Goal: Task Accomplishment & Management: Complete application form

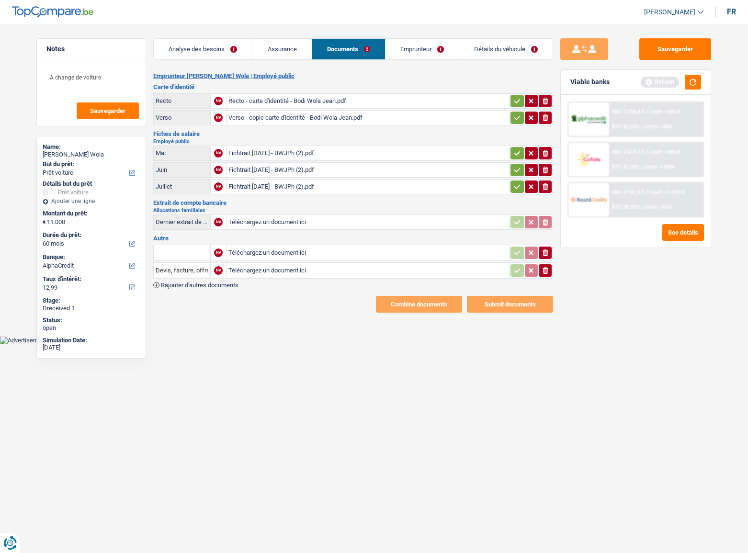
select select "car"
select select "60"
select select "alphacredit"
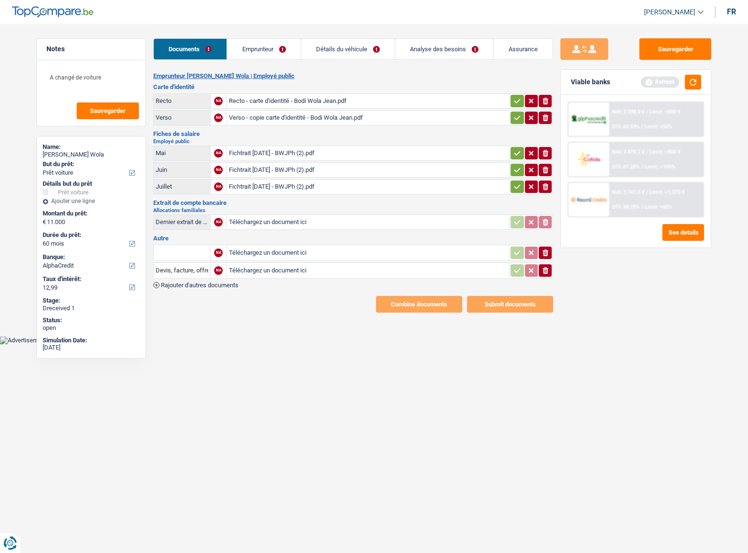
click at [271, 105] on div "Recto - carte d'identité - Bodi Wola Jean.pdf" at bounding box center [367, 101] width 279 height 14
click at [310, 121] on div "Verso - copie carte d'identité - Bodi Wola Jean.pdf" at bounding box center [367, 118] width 279 height 14
click at [520, 99] on icon "button" at bounding box center [517, 101] width 8 height 10
click at [522, 125] on table "Recto A Recto - carte d'identité - Bodi Wola Jean.pdf Verso NA Verso - copie ca…" at bounding box center [353, 109] width 400 height 35
click at [515, 117] on icon "button" at bounding box center [517, 118] width 8 height 10
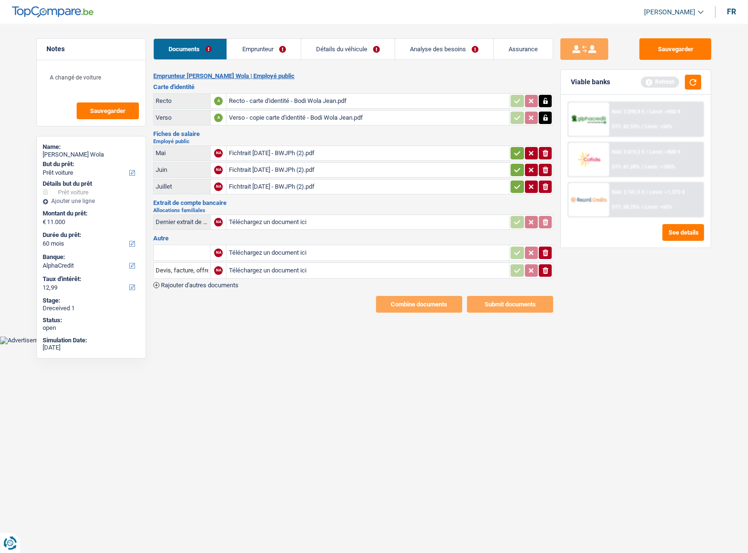
click at [514, 155] on icon "button" at bounding box center [517, 153] width 8 height 10
click at [517, 175] on button "button" at bounding box center [516, 170] width 13 height 12
click at [515, 191] on button "button" at bounding box center [516, 187] width 13 height 12
click at [289, 156] on div "Fichtrait juin 2025 - BWJPh (2).pdf" at bounding box center [367, 153] width 279 height 14
click at [280, 164] on div "Fichtrait juillet 2025 - BWJPh (2).pdf" at bounding box center [367, 170] width 279 height 14
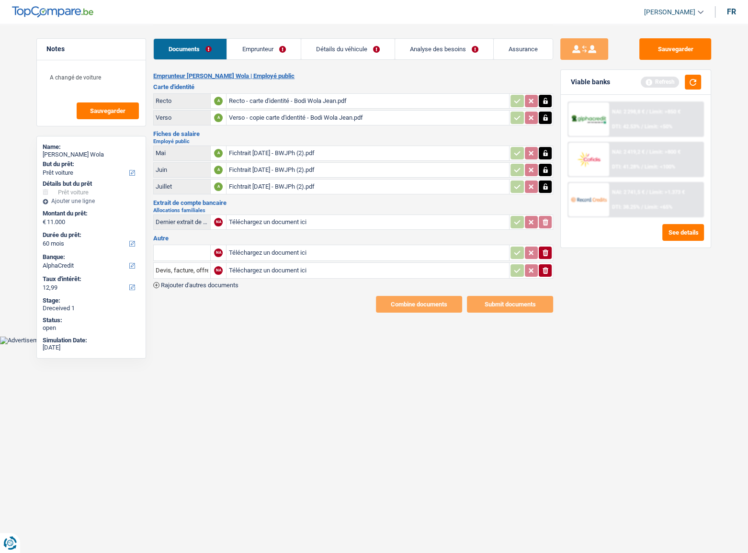
click at [287, 197] on div "Emprunteur Jean Philippe Bodi Wola | Employé public Carte d'identité Recto A Re…" at bounding box center [353, 192] width 400 height 240
click at [288, 187] on div "Fichtrait août 2025 - BWJPh (2).pdf" at bounding box center [367, 187] width 279 height 14
drag, startPoint x: 539, startPoint y: 271, endPoint x: 545, endPoint y: 264, distance: 9.9
click at [540, 271] on button "ionicons-v5-e" at bounding box center [545, 270] width 13 height 12
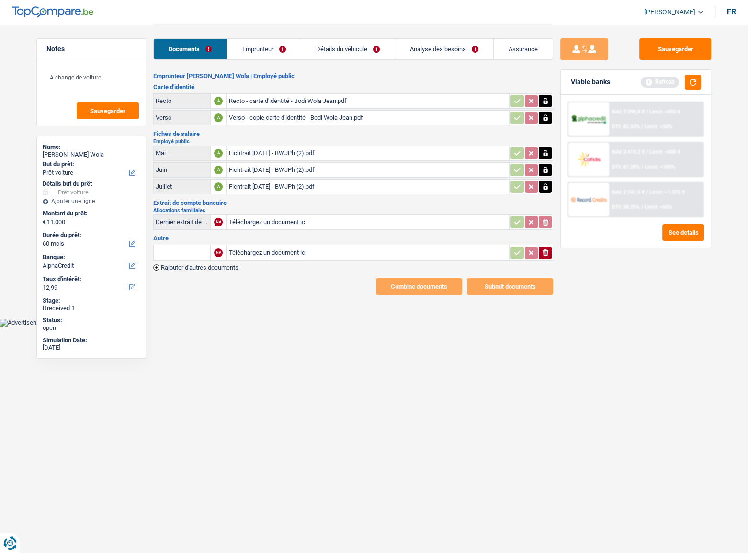
click at [546, 259] on td "ionicons-v5-e" at bounding box center [531, 253] width 44 height 16
click at [547, 249] on icon "button" at bounding box center [545, 252] width 6 height 7
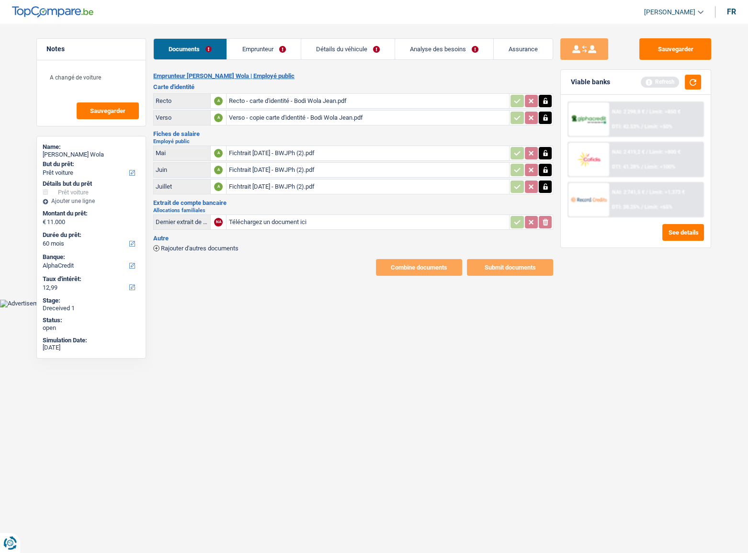
drag, startPoint x: 255, startPoint y: 45, endPoint x: 244, endPoint y: 88, distance: 44.9
click at [254, 45] on link "Emprunteur" at bounding box center [263, 49] width 73 height 21
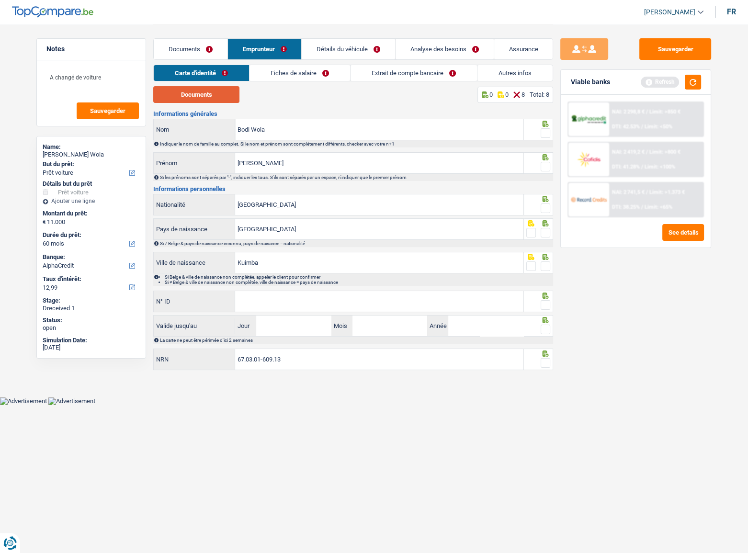
drag, startPoint x: 210, startPoint y: 93, endPoint x: 242, endPoint y: 96, distance: 32.7
click at [210, 93] on button "Documents" at bounding box center [196, 94] width 86 height 17
click at [548, 132] on span at bounding box center [546, 133] width 10 height 10
click at [0, 0] on input "radio" at bounding box center [0, 0] width 0 height 0
click at [542, 174] on div "Si les prénoms sont séparés par "-", indiquer les tous. S'ils sont séparés par …" at bounding box center [353, 177] width 400 height 7
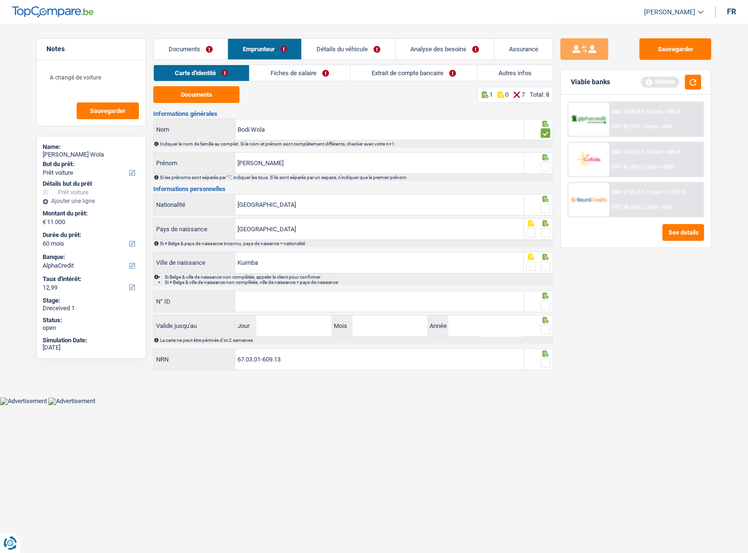
click at [544, 168] on span at bounding box center [546, 167] width 10 height 10
click at [0, 0] on input "radio" at bounding box center [0, 0] width 0 height 0
drag, startPoint x: 547, startPoint y: 208, endPoint x: 359, endPoint y: 6, distance: 276.5
click at [546, 208] on span at bounding box center [546, 208] width 10 height 10
click at [0, 0] on input "radio" at bounding box center [0, 0] width 0 height 0
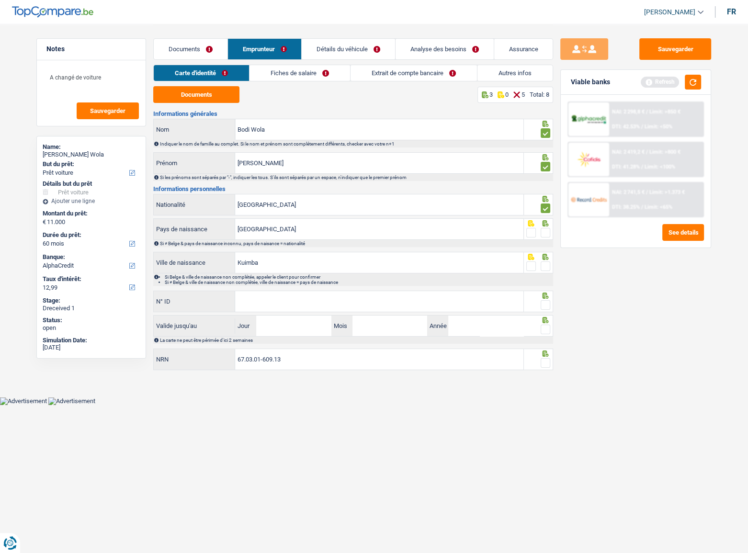
click at [545, 263] on span at bounding box center [546, 266] width 10 height 10
click at [0, 0] on input "radio" at bounding box center [0, 0] width 0 height 0
click at [546, 223] on icon at bounding box center [545, 223] width 6 height 6
click at [547, 228] on div at bounding box center [546, 233] width 10 height 12
click at [546, 231] on span at bounding box center [546, 233] width 10 height 10
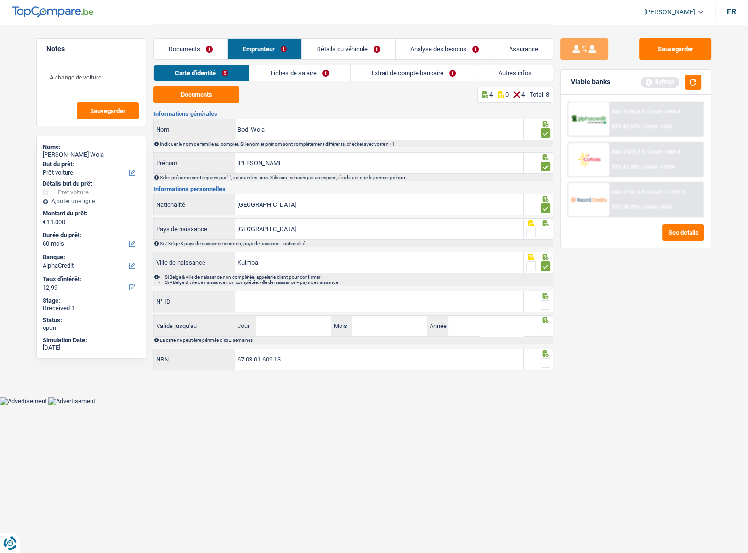
click at [0, 0] on input "radio" at bounding box center [0, 0] width 0 height 0
drag, startPoint x: 546, startPoint y: 299, endPoint x: 368, endPoint y: 294, distance: 178.2
click at [546, 299] on div at bounding box center [546, 305] width 10 height 12
click at [359, 310] on input "N° ID" at bounding box center [379, 301] width 288 height 21
click at [297, 302] on input "N° ID" at bounding box center [379, 301] width 288 height 21
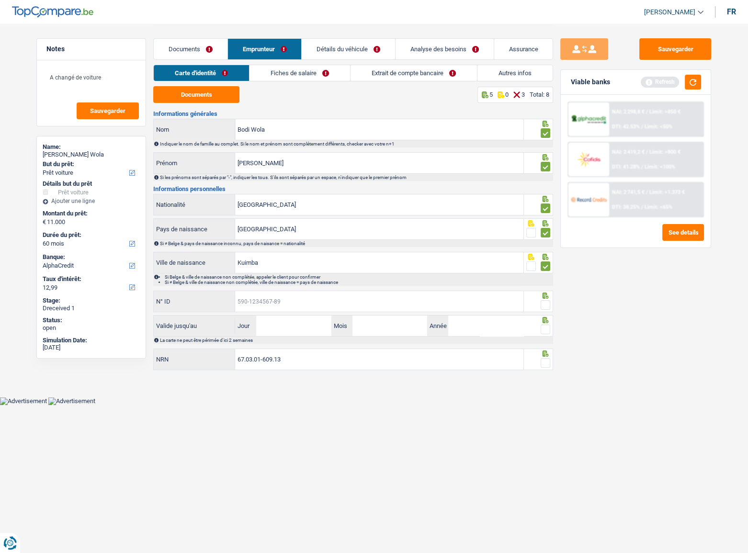
paste input "595-0010454-93"
type input "595-0010454-93"
click at [270, 322] on input "Jour" at bounding box center [293, 326] width 75 height 21
click at [301, 329] on input "Jour" at bounding box center [293, 326] width 75 height 21
type input "30"
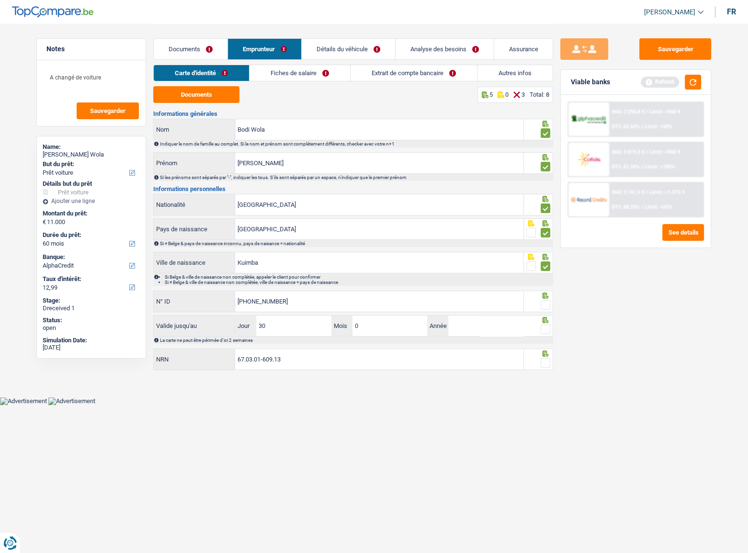
type input "06"
type input "2030"
click at [549, 329] on span at bounding box center [546, 330] width 10 height 10
click at [0, 0] on input "radio" at bounding box center [0, 0] width 0 height 0
click at [547, 309] on div at bounding box center [546, 305] width 10 height 12
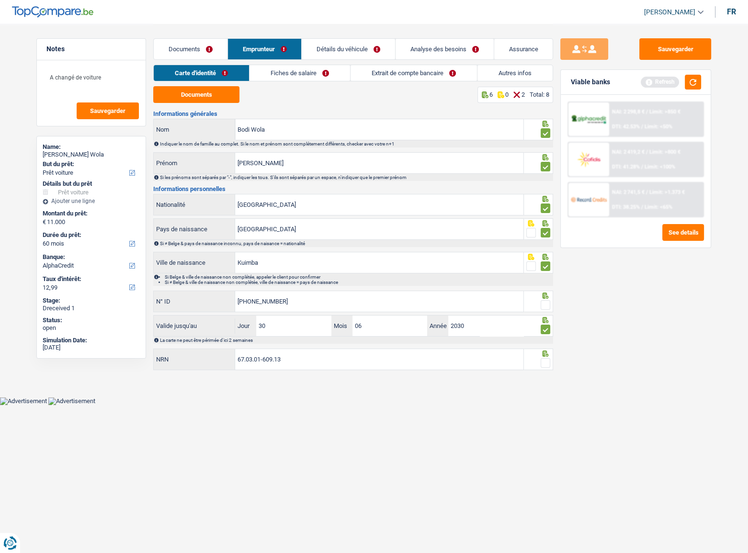
click at [545, 303] on span at bounding box center [546, 305] width 10 height 10
click at [0, 0] on input "radio" at bounding box center [0, 0] width 0 height 0
click at [541, 357] on div at bounding box center [546, 363] width 10 height 12
click at [543, 363] on span at bounding box center [546, 363] width 10 height 10
click at [0, 0] on input "radio" at bounding box center [0, 0] width 0 height 0
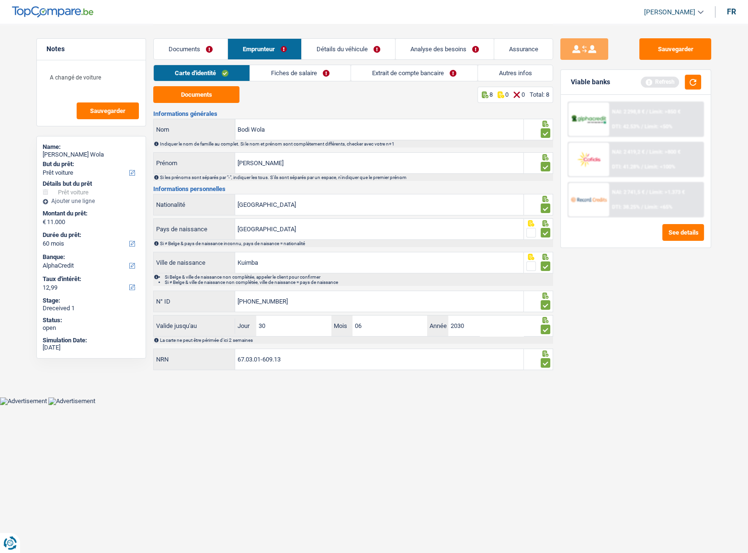
click at [272, 69] on link "Fiches de salaire" at bounding box center [300, 73] width 101 height 16
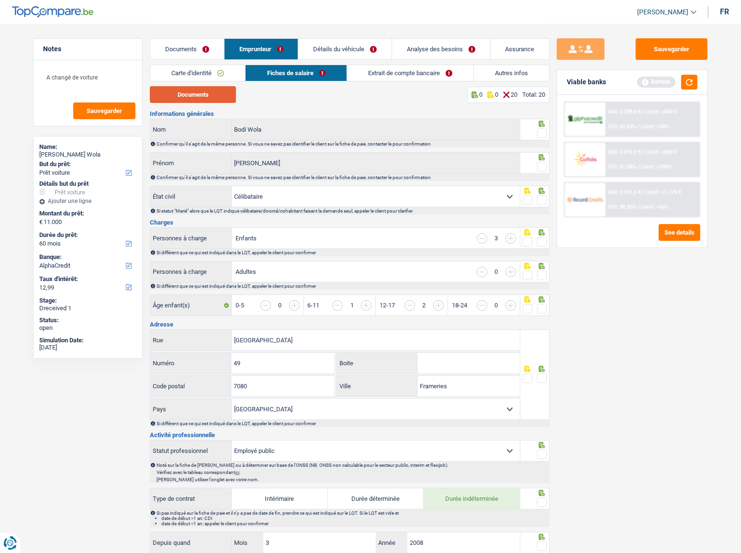
click at [205, 101] on button "Documents" at bounding box center [193, 94] width 86 height 17
click at [538, 132] on span at bounding box center [542, 133] width 10 height 10
click at [0, 0] on input "radio" at bounding box center [0, 0] width 0 height 0
click at [546, 164] on span at bounding box center [542, 167] width 10 height 10
click at [0, 0] on input "radio" at bounding box center [0, 0] width 0 height 0
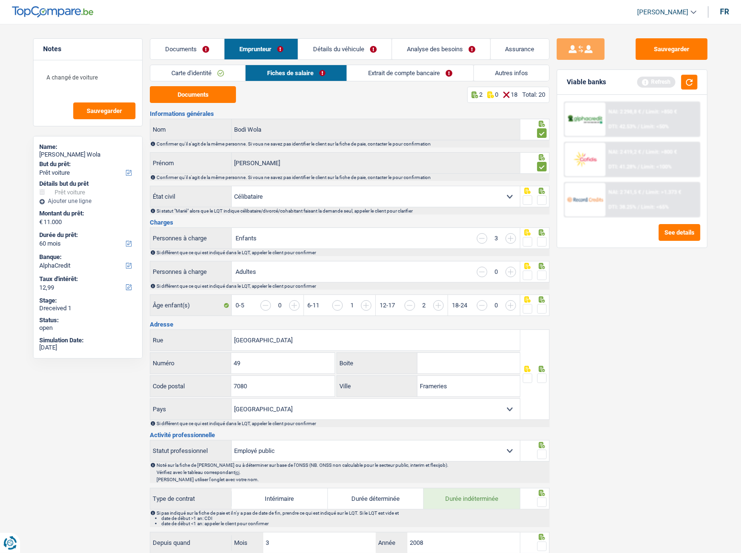
click at [544, 201] on span at bounding box center [542, 200] width 10 height 10
click at [0, 0] on input "radio" at bounding box center [0, 0] width 0 height 0
click at [544, 245] on span at bounding box center [542, 242] width 10 height 10
click at [0, 0] on input "radio" at bounding box center [0, 0] width 0 height 0
drag, startPoint x: 546, startPoint y: 272, endPoint x: 545, endPoint y: 293, distance: 20.1
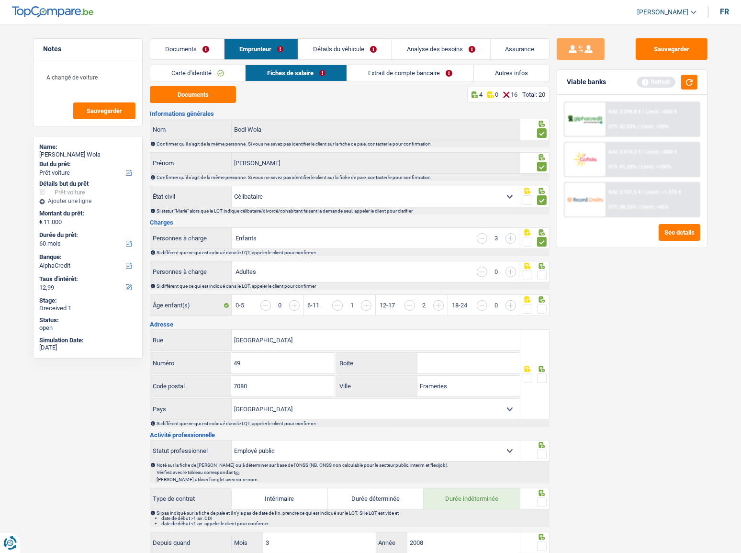
click at [545, 274] on span at bounding box center [542, 276] width 10 height 10
click at [0, 0] on input "radio" at bounding box center [0, 0] width 0 height 0
click at [546, 304] on span at bounding box center [542, 309] width 10 height 10
click at [0, 0] on input "radio" at bounding box center [0, 0] width 0 height 0
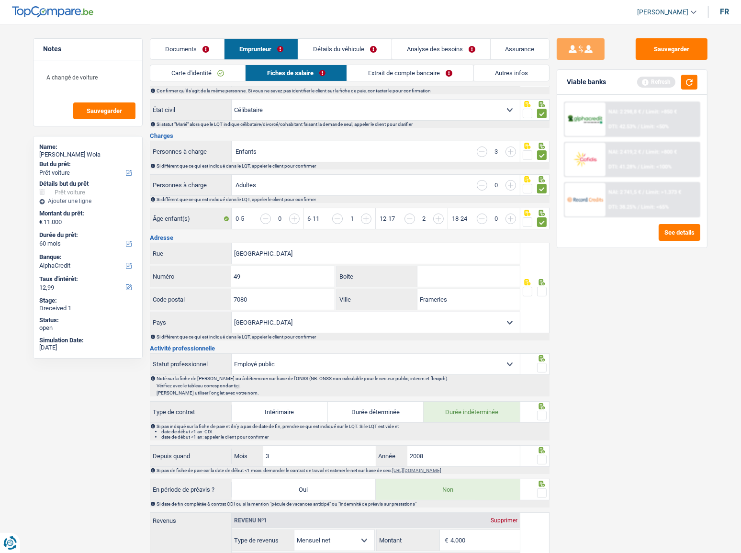
click at [542, 293] on span at bounding box center [542, 292] width 10 height 10
click at [0, 0] on input "radio" at bounding box center [0, 0] width 0 height 0
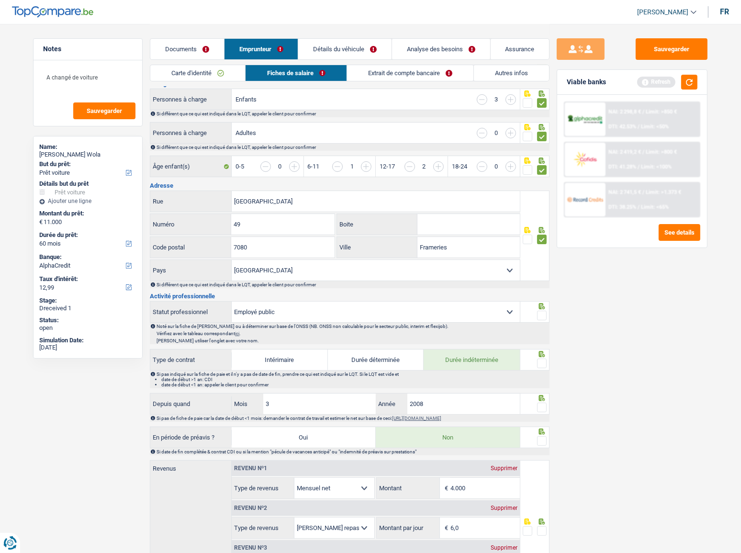
scroll to position [217, 0]
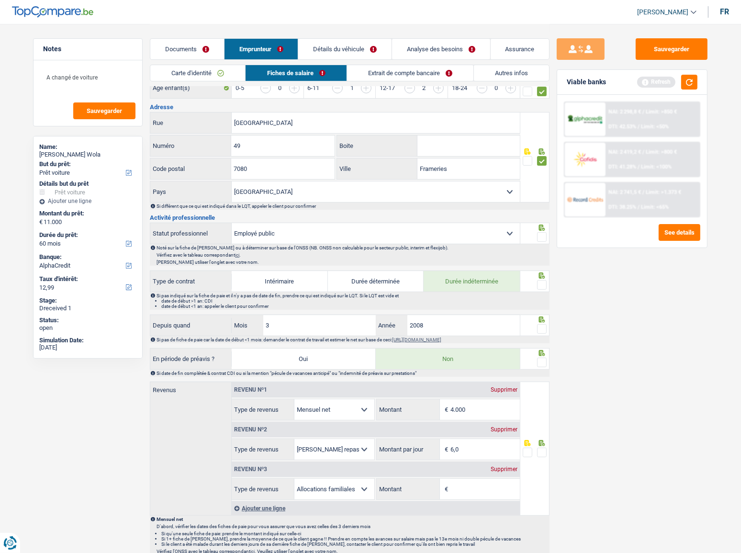
click at [537, 234] on fieldset at bounding box center [535, 237] width 24 height 12
click at [547, 282] on div at bounding box center [535, 282] width 30 height 22
click at [541, 235] on span at bounding box center [542, 237] width 10 height 10
click at [0, 0] on input "radio" at bounding box center [0, 0] width 0 height 0
click at [540, 287] on span at bounding box center [542, 285] width 10 height 10
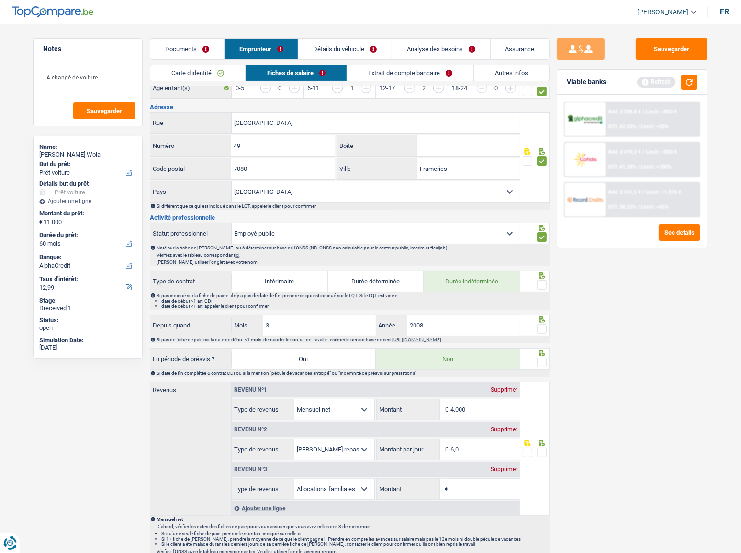
click at [0, 0] on input "radio" at bounding box center [0, 0] width 0 height 0
click at [546, 323] on div at bounding box center [542, 329] width 10 height 12
click at [544, 328] on span at bounding box center [542, 329] width 10 height 10
click at [0, 0] on input "radio" at bounding box center [0, 0] width 0 height 0
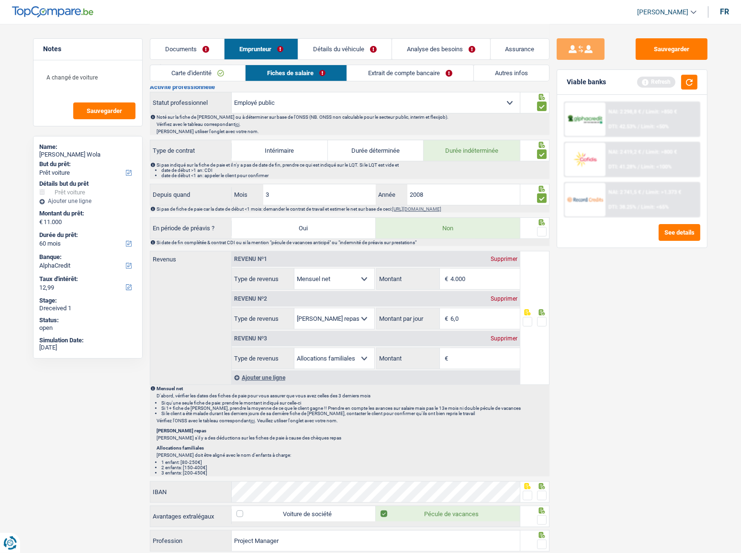
click at [544, 232] on span at bounding box center [542, 232] width 10 height 10
click at [0, 0] on input "radio" at bounding box center [0, 0] width 0 height 0
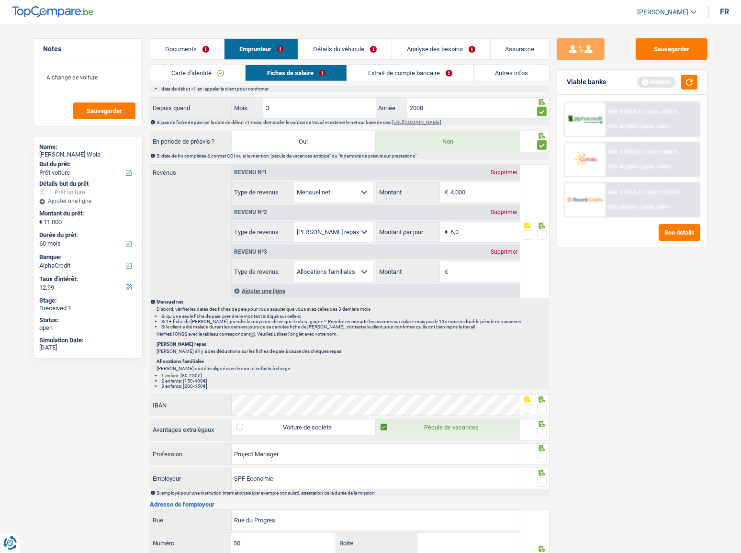
scroll to position [435, 0]
drag, startPoint x: 480, startPoint y: 185, endPoint x: 426, endPoint y: 186, distance: 54.6
click at [426, 186] on div "4.000 € Montant" at bounding box center [448, 191] width 143 height 21
type input "4.111"
click at [538, 232] on span at bounding box center [542, 235] width 10 height 10
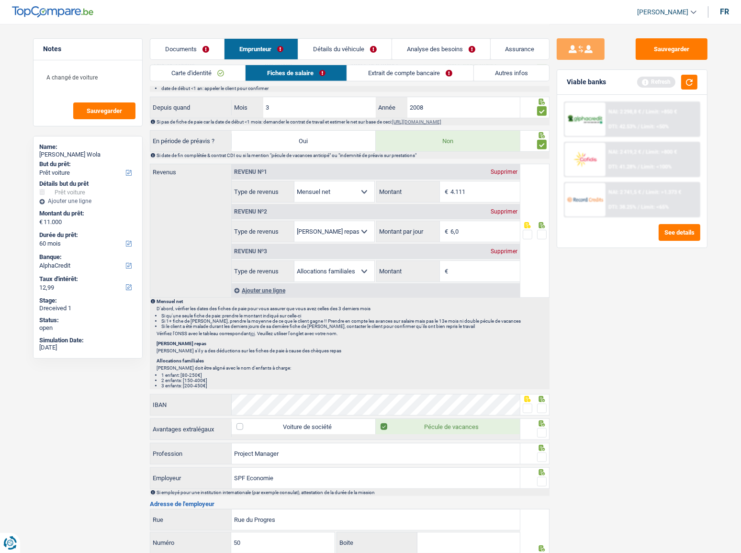
click at [0, 0] on input "radio" at bounding box center [0, 0] width 0 height 0
click at [460, 265] on input "Montant" at bounding box center [485, 271] width 69 height 21
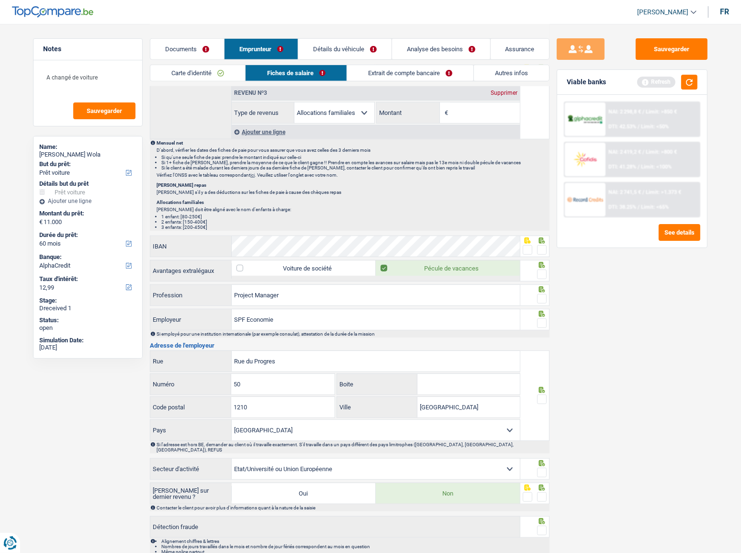
scroll to position [609, 0]
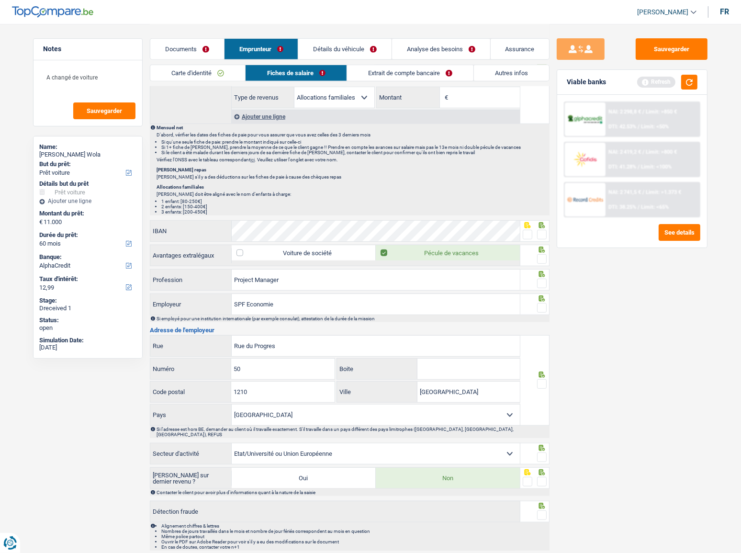
click at [527, 229] on div at bounding box center [528, 235] width 10 height 12
click at [530, 232] on span at bounding box center [528, 235] width 10 height 10
click at [0, 0] on input "radio" at bounding box center [0, 0] width 0 height 0
drag, startPoint x: 303, startPoint y: 209, endPoint x: 301, endPoint y: 214, distance: 5.5
click at [302, 212] on li "3 enfants: [200-450€]" at bounding box center [354, 211] width 387 height 5
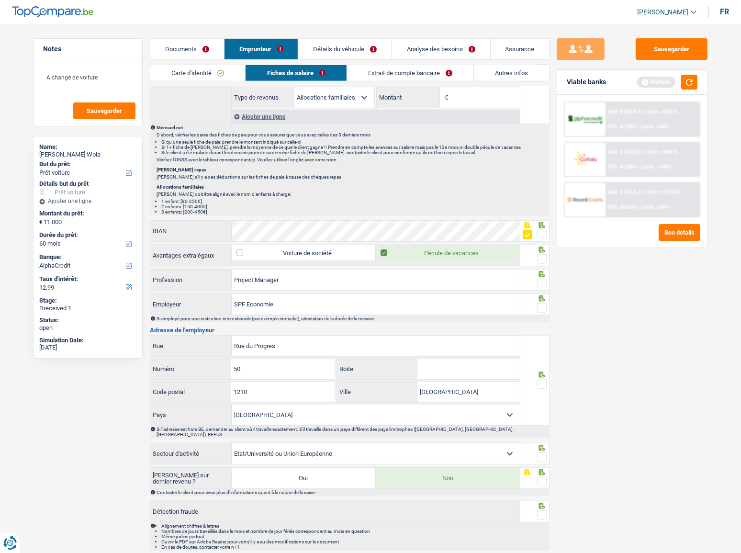
click at [300, 215] on div "Informations générales Bodi Wola Nom Confirmer qu'il s'agit de la même personne…" at bounding box center [350, 26] width 400 height 1049
click at [325, 220] on div "IBAN Vous devez fournir une réponse plus longue" at bounding box center [335, 231] width 371 height 22
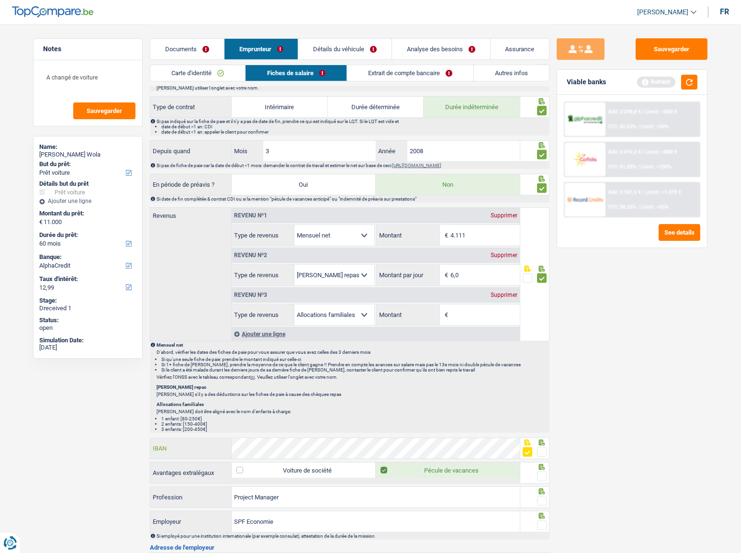
scroll to position [565, 0]
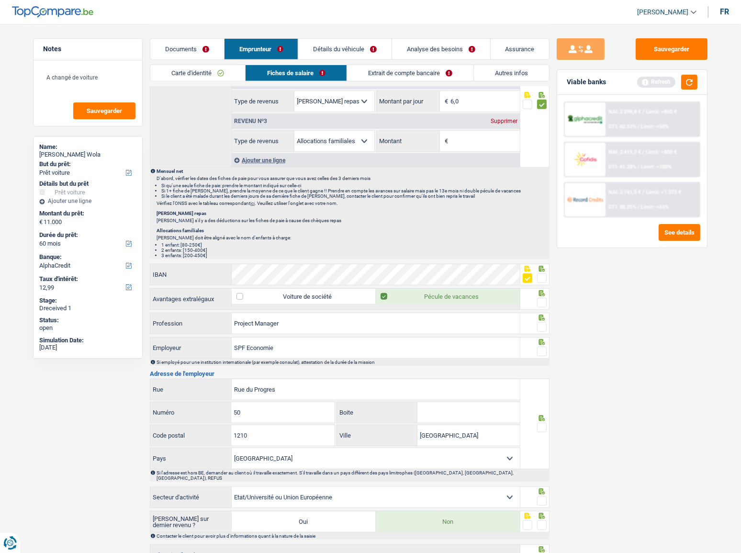
click at [542, 298] on span at bounding box center [542, 303] width 10 height 10
click at [0, 0] on input "radio" at bounding box center [0, 0] width 0 height 0
click at [545, 328] on span at bounding box center [542, 327] width 10 height 10
click at [0, 0] on input "radio" at bounding box center [0, 0] width 0 height 0
click at [544, 347] on span at bounding box center [542, 352] width 10 height 10
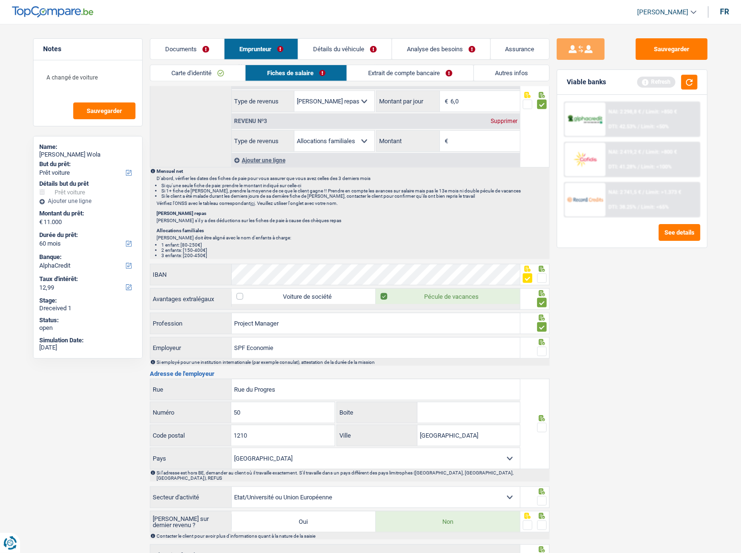
click at [0, 0] on input "radio" at bounding box center [0, 0] width 0 height 0
click at [542, 355] on div at bounding box center [535, 348] width 30 height 22
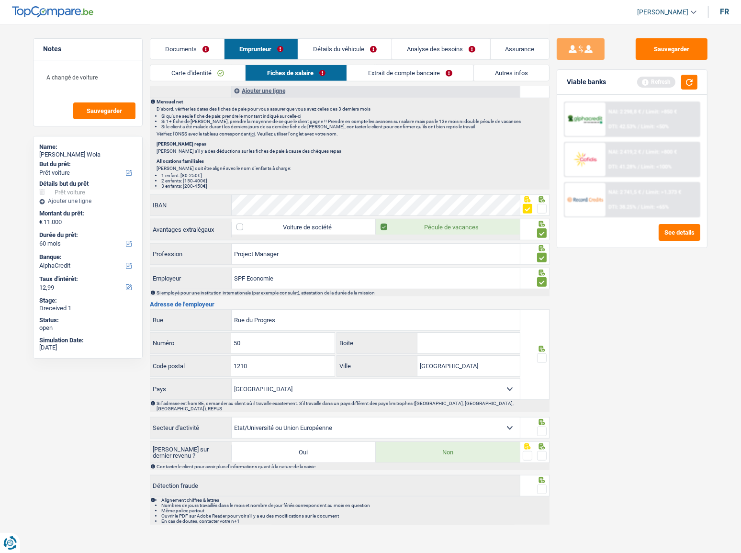
click at [542, 359] on span at bounding box center [542, 358] width 10 height 10
click at [0, 0] on input "radio" at bounding box center [0, 0] width 0 height 0
click at [541, 204] on span at bounding box center [542, 209] width 10 height 10
click at [0, 0] on input "radio" at bounding box center [0, 0] width 0 height 0
click at [546, 427] on span at bounding box center [542, 432] width 10 height 10
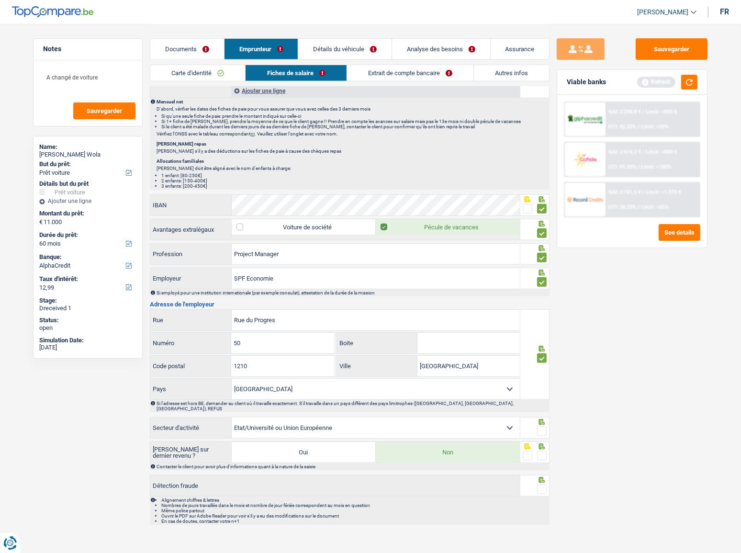
click at [0, 0] on input "radio" at bounding box center [0, 0] width 0 height 0
click at [533, 450] on fieldset at bounding box center [535, 456] width 24 height 12
click at [543, 451] on span at bounding box center [542, 456] width 10 height 10
click at [0, 0] on input "radio" at bounding box center [0, 0] width 0 height 0
click at [539, 485] on span at bounding box center [542, 490] width 10 height 10
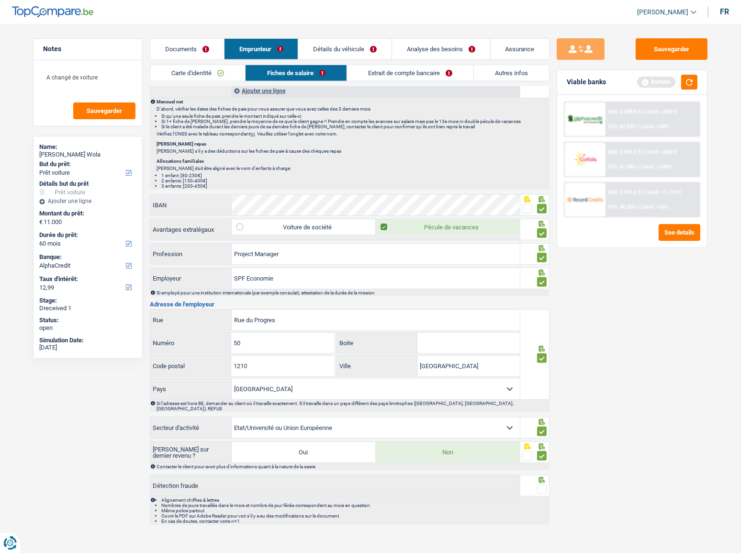
click at [0, 0] on input "radio" at bounding box center [0, 0] width 0 height 0
click at [657, 51] on button "Sauvegarder" at bounding box center [672, 49] width 72 height 22
click at [684, 82] on button "button" at bounding box center [689, 82] width 16 height 15
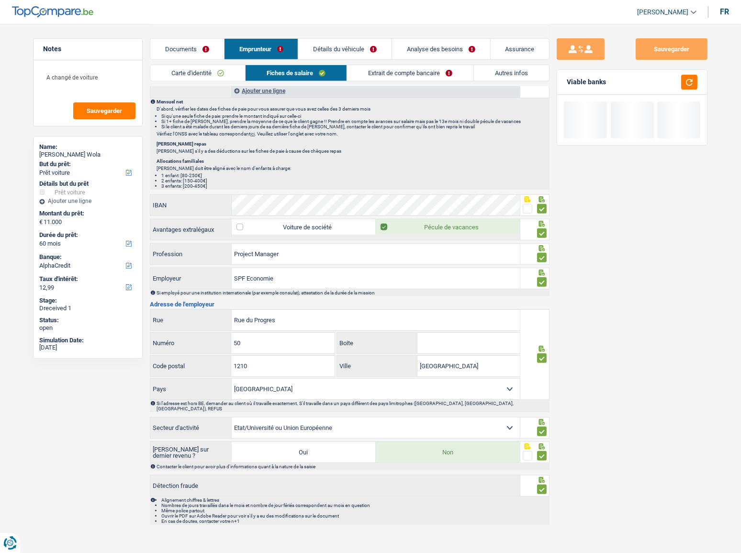
click at [370, 75] on link "Extrait de compte bancaire" at bounding box center [410, 73] width 126 height 16
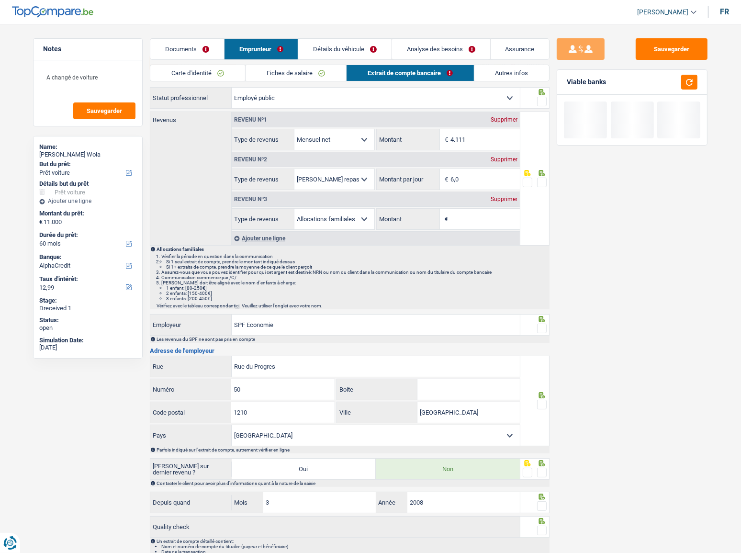
scroll to position [0, 0]
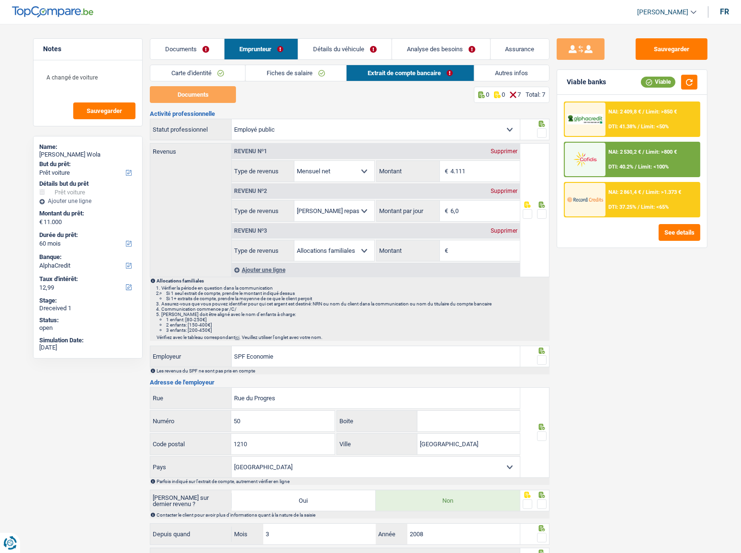
click at [499, 233] on div "Revenu nº3 Supprimer" at bounding box center [376, 230] width 288 height 15
click at [506, 231] on div "Supprimer" at bounding box center [504, 231] width 32 height 6
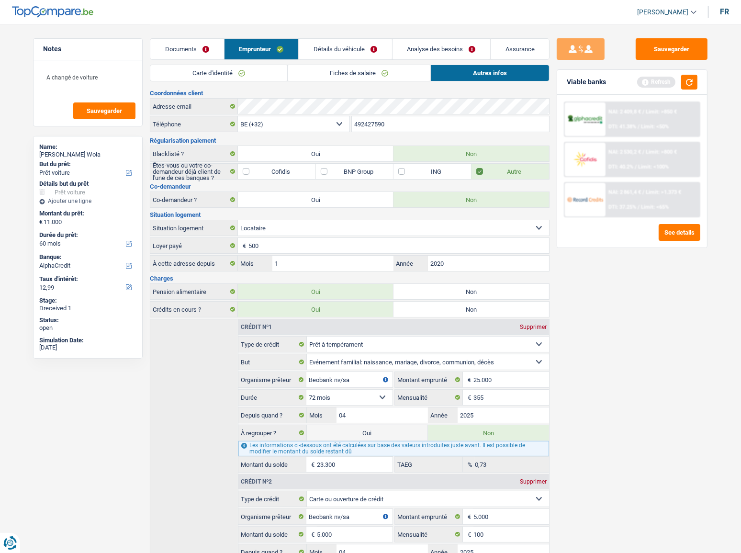
click at [339, 73] on link "Fiches de salaire" at bounding box center [359, 73] width 143 height 16
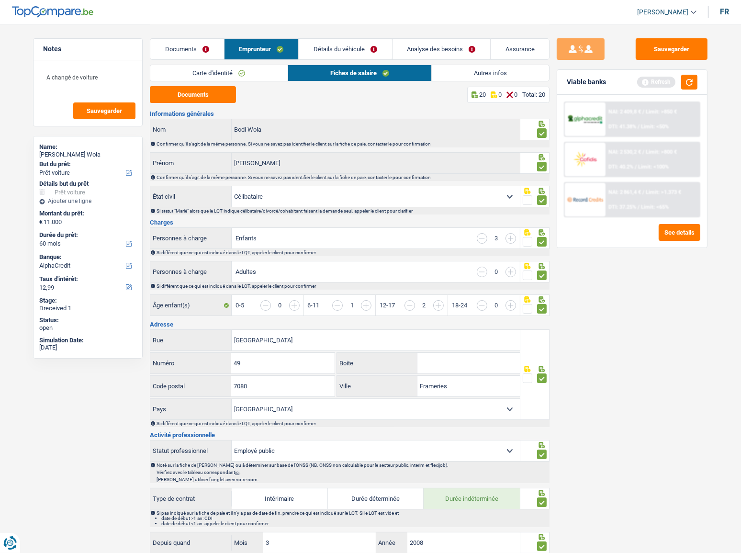
click at [456, 70] on link "Autres infos" at bounding box center [490, 73] width 117 height 16
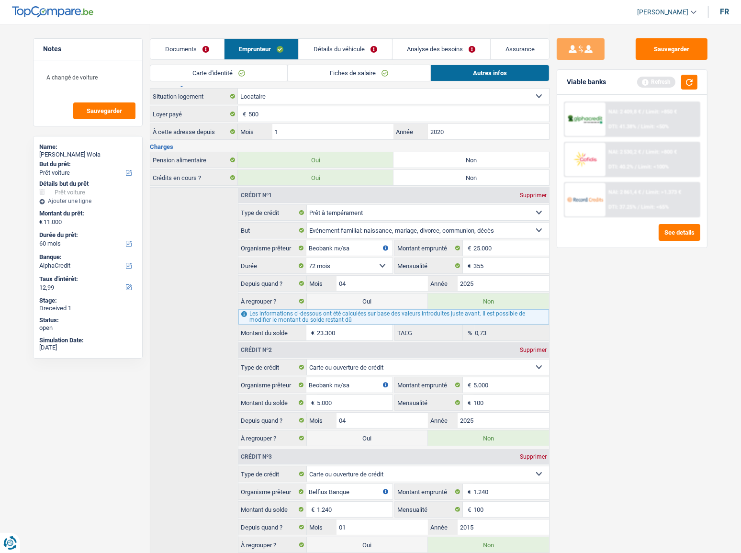
scroll to position [180, 0]
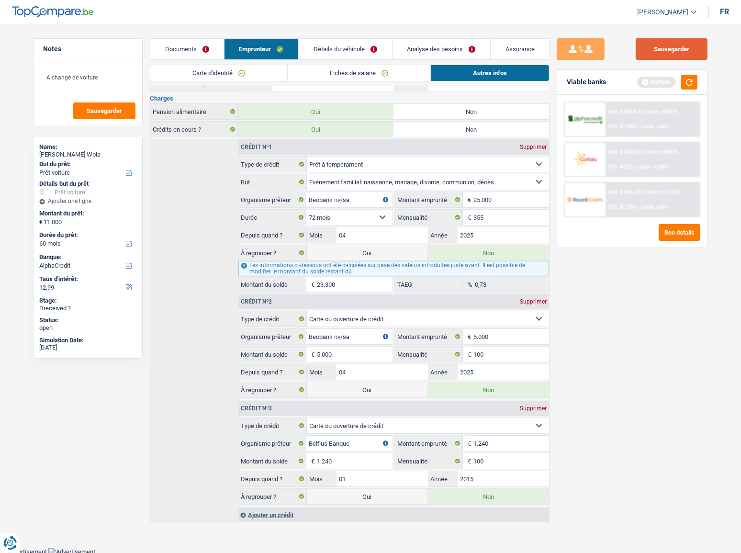
drag, startPoint x: 680, startPoint y: 38, endPoint x: 678, endPoint y: 55, distance: 16.9
click at [680, 44] on div "Sauvegarder Viable banks Refresh NAI: 2 409,8 € / Limit: >850 € DTI: 41.38% / L…" at bounding box center [633, 184] width 166 height 680
click at [678, 55] on button "Sauvegarder" at bounding box center [672, 49] width 72 height 22
click at [686, 83] on button "button" at bounding box center [689, 82] width 16 height 15
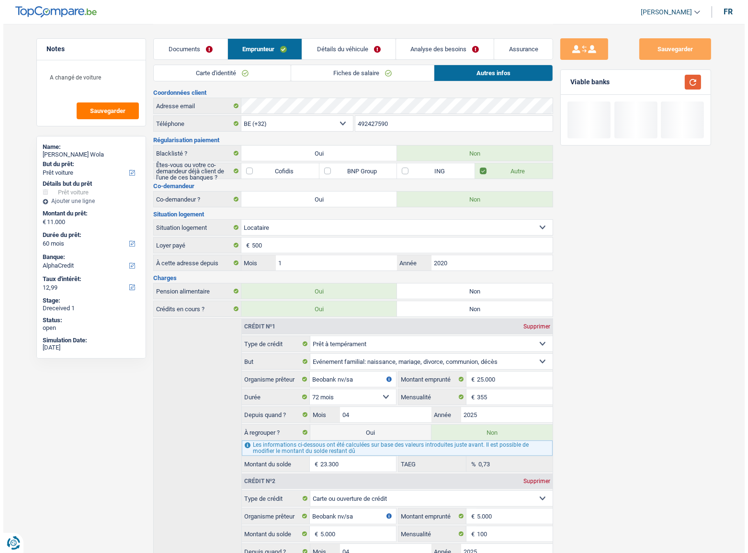
scroll to position [0, 0]
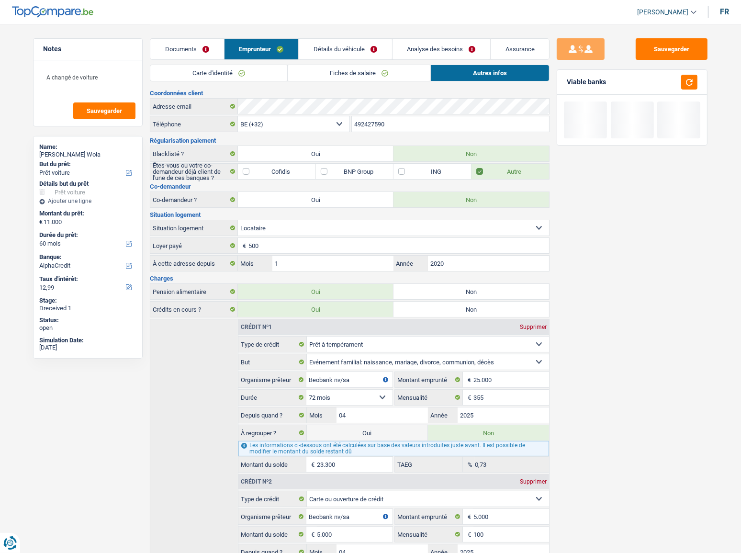
click at [352, 53] on link "Détails du véhicule" at bounding box center [345, 49] width 93 height 21
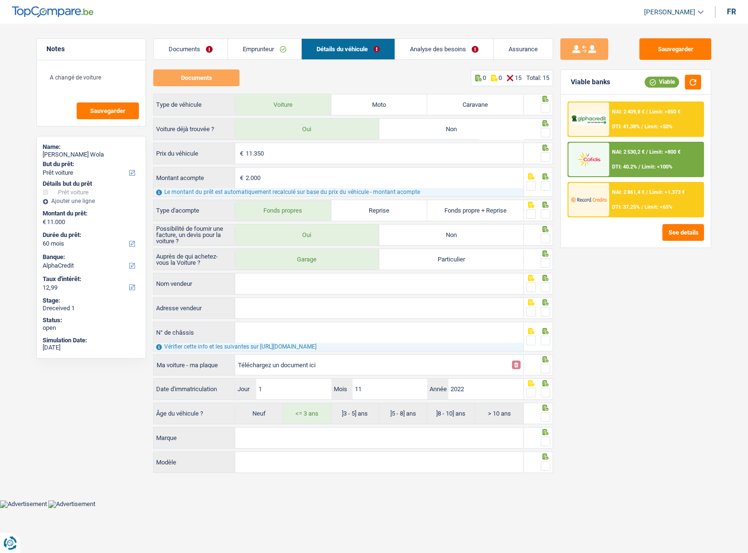
click at [278, 60] on div "Documents Emprunteur Détails du véhicule Analyse des besoins Assurance" at bounding box center [353, 44] width 400 height 41
click at [249, 52] on link "Emprunteur" at bounding box center [264, 49] width 73 height 21
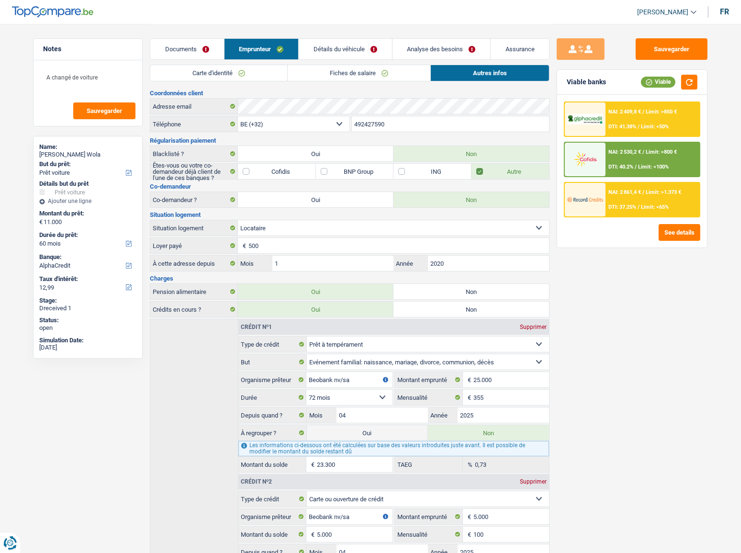
click at [256, 79] on link "Carte d'identité" at bounding box center [218, 73] width 137 height 16
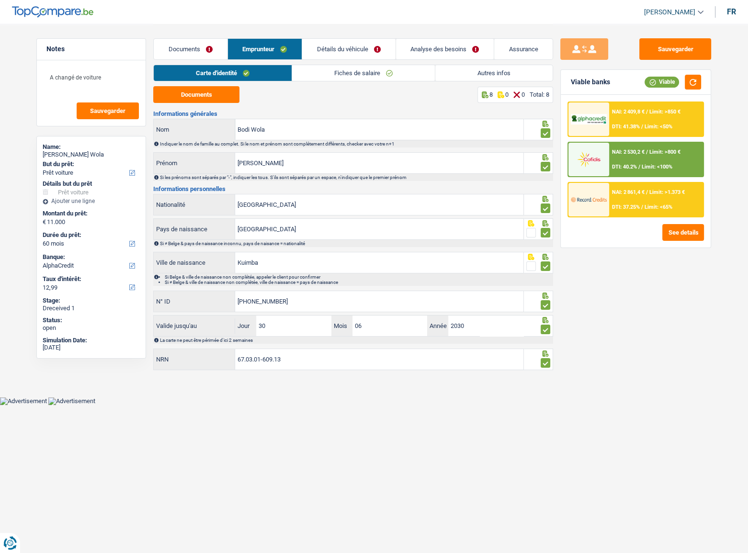
drag, startPoint x: 330, startPoint y: 78, endPoint x: 336, endPoint y: 77, distance: 6.2
click at [330, 78] on link "Fiches de salaire" at bounding box center [363, 73] width 143 height 16
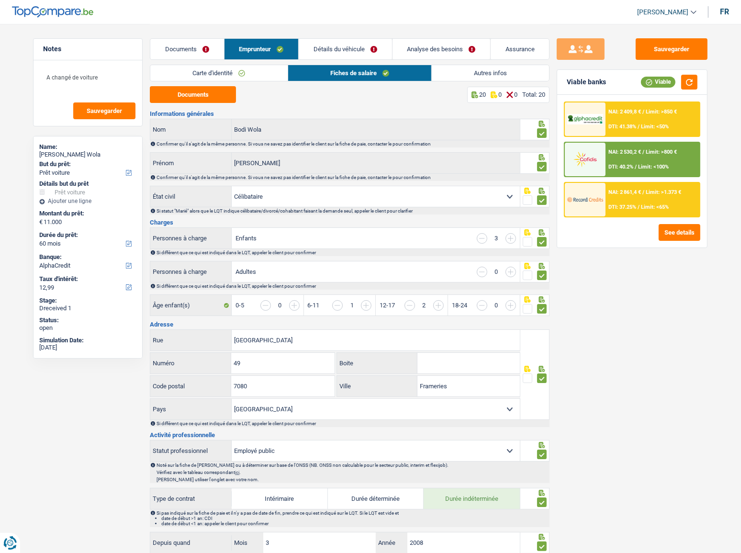
click at [465, 73] on link "Autres infos" at bounding box center [490, 73] width 117 height 16
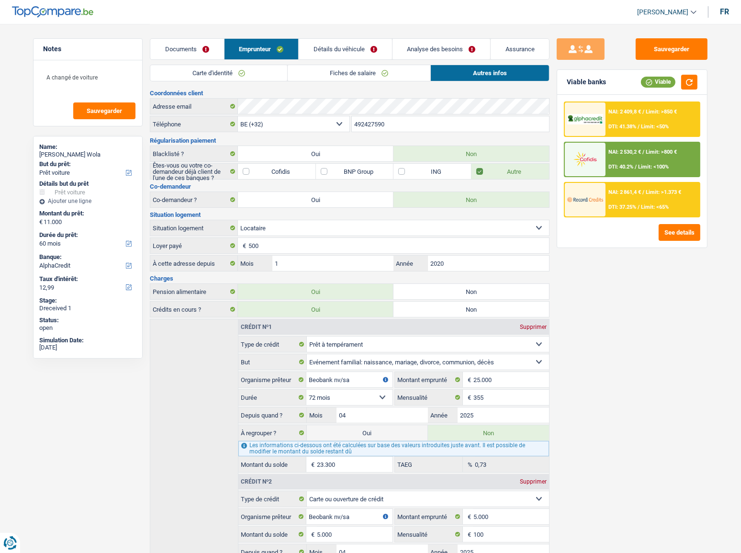
click at [336, 40] on link "Détails du véhicule" at bounding box center [345, 49] width 93 height 21
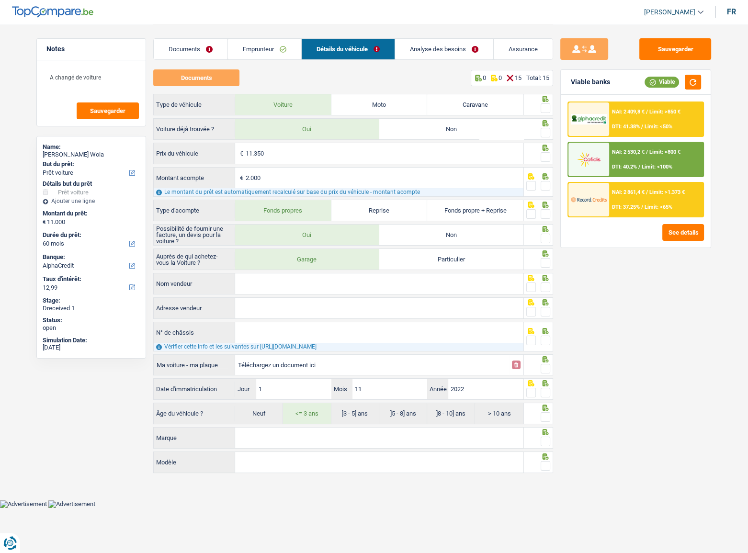
click at [542, 106] on span at bounding box center [546, 108] width 10 height 10
click at [0, 0] on input "radio" at bounding box center [0, 0] width 0 height 0
click at [542, 133] on span at bounding box center [546, 133] width 10 height 10
click at [0, 0] on input "radio" at bounding box center [0, 0] width 0 height 0
click at [542, 135] on span at bounding box center [546, 133] width 10 height 10
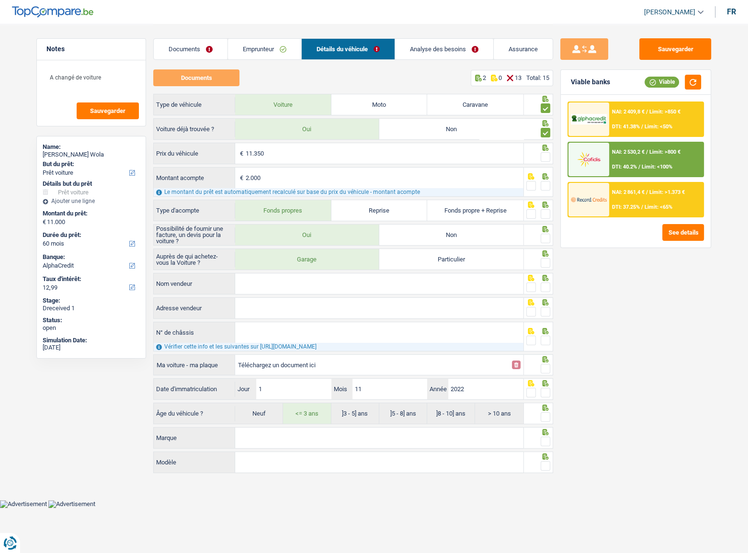
click at [0, 0] on input "radio" at bounding box center [0, 0] width 0 height 0
drag, startPoint x: 545, startPoint y: 158, endPoint x: 546, endPoint y: 163, distance: 4.8
click at [546, 158] on span at bounding box center [546, 157] width 10 height 10
click at [0, 0] on input "radio" at bounding box center [0, 0] width 0 height 0
click at [546, 168] on div at bounding box center [539, 182] width 30 height 30
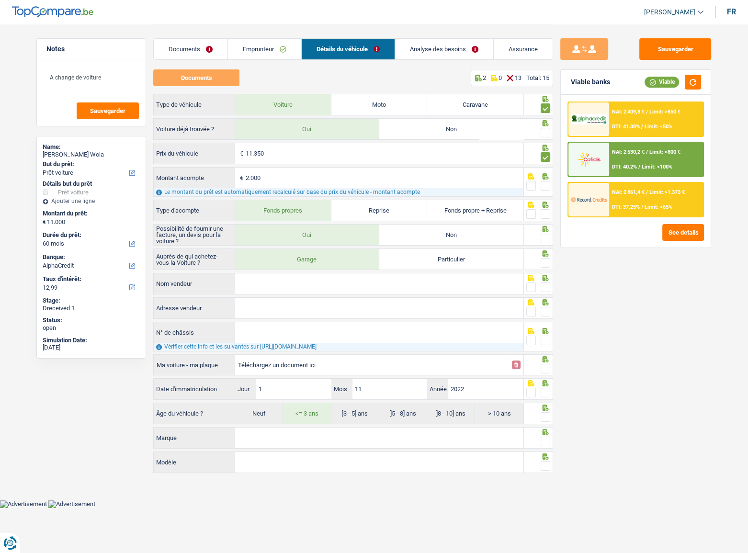
click at [546, 184] on span at bounding box center [546, 186] width 10 height 10
click at [0, 0] on input "radio" at bounding box center [0, 0] width 0 height 0
click at [545, 132] on span at bounding box center [546, 133] width 10 height 10
click at [0, 0] on input "radio" at bounding box center [0, 0] width 0 height 0
click at [542, 218] on span at bounding box center [546, 214] width 10 height 10
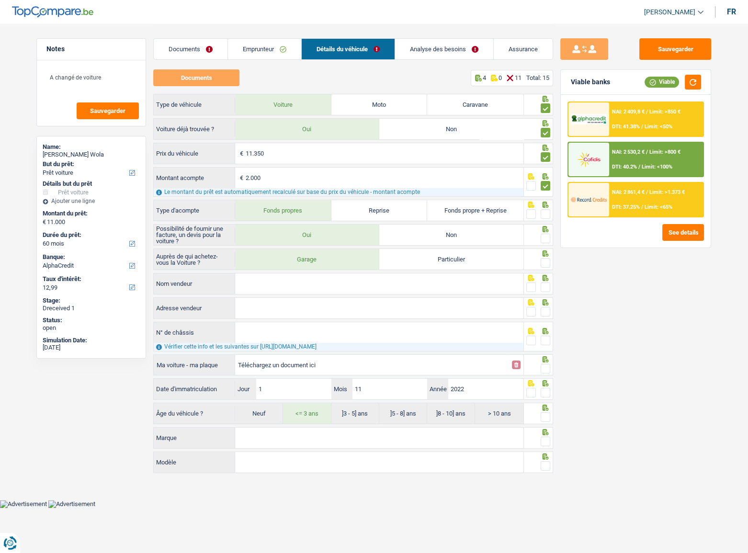
click at [0, 0] on input "radio" at bounding box center [0, 0] width 0 height 0
drag, startPoint x: 545, startPoint y: 244, endPoint x: 538, endPoint y: 282, distance: 38.4
click at [545, 244] on div at bounding box center [546, 239] width 10 height 12
click at [546, 271] on div "Auprès de qui achetez-vous la Voiture ? Garage Particulier Nom vendeur Tous les…" at bounding box center [353, 337] width 400 height 177
click at [547, 267] on div at bounding box center [546, 263] width 10 height 12
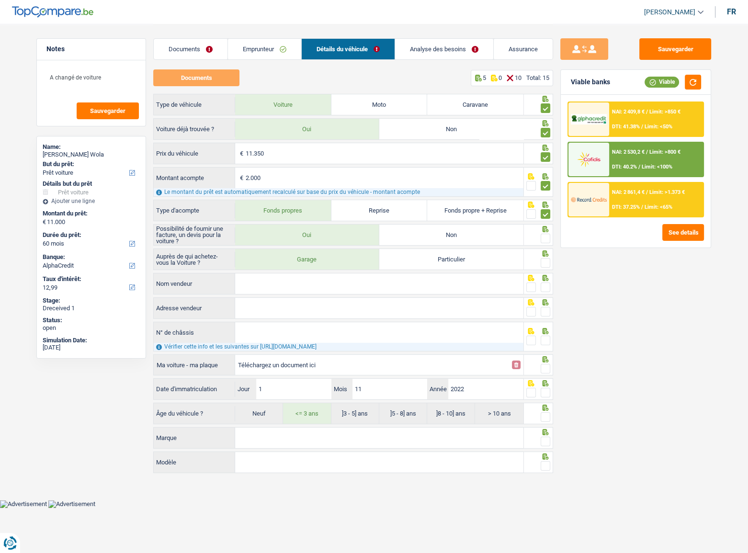
click at [546, 260] on span at bounding box center [546, 263] width 10 height 10
click at [0, 0] on input "radio" at bounding box center [0, 0] width 0 height 0
click at [547, 238] on span at bounding box center [546, 239] width 10 height 10
click at [0, 0] on input "radio" at bounding box center [0, 0] width 0 height 0
click at [208, 54] on link "Documents" at bounding box center [191, 49] width 74 height 21
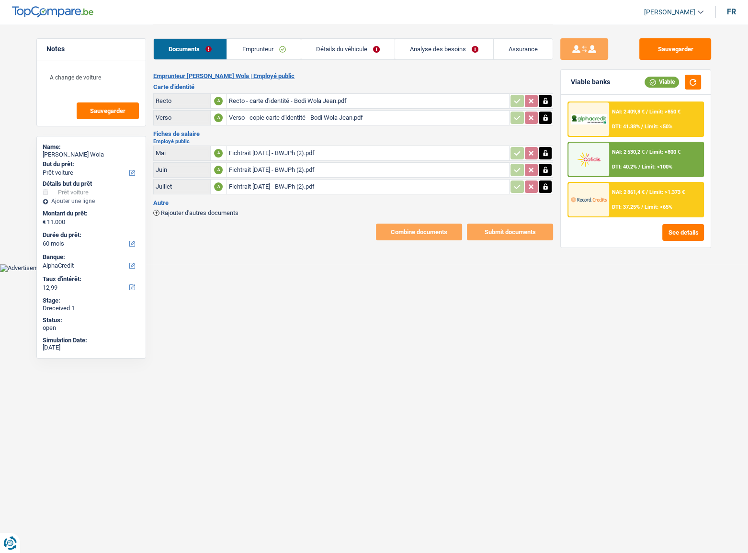
click at [183, 208] on div "Rajouter d'autres documents" at bounding box center [353, 212] width 400 height 8
drag, startPoint x: 185, startPoint y: 210, endPoint x: 230, endPoint y: 226, distance: 47.9
click at [185, 210] on span "Rajouter d'autres documents" at bounding box center [200, 213] width 78 height 6
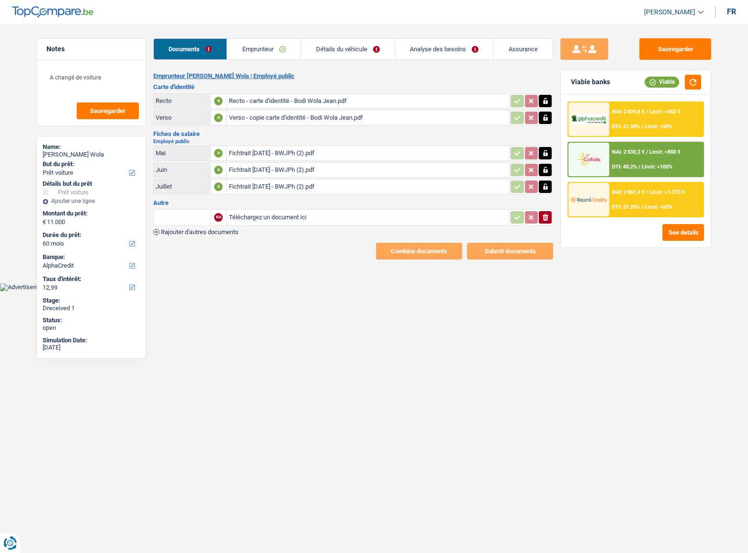
click at [268, 215] on input "Téléchargez un document ici" at bounding box center [367, 217] width 279 height 14
type input "C:\fakepath\Bon de commande Signé 2 (1).pdf"
click at [181, 219] on input "text" at bounding box center [182, 217] width 53 height 15
click at [200, 237] on li "Devis, facture, offre, bon de commande" at bounding box center [216, 236] width 117 height 12
type input "Devis, facture, offre, bon de commande"
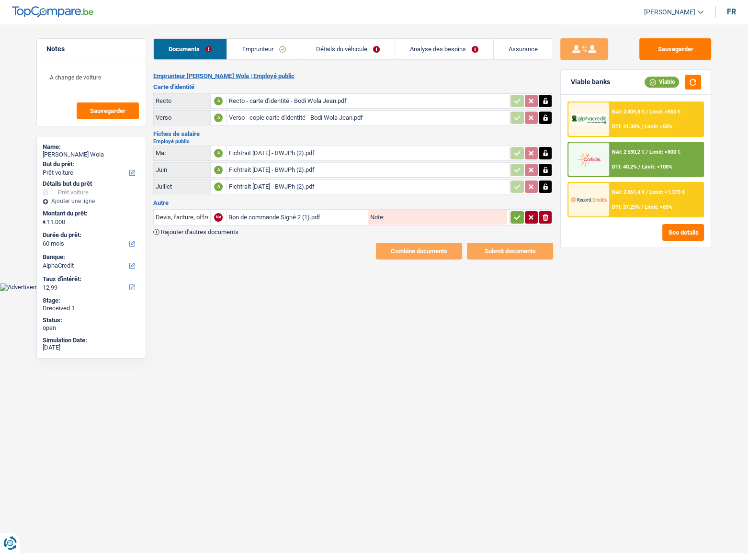
click at [519, 217] on icon "button" at bounding box center [517, 218] width 8 height 10
click at [664, 55] on button "Sauvegarder" at bounding box center [675, 49] width 72 height 22
click at [257, 43] on li "Emprunteur" at bounding box center [264, 49] width 74 height 22
click at [262, 51] on link "Emprunteur" at bounding box center [263, 49] width 73 height 21
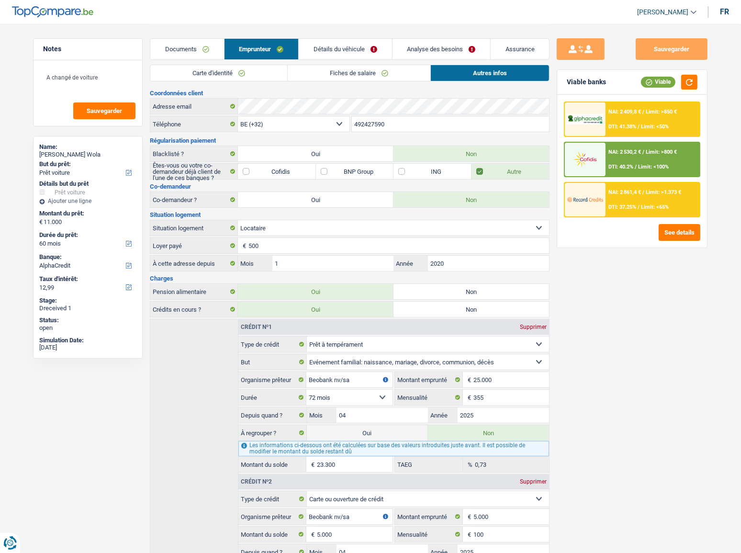
click at [374, 80] on link "Fiches de salaire" at bounding box center [359, 73] width 143 height 16
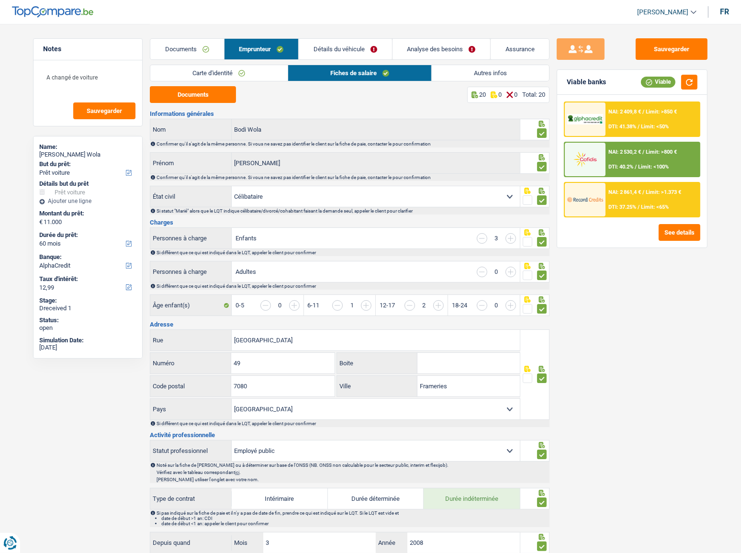
click at [477, 75] on link "Autres infos" at bounding box center [490, 73] width 117 height 16
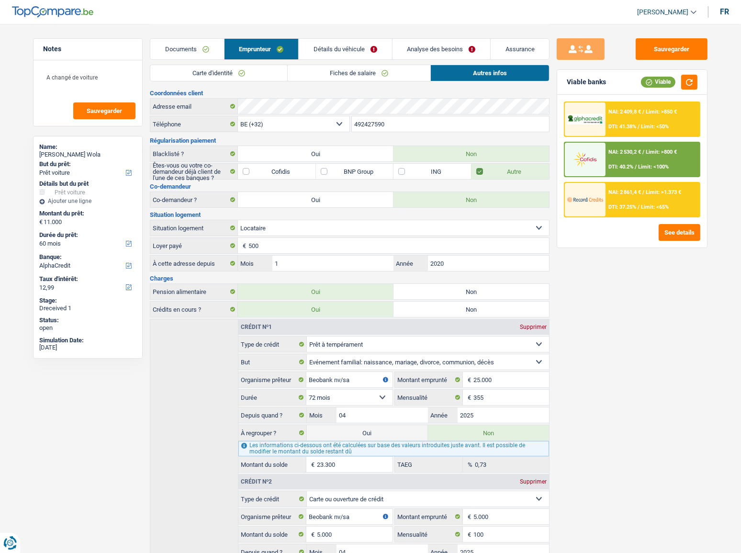
click at [335, 46] on link "Détails du véhicule" at bounding box center [345, 49] width 93 height 21
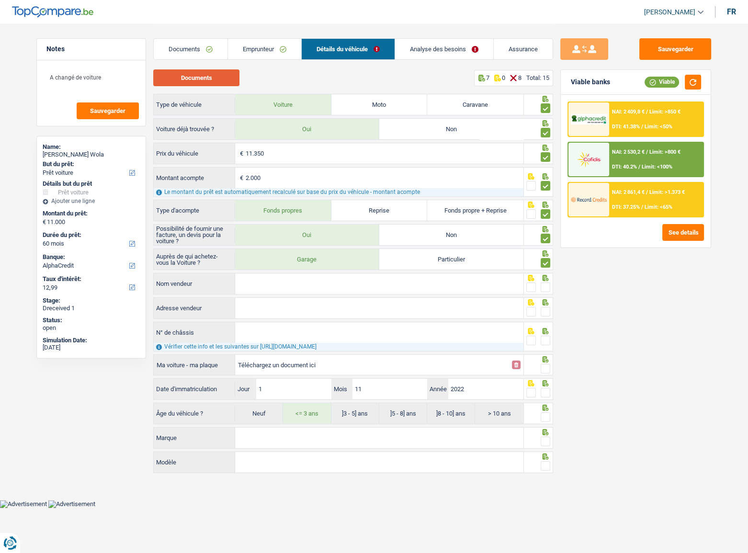
click at [219, 76] on button "Documents" at bounding box center [196, 77] width 86 height 17
click at [291, 284] on input "Nom vendeur" at bounding box center [379, 283] width 288 height 21
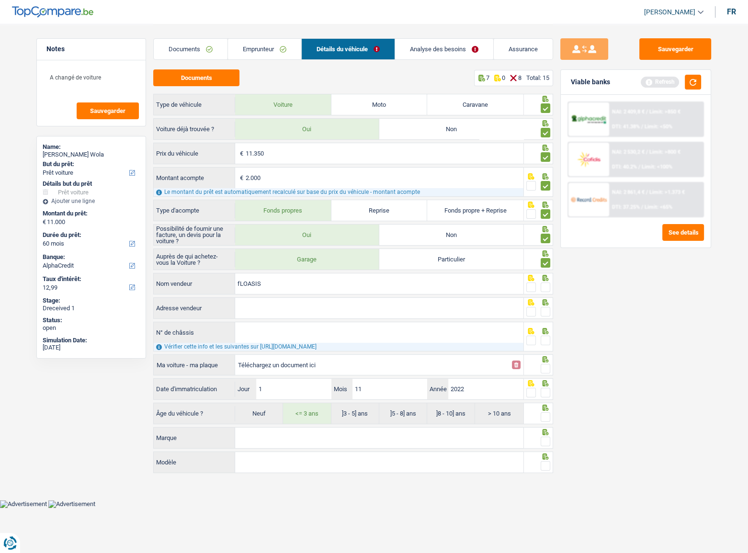
drag, startPoint x: 252, startPoint y: 286, endPoint x: 140, endPoint y: 285, distance: 112.5
click at [140, 285] on div "Notes A changé de voiture Sauvegarder Name: Jean Philippe Bodi Wola But du prêt…" at bounding box center [373, 250] width 689 height 452
type input "FLOASIS"
click at [305, 299] on div "Auprès de qui achetez-vous la Voiture ? Garage Particulier FLOASIS Nom vendeur …" at bounding box center [353, 337] width 400 height 177
click at [297, 303] on input "Adresse vendeur" at bounding box center [379, 308] width 288 height 21
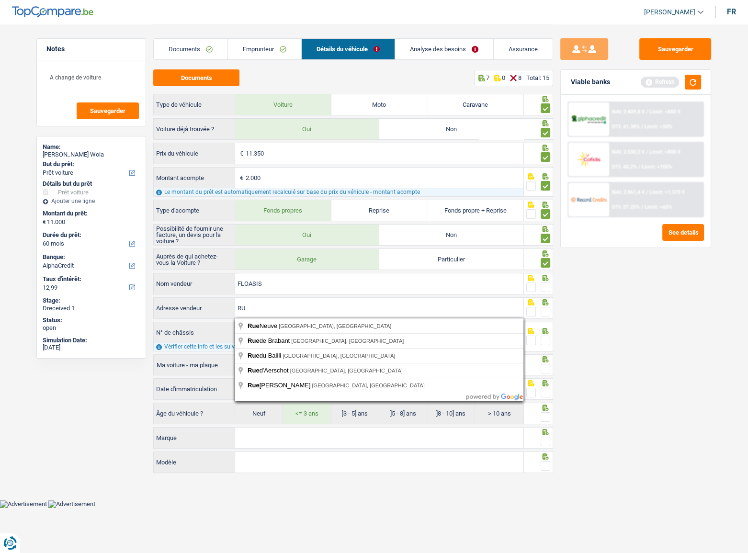
type input "R"
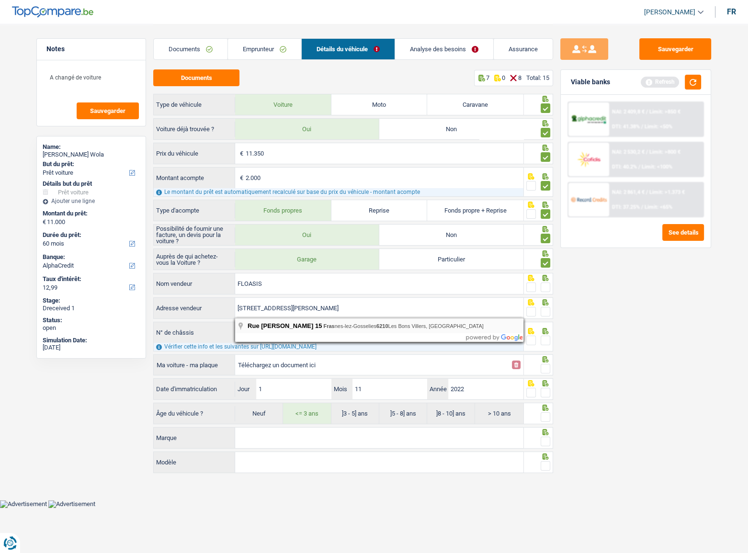
type input "Rue Léopold III; 15; 6210; Les Bons Villers; BE"
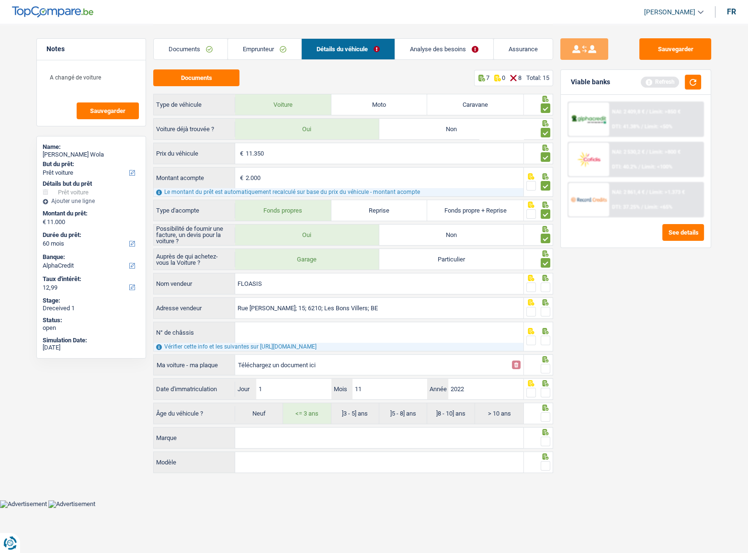
click at [308, 328] on input "N° de châssis" at bounding box center [379, 332] width 288 height 21
drag, startPoint x: 547, startPoint y: 288, endPoint x: 549, endPoint y: 311, distance: 23.1
click at [547, 291] on span at bounding box center [546, 287] width 10 height 10
click at [0, 0] on input "radio" at bounding box center [0, 0] width 0 height 0
click at [549, 311] on span at bounding box center [546, 312] width 10 height 10
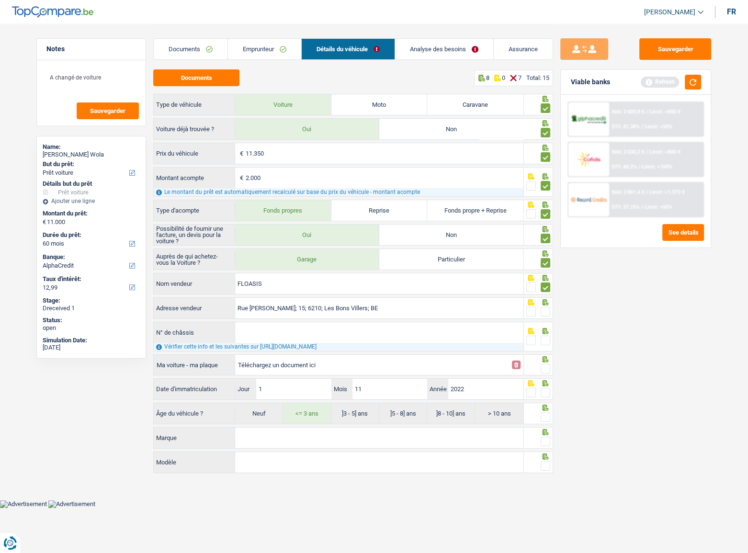
click at [0, 0] on input "radio" at bounding box center [0, 0] width 0 height 0
click at [534, 339] on span at bounding box center [531, 341] width 10 height 10
click at [0, 0] on input "radio" at bounding box center [0, 0] width 0 height 0
click at [544, 365] on span at bounding box center [546, 369] width 10 height 10
click at [0, 0] on input "radio" at bounding box center [0, 0] width 0 height 0
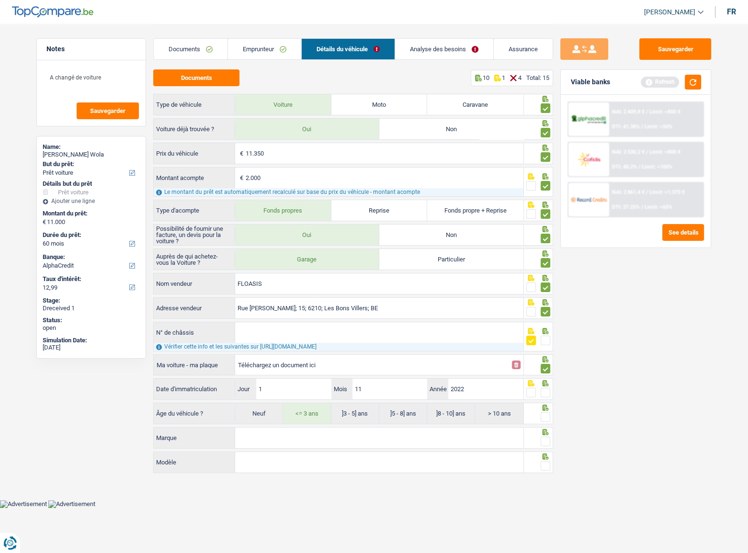
click at [544, 395] on span at bounding box center [546, 393] width 10 height 10
click at [0, 0] on input "radio" at bounding box center [0, 0] width 0 height 0
click at [544, 427] on div at bounding box center [539, 438] width 30 height 22
click at [546, 417] on span at bounding box center [546, 417] width 10 height 10
click at [0, 0] on input "radio" at bounding box center [0, 0] width 0 height 0
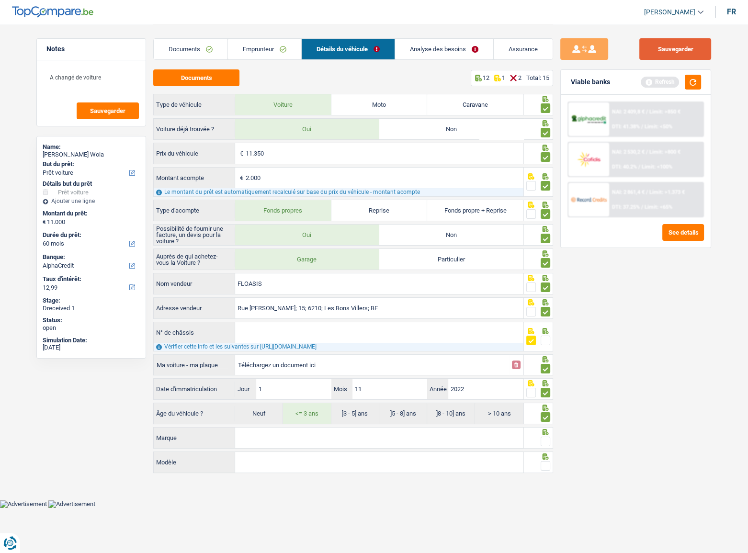
drag, startPoint x: 663, startPoint y: 46, endPoint x: 405, endPoint y: 89, distance: 261.2
click at [663, 46] on button "Sauvegarder" at bounding box center [675, 49] width 72 height 22
click at [409, 50] on link "Analyse des besoins" at bounding box center [444, 49] width 98 height 21
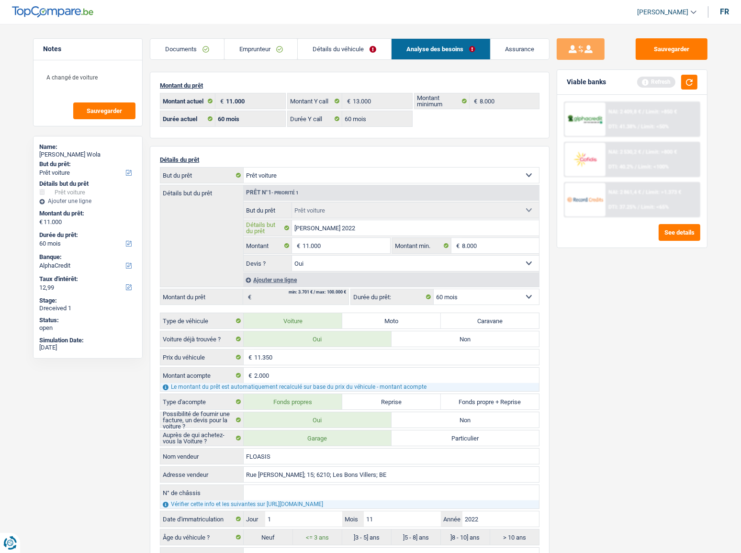
click at [305, 228] on input "Dacia Sandero 2022" at bounding box center [416, 227] width 248 height 15
click at [329, 49] on link "Détails du véhicule" at bounding box center [344, 49] width 93 height 21
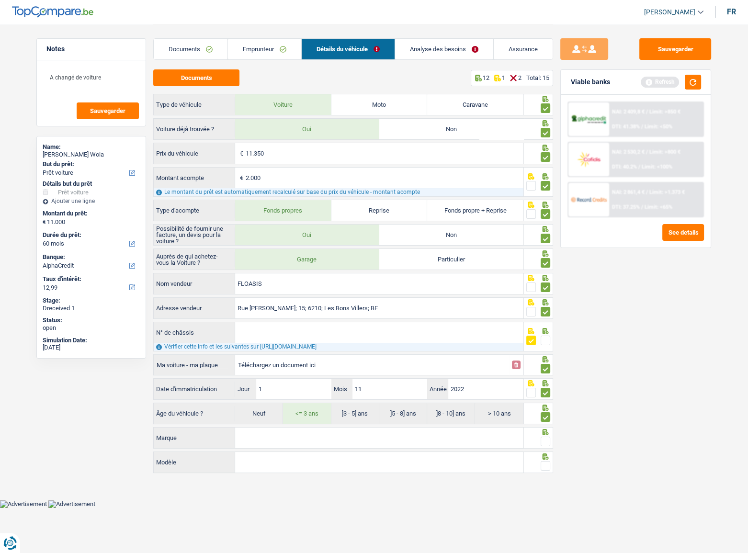
click at [253, 443] on input "Marque" at bounding box center [379, 438] width 288 height 21
paste input "Dacia Sandero 2022"
click at [288, 435] on input "Dacia Sandero 2022" at bounding box center [379, 438] width 288 height 21
click at [265, 439] on input "Dacia Sandero 2022" at bounding box center [379, 438] width 288 height 21
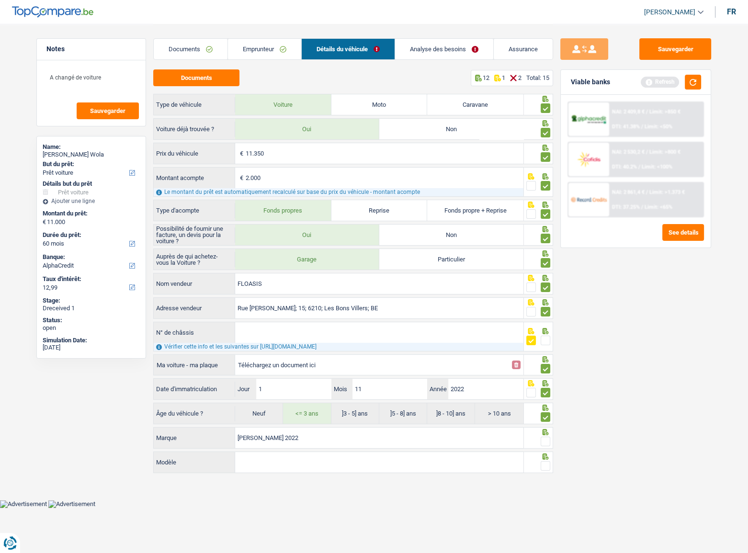
click at [265, 439] on input "Dacia Sandero 2022" at bounding box center [379, 438] width 288 height 21
type input "Dacia 2022"
click at [259, 452] on input "Modèle" at bounding box center [379, 462] width 288 height 21
paste input "Sandero"
type input "Sandero"
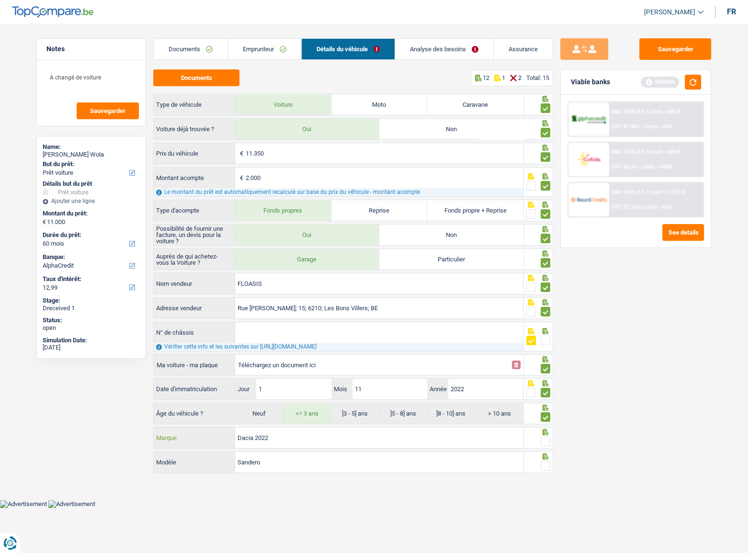
click at [263, 434] on input "Dacia 2022" at bounding box center [379, 438] width 288 height 21
type input "Dacia"
click at [541, 440] on span at bounding box center [546, 442] width 10 height 10
click at [0, 0] on input "radio" at bounding box center [0, 0] width 0 height 0
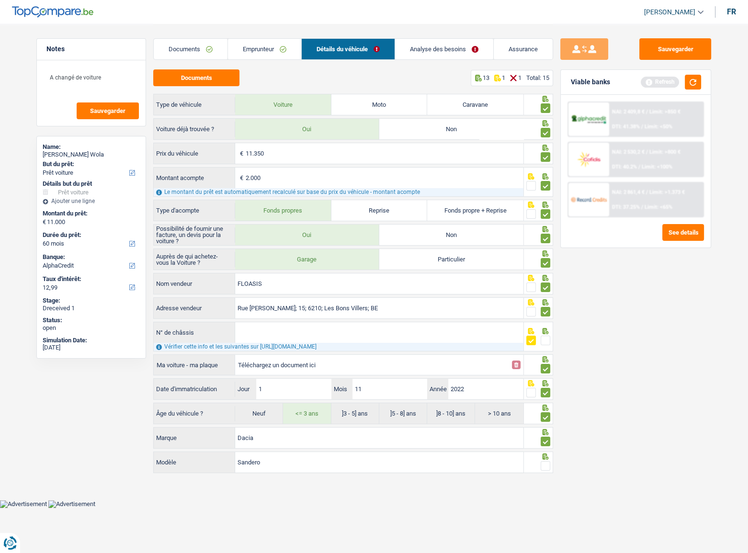
click at [546, 466] on span at bounding box center [546, 466] width 10 height 10
click at [0, 0] on input "radio" at bounding box center [0, 0] width 0 height 0
click at [666, 56] on button "Sauvegarder" at bounding box center [675, 49] width 72 height 22
drag, startPoint x: 685, startPoint y: 81, endPoint x: 693, endPoint y: 84, distance: 8.5
click at [686, 82] on button "button" at bounding box center [693, 82] width 16 height 15
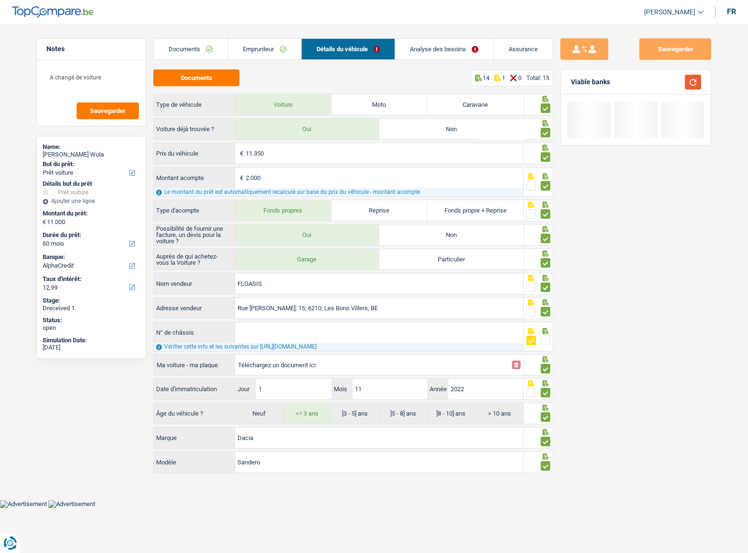
click at [693, 84] on button "button" at bounding box center [693, 82] width 16 height 15
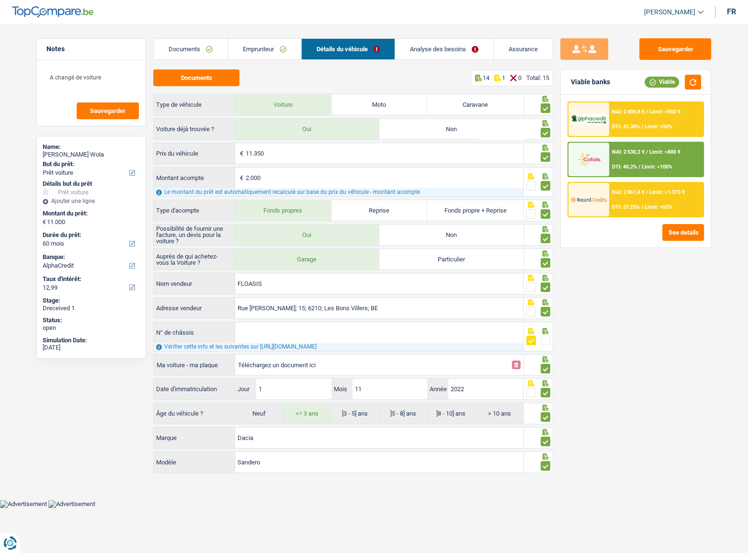
click at [430, 50] on link "Analyse des besoins" at bounding box center [444, 49] width 98 height 21
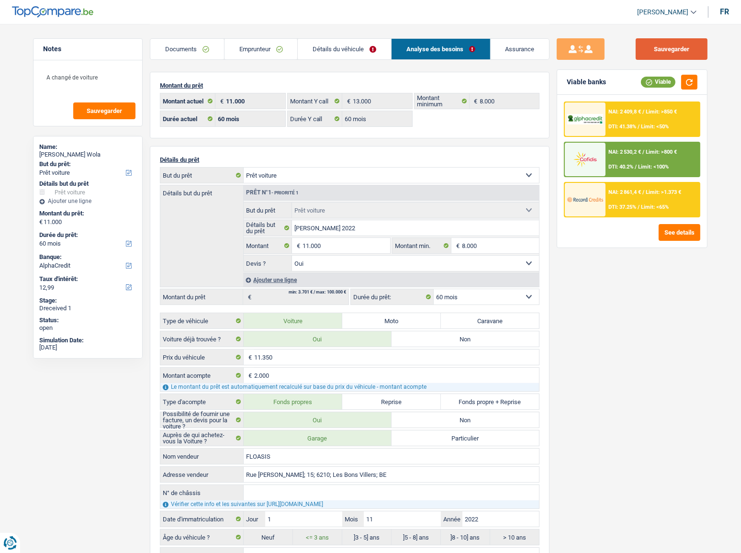
click at [685, 47] on button "Sauvegarder" at bounding box center [672, 49] width 72 height 22
click at [689, 86] on button "button" at bounding box center [689, 82] width 16 height 15
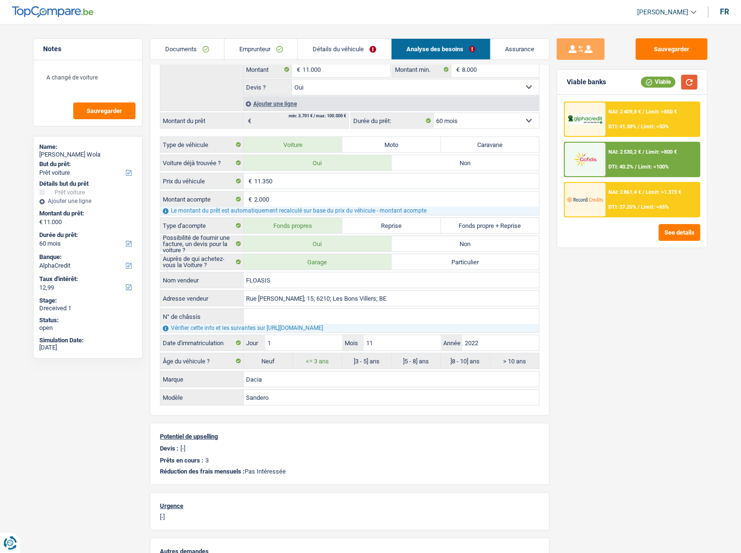
scroll to position [261, 0]
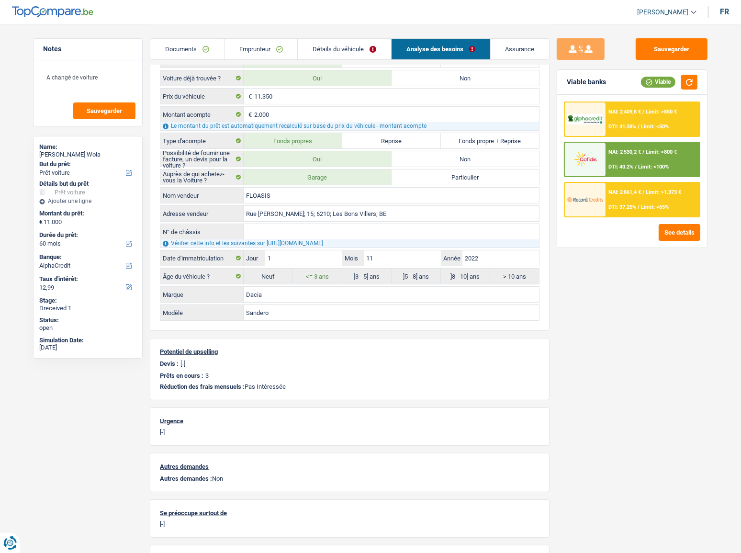
drag, startPoint x: 260, startPoint y: 311, endPoint x: 201, endPoint y: 314, distance: 59.4
click at [201, 314] on div "Sandero Modèle" at bounding box center [349, 312] width 379 height 15
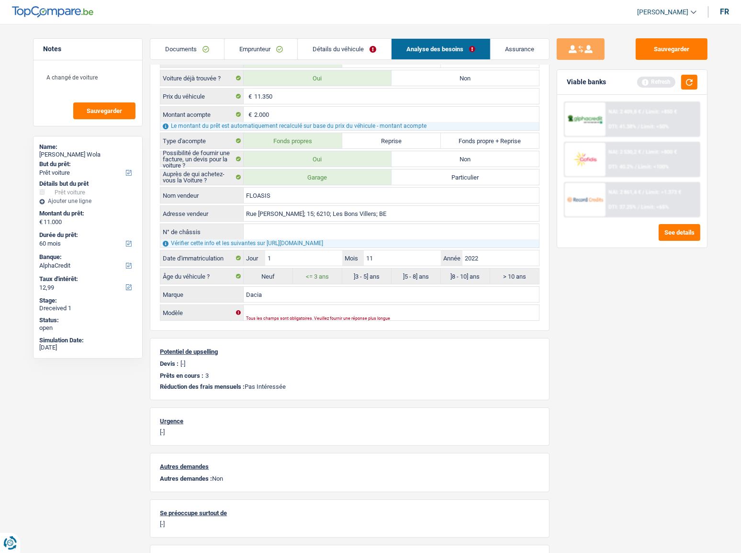
click at [292, 297] on input "Dacia" at bounding box center [391, 294] width 295 height 15
paste input "Sandero"
type input "Dacia Sandero"
click at [281, 310] on input "Modèle" at bounding box center [391, 312] width 295 height 15
type input "Tce"
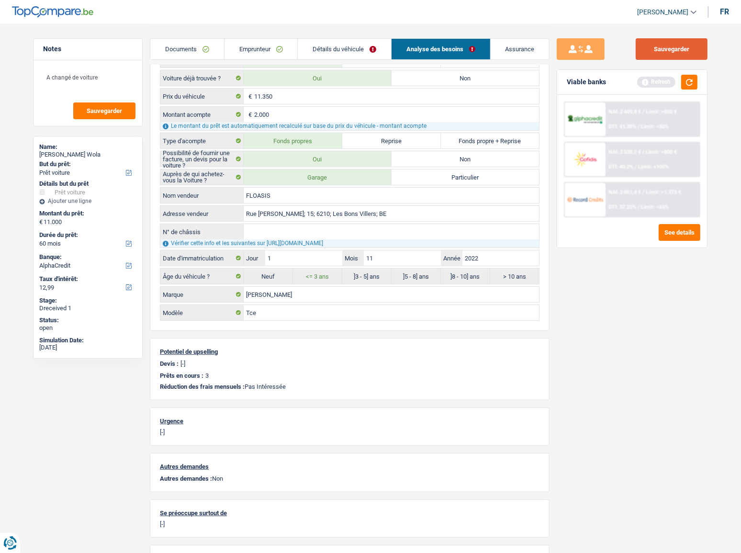
click at [678, 48] on button "Sauvegarder" at bounding box center [672, 49] width 72 height 22
click at [691, 81] on button "button" at bounding box center [689, 82] width 16 height 15
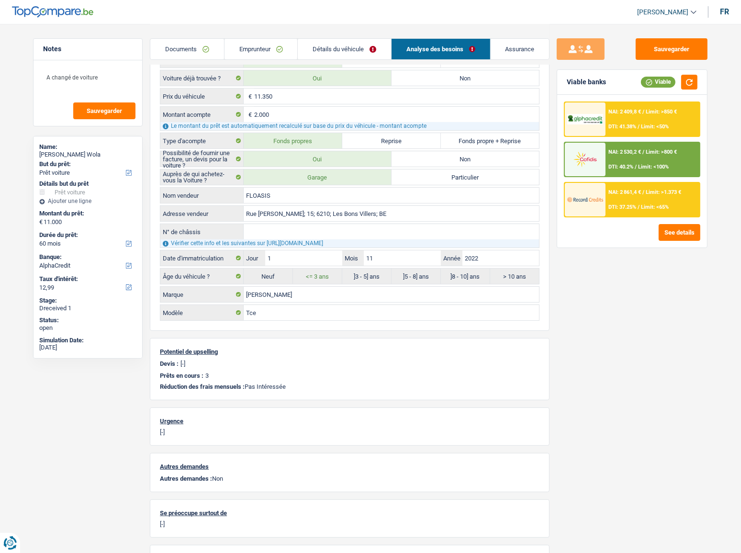
click at [225, 52] on link "Emprunteur" at bounding box center [261, 49] width 73 height 21
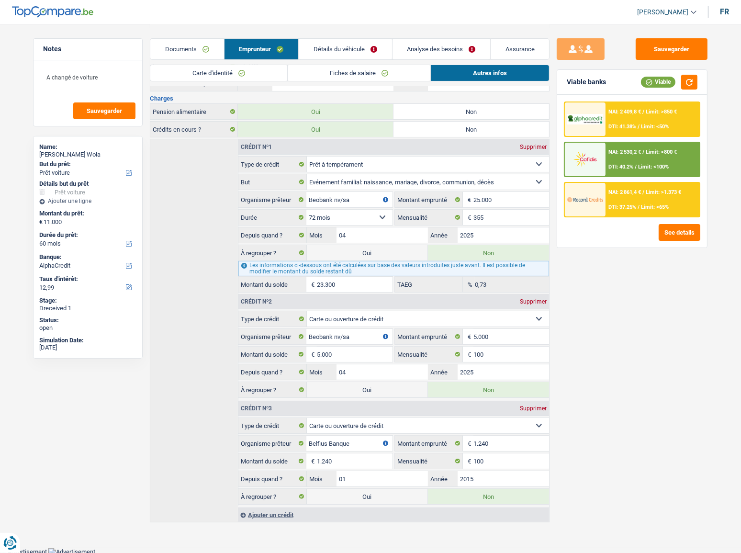
click at [194, 51] on link "Documents" at bounding box center [186, 49] width 73 height 21
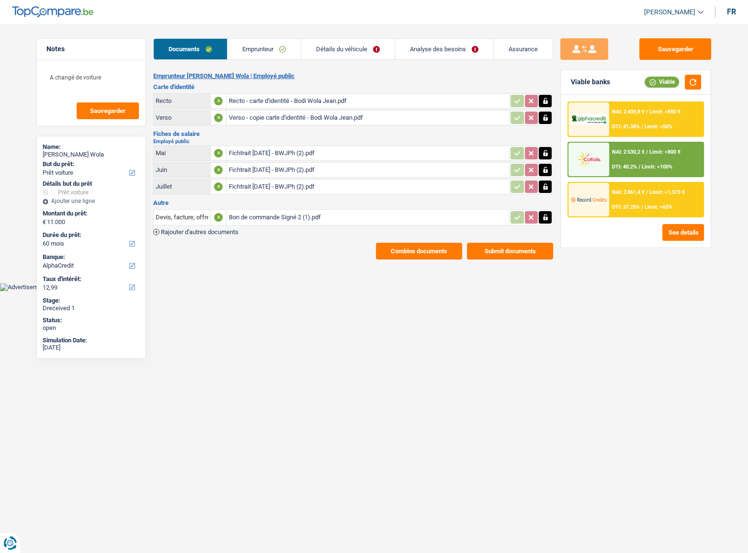
click at [239, 52] on link "Emprunteur" at bounding box center [263, 49] width 73 height 21
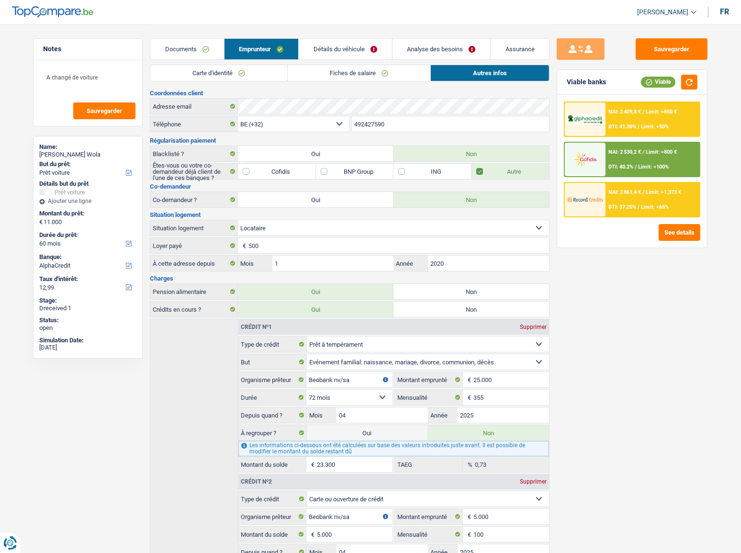
click at [359, 52] on link "Détails du véhicule" at bounding box center [345, 49] width 93 height 21
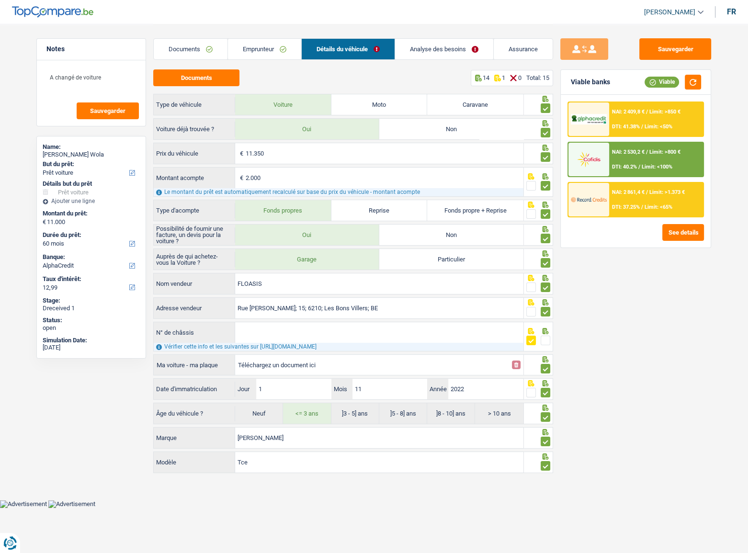
click at [260, 47] on link "Emprunteur" at bounding box center [264, 49] width 73 height 21
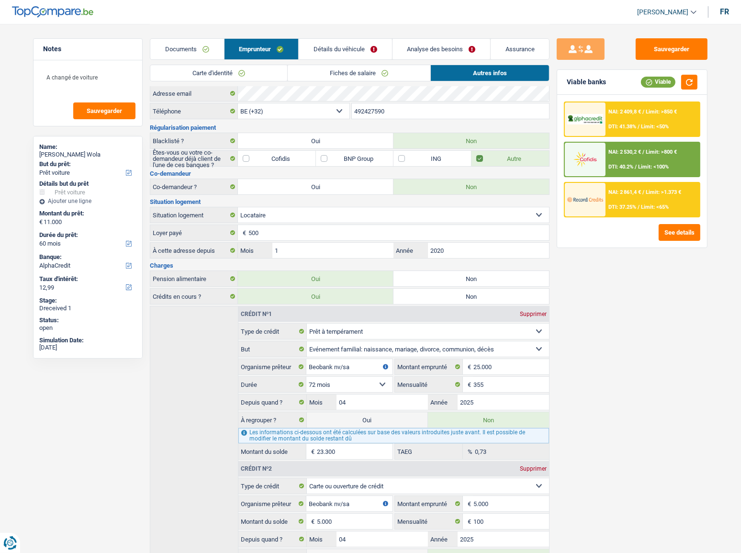
scroll to position [180, 0]
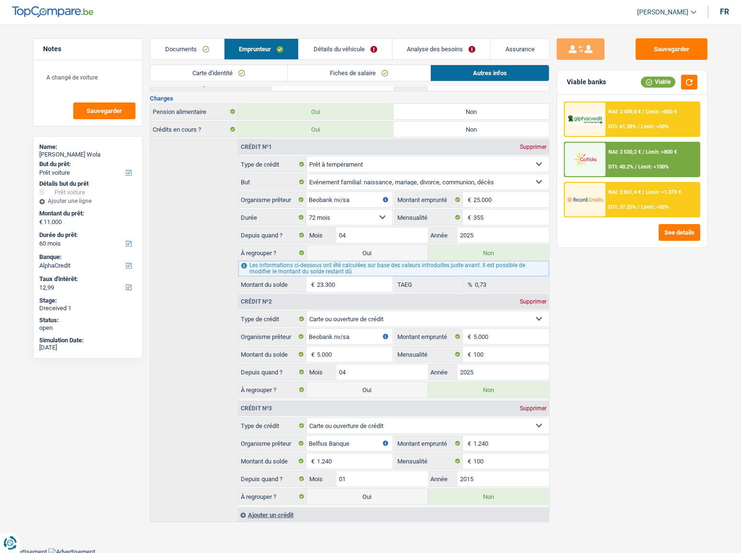
click at [641, 120] on div "NAI: 2 409,8 € / Limit: >850 € DTI: 41.38% / Limit: <50%" at bounding box center [653, 119] width 94 height 34
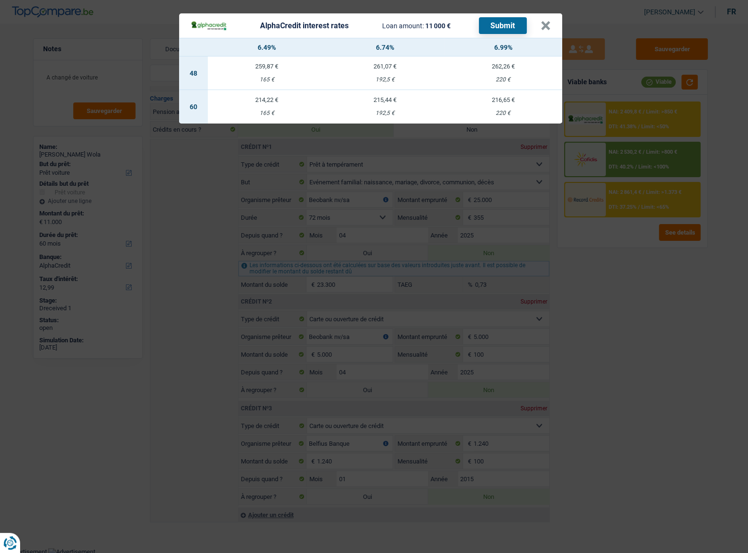
click at [607, 318] on div "AlphaCredit interest rates Loan amount: 11 000 € Submit × 6.49% 6.74% 6.99% 48 …" at bounding box center [374, 276] width 748 height 553
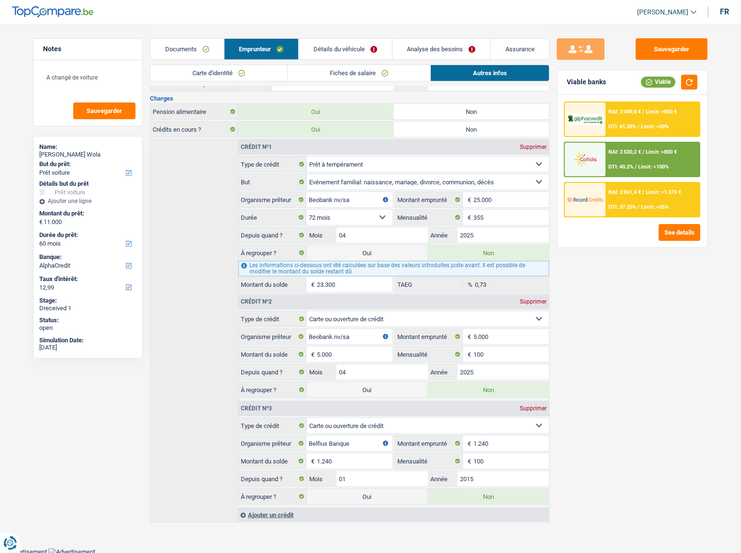
click at [645, 113] on div "NAI: 2 409,8 € / Limit: >850 €" at bounding box center [643, 112] width 68 height 6
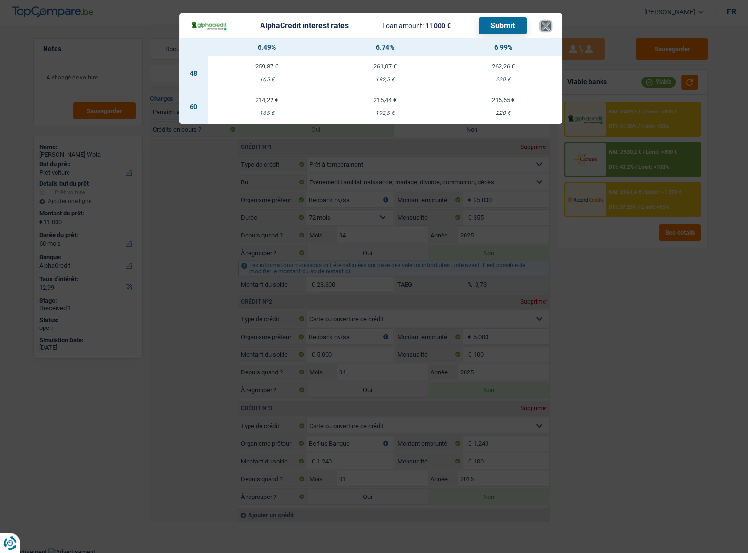
click at [549, 26] on button "×" at bounding box center [546, 26] width 10 height 10
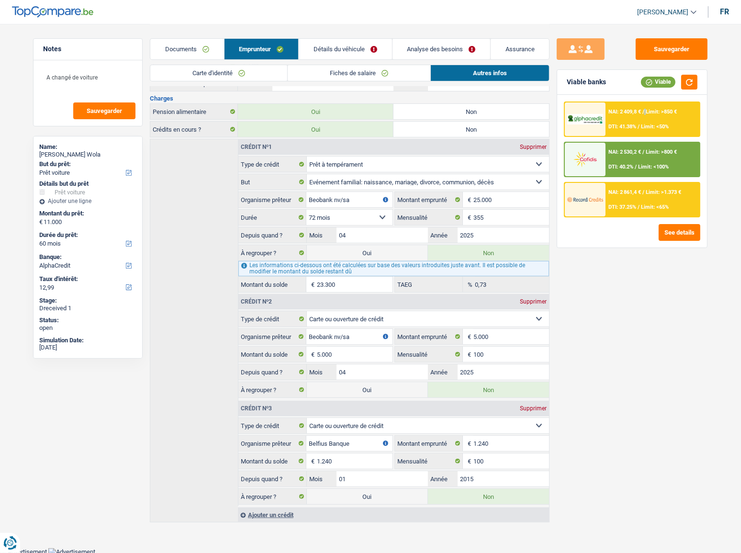
click at [221, 50] on link "Documents" at bounding box center [186, 49] width 73 height 21
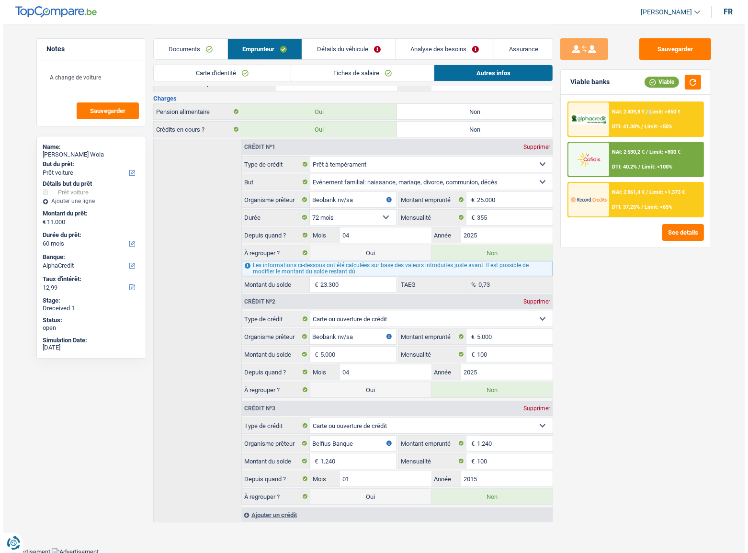
scroll to position [0, 0]
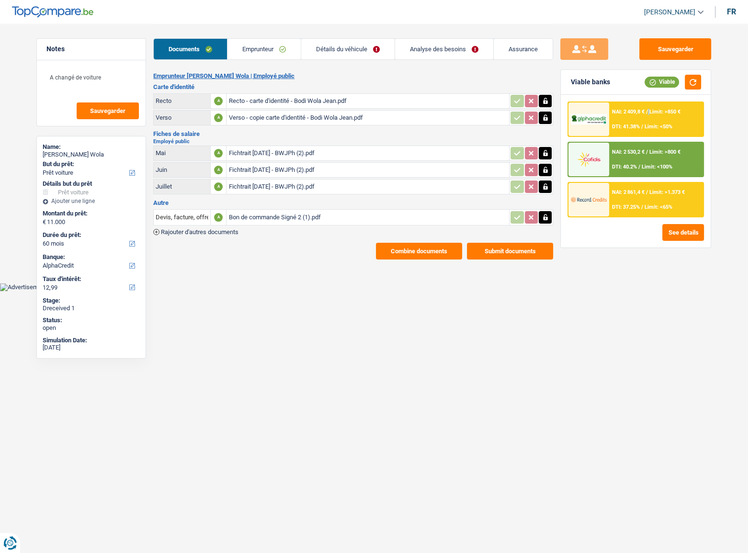
click at [287, 49] on link "Emprunteur" at bounding box center [263, 49] width 73 height 21
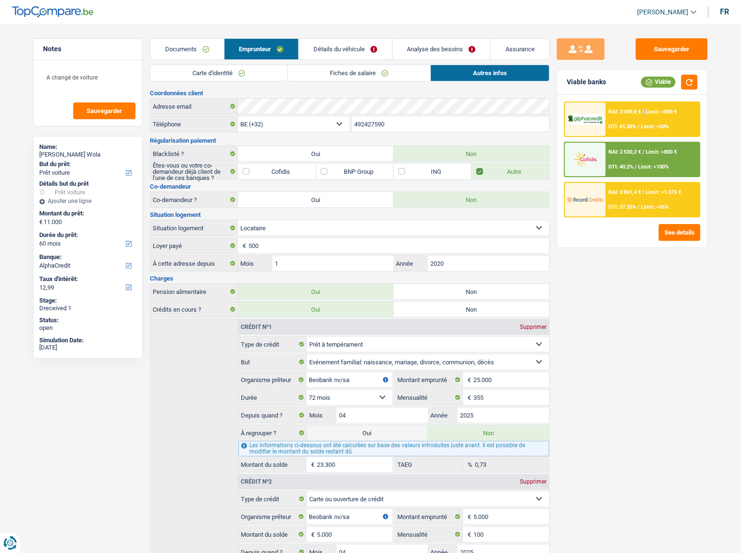
click at [353, 56] on link "Détails du véhicule" at bounding box center [345, 49] width 93 height 21
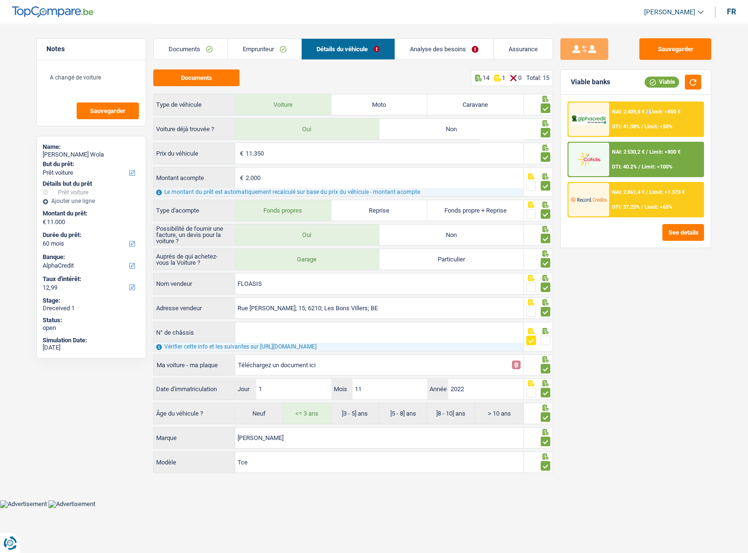
drag, startPoint x: 430, startPoint y: 52, endPoint x: 442, endPoint y: 55, distance: 12.3
click at [430, 52] on link "Analyse des besoins" at bounding box center [444, 49] width 98 height 21
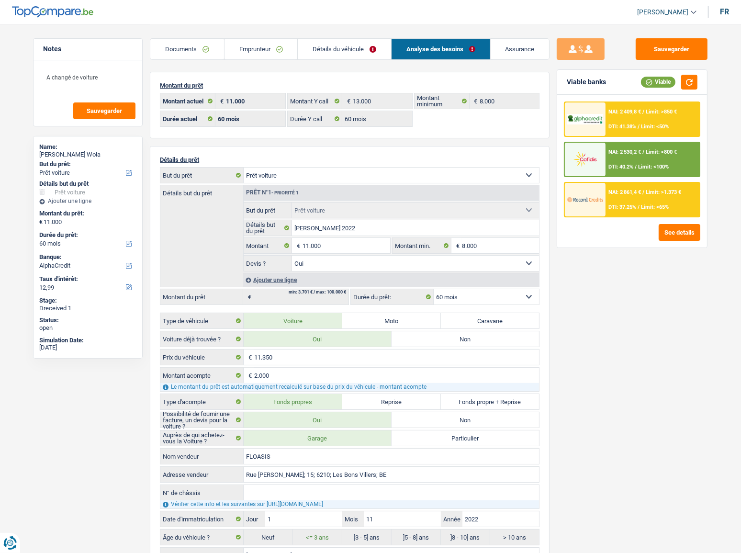
click at [654, 117] on div "NAI: 2 409,8 € / Limit: >850 € DTI: 41.38% / Limit: <50%" at bounding box center [653, 119] width 94 height 34
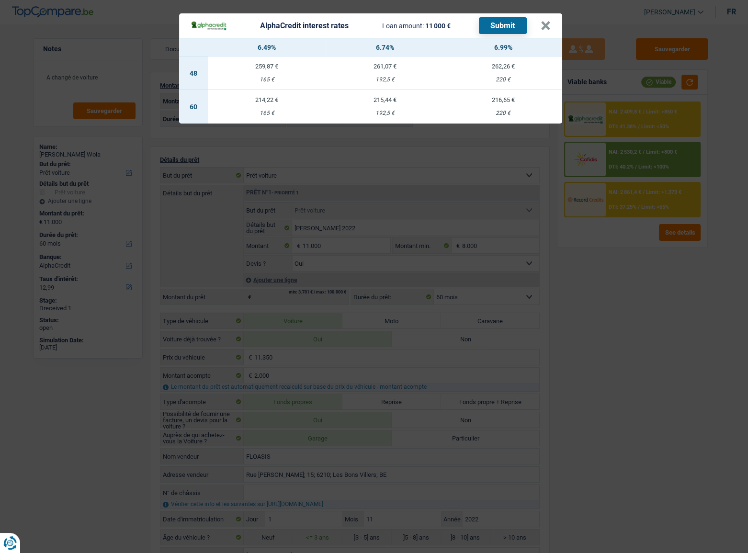
click at [497, 109] on td "216,65 € 220 €" at bounding box center [503, 107] width 118 height 34
type input "6,99"
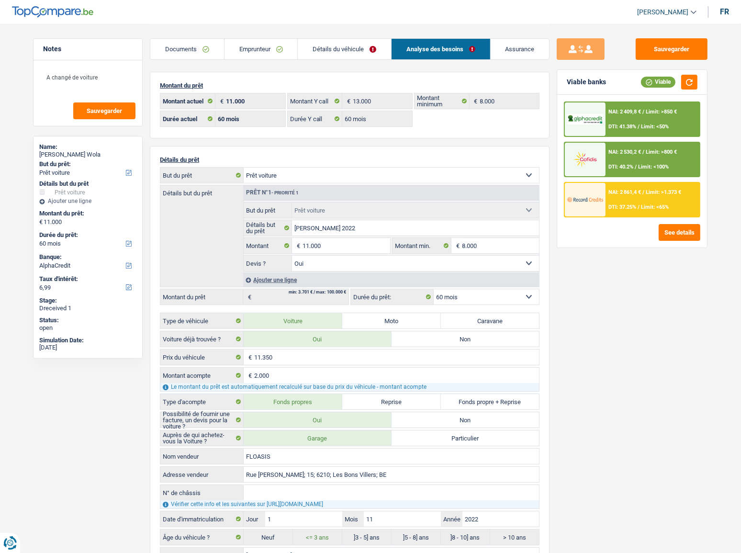
click at [641, 124] on span "Limit: <50%" at bounding box center [655, 127] width 28 height 6
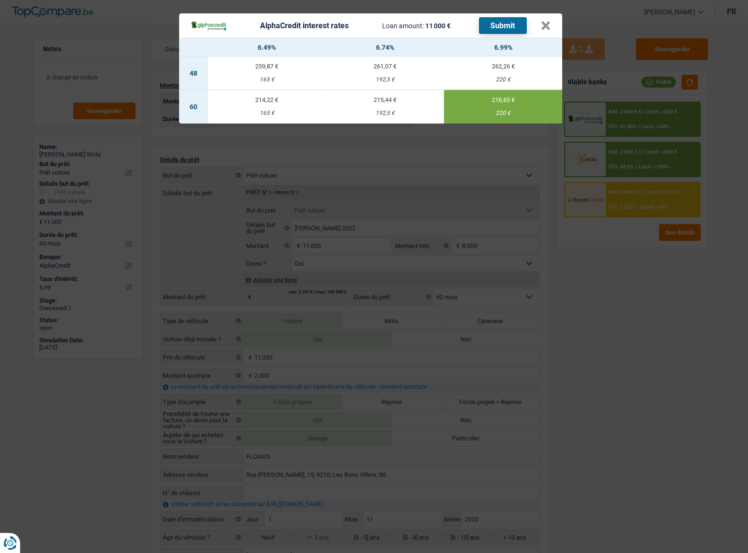
click at [500, 22] on button "Submit" at bounding box center [503, 25] width 48 height 17
click at [546, 27] on button "×" at bounding box center [546, 26] width 10 height 10
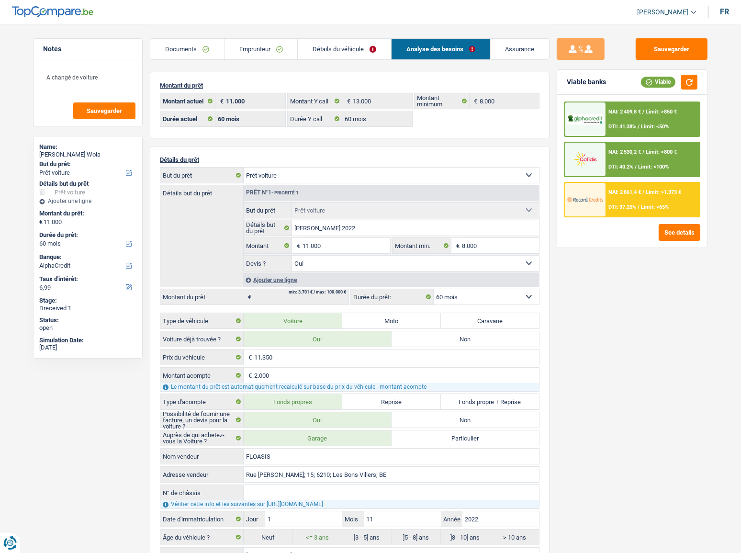
click at [259, 50] on link "Emprunteur" at bounding box center [261, 49] width 73 height 21
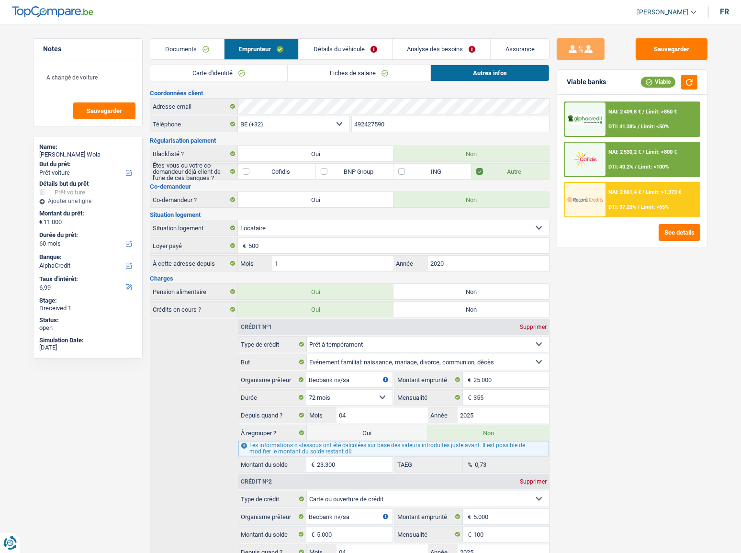
click at [205, 66] on link "Carte d'identité" at bounding box center [218, 73] width 137 height 16
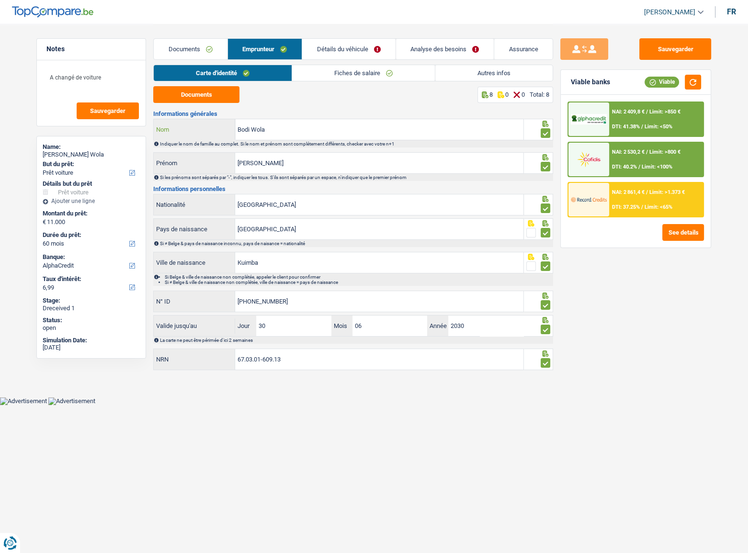
drag, startPoint x: 265, startPoint y: 129, endPoint x: 173, endPoint y: 122, distance: 92.3
click at [173, 122] on div "Bodi Wola Nom" at bounding box center [339, 129] width 370 height 21
drag, startPoint x: 186, startPoint y: 46, endPoint x: 283, endPoint y: 74, distance: 101.2
click at [186, 46] on link "Documents" at bounding box center [190, 49] width 73 height 21
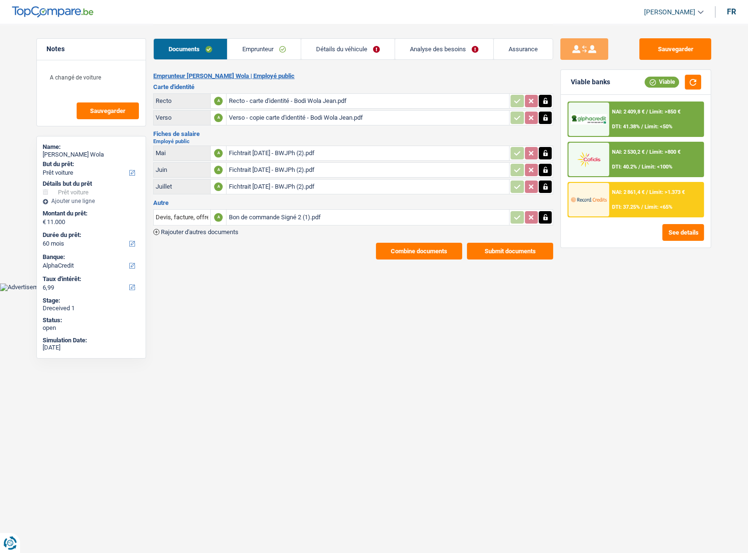
click at [279, 98] on div "Recto - carte d'identité - Bodi Wola Jean.pdf" at bounding box center [367, 101] width 279 height 14
click at [250, 113] on div "Verso - copie carte d'identité - Bodi Wola Jean.pdf" at bounding box center [367, 118] width 279 height 14
click at [666, 198] on div "NAI: 2 861,4 € / Limit: >1.373 € DTI: 37.25% / Limit: <65%" at bounding box center [656, 200] width 94 height 34
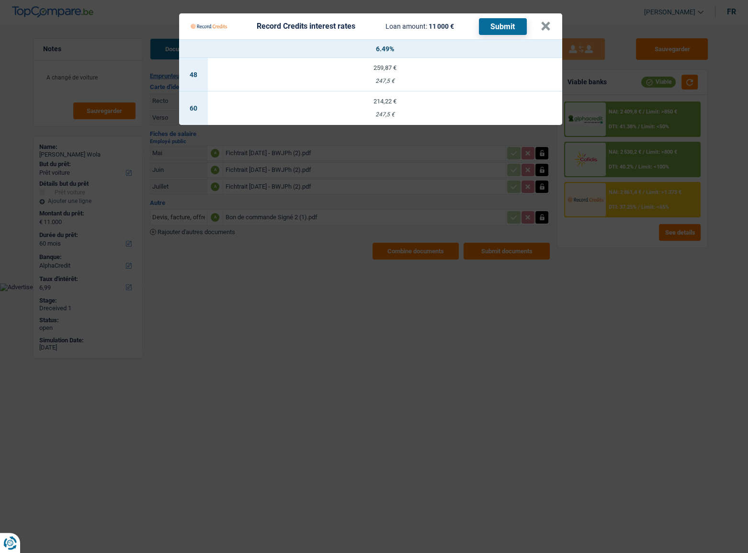
click at [431, 112] on div "247,5 €" at bounding box center [385, 115] width 354 height 6
select select "record credits"
type input "6,49"
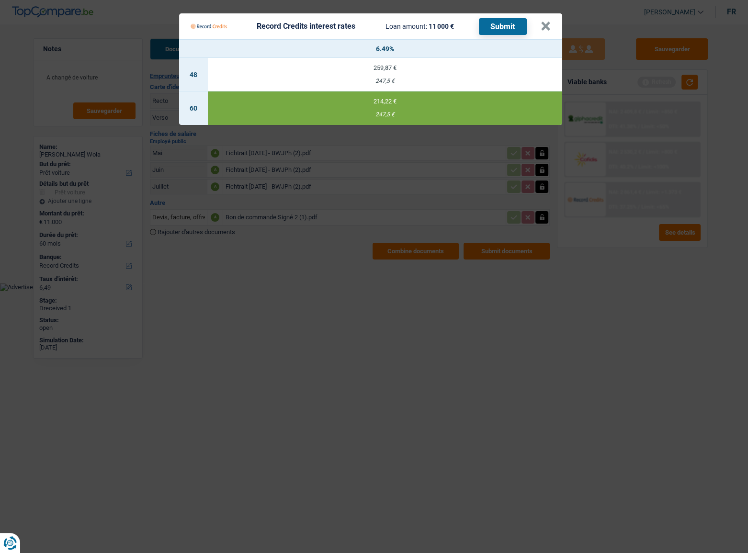
click at [498, 20] on button "Submit" at bounding box center [503, 26] width 48 height 17
drag, startPoint x: 547, startPoint y: 25, endPoint x: 656, endPoint y: 40, distance: 109.7
click at [547, 26] on button "×" at bounding box center [546, 27] width 10 height 10
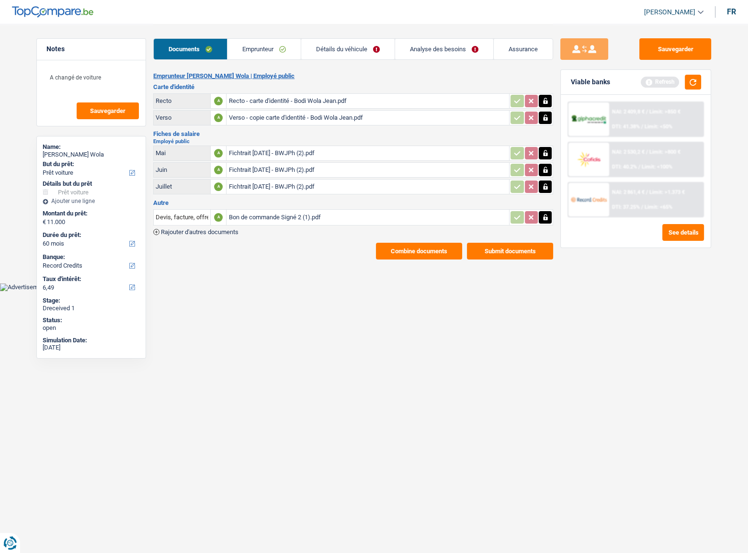
click at [647, 208] on span "Limit: <65%" at bounding box center [658, 207] width 28 height 6
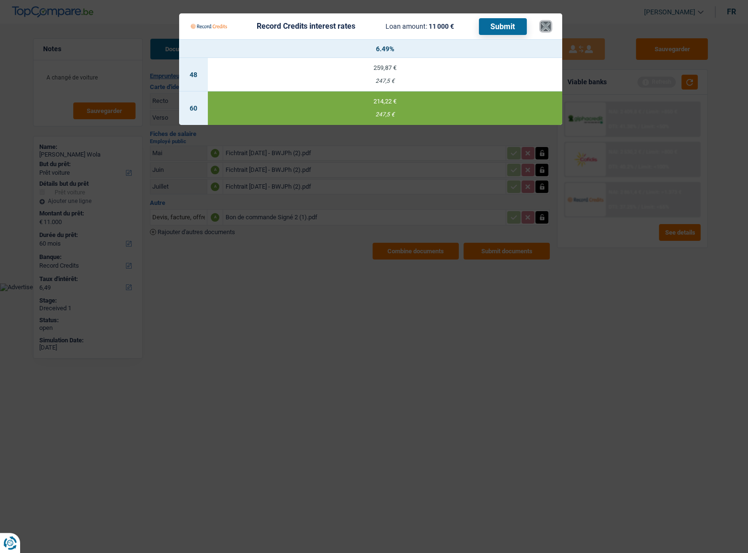
drag, startPoint x: 549, startPoint y: 29, endPoint x: 16, endPoint y: 158, distance: 549.0
click at [549, 29] on button "×" at bounding box center [546, 27] width 10 height 10
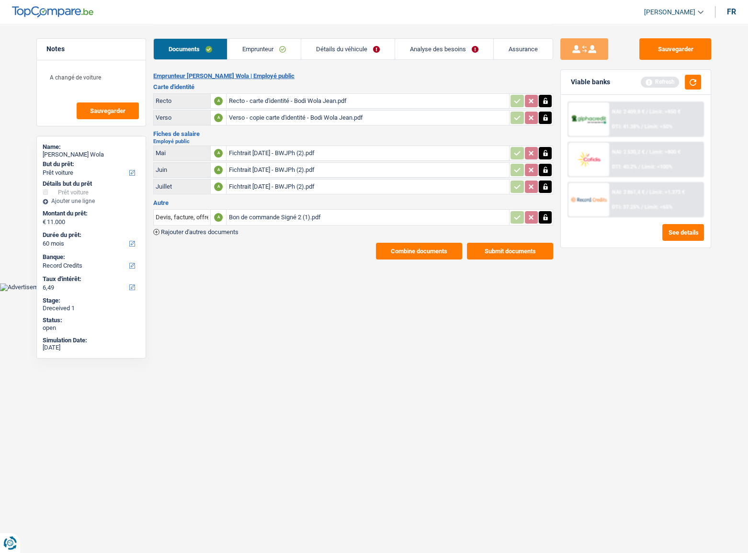
click at [262, 103] on div "Recto - carte d'identité - Bodi Wola Jean.pdf" at bounding box center [367, 101] width 279 height 14
click at [689, 83] on button "button" at bounding box center [693, 82] width 16 height 15
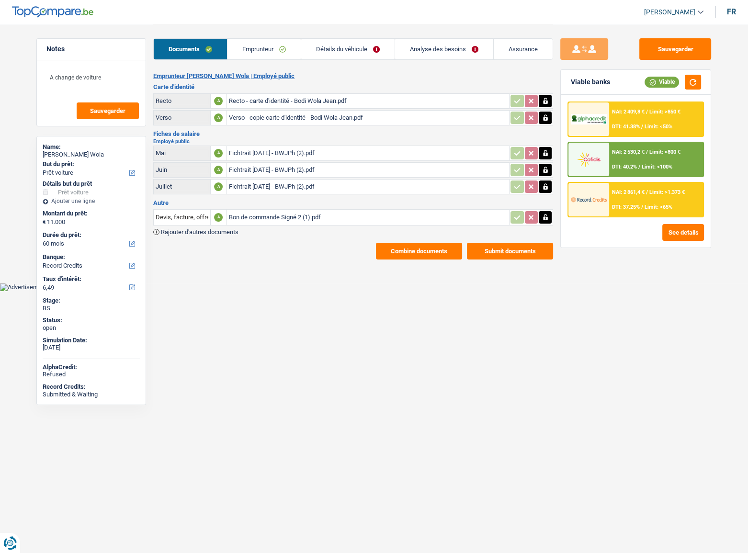
click at [652, 154] on span "Limit: >800 €" at bounding box center [664, 152] width 31 height 6
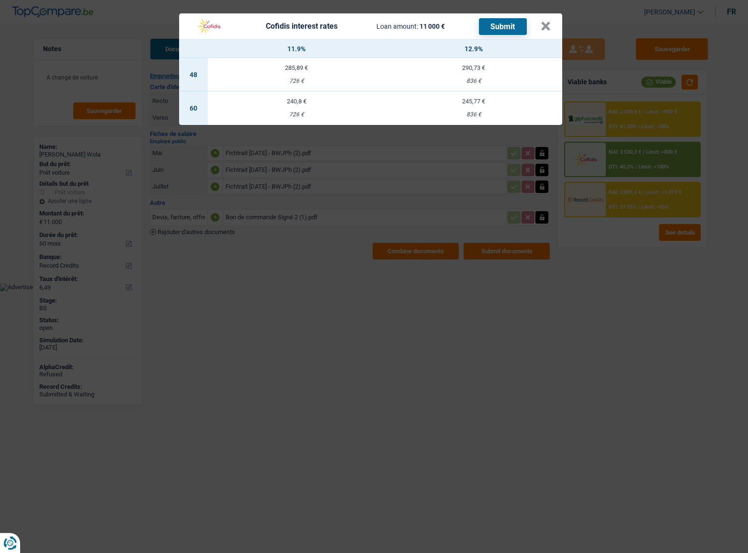
click at [474, 112] on div "836 €" at bounding box center [473, 115] width 177 height 6
select select "cofidis"
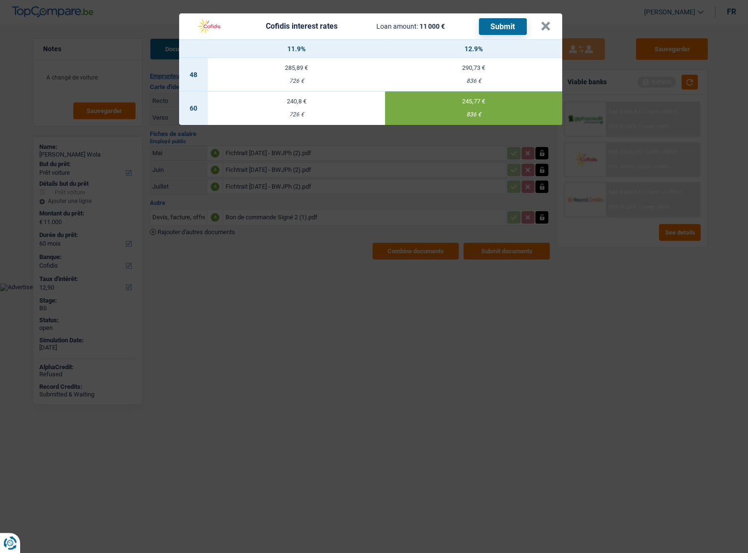
click at [339, 127] on div "Cofidis interest rates Loan amount: 11 000 € Submit × 11.9% 12.9% 48 285,89 € 7…" at bounding box center [374, 276] width 748 height 553
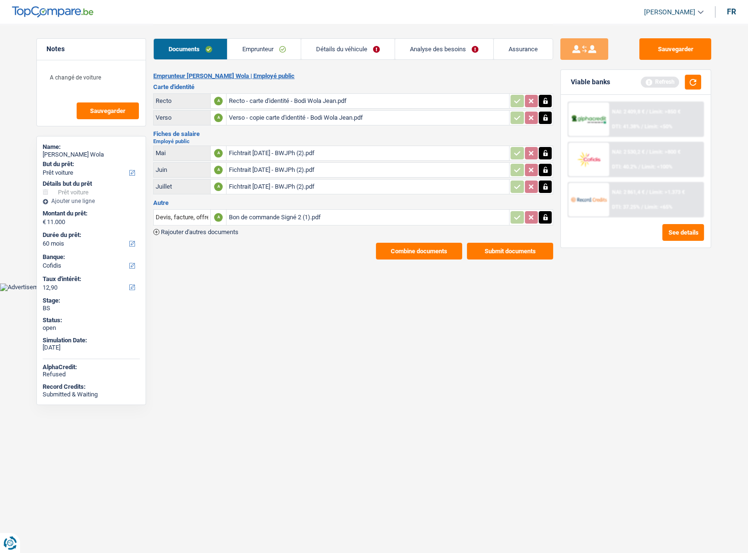
click at [620, 167] on span "DTI: 40.2%" at bounding box center [624, 167] width 25 height 6
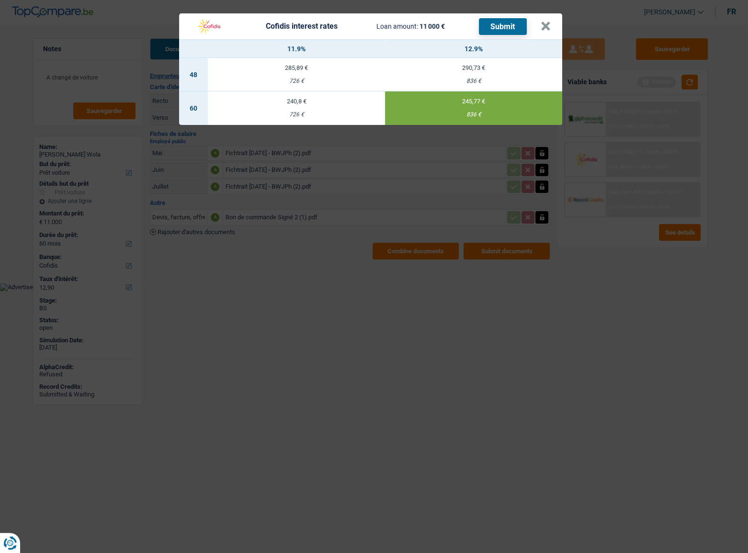
click at [310, 110] on td "240,8 € 726 €" at bounding box center [296, 108] width 177 height 34
type input "11,90"
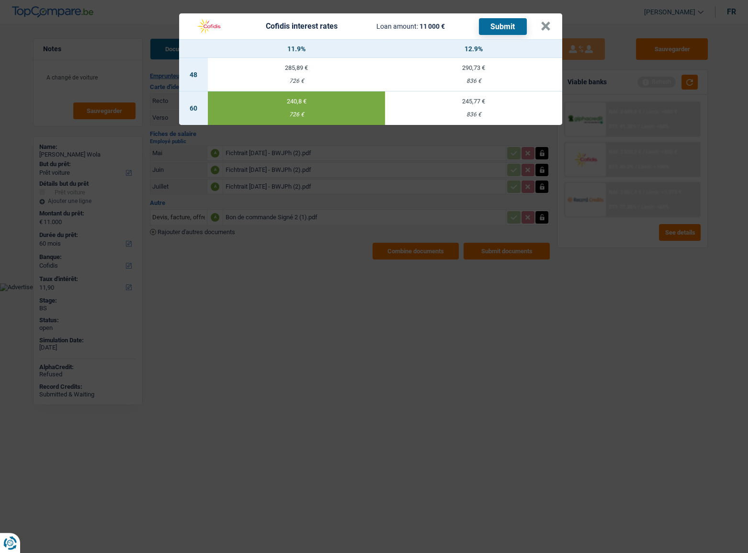
click at [499, 28] on button "Submit" at bounding box center [503, 26] width 48 height 17
click at [546, 31] on button "×" at bounding box center [546, 27] width 10 height 10
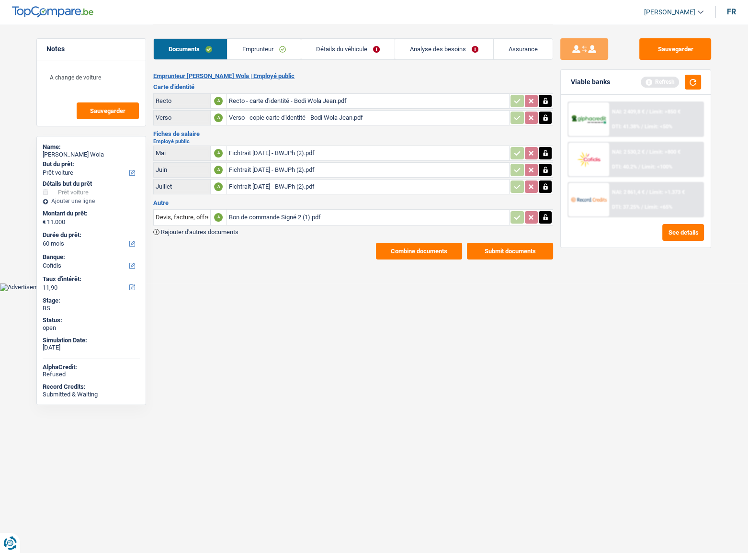
click at [429, 249] on button "Combine documents" at bounding box center [419, 251] width 86 height 17
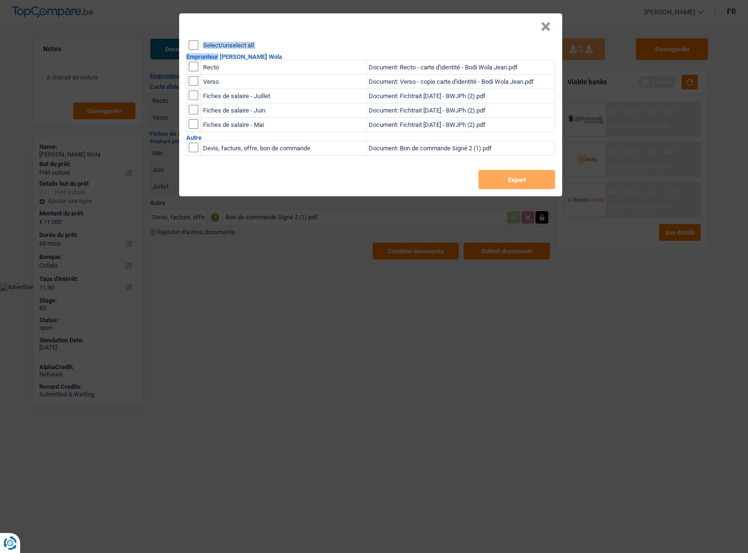
click at [191, 48] on div "Select/unselect all Emprunteur Jean Philippe Bodi Wola Recto Document: Recto - …" at bounding box center [370, 118] width 383 height 156
click at [196, 47] on input "Select/unselect all" at bounding box center [194, 45] width 10 height 10
checkbox input "true"
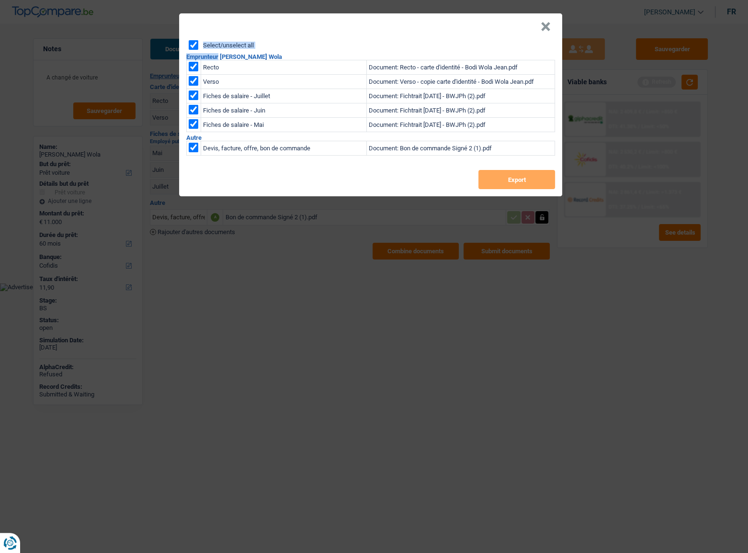
checkbox input "true"
click at [525, 183] on button "Export" at bounding box center [516, 179] width 77 height 19
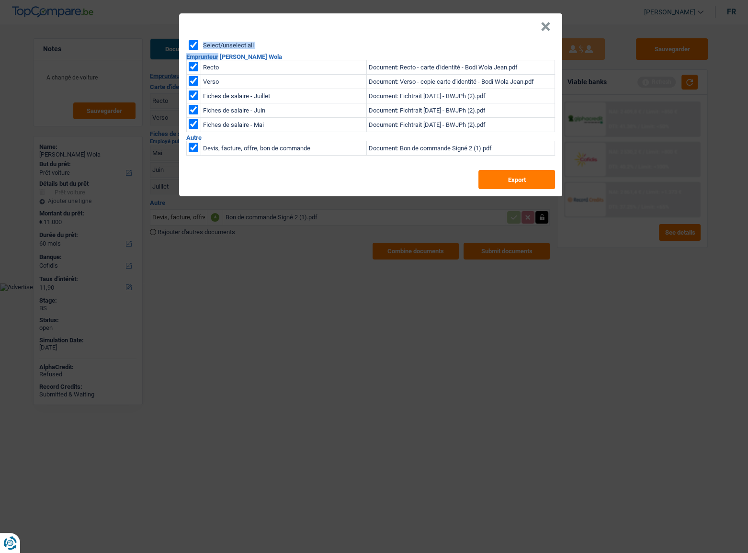
drag, startPoint x: 543, startPoint y: 28, endPoint x: 527, endPoint y: 35, distance: 17.6
click at [543, 28] on button "×" at bounding box center [546, 27] width 10 height 10
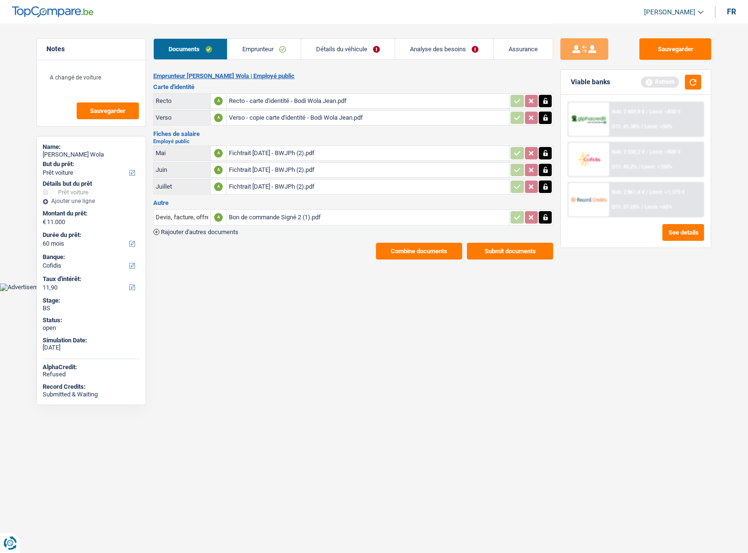
click at [440, 252] on button "Combine documents" at bounding box center [419, 251] width 86 height 17
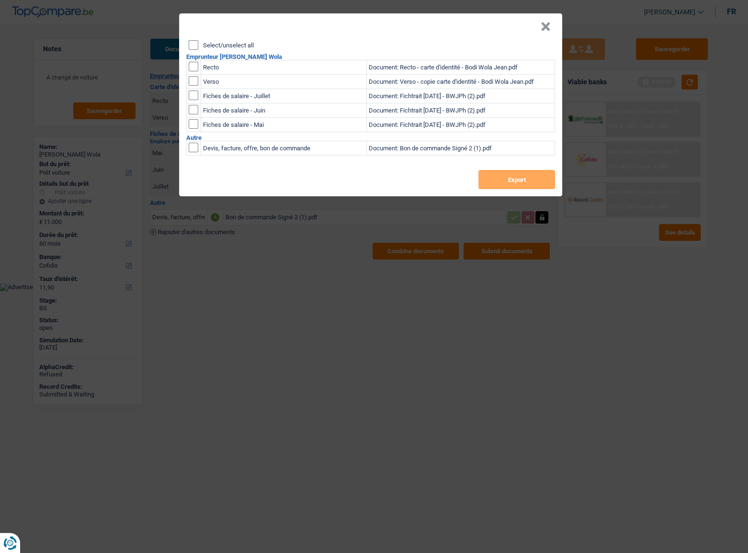
click at [193, 50] on div "Select/unselect all Emprunteur Jean Philippe Bodi Wola Recto Document: Recto - …" at bounding box center [370, 118] width 383 height 156
click at [196, 44] on input "Select/unselect all" at bounding box center [194, 45] width 10 height 10
checkbox input "true"
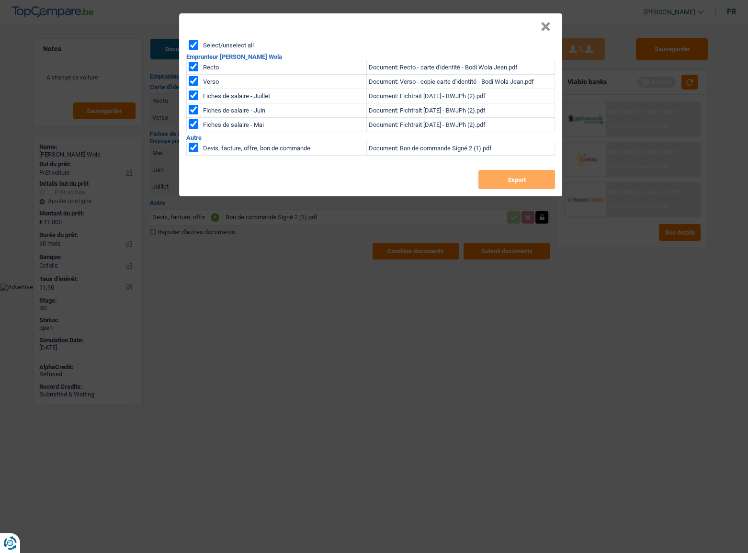
checkbox input "true"
click at [502, 182] on button "Export" at bounding box center [516, 179] width 77 height 19
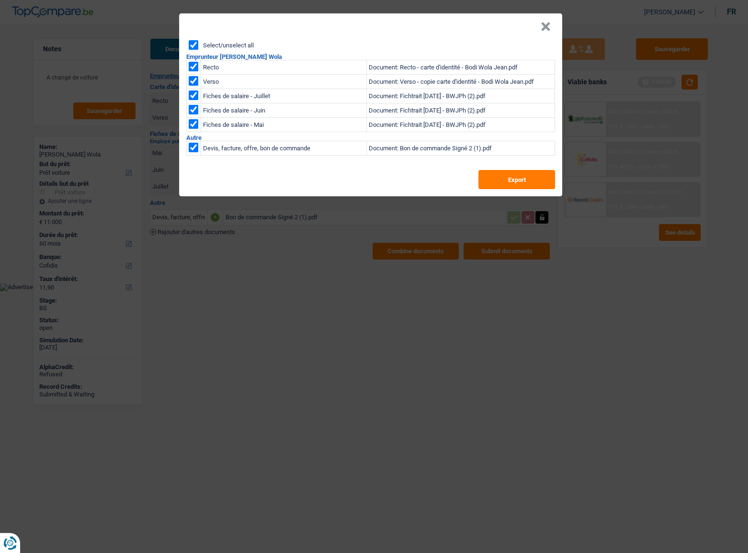
click at [551, 25] on header "×" at bounding box center [370, 26] width 383 height 27
drag, startPoint x: 543, startPoint y: 23, endPoint x: 476, endPoint y: 38, distance: 68.7
click at [542, 24] on button "×" at bounding box center [546, 27] width 10 height 10
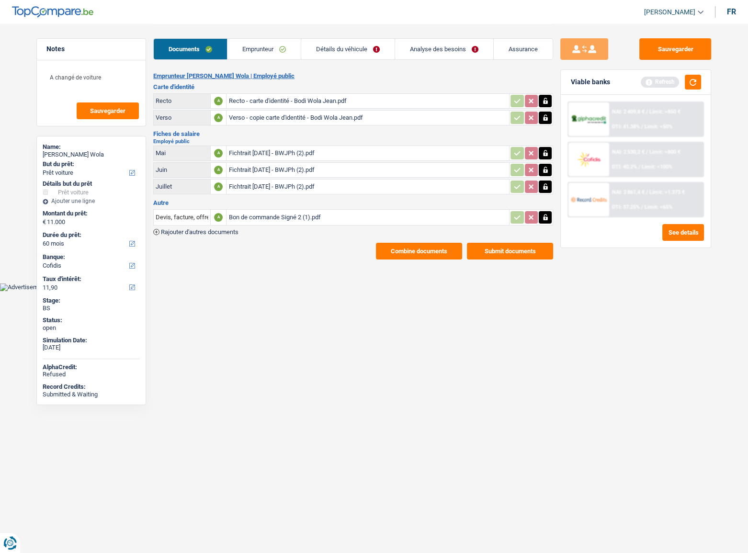
click at [236, 52] on link "Emprunteur" at bounding box center [263, 49] width 73 height 21
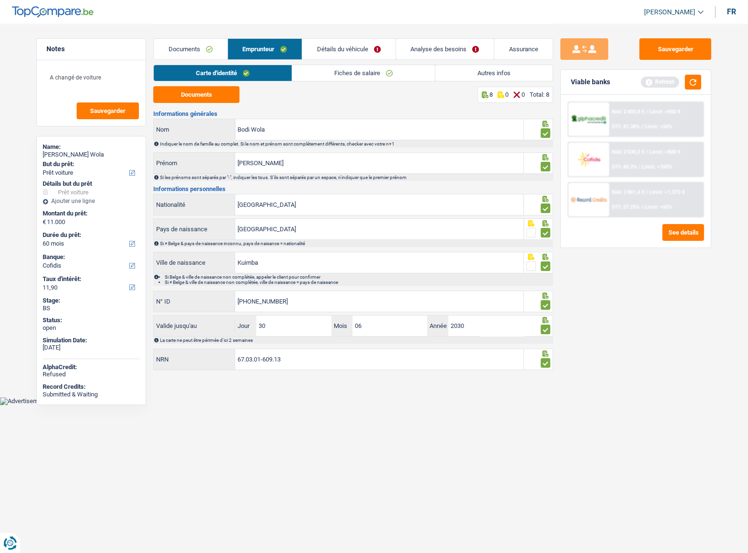
click at [312, 88] on div "Documents 8 0 0 Total: 8" at bounding box center [353, 94] width 400 height 17
click at [391, 83] on div "Carte d'identité Fiches de salaire Autres infos" at bounding box center [353, 76] width 400 height 22
click at [394, 76] on link "Fiches de salaire" at bounding box center [363, 73] width 143 height 16
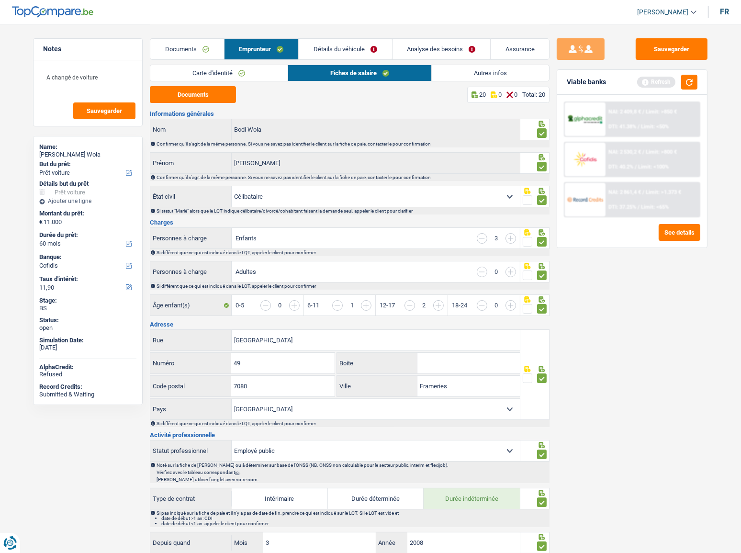
drag, startPoint x: 220, startPoint y: 45, endPoint x: 201, endPoint y: 45, distance: 18.7
click at [218, 45] on link "Documents" at bounding box center [186, 49] width 73 height 21
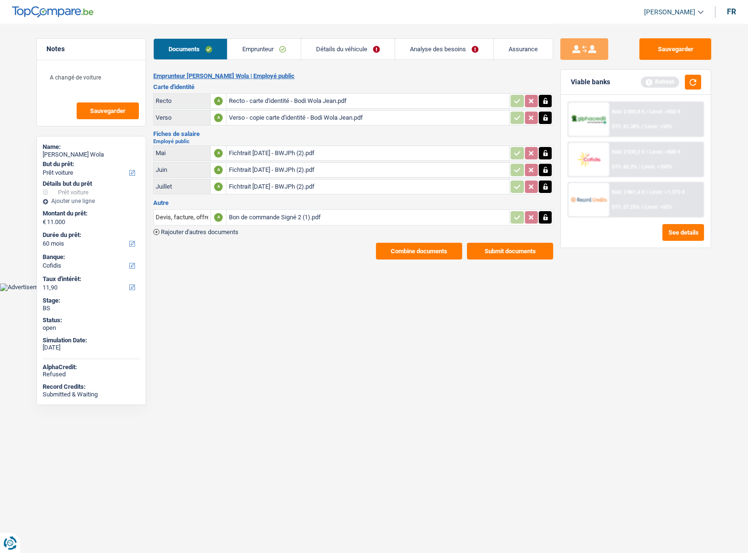
click at [201, 45] on link "Documents" at bounding box center [190, 49] width 73 height 21
click at [264, 140] on h2 "Employé public" at bounding box center [353, 141] width 400 height 5
click at [263, 151] on div "Fichtrait juin 2025 - BWJPh (2).pdf" at bounding box center [367, 153] width 279 height 14
click at [310, 152] on div "Fichtrait juin 2025 - BWJPh (2).pdf" at bounding box center [367, 153] width 279 height 14
click at [287, 188] on div "Fichtrait août 2025 - BWJPh (2).pdf" at bounding box center [367, 187] width 279 height 14
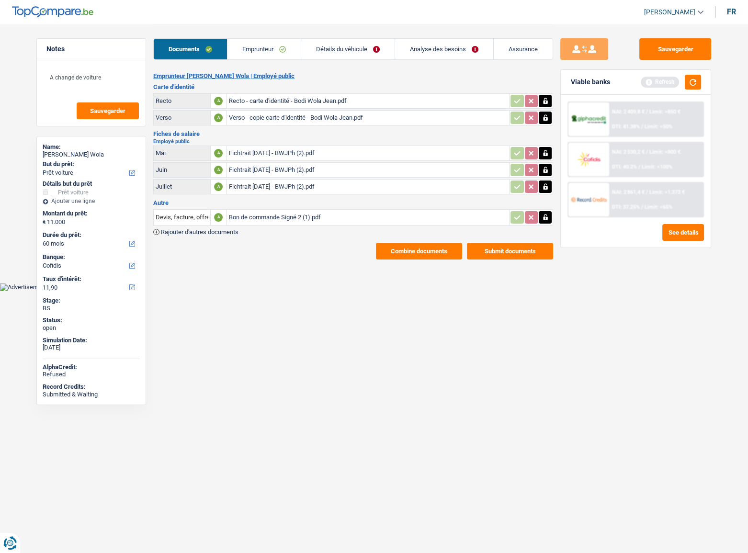
click at [639, 197] on div "NAI: 2 861,4 € / Limit: >1.373 € DTI: 37.25% / Limit: <65%" at bounding box center [656, 200] width 94 height 34
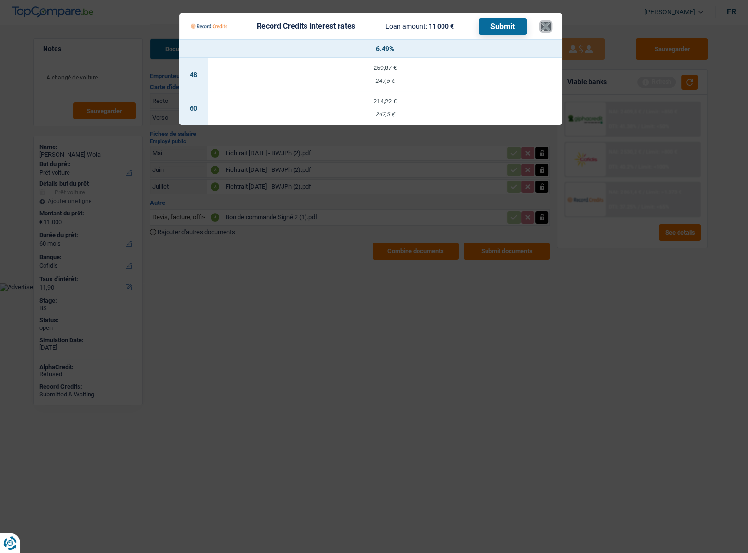
click at [549, 27] on button "×" at bounding box center [546, 27] width 10 height 10
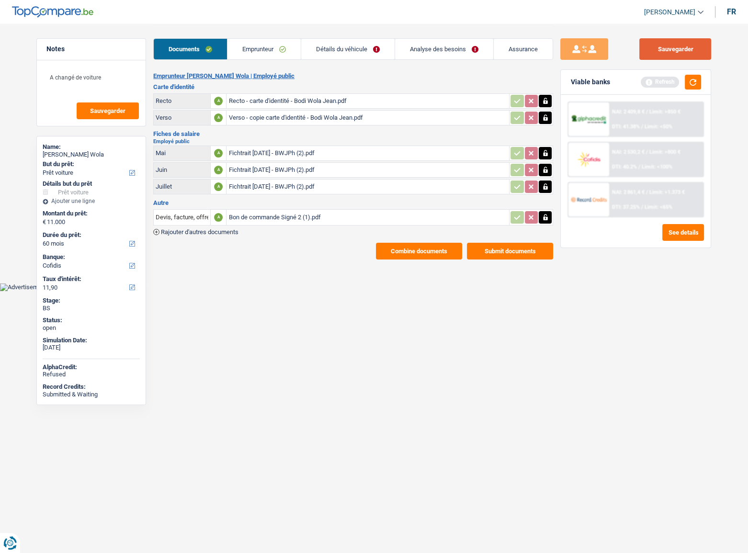
drag, startPoint x: 681, startPoint y: 51, endPoint x: 667, endPoint y: 51, distance: 13.4
click at [680, 51] on button "Sauvegarder" at bounding box center [675, 49] width 72 height 22
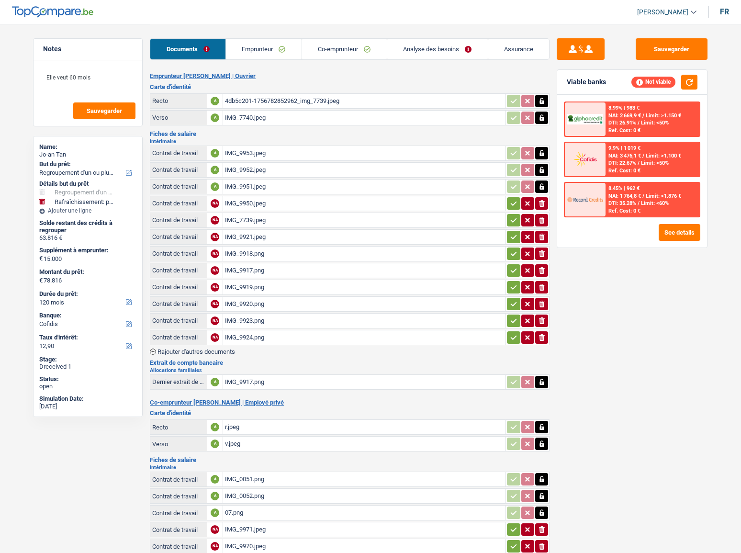
select select "refinancing"
select select "houseOrGarden"
select select "120"
select select "cofidis"
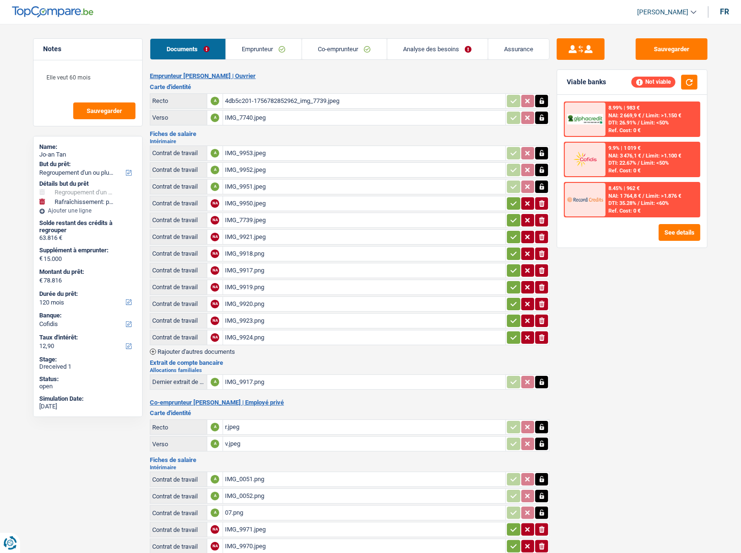
click at [234, 48] on link "Emprunteur" at bounding box center [264, 49] width 76 height 21
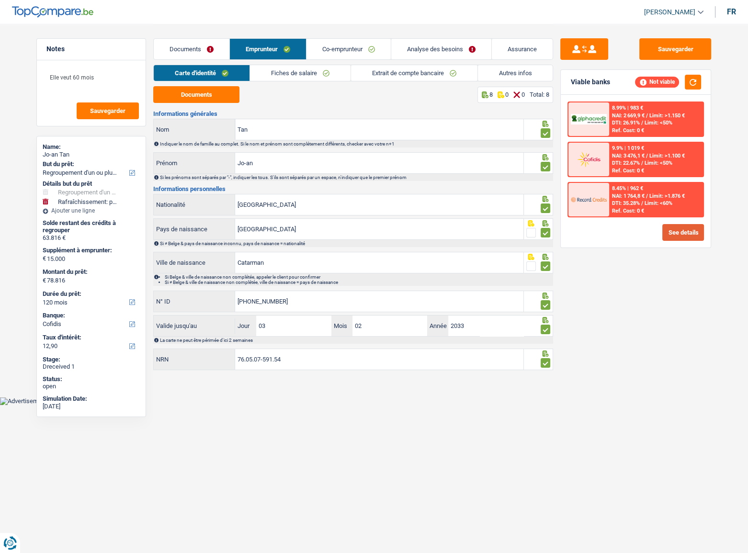
click at [684, 239] on button "See details" at bounding box center [683, 232] width 42 height 17
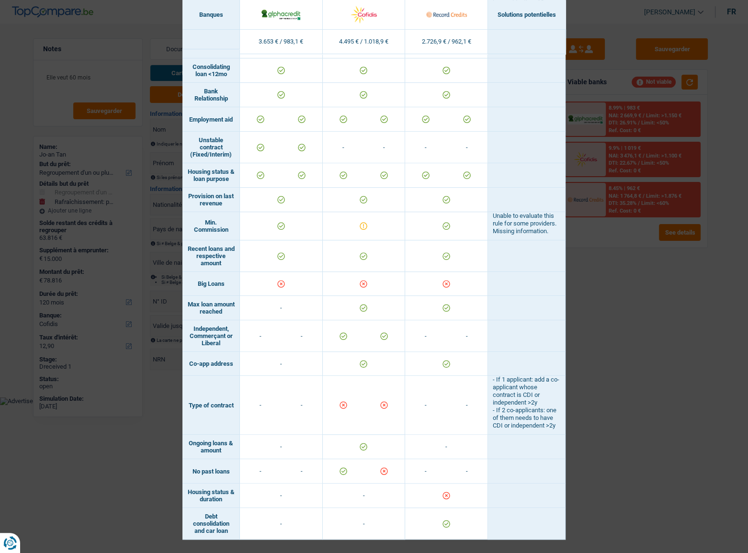
scroll to position [546, 0]
click at [608, 335] on div "Banks conditions × Banques Solutions potentielles Revenus / Charges 3.653 € / 9…" at bounding box center [374, 276] width 748 height 553
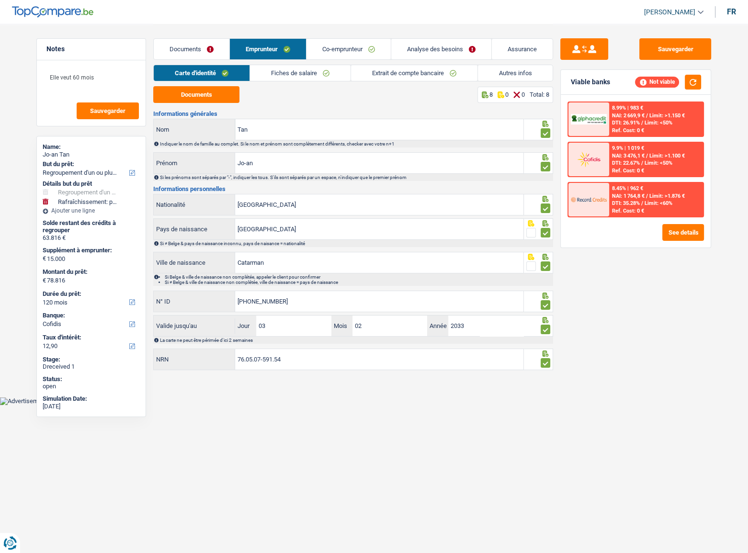
click at [450, 69] on link "Extrait de compte bancaire" at bounding box center [414, 73] width 126 height 16
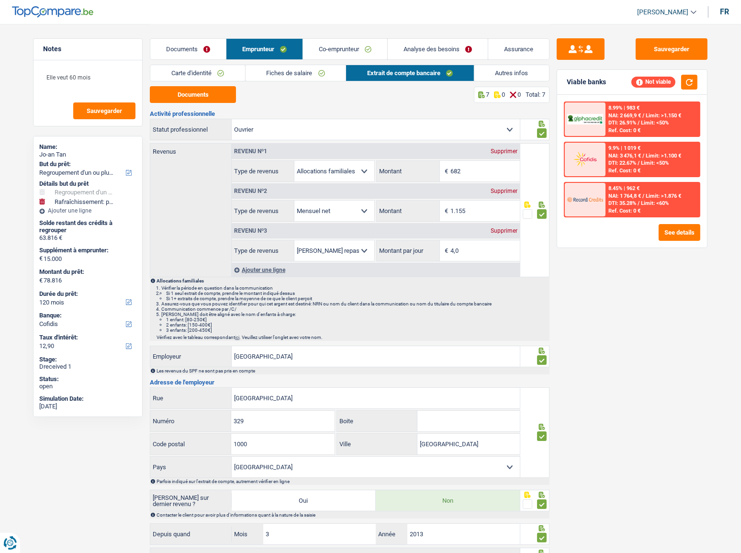
click at [503, 71] on link "Autres infos" at bounding box center [512, 73] width 75 height 16
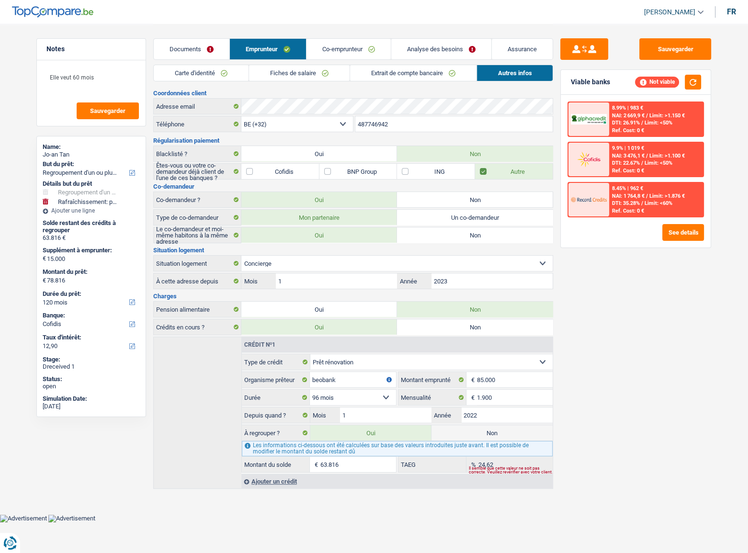
click at [444, 57] on link "Analyse des besoins" at bounding box center [441, 49] width 100 height 21
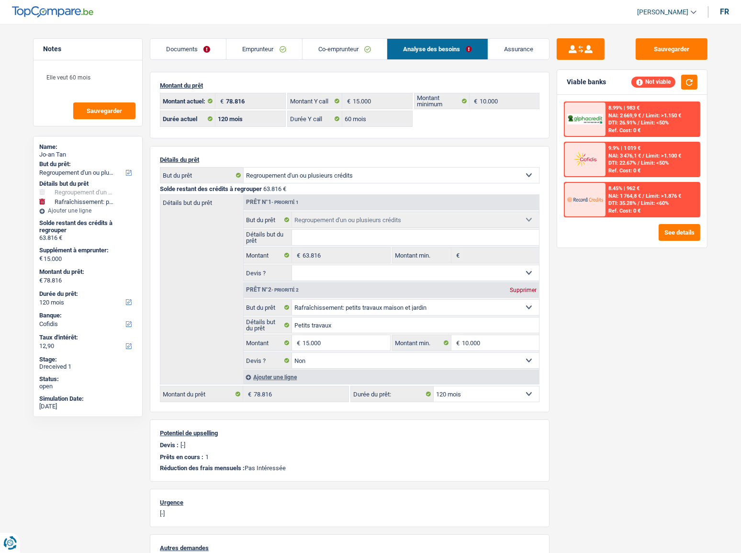
click at [350, 47] on link "Co-emprunteur" at bounding box center [345, 49] width 84 height 21
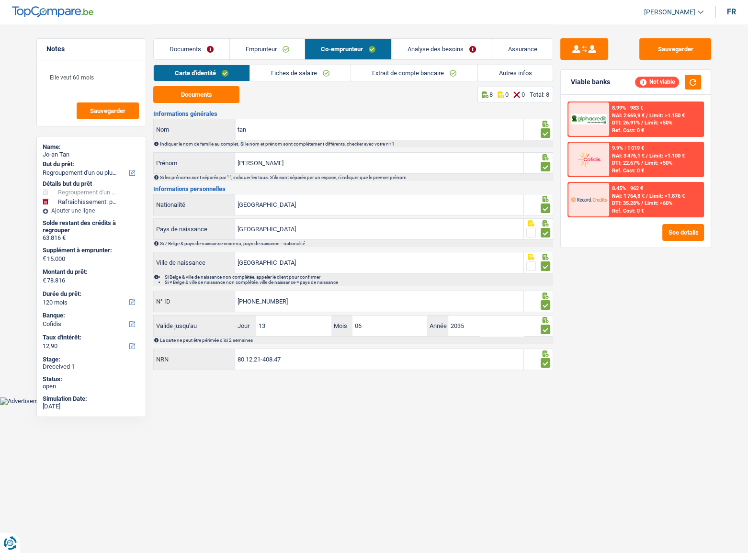
click at [485, 71] on link "Autres infos" at bounding box center [515, 73] width 75 height 16
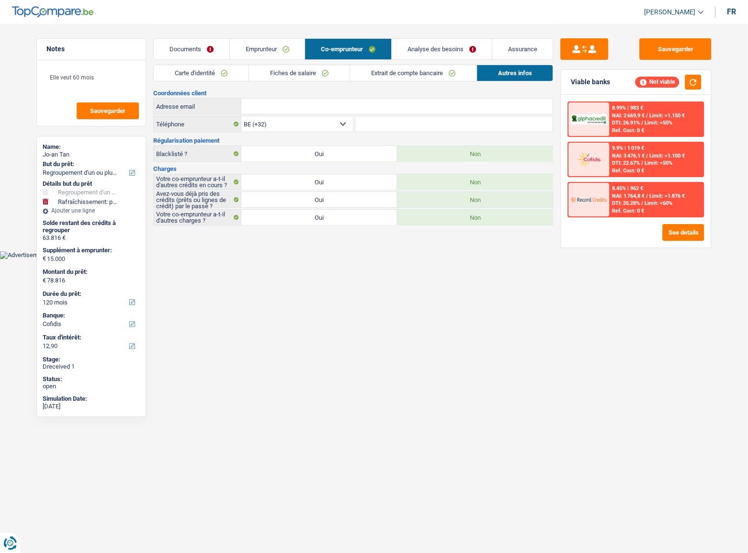
click at [237, 52] on link "Emprunteur" at bounding box center [267, 49] width 75 height 21
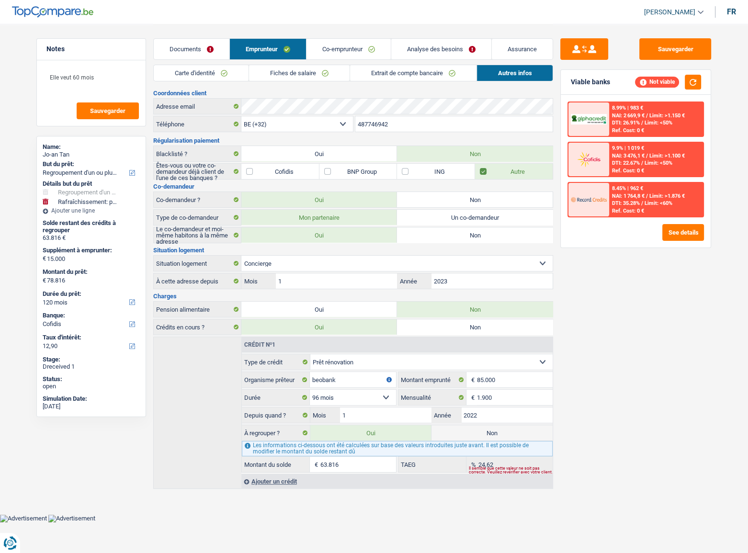
click at [420, 50] on link "Analyse des besoins" at bounding box center [441, 49] width 100 height 21
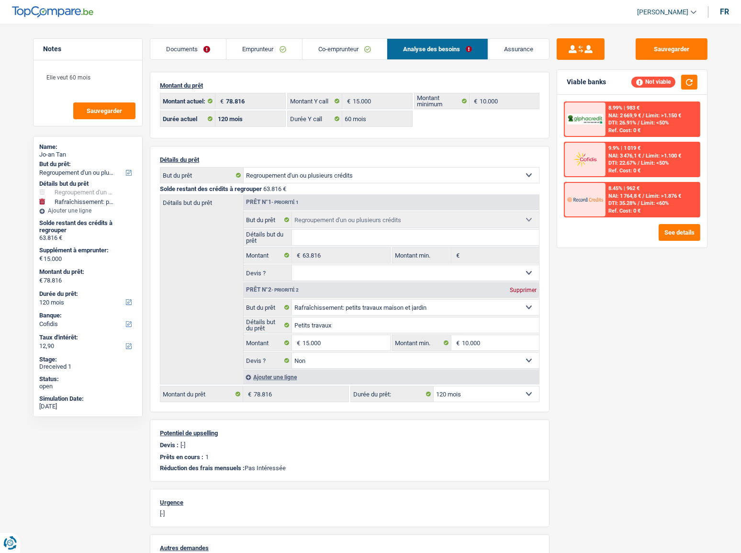
click at [192, 47] on link "Documents" at bounding box center [188, 49] width 76 height 21
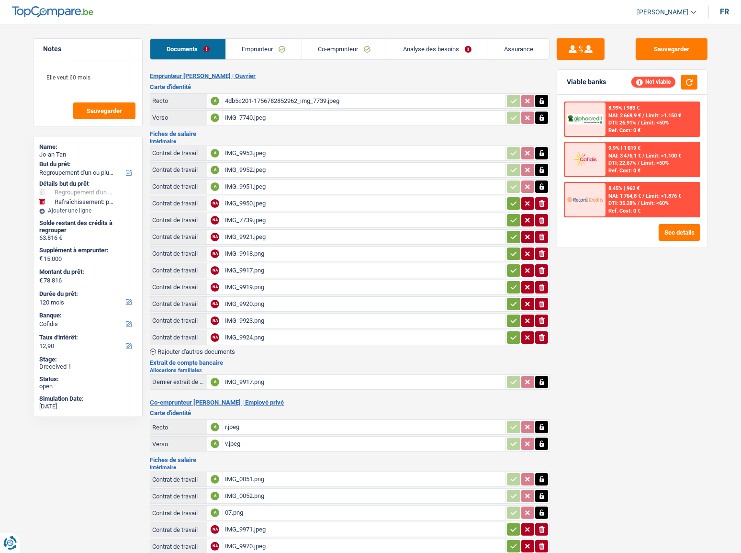
click at [441, 53] on link "Analyse des besoins" at bounding box center [437, 49] width 101 height 21
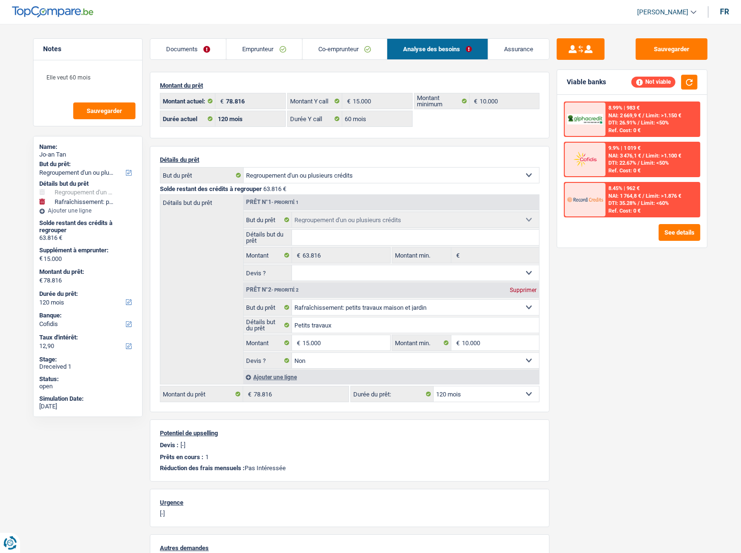
click at [316, 47] on link "Co-emprunteur" at bounding box center [345, 49] width 84 height 21
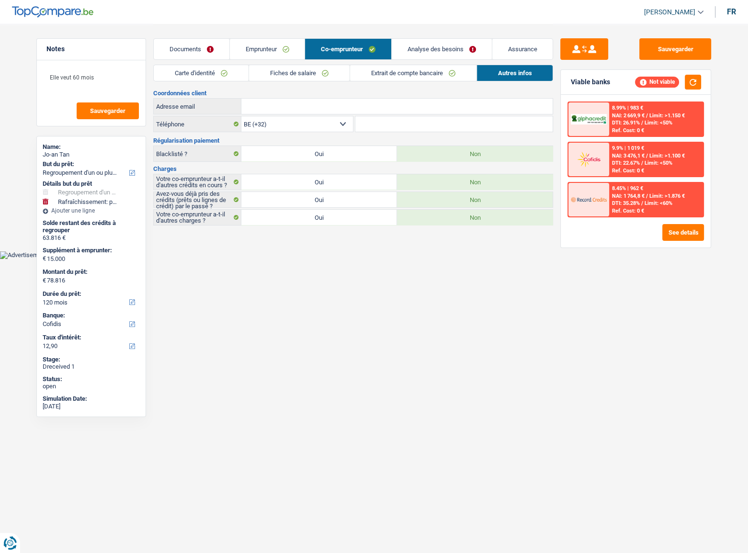
click at [417, 47] on link "Analyse des besoins" at bounding box center [442, 49] width 100 height 21
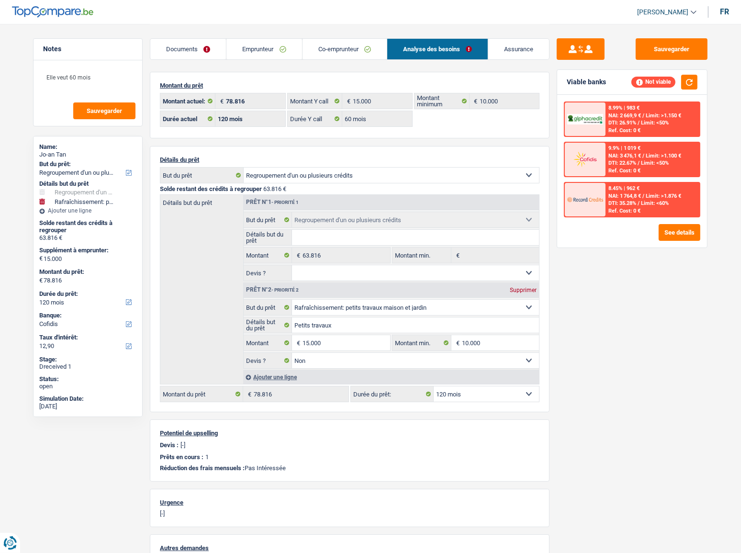
click at [268, 44] on link "Emprunteur" at bounding box center [263, 49] width 75 height 21
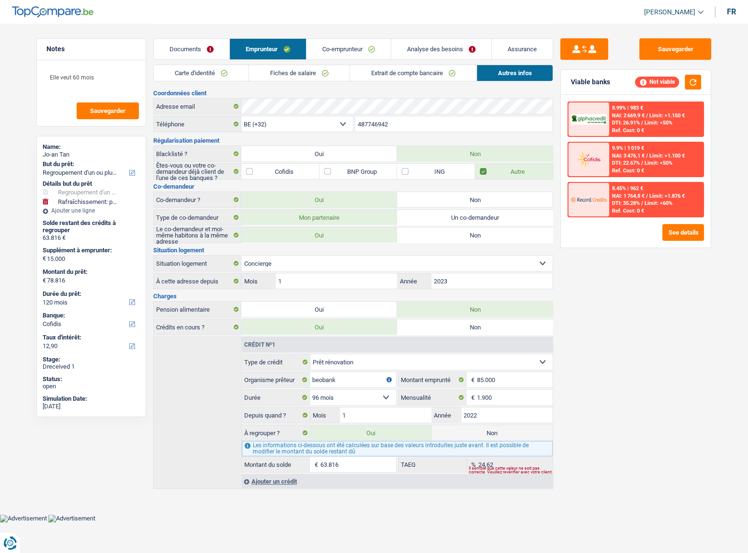
click at [516, 438] on label "Non" at bounding box center [491, 432] width 121 height 15
click at [516, 438] on input "Non" at bounding box center [491, 432] width 121 height 15
radio input "true"
select select "houseOrGarden"
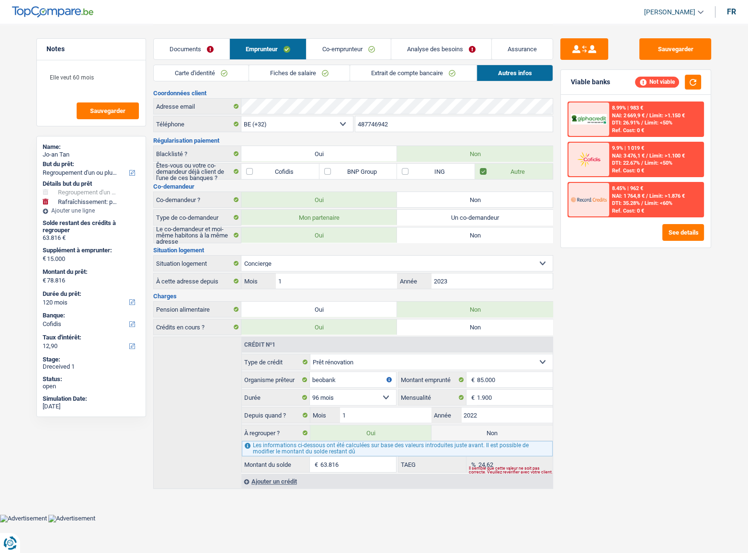
select select "60"
radio input "false"
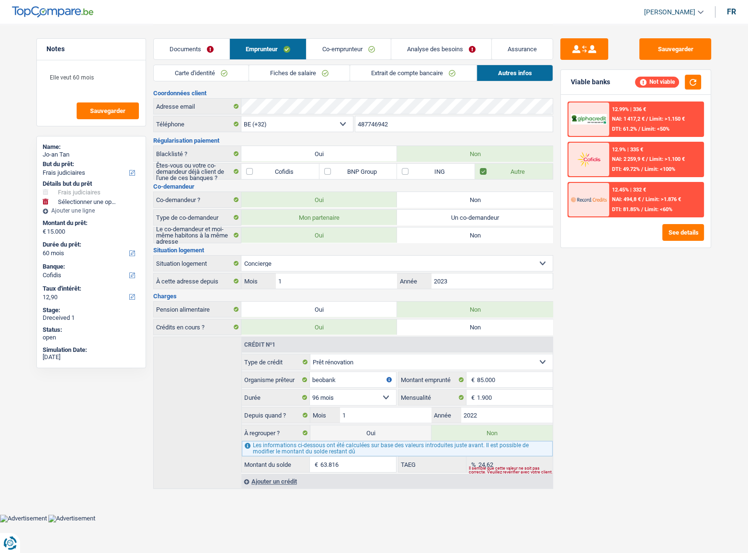
click at [683, 240] on div "12.99% | 336 € NAI: 1 417,2 € / Limit: >1.150 € DTI: 61.2% / Limit: <50% 12.9% …" at bounding box center [636, 171] width 150 height 153
click at [682, 232] on button "See details" at bounding box center [683, 232] width 42 height 17
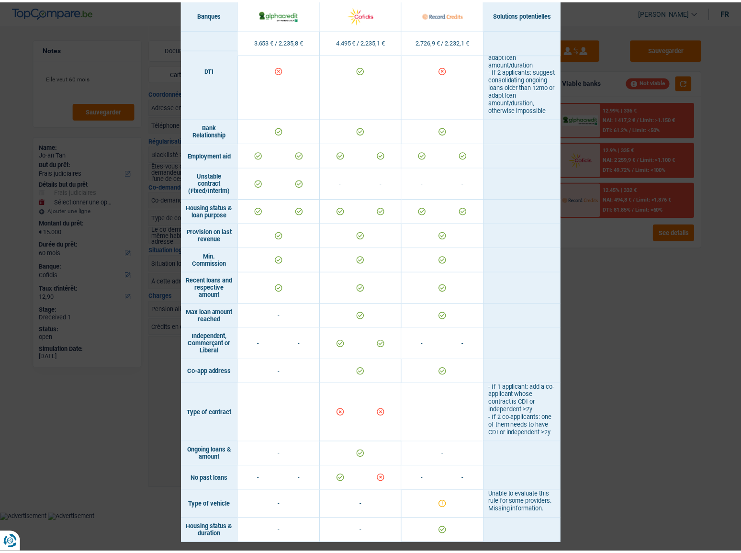
scroll to position [619, 0]
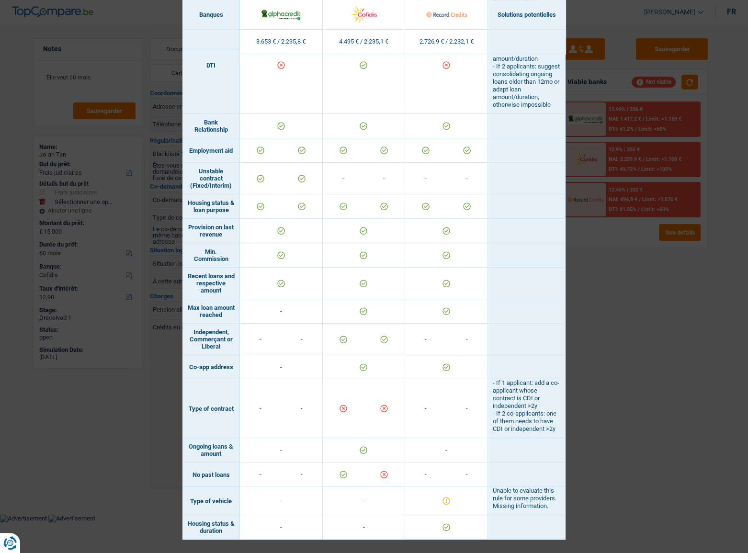
click at [619, 342] on div "Banks conditions × Banques Solutions potentielles Revenus / Charges 3.653 € / 2…" at bounding box center [374, 276] width 748 height 553
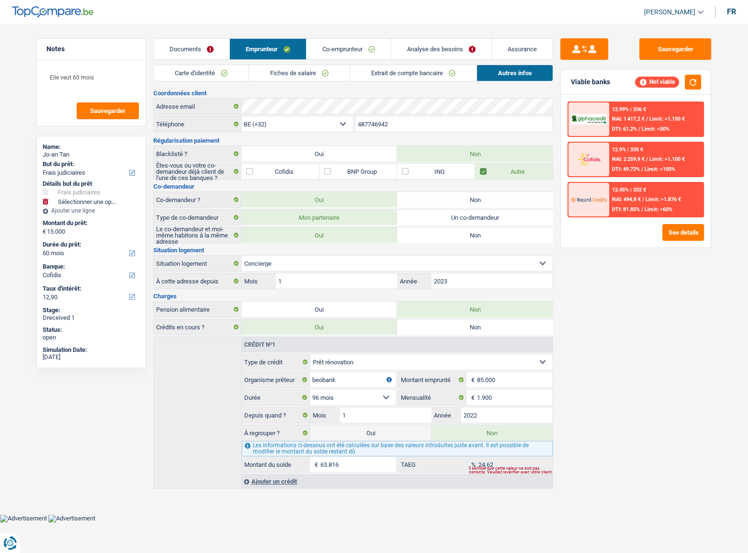
click at [687, 124] on div "12.99% | 336 € NAI: 1 417,2 € / Limit: >1.150 € DTI: 61.2% / Limit: <50%" at bounding box center [656, 119] width 94 height 34
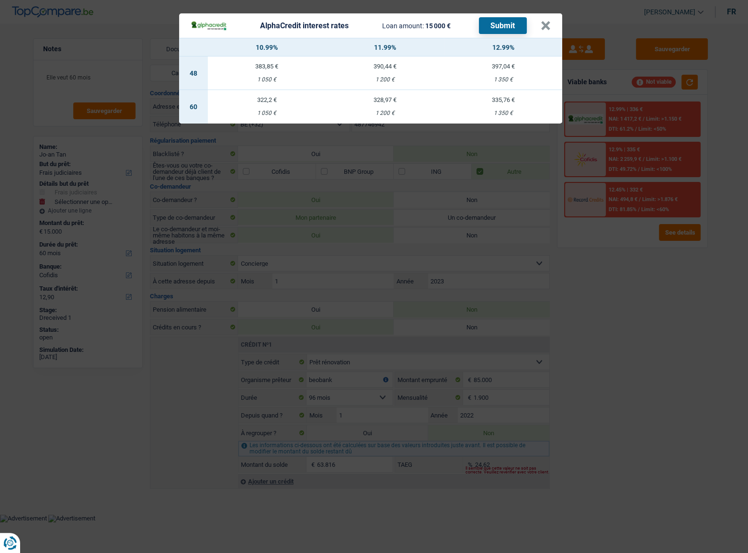
click at [380, 110] on div "1 200 €" at bounding box center [385, 113] width 118 height 6
select select "alphacredit"
type input "11,99"
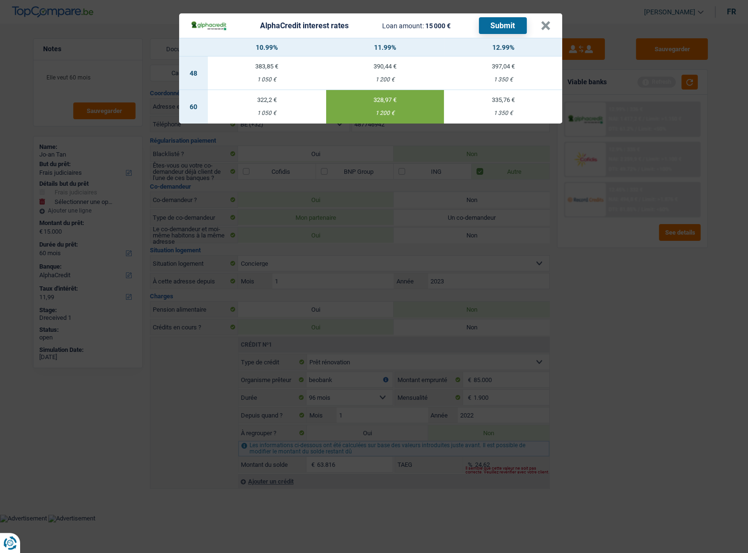
click at [496, 23] on button "Submit" at bounding box center [503, 25] width 48 height 17
click at [547, 25] on button "×" at bounding box center [546, 26] width 10 height 10
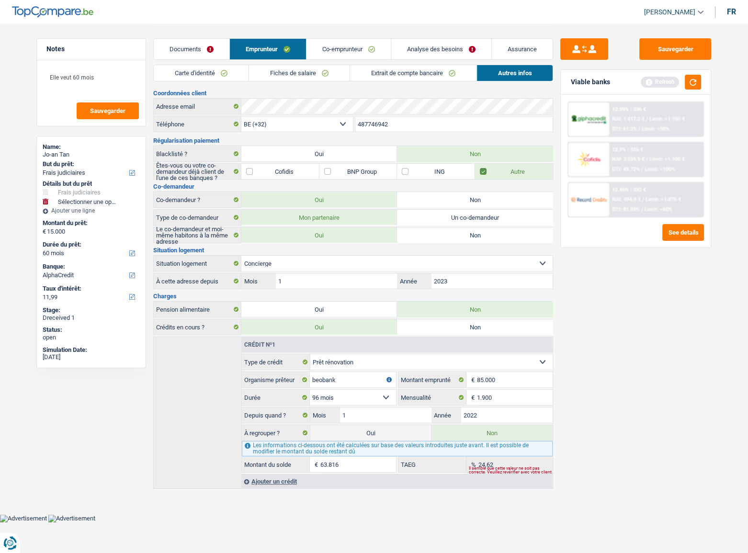
click at [77, 151] on div "Jo-an Tan" at bounding box center [91, 155] width 97 height 8
click at [222, 66] on link "Carte d'identité" at bounding box center [201, 73] width 95 height 16
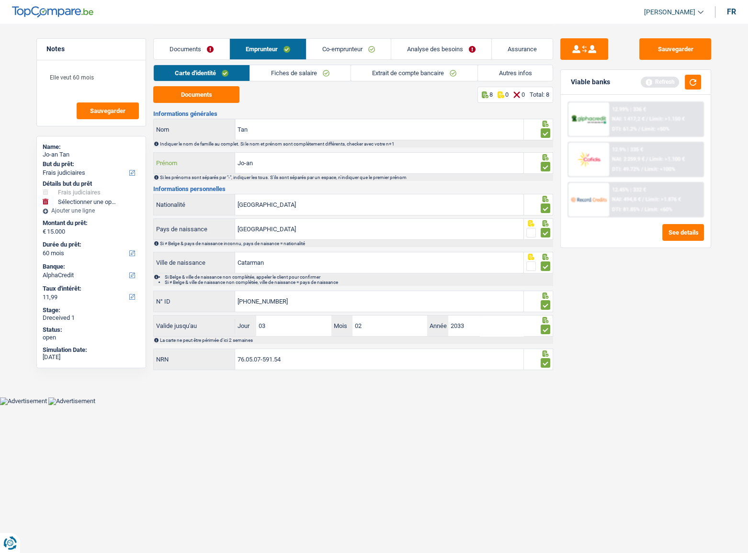
drag, startPoint x: 264, startPoint y: 164, endPoint x: 268, endPoint y: 157, distance: 8.4
click at [215, 158] on div "Jo-an Prénom" at bounding box center [339, 163] width 370 height 21
drag, startPoint x: 272, startPoint y: 136, endPoint x: 219, endPoint y: 127, distance: 53.3
click at [219, 127] on div "Tan Nom" at bounding box center [339, 129] width 370 height 21
click at [317, 79] on link "Fiches de salaire" at bounding box center [300, 73] width 101 height 16
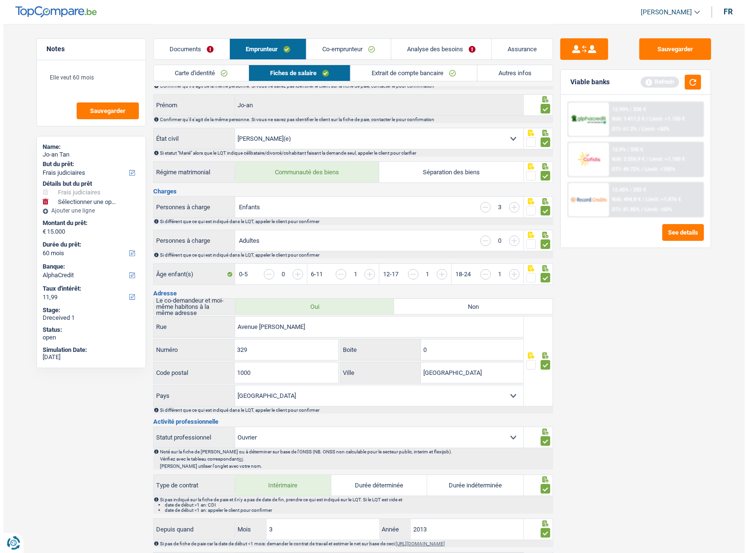
scroll to position [0, 0]
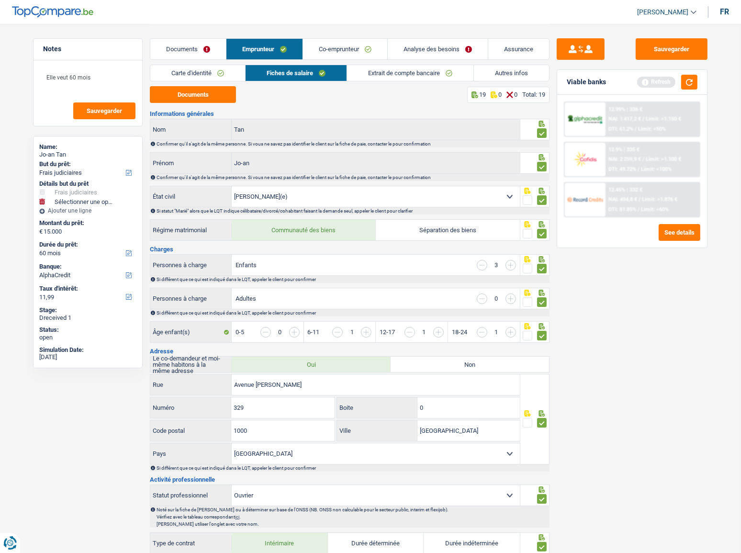
click at [413, 77] on link "Extrait de compte bancaire" at bounding box center [410, 73] width 126 height 16
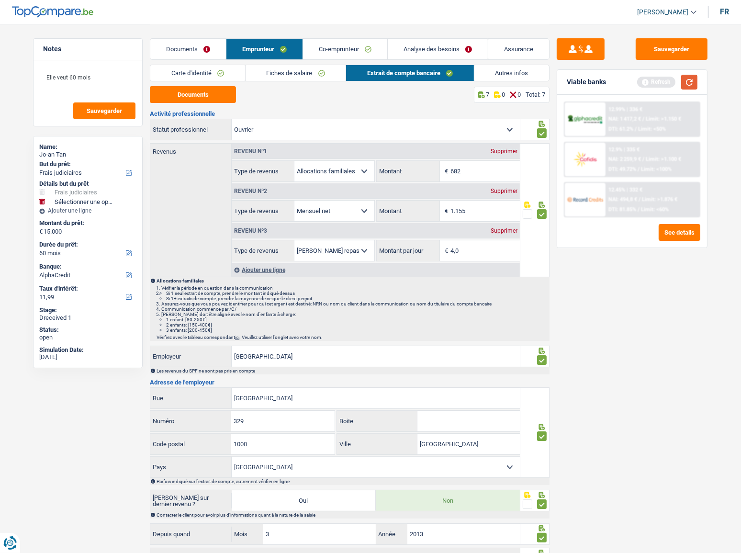
click at [693, 80] on button "button" at bounding box center [689, 82] width 16 height 15
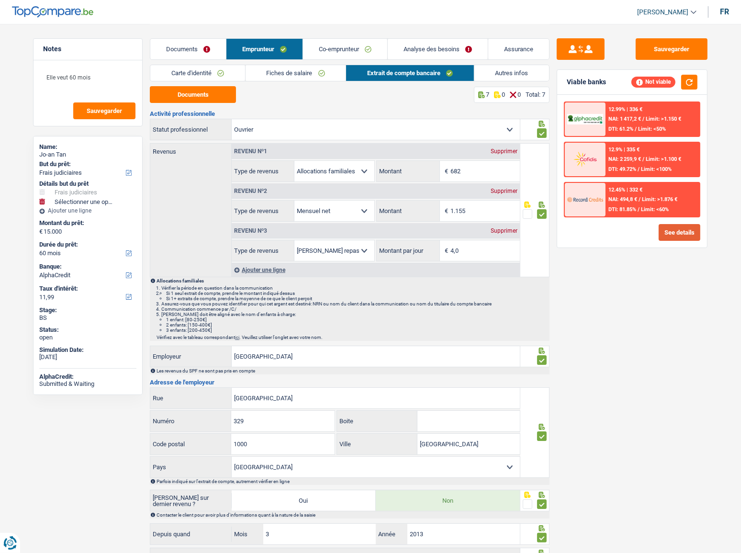
click at [678, 228] on button "See details" at bounding box center [680, 232] width 42 height 17
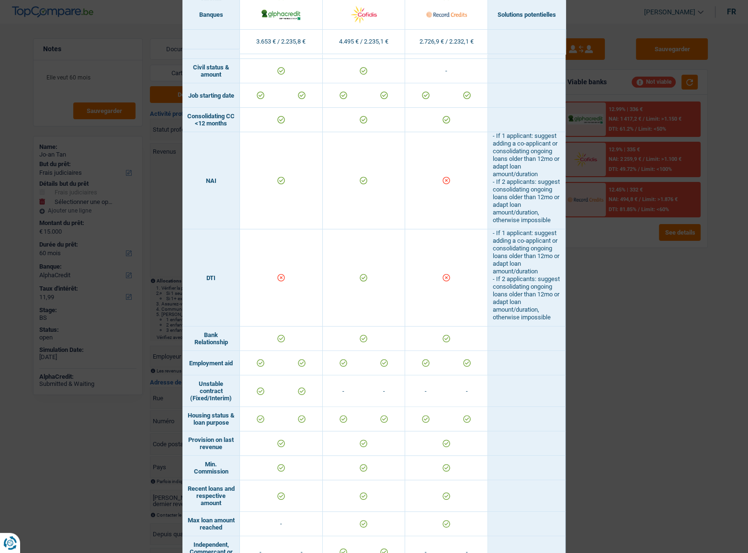
scroll to position [619, 0]
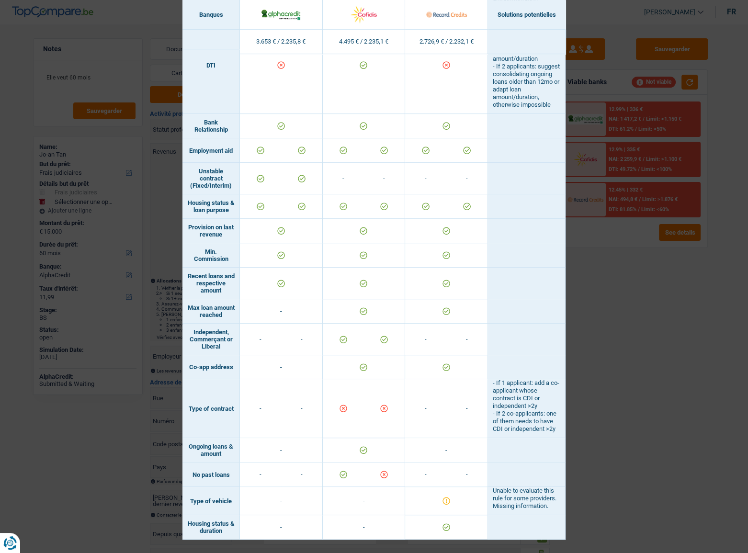
drag, startPoint x: 632, startPoint y: 361, endPoint x: 621, endPoint y: 356, distance: 11.6
click at [632, 360] on div "Banks conditions × Banques Solutions potentielles Revenus / Charges 3.653 € / 2…" at bounding box center [374, 276] width 748 height 553
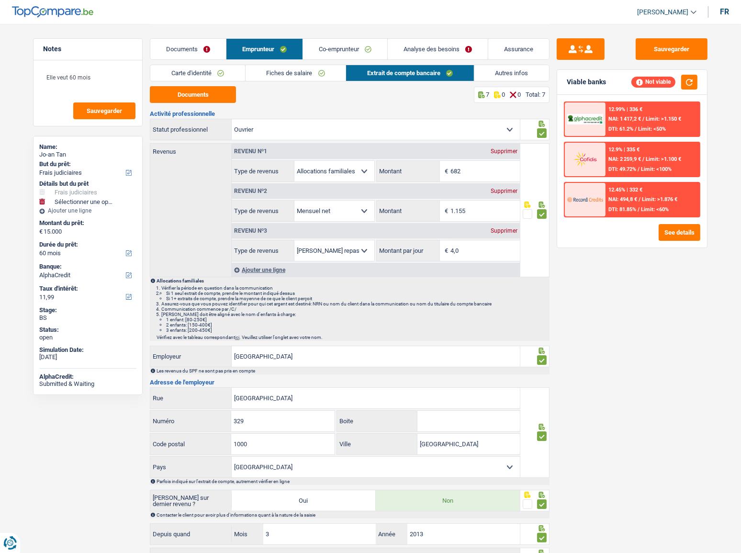
click at [367, 53] on link "Co-emprunteur" at bounding box center [345, 49] width 84 height 21
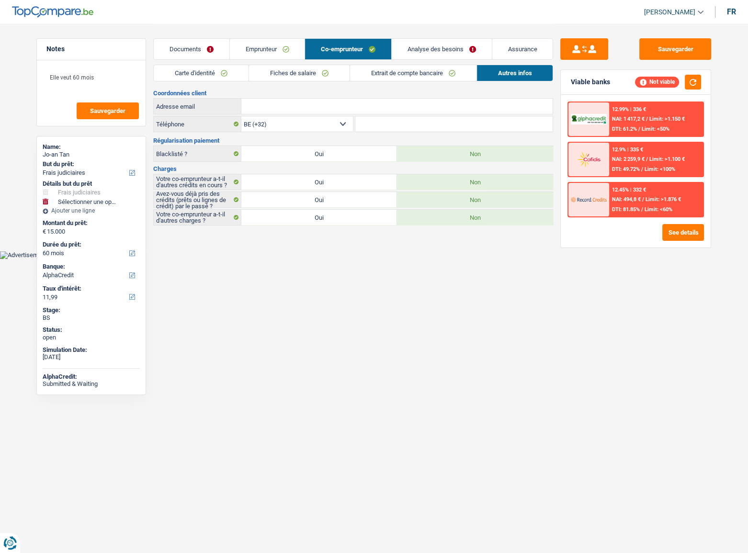
click at [281, 47] on link "Emprunteur" at bounding box center [267, 49] width 75 height 21
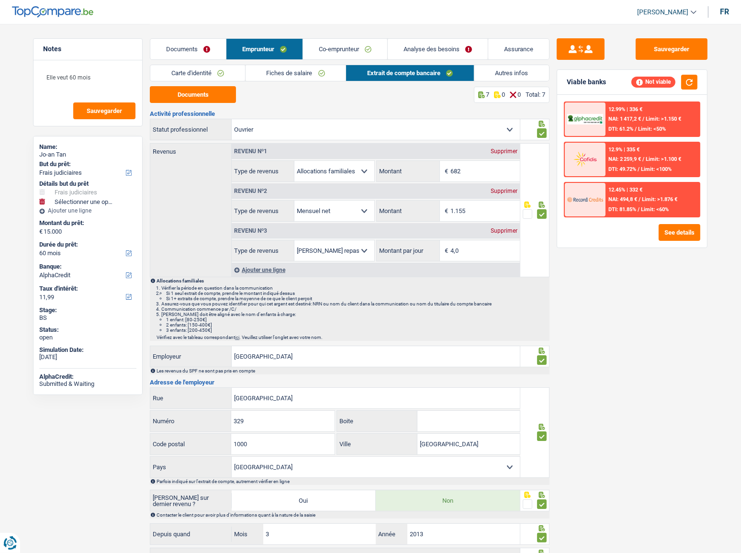
click at [495, 72] on link "Autres infos" at bounding box center [512, 73] width 75 height 16
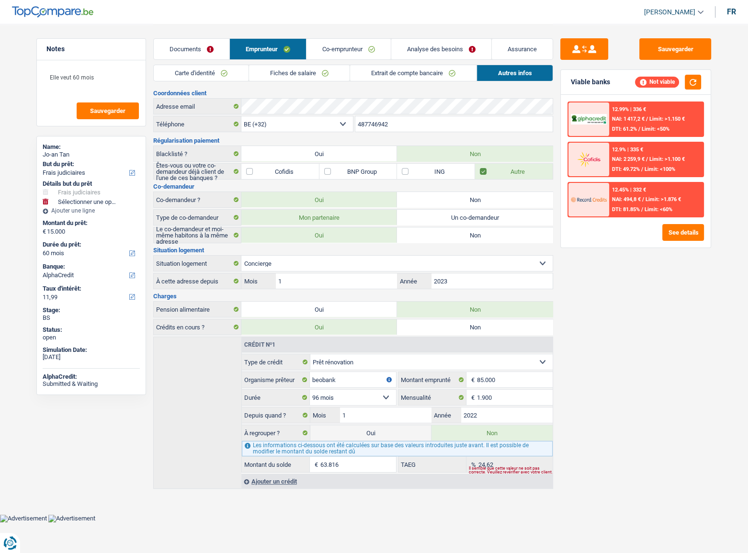
click at [377, 73] on link "Extrait de compte bancaire" at bounding box center [413, 73] width 126 height 16
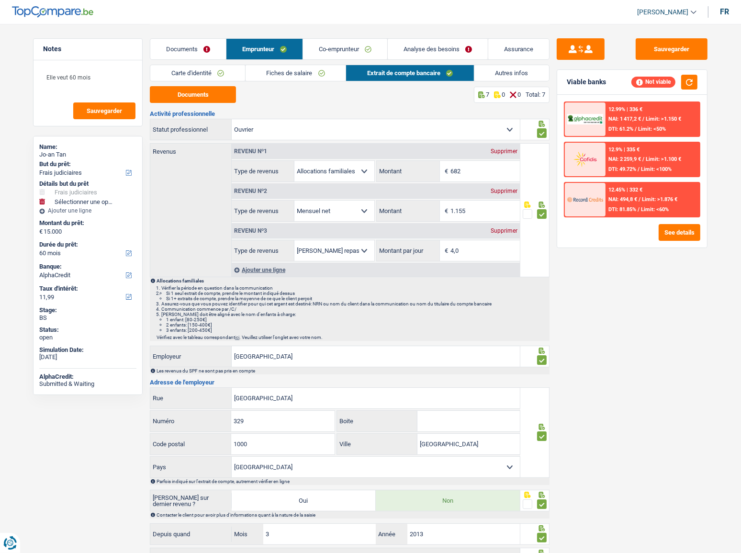
click at [328, 73] on link "Fiches de salaire" at bounding box center [296, 73] width 101 height 16
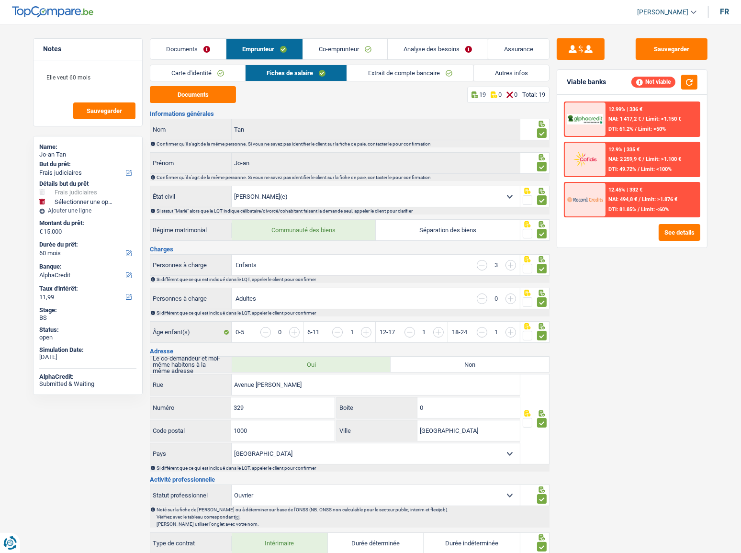
click at [528, 71] on link "Autres infos" at bounding box center [511, 73] width 75 height 16
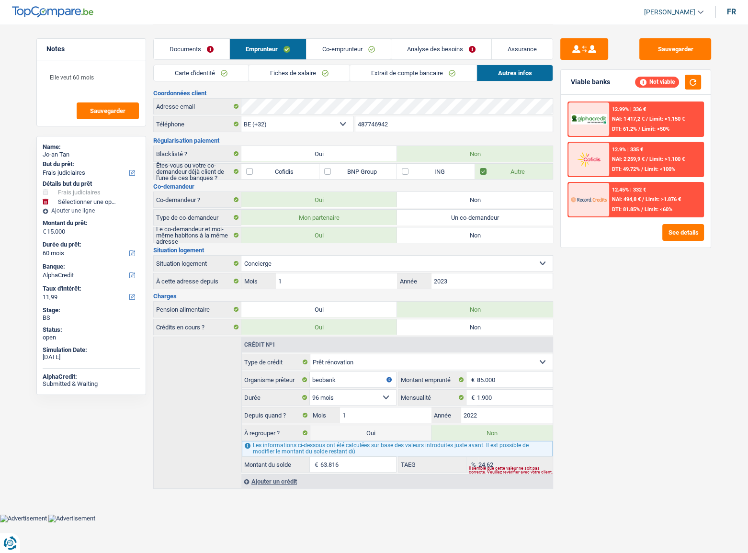
click at [247, 170] on label "Cofidis" at bounding box center [280, 171] width 78 height 15
click at [247, 170] on input "Cofidis" at bounding box center [280, 171] width 78 height 15
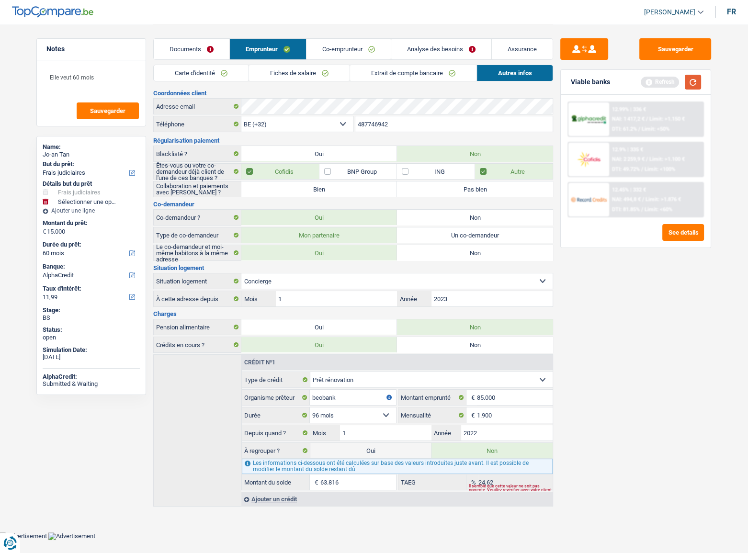
click at [695, 78] on button "button" at bounding box center [693, 82] width 16 height 15
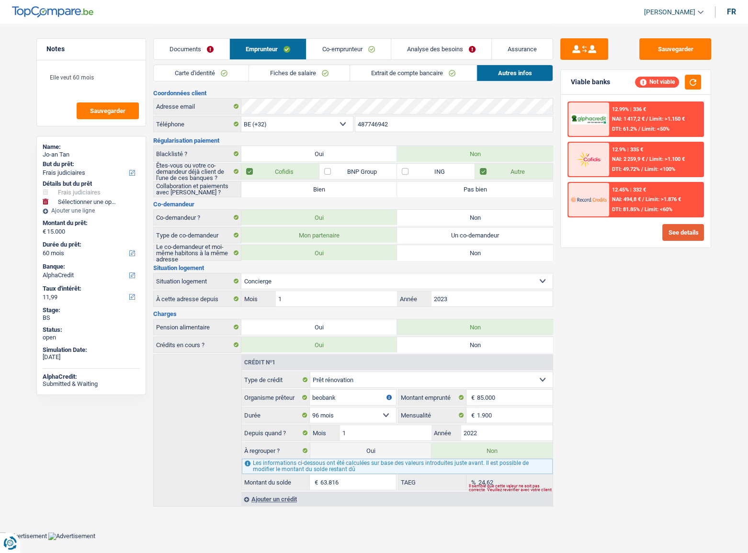
click at [663, 234] on button "See details" at bounding box center [683, 232] width 42 height 17
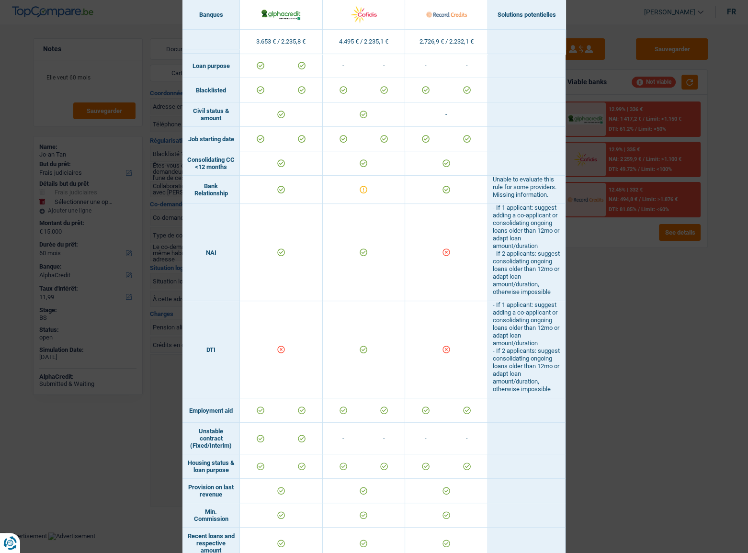
scroll to position [629, 0]
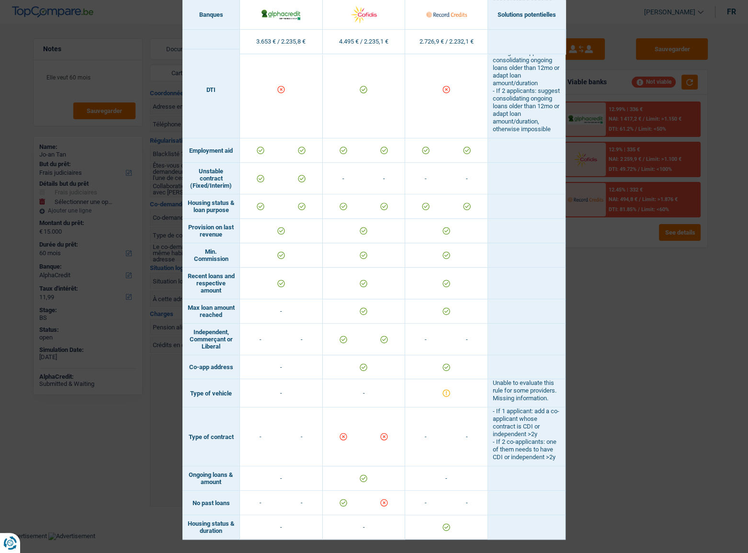
click at [635, 354] on div "Banks conditions × Banques Solutions potentielles Revenus / Charges 3.653 € / 2…" at bounding box center [374, 276] width 748 height 553
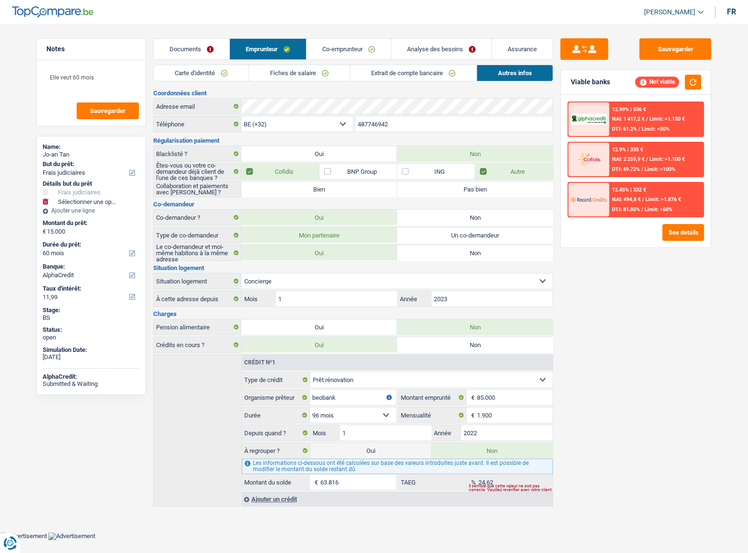
click at [248, 172] on label "Cofidis" at bounding box center [280, 171] width 78 height 15
click at [248, 172] on input "Cofidis" at bounding box center [280, 171] width 78 height 15
checkbox input "false"
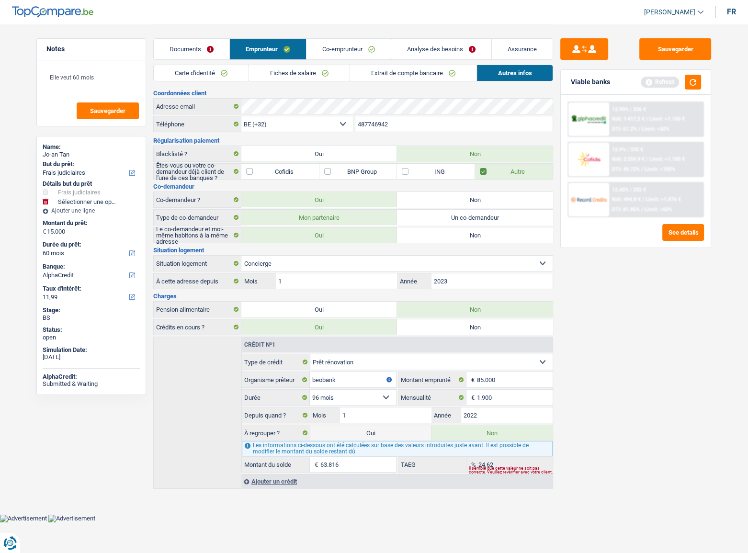
click at [377, 78] on link "Extrait de compte bancaire" at bounding box center [413, 73] width 126 height 16
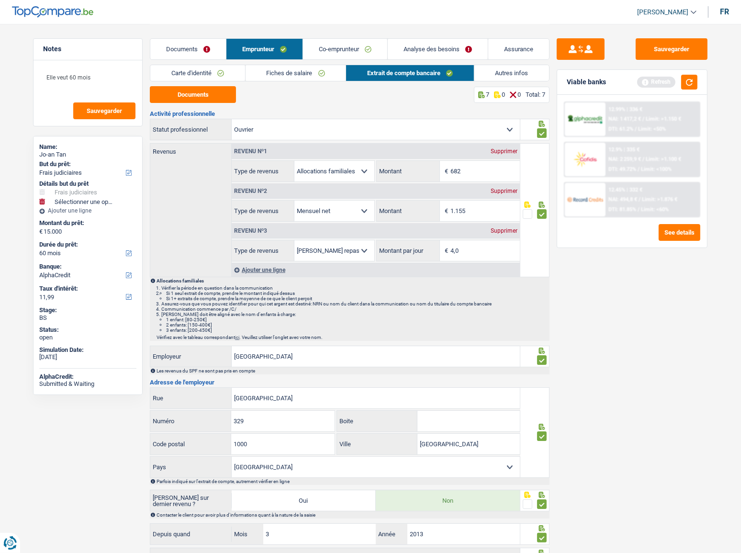
click at [319, 48] on link "Co-emprunteur" at bounding box center [345, 49] width 84 height 21
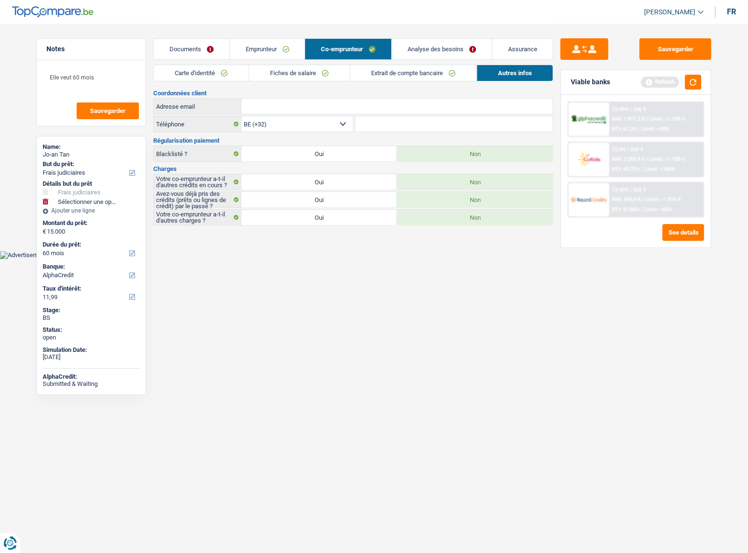
click at [364, 72] on link "Extrait de compte bancaire" at bounding box center [413, 73] width 126 height 16
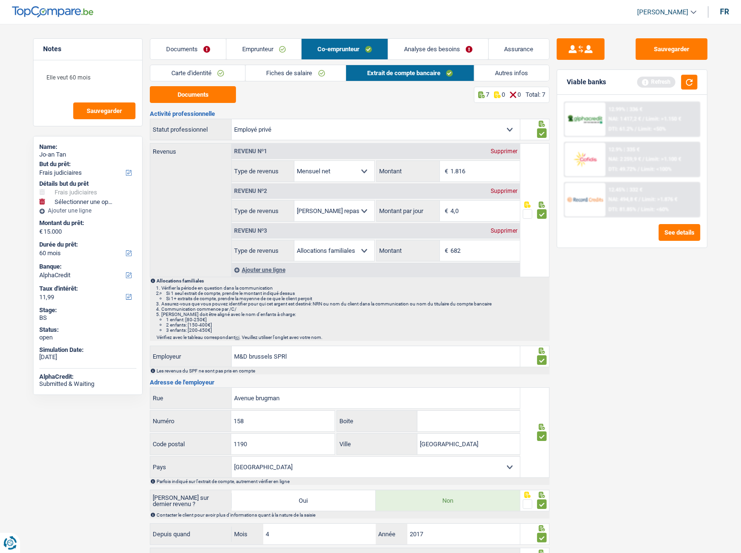
click at [407, 52] on link "Analyse des besoins" at bounding box center [438, 49] width 100 height 21
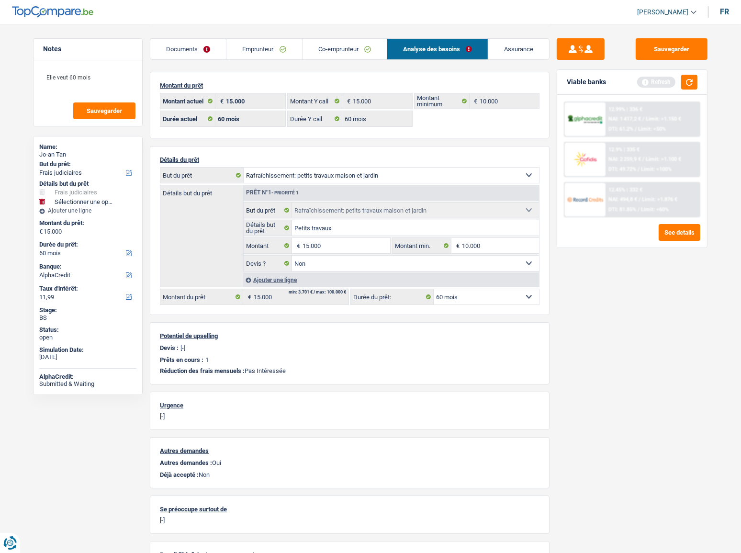
click at [353, 55] on link "Co-emprunteur" at bounding box center [345, 49] width 84 height 21
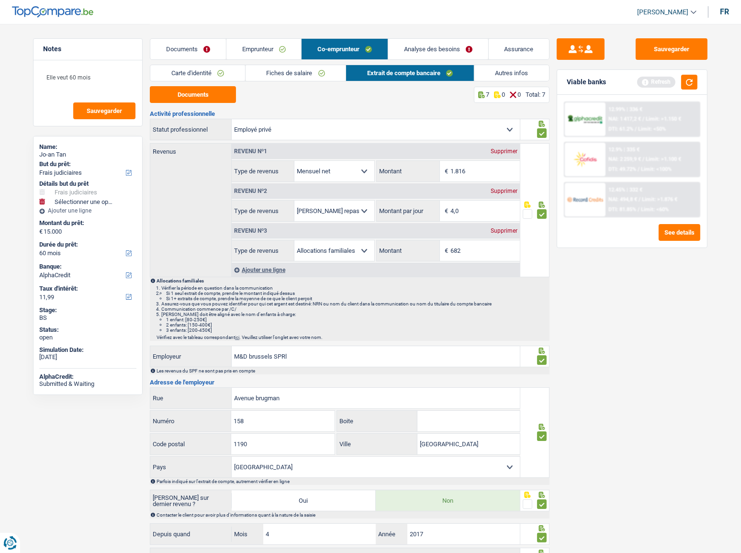
click at [327, 74] on link "Fiches de salaire" at bounding box center [296, 73] width 101 height 16
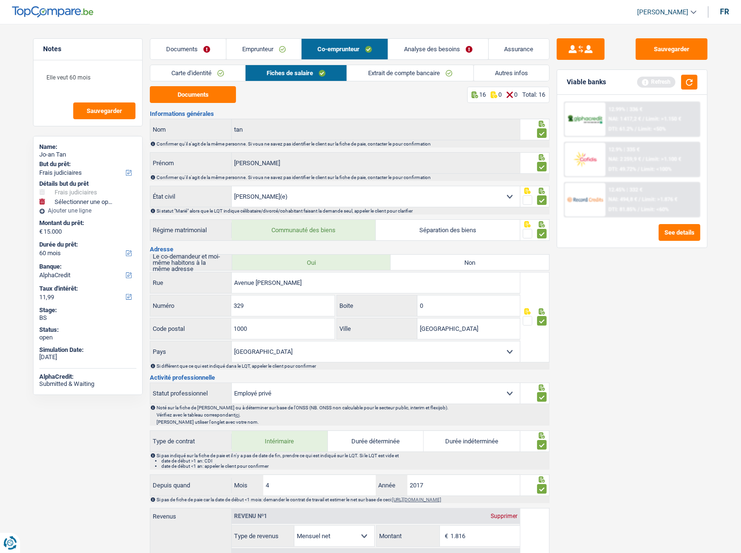
click at [464, 71] on link "Extrait de compte bancaire" at bounding box center [410, 73] width 126 height 16
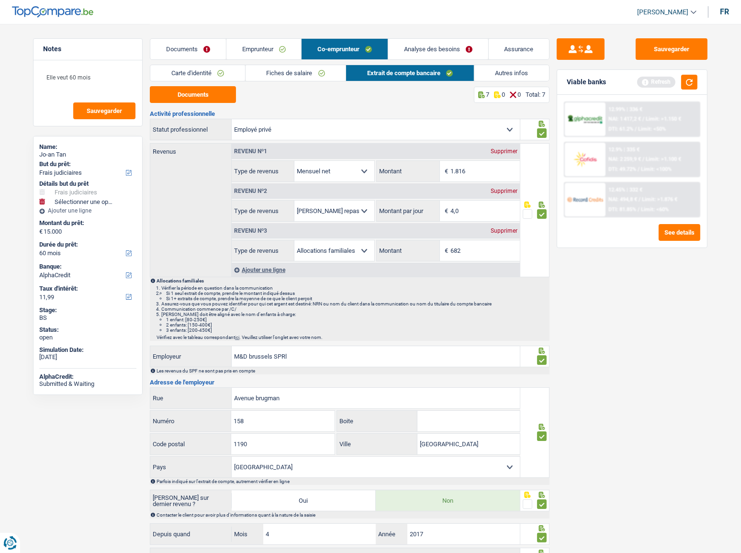
click at [498, 73] on link "Autres infos" at bounding box center [512, 73] width 75 height 16
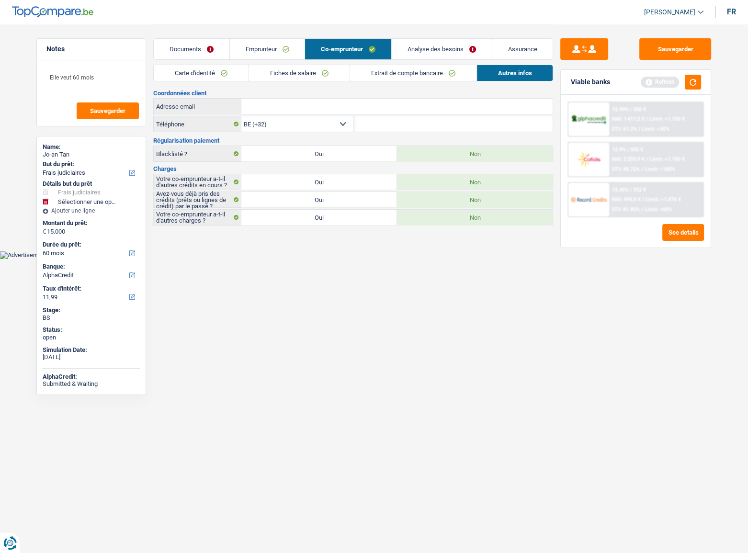
click at [360, 196] on label "Oui" at bounding box center [319, 199] width 156 height 15
click at [360, 196] on input "Oui" at bounding box center [319, 199] width 156 height 15
radio input "true"
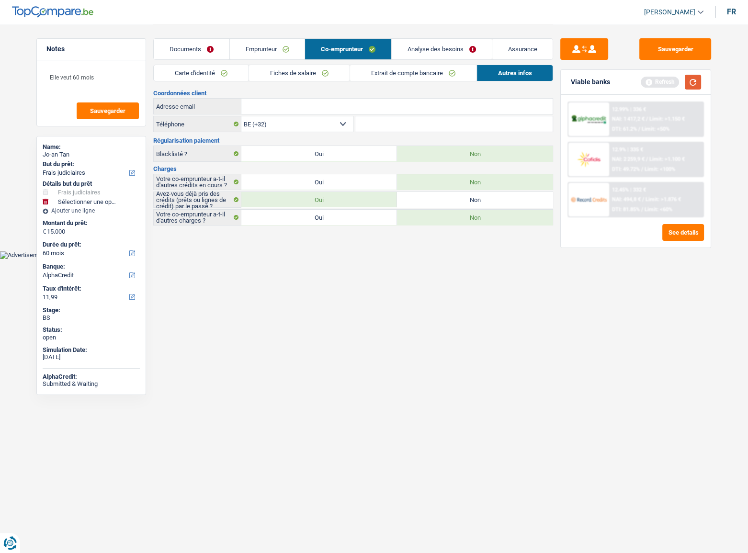
click at [695, 83] on button "button" at bounding box center [693, 82] width 16 height 15
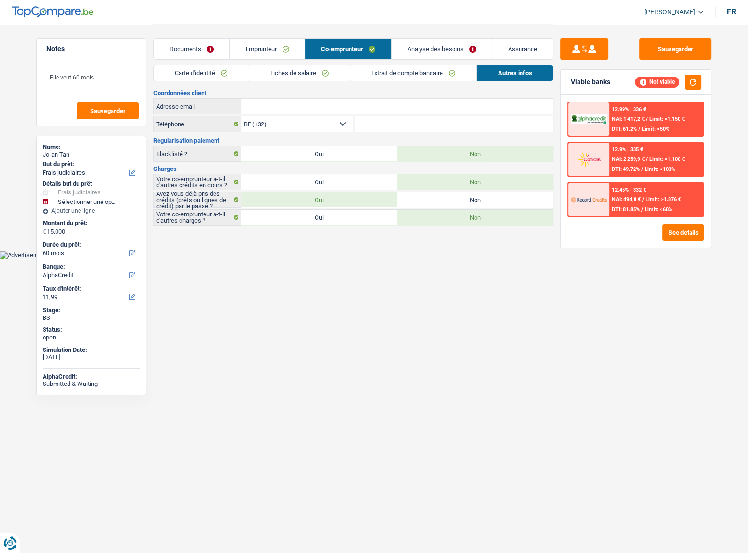
click at [673, 246] on div "12.99% | 336 € NAI: 1 417,2 € / Limit: >1.150 € DTI: 61.2% / Limit: <50% 12.9% …" at bounding box center [636, 171] width 150 height 153
click at [674, 234] on button "See details" at bounding box center [683, 232] width 42 height 17
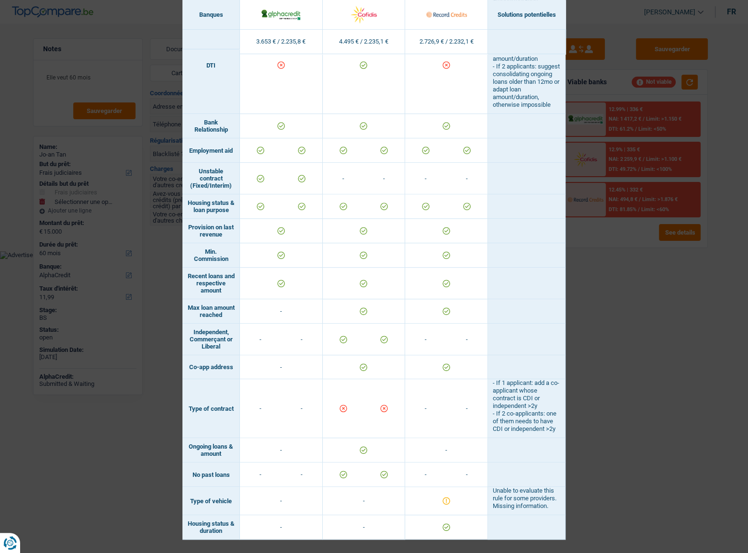
scroll to position [619, 0]
click at [591, 285] on div "Banks conditions × Banques Solutions potentielles Revenus / Charges 3.653 € / 2…" at bounding box center [374, 276] width 748 height 553
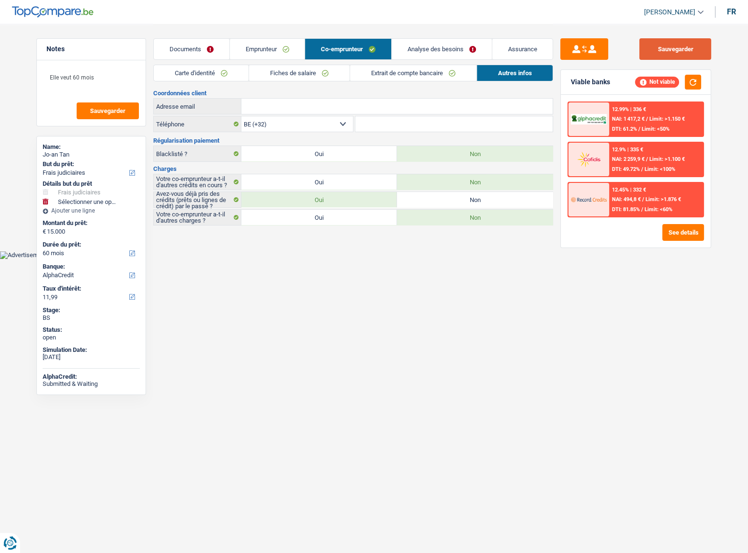
click at [654, 45] on button "Sauvegarder" at bounding box center [675, 49] width 72 height 22
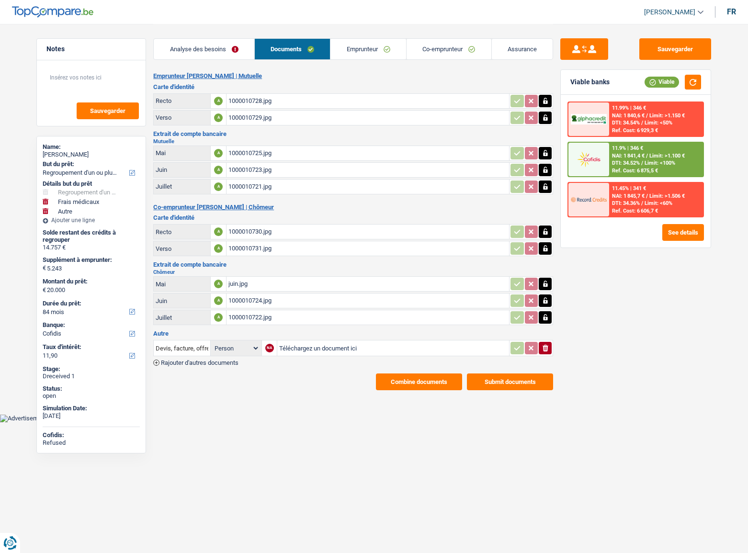
select select "refinancing"
select select "medical"
select select "other"
select select "84"
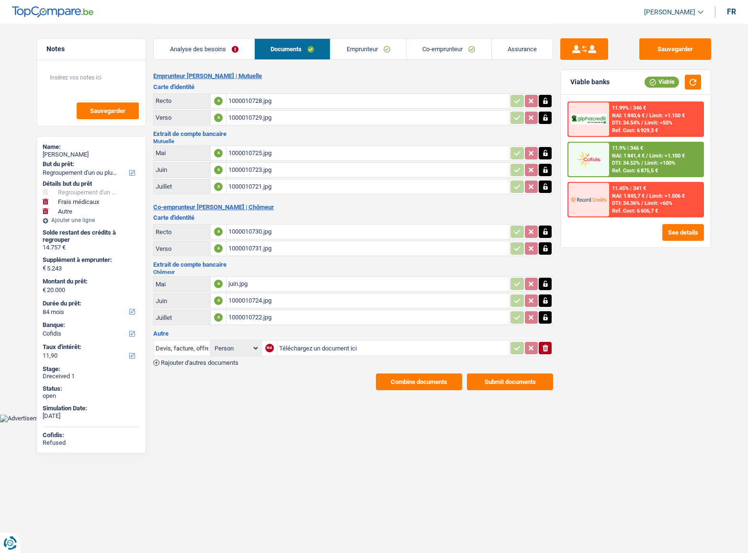
select select "cofidis"
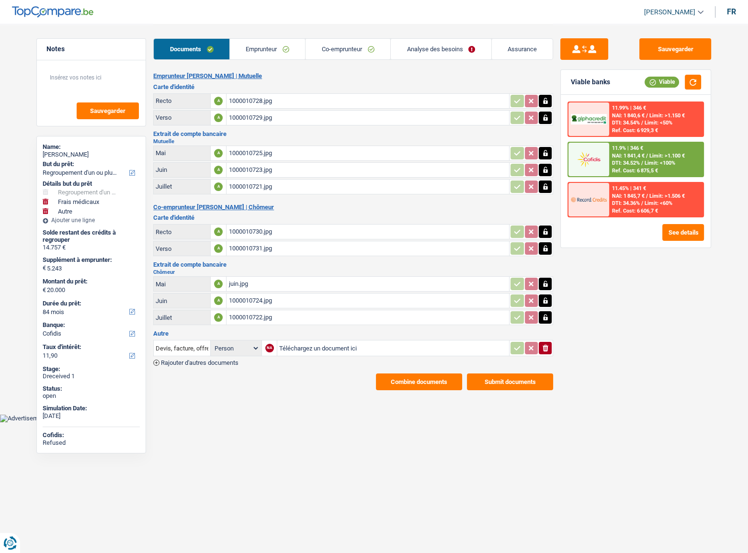
click at [277, 153] on div "1000010725.jpg" at bounding box center [367, 153] width 279 height 14
click at [274, 168] on div "1000010723.jpg" at bounding box center [367, 170] width 279 height 14
click at [252, 191] on div "1000010721.jpg" at bounding box center [367, 187] width 279 height 14
click at [254, 226] on div "1000010730.jpg" at bounding box center [367, 232] width 279 height 14
click at [261, 284] on div "juin.jpg" at bounding box center [367, 284] width 279 height 14
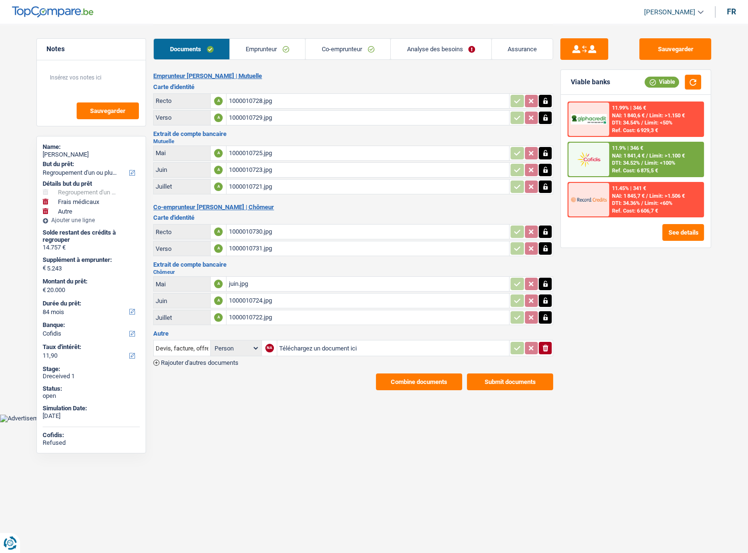
click at [244, 294] on div "1000010724.jpg" at bounding box center [367, 301] width 279 height 14
click at [265, 311] on div "1000010722.jpg" at bounding box center [367, 317] width 279 height 14
click at [273, 52] on link "Emprunteur" at bounding box center [268, 49] width 76 height 21
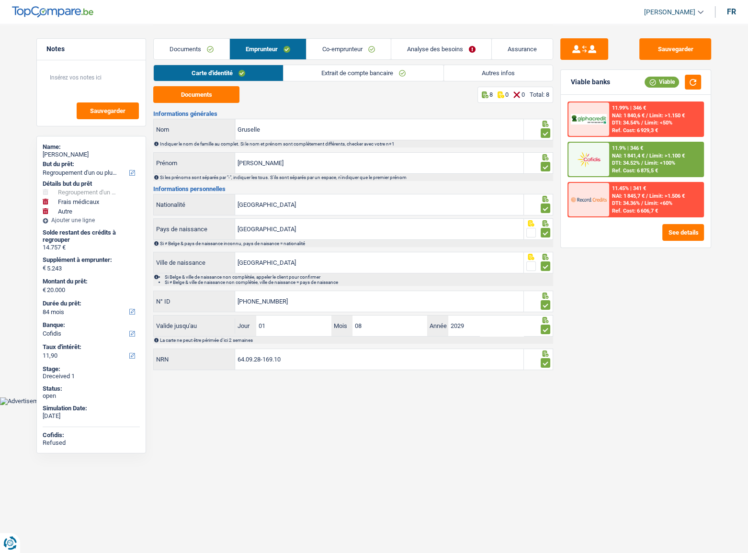
click at [195, 56] on link "Documents" at bounding box center [192, 49] width 76 height 21
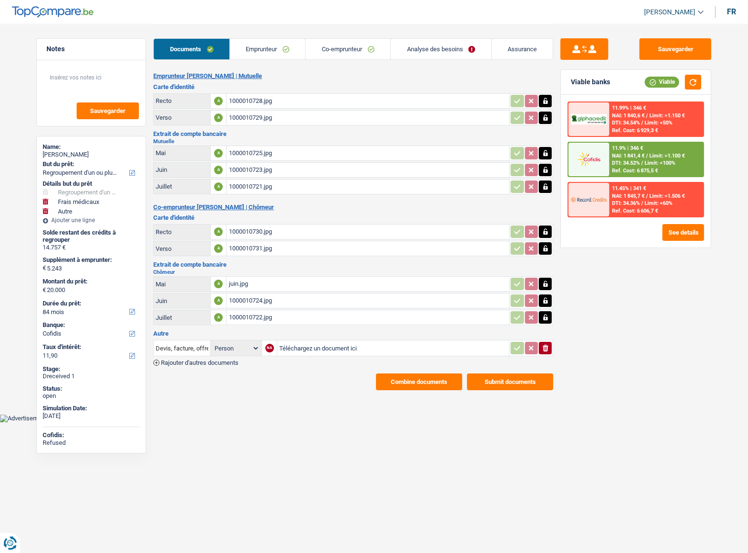
click at [266, 289] on div "juin.jpg" at bounding box center [367, 284] width 279 height 14
click at [273, 52] on link "Emprunteur" at bounding box center [268, 49] width 76 height 21
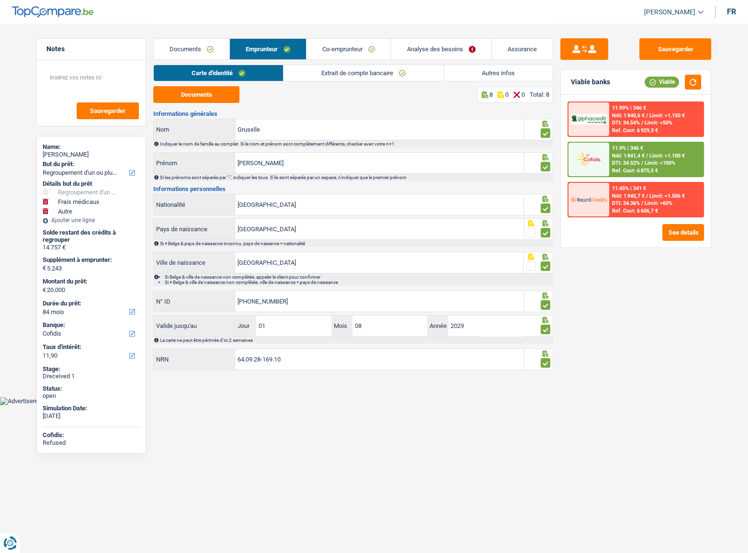
click at [319, 75] on link "Extrait de compte bancaire" at bounding box center [363, 73] width 160 height 16
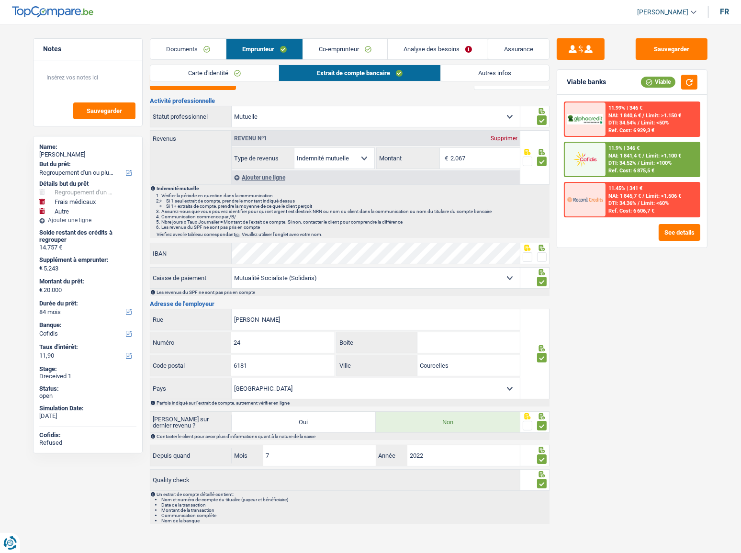
scroll to position [20, 0]
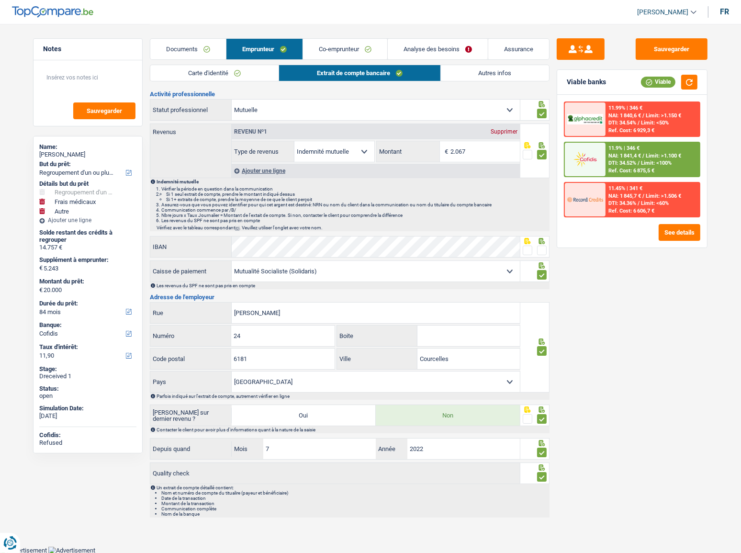
click at [528, 249] on span at bounding box center [528, 251] width 10 height 10
click at [0, 0] on input "radio" at bounding box center [0, 0] width 0 height 0
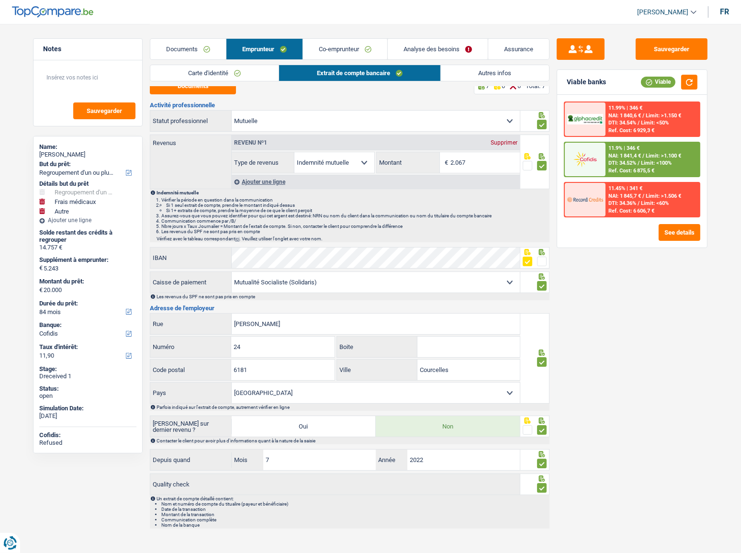
scroll to position [0, 0]
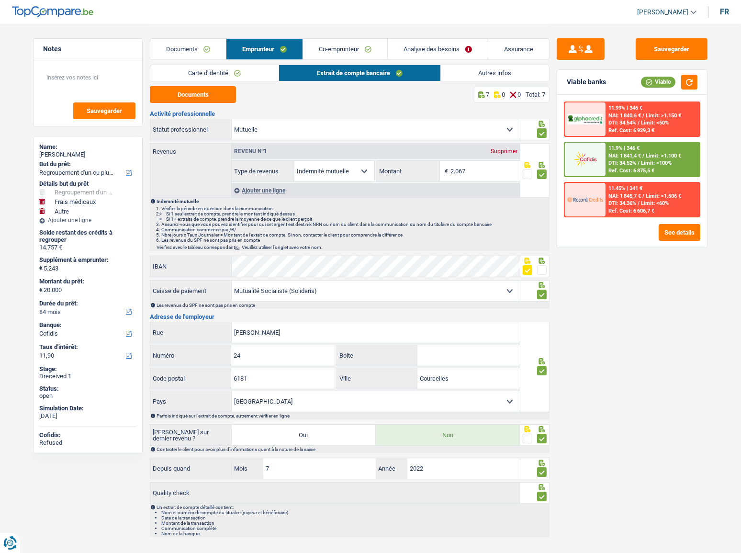
click at [474, 77] on link "Autres infos" at bounding box center [495, 73] width 109 height 16
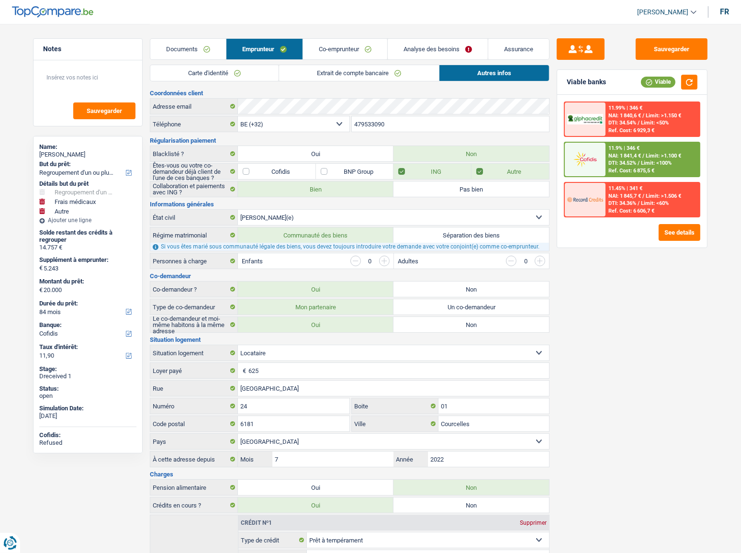
click at [350, 42] on link "Co-emprunteur" at bounding box center [345, 49] width 84 height 21
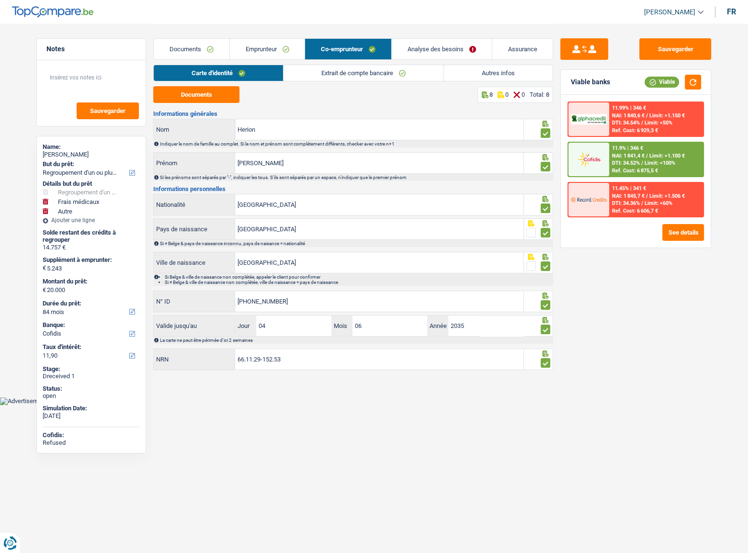
click at [342, 72] on link "Extrait de compte bancaire" at bounding box center [363, 73] width 160 height 16
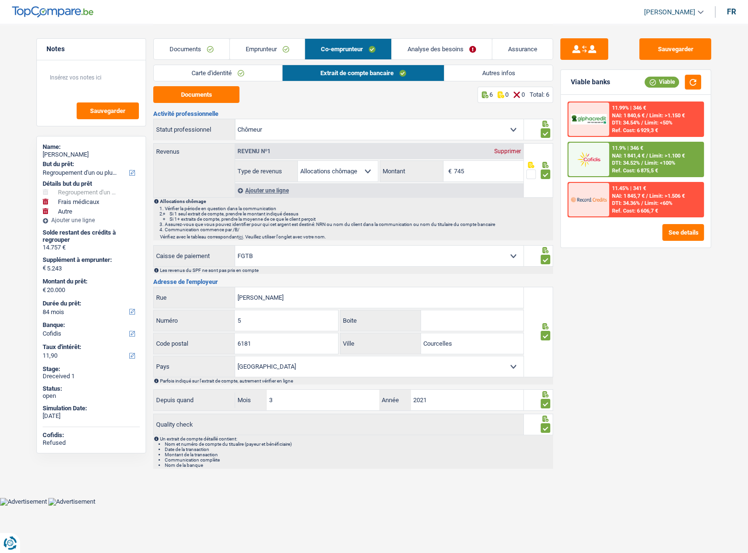
click at [509, 69] on link "Autres infos" at bounding box center [498, 73] width 109 height 16
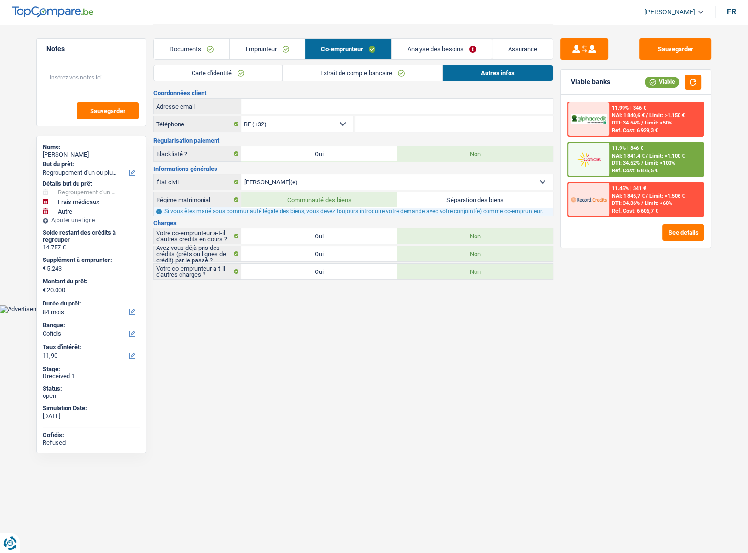
click at [404, 70] on link "Extrait de compte bancaire" at bounding box center [362, 73] width 160 height 16
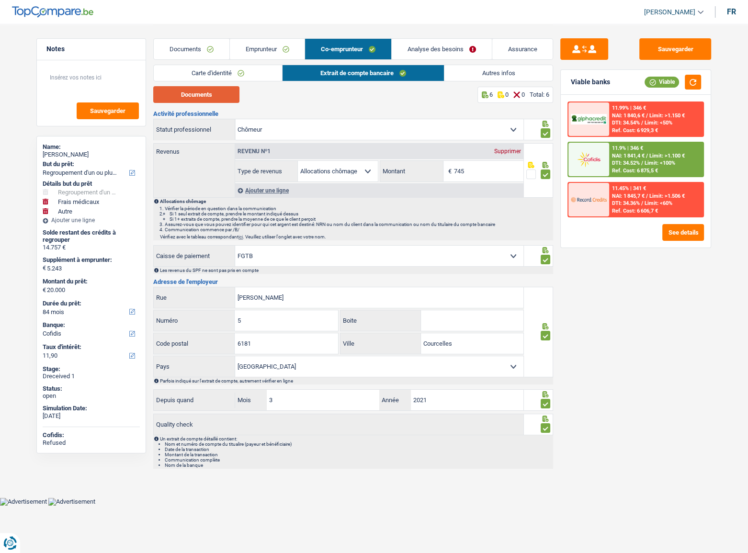
drag, startPoint x: 221, startPoint y: 91, endPoint x: 422, endPoint y: 111, distance: 201.6
click at [221, 91] on button "Documents" at bounding box center [196, 94] width 86 height 17
drag, startPoint x: 650, startPoint y: 393, endPoint x: 623, endPoint y: 366, distance: 37.9
click at [650, 393] on div "Sauvegarder Viable banks Viable 11.99% | 346 € NAI: 1 840,6 € / Limit: >1.150 €…" at bounding box center [635, 287] width 165 height 499
drag, startPoint x: 490, startPoint y: 70, endPoint x: 506, endPoint y: 75, distance: 16.4
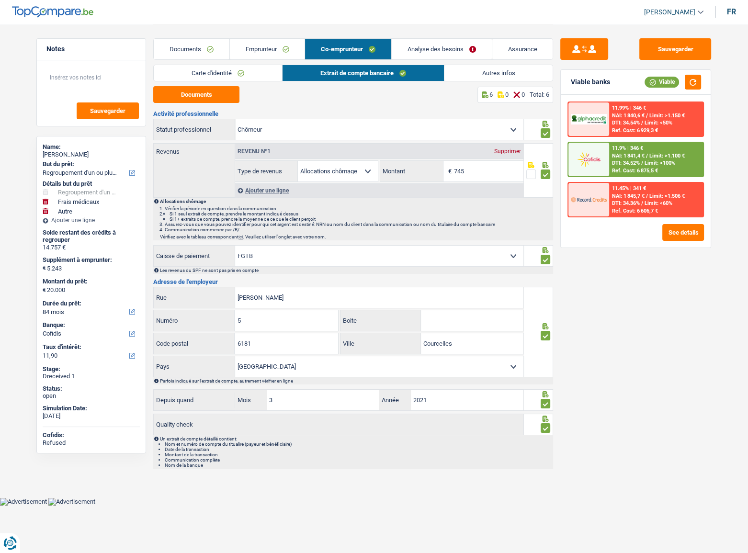
click at [490, 70] on link "Autres infos" at bounding box center [498, 73] width 109 height 16
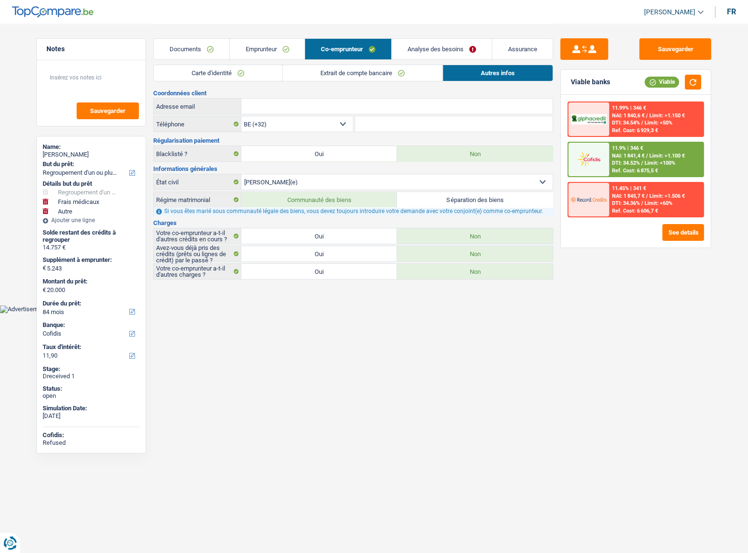
click at [246, 41] on link "Emprunteur" at bounding box center [267, 49] width 75 height 21
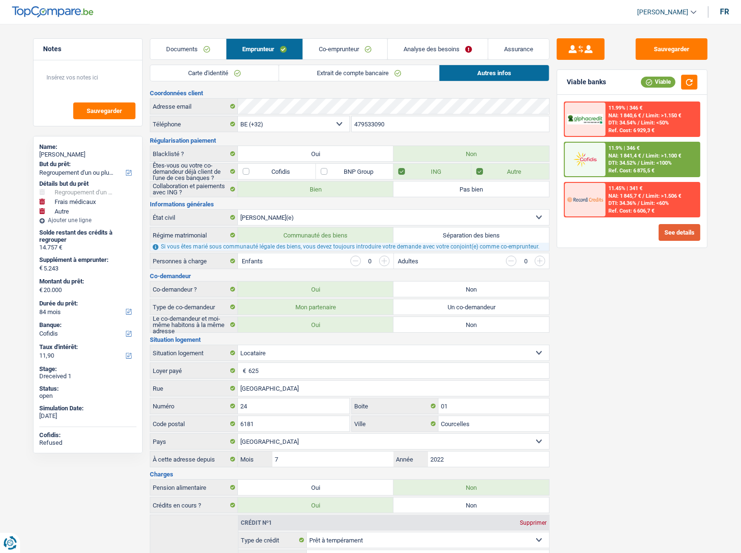
click at [681, 228] on button "See details" at bounding box center [680, 232] width 42 height 17
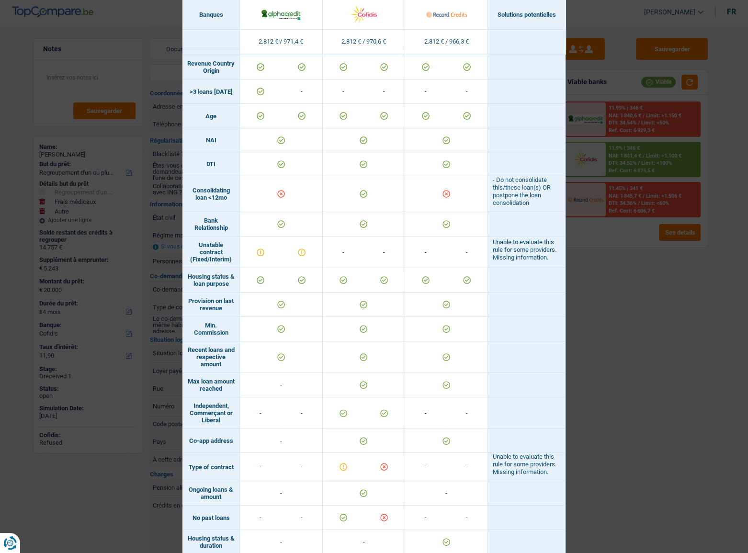
scroll to position [258, 0]
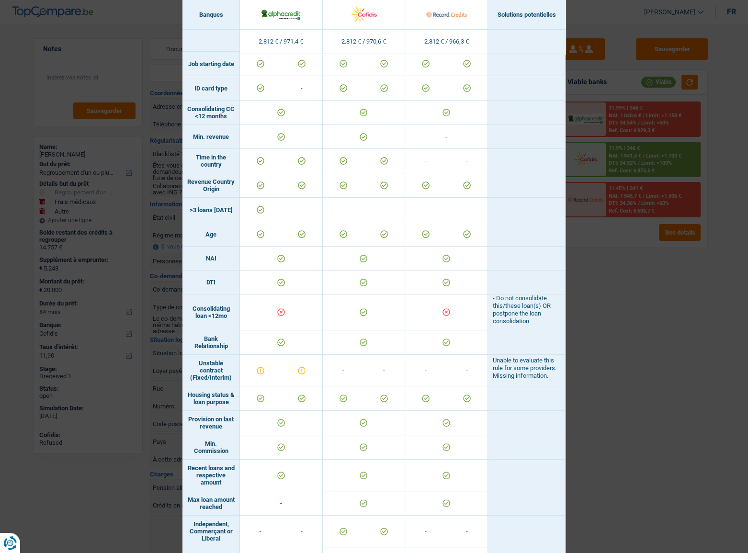
click at [625, 283] on div "Banks conditions × Banques Solutions potentielles Revenus / Charges 2.812 € / 9…" at bounding box center [374, 276] width 748 height 553
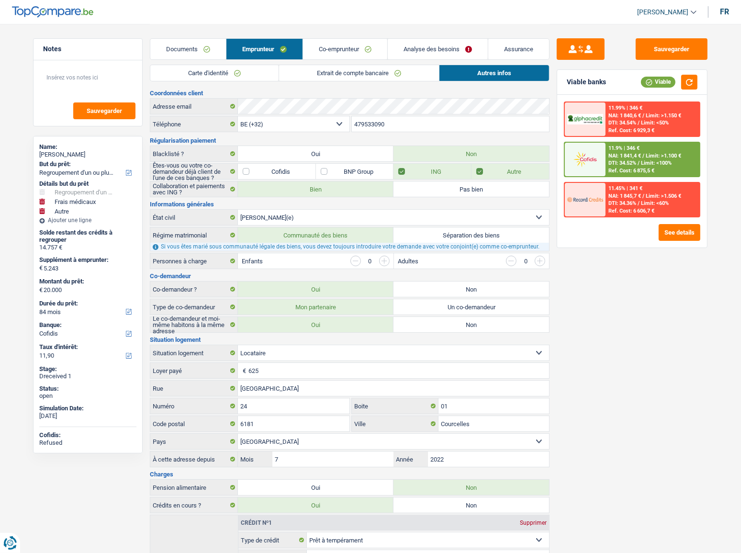
click at [655, 158] on span "Limit: >1.100 €" at bounding box center [663, 156] width 35 height 6
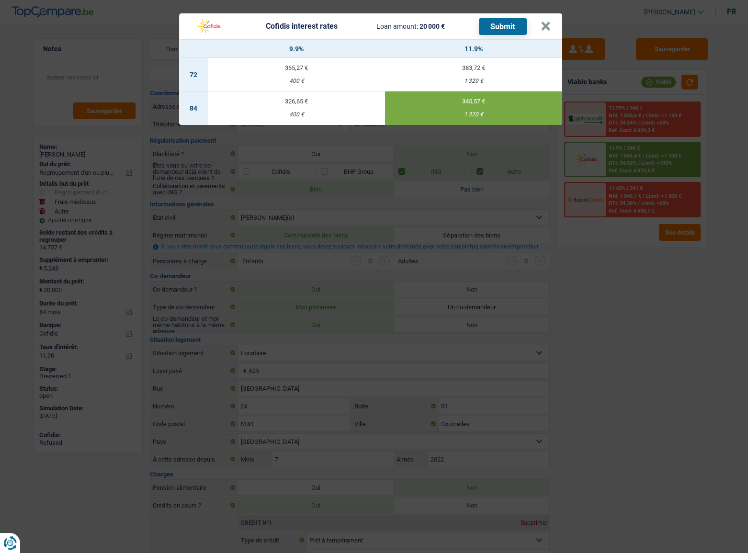
click at [637, 300] on div "Cofidis interest rates Loan amount: 20 000 € Submit × 9.9% 11.9% 72 365,27 € 40…" at bounding box center [374, 276] width 748 height 553
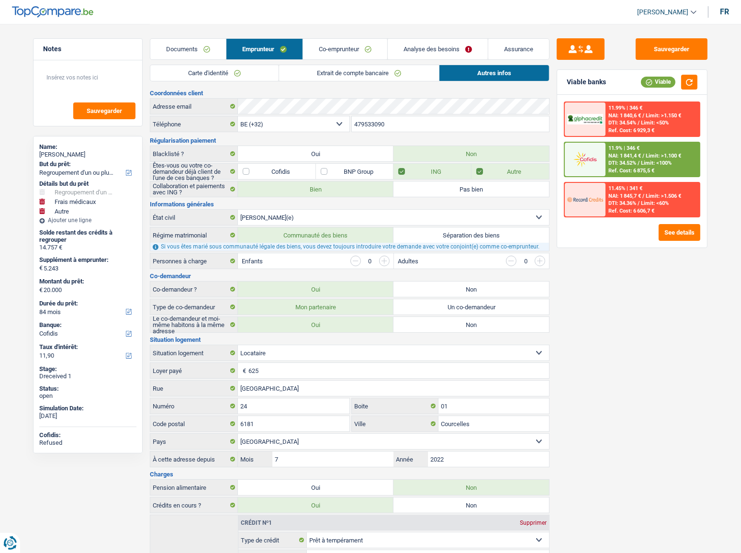
click at [438, 45] on link "Analyse des besoins" at bounding box center [438, 49] width 100 height 21
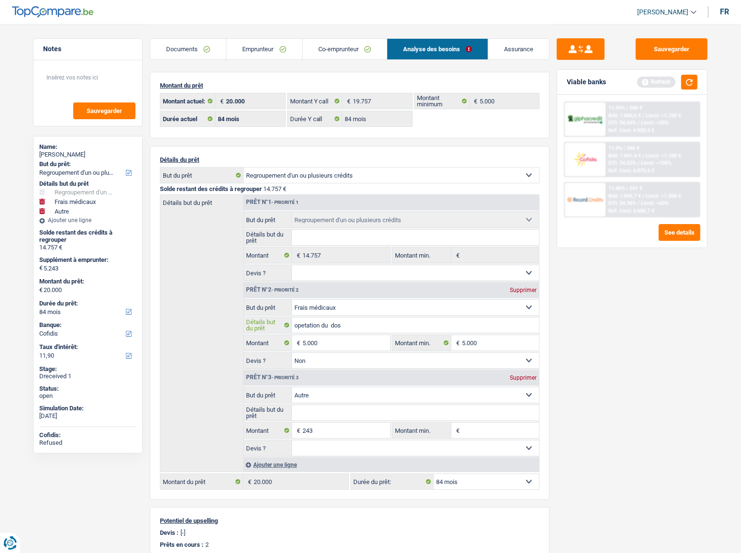
click at [330, 323] on input "opetation du dos" at bounding box center [416, 324] width 248 height 15
type input "s"
click at [619, 326] on div "Sauvegarder Viable banks Refresh 11.99% | 346 € NAI: 1 840,6 € / Limit: >1.150 …" at bounding box center [632, 287] width 165 height 499
click at [657, 165] on span "Limit: <100%" at bounding box center [656, 163] width 31 height 6
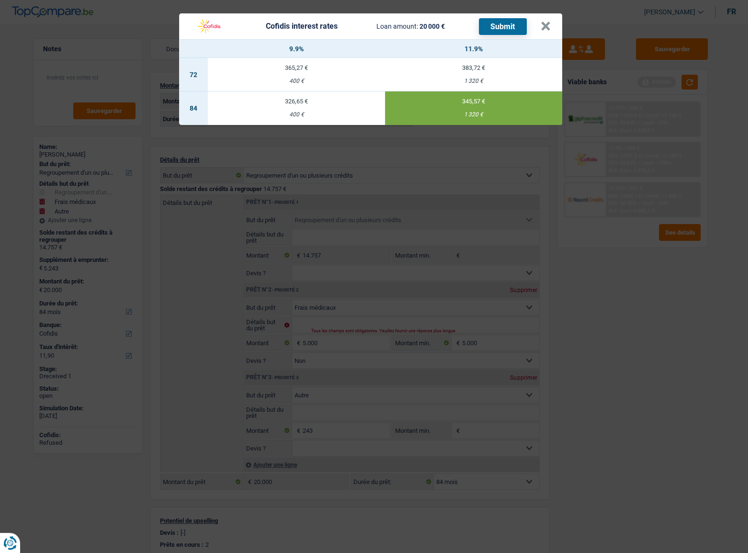
click at [484, 28] on button "Submit" at bounding box center [503, 26] width 48 height 17
click at [544, 30] on button "×" at bounding box center [546, 27] width 10 height 10
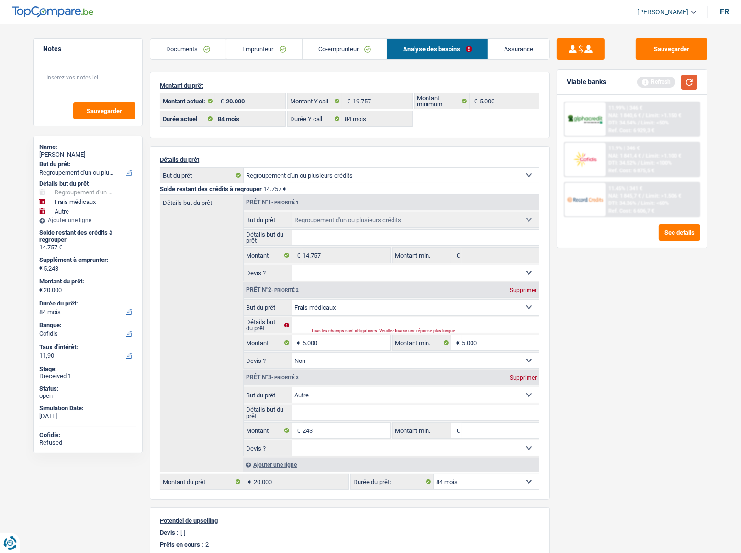
click at [689, 80] on button "button" at bounding box center [689, 82] width 16 height 15
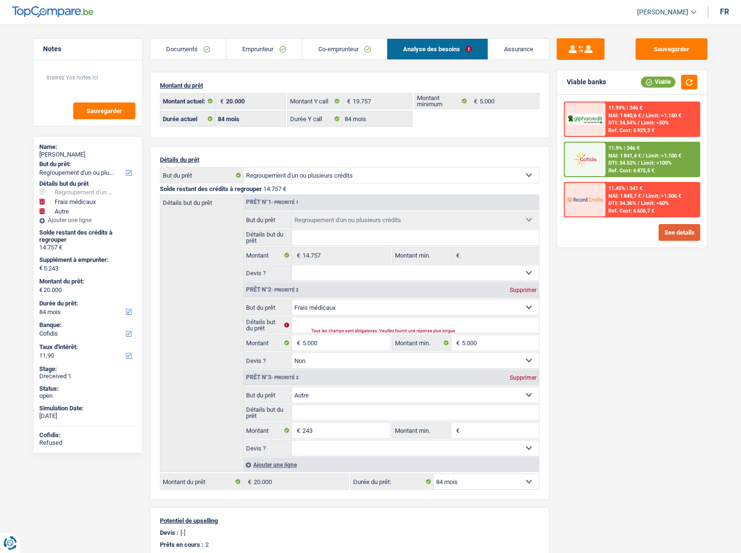
click at [661, 225] on button "See details" at bounding box center [680, 232] width 42 height 17
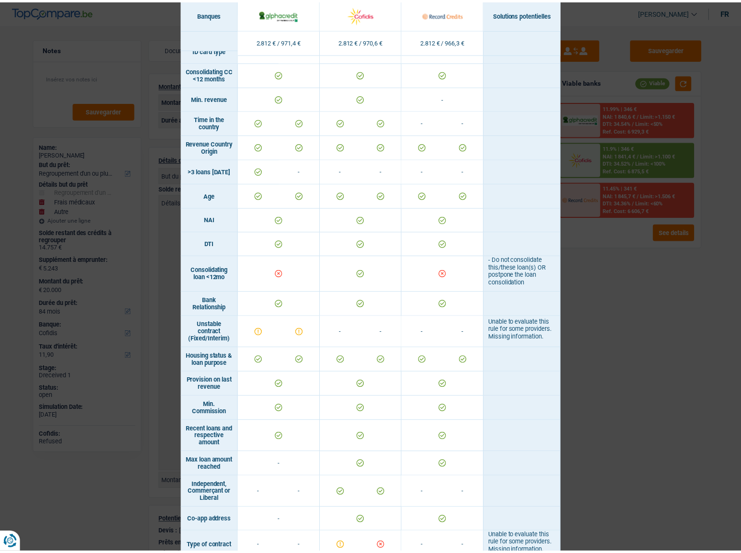
scroll to position [305, 0]
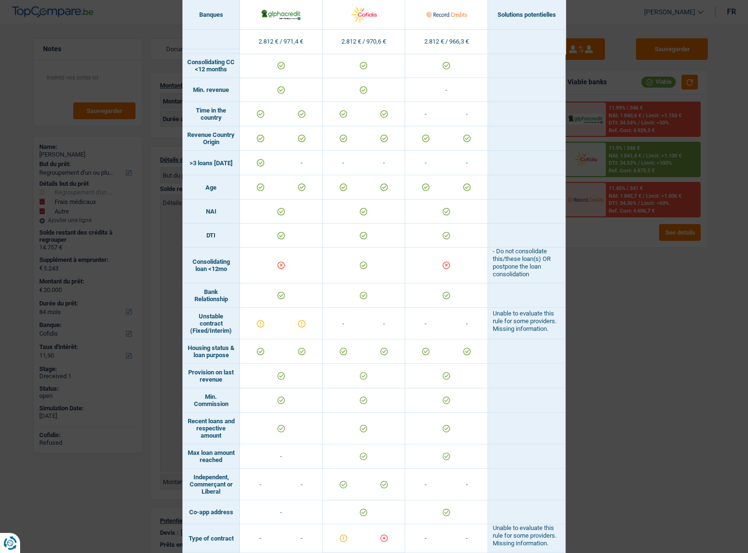
click at [584, 336] on div "Banks conditions × Banques Solutions potentielles Revenus / Charges 2.812 € / 9…" at bounding box center [374, 276] width 748 height 553
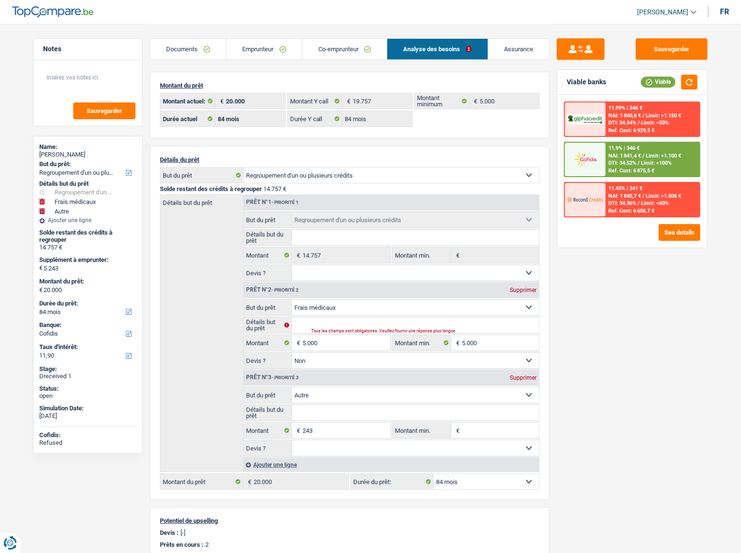
click at [289, 47] on link "Emprunteur" at bounding box center [263, 49] width 75 height 21
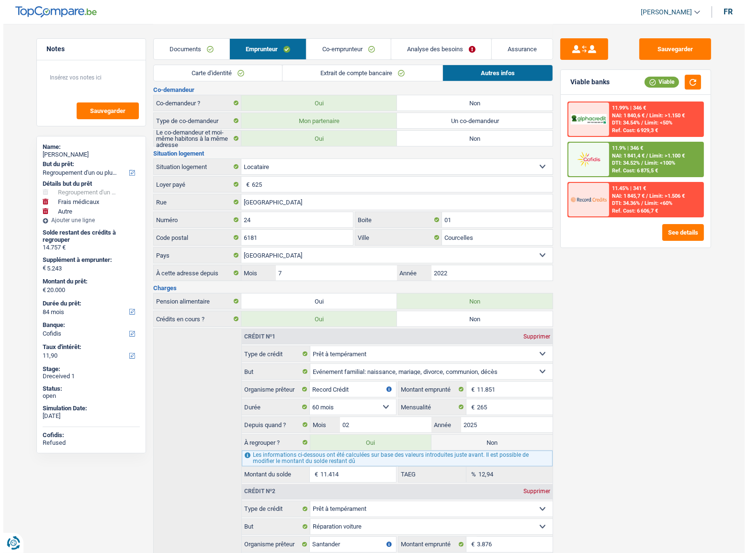
scroll to position [316, 0]
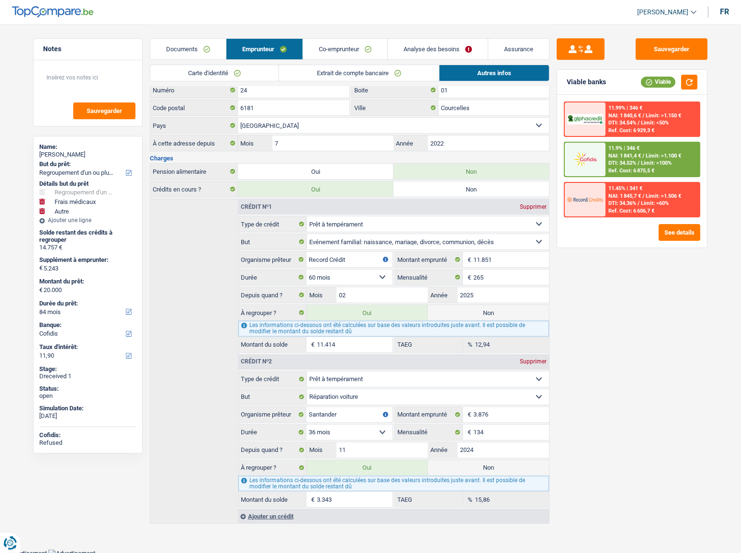
click at [522, 309] on label "Non" at bounding box center [488, 312] width 121 height 15
click at [522, 309] on input "Non" at bounding box center [488, 312] width 121 height 15
radio input "true"
type input "8.586"
select select "48"
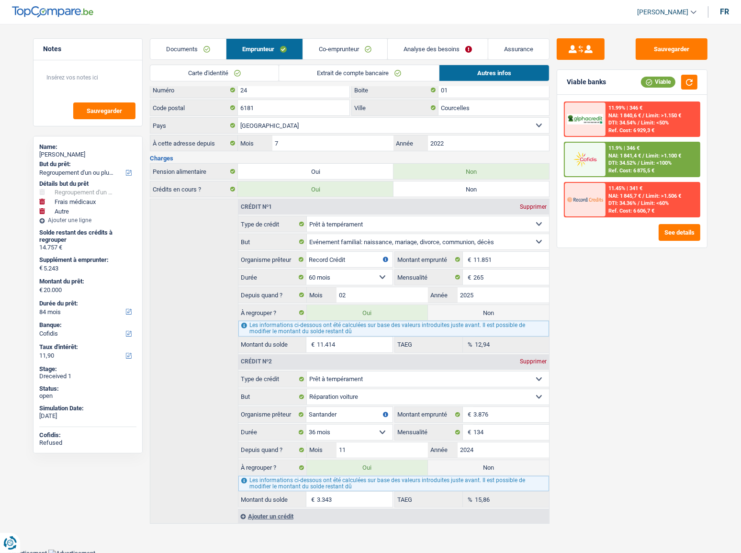
radio input "false"
click at [682, 232] on button "See details" at bounding box center [680, 232] width 42 height 17
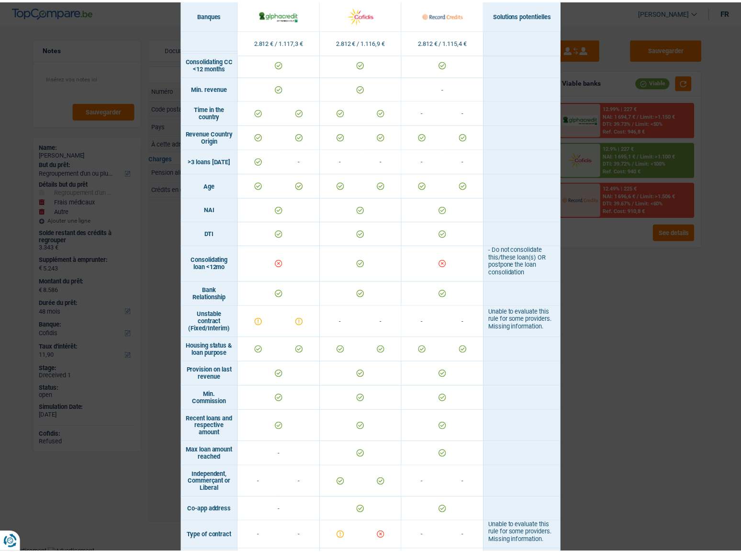
scroll to position [170, 0]
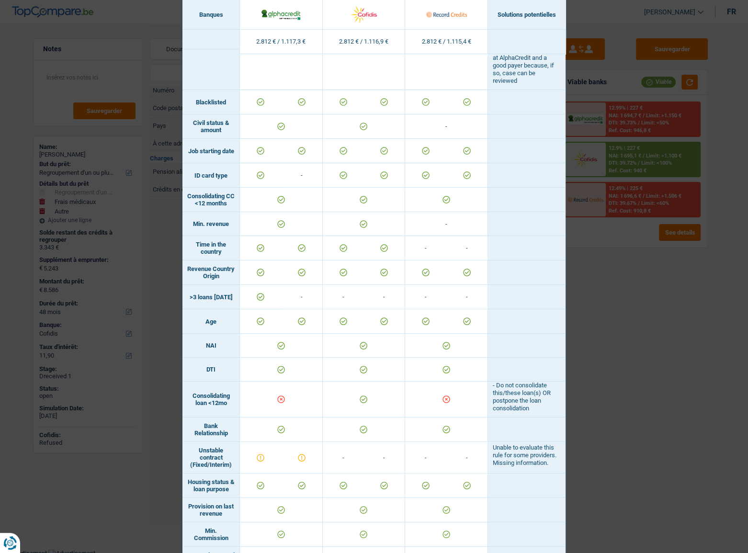
click at [629, 342] on div "Banks conditions × Banques Solutions potentielles Revenus / Charges 2.812 € / 1…" at bounding box center [374, 276] width 748 height 553
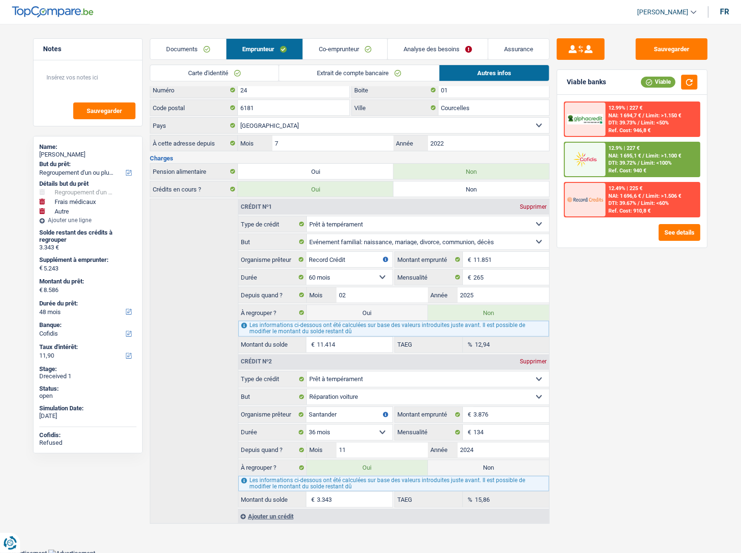
click at [465, 460] on label "Non" at bounding box center [488, 467] width 121 height 15
click at [465, 460] on input "Non" at bounding box center [488, 467] width 121 height 15
radio input "true"
select select "medical"
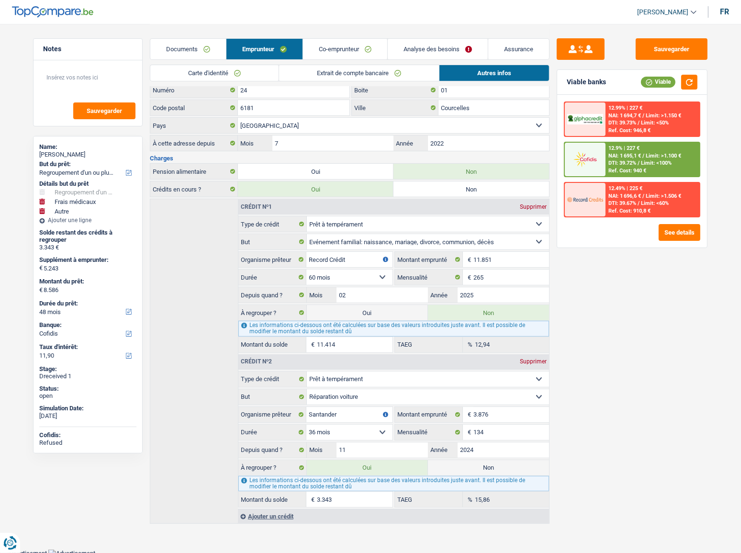
select select
select select "36"
radio input "false"
select select "other"
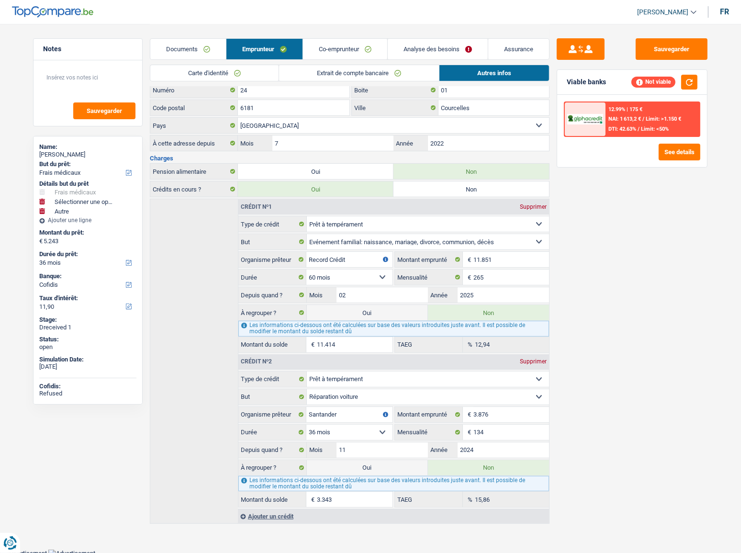
click at [670, 397] on div "Sauvegarder Viable banks Not viable 12.99% | 175 € NAI: 1 613,2 € / Limit: >1.1…" at bounding box center [632, 287] width 165 height 499
click at [218, 47] on link "Documents" at bounding box center [188, 49] width 76 height 21
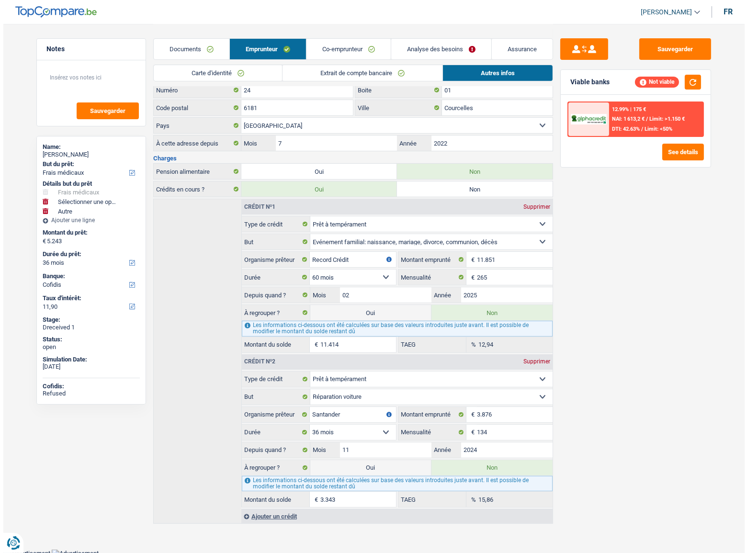
scroll to position [0, 0]
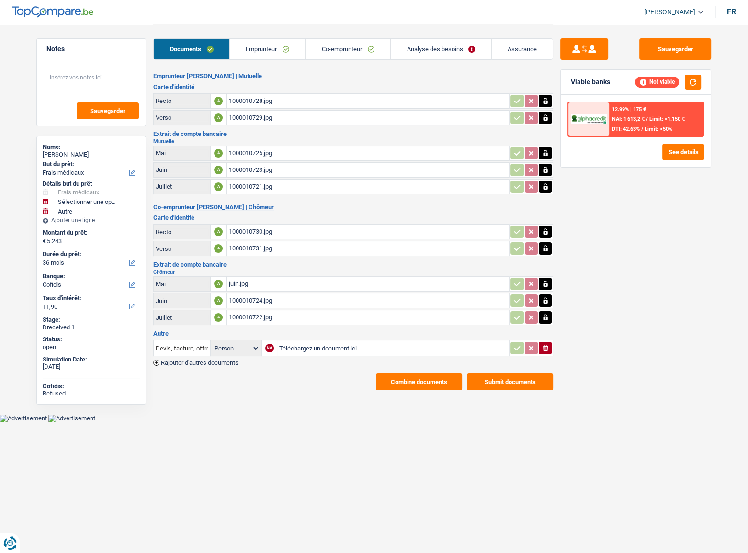
click at [403, 45] on link "Analyse des besoins" at bounding box center [441, 49] width 101 height 21
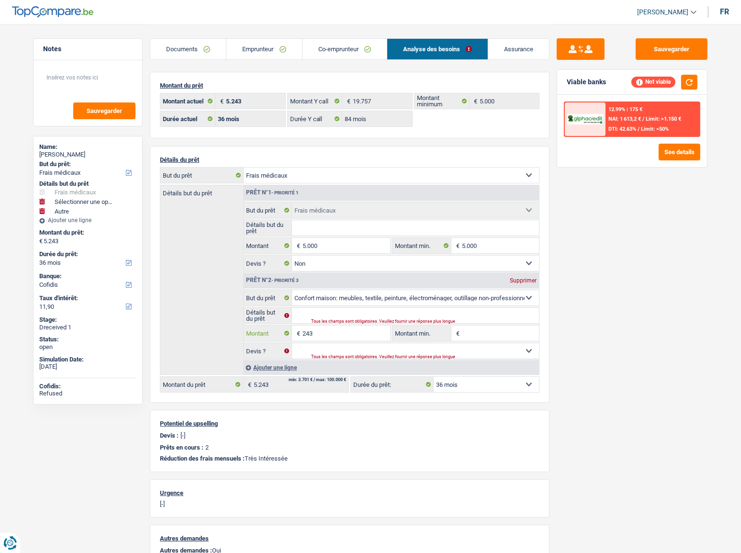
select select "other"
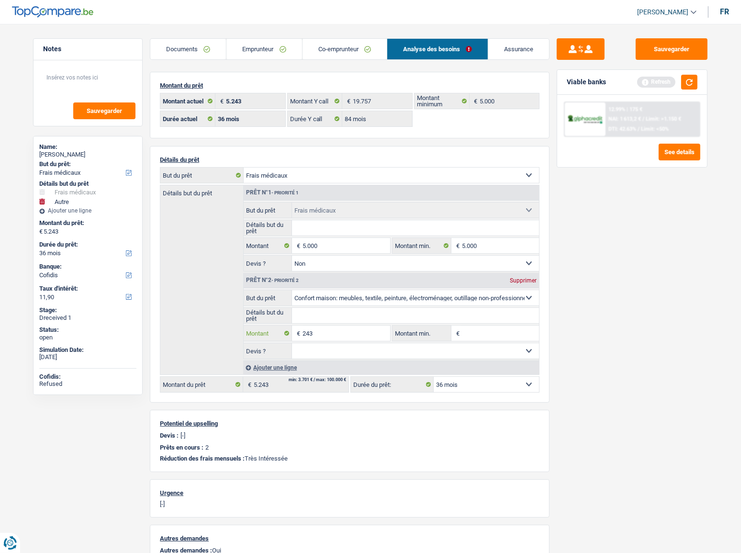
click at [306, 329] on input "243" at bounding box center [347, 333] width 88 height 15
type input "14.757"
type input "19.757"
select select "84"
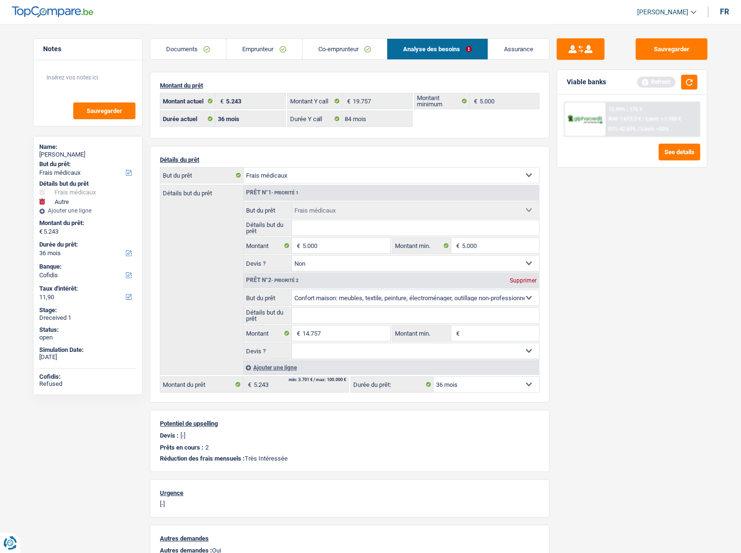
type input "19.757"
click at [695, 90] on div "Viable banks Refresh" at bounding box center [632, 82] width 150 height 25
select select "84"
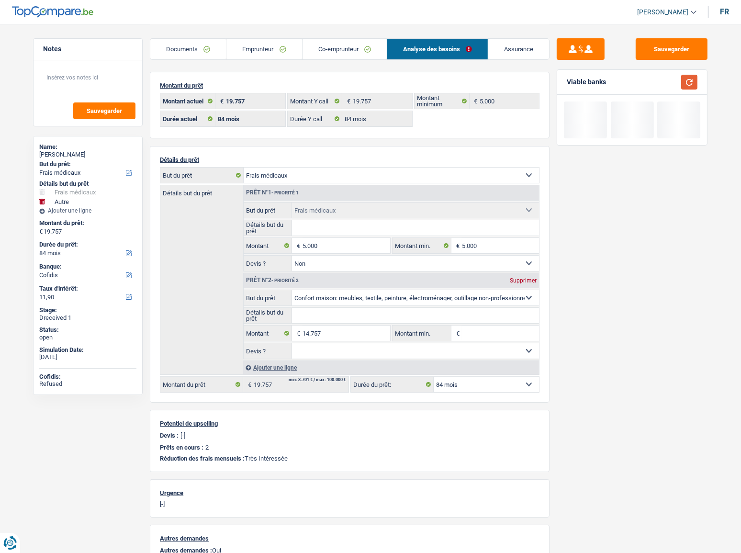
click at [693, 86] on button "button" at bounding box center [689, 82] width 16 height 15
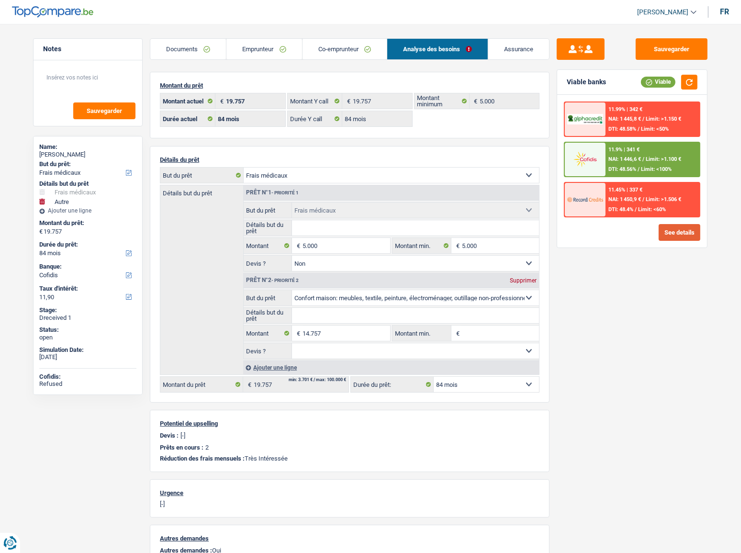
click at [678, 233] on button "See details" at bounding box center [680, 232] width 42 height 17
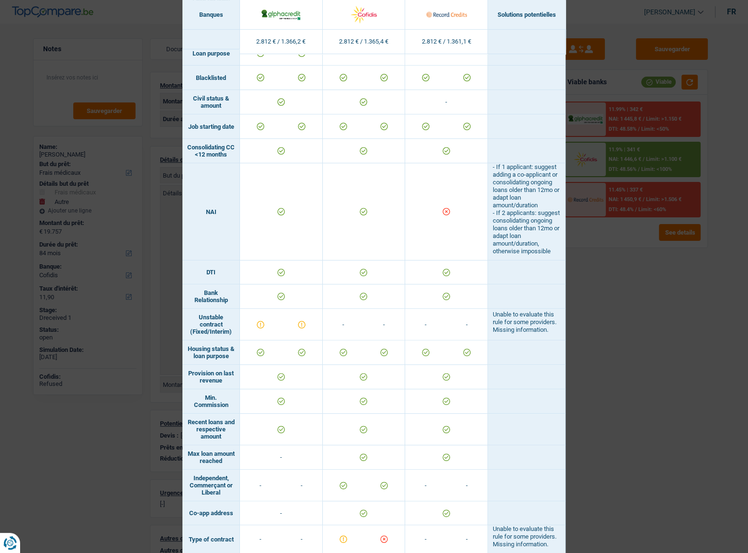
scroll to position [304, 0]
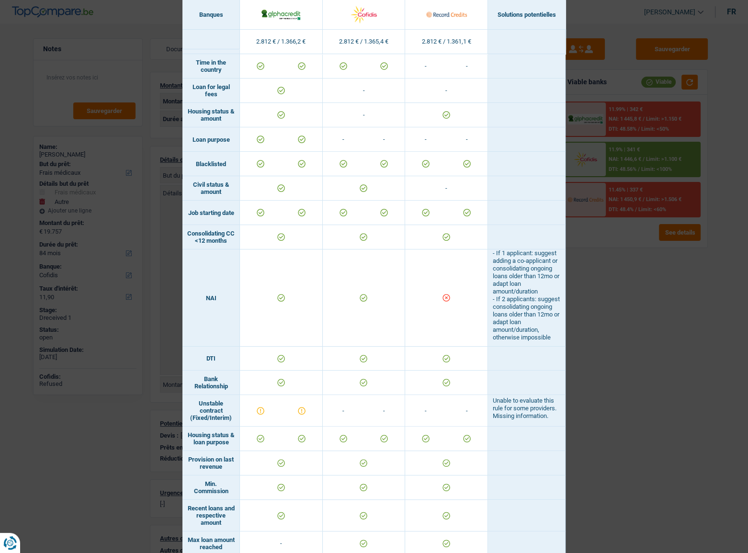
click at [670, 334] on div "Banks conditions × Banques Solutions potentielles Revenus / Charges 2.812 € / 1…" at bounding box center [374, 276] width 748 height 553
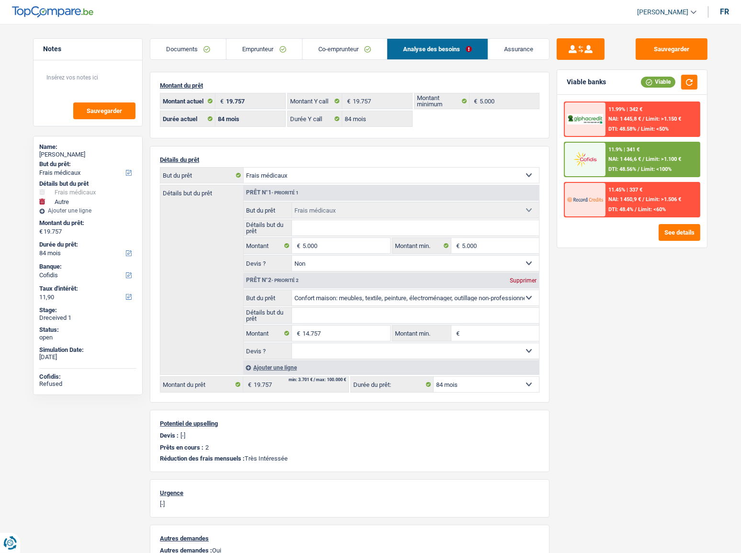
click at [661, 204] on div "11.45% | 337 € NAI: 1 450,9 € / Limit: >1.506 € DTI: 48.4% / Limit: <60%" at bounding box center [653, 200] width 94 height 34
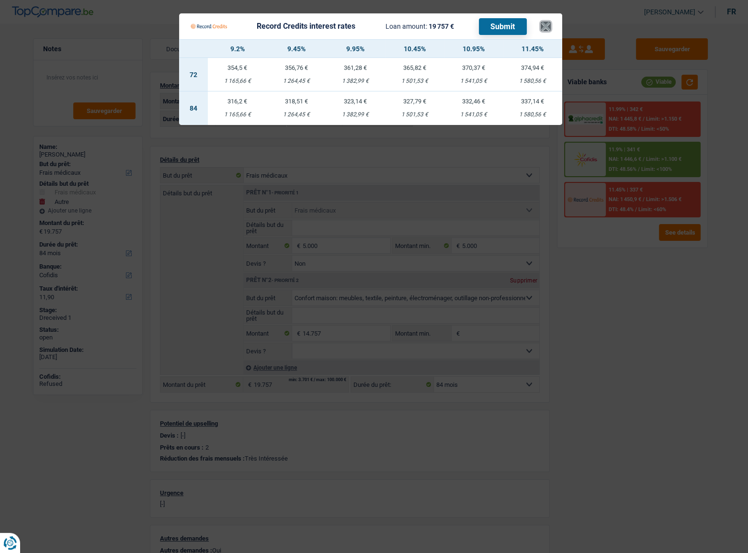
click at [547, 31] on button "×" at bounding box center [546, 27] width 10 height 10
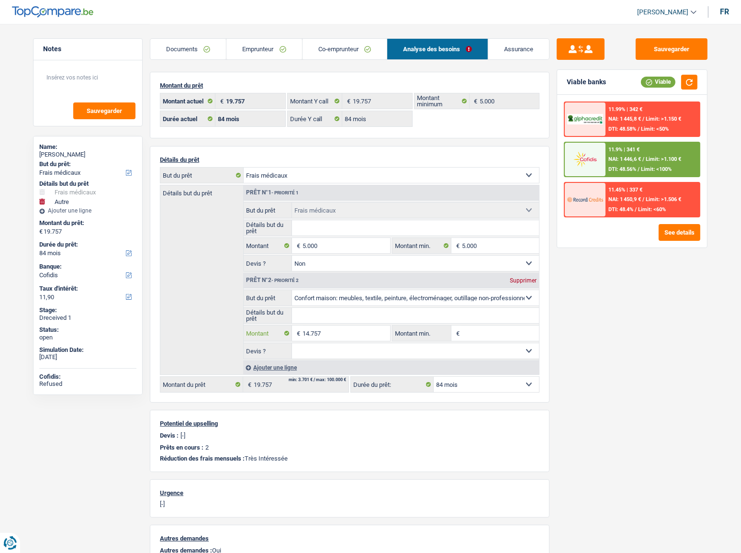
click at [337, 330] on input "14.757" at bounding box center [347, 333] width 88 height 15
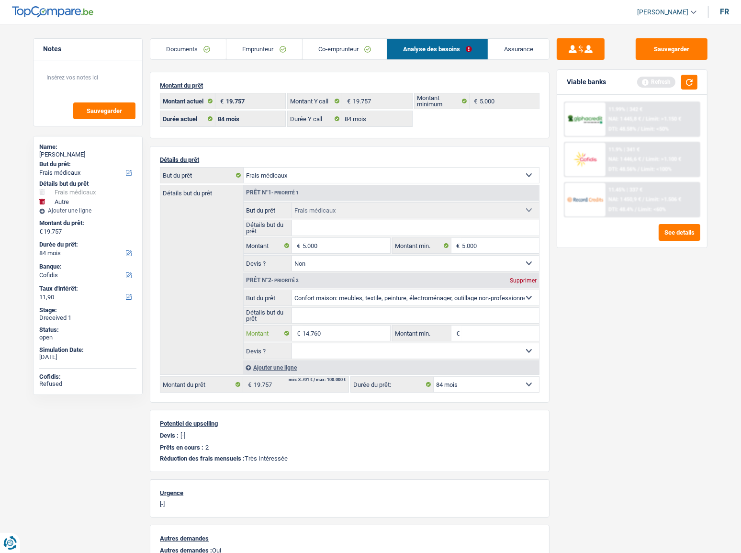
type input "14.760"
type input "19.760"
click at [702, 363] on div "Sauvegarder Viable banks Refresh 11.99% | 342 € NAI: 1 445,8 € / Limit: >1.150 …" at bounding box center [632, 287] width 165 height 499
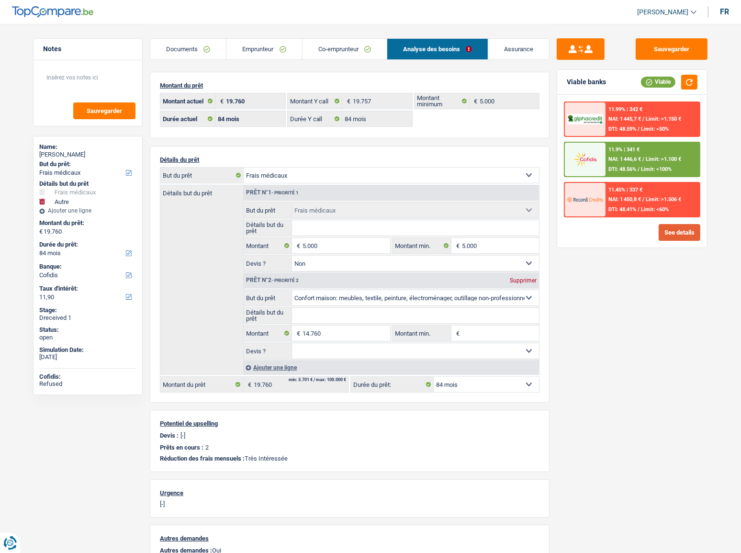
click at [668, 235] on button "See details" at bounding box center [680, 232] width 42 height 17
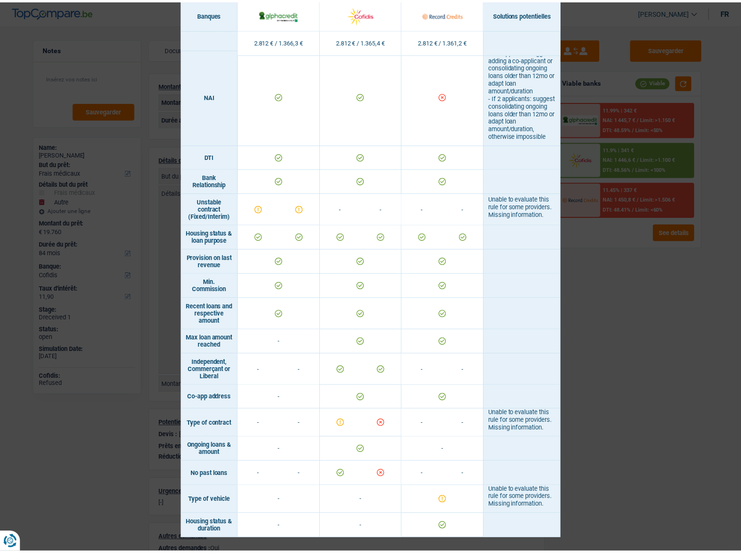
scroll to position [565, 0]
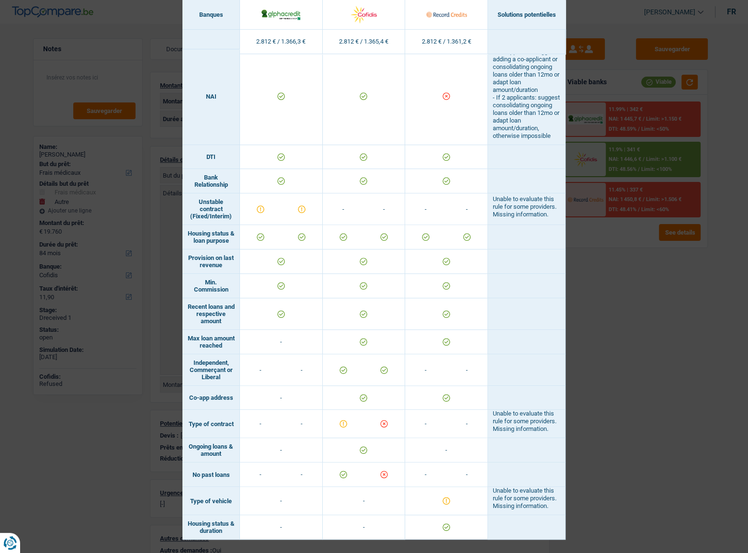
drag, startPoint x: 644, startPoint y: 125, endPoint x: 639, endPoint y: 271, distance: 146.1
click at [643, 131] on div "Banks conditions × Banques Solutions potentielles Revenus / Charges 2.812 € / 1…" at bounding box center [374, 276] width 748 height 553
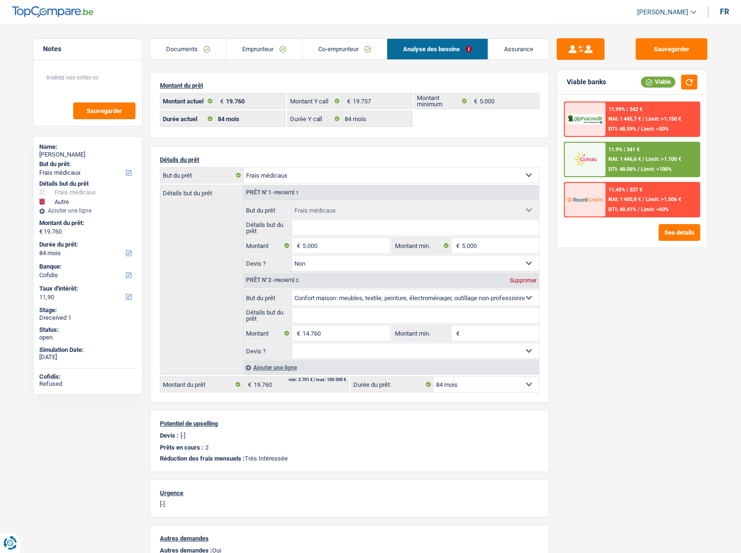
click at [633, 288] on div "Sauvegarder Viable banks Viable 11.99% | 342 € NAI: 1 445,7 € / Limit: >1.150 €…" at bounding box center [632, 287] width 165 height 499
click at [636, 120] on span "NAI: 1 445,7 €" at bounding box center [625, 119] width 33 height 6
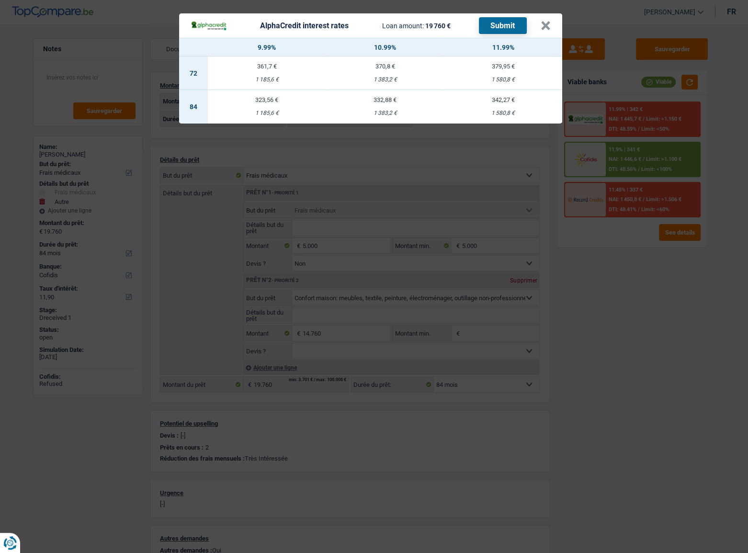
click at [375, 111] on div "1 383,2 €" at bounding box center [385, 113] width 118 height 6
select select "alphacredit"
type input "10,99"
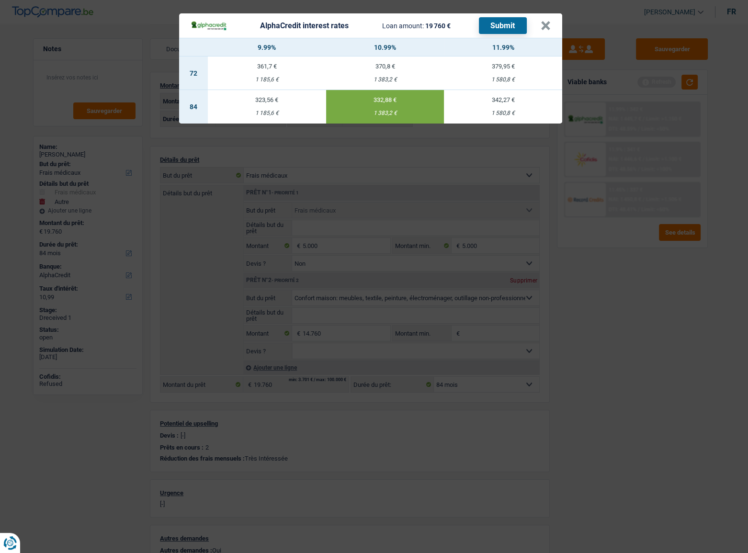
click at [503, 28] on button "Submit" at bounding box center [503, 25] width 48 height 17
click at [555, 28] on header "AlphaCredit interest rates Loan amount: 19 760 € Submit ×" at bounding box center [370, 25] width 383 height 24
drag, startPoint x: 551, startPoint y: 26, endPoint x: 565, endPoint y: 30, distance: 14.3
click at [551, 27] on header "AlphaCredit interest rates Loan amount: 19 760 € Submit ×" at bounding box center [370, 25] width 383 height 24
drag, startPoint x: 546, startPoint y: 29, endPoint x: 687, endPoint y: 40, distance: 141.7
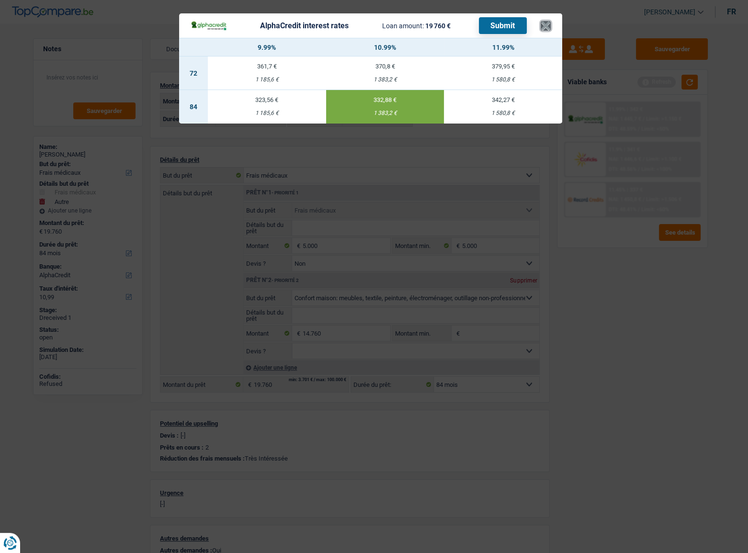
click at [548, 28] on button "×" at bounding box center [546, 26] width 10 height 10
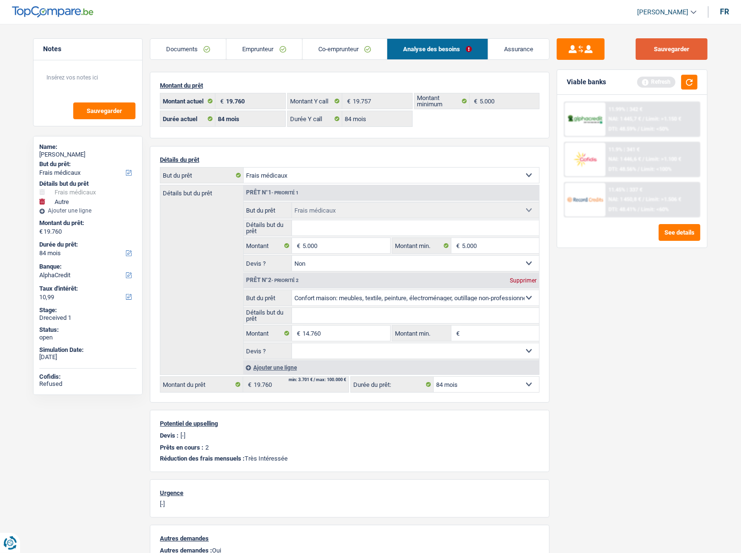
drag, startPoint x: 681, startPoint y: 47, endPoint x: 418, endPoint y: 2, distance: 266.1
click at [675, 47] on button "Sauvegarder" at bounding box center [672, 49] width 72 height 22
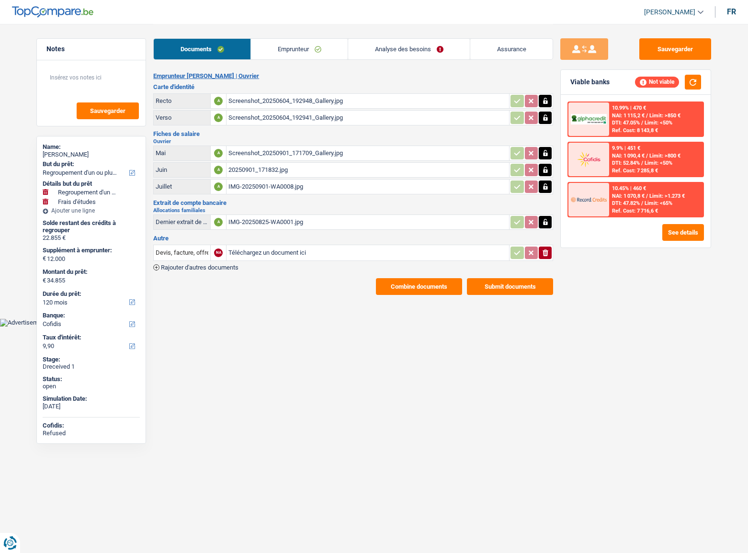
select select "refinancing"
select select "study"
select select "120"
select select "cofidis"
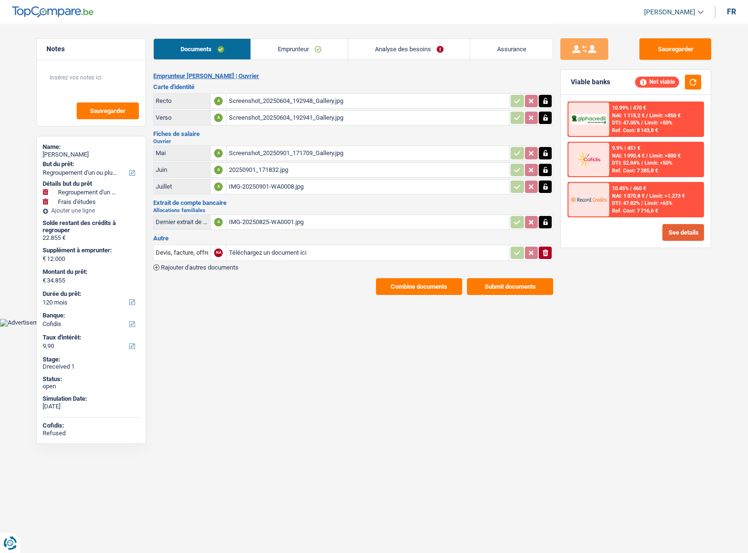
click at [687, 239] on button "See details" at bounding box center [683, 232] width 42 height 17
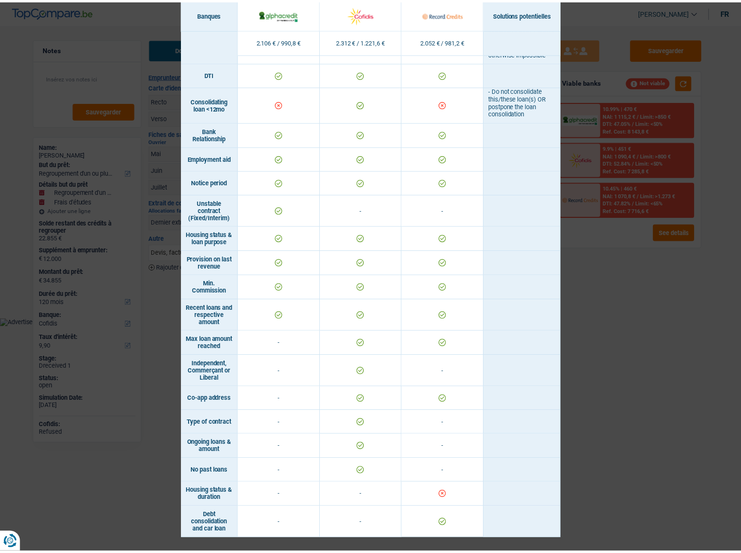
scroll to position [507, 0]
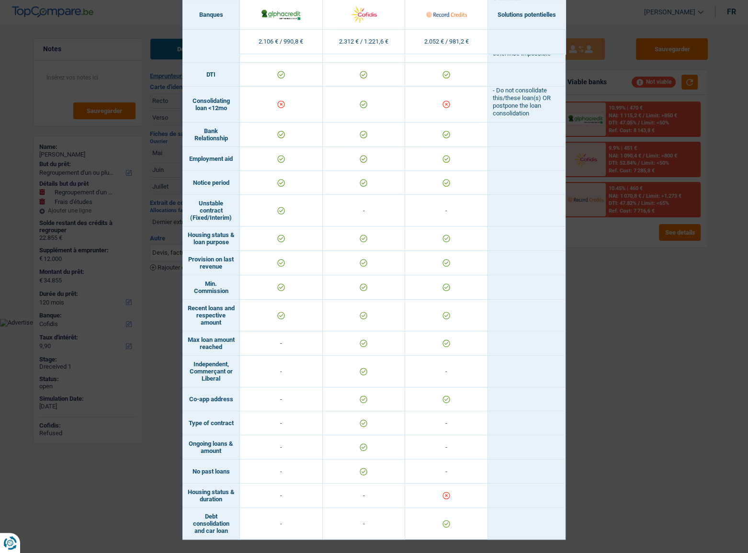
click at [592, 313] on div "Banks conditions × Banques Solutions potentielles Revenus / Charges 2.106 € / 9…" at bounding box center [374, 276] width 748 height 553
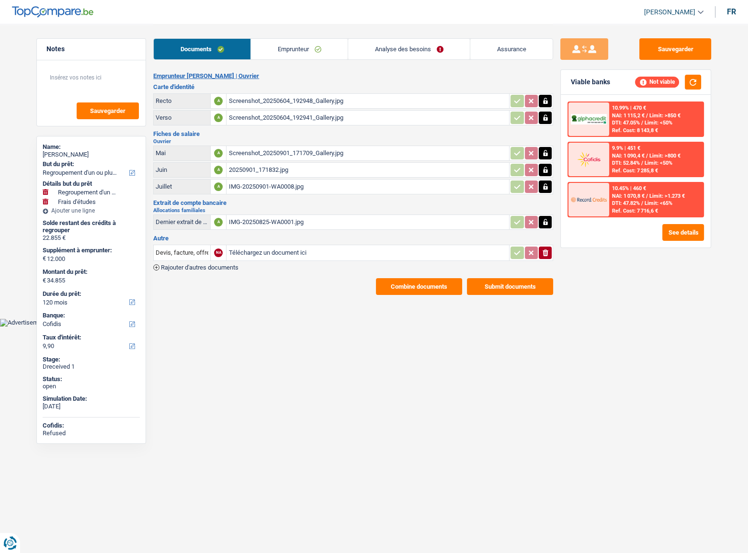
click at [266, 55] on link "Emprunteur" at bounding box center [299, 49] width 97 height 21
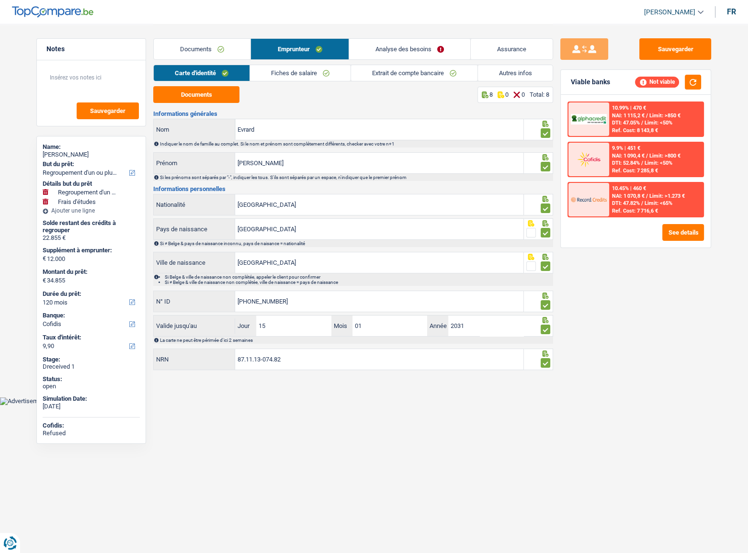
click at [301, 90] on div "Documents 8 0 0 Total: 8" at bounding box center [353, 94] width 400 height 17
drag, startPoint x: 318, startPoint y: 73, endPoint x: 374, endPoint y: 73, distance: 55.5
click at [319, 73] on link "Fiches de salaire" at bounding box center [300, 73] width 101 height 16
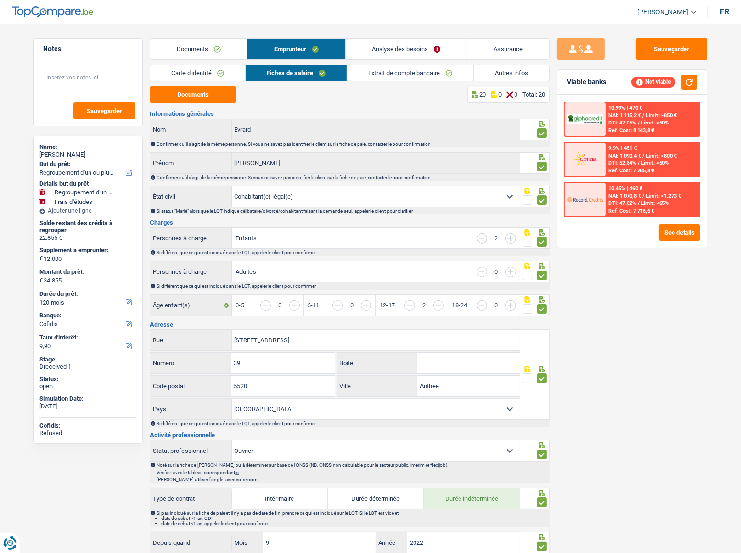
click at [418, 71] on link "Extrait de compte bancaire" at bounding box center [410, 73] width 126 height 16
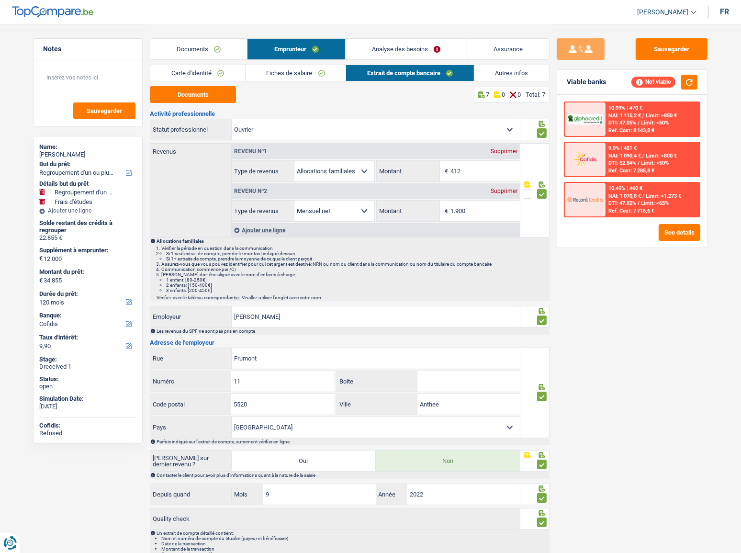
click at [485, 69] on link "Autres infos" at bounding box center [512, 73] width 75 height 16
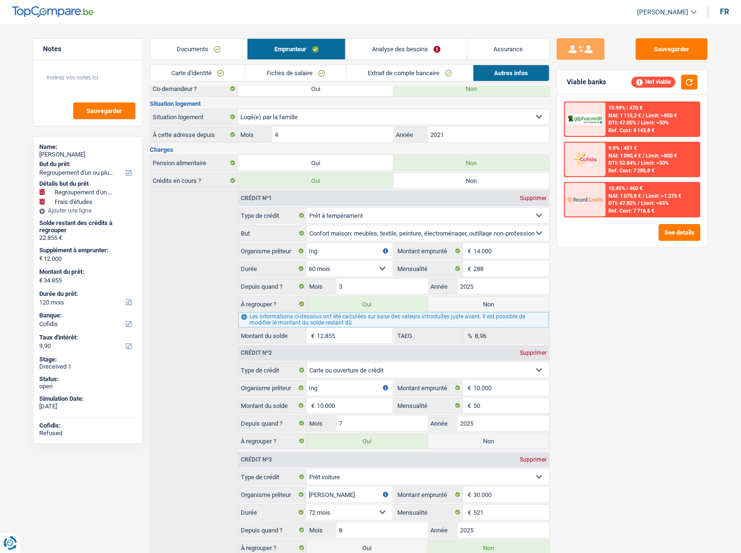
scroll to position [210, 0]
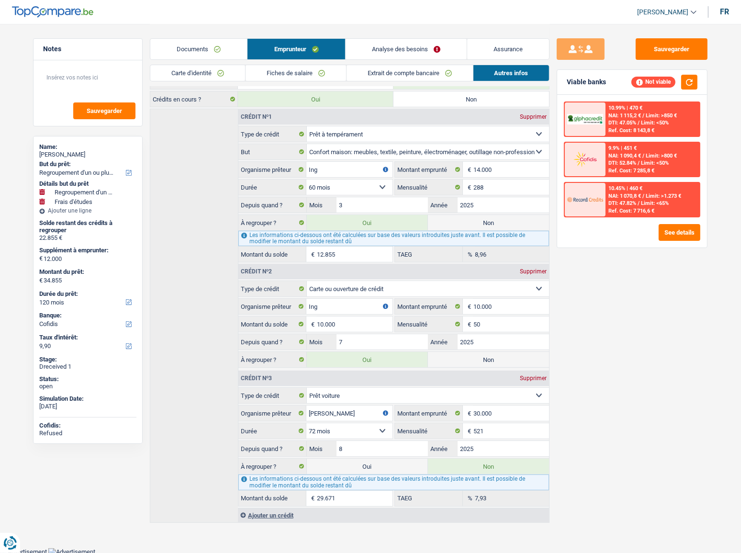
click at [220, 48] on link "Documents" at bounding box center [198, 49] width 97 height 21
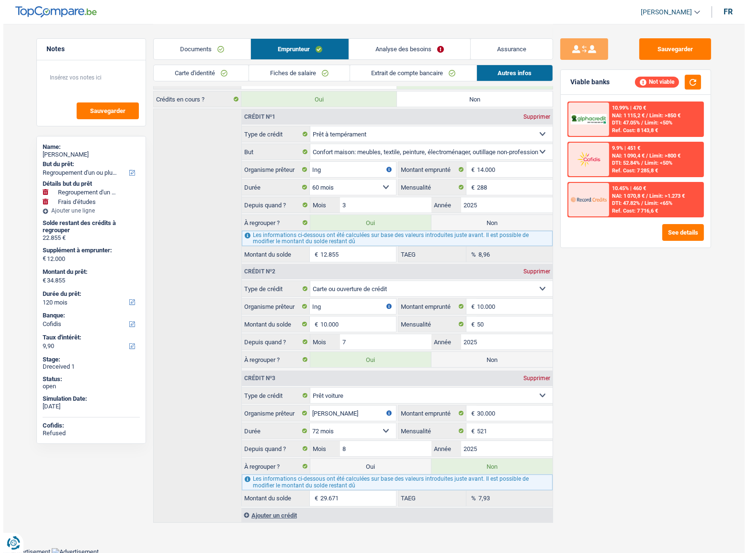
scroll to position [0, 0]
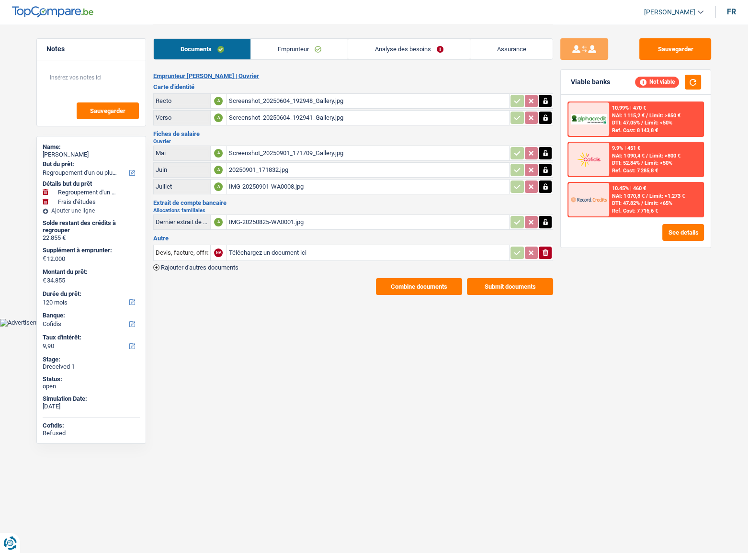
click at [426, 282] on button "Combine documents" at bounding box center [419, 286] width 86 height 17
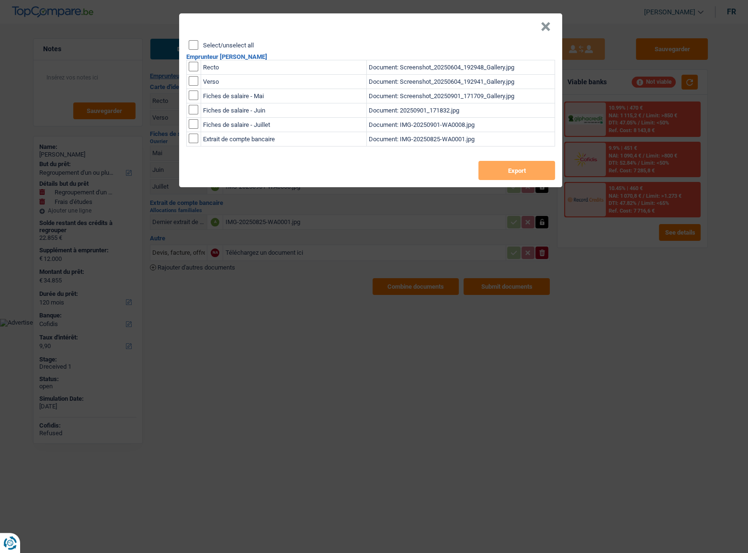
click at [185, 43] on div "Select/unselect all Emprunteur Sophie Evrard Recto Document: Screenshot_2025060…" at bounding box center [370, 113] width 383 height 147
click at [195, 43] on input "Select/unselect all" at bounding box center [194, 45] width 10 height 10
checkbox input "true"
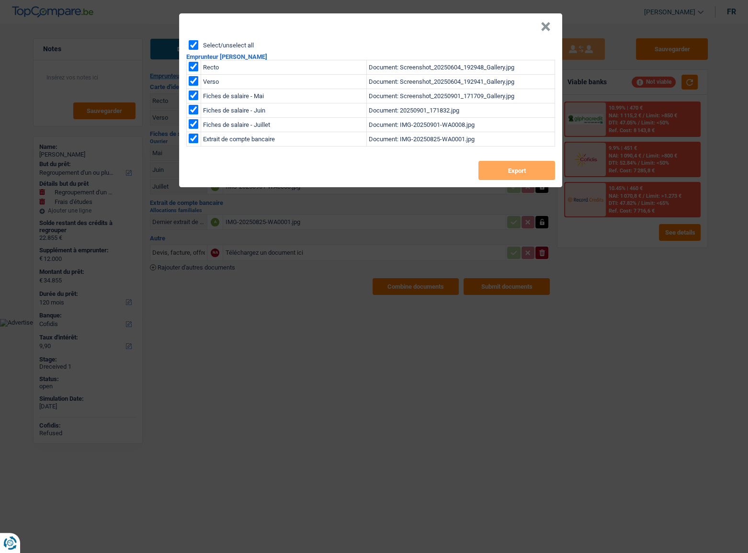
checkbox input "true"
click at [490, 166] on button "Export" at bounding box center [516, 170] width 77 height 19
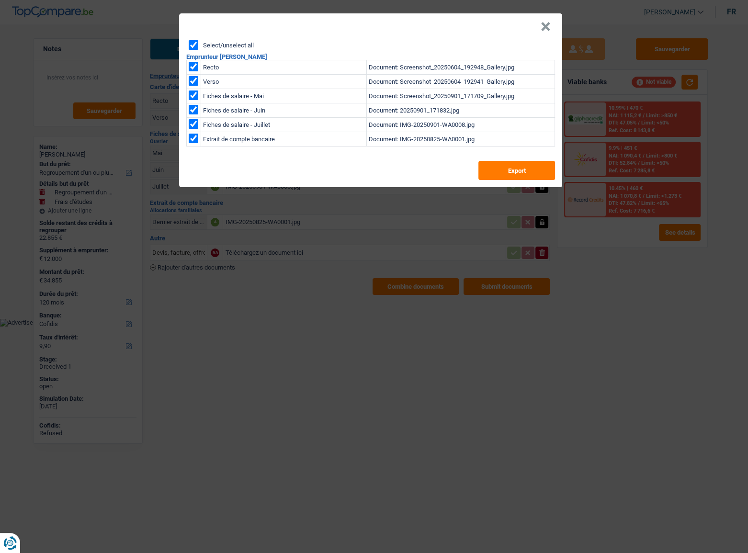
click at [547, 29] on button "×" at bounding box center [546, 27] width 10 height 10
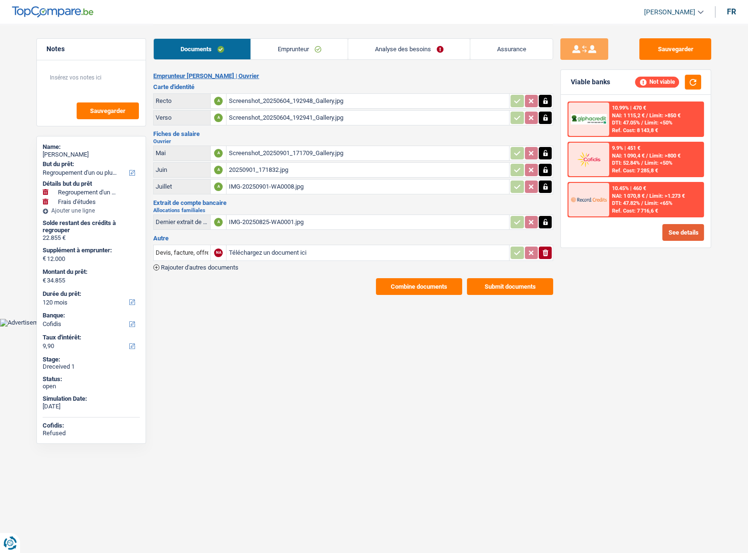
click at [685, 232] on button "See details" at bounding box center [683, 232] width 42 height 17
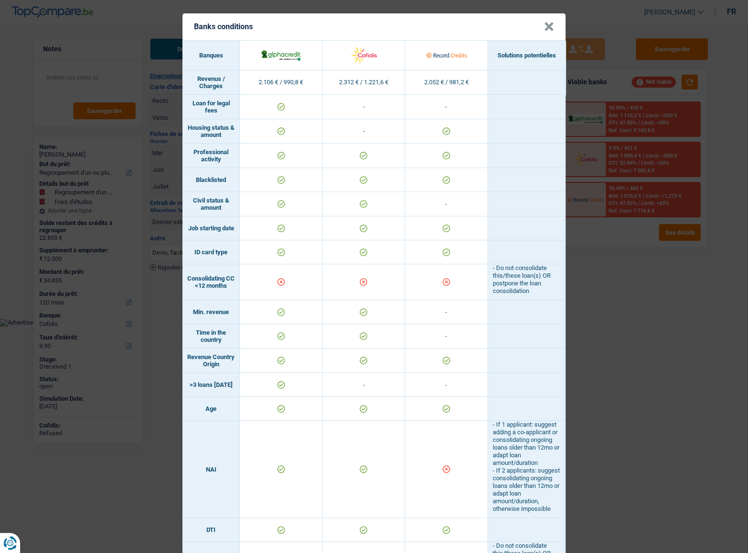
click at [673, 350] on div "Banks conditions × Banques Solutions potentielles Revenus / Charges 2.106 € / 9…" at bounding box center [374, 276] width 748 height 553
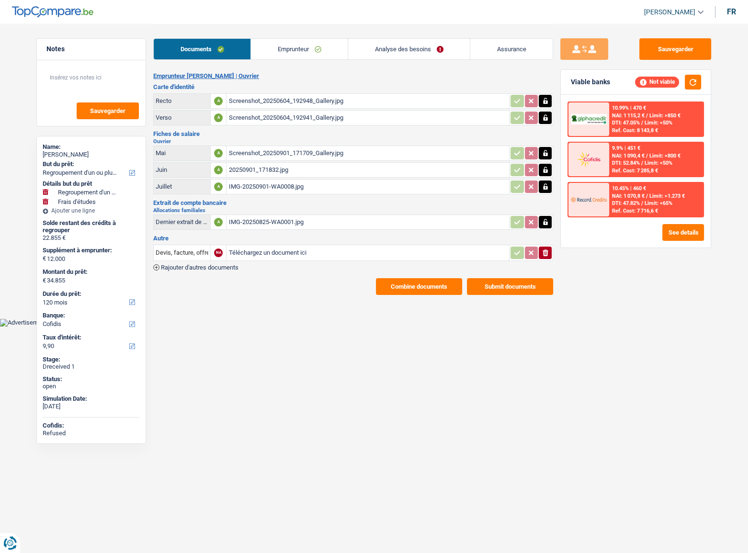
click at [286, 54] on link "Emprunteur" at bounding box center [299, 49] width 97 height 21
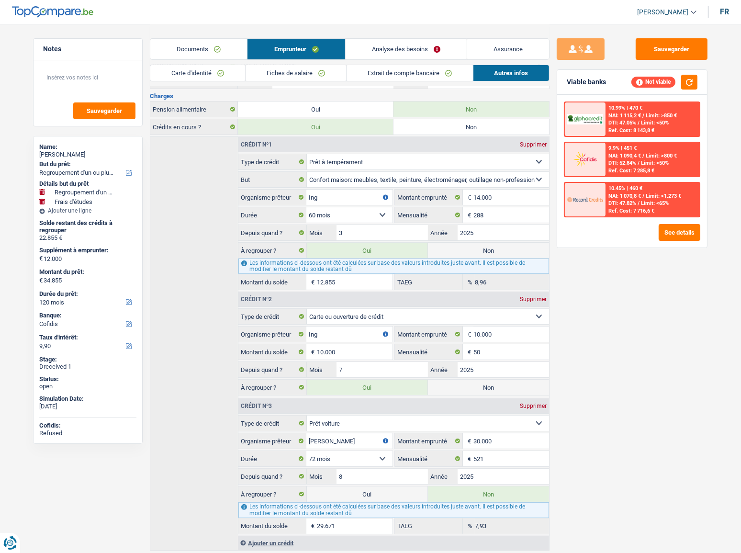
scroll to position [210, 0]
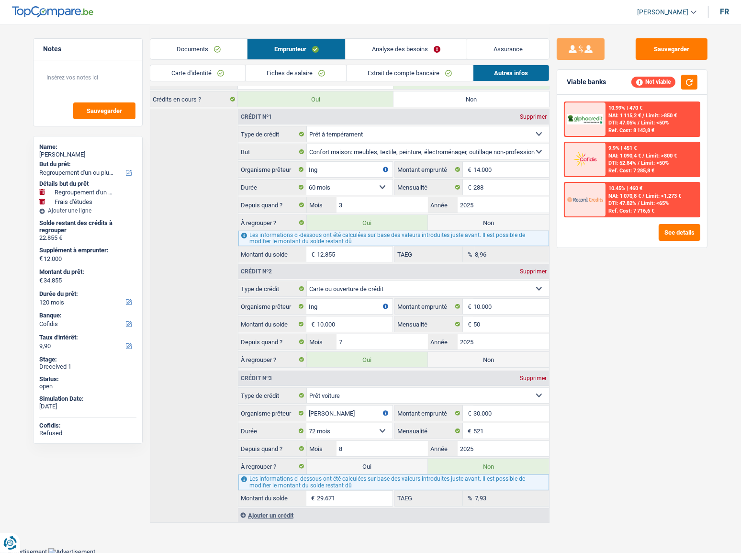
click at [495, 220] on label "Non" at bounding box center [488, 222] width 121 height 15
click at [495, 220] on input "Non" at bounding box center [488, 222] width 121 height 15
radio input "true"
type input "14.855"
type input "24.855"
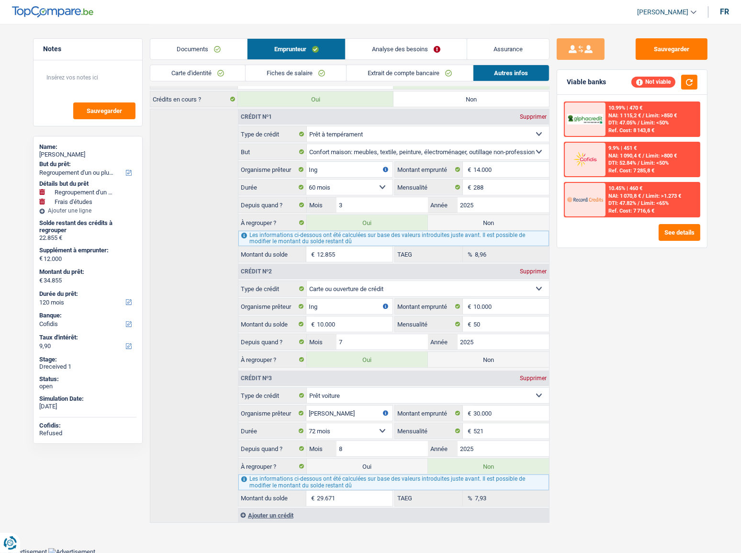
radio input "false"
click at [486, 366] on fieldset "Carte ou ouverture de crédit Prêt hypothécaire Vente à tempérament Prêt à tempé…" at bounding box center [393, 325] width 311 height 89
click at [488, 362] on label "Non" at bounding box center [488, 359] width 121 height 15
click at [488, 362] on input "Non" at bounding box center [488, 359] width 121 height 15
radio input "true"
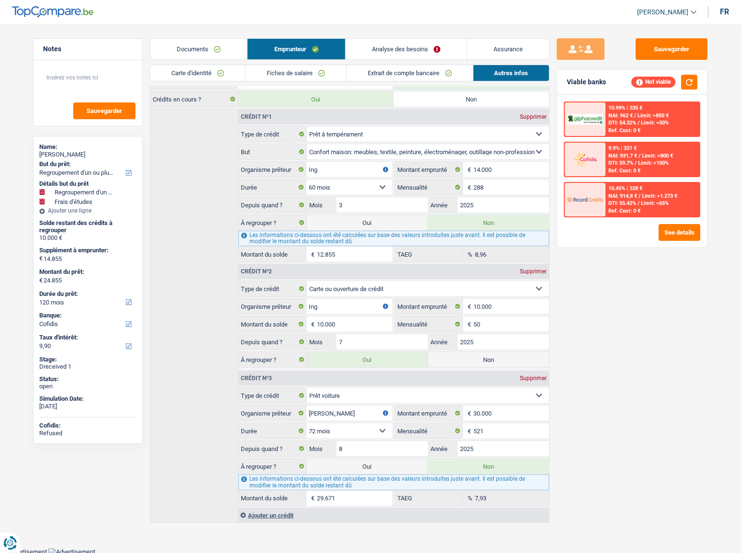
select select "study"
select select "60"
radio input "false"
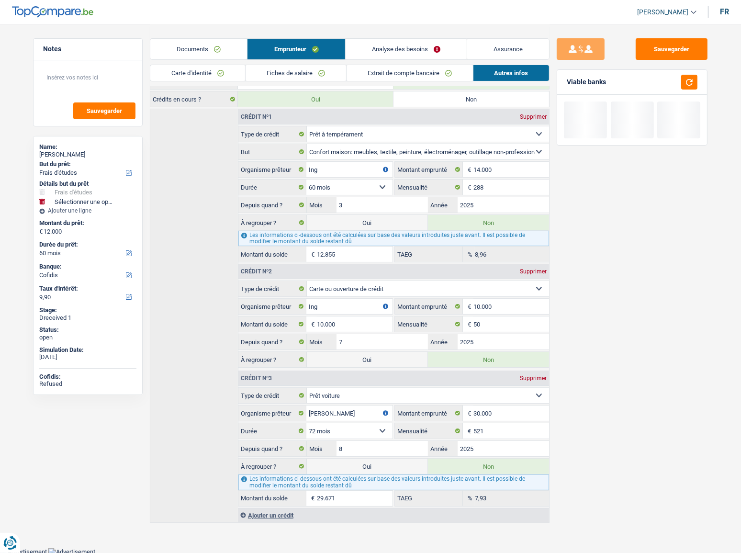
click at [488, 358] on label "Non" at bounding box center [488, 359] width 121 height 15
click at [488, 358] on input "Non" at bounding box center [488, 359] width 121 height 15
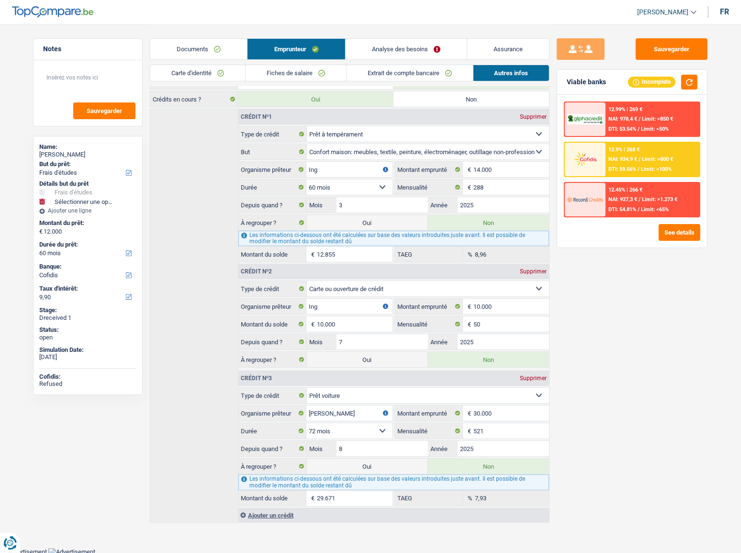
click at [220, 51] on link "Documents" at bounding box center [198, 49] width 97 height 21
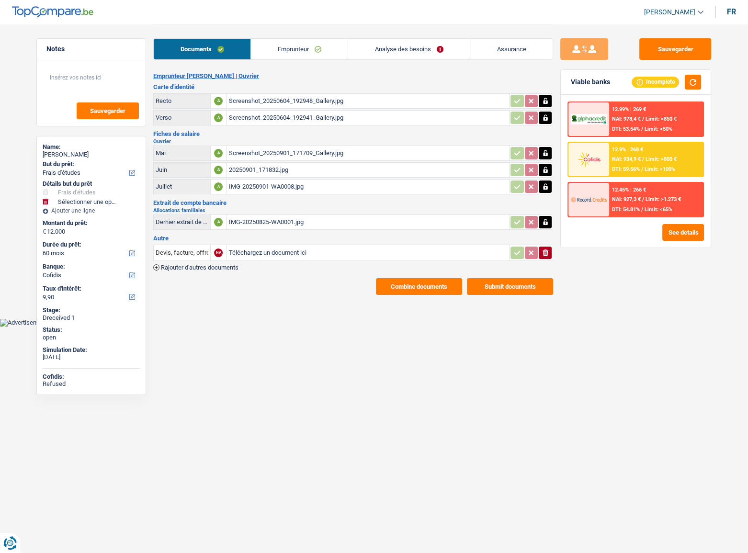
click at [391, 37] on div "Documents Emprunteur Analyse des besoins Assurance" at bounding box center [353, 44] width 400 height 41
click at [394, 47] on link "Analyse des besoins" at bounding box center [409, 49] width 122 height 21
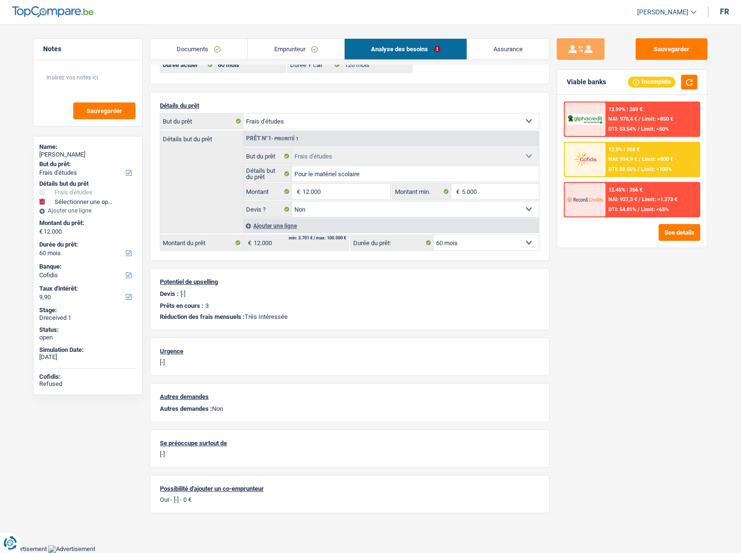
scroll to position [62, 0]
click at [278, 219] on div "Ajouter une ligne" at bounding box center [391, 226] width 296 height 14
select select
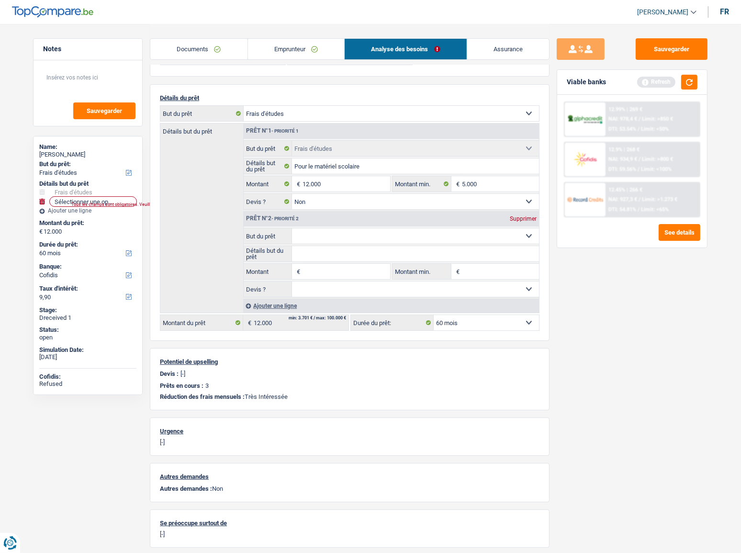
click at [338, 231] on select "Confort maison: meubles, textile, peinture, électroménager, outillage non-profe…" at bounding box center [416, 235] width 248 height 15
click at [277, 250] on label "Détails but du prêt" at bounding box center [268, 253] width 48 height 15
click at [292, 250] on input "Détails but du prêt" at bounding box center [416, 253] width 248 height 15
click at [312, 287] on select "Oui Non Non répondu Sélectionner une option" at bounding box center [416, 289] width 248 height 15
click at [320, 271] on input "Montant" at bounding box center [347, 271] width 88 height 15
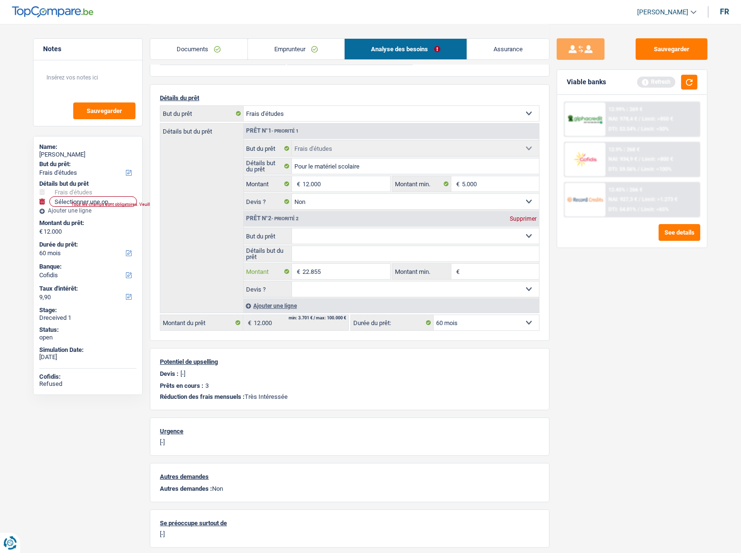
type input "22.855"
type input "34.855"
select select "120"
type input "34.855"
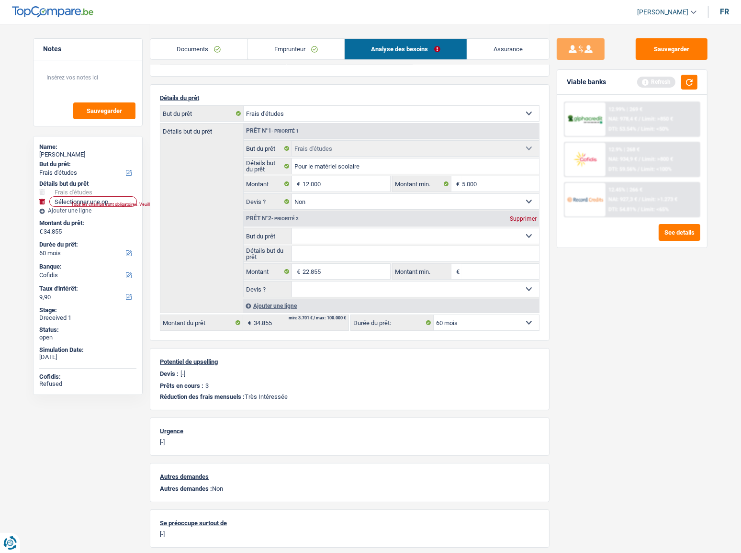
click at [345, 295] on select "Oui Non Non répondu Sélectionner une option" at bounding box center [416, 289] width 248 height 15
select select "120"
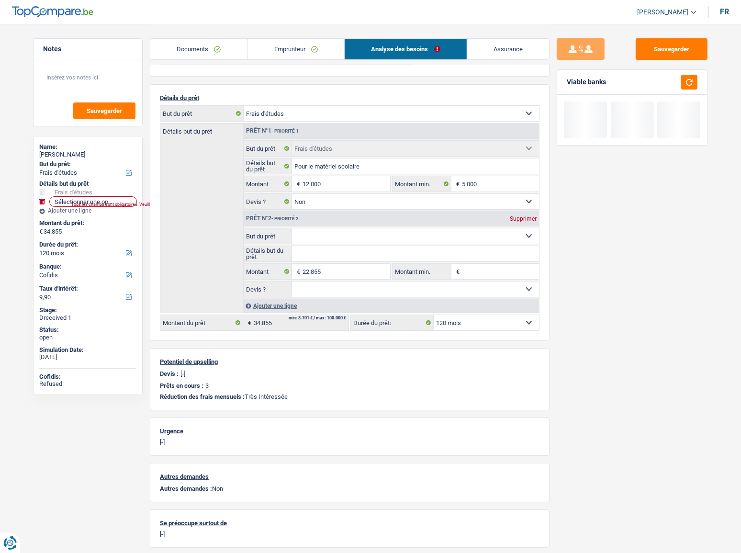
click at [555, 302] on div "Sauvegarder Viable banks" at bounding box center [632, 287] width 165 height 499
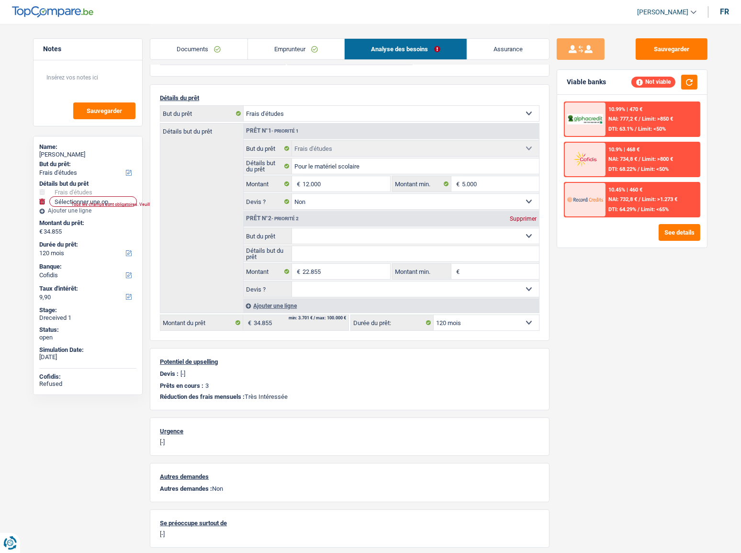
click at [529, 221] on div "Supprimer" at bounding box center [524, 219] width 32 height 6
select select "60"
type input "12.000"
select select "60"
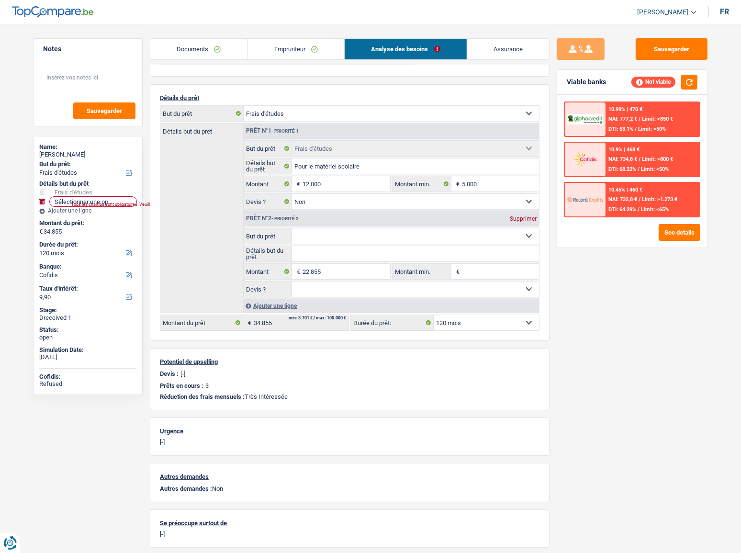
type input "12.000"
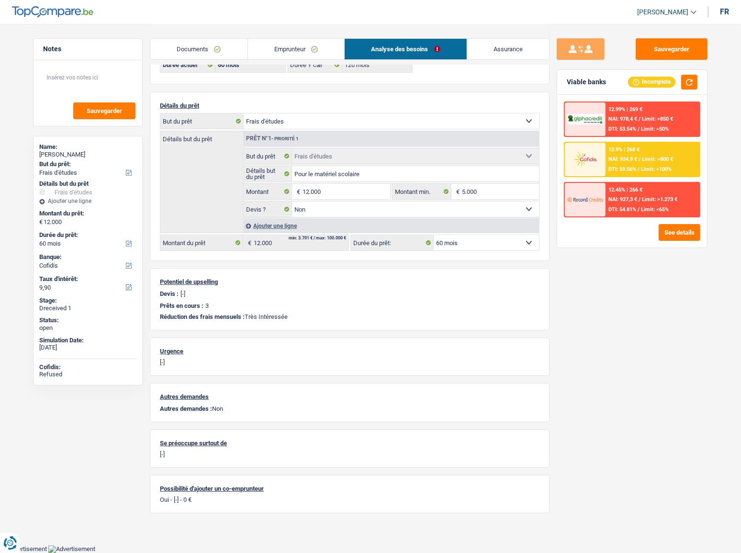
click at [660, 156] on span "Limit: >800 €" at bounding box center [657, 159] width 31 height 6
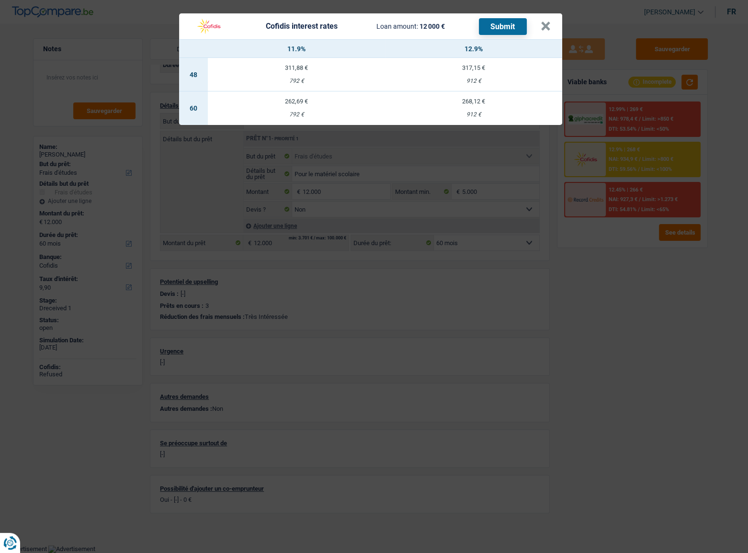
click at [495, 108] on td "268,12 € 912 €" at bounding box center [473, 108] width 177 height 34
type input "12,90"
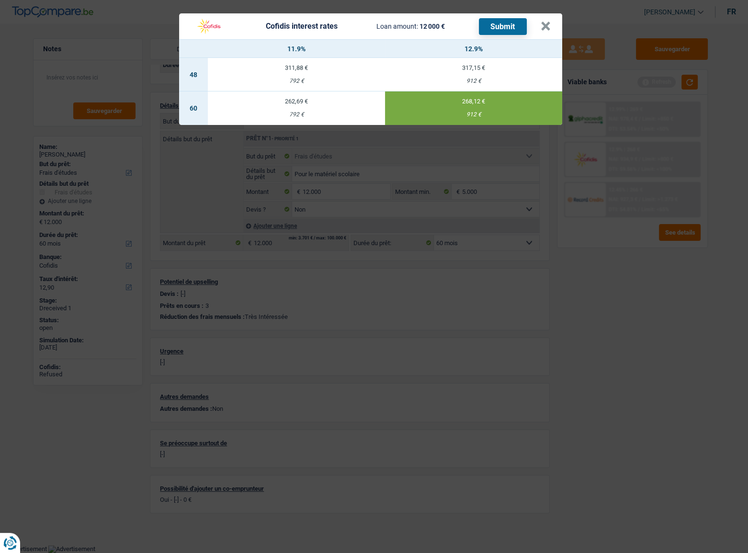
click at [502, 24] on button "Submit" at bounding box center [503, 26] width 48 height 17
drag, startPoint x: 441, startPoint y: 98, endPoint x: 554, endPoint y: 35, distance: 129.2
click at [442, 98] on div "268,12 €" at bounding box center [473, 101] width 177 height 6
drag, startPoint x: 555, startPoint y: 23, endPoint x: 550, endPoint y: 27, distance: 6.2
click at [551, 26] on header "Cofidis interest rates Loan amount: 12 000 € Submit ×" at bounding box center [370, 26] width 383 height 26
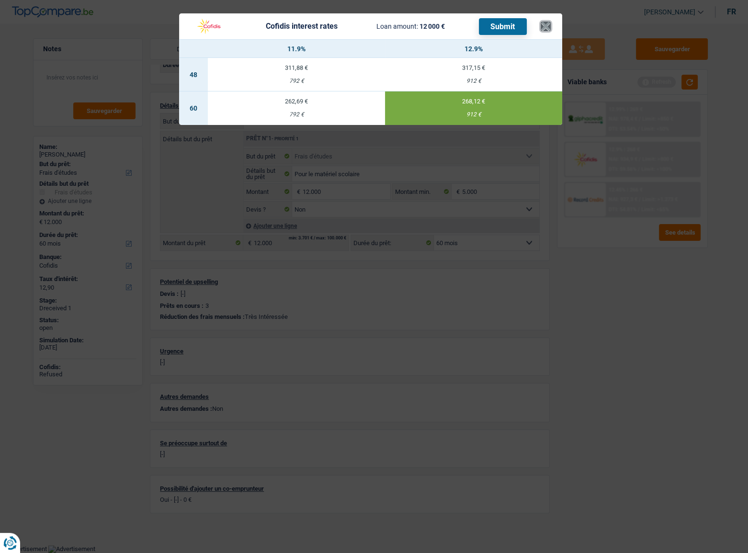
click at [550, 27] on button "×" at bounding box center [546, 27] width 10 height 10
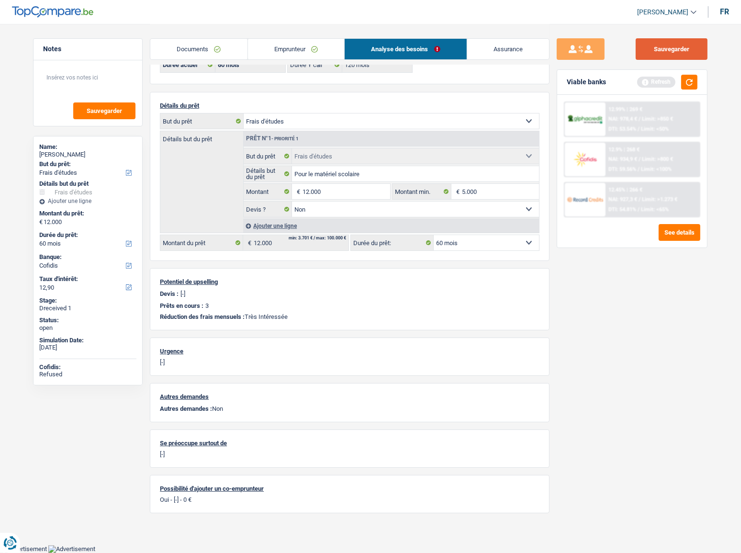
click at [671, 52] on button "Sauvegarder" at bounding box center [672, 49] width 72 height 22
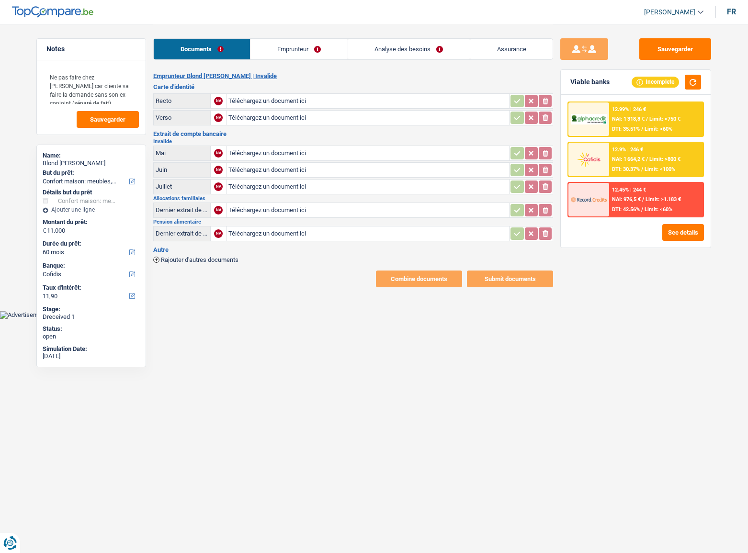
select select "household"
select select "60"
select select "cofidis"
click at [291, 38] on div "Documents Emprunteur Analyse des besoins Assurance" at bounding box center [353, 44] width 400 height 41
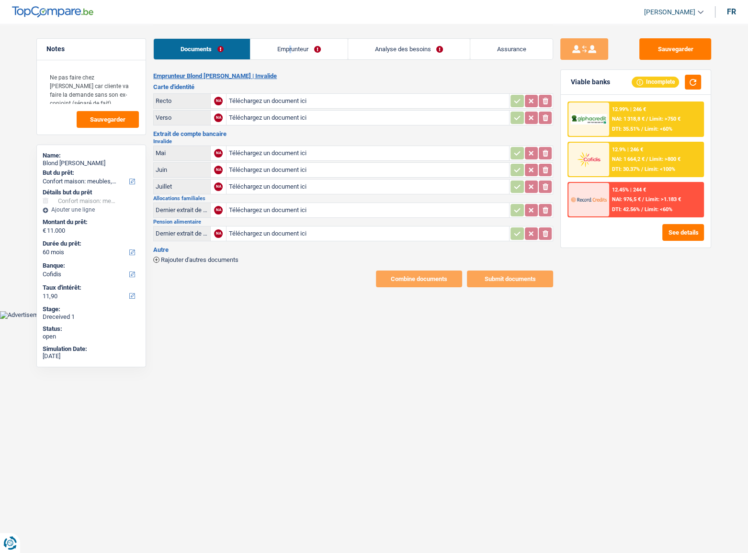
click at [287, 48] on link "Emprunteur" at bounding box center [298, 49] width 97 height 21
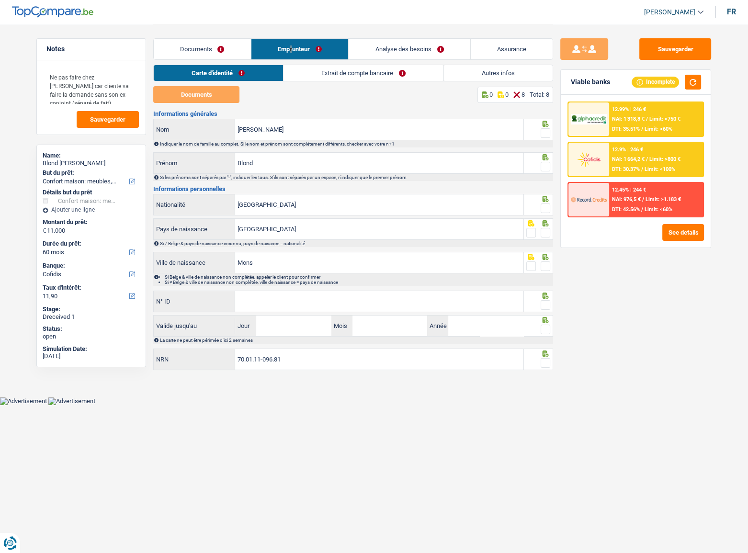
click at [230, 43] on link "Documents" at bounding box center [202, 49] width 97 height 21
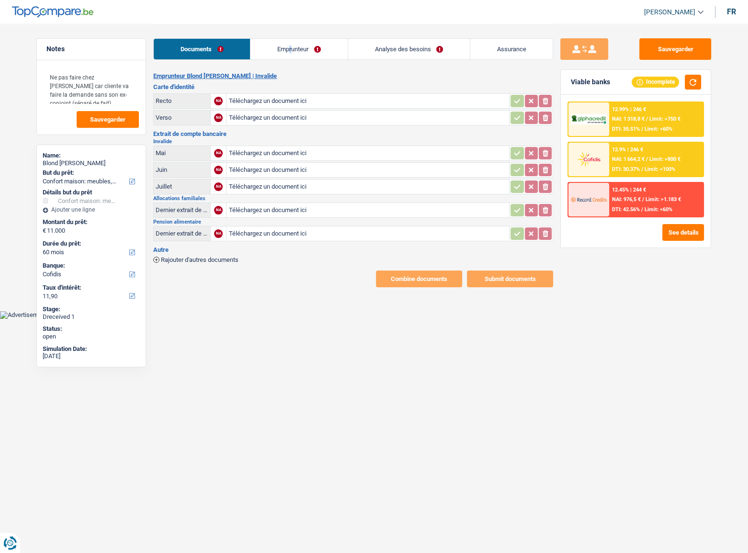
click at [264, 207] on input "Téléchargez un document ici" at bounding box center [367, 210] width 279 height 14
type input "C:\fakepath\[FINANCIAL_ID]-2025-9-5-UT44UJKCBM4Z.pdf"
click at [270, 210] on div "[FINANCIAL_ID]-2025-9-5-UT44UJKCBM4Z.pdf" at bounding box center [367, 210] width 279 height 14
click at [264, 184] on input "Téléchargez un document ici" at bounding box center [367, 187] width 279 height 14
type input "C:\fakepath\[FINANCIAL_ID]-2025-8-27-UT44TO1H5G0G-0.pdf"
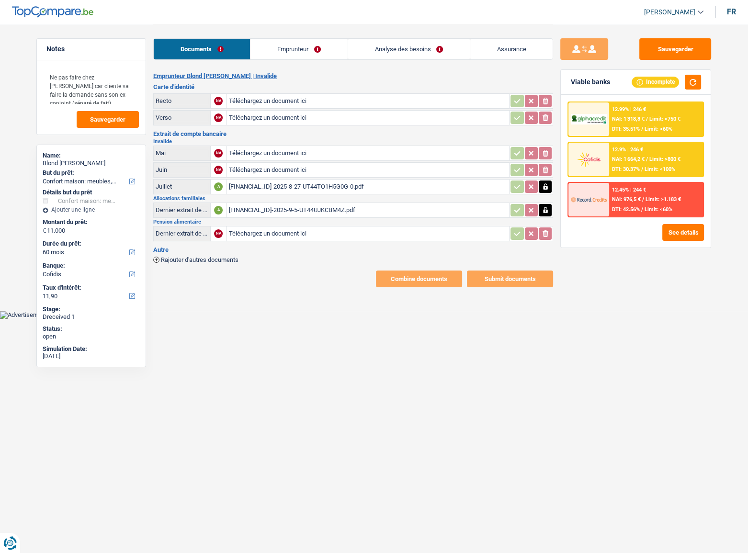
click at [244, 168] on input "Téléchargez un document ici" at bounding box center [367, 170] width 279 height 14
type input "C:\fakepath\[FINANCIAL_ID]-2025-6-26-UT44NZYAZVUM.pdf"
drag, startPoint x: 223, startPoint y: 104, endPoint x: 229, endPoint y: 104, distance: 6.2
click at [224, 104] on td "NA" at bounding box center [218, 100] width 16 height 15
click at [290, 106] on input "Téléchargez un document ici" at bounding box center [367, 101] width 279 height 14
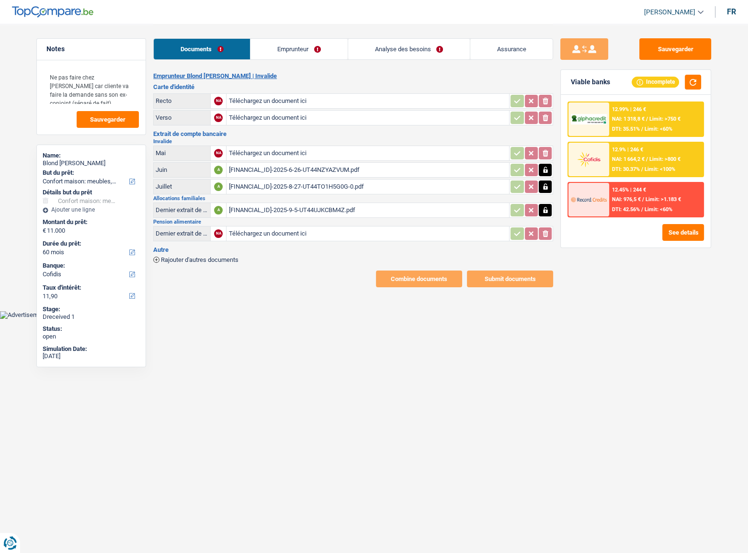
type input "C:\fakepath\1757077954954.jpg"
click at [282, 121] on input "Téléchargez un document ici" at bounding box center [367, 118] width 279 height 14
type input "C:\fakepath\1757077981506.jpg"
click at [295, 152] on input "Téléchargez un document ici" at bounding box center [367, 153] width 279 height 14
click at [260, 148] on input "Téléchargez un document ici" at bounding box center [367, 153] width 279 height 14
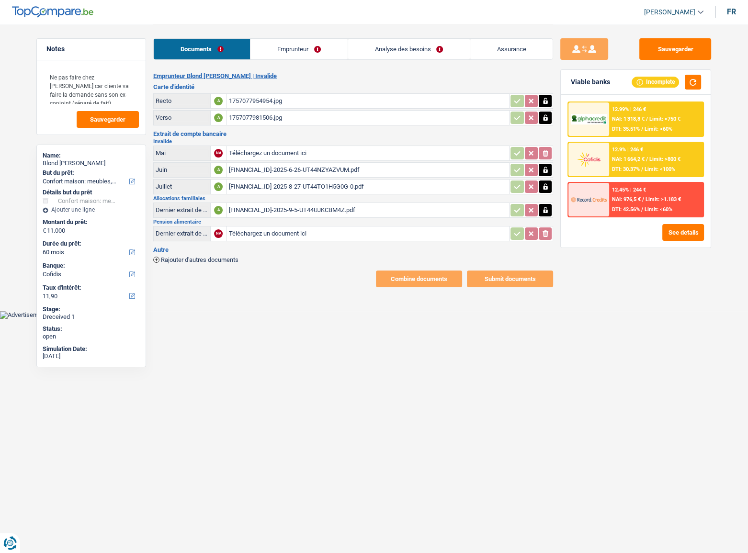
click at [449, 151] on input "Téléchargez un document ici" at bounding box center [367, 153] width 279 height 14
type input "C:\fakepath\[FINANCIAL_ID]-2025-7-29-UT441RTSNNOH.pdf"
click at [673, 50] on button "Sauvegarder" at bounding box center [675, 49] width 72 height 22
click at [296, 53] on link "Emprunteur" at bounding box center [298, 49] width 97 height 21
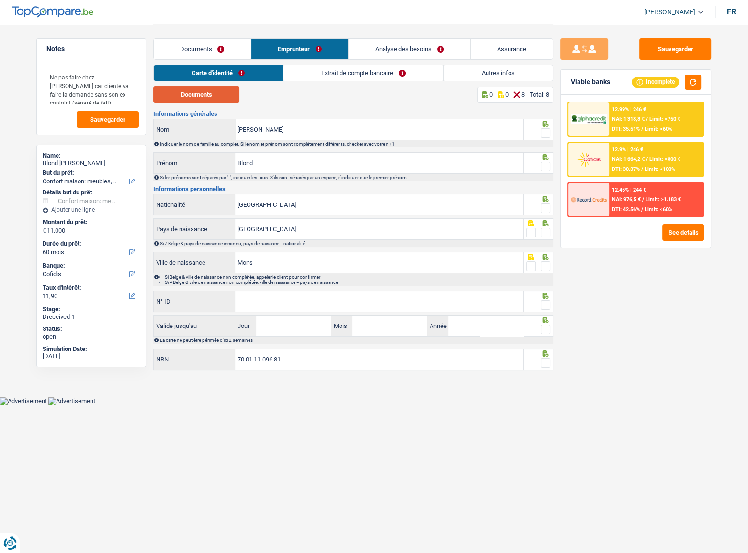
drag, startPoint x: 190, startPoint y: 91, endPoint x: 198, endPoint y: 91, distance: 7.7
click at [192, 91] on button "Documents" at bounding box center [196, 94] width 86 height 17
click at [547, 129] on span at bounding box center [546, 133] width 10 height 10
click at [0, 0] on input "radio" at bounding box center [0, 0] width 0 height 0
click at [542, 167] on span at bounding box center [546, 167] width 10 height 10
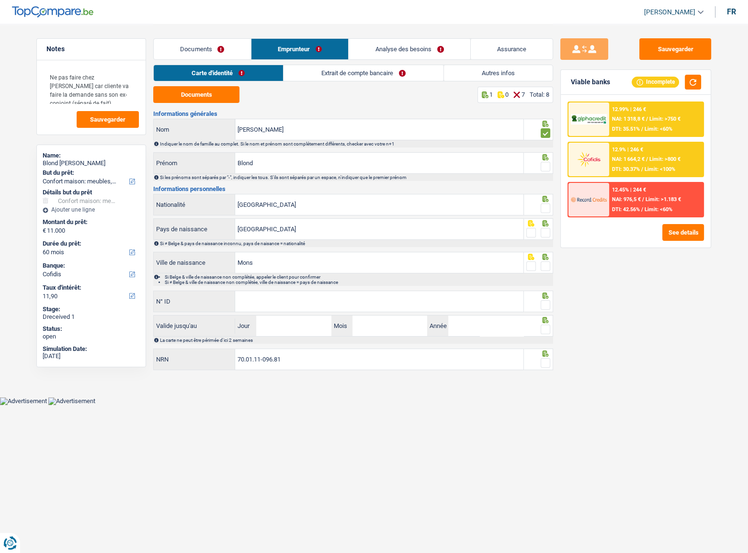
click at [0, 0] on input "radio" at bounding box center [0, 0] width 0 height 0
drag, startPoint x: 302, startPoint y: 163, endPoint x: 132, endPoint y: 163, distance: 170.0
click at [132, 163] on div "Notes Ne pas faire chez Alpha car cliente va faire la demande sans son ex-conjo…" at bounding box center [373, 198] width 689 height 349
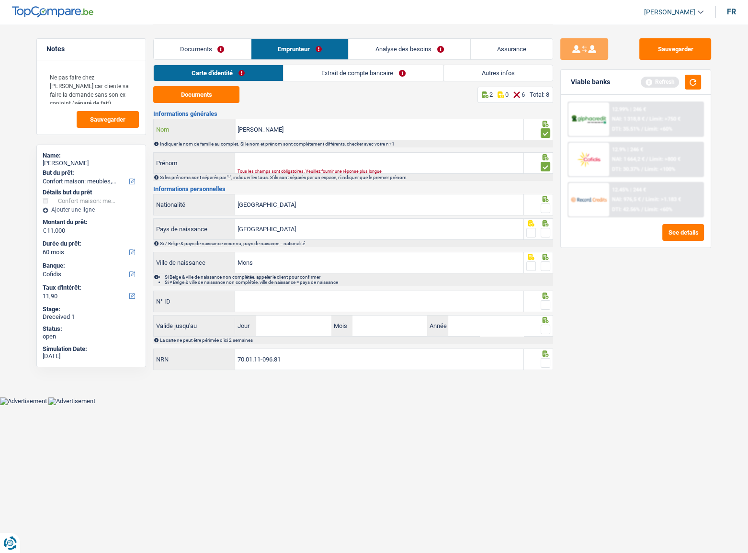
click at [264, 132] on input "valerie" at bounding box center [379, 129] width 288 height 21
paste input "Blond"
drag, startPoint x: 253, startPoint y: 131, endPoint x: 216, endPoint y: 131, distance: 37.3
click at [216, 131] on div "valerieBlond Nom" at bounding box center [339, 129] width 370 height 21
drag, startPoint x: 256, startPoint y: 131, endPoint x: 201, endPoint y: 131, distance: 54.6
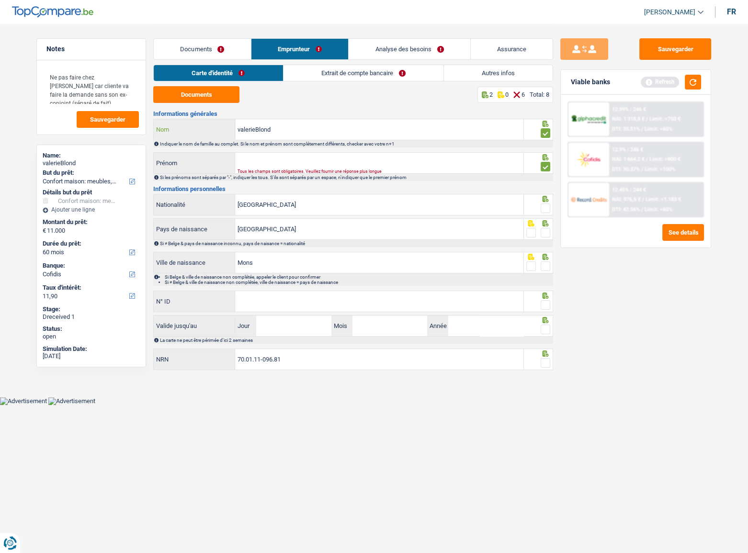
click at [201, 131] on div "valerieBlond Nom" at bounding box center [339, 129] width 370 height 21
type input "Blond"
click at [316, 157] on input "Prénom" at bounding box center [379, 163] width 288 height 21
paste input "valerie"
type input "valerie"
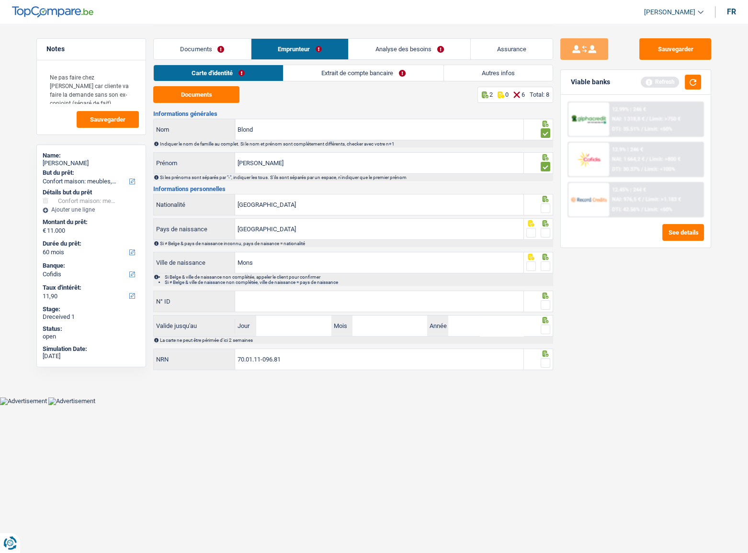
click at [548, 209] on span at bounding box center [546, 208] width 10 height 10
click at [0, 0] on input "radio" at bounding box center [0, 0] width 0 height 0
click at [547, 236] on span at bounding box center [546, 233] width 10 height 10
click at [0, 0] on input "radio" at bounding box center [0, 0] width 0 height 0
click at [551, 263] on div at bounding box center [539, 263] width 30 height 22
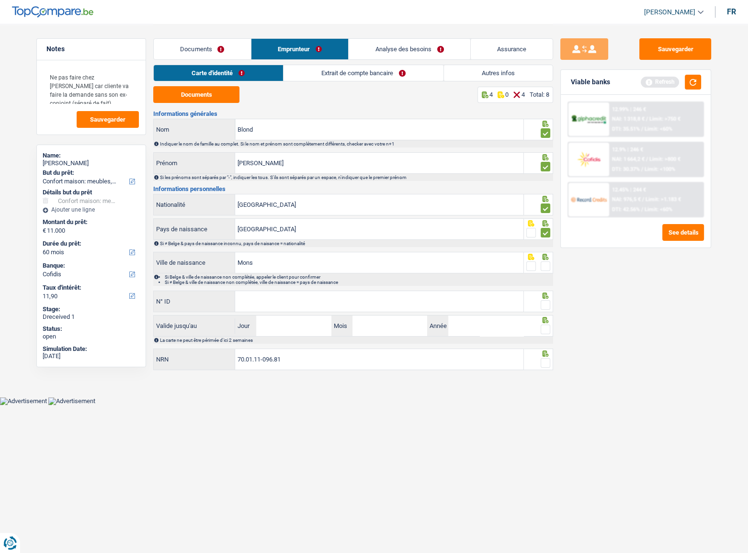
click at [549, 267] on span at bounding box center [546, 266] width 10 height 10
click at [0, 0] on input "radio" at bounding box center [0, 0] width 0 height 0
click at [388, 301] on input "N° ID" at bounding box center [379, 301] width 288 height 21
click at [312, 301] on input "592" at bounding box center [379, 301] width 288 height 21
type input "592-7452316-81"
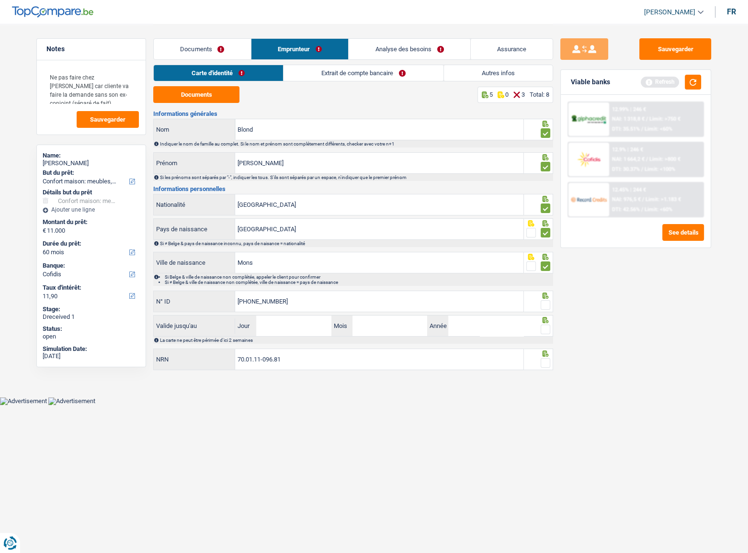
drag, startPoint x: 550, startPoint y: 307, endPoint x: 525, endPoint y: 308, distance: 24.9
click at [549, 308] on span at bounding box center [546, 305] width 10 height 10
click at [0, 0] on input "radio" at bounding box center [0, 0] width 0 height 0
click at [304, 325] on input "Jour" at bounding box center [293, 326] width 75 height 21
click at [303, 330] on input "Jour" at bounding box center [293, 326] width 75 height 21
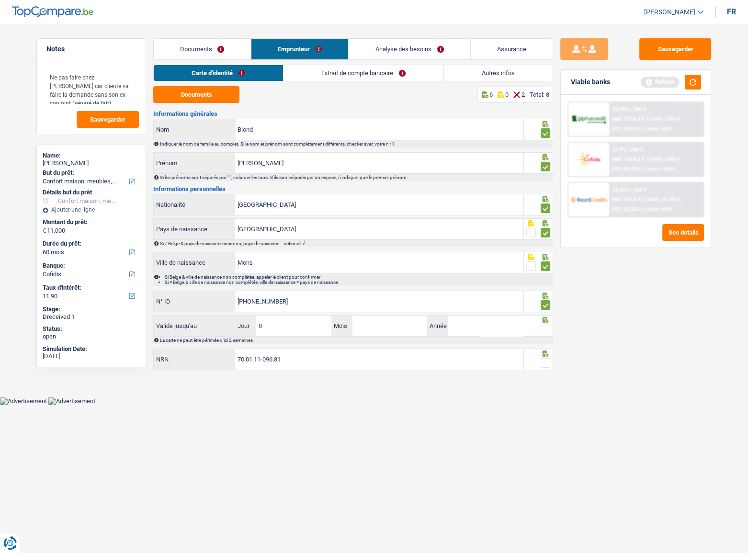
type input "05"
type input "02"
type input "2028"
click at [540, 328] on fieldset at bounding box center [538, 330] width 24 height 12
click at [546, 329] on span at bounding box center [546, 330] width 10 height 10
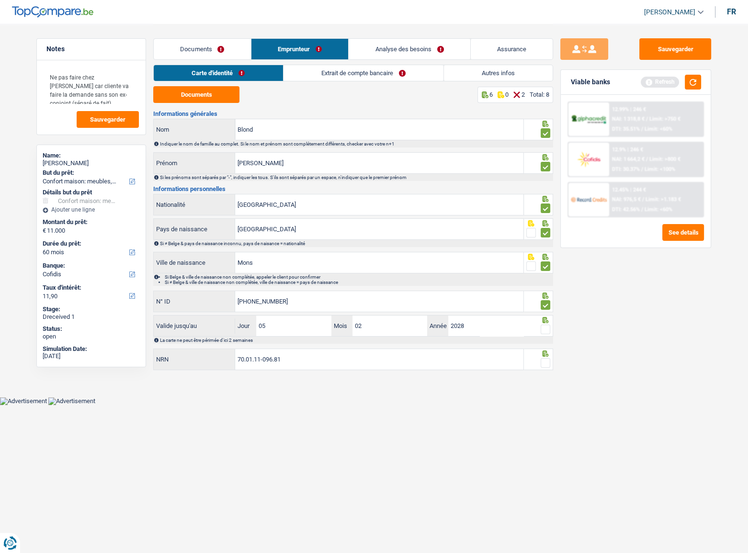
click at [0, 0] on input "radio" at bounding box center [0, 0] width 0 height 0
click at [542, 362] on span at bounding box center [546, 363] width 10 height 10
click at [0, 0] on input "radio" at bounding box center [0, 0] width 0 height 0
click at [344, 76] on link "Extrait de compte bancaire" at bounding box center [363, 73] width 160 height 16
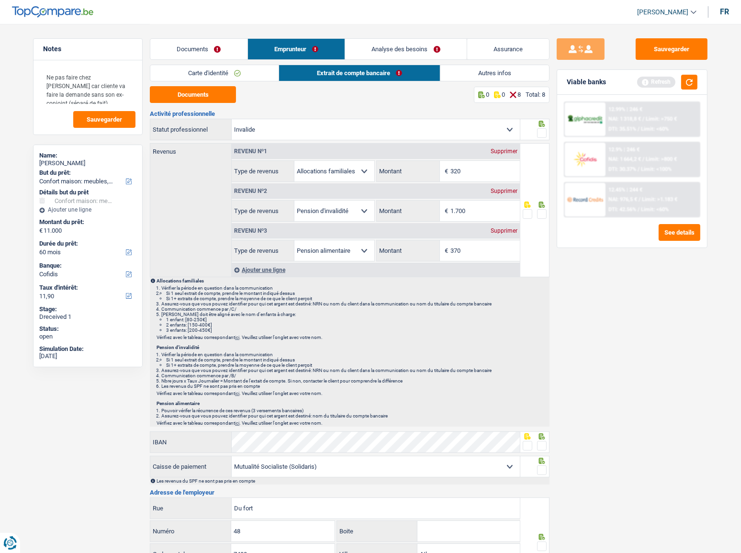
drag, startPoint x: 539, startPoint y: 133, endPoint x: 482, endPoint y: 145, distance: 57.8
click at [539, 132] on span at bounding box center [542, 133] width 10 height 10
click at [0, 0] on input "radio" at bounding box center [0, 0] width 0 height 0
click at [171, 95] on button "Documents" at bounding box center [193, 94] width 86 height 17
click at [482, 210] on input "1.700" at bounding box center [485, 211] width 69 height 21
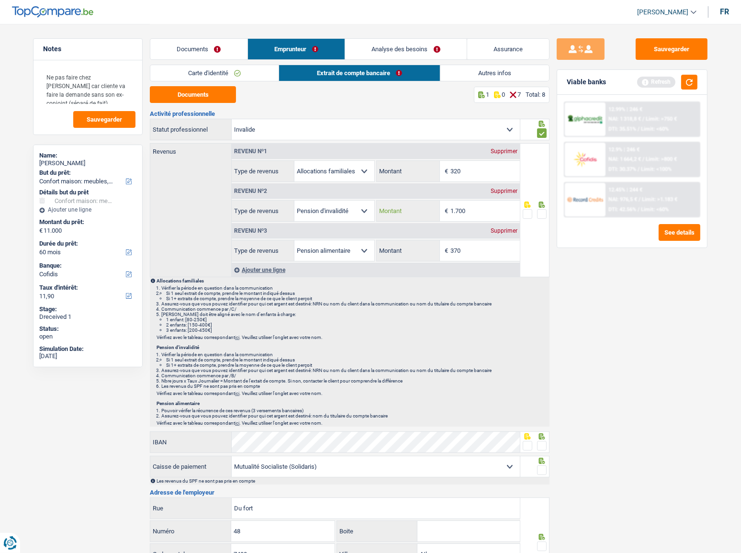
drag, startPoint x: 452, startPoint y: 210, endPoint x: 384, endPoint y: 206, distance: 68.1
click at [385, 206] on div "1.700 € Montant" at bounding box center [448, 211] width 143 height 21
drag, startPoint x: 464, startPoint y: 216, endPoint x: 475, endPoint y: 216, distance: 11.0
click at [464, 216] on input "1.770" at bounding box center [485, 211] width 69 height 21
type input "1.776"
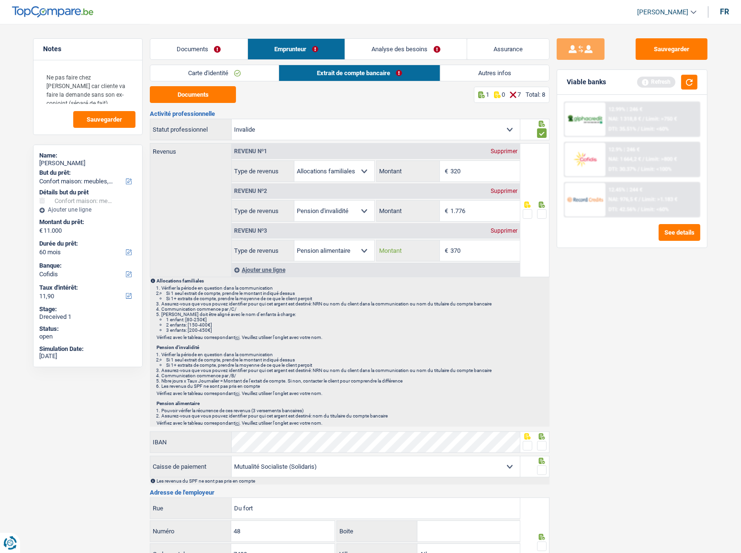
drag, startPoint x: 475, startPoint y: 253, endPoint x: 481, endPoint y: 250, distance: 6.7
click at [475, 253] on input "370" at bounding box center [485, 250] width 69 height 21
drag, startPoint x: 481, startPoint y: 249, endPoint x: 382, endPoint y: 248, distance: 99.1
click at [382, 248] on div "370 € Montant" at bounding box center [448, 250] width 143 height 21
type input "329"
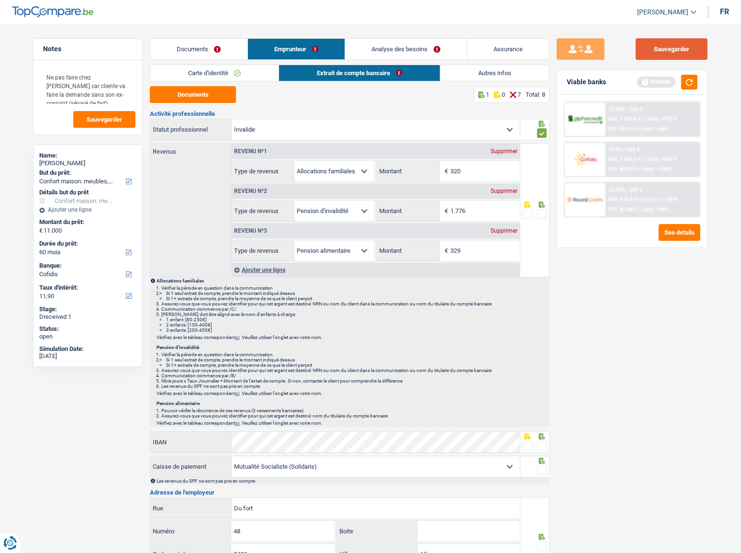
drag, startPoint x: 541, startPoint y: 211, endPoint x: 637, endPoint y: 43, distance: 193.4
click at [541, 212] on span at bounding box center [542, 214] width 10 height 10
click at [0, 0] on input "radio" at bounding box center [0, 0] width 0 height 0
click at [659, 53] on button "Sauvegarder" at bounding box center [672, 49] width 72 height 22
click at [691, 87] on button "button" at bounding box center [689, 82] width 16 height 15
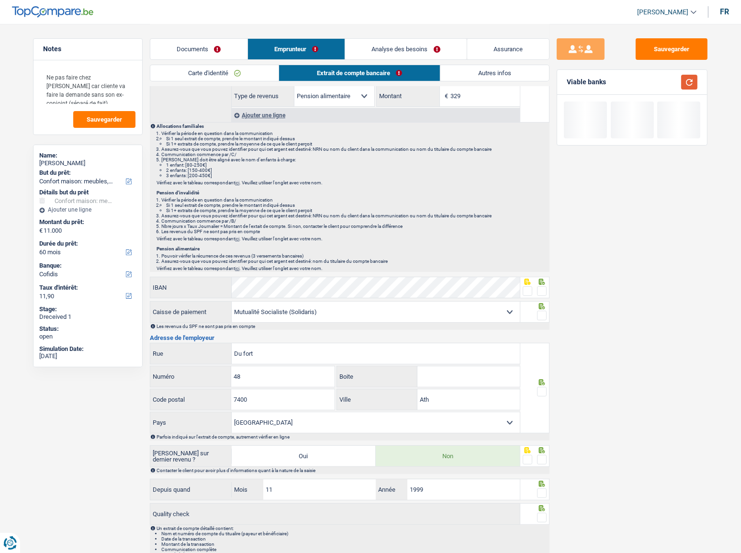
scroll to position [195, 0]
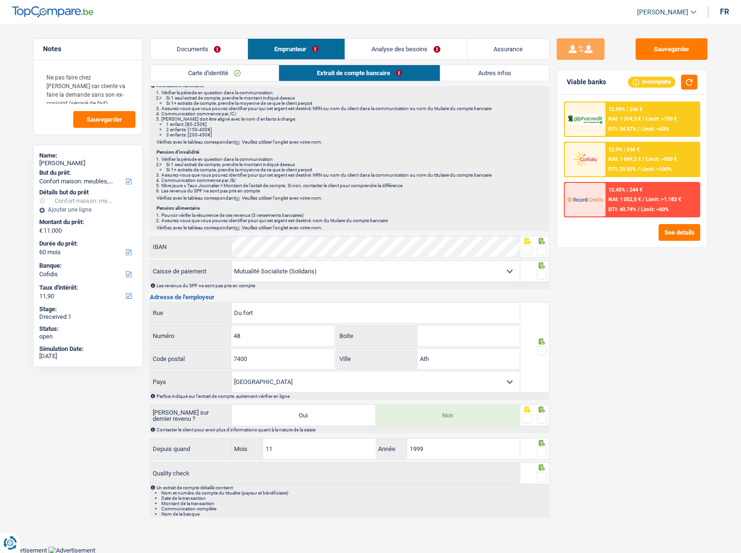
click at [529, 250] on span at bounding box center [528, 251] width 10 height 10
click at [0, 0] on input "radio" at bounding box center [0, 0] width 0 height 0
click at [542, 271] on span at bounding box center [542, 275] width 10 height 10
click at [0, 0] on input "radio" at bounding box center [0, 0] width 0 height 0
drag, startPoint x: 543, startPoint y: 346, endPoint x: 540, endPoint y: 357, distance: 11.5
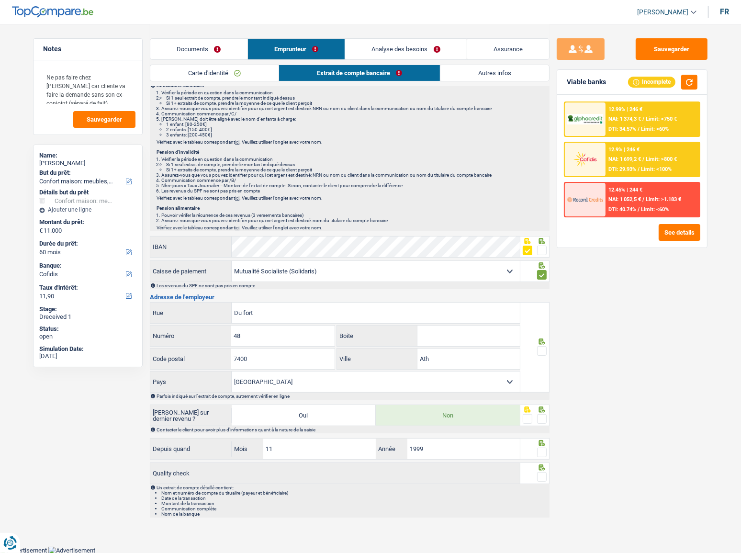
click at [541, 353] on span at bounding box center [542, 351] width 10 height 10
click at [0, 0] on input "radio" at bounding box center [0, 0] width 0 height 0
click at [540, 357] on div at bounding box center [535, 347] width 30 height 90
click at [542, 417] on span at bounding box center [542, 419] width 10 height 10
click at [0, 0] on input "radio" at bounding box center [0, 0] width 0 height 0
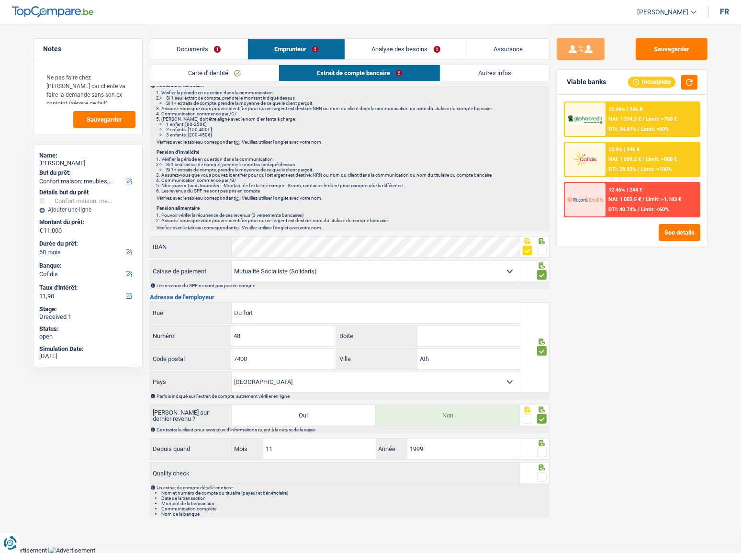
click at [535, 459] on div "Depuis quand 11 Mois / 1999 Année" at bounding box center [350, 449] width 400 height 23
click at [233, 312] on input "Du fort" at bounding box center [376, 313] width 288 height 21
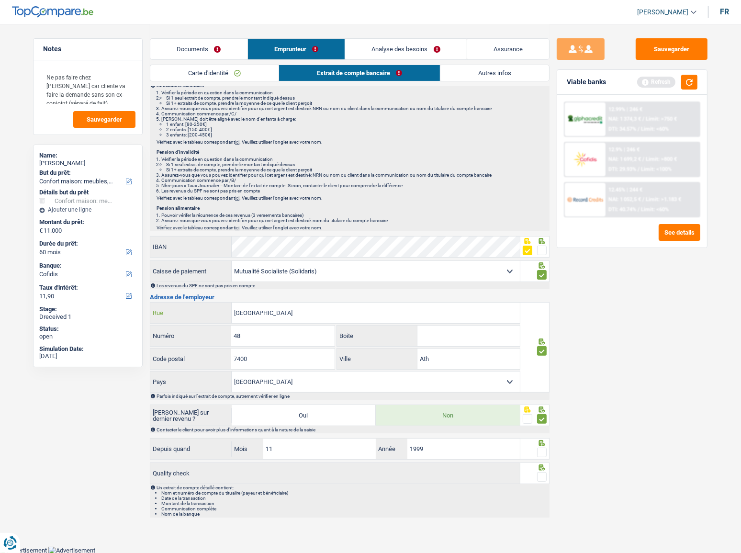
type input "rue Du fort"
click at [544, 448] on span at bounding box center [542, 453] width 10 height 10
click at [0, 0] on input "radio" at bounding box center [0, 0] width 0 height 0
click at [539, 476] on span at bounding box center [542, 477] width 10 height 10
click at [0, 0] on input "radio" at bounding box center [0, 0] width 0 height 0
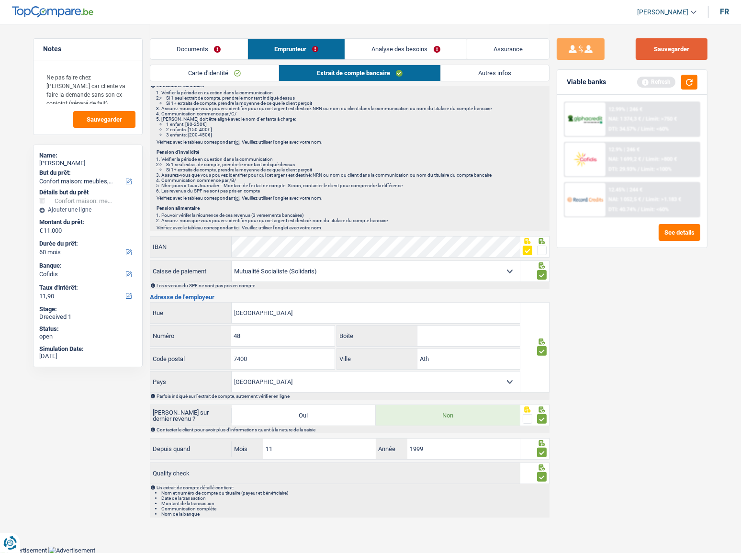
click at [667, 59] on button "Sauvegarder" at bounding box center [672, 49] width 72 height 22
drag, startPoint x: 691, startPoint y: 82, endPoint x: 679, endPoint y: 84, distance: 12.7
click at [692, 82] on button "button" at bounding box center [689, 82] width 16 height 15
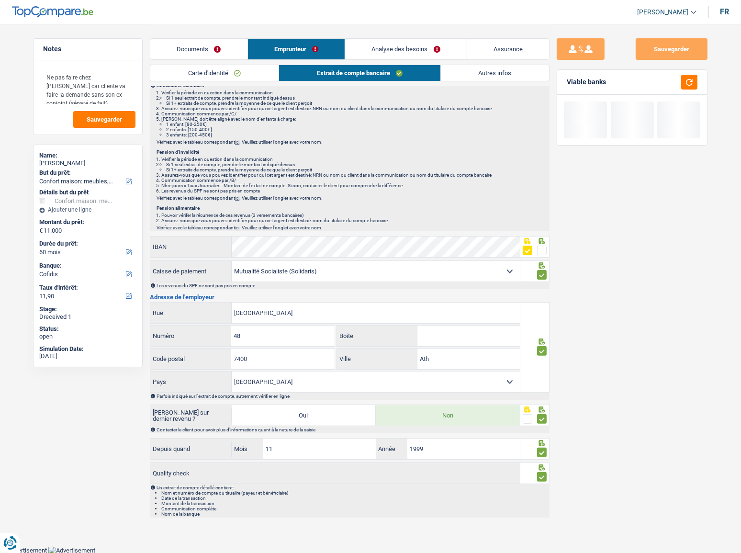
click at [483, 69] on link "Autres infos" at bounding box center [495, 73] width 109 height 16
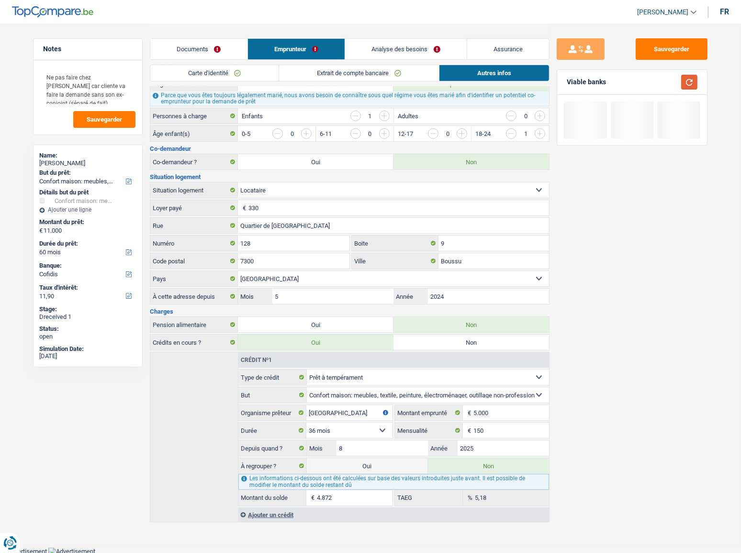
click at [692, 87] on button "button" at bounding box center [689, 82] width 16 height 15
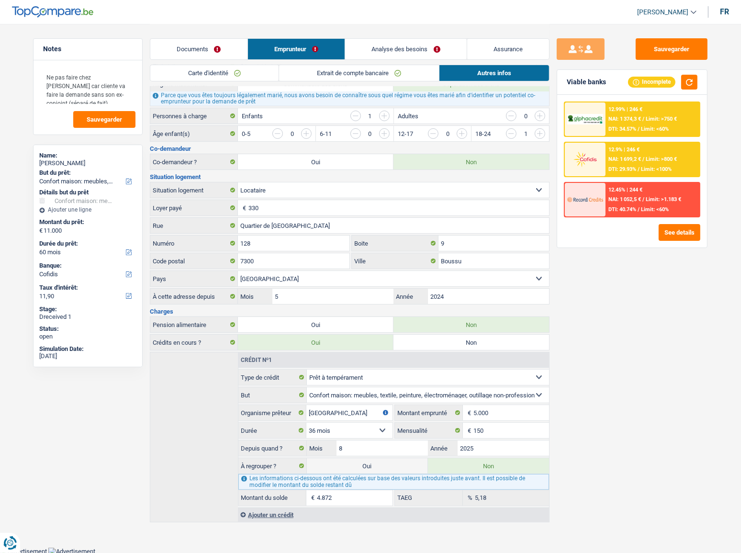
click at [402, 48] on link "Analyse des besoins" at bounding box center [406, 49] width 122 height 21
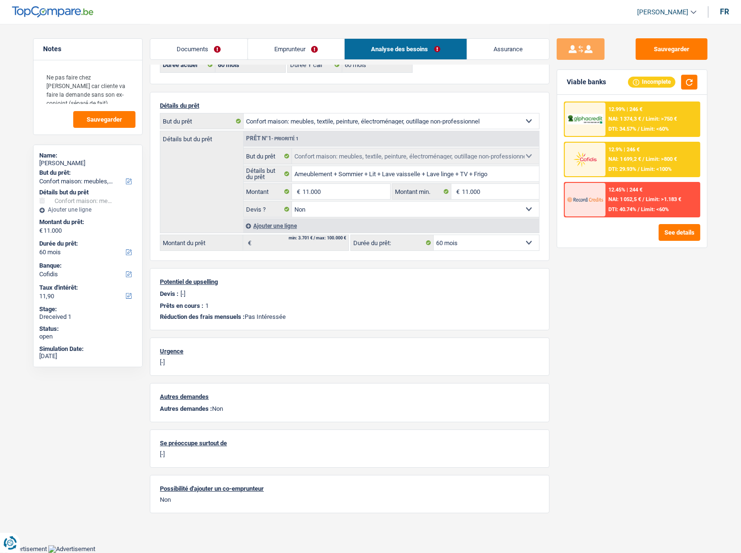
click at [632, 163] on div "12.9% | 246 € NAI: 1 699,2 € / Limit: >800 € DTI: 29.93% / Limit: <100%" at bounding box center [653, 160] width 94 height 34
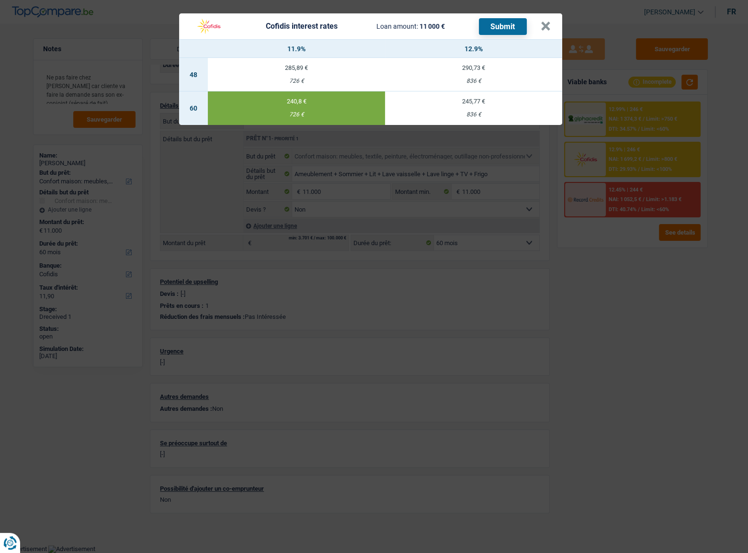
click at [466, 108] on td "245,77 € 836 €" at bounding box center [473, 108] width 177 height 34
type input "12,90"
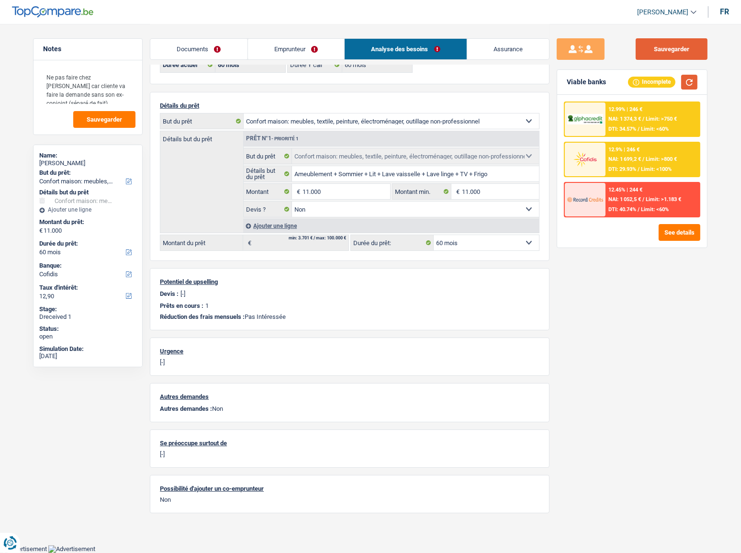
drag, startPoint x: 685, startPoint y: 55, endPoint x: 689, endPoint y: 76, distance: 21.5
click at [685, 55] on button "Sauvegarder" at bounding box center [672, 49] width 72 height 22
click at [635, 147] on div "12.9% | 246 €" at bounding box center [624, 150] width 31 height 6
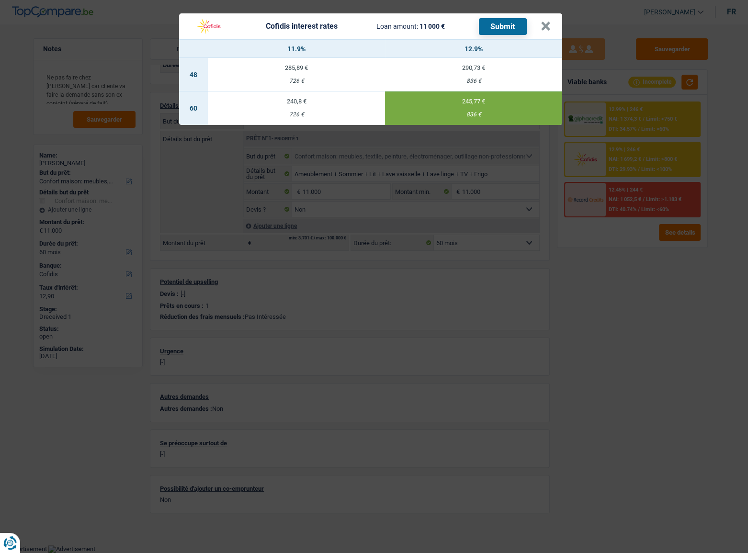
click at [485, 30] on button "Submit" at bounding box center [503, 26] width 48 height 17
drag, startPoint x: 547, startPoint y: 23, endPoint x: 411, endPoint y: 112, distance: 162.6
click at [547, 23] on button "×" at bounding box center [546, 27] width 10 height 10
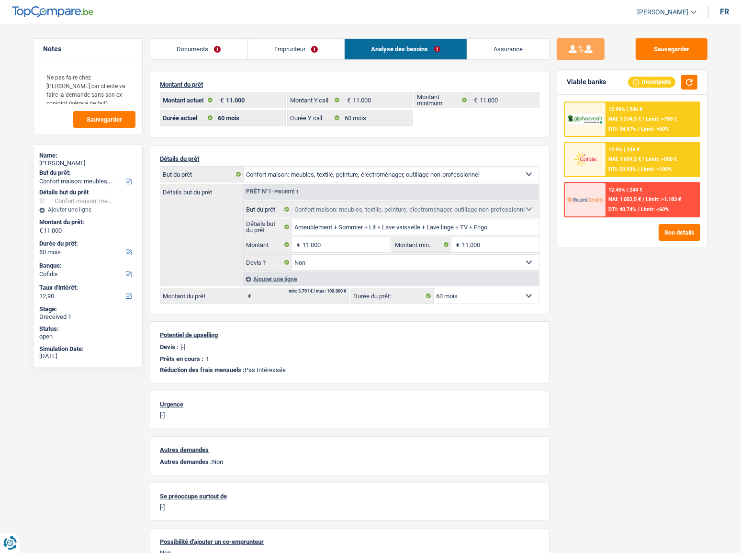
scroll to position [0, 0]
click at [275, 56] on link "Emprunteur" at bounding box center [296, 49] width 97 height 21
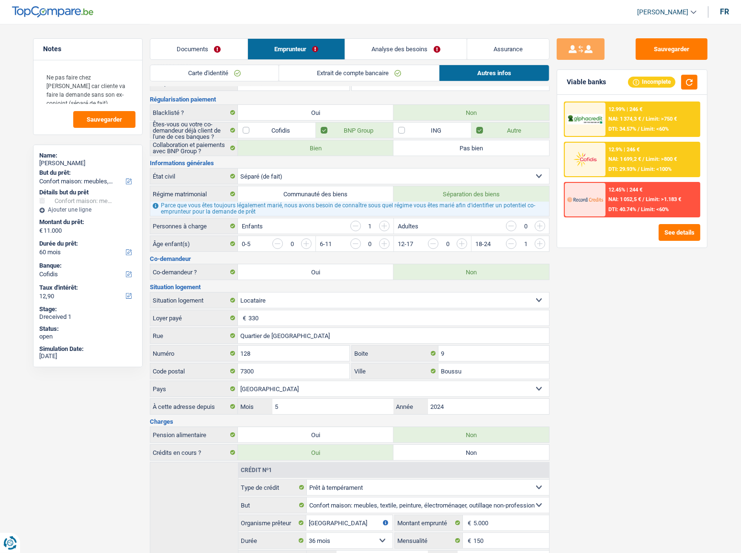
scroll to position [87, 0]
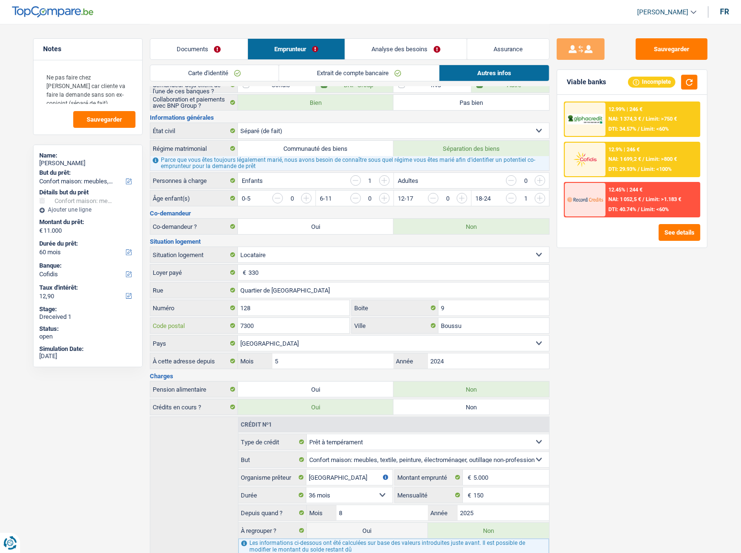
drag, startPoint x: 283, startPoint y: 328, endPoint x: 207, endPoint y: 329, distance: 75.7
click at [207, 329] on div "7300 Code postal" at bounding box center [249, 325] width 199 height 15
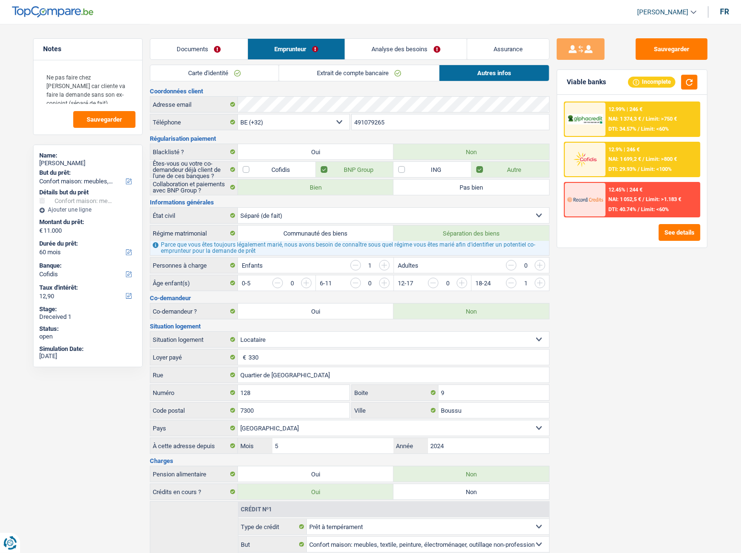
scroll to position [0, 0]
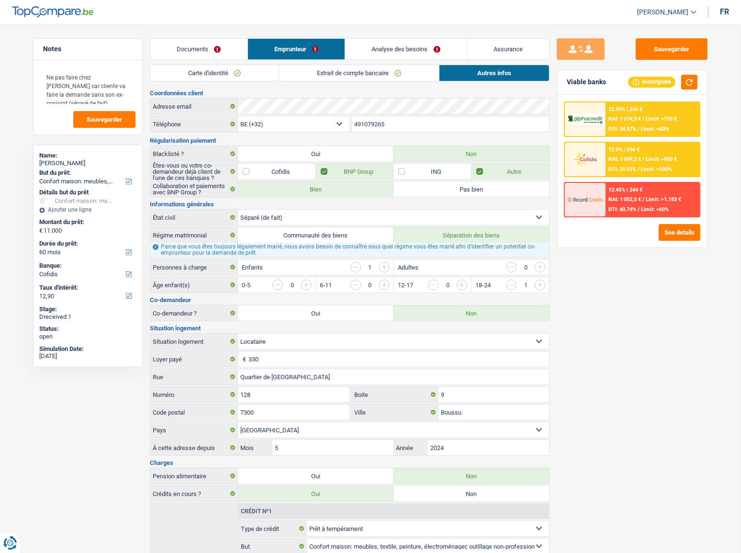
click at [355, 77] on link "Extrait de compte bancaire" at bounding box center [359, 73] width 160 height 16
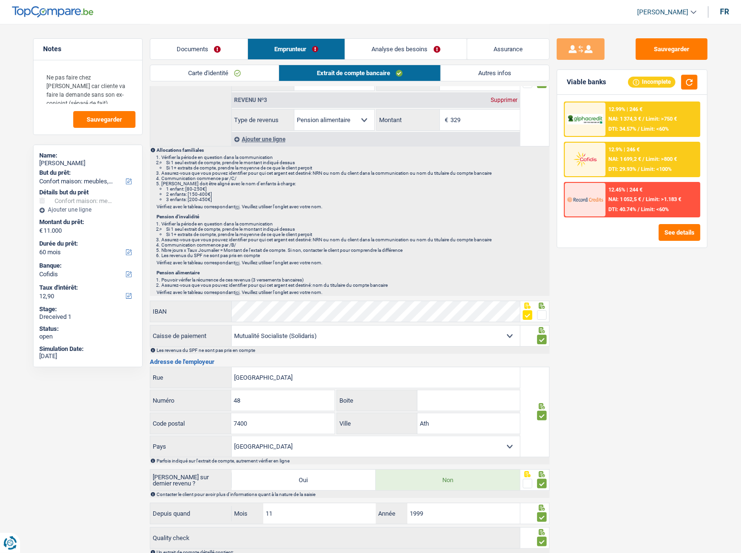
scroll to position [195, 0]
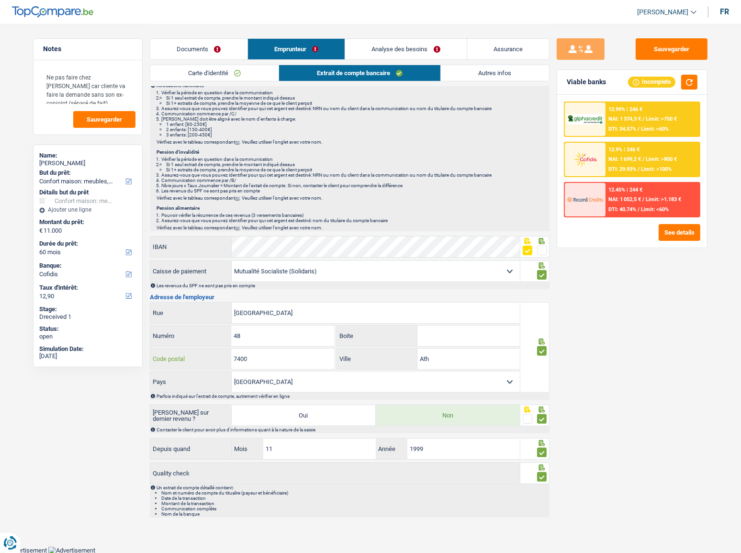
drag, startPoint x: 222, startPoint y: 362, endPoint x: 712, endPoint y: 301, distance: 493.1
click at [194, 361] on div "7400 Code postal" at bounding box center [242, 359] width 184 height 21
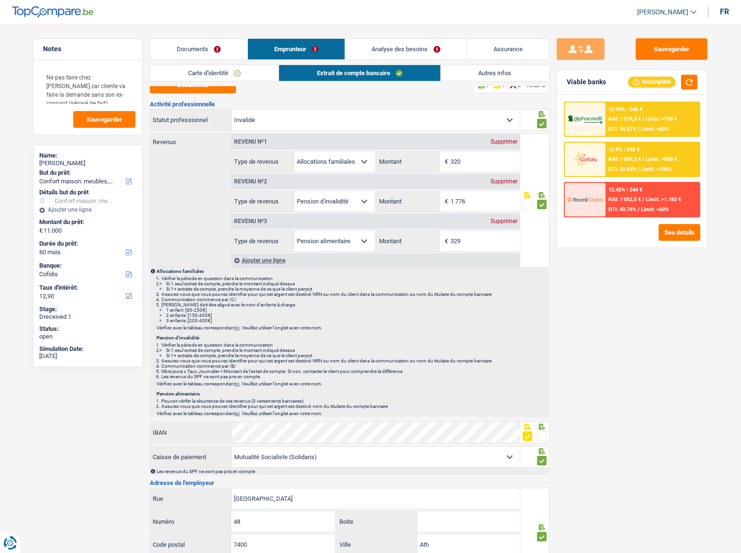
scroll to position [0, 0]
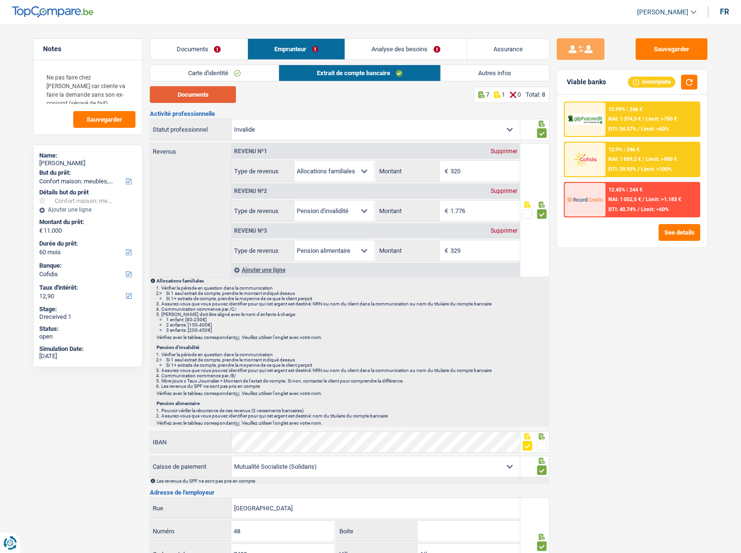
click at [199, 96] on button "Documents" at bounding box center [193, 94] width 86 height 17
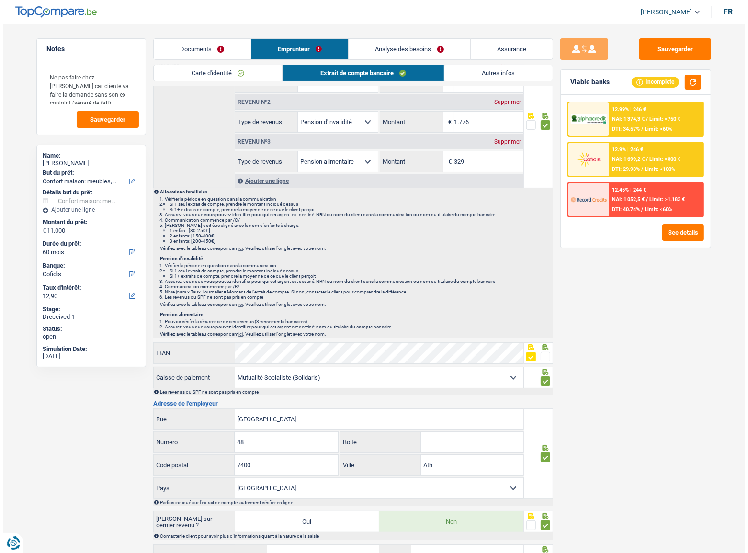
scroll to position [174, 0]
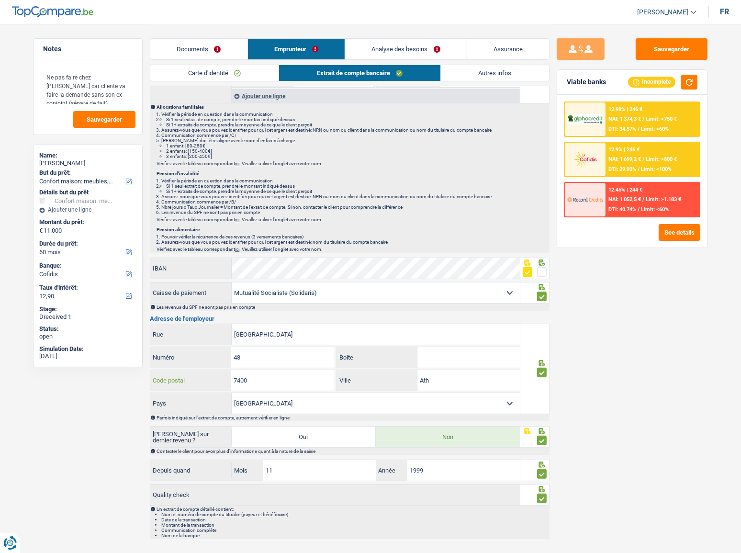
click at [268, 383] on input "7400" at bounding box center [282, 380] width 103 height 21
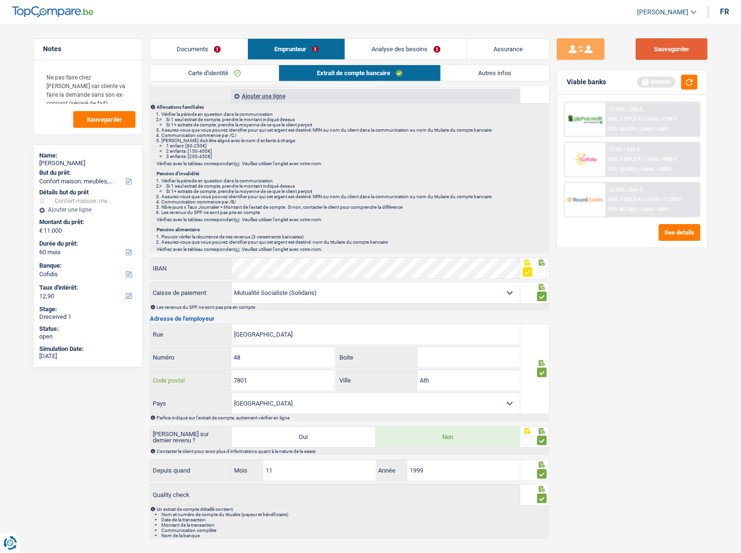
type input "7801"
click at [673, 48] on button "Sauvegarder" at bounding box center [672, 49] width 72 height 22
click at [680, 82] on div "Refresh" at bounding box center [667, 82] width 60 height 15
click at [688, 80] on button "button" at bounding box center [689, 82] width 16 height 15
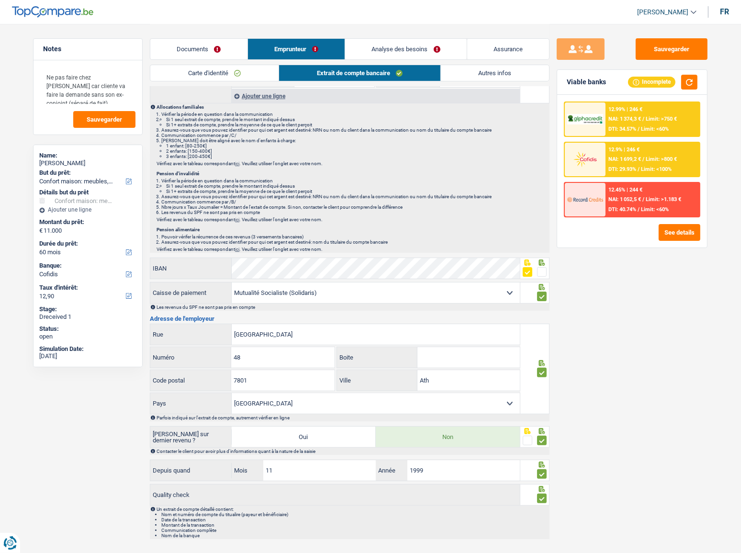
click at [670, 145] on div "12.9% | 246 € NAI: 1 699,2 € / Limit: >800 € DTI: 29.93% / Limit: <100%" at bounding box center [653, 160] width 94 height 34
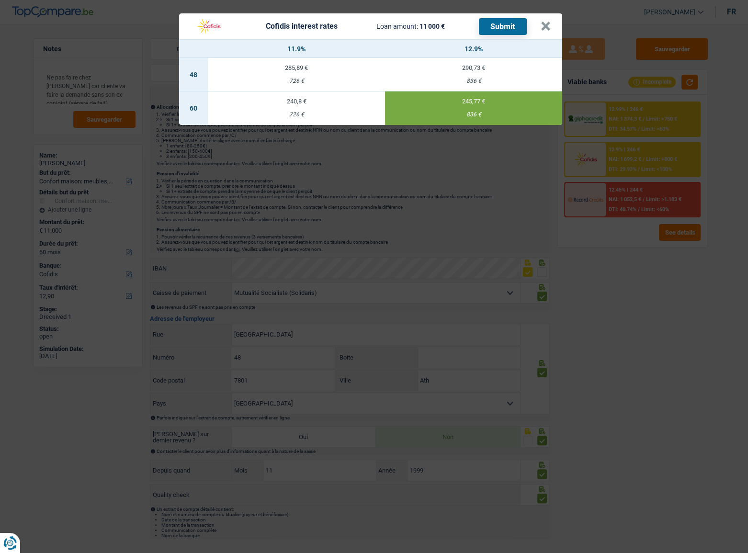
click at [491, 24] on button "Submit" at bounding box center [503, 26] width 48 height 17
click at [546, 26] on button "×" at bounding box center [546, 27] width 10 height 10
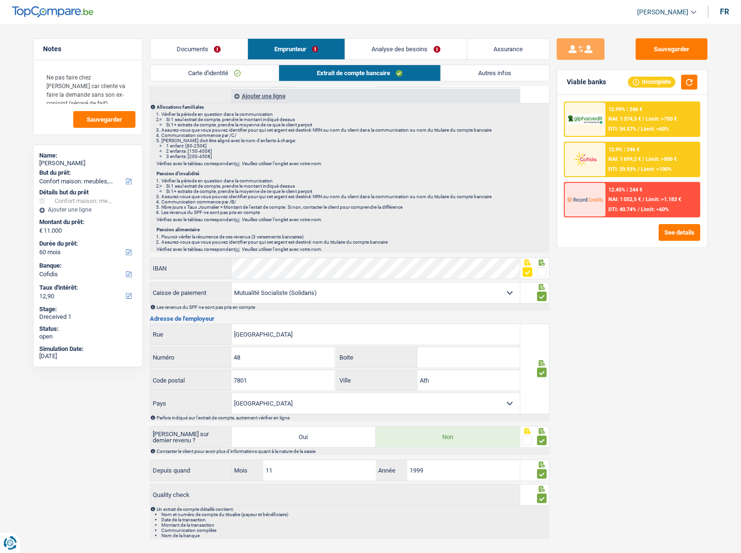
click at [675, 240] on div "12.99% | 246 € NAI: 1 374,3 € / Limit: >750 € DTI: 34.57% / Limit: <60% 12.9% |…" at bounding box center [632, 171] width 150 height 153
click at [674, 234] on button "See details" at bounding box center [680, 232] width 42 height 17
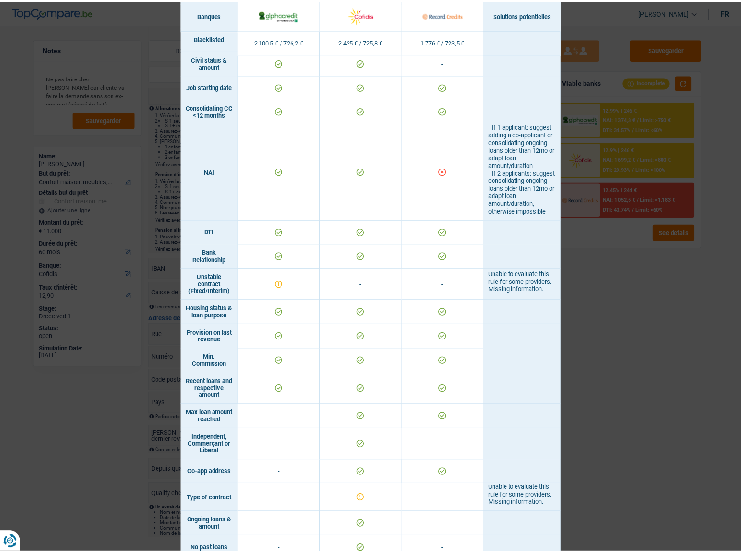
scroll to position [203, 0]
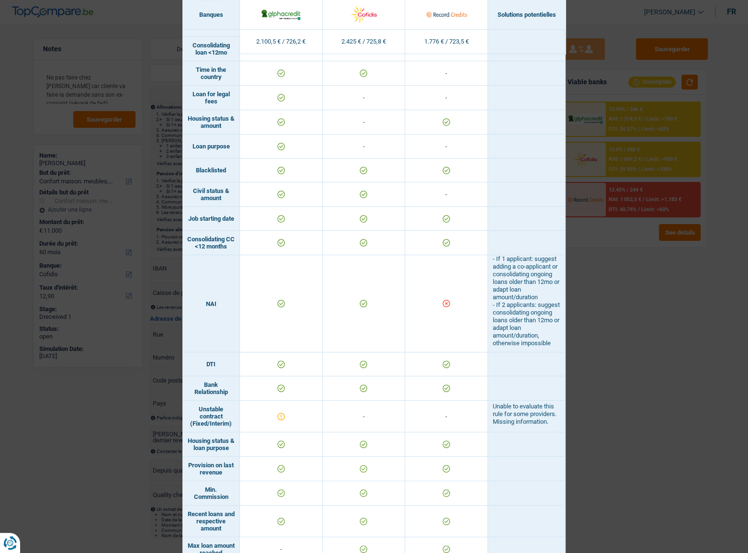
click at [662, 293] on div "Banks conditions × Banques Solutions potentielles Revenus / Charges 2.100,5 € /…" at bounding box center [374, 276] width 748 height 553
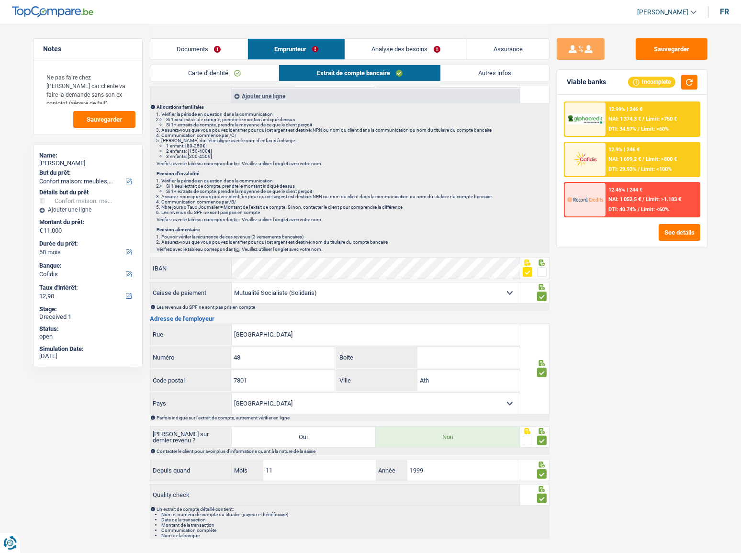
click at [663, 203] on div "12.45% | 244 € NAI: 1 052,5 € / Limit: >1.183 € DTI: 40.74% / Limit: <60%" at bounding box center [653, 200] width 94 height 34
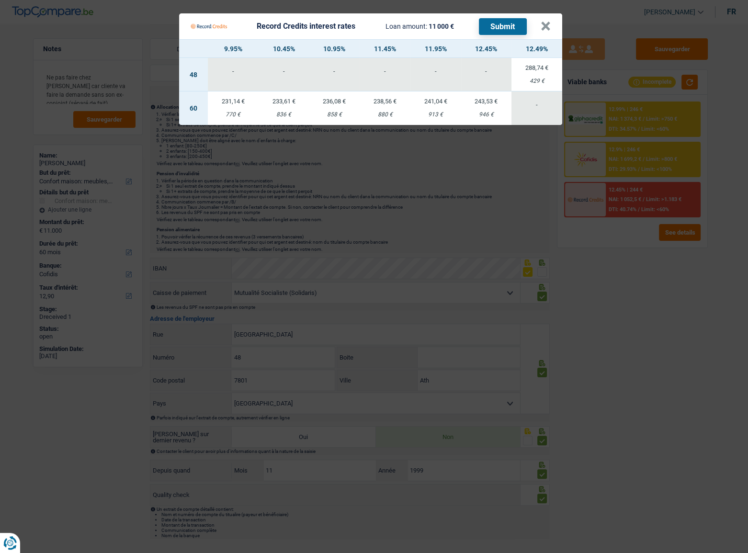
click at [649, 111] on Credits "Record Credits interest rates Loan amount: 11 000 € Submit × 9.95% 10.45% 10.95…" at bounding box center [374, 276] width 748 height 553
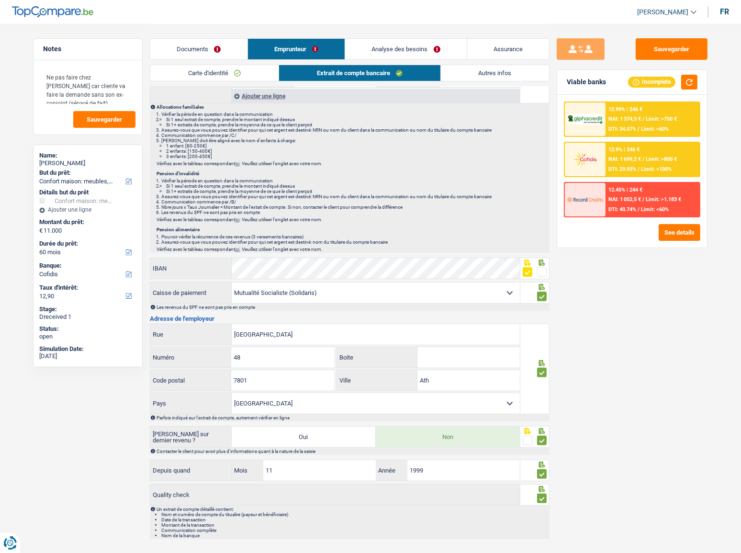
click at [649, 114] on div "12.99% | 246 € NAI: 1 374,3 € / Limit: >750 € DTI: 34.57% / Limit: <60%" at bounding box center [653, 119] width 94 height 34
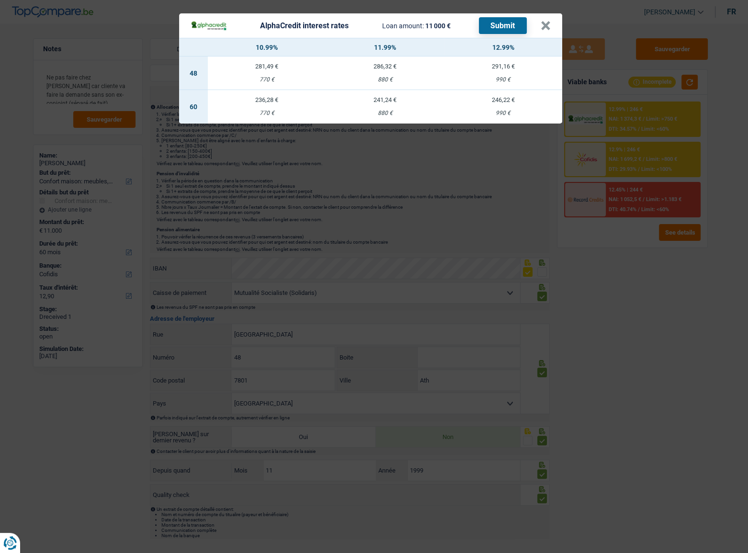
click at [657, 316] on div "AlphaCredit interest rates Loan amount: 11 000 € Submit × 10.99% 11.99% 12.99% …" at bounding box center [374, 276] width 748 height 553
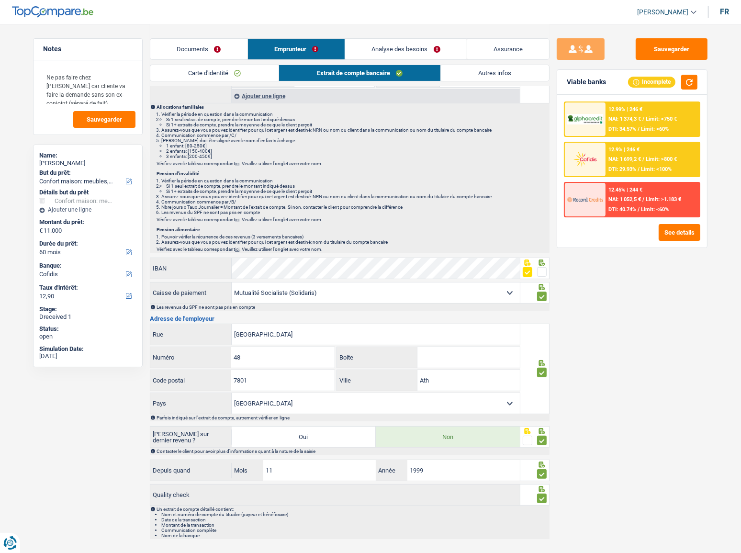
click at [654, 204] on div "12.45% | 244 € NAI: 1 052,5 € / Limit: >1.183 € DTI: 40.74% / Limit: <60%" at bounding box center [653, 200] width 94 height 34
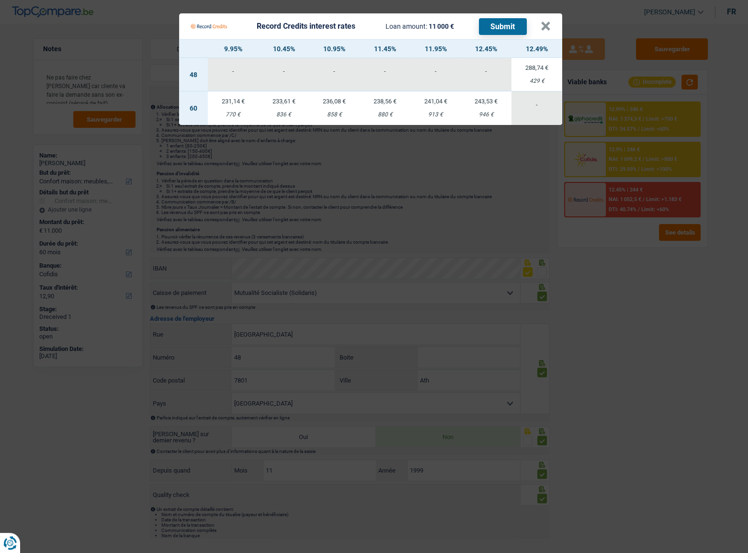
click at [426, 124] on td "241,04 € 913 €" at bounding box center [435, 108] width 51 height 34
select select "record credits"
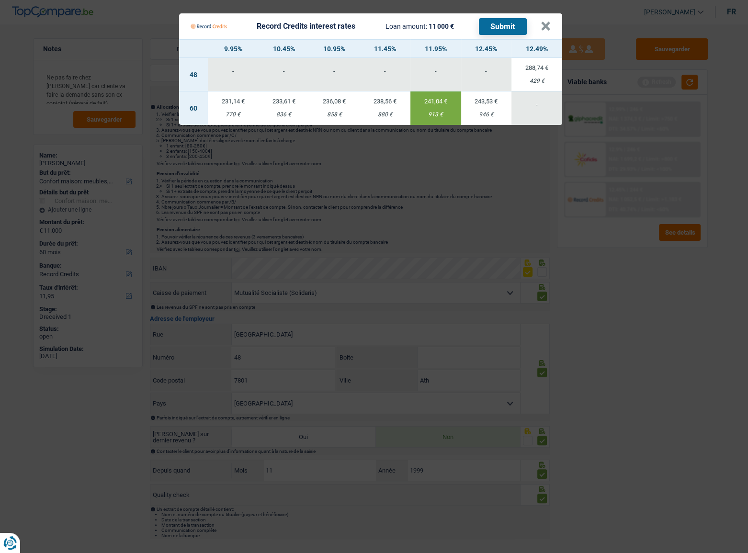
click at [401, 113] on div "880 €" at bounding box center [385, 115] width 51 height 6
click at [447, 114] on div "913 €" at bounding box center [435, 115] width 51 height 6
type input "11,95"
click at [505, 25] on button "Submit" at bounding box center [503, 26] width 48 height 17
click at [543, 24] on button "×" at bounding box center [546, 27] width 10 height 10
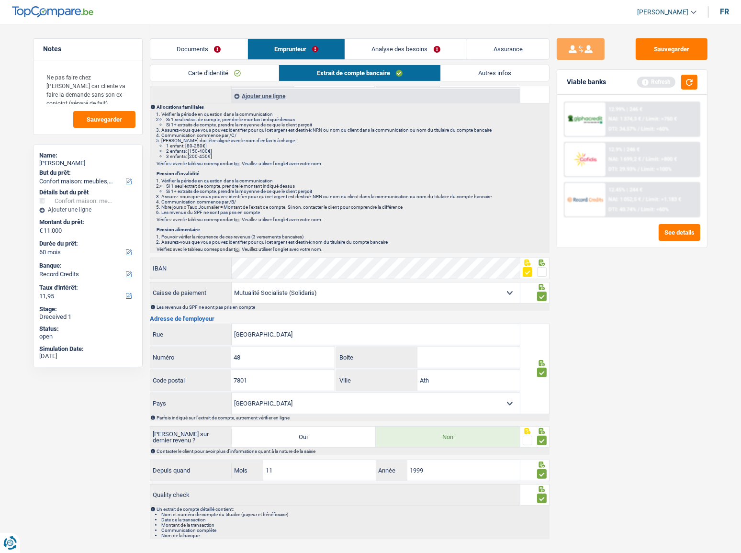
click at [215, 42] on link "Documents" at bounding box center [198, 49] width 97 height 21
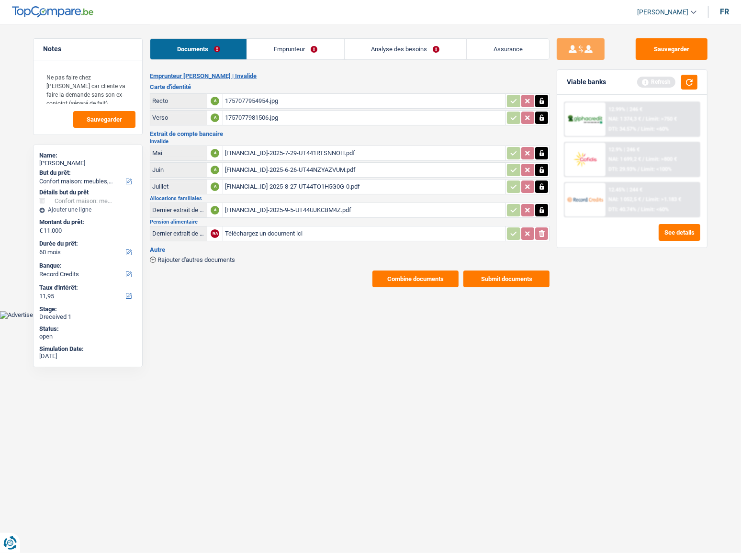
scroll to position [0, 0]
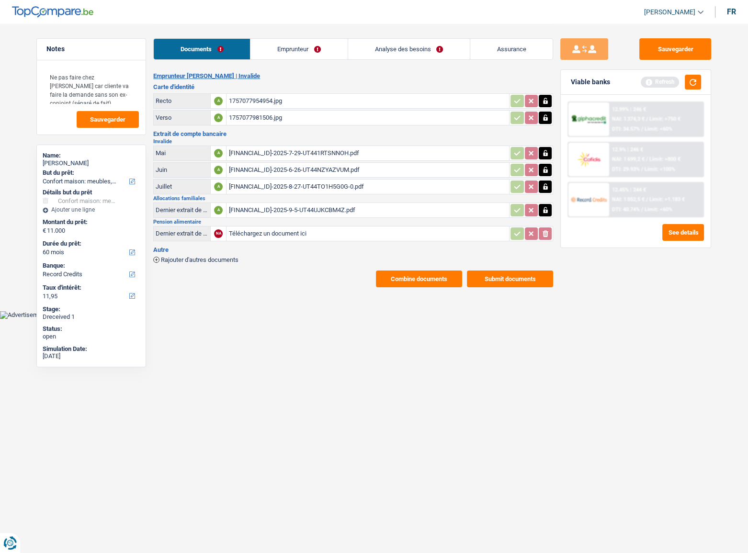
click at [274, 49] on link "Emprunteur" at bounding box center [298, 49] width 97 height 21
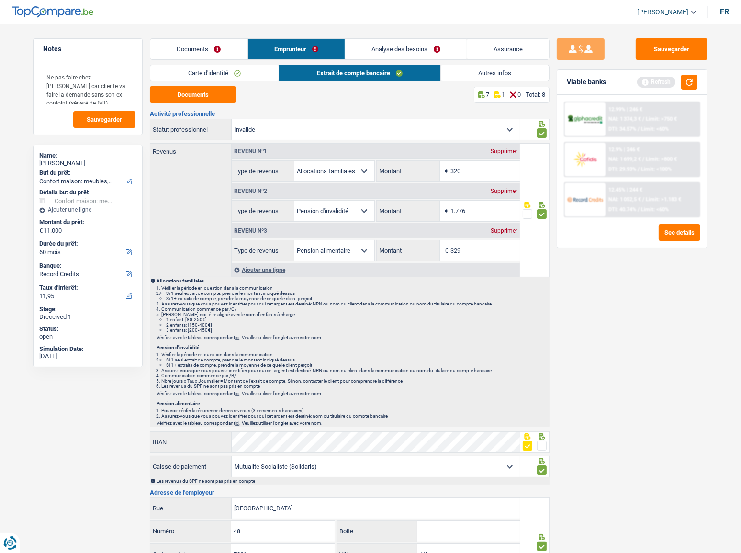
click at [227, 76] on link "Carte d'identité" at bounding box center [214, 73] width 128 height 16
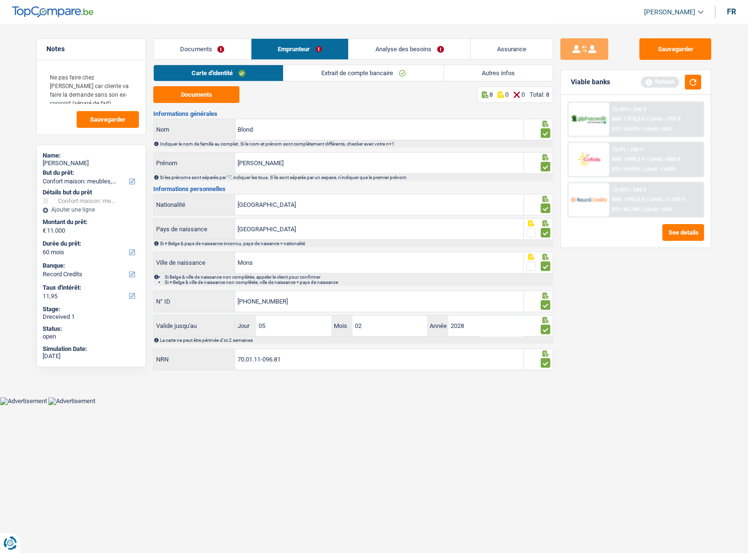
click at [320, 75] on link "Extrait de compte bancaire" at bounding box center [363, 73] width 160 height 16
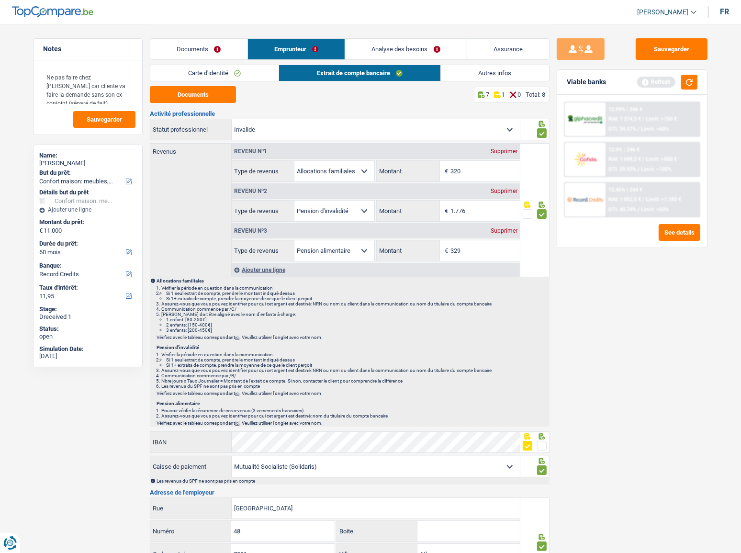
click at [451, 77] on link "Autres infos" at bounding box center [495, 73] width 109 height 16
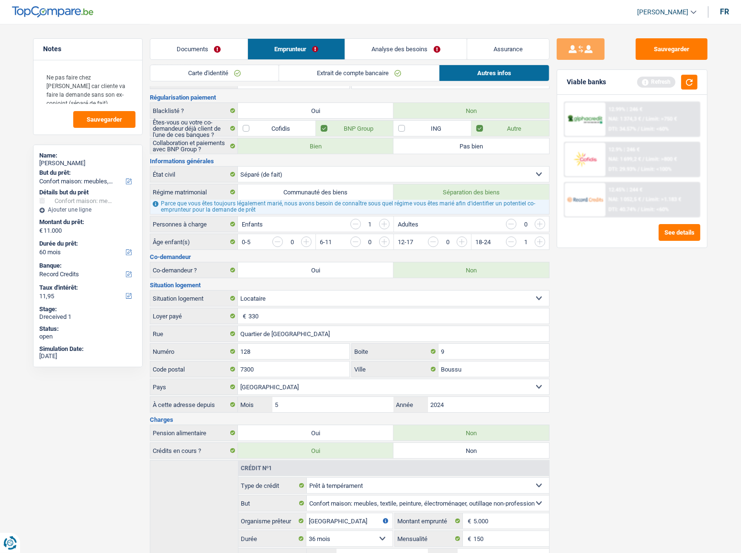
scroll to position [130, 0]
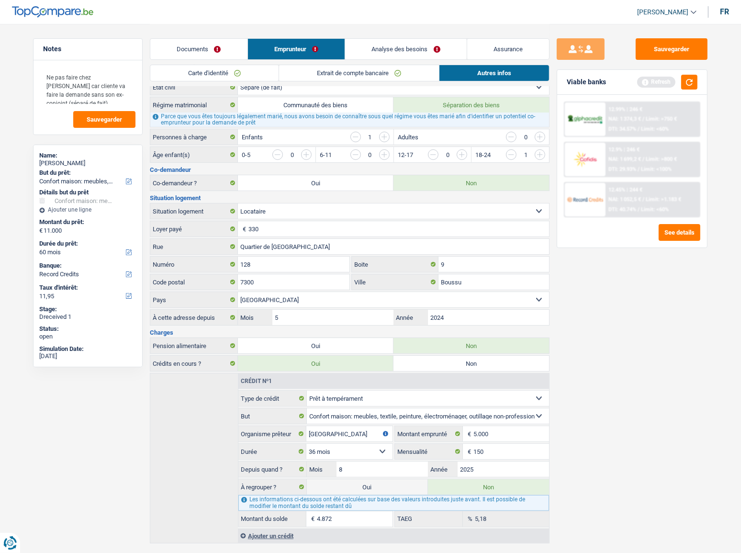
click at [662, 201] on span "Limit: >1.183 €" at bounding box center [663, 199] width 35 height 6
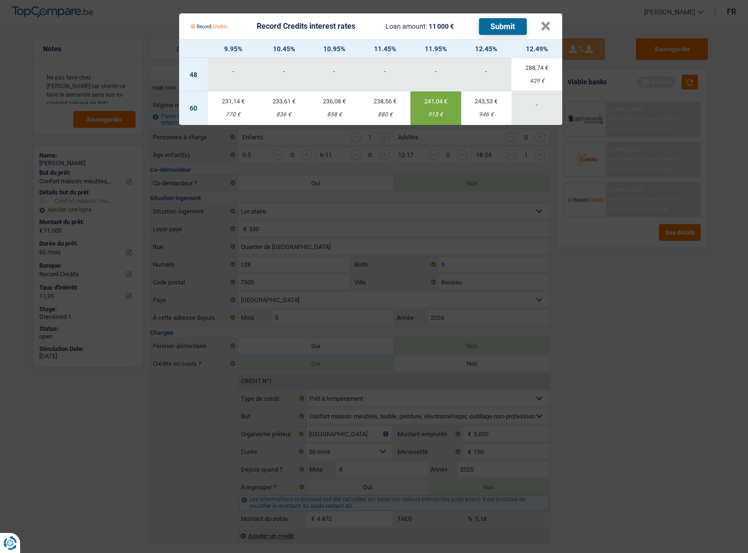
click at [608, 280] on Credits "Record Credits interest rates Loan amount: 11 000 € Submit × 9.95% 10.45% 10.95…" at bounding box center [374, 276] width 748 height 553
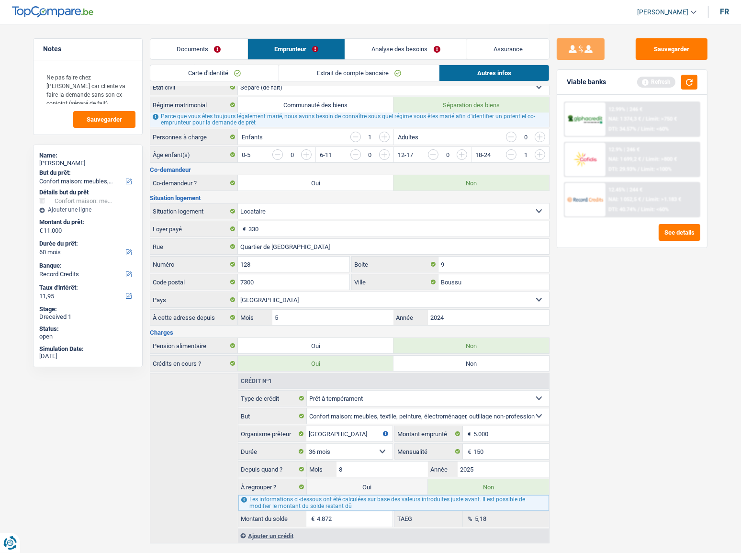
click at [192, 55] on link "Documents" at bounding box center [198, 49] width 97 height 21
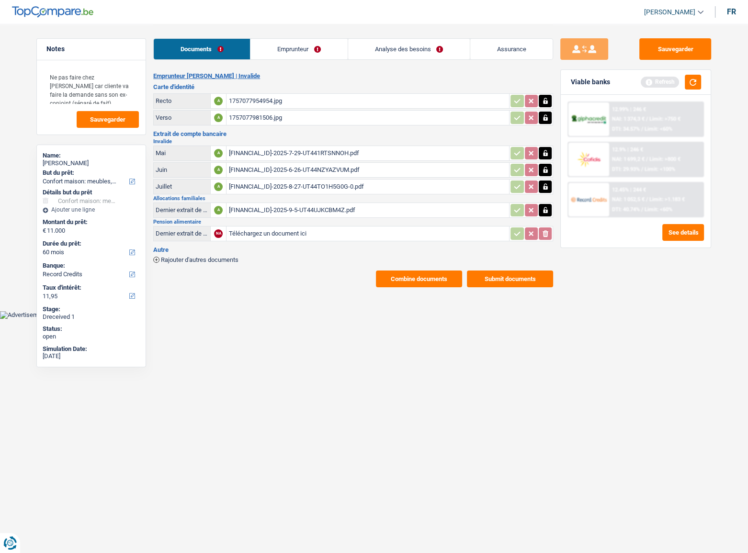
click at [264, 101] on div "1757077954954.jpg" at bounding box center [367, 101] width 279 height 14
click at [300, 56] on link "Emprunteur" at bounding box center [298, 49] width 97 height 21
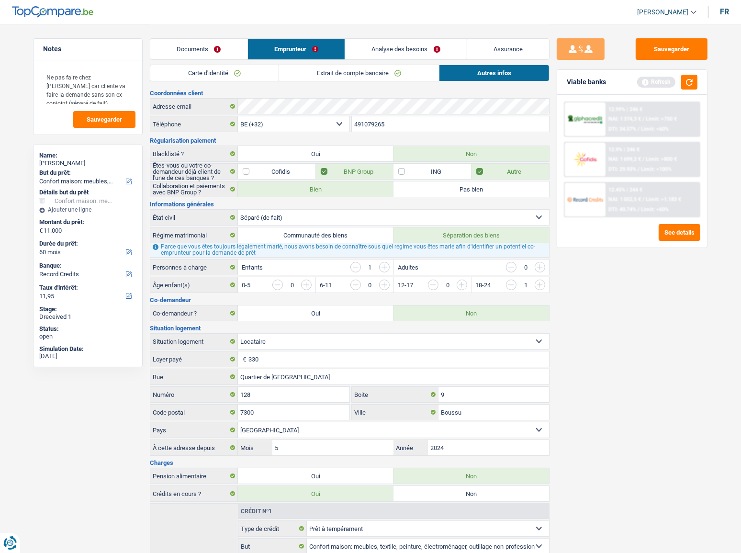
click at [255, 79] on link "Carte d'identité" at bounding box center [214, 73] width 128 height 16
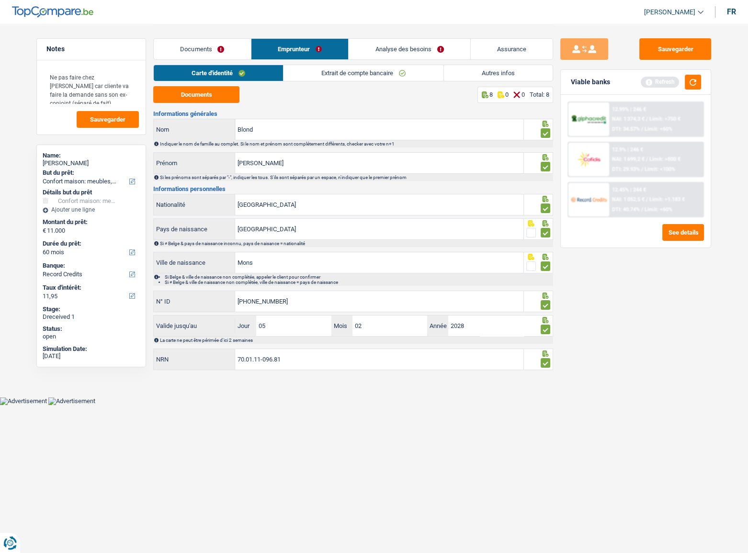
click at [255, 72] on link "Carte d'identité" at bounding box center [218, 73] width 129 height 16
click at [331, 75] on link "Extrait de compte bancaire" at bounding box center [363, 73] width 160 height 16
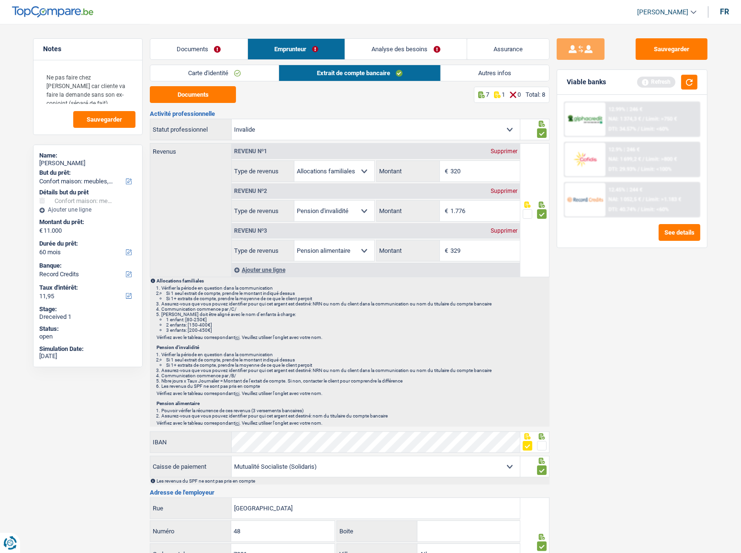
click at [675, 313] on div "Sauvegarder Viable banks Refresh 12.99% | 246 € NAI: 1 374,3 € / Limit: >750 € …" at bounding box center [632, 287] width 165 height 499
click at [219, 88] on button "Documents" at bounding box center [193, 94] width 86 height 17
drag, startPoint x: 482, startPoint y: 171, endPoint x: 354, endPoint y: 163, distance: 128.6
click at [350, 163] on div "Allocation d'handicap Allocations chômage Allocations familiales Chèques repas …" at bounding box center [376, 171] width 288 height 22
type input "329"
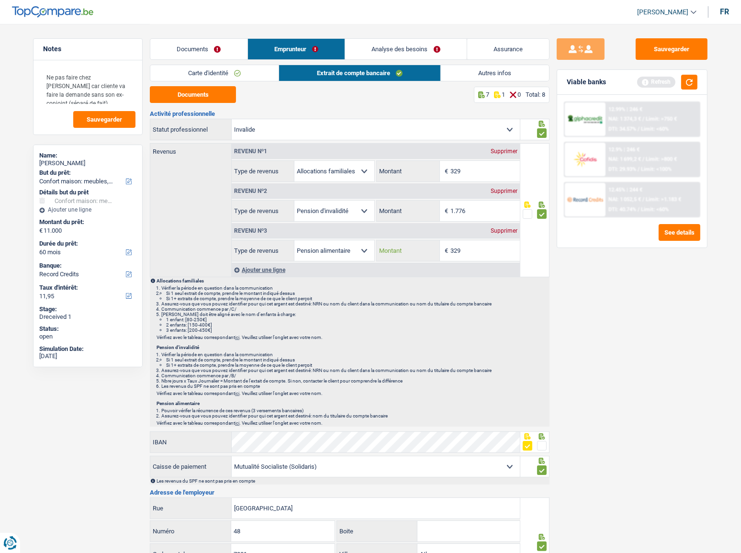
drag, startPoint x: 476, startPoint y: 249, endPoint x: 396, endPoint y: 245, distance: 80.6
click at [397, 245] on div "329 € Montant" at bounding box center [448, 250] width 143 height 21
type input "2"
type input "320"
click at [694, 77] on button "button" at bounding box center [689, 82] width 16 height 15
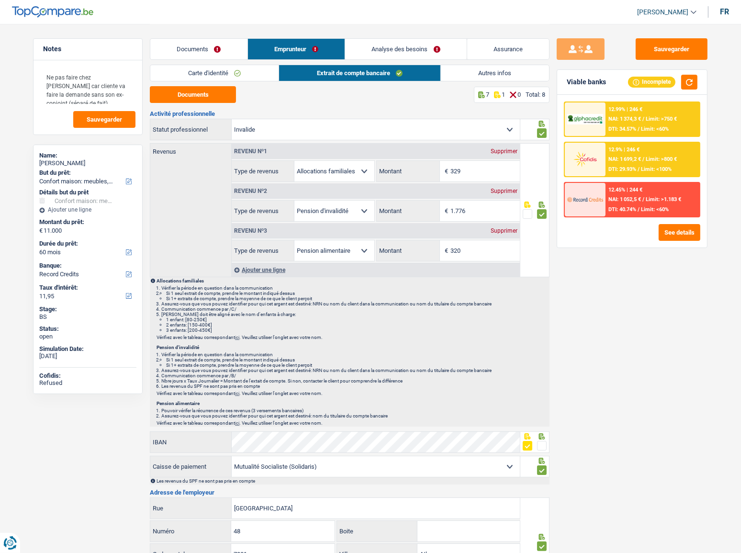
click at [195, 54] on link "Documents" at bounding box center [198, 49] width 97 height 21
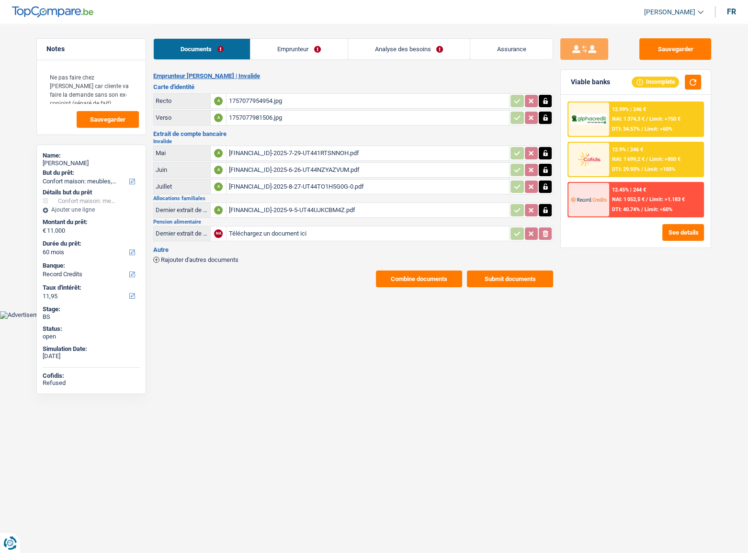
click at [247, 236] on input "Téléchargez un document ici" at bounding box center [367, 233] width 279 height 14
type input "C:\fakepath\BE77000081193242-2025-9-2-UT456SIUZP4M.pdf"
click at [256, 232] on div "BE77000081193242-2025-9-2-UT456SIUZP4M.pdf" at bounding box center [367, 233] width 279 height 14
click at [306, 45] on link "Emprunteur" at bounding box center [299, 49] width 97 height 21
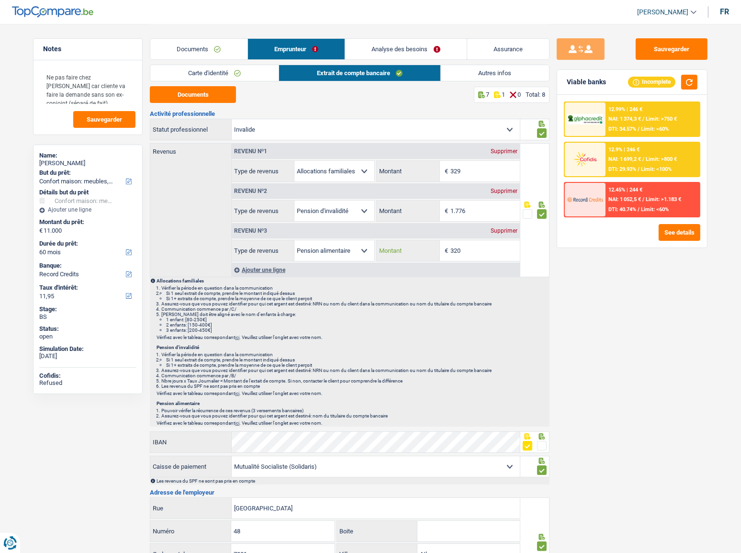
click at [475, 251] on input "320" at bounding box center [485, 250] width 69 height 21
drag, startPoint x: 477, startPoint y: 253, endPoint x: 384, endPoint y: 254, distance: 92.4
click at [385, 254] on div "320 € Montant" at bounding box center [448, 250] width 143 height 21
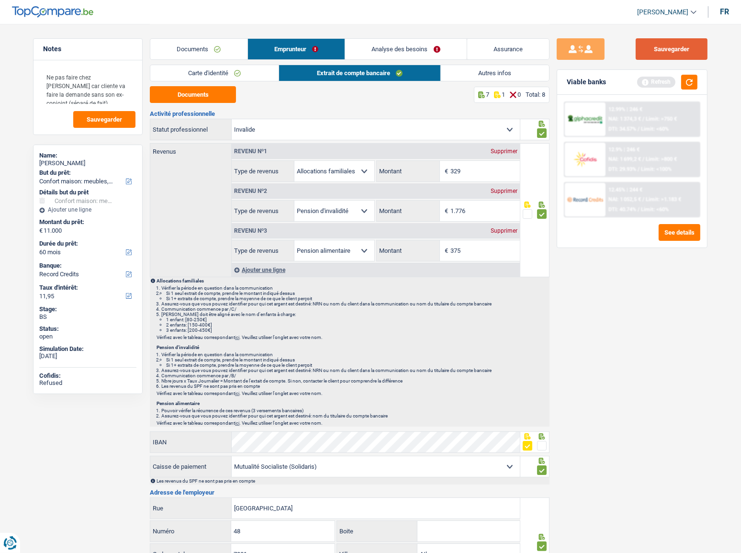
type input "375"
drag, startPoint x: 662, startPoint y: 52, endPoint x: 312, endPoint y: 57, distance: 350.1
click at [659, 52] on button "Sauvegarder" at bounding box center [672, 49] width 72 height 22
click at [204, 46] on link "Documents" at bounding box center [198, 49] width 97 height 21
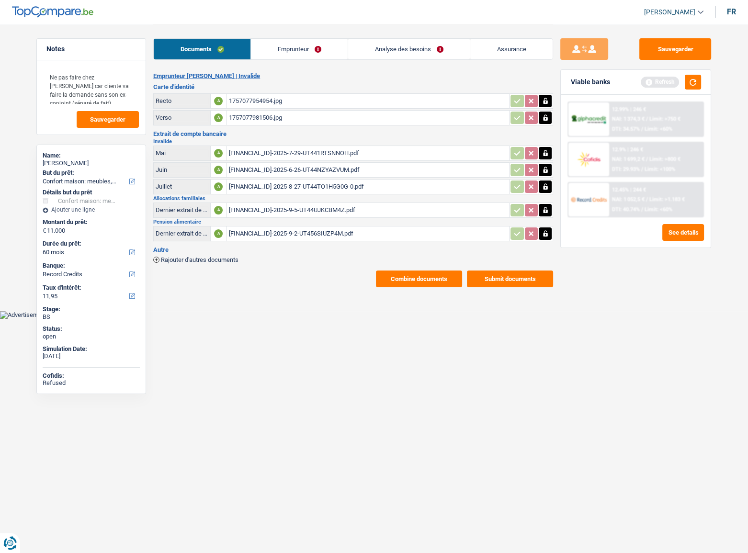
click at [294, 53] on link "Emprunteur" at bounding box center [299, 49] width 97 height 21
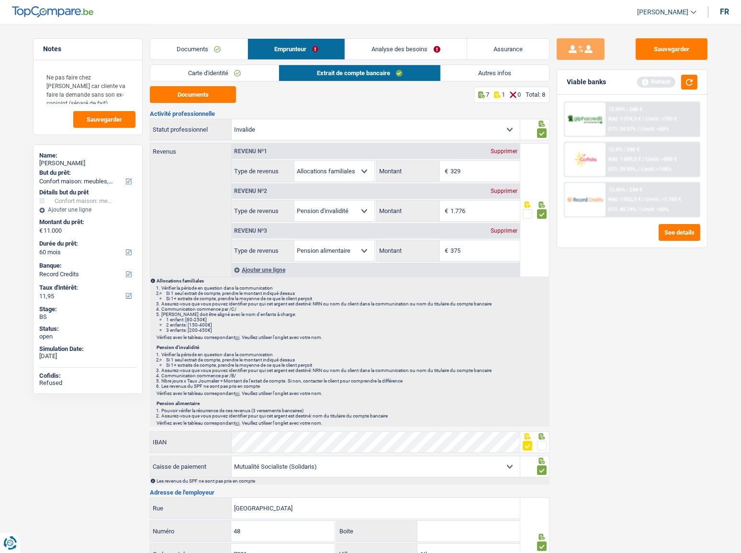
click at [249, 69] on link "Carte d'identité" at bounding box center [214, 73] width 128 height 16
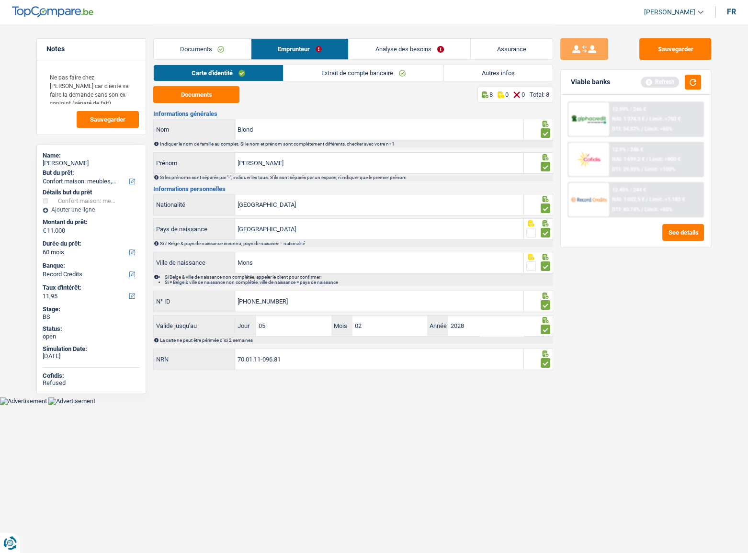
click at [416, 74] on link "Extrait de compte bancaire" at bounding box center [363, 73] width 160 height 16
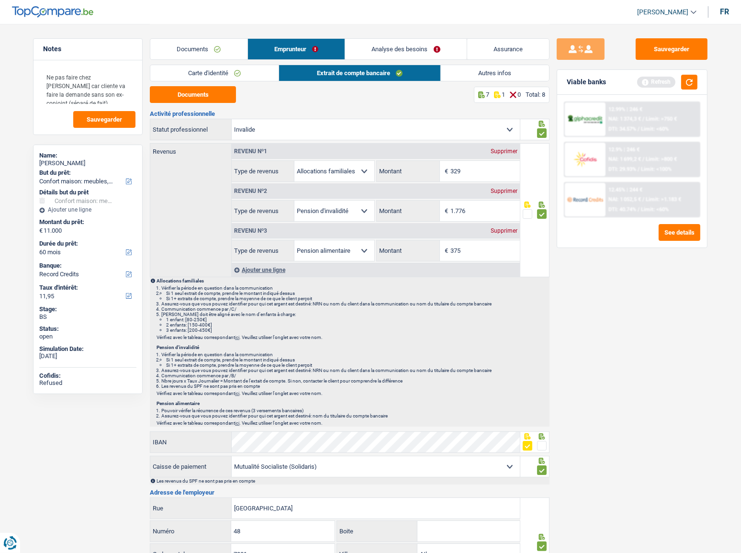
click at [484, 75] on link "Autres infos" at bounding box center [495, 73] width 109 height 16
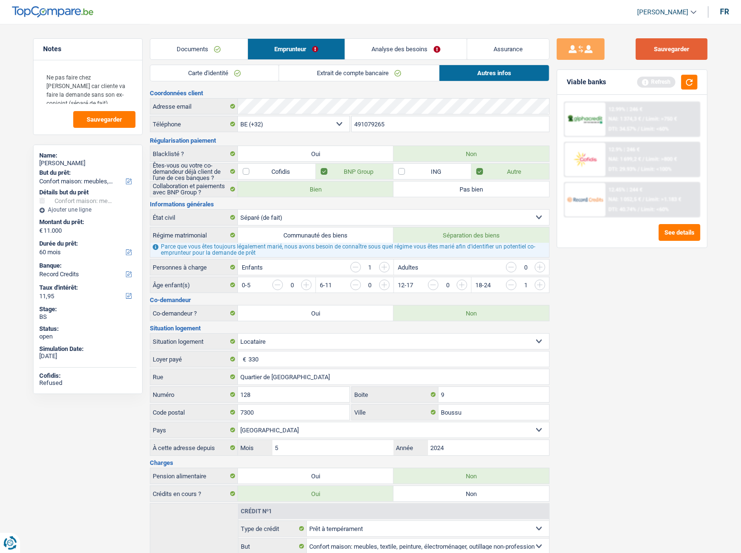
drag, startPoint x: 677, startPoint y: 44, endPoint x: 601, endPoint y: 5, distance: 84.6
click at [676, 45] on button "Sauvegarder" at bounding box center [672, 49] width 72 height 22
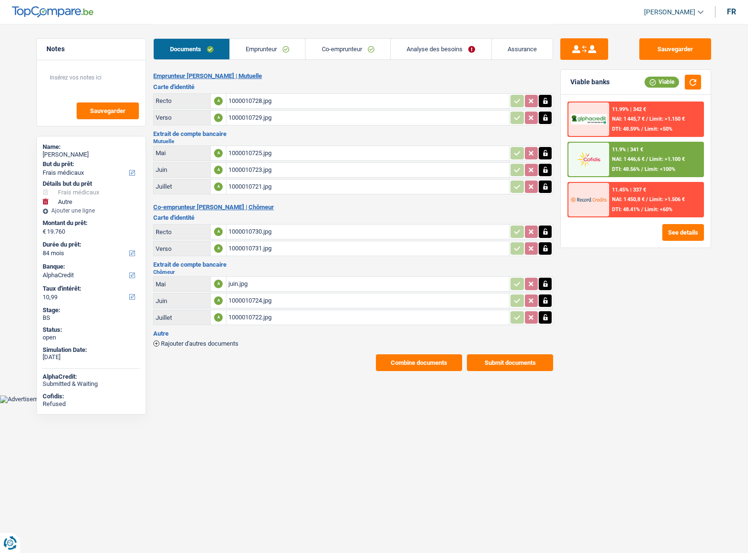
select select "medical"
select select "other"
select select "84"
click at [678, 198] on span "Limit: >1.506 €" at bounding box center [666, 199] width 35 height 6
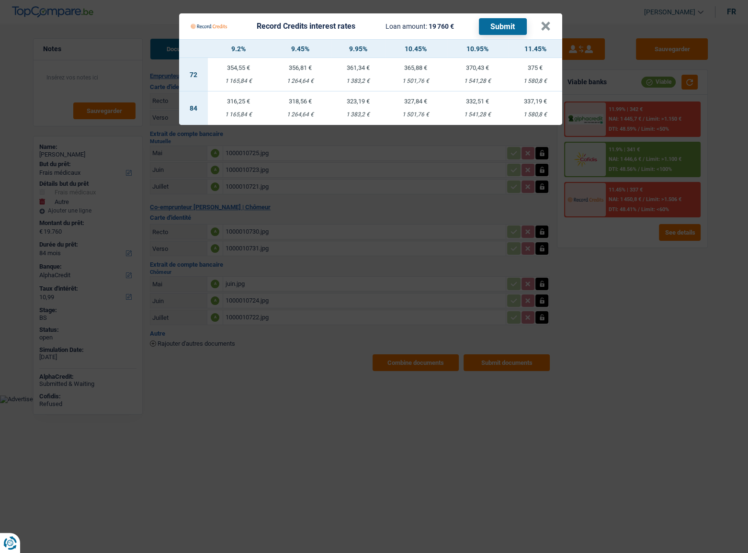
click at [660, 277] on Credits "Record Credits interest rates Loan amount: 19 760 € Submit × 9.2% 9.45% 9.95% 1…" at bounding box center [374, 276] width 748 height 553
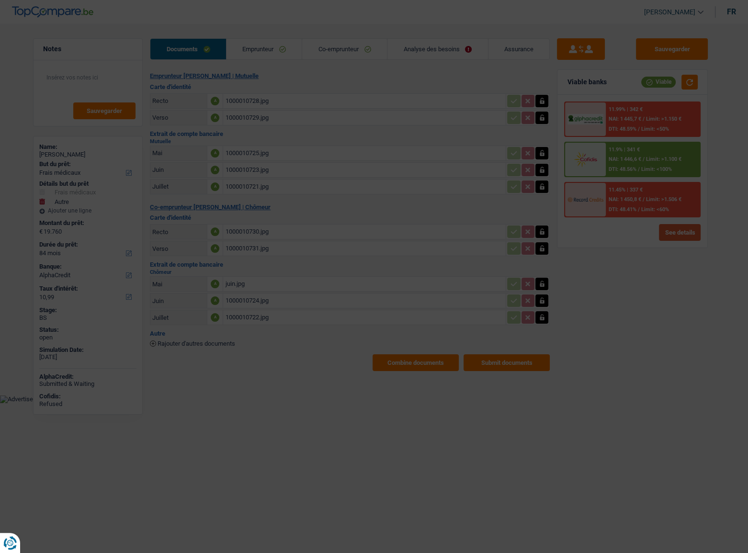
click at [680, 225] on button "See details" at bounding box center [680, 232] width 42 height 17
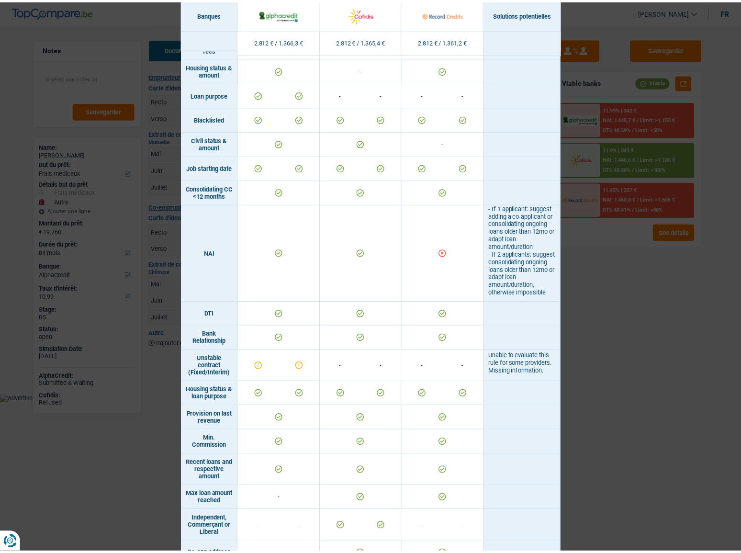
scroll to position [565, 0]
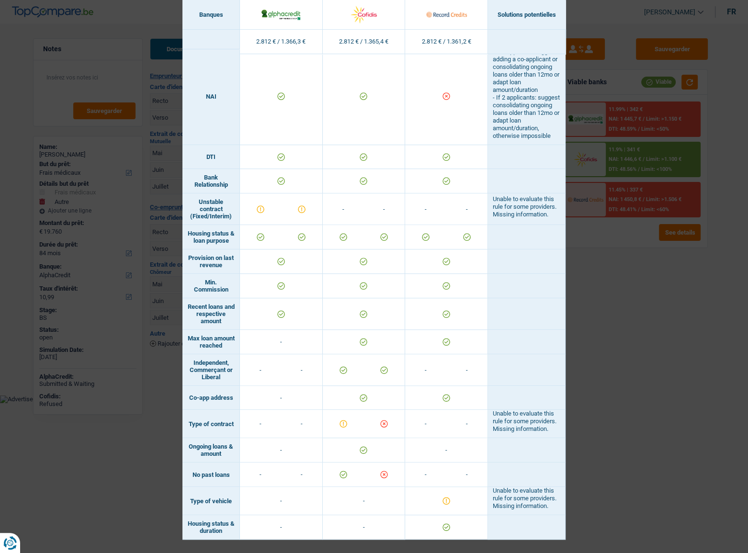
click at [607, 333] on div "Banks conditions × Banques Solutions potentielles Revenus / Charges 2.812 € / 1…" at bounding box center [374, 276] width 748 height 553
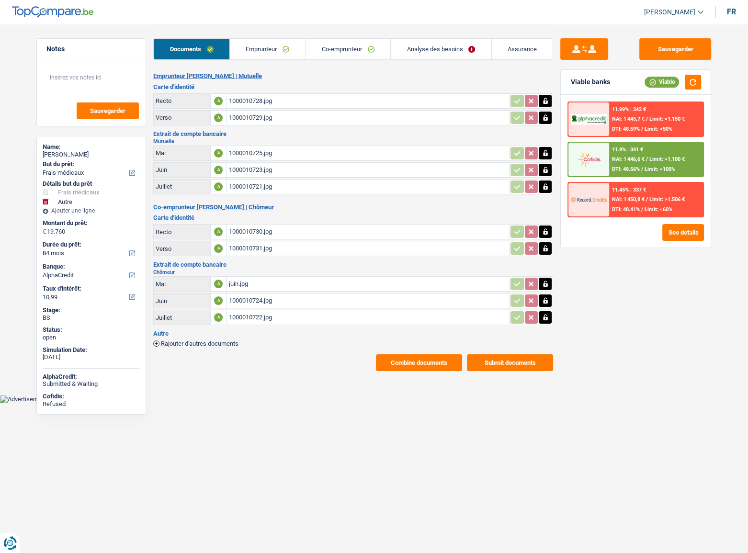
click at [671, 129] on span "Limit: <50%" at bounding box center [658, 129] width 28 height 6
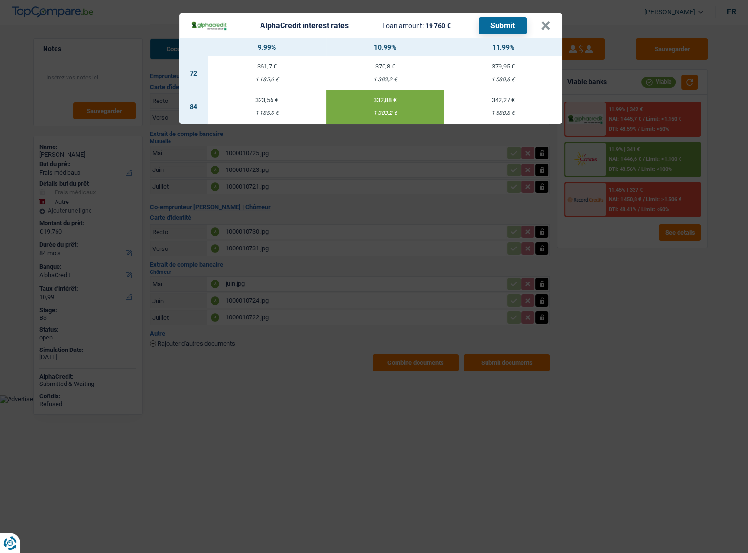
click at [669, 260] on div "AlphaCredit interest rates Loan amount: 19 760 € Submit × 9.99% 10.99% 11.99% 7…" at bounding box center [374, 276] width 748 height 553
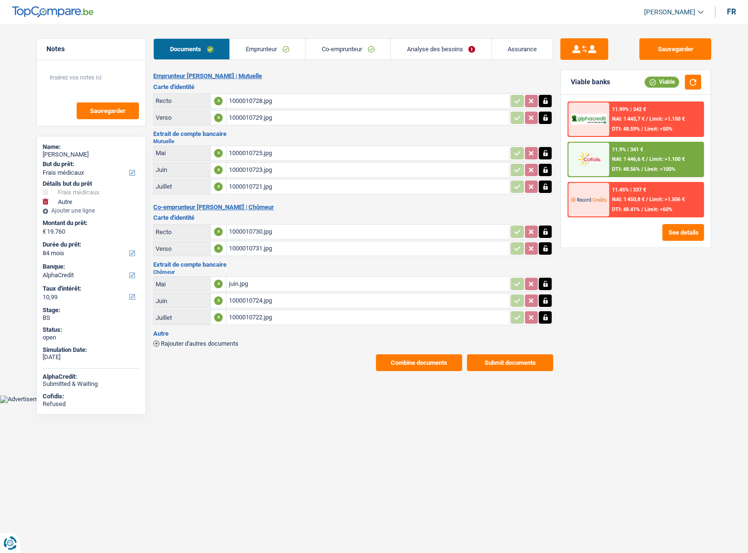
click at [666, 203] on div "11.45% | 337 € NAI: 1 450,8 € / Limit: >1.506 € DTI: 48.41% / Limit: <60%" at bounding box center [656, 200] width 94 height 34
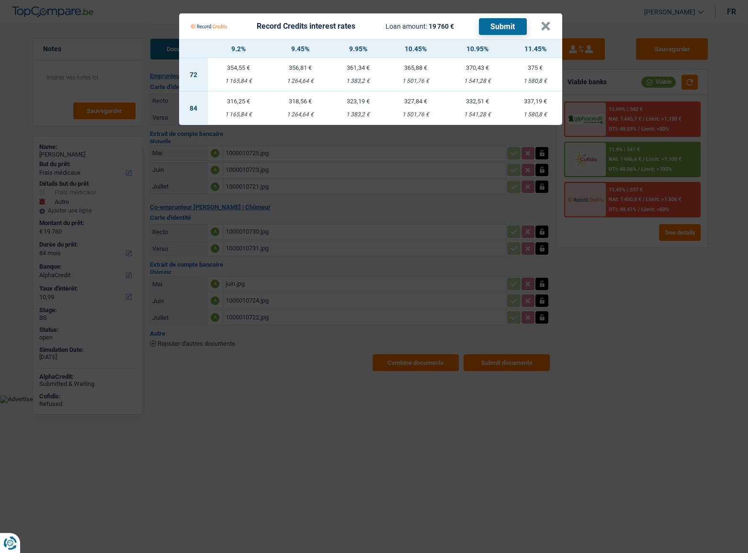
click at [462, 110] on td "332,51 € 1 541,28 €" at bounding box center [478, 108] width 62 height 34
select select "record credits"
type input "10,95"
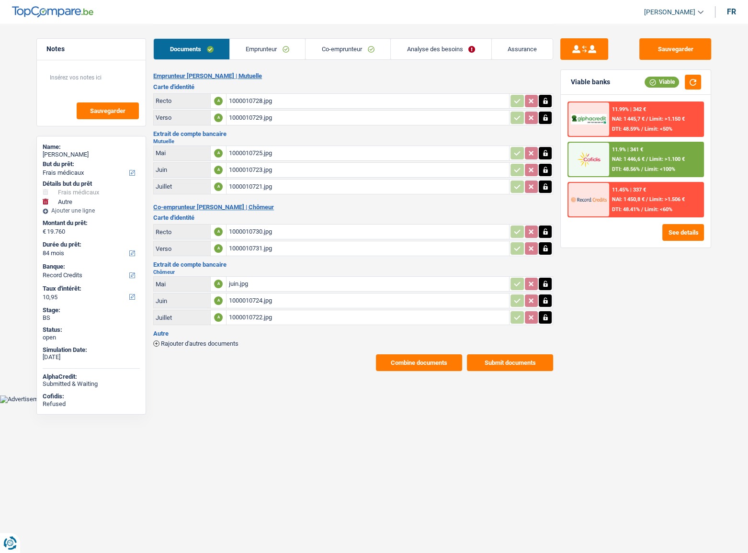
click at [666, 204] on div "11.45% | 337 € NAI: 1 450,8 € / Limit: >1.506 € DTI: 48.41% / Limit: <60%" at bounding box center [656, 200] width 94 height 34
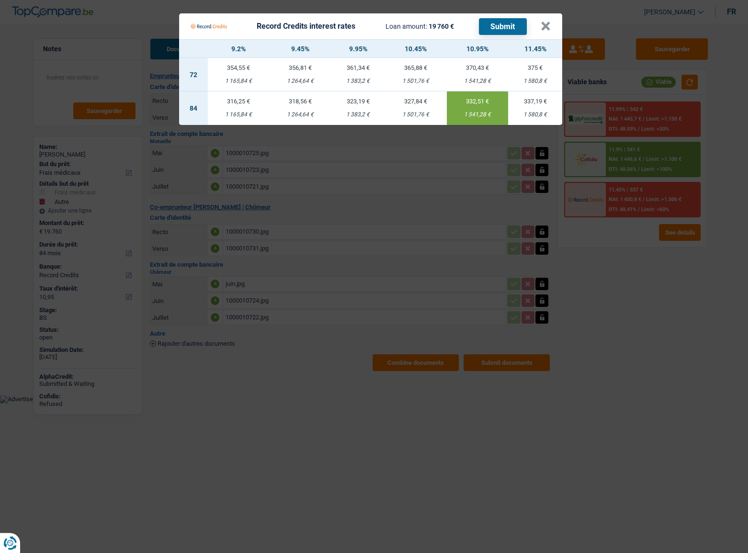
click at [500, 28] on button "Submit" at bounding box center [503, 26] width 48 height 17
click at [548, 22] on button "×" at bounding box center [546, 27] width 10 height 10
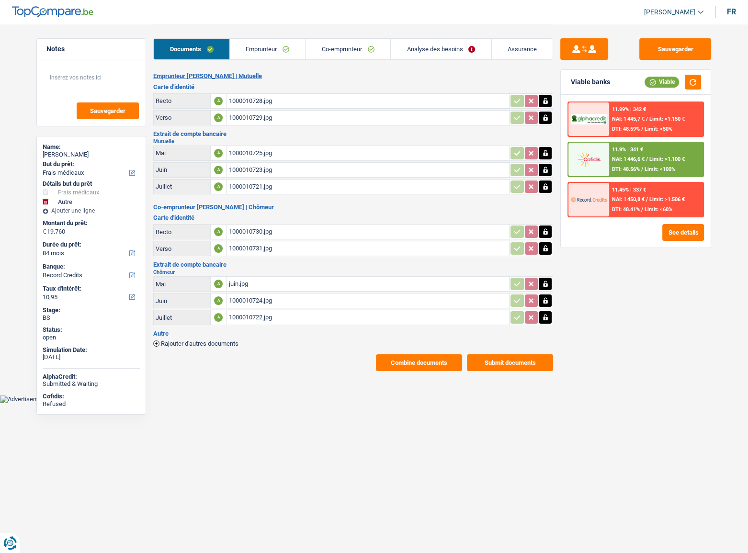
drag, startPoint x: 270, startPoint y: 50, endPoint x: 316, endPoint y: 56, distance: 46.3
click at [271, 50] on link "Emprunteur" at bounding box center [268, 49] width 76 height 21
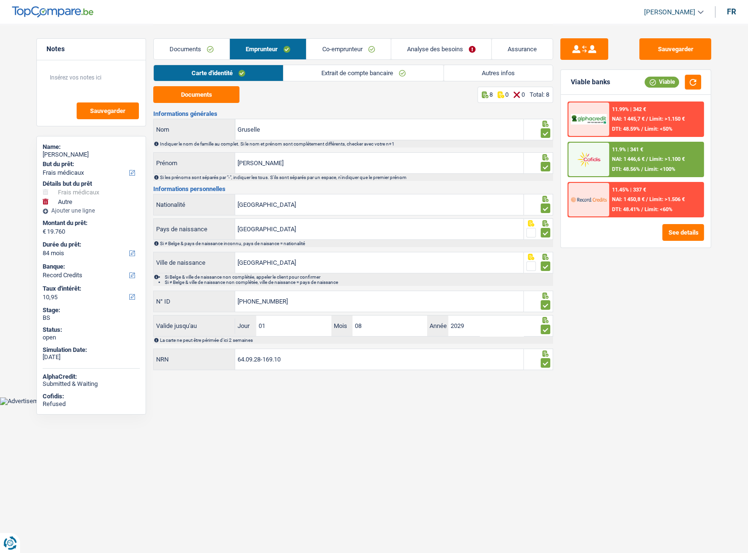
click at [195, 48] on link "Documents" at bounding box center [192, 49] width 76 height 21
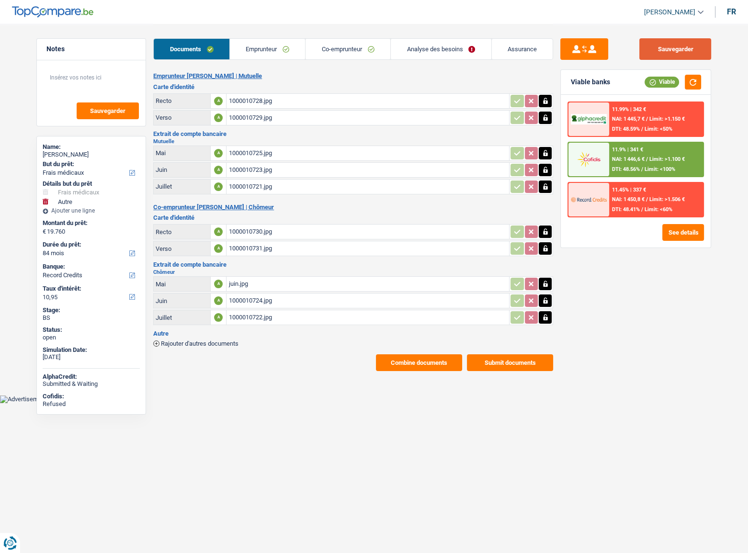
click at [678, 54] on button "Sauvegarder" at bounding box center [675, 49] width 72 height 22
click at [692, 78] on button "button" at bounding box center [693, 82] width 16 height 15
drag, startPoint x: 655, startPoint y: 40, endPoint x: 630, endPoint y: 48, distance: 25.9
click at [655, 40] on button "Sauvegarder" at bounding box center [675, 49] width 72 height 22
click at [84, 152] on div "[PERSON_NAME]" at bounding box center [91, 155] width 97 height 8
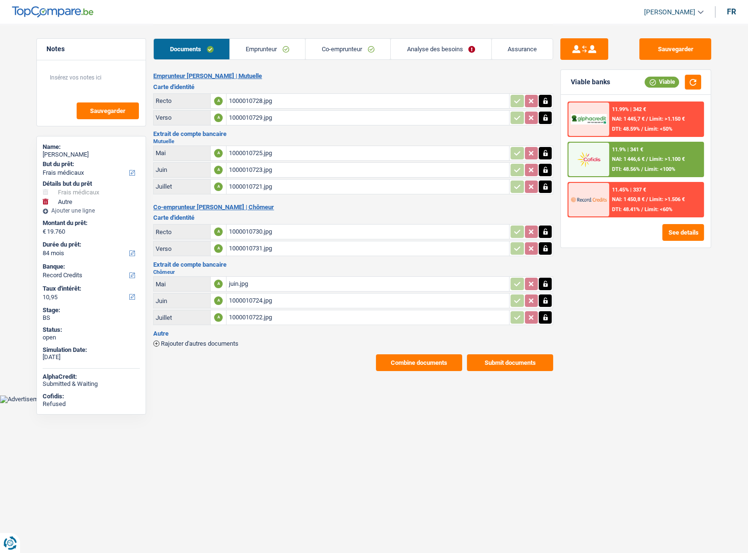
click at [84, 152] on div "[PERSON_NAME]" at bounding box center [91, 155] width 97 height 8
copy div "Gruselle"
click at [659, 158] on span "Limit: >1.100 €" at bounding box center [666, 159] width 35 height 6
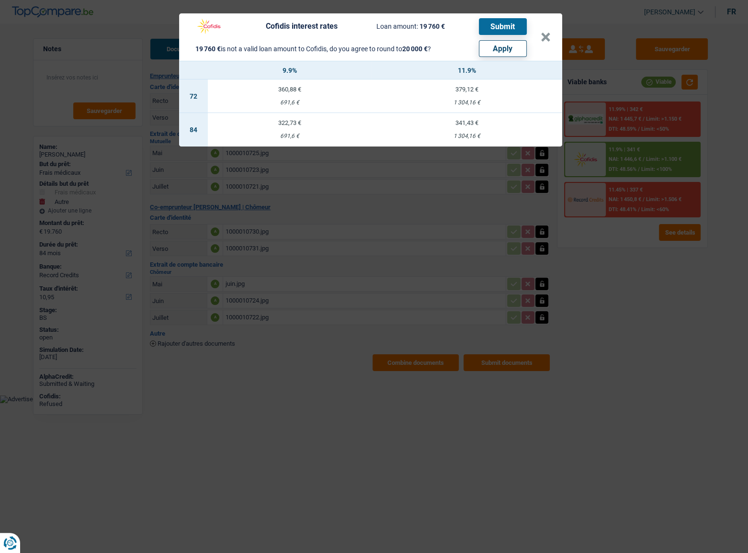
click at [633, 270] on div "Cofidis interest rates Loan amount: 19 760 € Submit 19 760 € is not a valid loa…" at bounding box center [374, 276] width 748 height 553
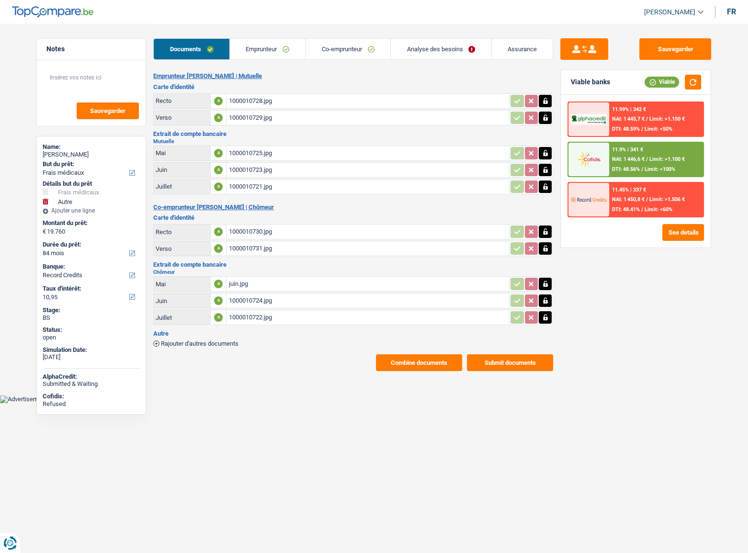
click at [633, 213] on div "11.45% | 337 € NAI: 1 450,8 € / Limit: >1.506 € DTI: 48.41% / Limit: <60%" at bounding box center [656, 200] width 94 height 34
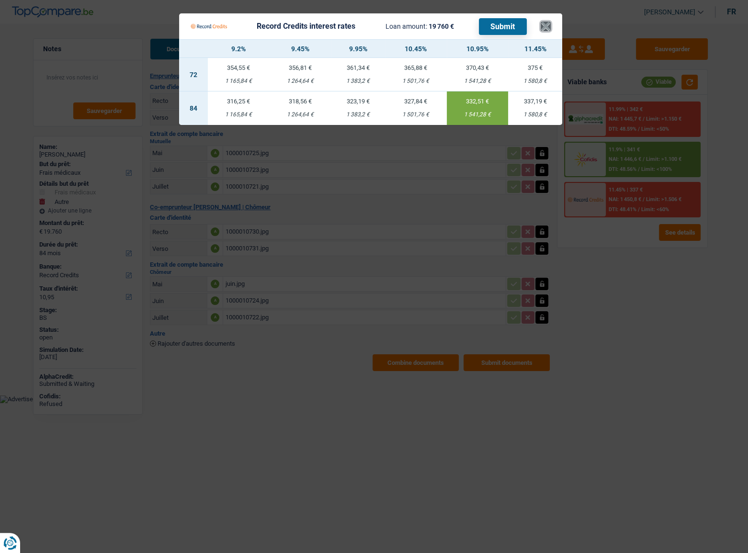
click at [542, 24] on button "×" at bounding box center [546, 27] width 10 height 10
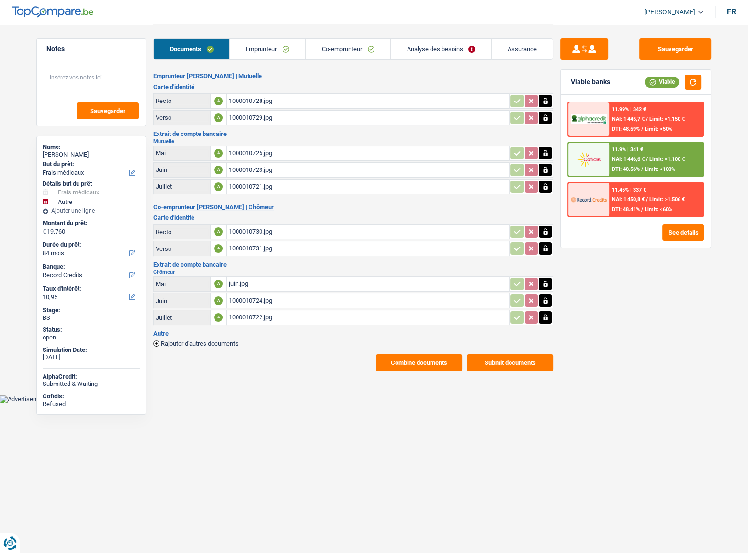
click at [262, 46] on link "Emprunteur" at bounding box center [268, 49] width 76 height 21
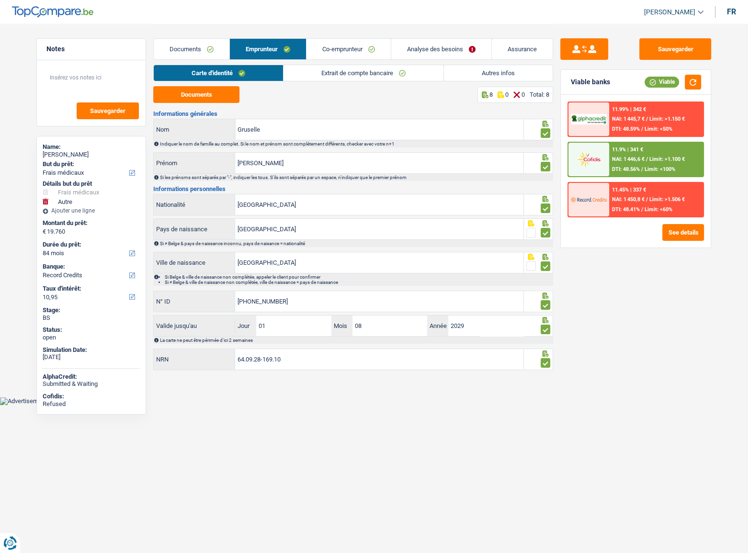
click at [450, 54] on link "Analyse des besoins" at bounding box center [441, 49] width 100 height 21
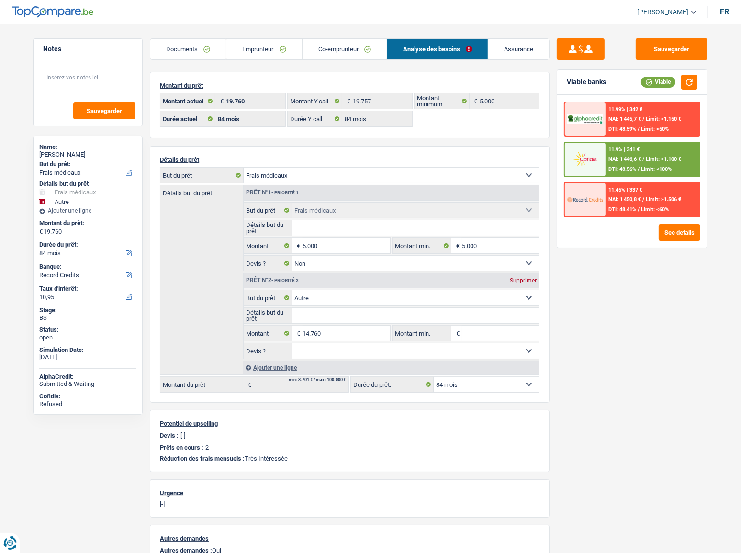
click at [264, 50] on link "Emprunteur" at bounding box center [263, 49] width 75 height 21
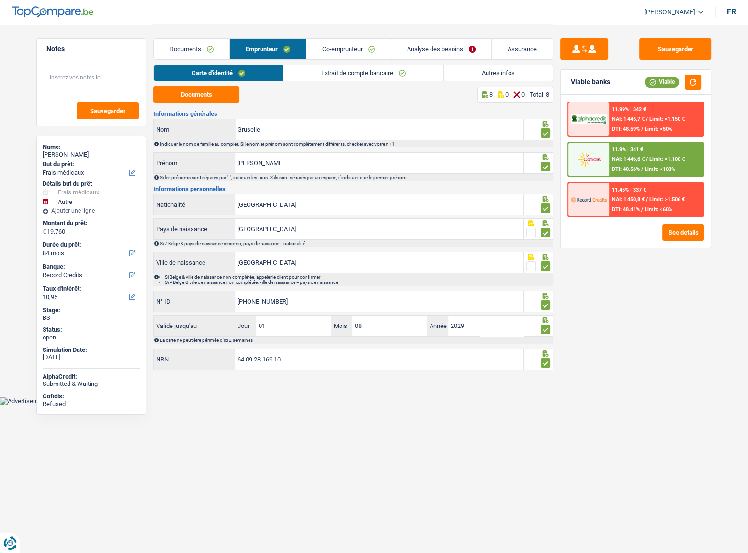
click at [538, 72] on link "Autres infos" at bounding box center [498, 73] width 109 height 16
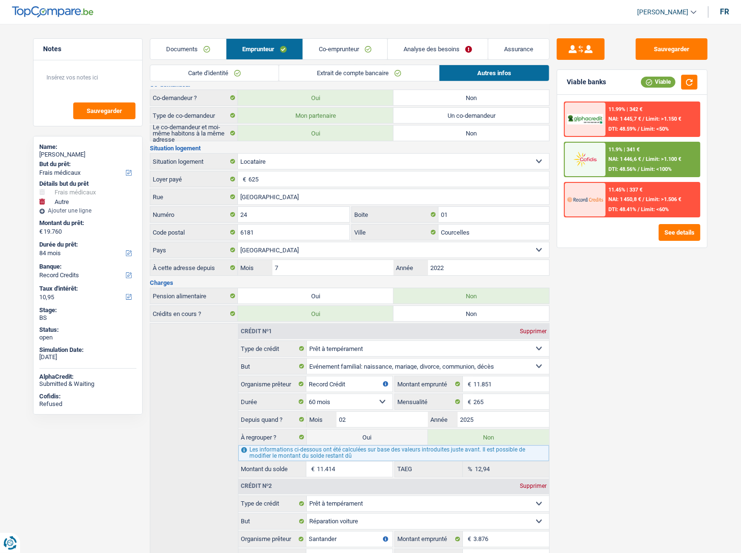
scroll to position [305, 0]
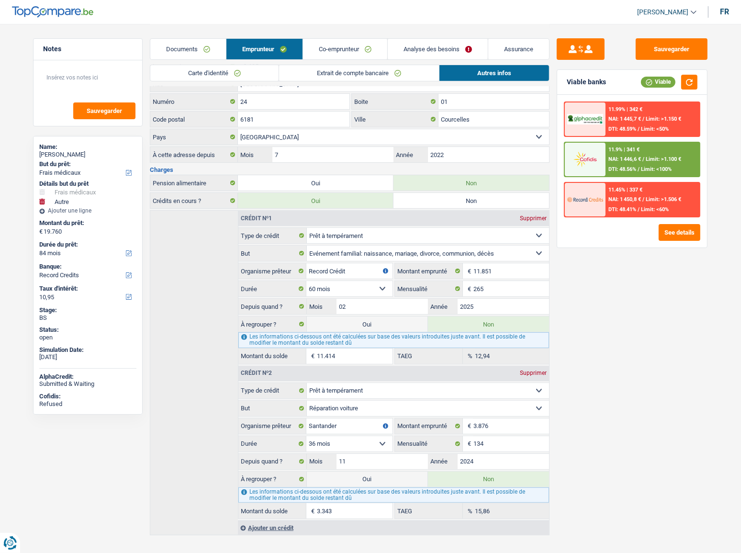
drag, startPoint x: 203, startPoint y: 48, endPoint x: 212, endPoint y: 68, distance: 21.8
click at [203, 48] on link "Documents" at bounding box center [188, 49] width 76 height 21
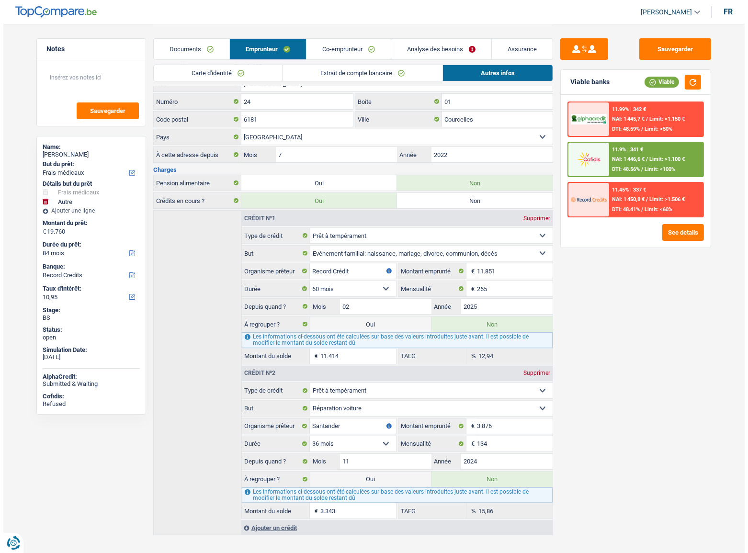
scroll to position [0, 0]
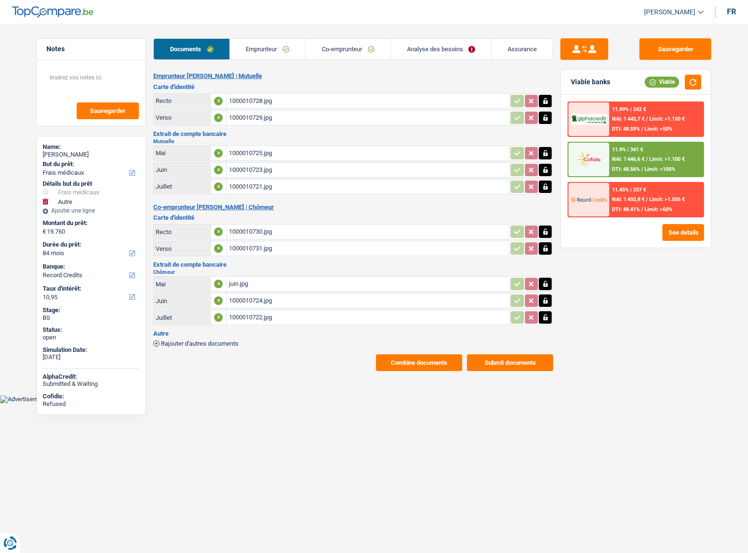
click at [257, 107] on div "1000010728.jpg" at bounding box center [367, 101] width 279 height 14
click at [261, 237] on div "1000010730.jpg" at bounding box center [367, 232] width 279 height 14
click at [302, 50] on link "Emprunteur" at bounding box center [268, 49] width 76 height 21
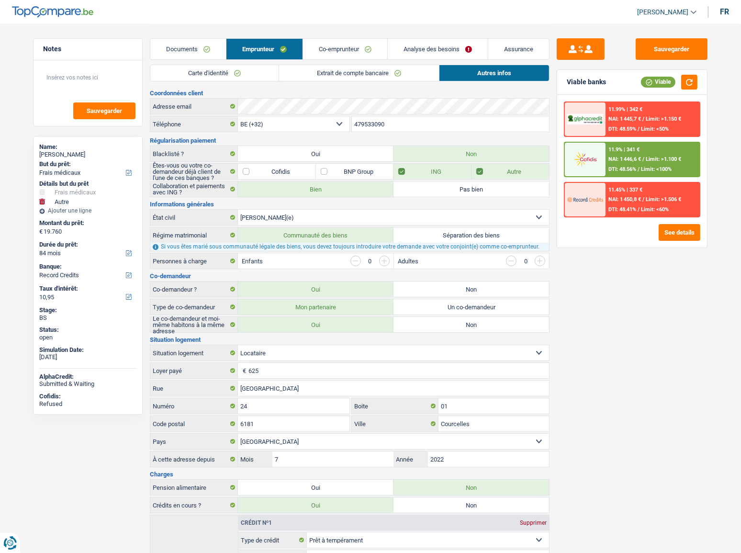
drag, startPoint x: 333, startPoint y: 68, endPoint x: 360, endPoint y: 73, distance: 27.9
click at [334, 68] on link "Extrait de compte bancaire" at bounding box center [359, 73] width 160 height 16
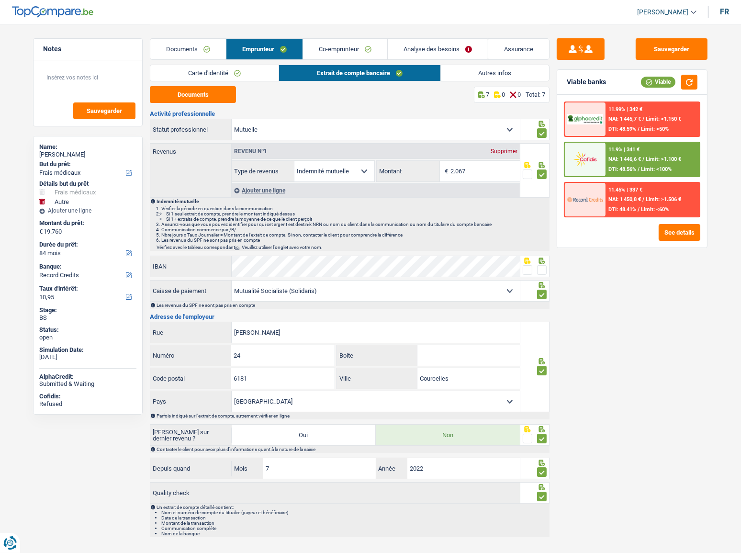
click at [352, 51] on link "Co-emprunteur" at bounding box center [345, 49] width 84 height 21
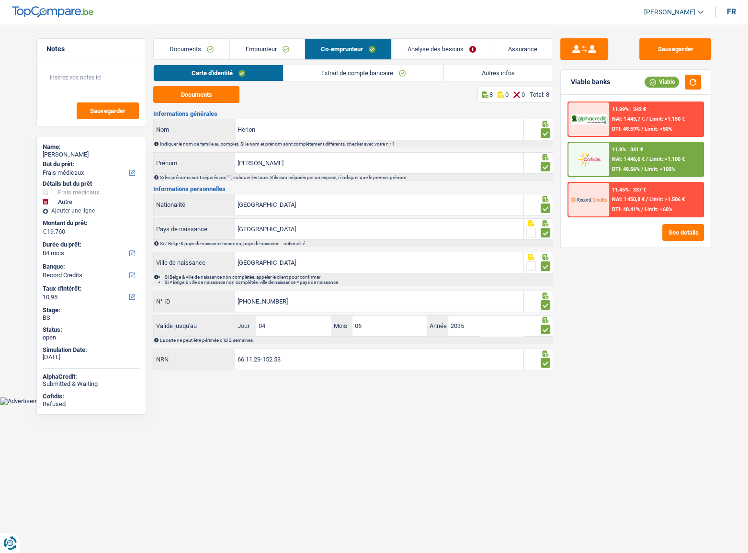
click at [340, 72] on link "Extrait de compte bancaire" at bounding box center [363, 73] width 160 height 16
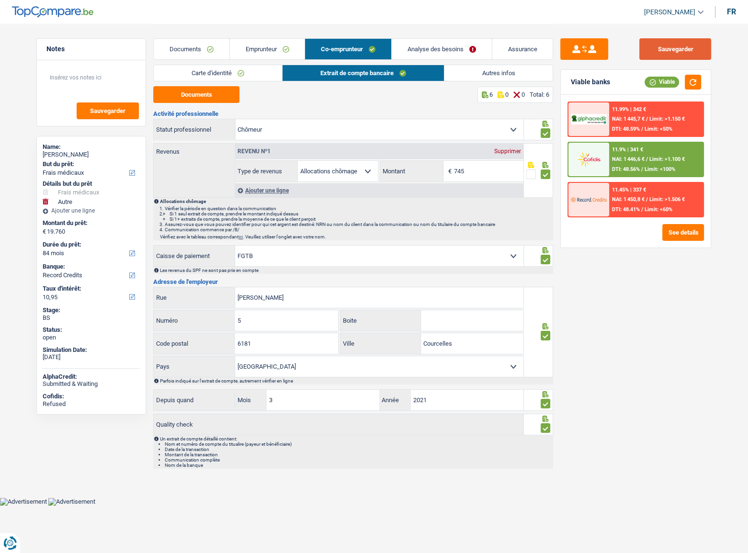
click at [672, 54] on button "Sauvegarder" at bounding box center [675, 49] width 72 height 22
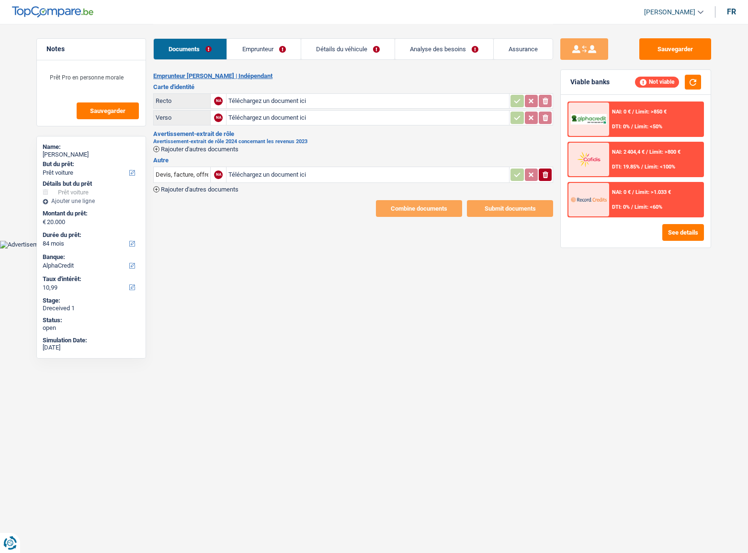
select select "car"
select select "84"
select select "alphacredit"
type input "C:\fakepath\17570793880071295769639142226423.jpg"
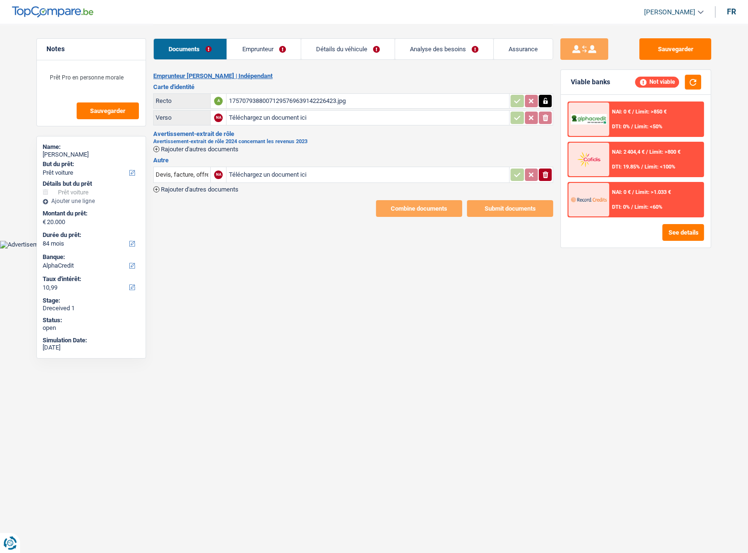
type input "C:\fakepath\17570794143188574894531016534053.jpg"
click at [196, 186] on span "Rajouter d'autres documents" at bounding box center [200, 189] width 78 height 6
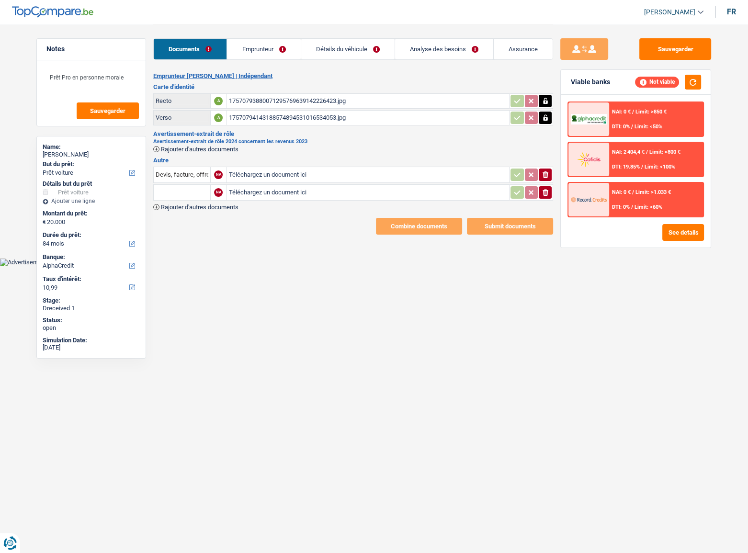
type input "C:\fakepath\Cooper C 5 portes.pdf"
click at [249, 56] on link "Emprunteur" at bounding box center [263, 49] width 73 height 21
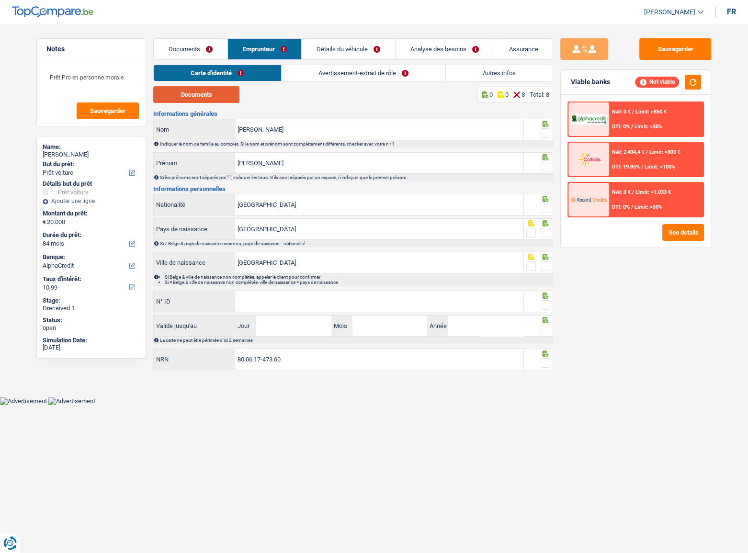
click at [223, 96] on button "Documents" at bounding box center [196, 94] width 86 height 17
drag, startPoint x: 542, startPoint y: 132, endPoint x: 551, endPoint y: 151, distance: 20.4
click at [545, 131] on span at bounding box center [546, 133] width 10 height 10
click at [0, 0] on input "radio" at bounding box center [0, 0] width 0 height 0
click at [549, 155] on icon at bounding box center [546, 157] width 10 height 6
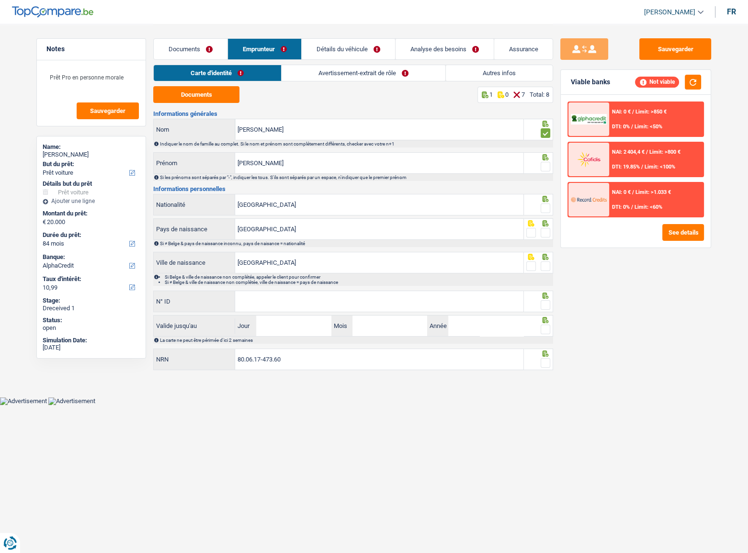
click at [543, 159] on icon at bounding box center [545, 157] width 6 height 6
click at [325, 90] on div "Documents 1 0 7 Total: 8" at bounding box center [353, 94] width 400 height 17
click at [322, 79] on link "Avertissement-extrait de rôle" at bounding box center [364, 73] width 164 height 16
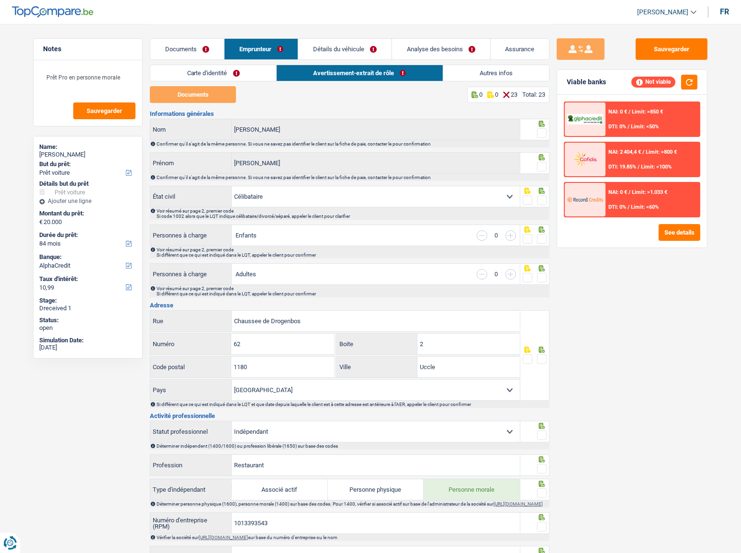
click at [235, 74] on link "Carte d'identité" at bounding box center [213, 73] width 126 height 16
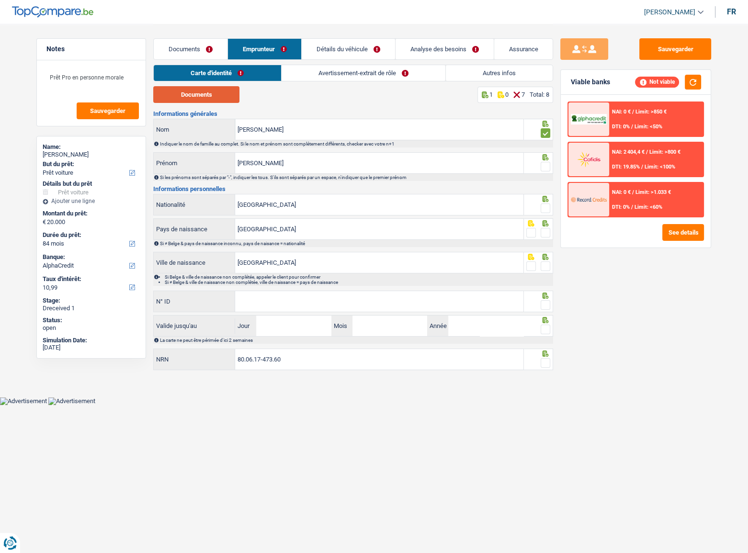
click at [193, 93] on button "Documents" at bounding box center [196, 94] width 86 height 17
click at [545, 163] on span at bounding box center [546, 167] width 10 height 10
click at [0, 0] on input "radio" at bounding box center [0, 0] width 0 height 0
click at [546, 206] on span at bounding box center [546, 208] width 10 height 10
click at [0, 0] on input "radio" at bounding box center [0, 0] width 0 height 0
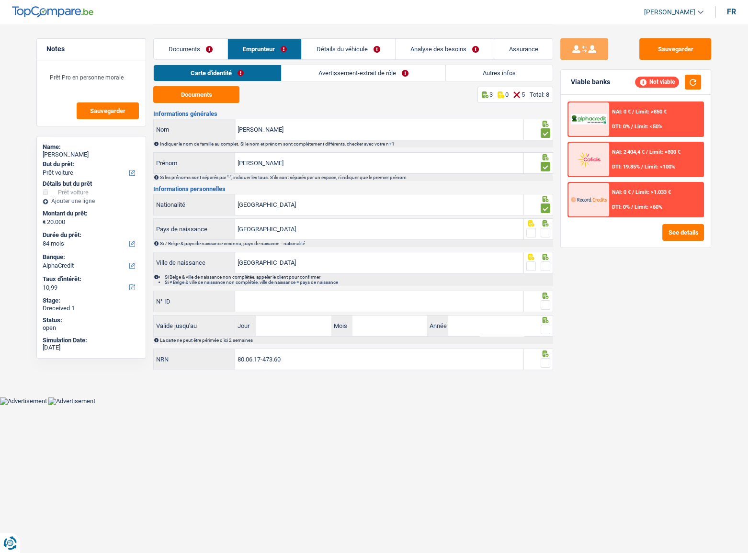
click at [549, 240] on div "Si ≠ Belge & pays de naissance inconnu, pays de naisance = nationalité" at bounding box center [353, 243] width 400 height 7
click at [546, 230] on span at bounding box center [546, 233] width 10 height 10
click at [0, 0] on input "radio" at bounding box center [0, 0] width 0 height 0
click at [547, 267] on span at bounding box center [546, 266] width 10 height 10
click at [0, 0] on input "radio" at bounding box center [0, 0] width 0 height 0
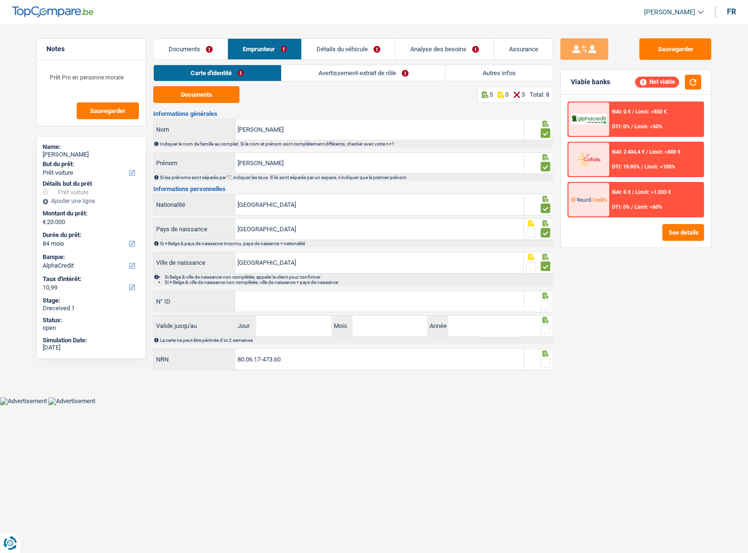
click at [551, 311] on div at bounding box center [539, 302] width 30 height 22
click at [541, 301] on span at bounding box center [546, 305] width 10 height 10
click at [0, 0] on input "radio" at bounding box center [0, 0] width 0 height 0
click at [350, 311] on div "N° ID Tous les champs sont obligatoires. Veuillez fournir une réponse plus long…" at bounding box center [338, 302] width 371 height 23
click at [350, 302] on input "N° ID" at bounding box center [379, 301] width 288 height 21
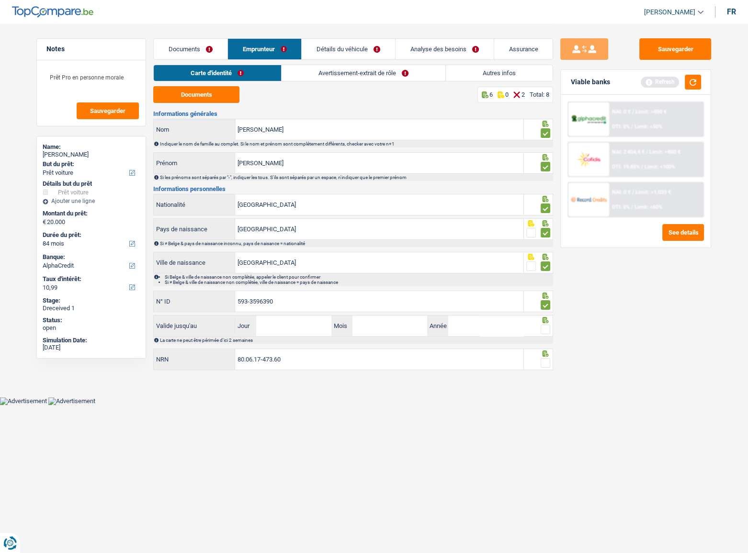
type input "593-3596390"
click at [305, 316] on input "Jour" at bounding box center [293, 326] width 75 height 21
click at [304, 308] on div "Vous devez fournir une réponse plus longue" at bounding box center [365, 310] width 256 height 4
drag, startPoint x: 302, startPoint y: 303, endPoint x: 178, endPoint y: 288, distance: 124.4
click at [178, 288] on div "Informations générales [PERSON_NAME] Nom Indiquer le nom de famille au complet.…" at bounding box center [353, 241] width 400 height 261
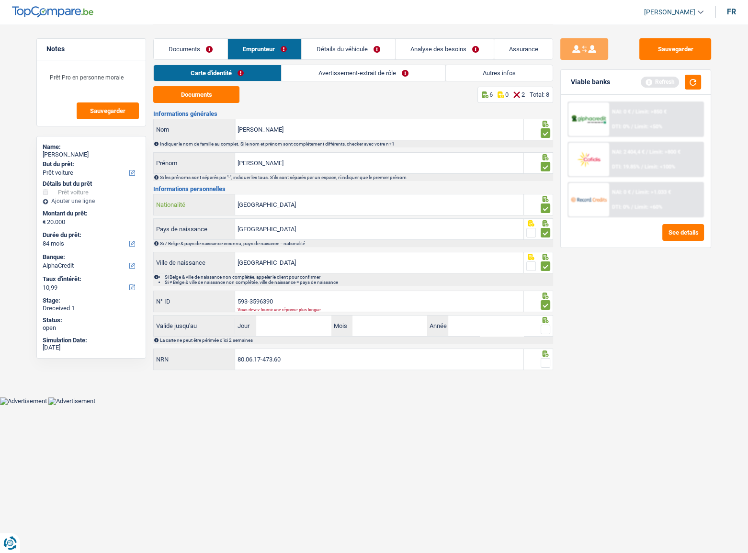
click at [139, 192] on div "Notes Prêt Pro en personne morale Sauvegarder Name: [PERSON_NAME] But du prêt: …" at bounding box center [373, 198] width 689 height 349
type input "ré"
type input "B-5933596-39"
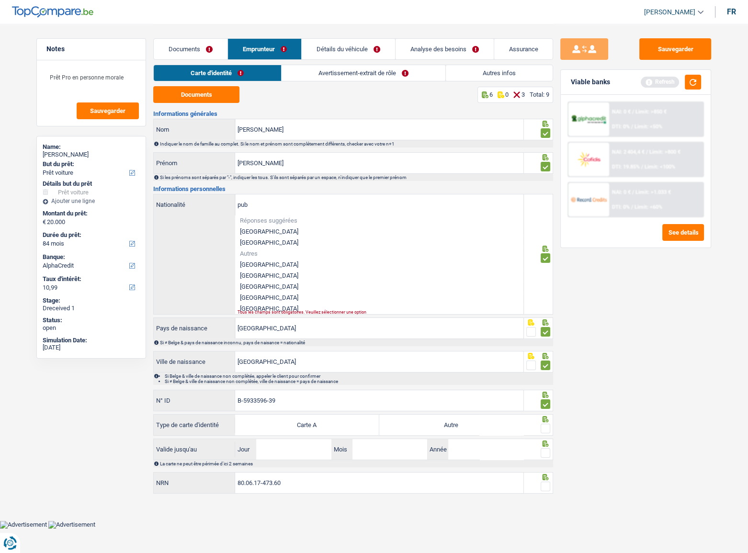
click at [328, 287] on li "[GEOGRAPHIC_DATA]" at bounding box center [379, 286] width 288 height 11
type input "[GEOGRAPHIC_DATA]"
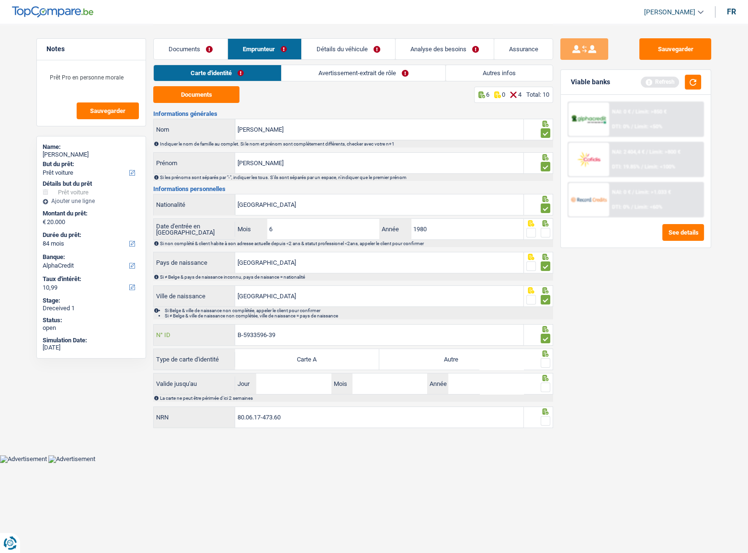
click at [280, 333] on input "B-5933596-39" at bounding box center [379, 335] width 288 height 21
drag, startPoint x: 249, startPoint y: 334, endPoint x: 401, endPoint y: 336, distance: 151.3
click at [401, 336] on input "B-5933596-39" at bounding box center [379, 335] width 288 height 21
type input "B-5335963-90"
click at [440, 359] on label "Autre" at bounding box center [451, 359] width 144 height 21
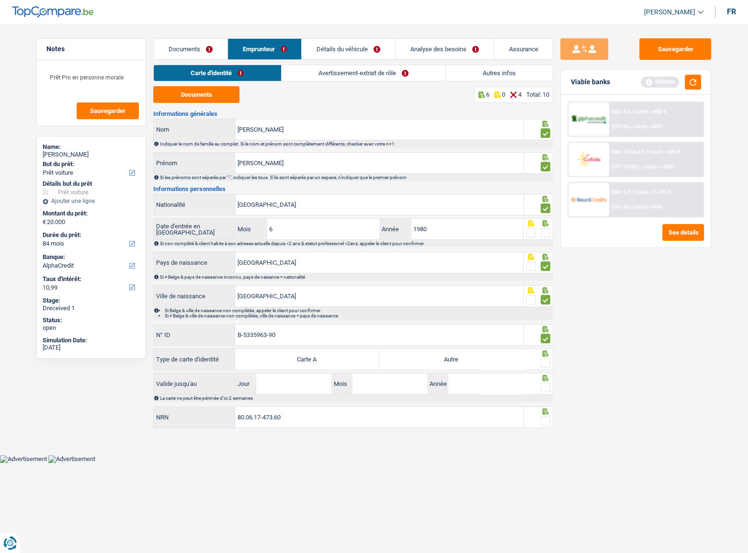
click at [440, 359] on input "Autre" at bounding box center [451, 359] width 144 height 21
radio input "true"
click at [541, 361] on fieldset at bounding box center [538, 363] width 24 height 12
click at [553, 386] on div "Sauvegarder Viable banks Refresh NAI: 0 € / Limit: >850 € DTI: 0% / Limit: <50%…" at bounding box center [635, 287] width 165 height 499
drag, startPoint x: 549, startPoint y: 385, endPoint x: 544, endPoint y: 389, distance: 5.5
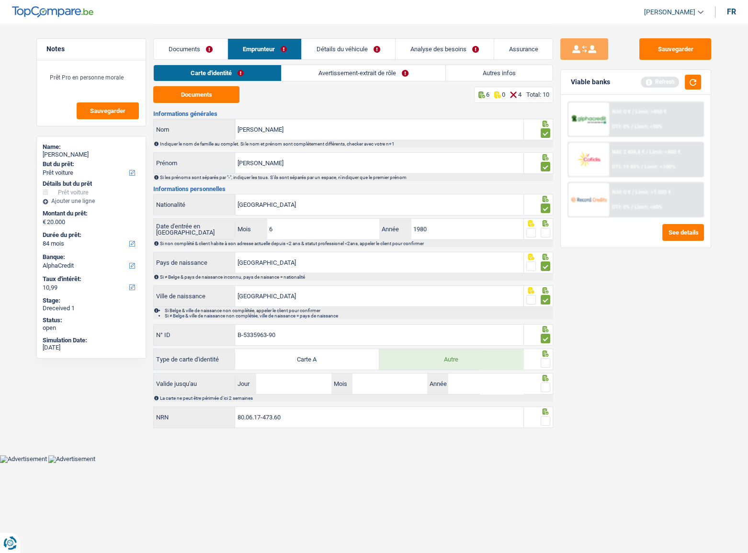
click at [544, 386] on span at bounding box center [546, 388] width 10 height 10
click at [0, 0] on input "radio" at bounding box center [0, 0] width 0 height 0
click at [543, 416] on span at bounding box center [546, 421] width 10 height 10
click at [0, 0] on input "radio" at bounding box center [0, 0] width 0 height 0
drag, startPoint x: 543, startPoint y: 357, endPoint x: 325, endPoint y: 384, distance: 220.4
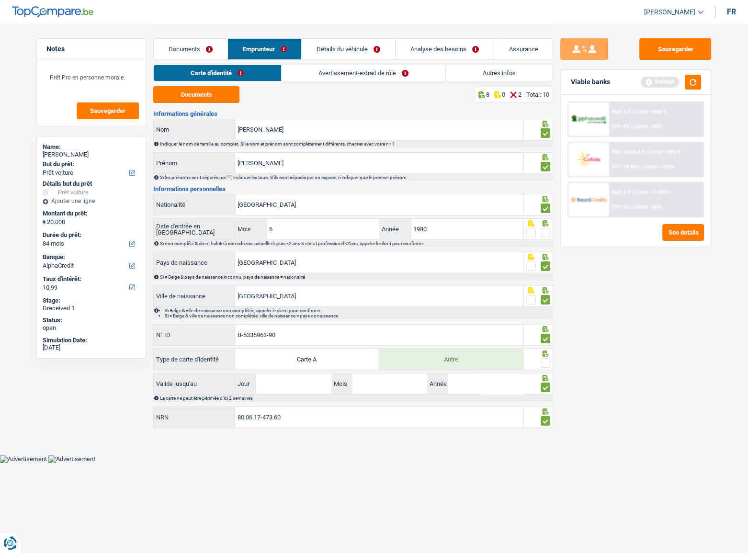
click at [541, 360] on span at bounding box center [546, 363] width 10 height 10
click at [0, 0] on input "radio" at bounding box center [0, 0] width 0 height 0
click at [314, 383] on input "Jour" at bounding box center [293, 383] width 75 height 21
type input "18"
type input "3"
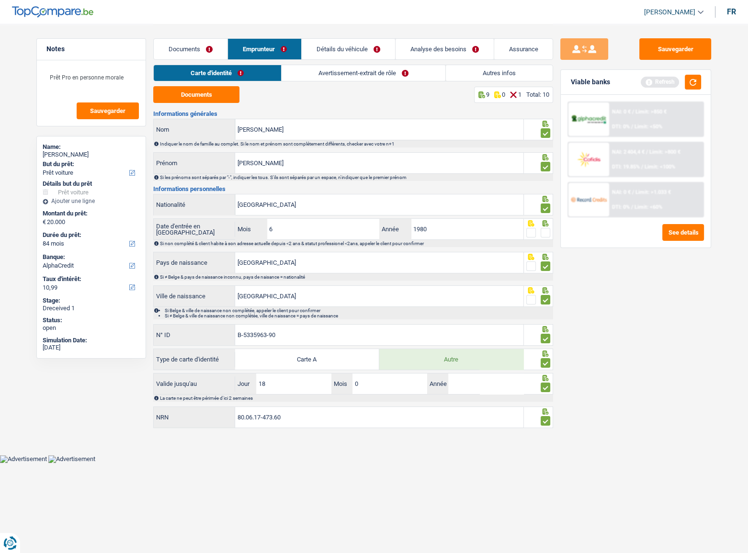
type input "03"
type input "2027"
drag, startPoint x: 669, startPoint y: 46, endPoint x: 702, endPoint y: 65, distance: 38.6
click at [669, 46] on button "Sauvegarder" at bounding box center [675, 49] width 72 height 22
drag, startPoint x: 697, startPoint y: 79, endPoint x: 555, endPoint y: 68, distance: 142.1
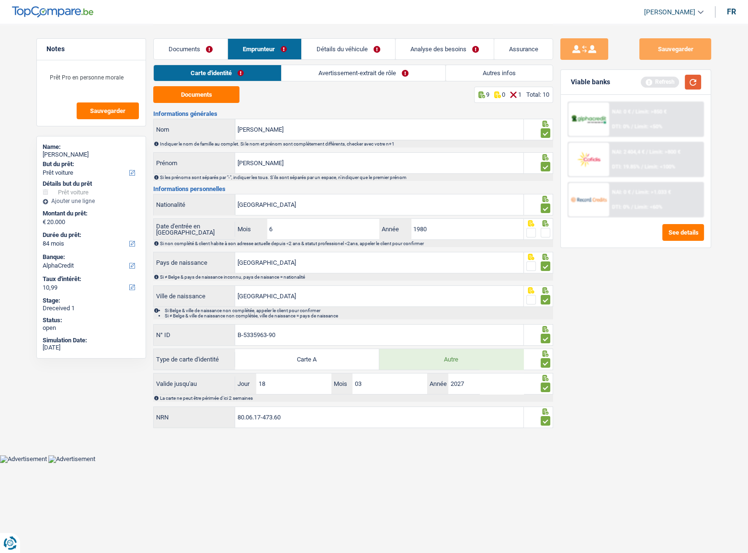
click at [695, 79] on button "button" at bounding box center [693, 82] width 16 height 15
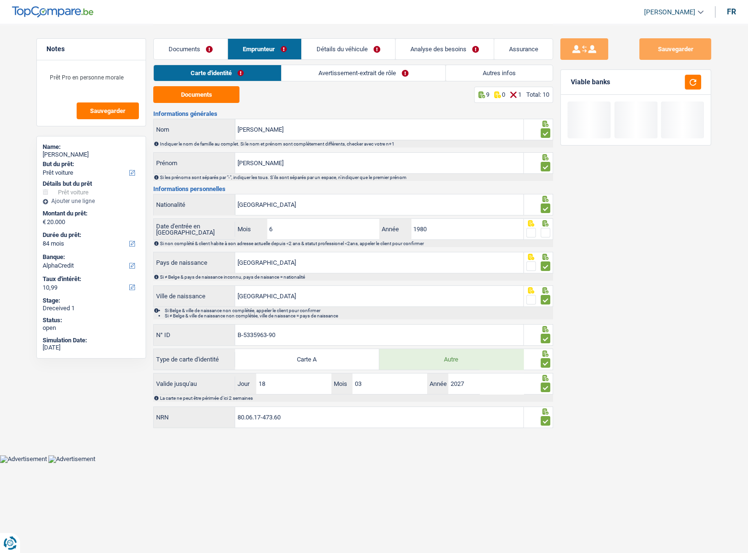
click at [341, 73] on link "Avertissement-extrait de rôle" at bounding box center [364, 73] width 164 height 16
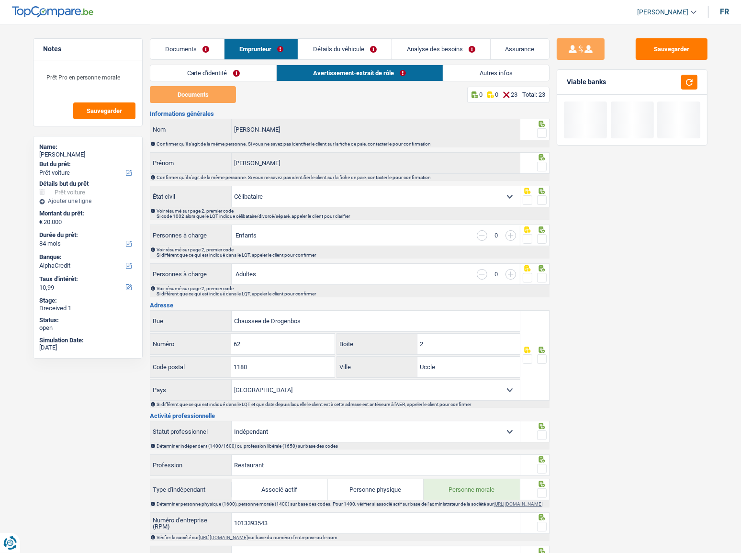
drag, startPoint x: 536, startPoint y: 131, endPoint x: 542, endPoint y: 136, distance: 7.1
click at [537, 131] on fieldset at bounding box center [535, 133] width 24 height 12
click at [542, 136] on span at bounding box center [542, 133] width 10 height 10
click at [0, 0] on input "radio" at bounding box center [0, 0] width 0 height 0
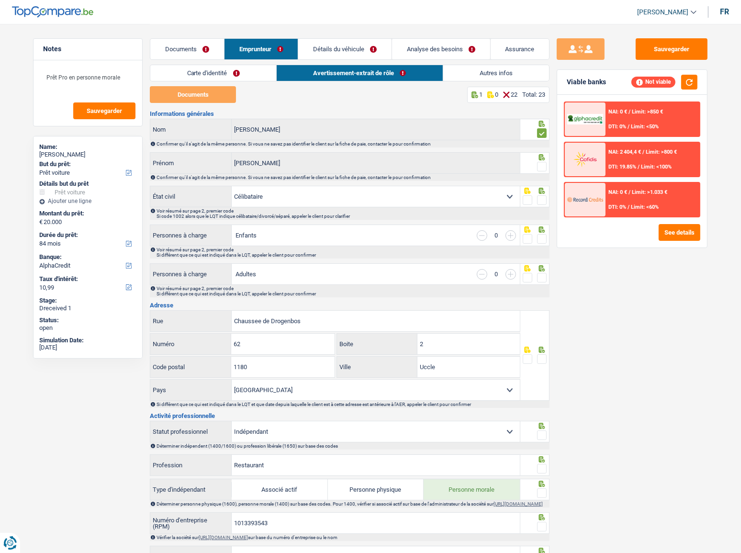
click at [545, 171] on div at bounding box center [542, 167] width 10 height 12
click at [551, 163] on div "Sauvegarder Viable banks Not viable NAI: 0 € / Limit: >850 € DTI: 0% / Limit: <…" at bounding box center [632, 287] width 165 height 499
click at [538, 163] on span at bounding box center [542, 167] width 10 height 10
click at [0, 0] on input "radio" at bounding box center [0, 0] width 0 height 0
click at [682, 48] on button "Sauvegarder" at bounding box center [672, 49] width 72 height 22
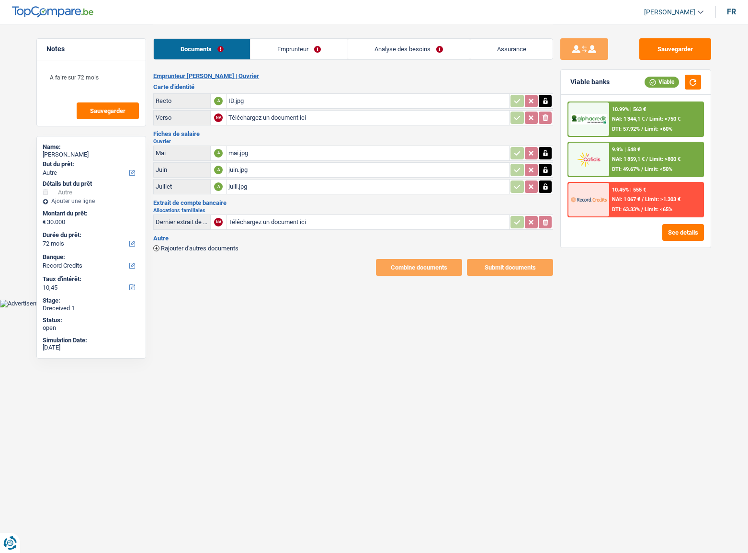
select select "other"
select select "72"
select select "record credits"
click at [283, 224] on input "Téléchargez un document ici" at bounding box center [367, 222] width 279 height 14
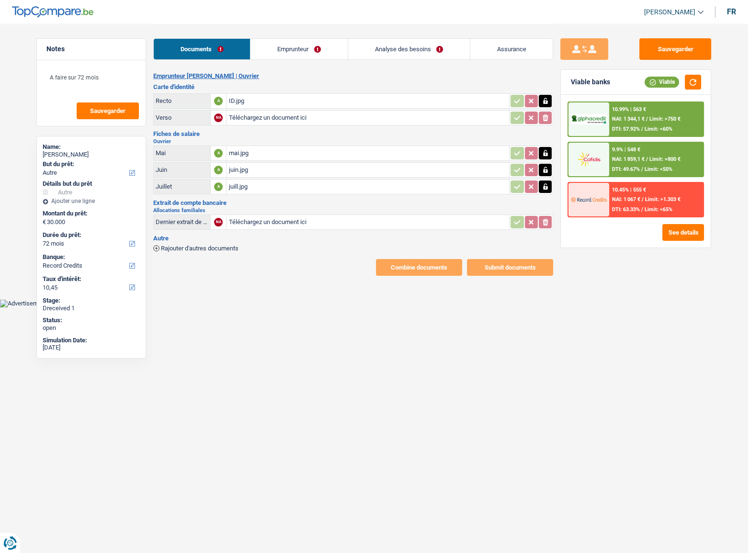
type input "C:\fakepath\20250905_1510039.png"
click at [244, 185] on div "juill.jpg" at bounding box center [367, 187] width 279 height 14
click at [244, 153] on div "mai.jpg" at bounding box center [367, 153] width 279 height 14
click at [542, 153] on icon "button" at bounding box center [546, 153] width 8 height 10
click at [543, 153] on icon "button" at bounding box center [545, 153] width 6 height 7
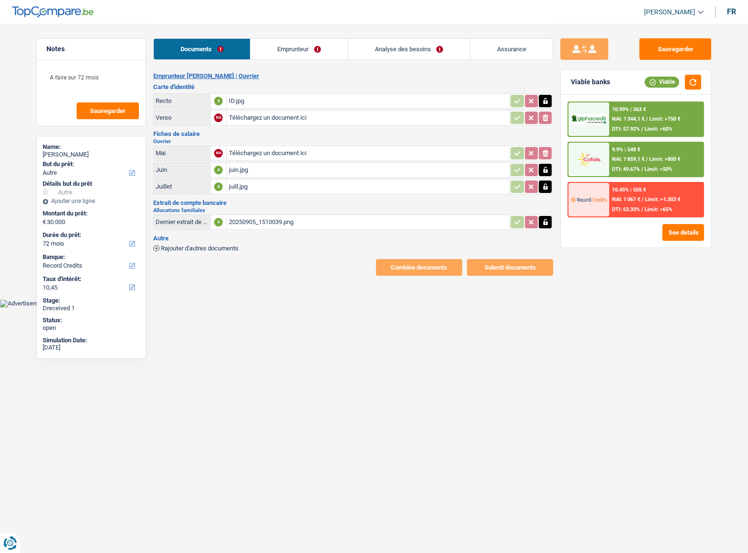
click at [251, 149] on input "Téléchargez un document ici" at bounding box center [367, 153] width 279 height 14
type input "C:\fakepath\BOHEE_E_082025_250905_151412_250905_152219_1.jpg"
click at [271, 52] on link "Emprunteur" at bounding box center [298, 49] width 97 height 21
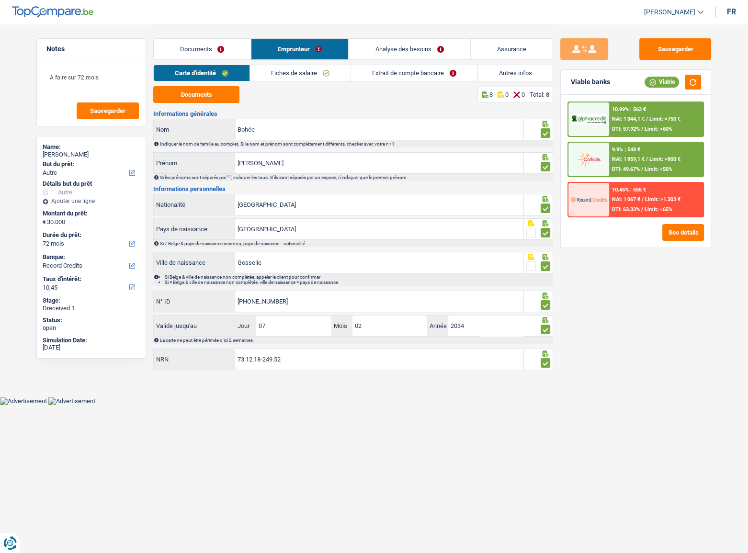
click at [210, 106] on div "Documents 8 0 0 Total: 8 Informations générales Bohée Nom Indiquer le nom de fa…" at bounding box center [353, 228] width 400 height 285
click at [212, 98] on button "Documents" at bounding box center [196, 94] width 86 height 17
click at [324, 69] on link "Fiches de salaire" at bounding box center [300, 73] width 101 height 16
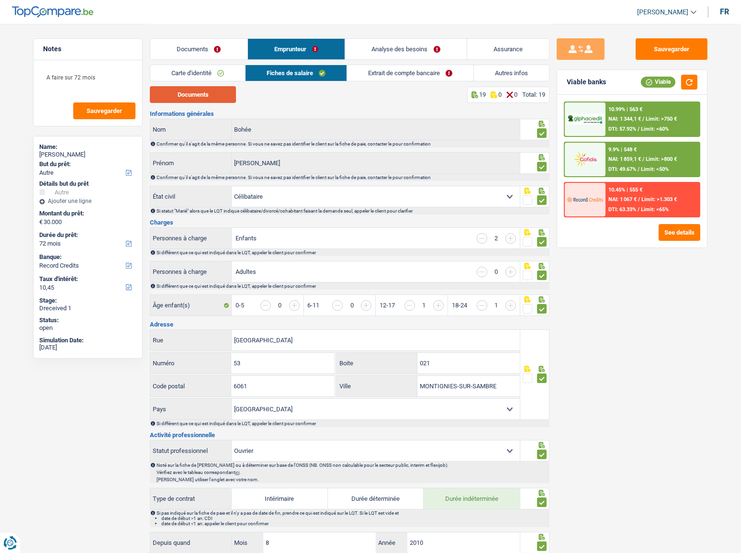
click at [206, 90] on button "Documents" at bounding box center [193, 94] width 86 height 17
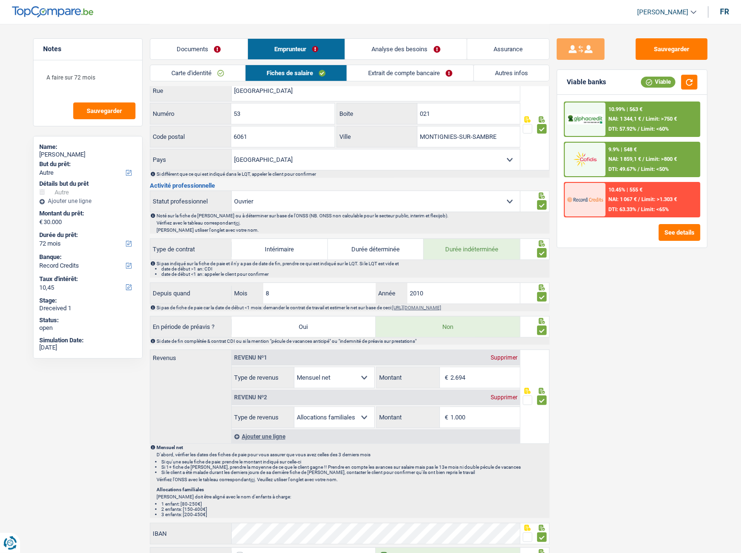
scroll to position [348, 0]
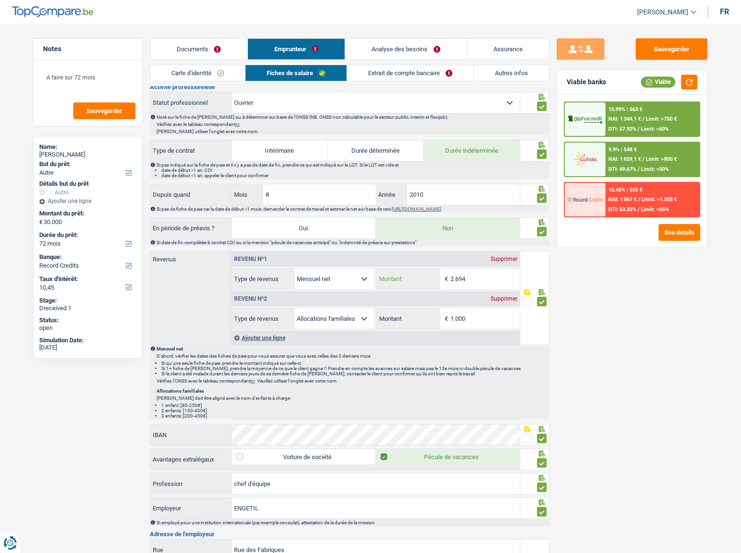
click at [464, 278] on input "2.694" at bounding box center [485, 279] width 69 height 21
drag, startPoint x: 459, startPoint y: 276, endPoint x: 506, endPoint y: 278, distance: 46.5
click at [506, 278] on input "2.694" at bounding box center [485, 279] width 69 height 21
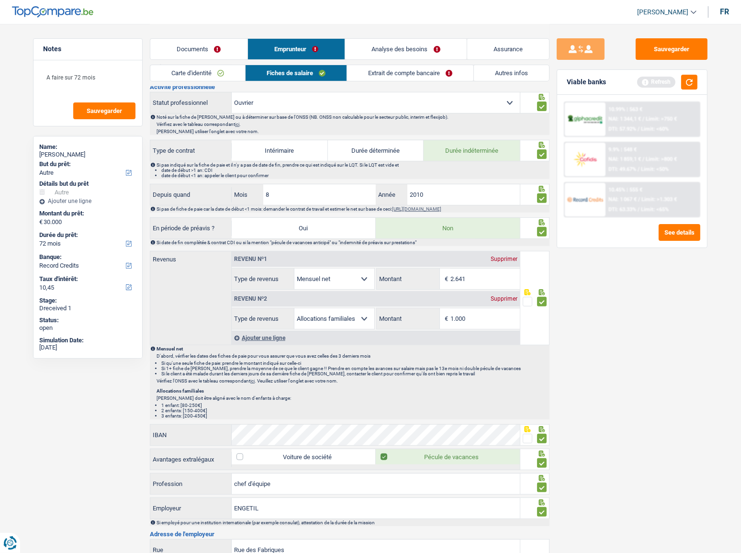
type input "2.641"
click at [661, 345] on div "Sauvegarder Viable banks Refresh 10.99% | 563 € NAI: 1 344,1 € / Limit: >750 € …" at bounding box center [632, 287] width 165 height 499
click at [215, 76] on link "Carte d'identité" at bounding box center [197, 73] width 95 height 16
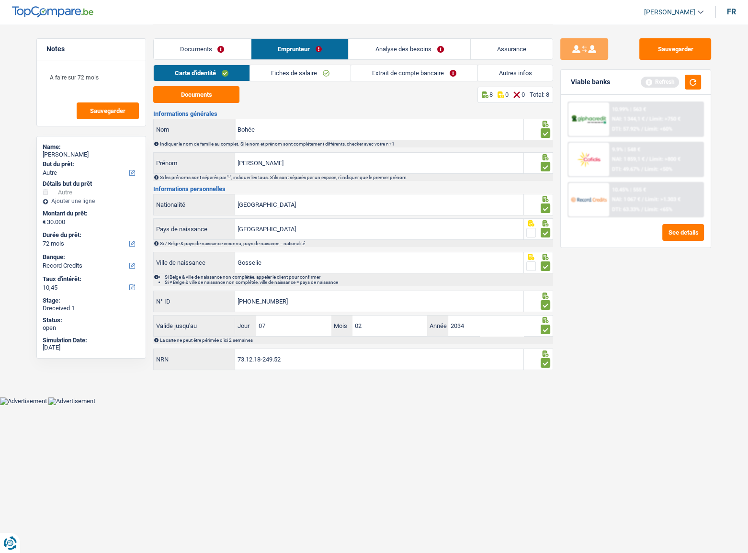
click at [327, 69] on link "Fiches de salaire" at bounding box center [300, 73] width 101 height 16
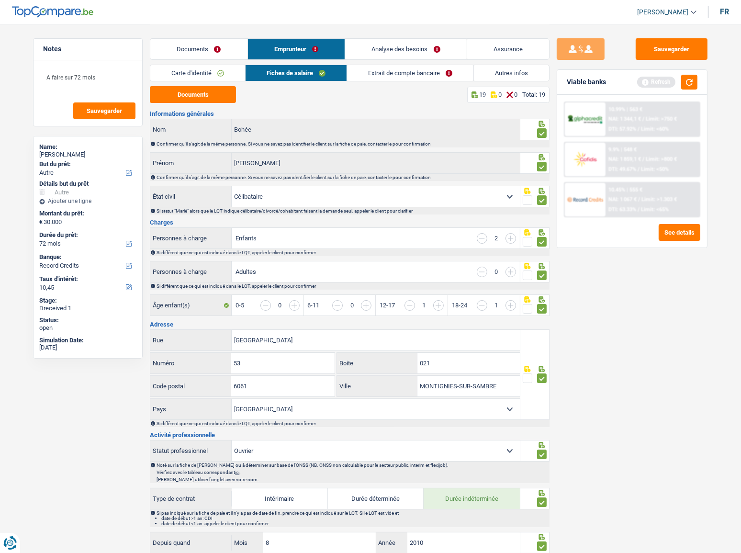
click at [387, 77] on link "Extrait de compte bancaire" at bounding box center [410, 73] width 126 height 16
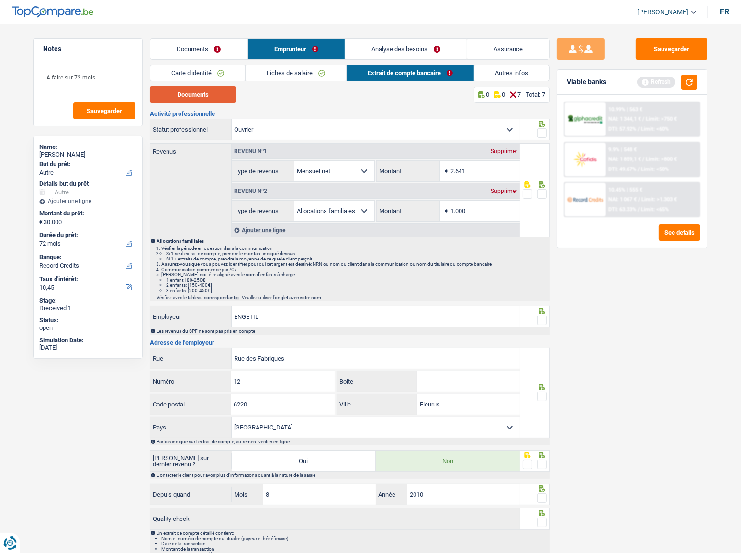
click at [192, 96] on button "Documents" at bounding box center [193, 94] width 86 height 17
click at [471, 210] on input "1.000" at bounding box center [485, 211] width 69 height 21
drag, startPoint x: 421, startPoint y: 210, endPoint x: 388, endPoint y: 207, distance: 33.7
click at [391, 208] on div "1.000 € Montant" at bounding box center [448, 211] width 143 height 21
type input "1.579"
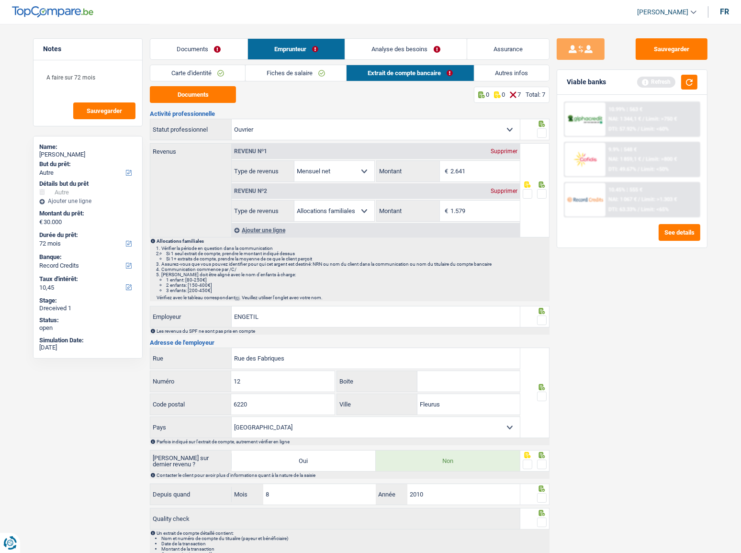
click at [545, 192] on div at bounding box center [535, 190] width 30 height 94
click at [541, 192] on span at bounding box center [542, 194] width 10 height 10
click at [0, 0] on input "radio" at bounding box center [0, 0] width 0 height 0
click at [540, 134] on span at bounding box center [542, 133] width 10 height 10
click at [0, 0] on input "radio" at bounding box center [0, 0] width 0 height 0
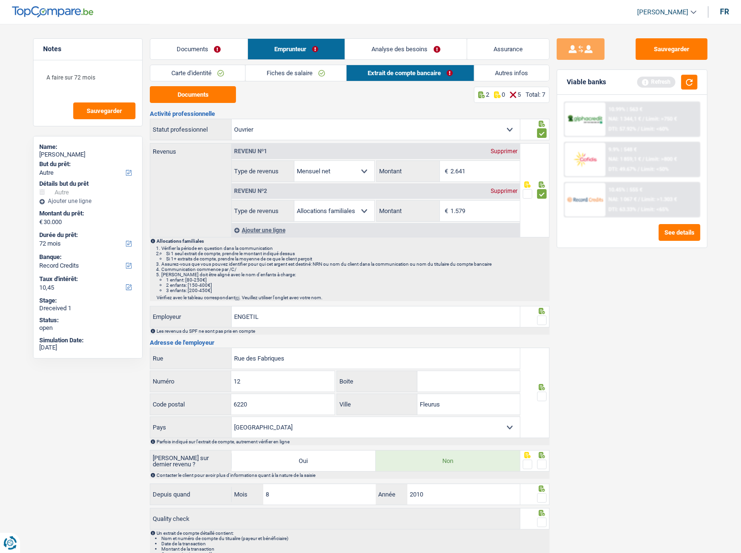
drag, startPoint x: 539, startPoint y: 318, endPoint x: 540, endPoint y: 370, distance: 52.2
click at [540, 318] on span at bounding box center [542, 321] width 10 height 10
click at [0, 0] on input "radio" at bounding box center [0, 0] width 0 height 0
click at [546, 392] on label at bounding box center [542, 397] width 10 height 10
click at [0, 0] on input "radio" at bounding box center [0, 0] width 0 height 0
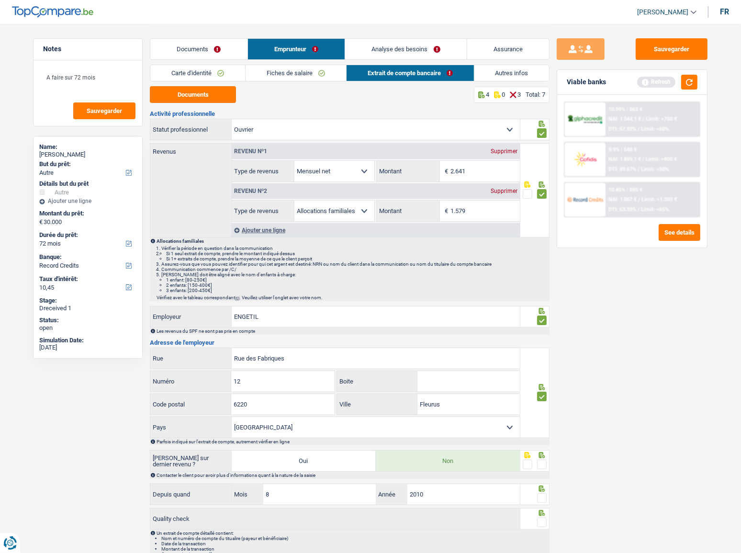
click at [542, 393] on span at bounding box center [542, 397] width 10 height 10
click at [0, 0] on input "radio" at bounding box center [0, 0] width 0 height 0
click at [542, 393] on span at bounding box center [542, 397] width 10 height 10
click at [0, 0] on input "radio" at bounding box center [0, 0] width 0 height 0
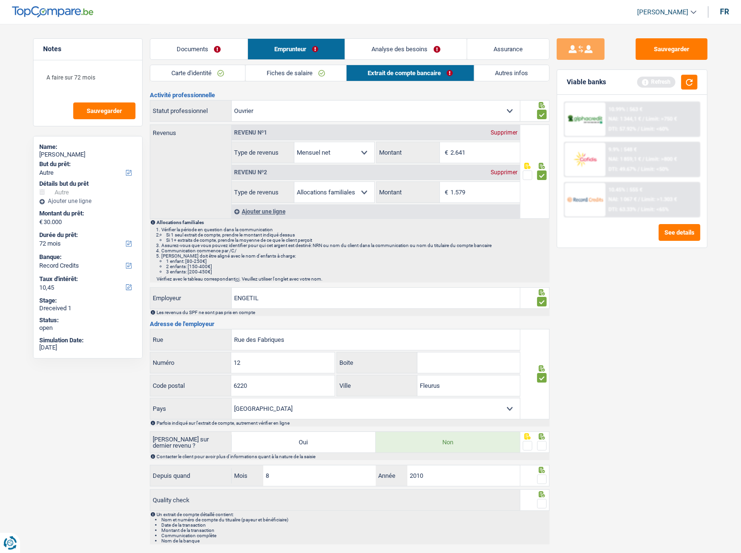
scroll to position [45, 0]
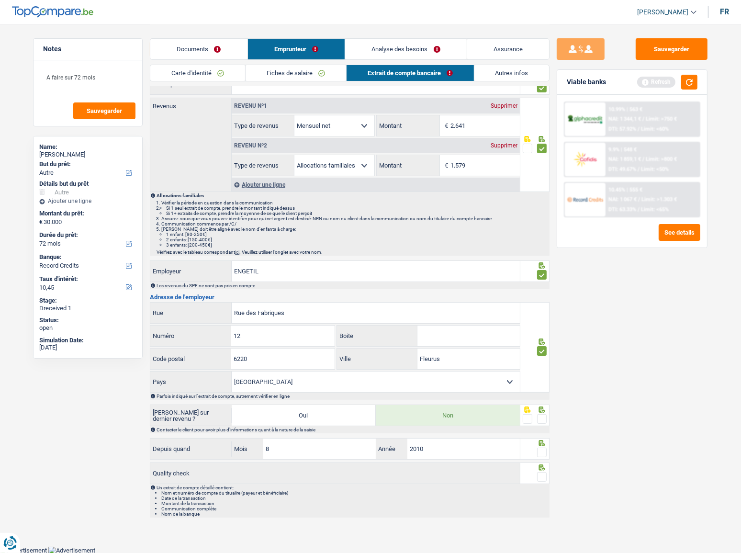
drag, startPoint x: 541, startPoint y: 417, endPoint x: 545, endPoint y: 442, distance: 25.7
click at [542, 419] on span at bounding box center [542, 419] width 10 height 10
click at [0, 0] on input "radio" at bounding box center [0, 0] width 0 height 0
click at [547, 458] on div at bounding box center [535, 449] width 30 height 22
click at [543, 453] on span at bounding box center [542, 453] width 10 height 10
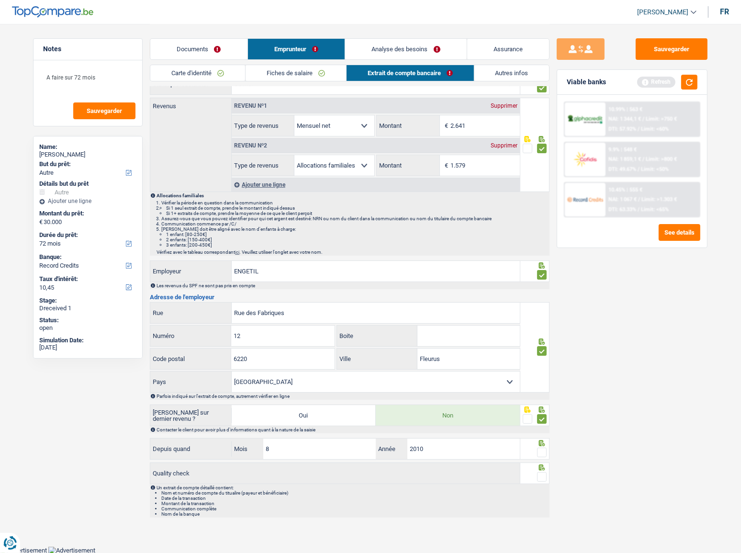
click at [0, 0] on input "radio" at bounding box center [0, 0] width 0 height 0
click at [542, 476] on span at bounding box center [542, 477] width 10 height 10
click at [0, 0] on input "radio" at bounding box center [0, 0] width 0 height 0
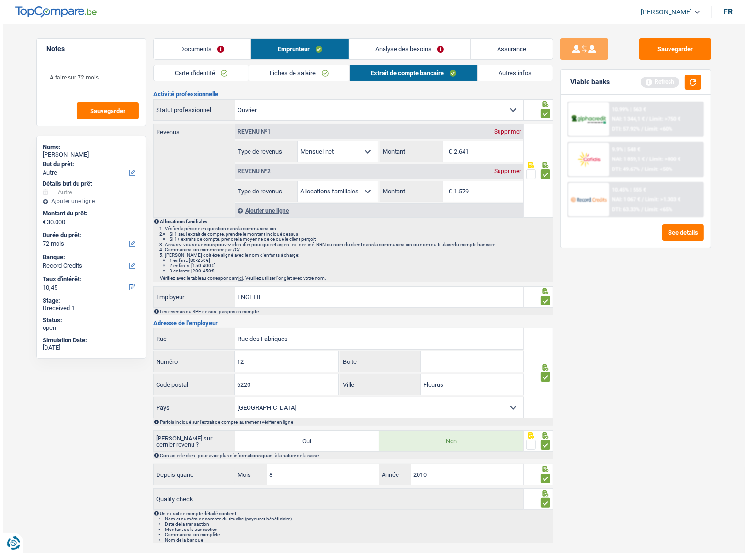
scroll to position [0, 0]
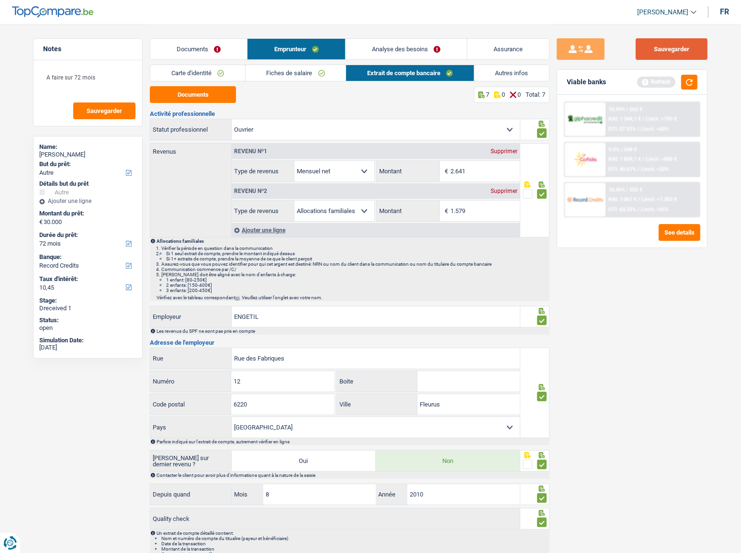
click at [662, 53] on button "Sauvegarder" at bounding box center [672, 49] width 72 height 22
drag, startPoint x: 507, startPoint y: 79, endPoint x: 577, endPoint y: 73, distance: 70.7
click at [507, 79] on link "Autres infos" at bounding box center [512, 73] width 75 height 16
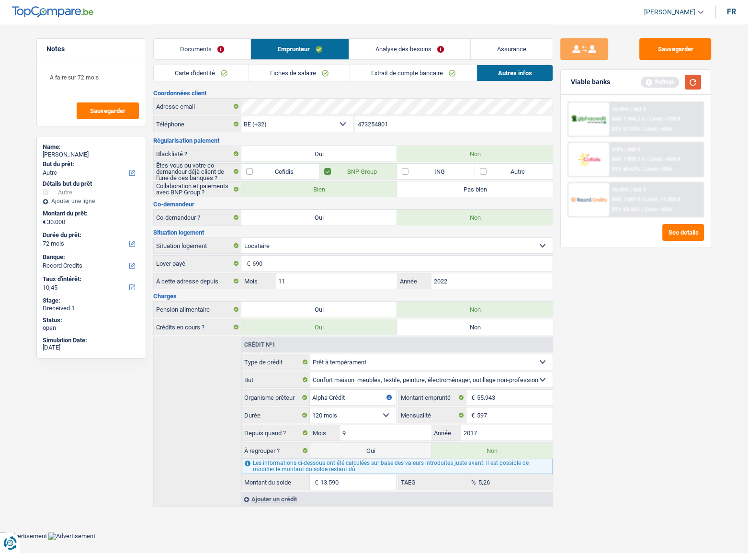
click at [687, 88] on button "button" at bounding box center [693, 82] width 16 height 15
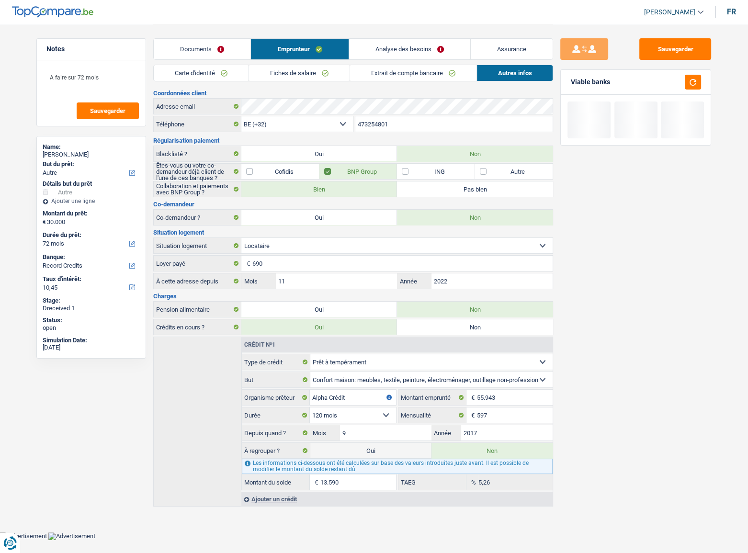
drag, startPoint x: 685, startPoint y: 70, endPoint x: 681, endPoint y: 65, distance: 6.1
click at [685, 70] on div "Viable banks" at bounding box center [636, 82] width 150 height 25
click at [679, 62] on div "Sauvegarder Viable banks" at bounding box center [635, 287] width 165 height 499
click at [673, 51] on button "Sauvegarder" at bounding box center [675, 49] width 72 height 22
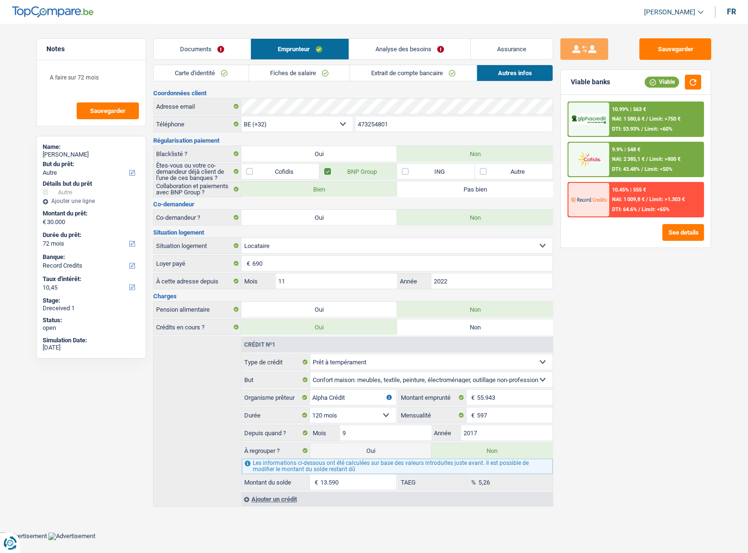
click at [397, 47] on link "Analyse des besoins" at bounding box center [409, 49] width 121 height 21
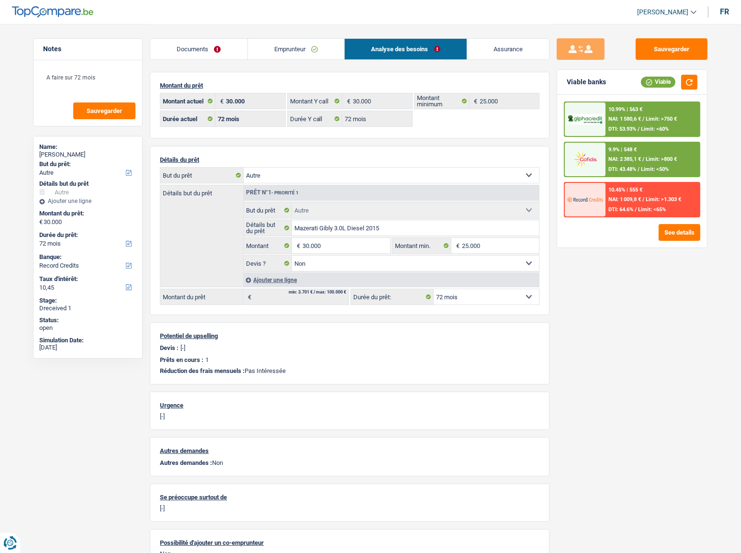
click at [249, 54] on link "Emprunteur" at bounding box center [296, 49] width 97 height 21
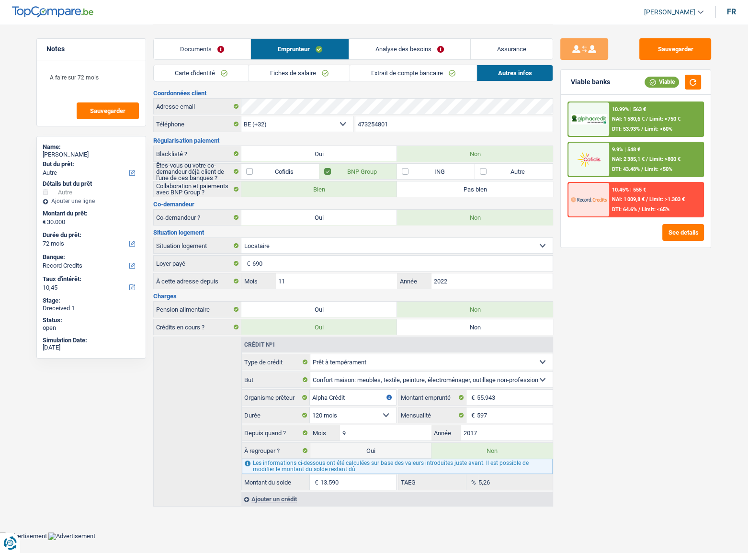
click at [356, 52] on link "Analyse des besoins" at bounding box center [409, 49] width 121 height 21
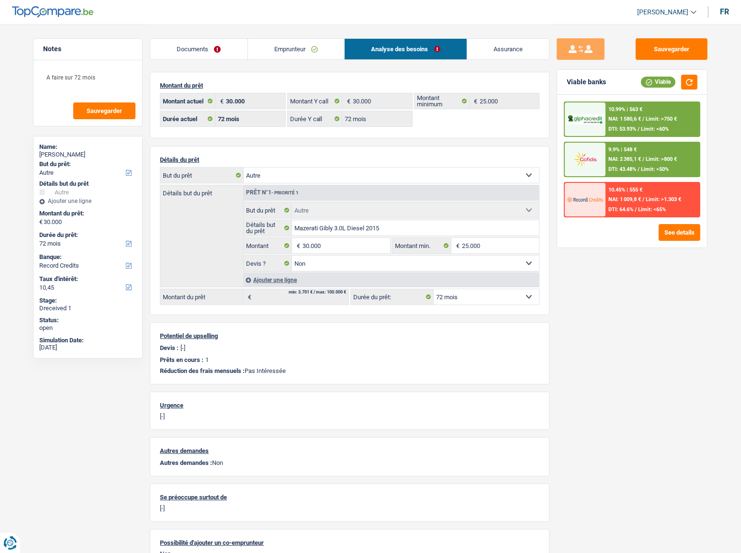
click at [284, 50] on link "Emprunteur" at bounding box center [296, 49] width 97 height 21
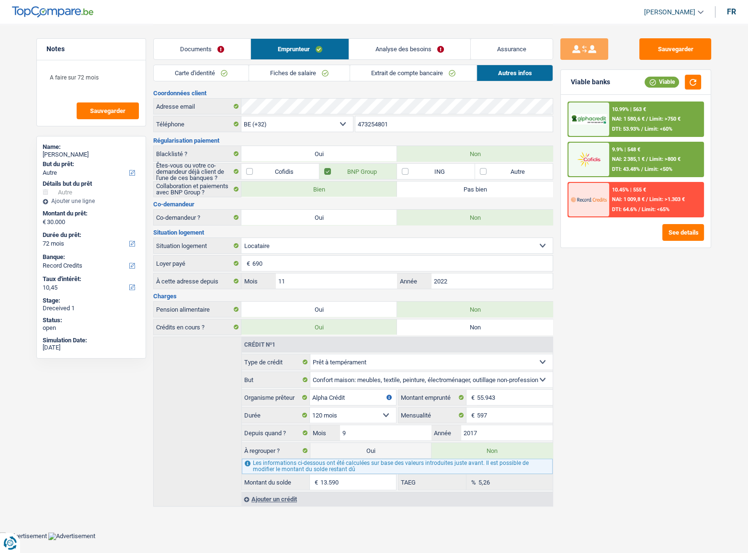
click at [670, 159] on span "Limit: >800 €" at bounding box center [664, 159] width 31 height 6
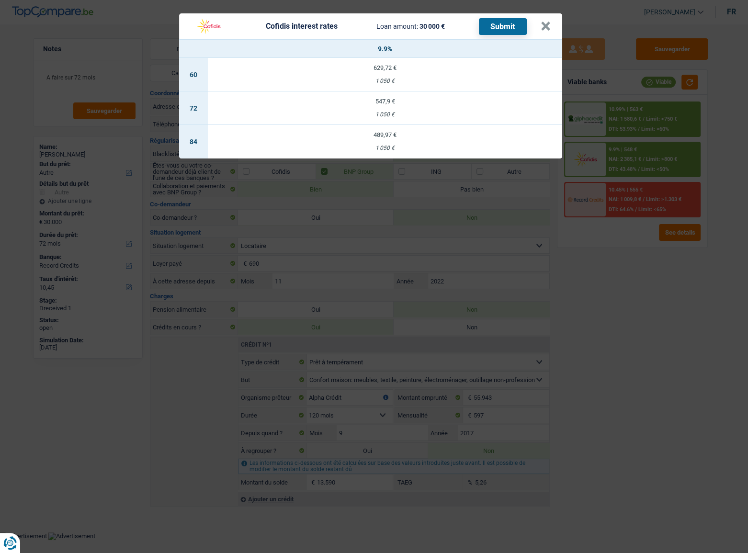
click at [440, 105] on td "547,9 € 1 050 €" at bounding box center [385, 108] width 354 height 34
select select "cofidis"
type input "9,90"
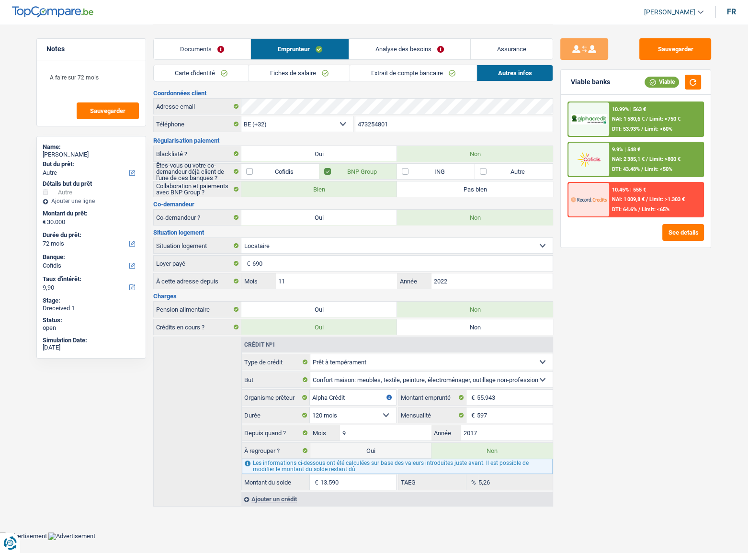
click at [651, 147] on div "9.9% | 548 € NAI: 2 385,1 € / Limit: >800 € DTI: 43.48% / Limit: <50%" at bounding box center [656, 160] width 94 height 34
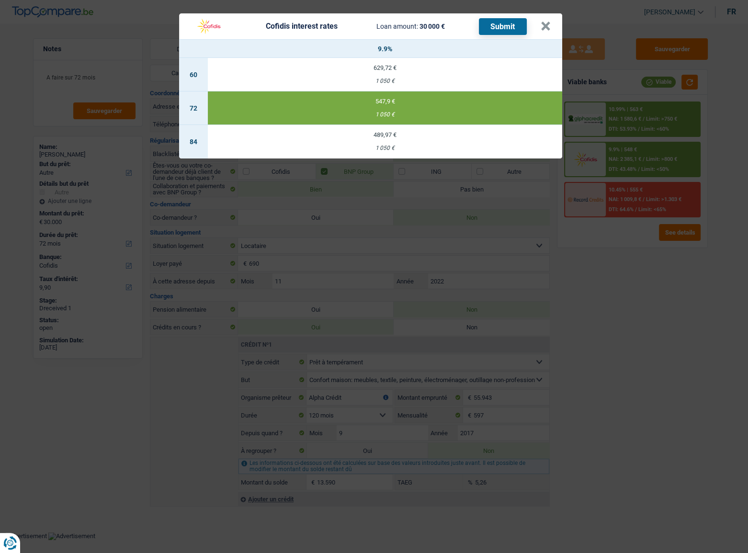
click at [518, 28] on button "Submit" at bounding box center [503, 26] width 48 height 17
click at [550, 26] on button "×" at bounding box center [546, 27] width 10 height 10
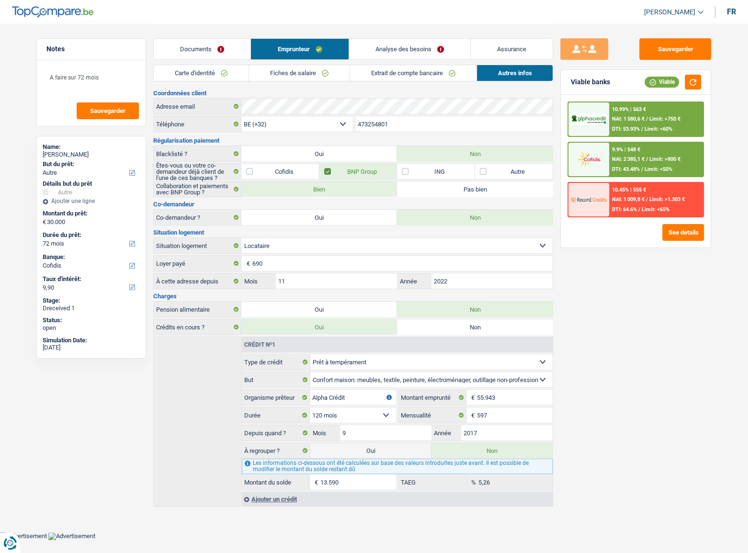
click at [205, 53] on link "Documents" at bounding box center [202, 49] width 97 height 21
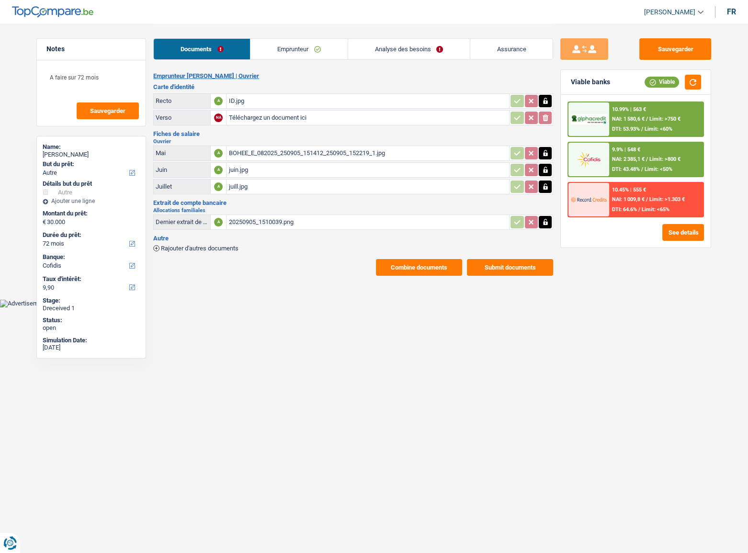
click at [507, 259] on button "Submit documents" at bounding box center [510, 267] width 86 height 17
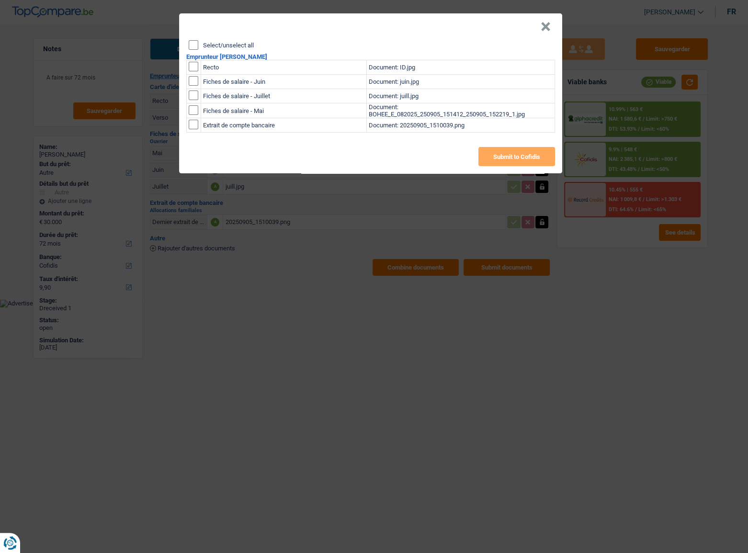
click at [190, 46] on input "Select/unselect all" at bounding box center [194, 45] width 10 height 10
checkbox input "true"
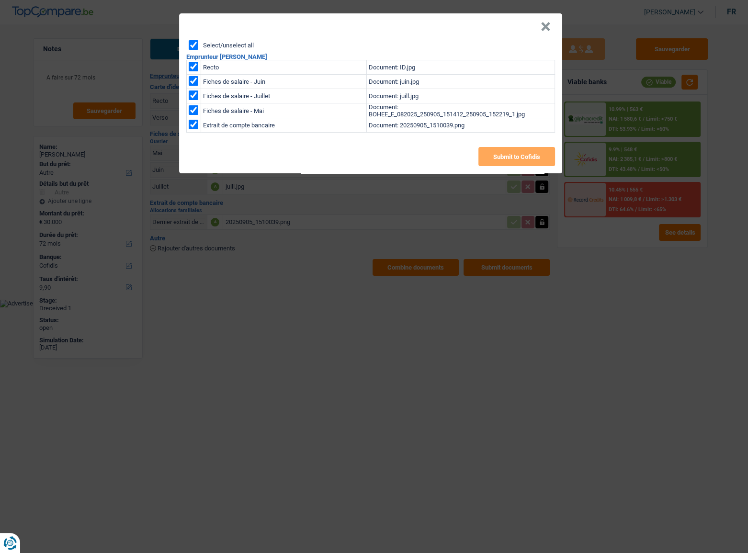
checkbox input "true"
click at [481, 158] on button "Submit to Cofidis" at bounding box center [516, 156] width 77 height 19
click at [542, 29] on button "×" at bounding box center [546, 27] width 10 height 10
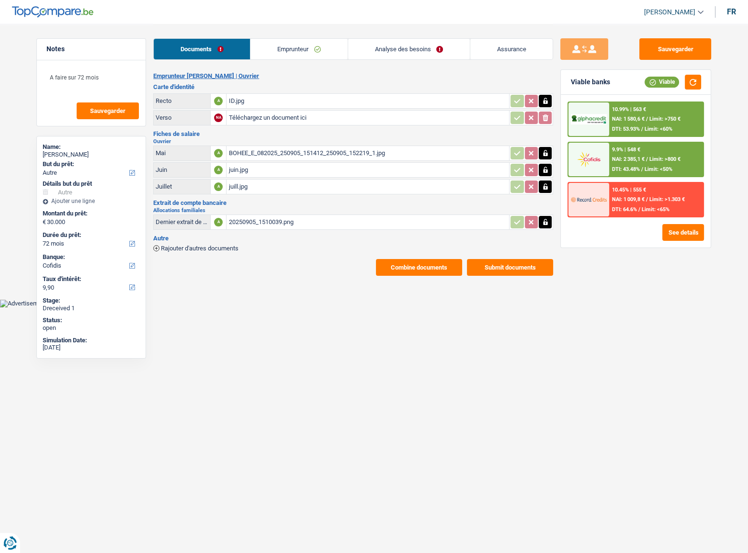
click at [287, 155] on div "BOHEE_E_082025_250905_151412_250905_152219_1.jpg" at bounding box center [367, 153] width 279 height 14
click at [315, 51] on link "Emprunteur" at bounding box center [298, 49] width 97 height 21
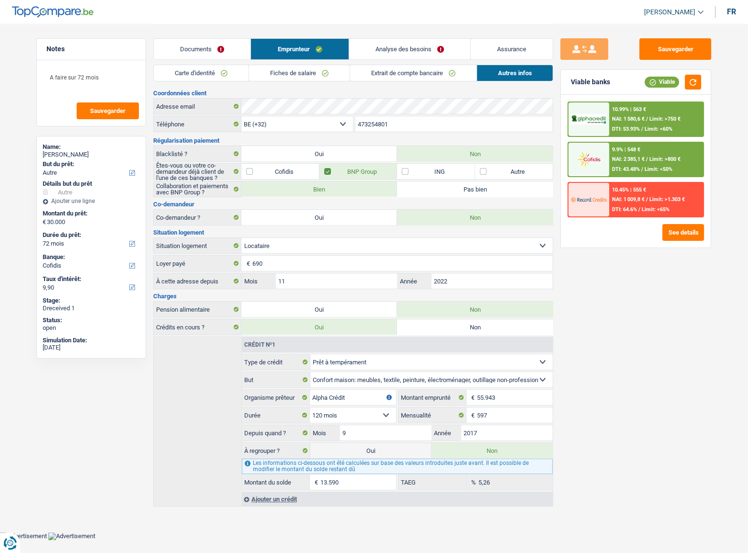
click at [399, 78] on link "Extrait de compte bancaire" at bounding box center [413, 73] width 126 height 16
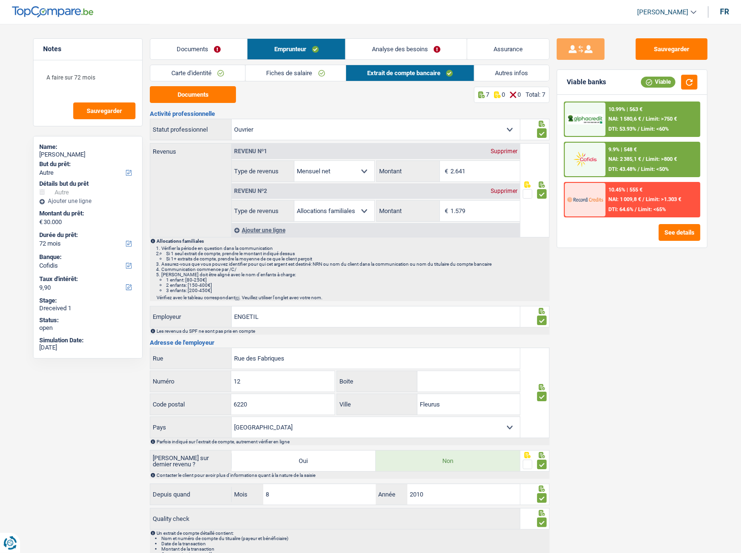
click at [655, 118] on span "Limit: >750 €" at bounding box center [661, 119] width 31 height 6
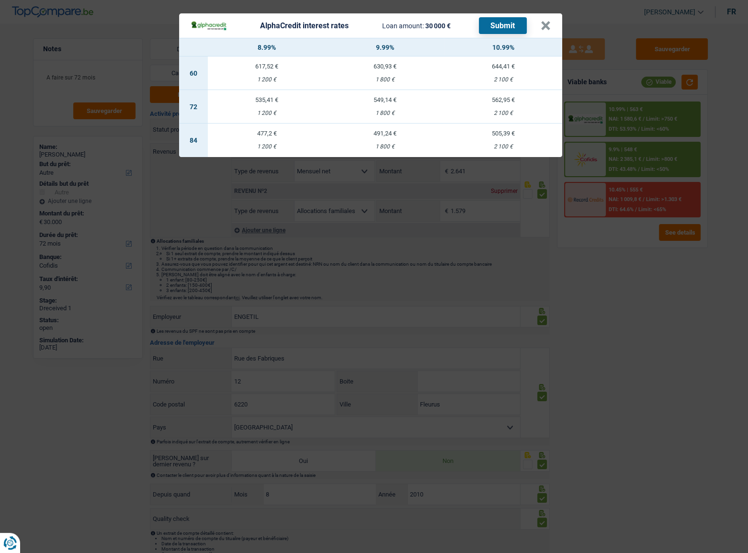
click at [388, 110] on div "1 800 €" at bounding box center [385, 113] width 118 height 6
select select "alphacredit"
type input "9,99"
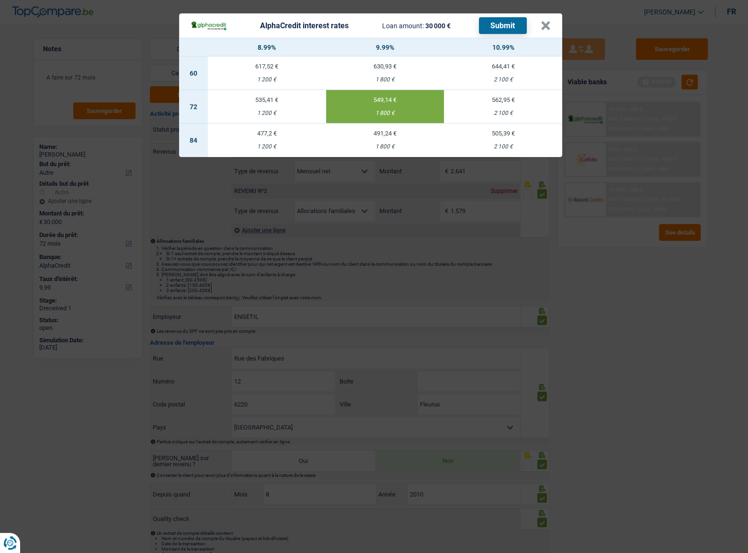
click at [506, 25] on button "Submit" at bounding box center [503, 25] width 48 height 17
click at [550, 25] on button "×" at bounding box center [546, 26] width 10 height 10
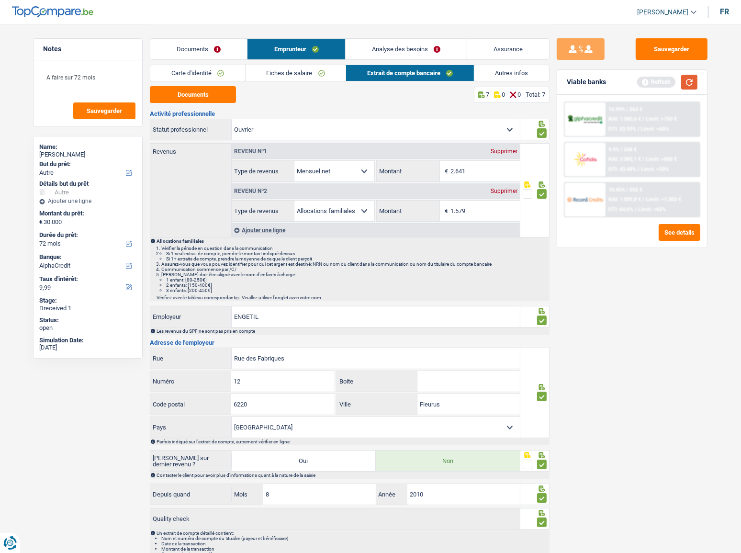
click at [689, 76] on button "button" at bounding box center [689, 82] width 16 height 15
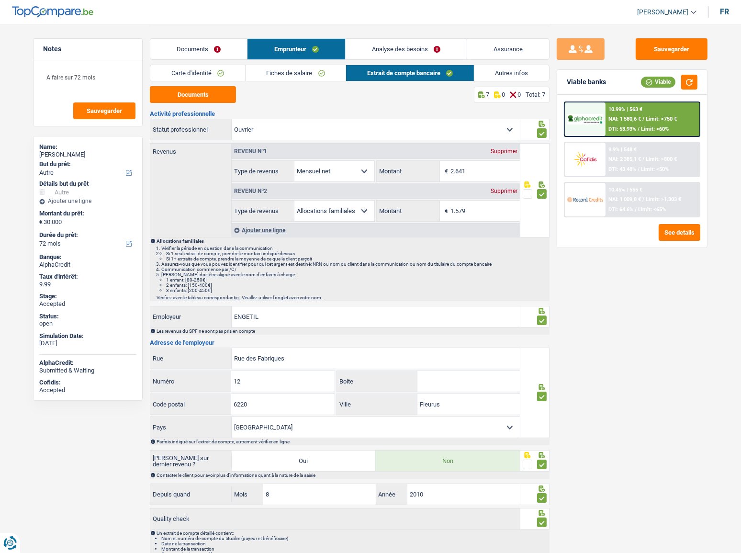
click at [325, 77] on link "Fiches de salaire" at bounding box center [296, 73] width 101 height 16
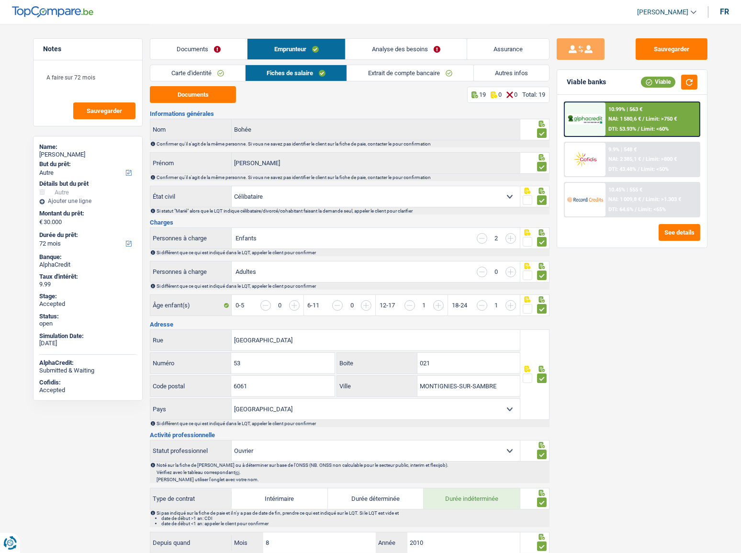
drag, startPoint x: 402, startPoint y: 70, endPoint x: 492, endPoint y: 77, distance: 90.3
click at [403, 70] on link "Extrait de compte bancaire" at bounding box center [410, 73] width 126 height 16
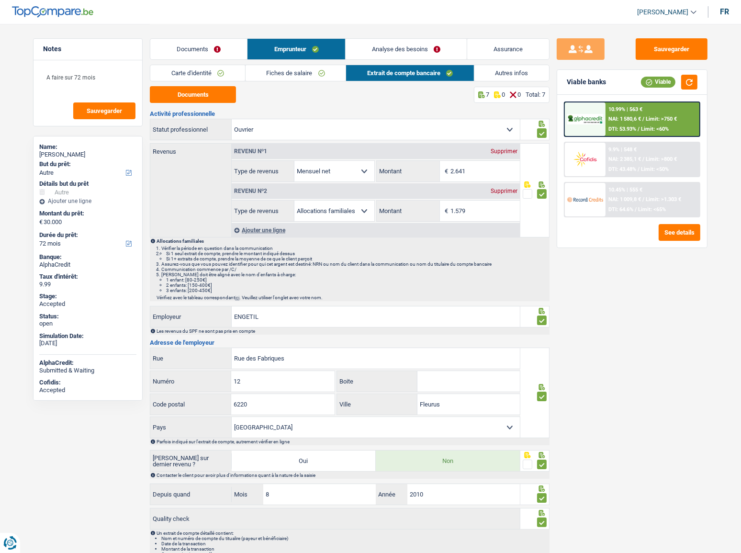
click at [479, 77] on link "Autres infos" at bounding box center [512, 73] width 75 height 16
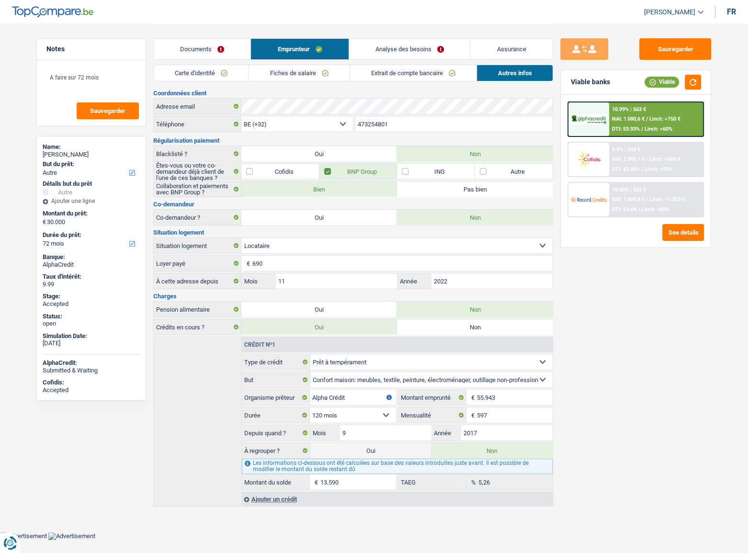
click at [212, 48] on link "Documents" at bounding box center [202, 49] width 97 height 21
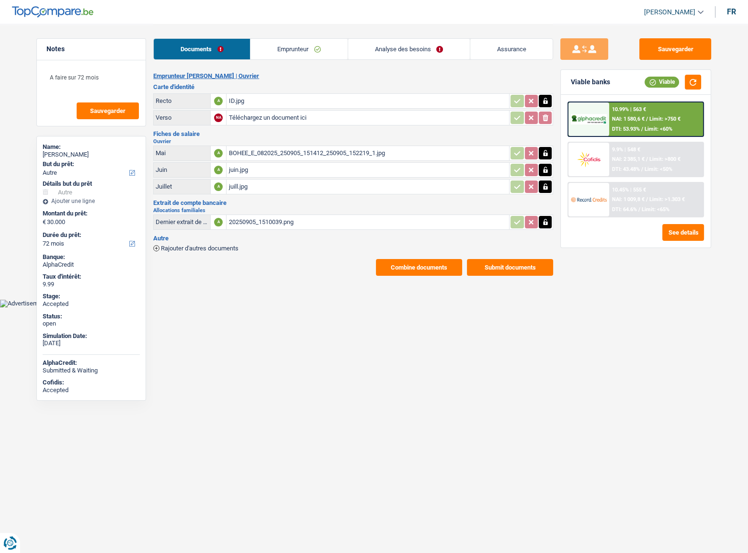
click at [291, 41] on link "Emprunteur" at bounding box center [298, 49] width 97 height 21
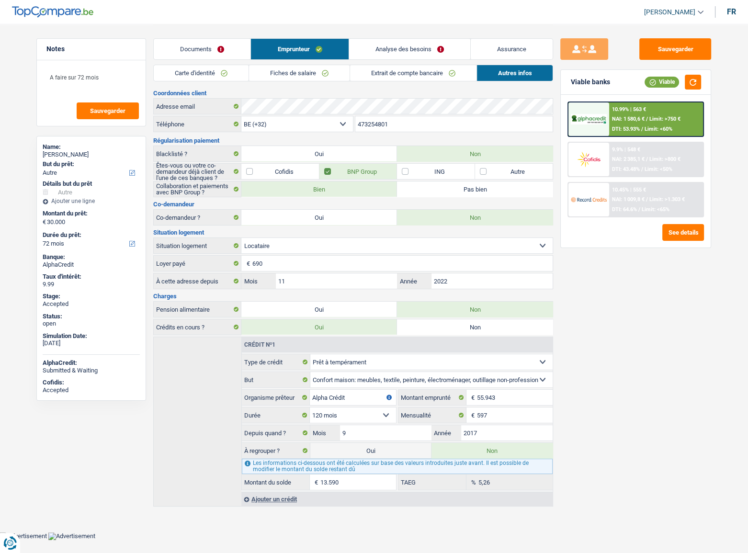
drag, startPoint x: 69, startPoint y: 154, endPoint x: 295, endPoint y: 59, distance: 244.9
click at [70, 154] on div "[PERSON_NAME]" at bounding box center [91, 155] width 97 height 8
click at [232, 53] on link "Documents" at bounding box center [202, 49] width 97 height 21
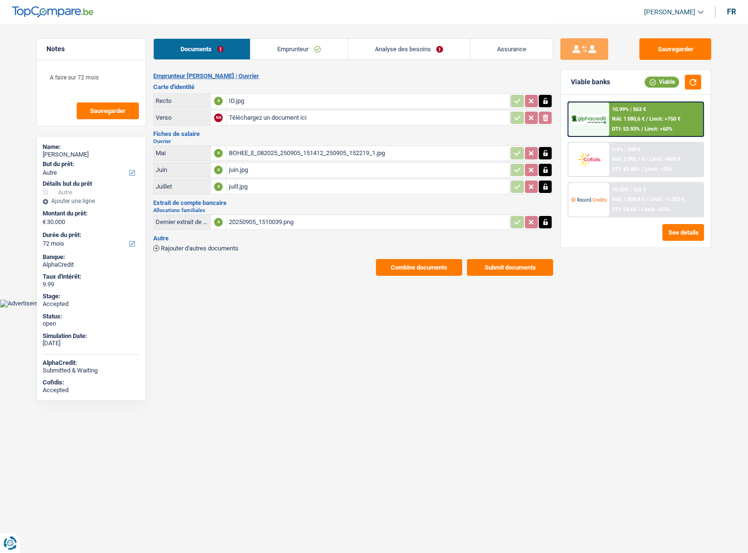
click at [229, 98] on div "ID.jpg" at bounding box center [367, 101] width 279 height 14
drag, startPoint x: 256, startPoint y: 65, endPoint x: 257, endPoint y: 54, distance: 10.5
click at [256, 65] on div "Documents Emprunteur Analyse des besoins Assurance Emprunteur [PERSON_NAME] | […" at bounding box center [353, 150] width 400 height 252
click at [257, 54] on link "Emprunteur" at bounding box center [298, 49] width 97 height 21
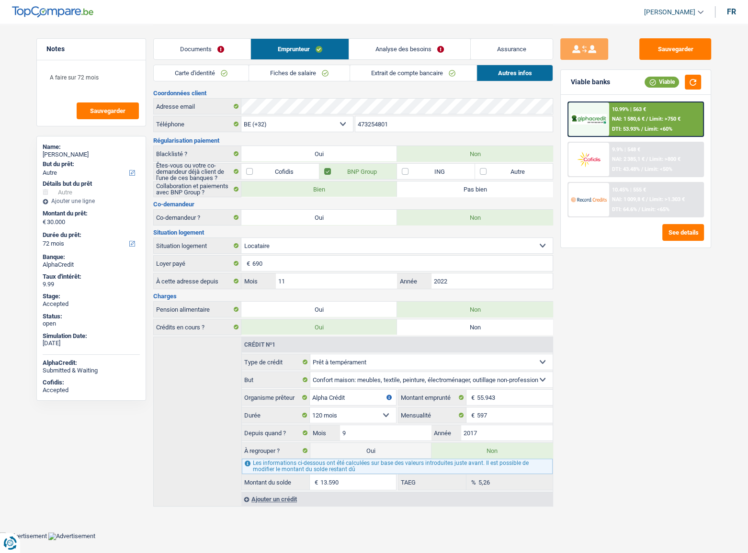
click at [224, 68] on link "Carte d'identité" at bounding box center [201, 73] width 95 height 16
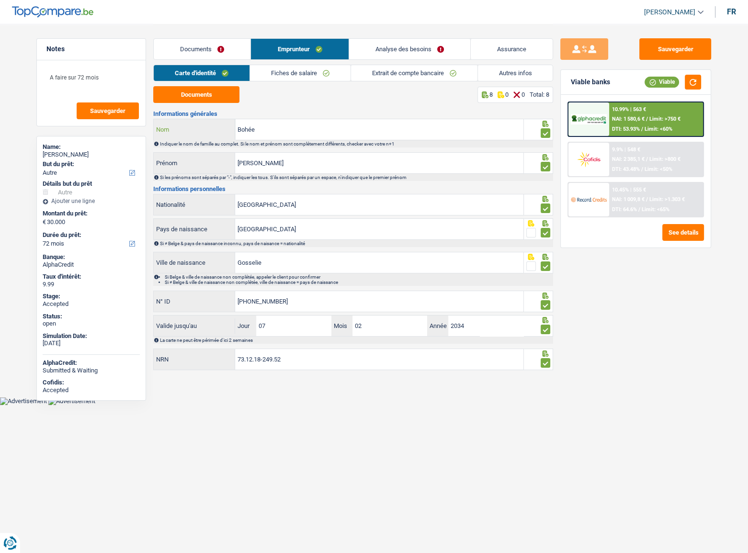
drag, startPoint x: 291, startPoint y: 131, endPoint x: 170, endPoint y: 137, distance: 121.3
click at [170, 137] on div "Bohée Nom" at bounding box center [339, 129] width 370 height 21
click at [701, 51] on button "Sauvegarder" at bounding box center [675, 49] width 72 height 22
click at [696, 78] on button "button" at bounding box center [693, 82] width 16 height 15
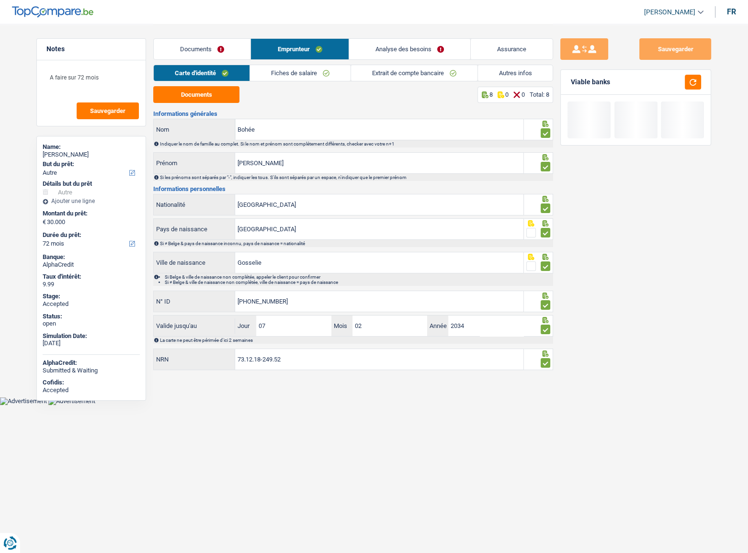
click at [313, 67] on link "Fiches de salaire" at bounding box center [300, 73] width 101 height 16
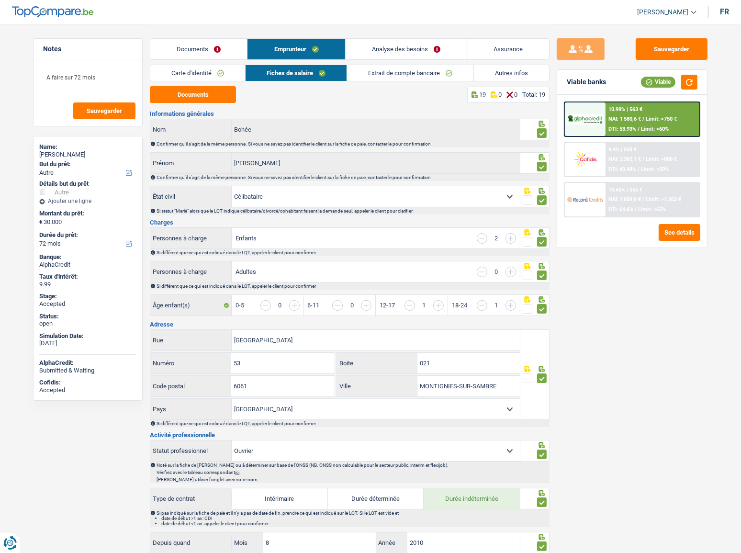
click at [221, 37] on div "Documents Emprunteur Analyse des besoins Assurance" at bounding box center [350, 44] width 400 height 41
click at [218, 45] on link "Documents" at bounding box center [198, 49] width 97 height 21
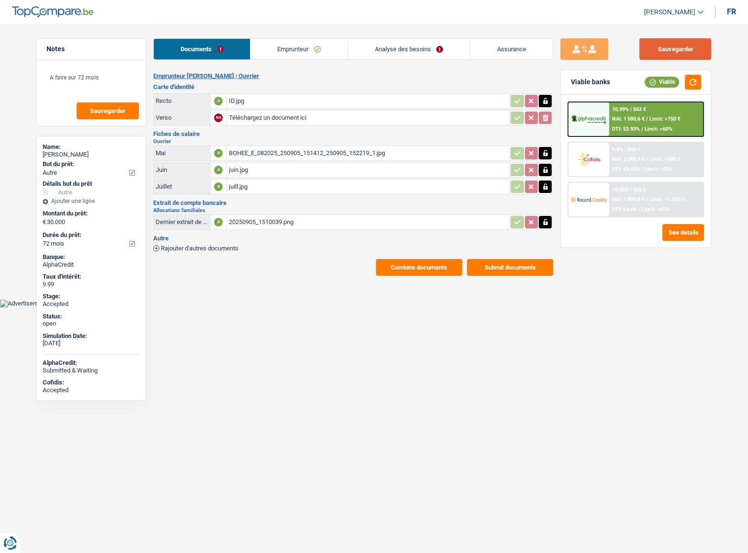
click at [691, 52] on button "Sauvegarder" at bounding box center [675, 49] width 72 height 22
click at [691, 79] on button "button" at bounding box center [693, 82] width 16 height 15
click at [622, 163] on div "9.9% | 548 € NAI: 2 385,1 € / Limit: >800 € DTI: 43.48% / Limit: <50%" at bounding box center [656, 160] width 94 height 34
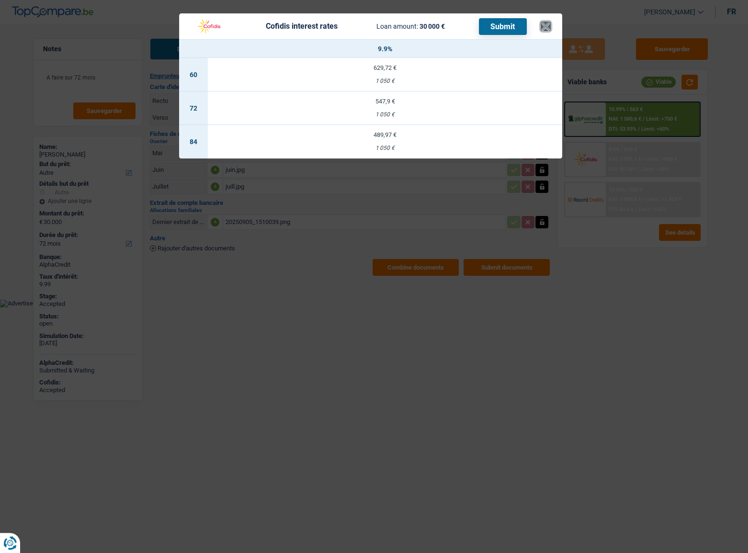
click at [545, 25] on button "×" at bounding box center [546, 27] width 10 height 10
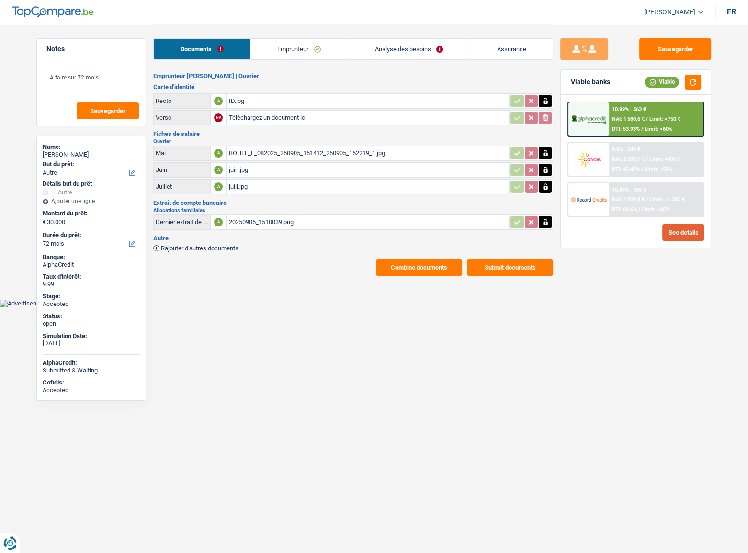
click at [685, 234] on button "See details" at bounding box center [683, 232] width 42 height 17
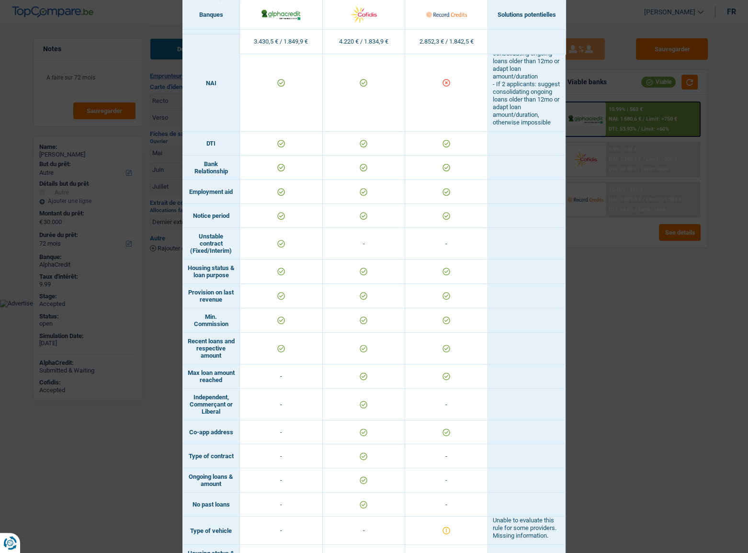
scroll to position [497, 0]
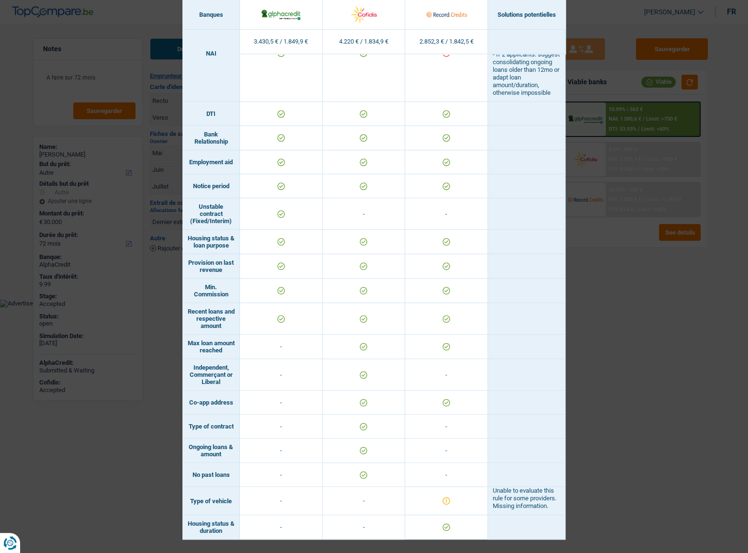
click at [536, 335] on td at bounding box center [527, 347] width 78 height 24
click at [570, 315] on div "Banks conditions × Banques Solutions potentielles Revenus / Charges 3.430,5 € /…" at bounding box center [374, 276] width 748 height 553
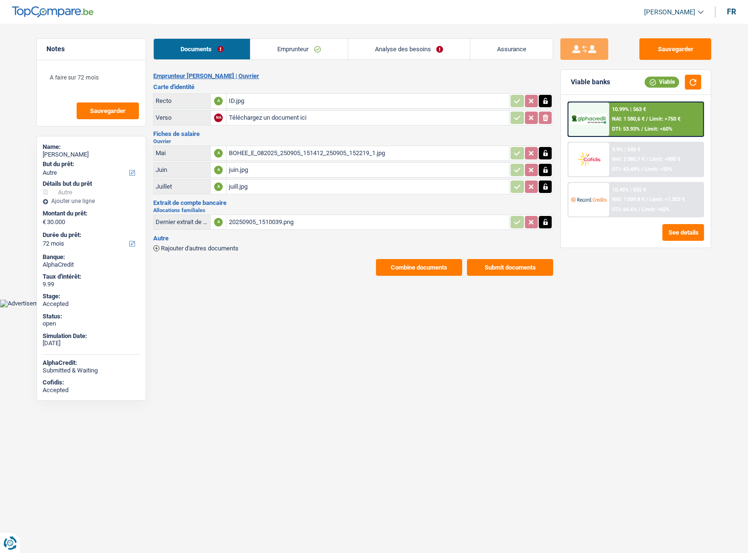
click at [644, 127] on div "DTI: 53.93% / Limit: <60%" at bounding box center [642, 129] width 60 height 6
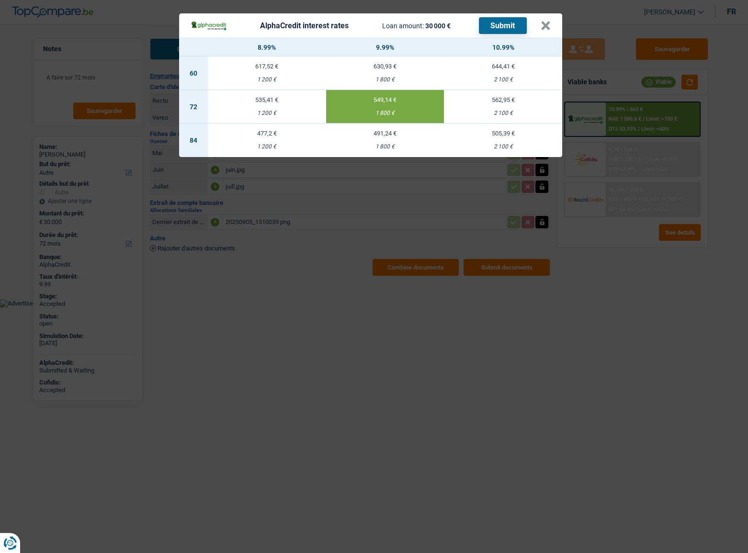
drag, startPoint x: 606, startPoint y: 302, endPoint x: 635, endPoint y: 146, distance: 158.3
click at [608, 300] on div "AlphaCredit interest rates Loan amount: 30 000 € Submit × 8.99% 9.99% 10.99% 60…" at bounding box center [374, 276] width 748 height 553
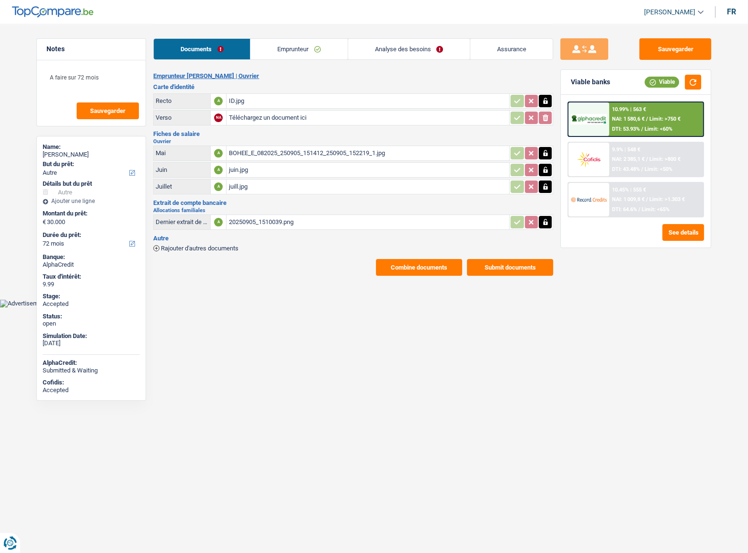
click at [633, 161] on span "NAI: 2 385,1 €" at bounding box center [628, 159] width 33 height 6
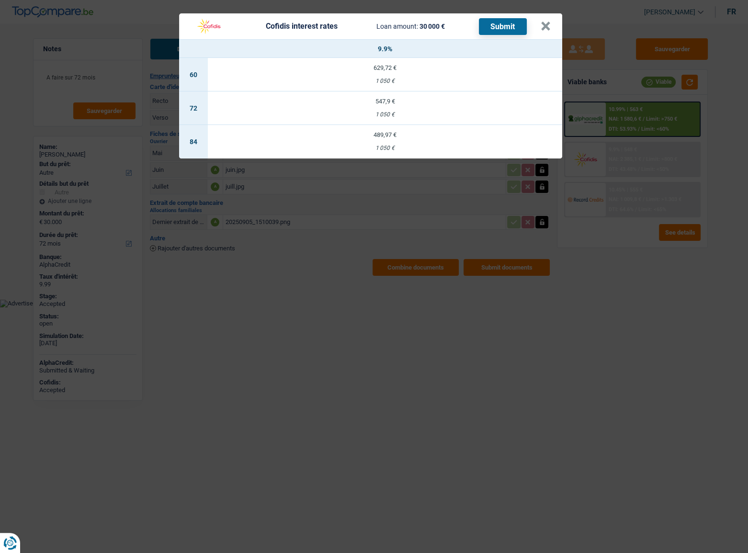
click at [454, 333] on div "Cofidis interest rates Loan amount: 30 000 € Submit × 9.9% 60 629,72 € 1 050 € …" at bounding box center [374, 276] width 748 height 553
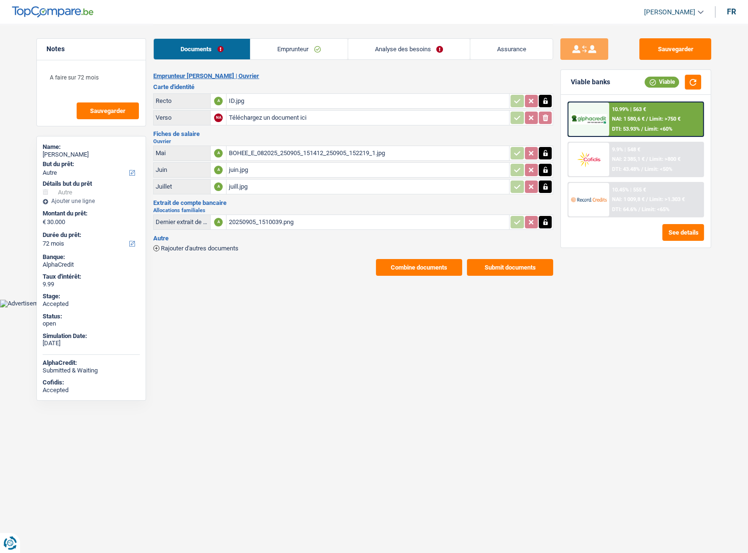
click at [387, 37] on div "Documents Emprunteur Analyse des besoins Assurance" at bounding box center [353, 44] width 400 height 41
click at [385, 44] on link "Analyse des besoins" at bounding box center [409, 49] width 122 height 21
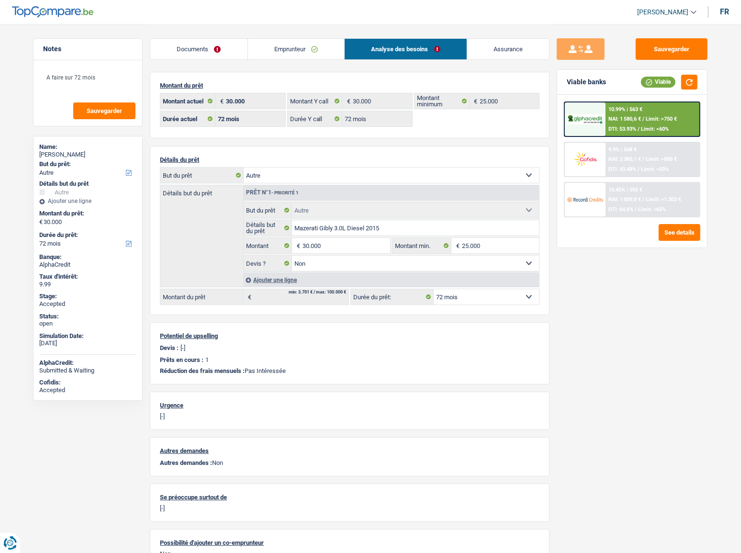
click at [655, 156] on span "Limit: >800 €" at bounding box center [661, 159] width 31 height 6
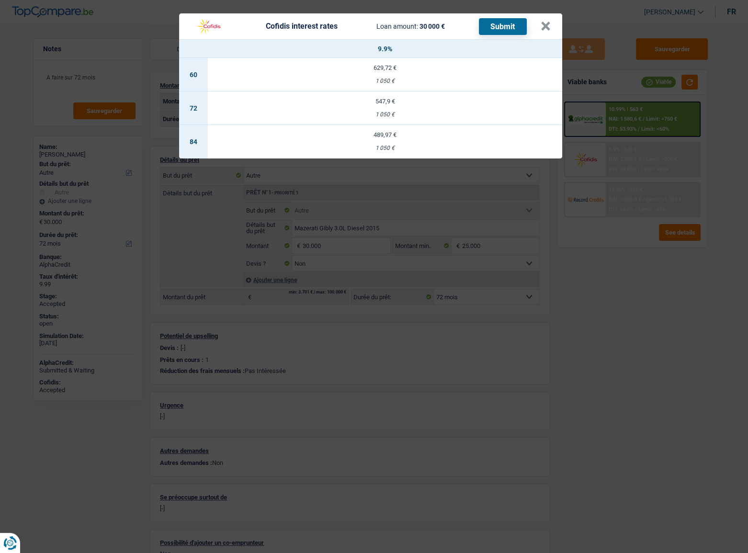
click at [383, 105] on td "547,9 € 1 050 €" at bounding box center [385, 108] width 354 height 34
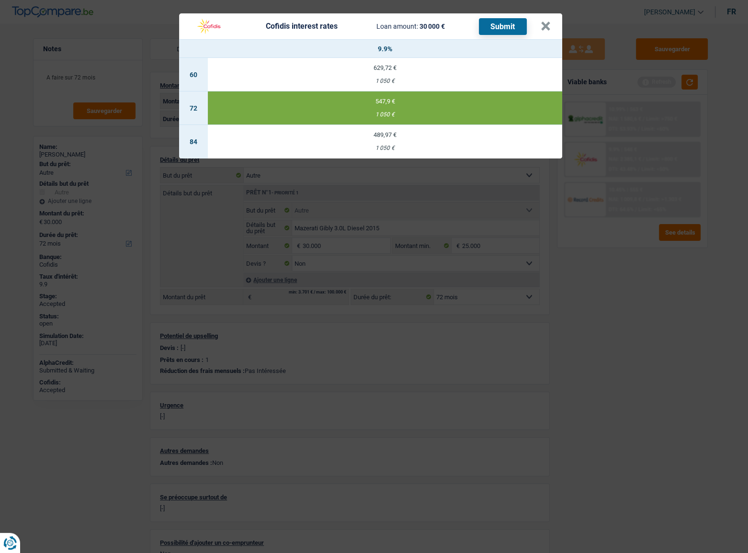
click at [486, 31] on button "Submit" at bounding box center [503, 26] width 48 height 17
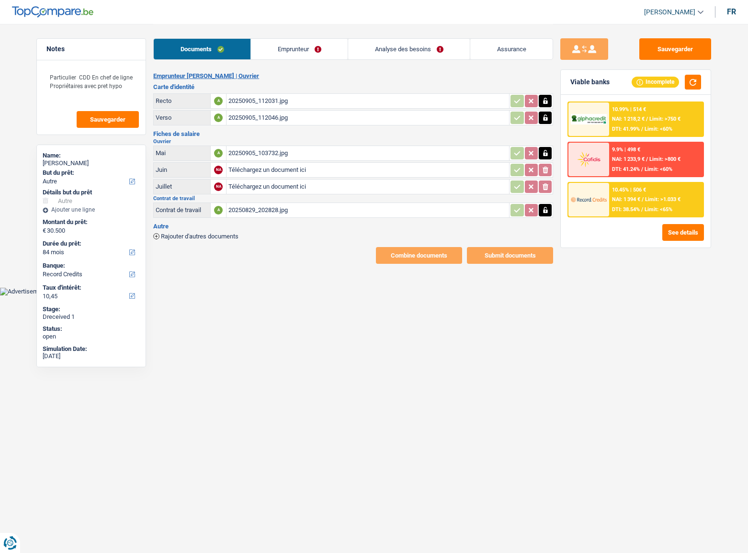
select select "other"
select select "84"
select select "record credits"
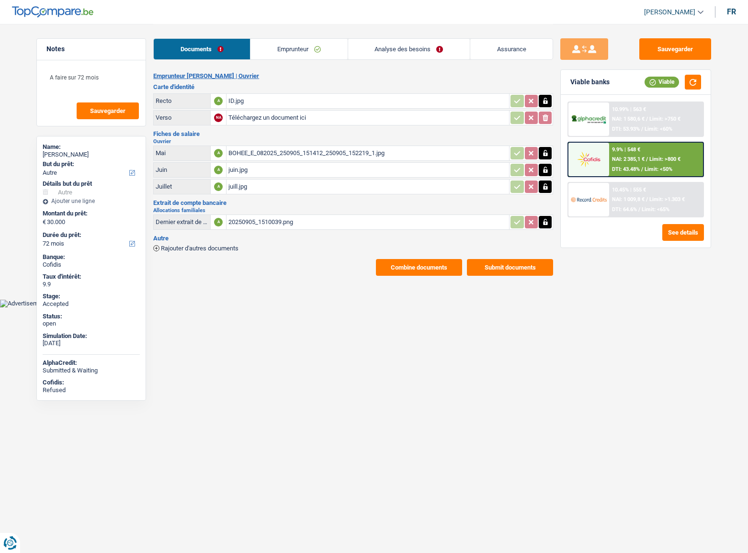
select select "other"
select select "72"
click at [639, 204] on div "10.45% | 555 € NAI: 1 009,8 € / Limit: >1.303 € DTI: 64.6% / Limit: <65%" at bounding box center [656, 200] width 94 height 34
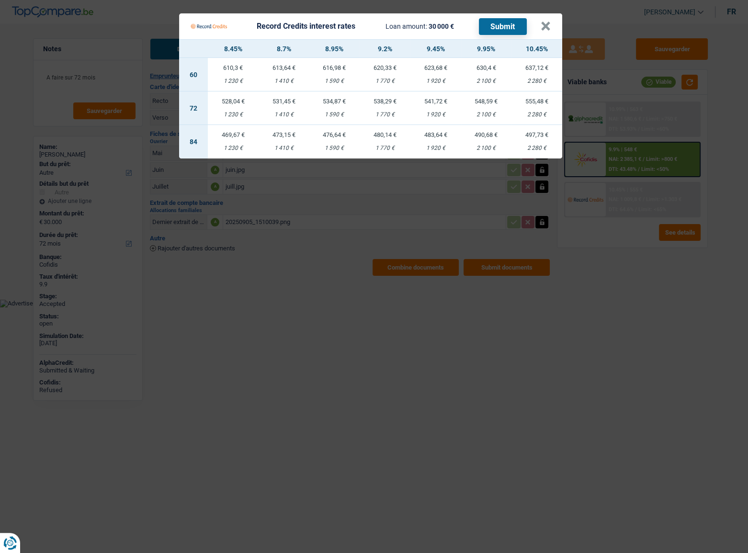
click at [437, 108] on td "541,72 € 1 920 €" at bounding box center [435, 108] width 51 height 34
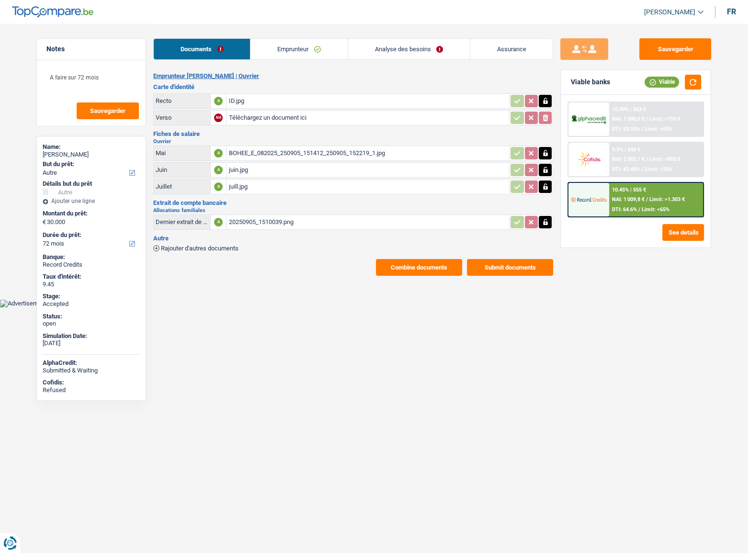
click at [647, 193] on div "10.45% | 555 € NAI: 1 009,8 € / Limit: >1.303 € DTI: 64.6% / Limit: <65%" at bounding box center [656, 200] width 94 height 34
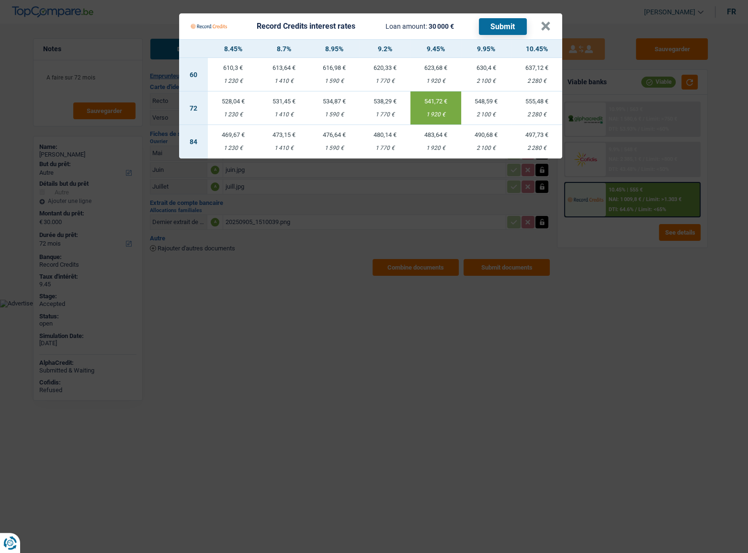
click at [501, 27] on button "Submit" at bounding box center [503, 26] width 48 height 17
click at [544, 30] on button "×" at bounding box center [546, 27] width 10 height 10
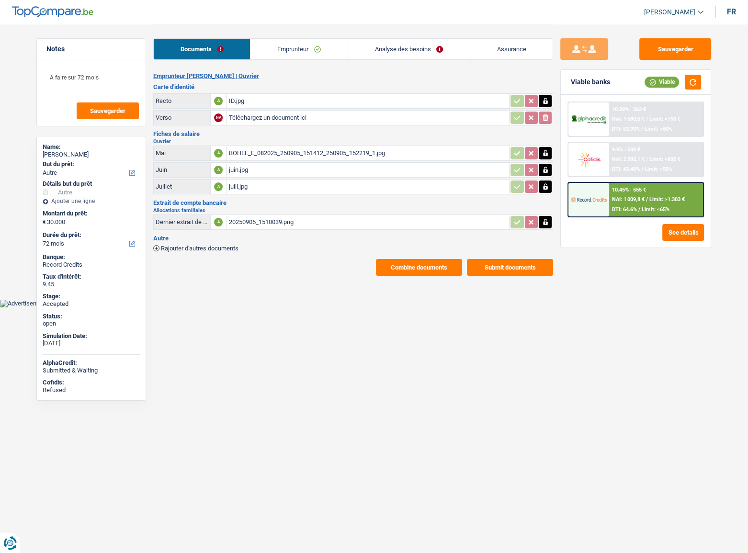
click at [70, 154] on div "[PERSON_NAME]" at bounding box center [91, 155] width 97 height 8
copy div "Bohée"
click at [704, 46] on button "Sauvegarder" at bounding box center [675, 49] width 72 height 22
click at [696, 88] on button "button" at bounding box center [693, 82] width 16 height 15
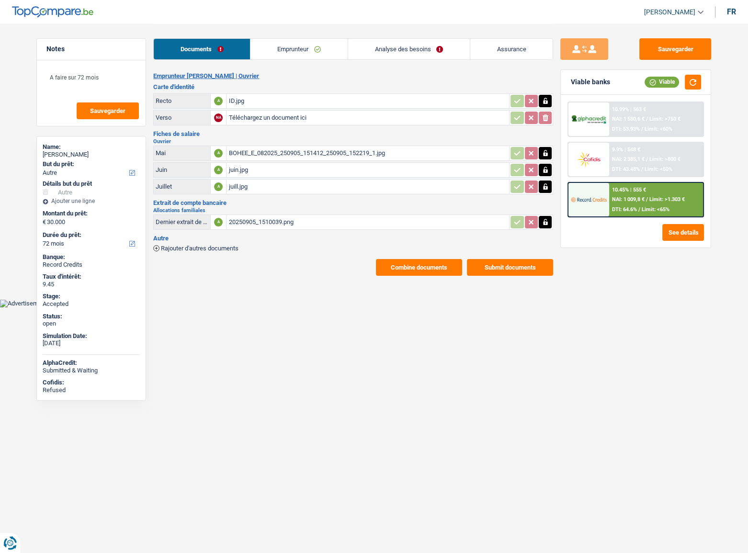
click at [628, 192] on div "10.45% | 555 €" at bounding box center [629, 190] width 34 height 6
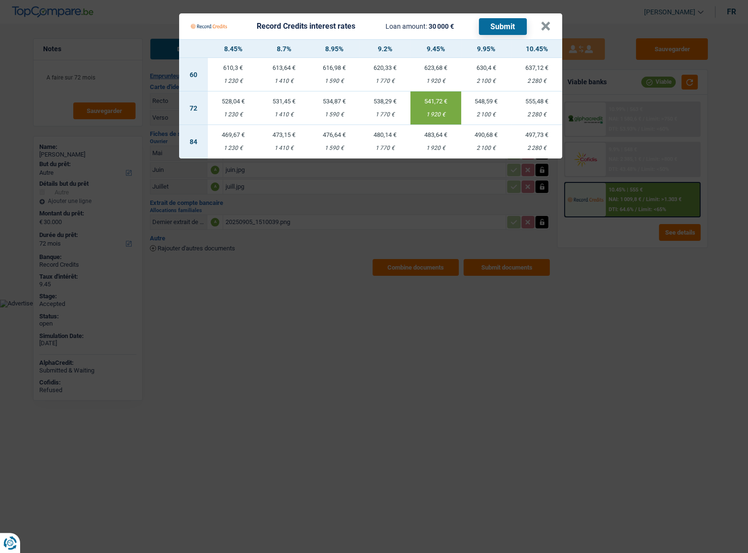
click at [600, 282] on Credits "Record Credits interest rates Loan amount: 30 000 € Submit × 8.45% 8.7% 8.95% 9…" at bounding box center [374, 276] width 748 height 553
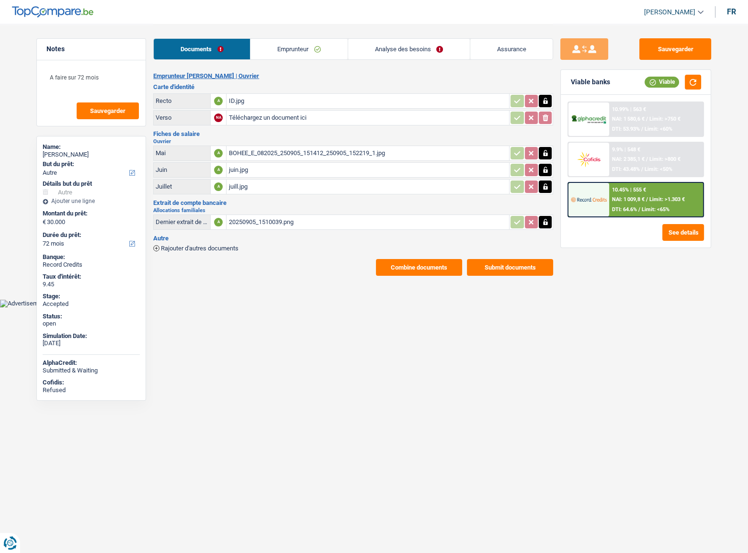
click at [262, 101] on div "ID.jpg" at bounding box center [367, 101] width 279 height 14
click at [667, 48] on button "Sauvegarder" at bounding box center [675, 49] width 72 height 22
click at [655, 43] on button "Sauvegarder" at bounding box center [675, 49] width 72 height 22
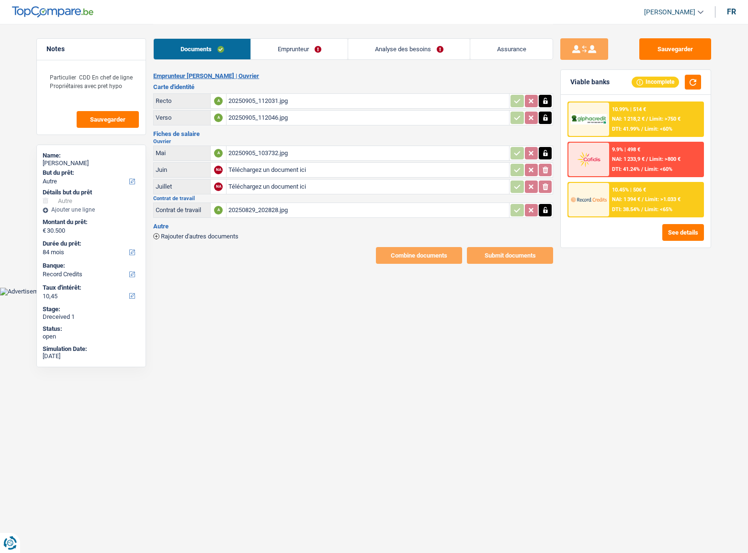
select select "other"
select select "84"
select select "record credits"
click at [246, 110] on td "20250905_112046.jpg" at bounding box center [367, 117] width 283 height 15
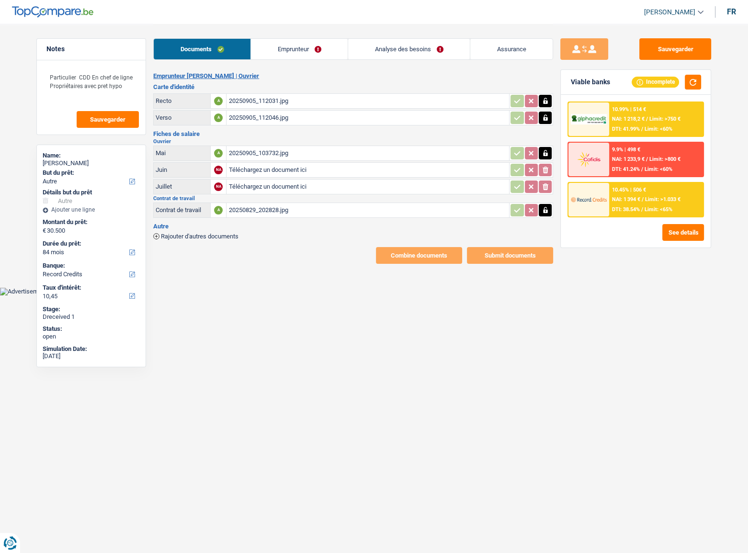
click at [247, 105] on div "20250905_112031.jpg" at bounding box center [367, 101] width 279 height 14
click at [245, 123] on div "20250905_112046.jpg" at bounding box center [367, 118] width 279 height 14
click at [294, 149] on div "20250905_103732.jpg" at bounding box center [367, 153] width 279 height 14
click at [268, 210] on div "20250829_202828.jpg" at bounding box center [367, 210] width 279 height 14
click at [258, 48] on link "Emprunteur" at bounding box center [299, 49] width 97 height 21
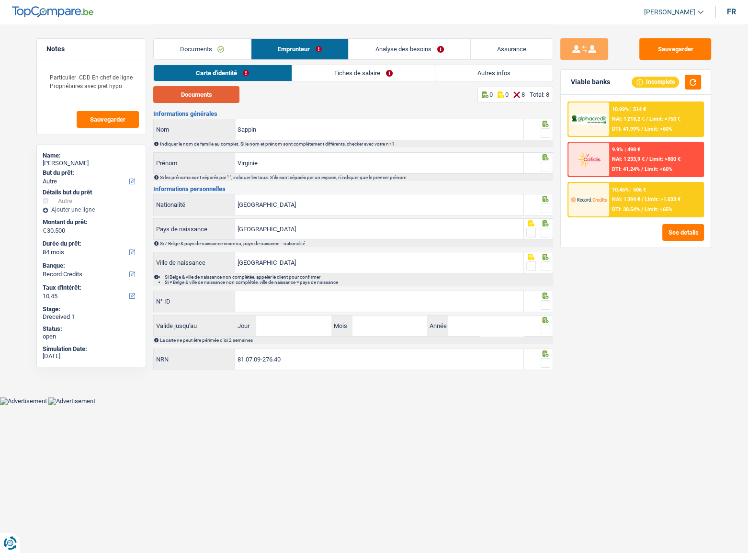
click at [218, 91] on button "Documents" at bounding box center [196, 94] width 86 height 17
drag, startPoint x: 548, startPoint y: 132, endPoint x: 540, endPoint y: 148, distance: 17.6
click at [548, 132] on span at bounding box center [546, 133] width 10 height 10
click at [0, 0] on input "radio" at bounding box center [0, 0] width 0 height 0
drag, startPoint x: 549, startPoint y: 167, endPoint x: 535, endPoint y: 195, distance: 31.0
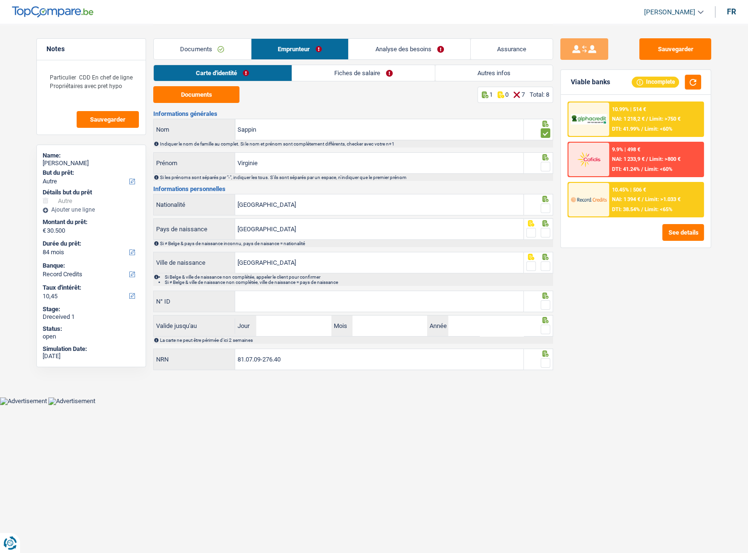
click at [549, 168] on span at bounding box center [546, 167] width 10 height 10
click at [0, 0] on input "radio" at bounding box center [0, 0] width 0 height 0
click at [546, 206] on span at bounding box center [546, 208] width 10 height 10
click at [0, 0] on input "radio" at bounding box center [0, 0] width 0 height 0
click at [541, 237] on label at bounding box center [546, 233] width 10 height 10
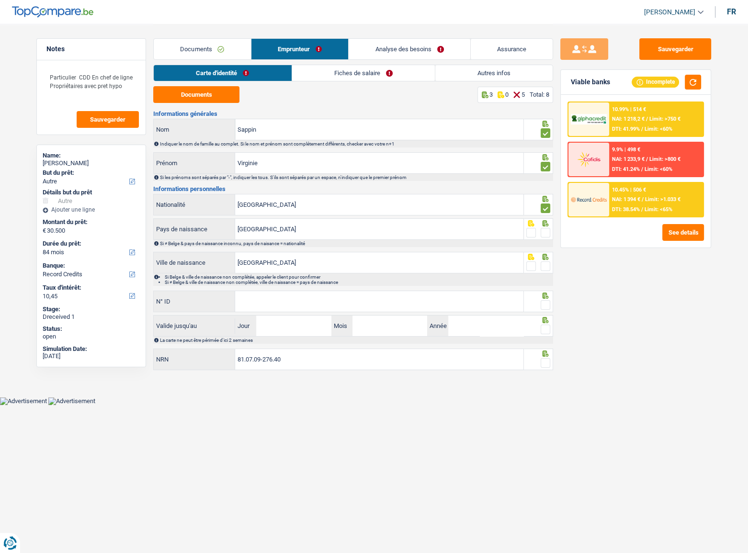
click at [0, 0] on input "radio" at bounding box center [0, 0] width 0 height 0
click at [544, 265] on span at bounding box center [546, 266] width 10 height 10
click at [0, 0] on input "radio" at bounding box center [0, 0] width 0 height 0
drag, startPoint x: 434, startPoint y: 301, endPoint x: 747, endPoint y: 303, distance: 313.1
click at [434, 301] on input "N° ID" at bounding box center [379, 301] width 288 height 21
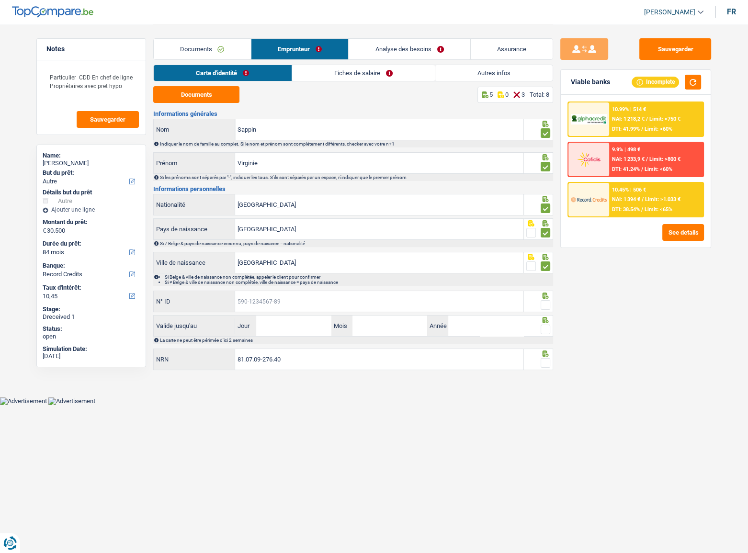
paste input "[PHONE_NUMBER]"
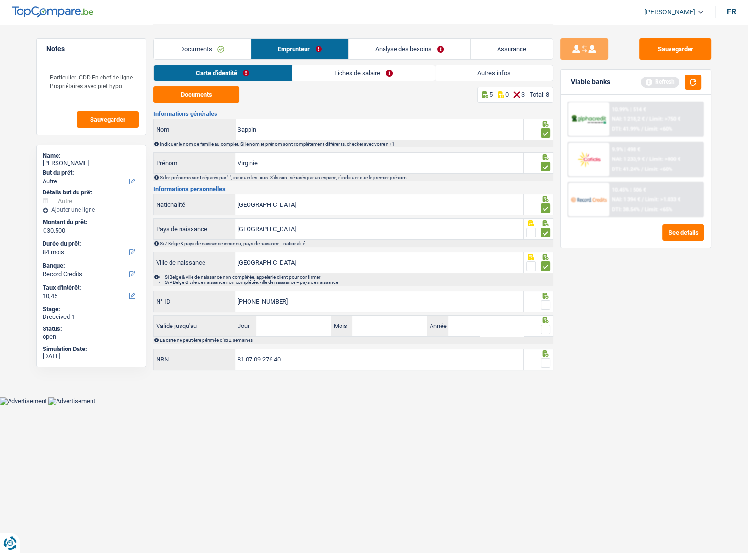
type input "[PHONE_NUMBER]"
click at [302, 330] on input "Jour" at bounding box center [293, 326] width 75 height 21
type input "16"
type input "06"
type input "2035"
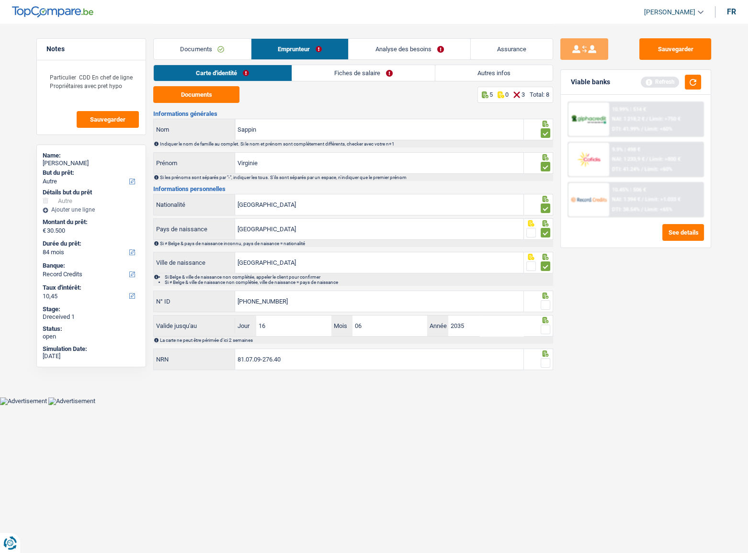
click at [546, 302] on span at bounding box center [546, 305] width 10 height 10
click at [0, 0] on input "radio" at bounding box center [0, 0] width 0 height 0
click at [546, 326] on div at bounding box center [546, 330] width 10 height 12
click at [549, 357] on div at bounding box center [546, 363] width 10 height 12
click at [547, 365] on span at bounding box center [546, 363] width 10 height 10
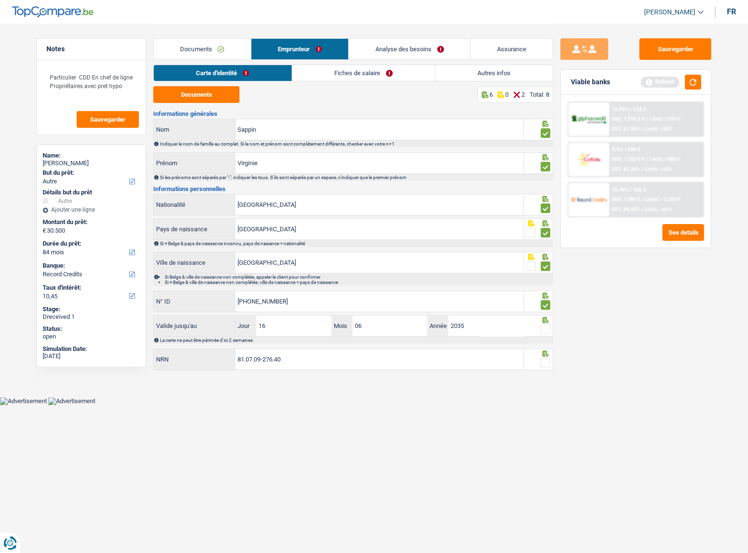
click at [0, 0] on input "radio" at bounding box center [0, 0] width 0 height 0
drag, startPoint x: 554, startPoint y: 328, endPoint x: 540, endPoint y: 329, distance: 13.9
click at [552, 328] on div "Notes Particulier CDD En chef de ligne Propriétaires avec pret hypo Sauvegarder…" at bounding box center [373, 198] width 689 height 349
click at [540, 329] on fieldset at bounding box center [538, 330] width 24 height 12
click at [542, 326] on span at bounding box center [546, 330] width 10 height 10
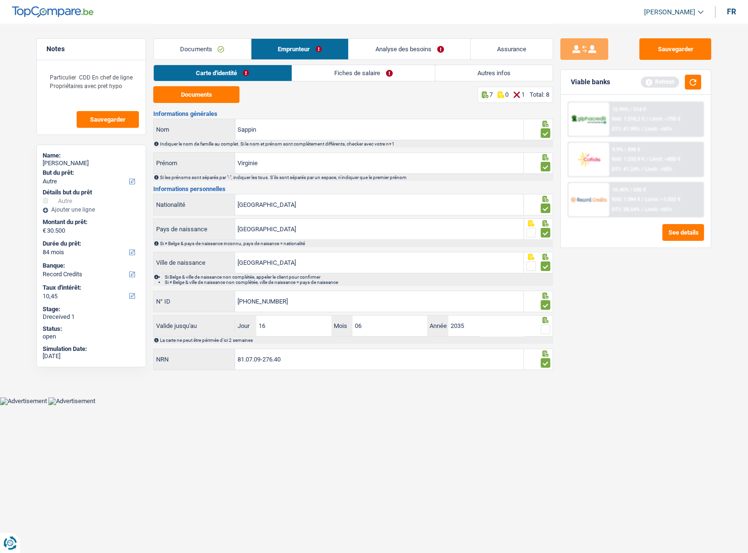
click at [0, 0] on input "radio" at bounding box center [0, 0] width 0 height 0
click at [305, 75] on link "Fiches de salaire" at bounding box center [363, 73] width 143 height 16
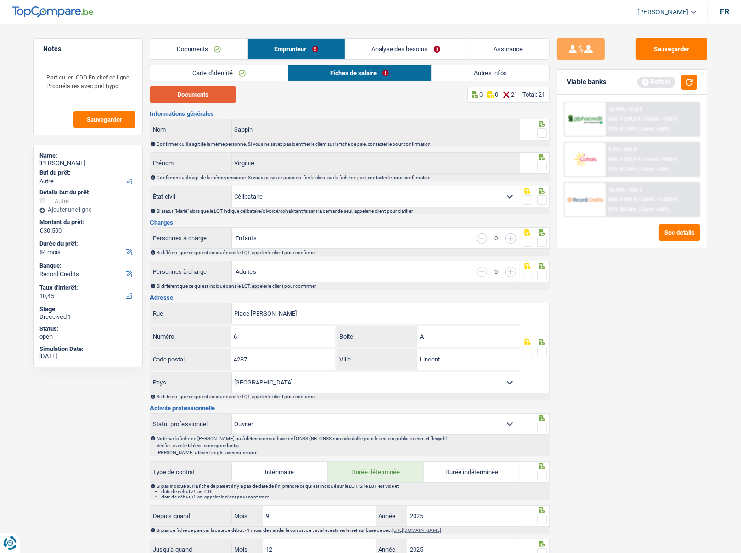
click at [211, 97] on button "Documents" at bounding box center [193, 94] width 86 height 17
drag, startPoint x: 546, startPoint y: 135, endPoint x: 540, endPoint y: 149, distance: 15.5
click at [546, 135] on span at bounding box center [542, 133] width 10 height 10
click at [0, 0] on input "radio" at bounding box center [0, 0] width 0 height 0
click at [543, 166] on span at bounding box center [542, 167] width 10 height 10
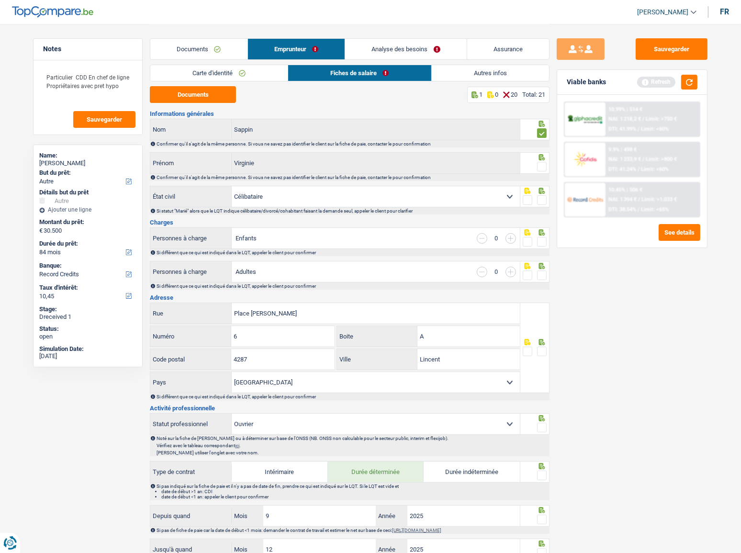
click at [0, 0] on input "radio" at bounding box center [0, 0] width 0 height 0
click at [544, 202] on span at bounding box center [542, 200] width 10 height 10
click at [0, 0] on input "radio" at bounding box center [0, 0] width 0 height 0
click at [545, 244] on span at bounding box center [542, 242] width 10 height 10
click at [0, 0] on input "radio" at bounding box center [0, 0] width 0 height 0
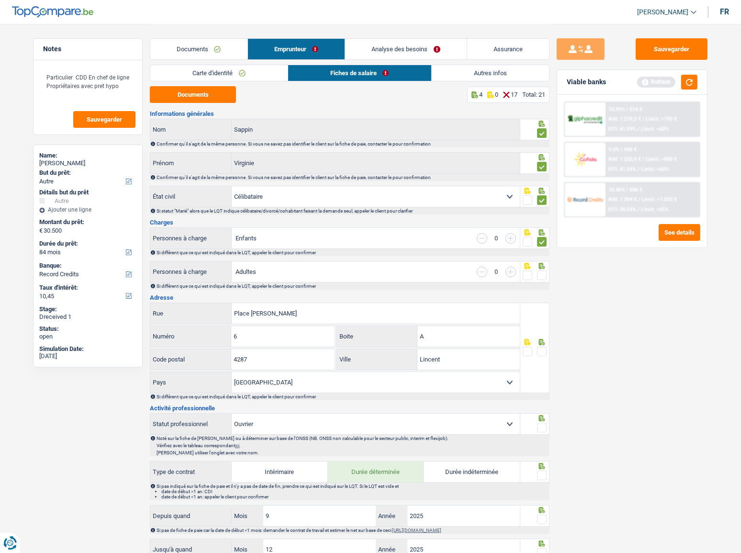
click at [544, 277] on span at bounding box center [542, 276] width 10 height 10
click at [0, 0] on input "radio" at bounding box center [0, 0] width 0 height 0
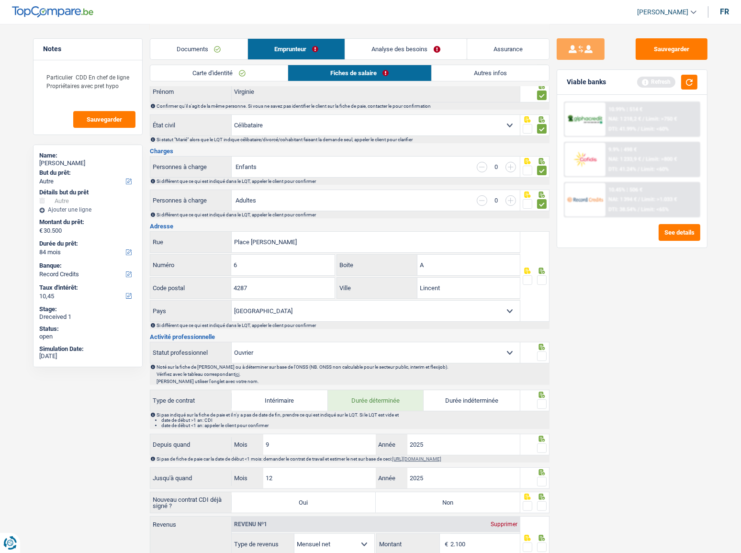
scroll to position [130, 0]
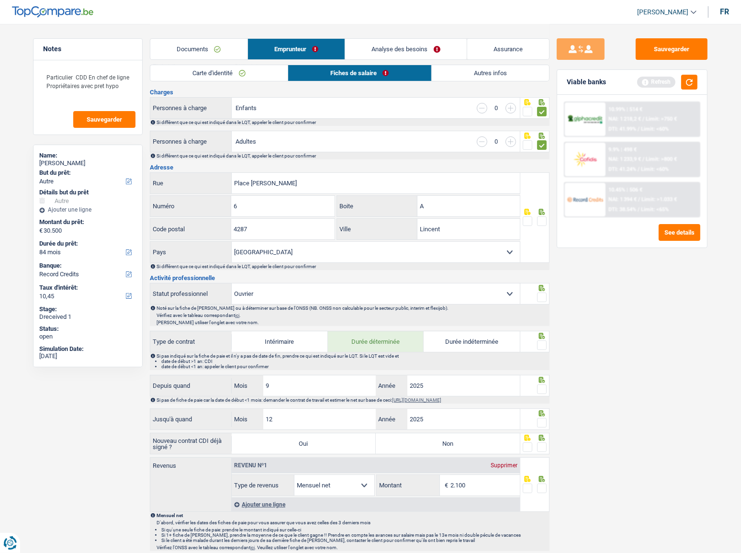
click at [541, 218] on span at bounding box center [542, 221] width 10 height 10
click at [0, 0] on input "radio" at bounding box center [0, 0] width 0 height 0
click at [540, 289] on icon at bounding box center [542, 288] width 6 height 6
click at [536, 339] on fieldset at bounding box center [535, 345] width 24 height 12
click at [540, 340] on span at bounding box center [542, 345] width 10 height 10
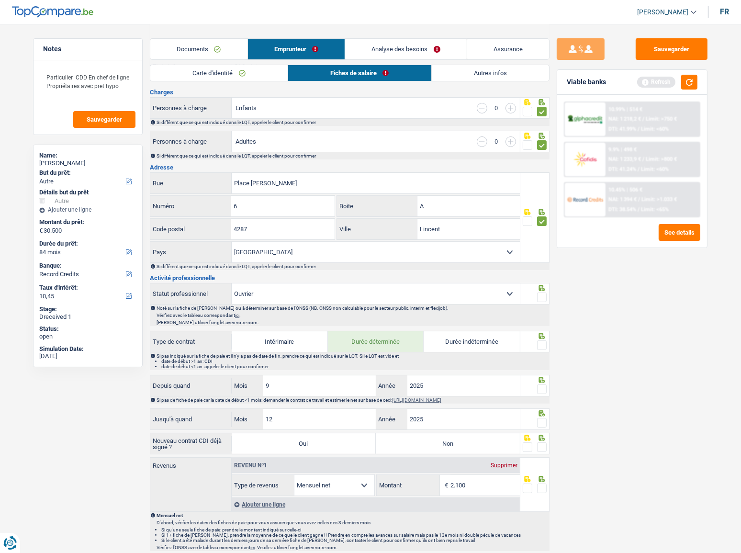
click at [0, 0] on input "radio" at bounding box center [0, 0] width 0 height 0
click at [542, 300] on span at bounding box center [542, 298] width 10 height 10
click at [0, 0] on input "radio" at bounding box center [0, 0] width 0 height 0
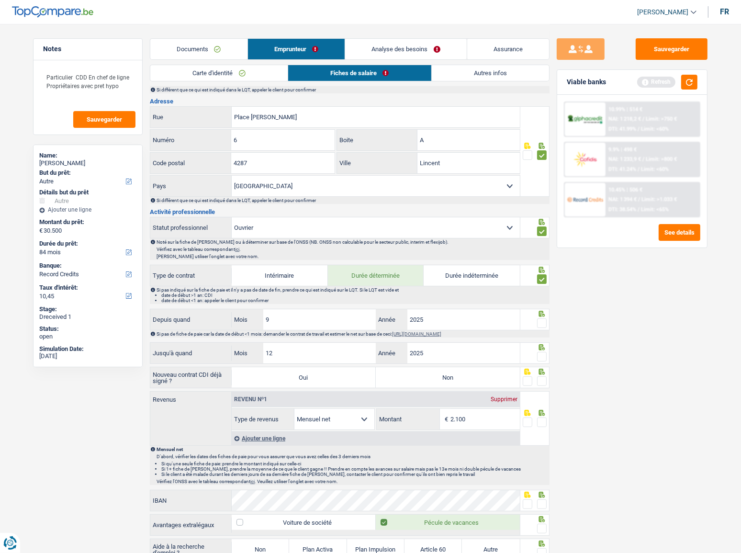
scroll to position [261, 0]
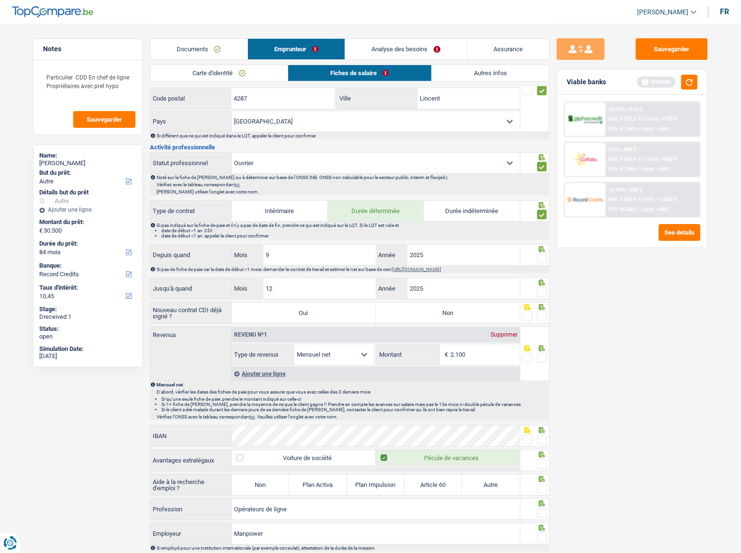
click at [542, 281] on icon at bounding box center [542, 283] width 6 height 6
click at [542, 287] on span at bounding box center [542, 292] width 10 height 10
click at [0, 0] on input "radio" at bounding box center [0, 0] width 0 height 0
click at [543, 257] on span at bounding box center [542, 259] width 10 height 10
click at [0, 0] on input "radio" at bounding box center [0, 0] width 0 height 0
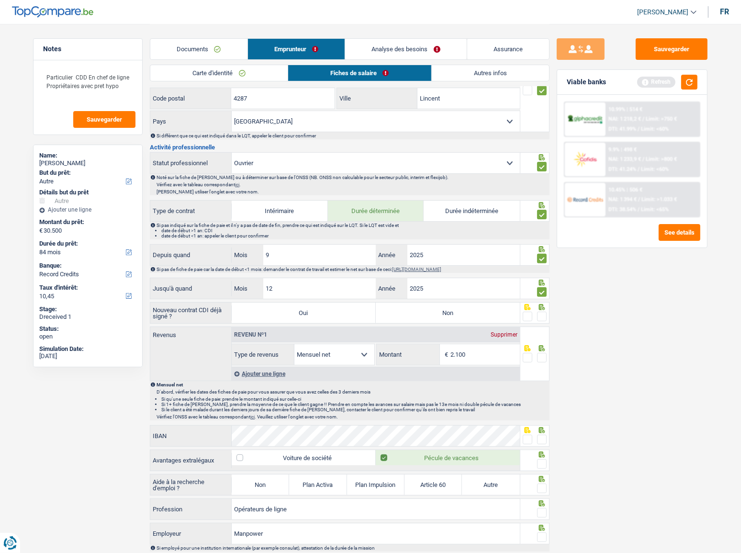
click at [544, 316] on span at bounding box center [542, 317] width 10 height 10
click at [0, 0] on input "radio" at bounding box center [0, 0] width 0 height 0
click at [415, 311] on label "Non" at bounding box center [448, 313] width 144 height 21
click at [415, 311] on input "Non" at bounding box center [448, 313] width 144 height 21
radio input "true"
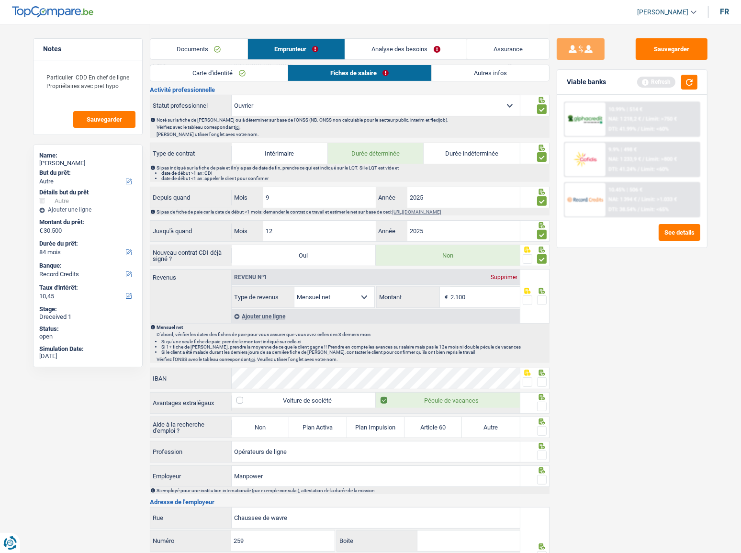
scroll to position [435, 0]
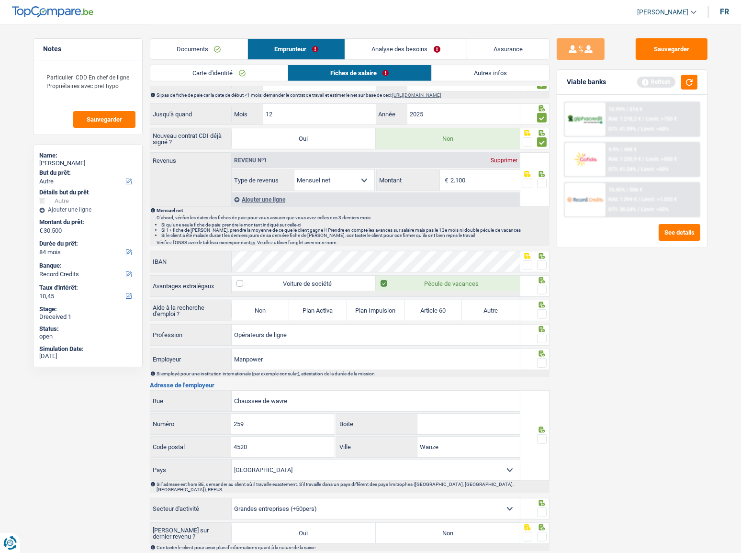
drag, startPoint x: 530, startPoint y: 263, endPoint x: 541, endPoint y: 283, distance: 22.7
click at [530, 263] on span at bounding box center [528, 265] width 10 height 10
click at [0, 0] on input "radio" at bounding box center [0, 0] width 0 height 0
click at [541, 285] on span at bounding box center [542, 290] width 10 height 10
click at [0, 0] on input "radio" at bounding box center [0, 0] width 0 height 0
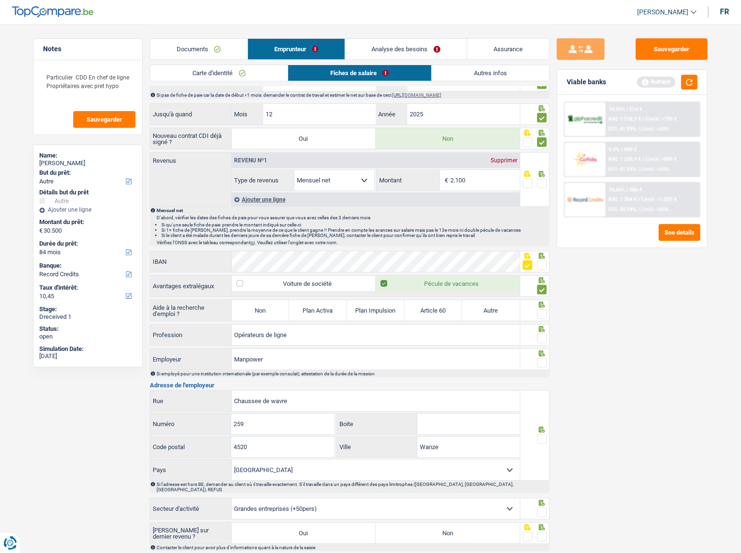
drag, startPoint x: 545, startPoint y: 309, endPoint x: 475, endPoint y: 326, distance: 72.9
click at [545, 309] on span at bounding box center [542, 314] width 10 height 10
click at [0, 0] on input "radio" at bounding box center [0, 0] width 0 height 0
click at [270, 309] on label "Non" at bounding box center [260, 310] width 57 height 21
click at [270, 309] on input "Non" at bounding box center [260, 310] width 57 height 21
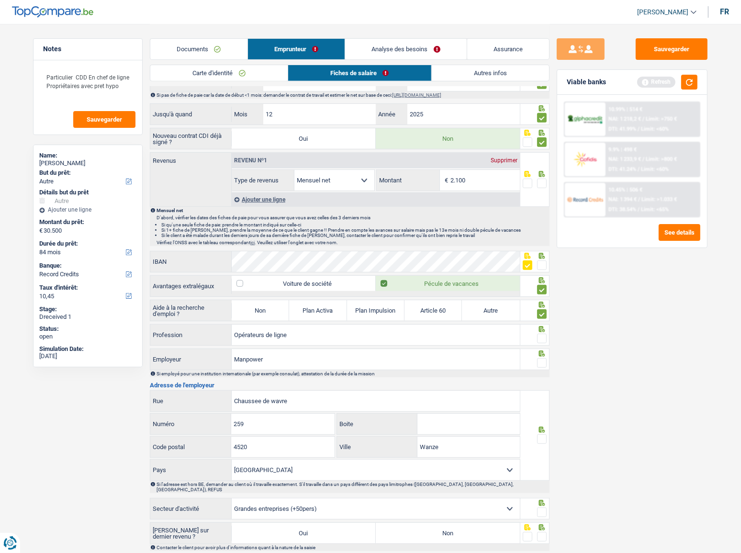
radio input "true"
click at [544, 335] on span at bounding box center [542, 339] width 10 height 10
click at [0, 0] on input "radio" at bounding box center [0, 0] width 0 height 0
click at [551, 359] on div "Sauvegarder Viable banks Refresh 10.99% | 514 € NAI: 1 218,2 € / Limit: >750 € …" at bounding box center [632, 287] width 165 height 499
click at [548, 359] on div at bounding box center [535, 360] width 30 height 22
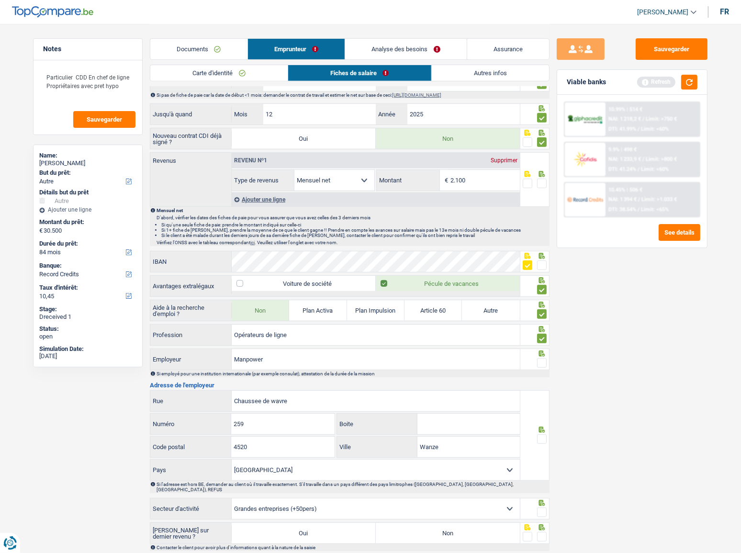
scroll to position [517, 0]
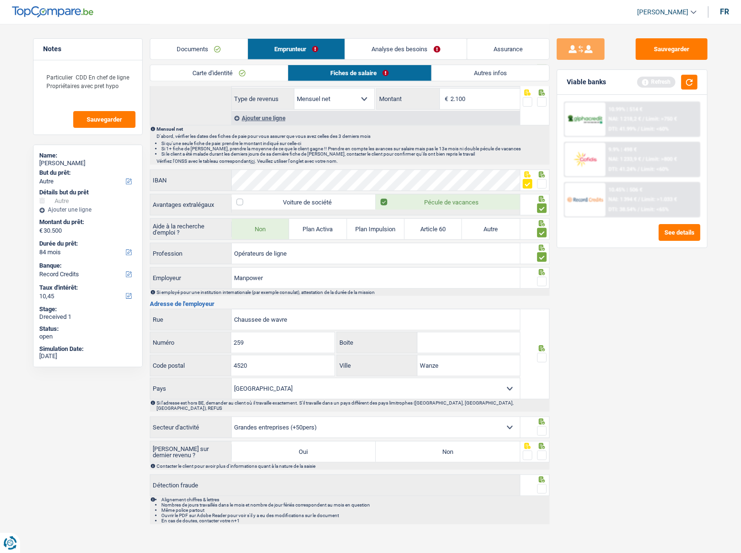
click at [541, 278] on span at bounding box center [542, 282] width 10 height 10
click at [0, 0] on input "radio" at bounding box center [0, 0] width 0 height 0
click at [541, 281] on span at bounding box center [542, 282] width 10 height 10
click at [0, 0] on input "radio" at bounding box center [0, 0] width 0 height 0
drag, startPoint x: 544, startPoint y: 275, endPoint x: 537, endPoint y: 315, distance: 40.0
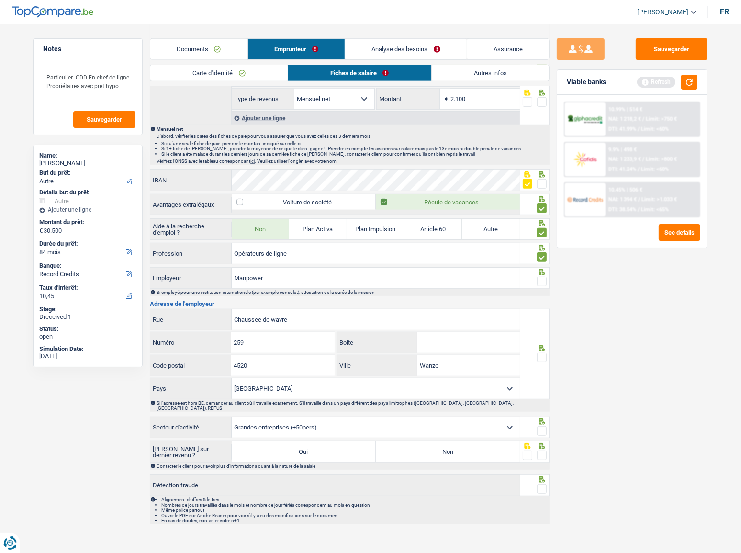
click at [544, 277] on span at bounding box center [542, 282] width 10 height 10
click at [0, 0] on input "radio" at bounding box center [0, 0] width 0 height 0
click at [542, 355] on span at bounding box center [542, 358] width 10 height 10
click at [0, 0] on input "radio" at bounding box center [0, 0] width 0 height 0
drag, startPoint x: 542, startPoint y: 416, endPoint x: 541, endPoint y: 435, distance: 19.2
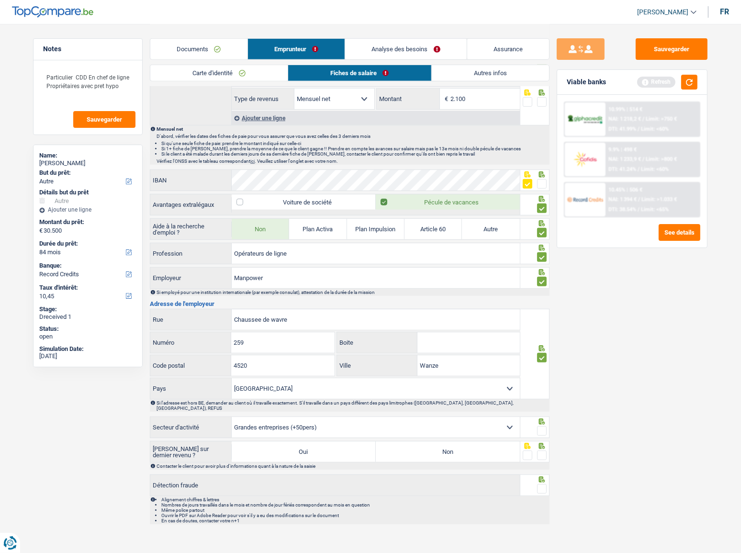
click at [542, 417] on div at bounding box center [535, 428] width 30 height 22
click at [541, 426] on span at bounding box center [542, 431] width 10 height 10
click at [0, 0] on input "radio" at bounding box center [0, 0] width 0 height 0
drag, startPoint x: 541, startPoint y: 442, endPoint x: 464, endPoint y: 452, distance: 77.3
click at [541, 451] on span at bounding box center [542, 456] width 10 height 10
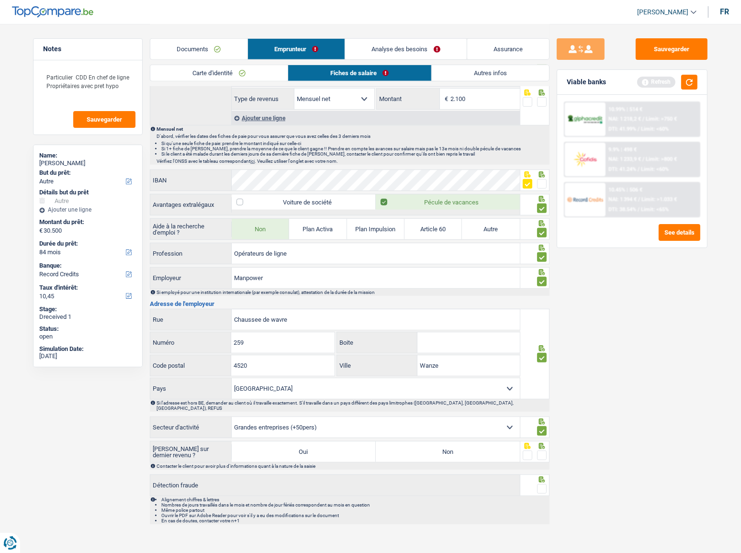
click at [0, 0] on input "radio" at bounding box center [0, 0] width 0 height 0
click at [462, 445] on label "Non" at bounding box center [448, 451] width 144 height 21
click at [462, 445] on input "Non" at bounding box center [448, 451] width 144 height 21
radio input "true"
click at [542, 484] on span at bounding box center [542, 489] width 10 height 10
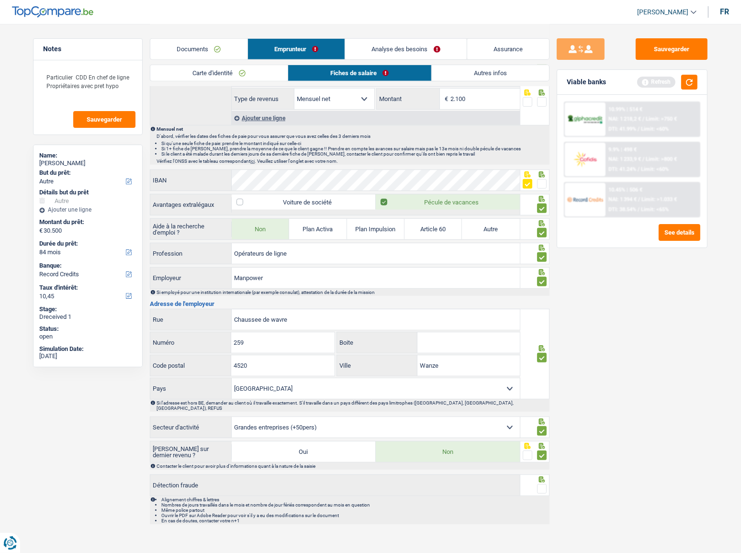
click at [0, 0] on input "radio" at bounding box center [0, 0] width 0 height 0
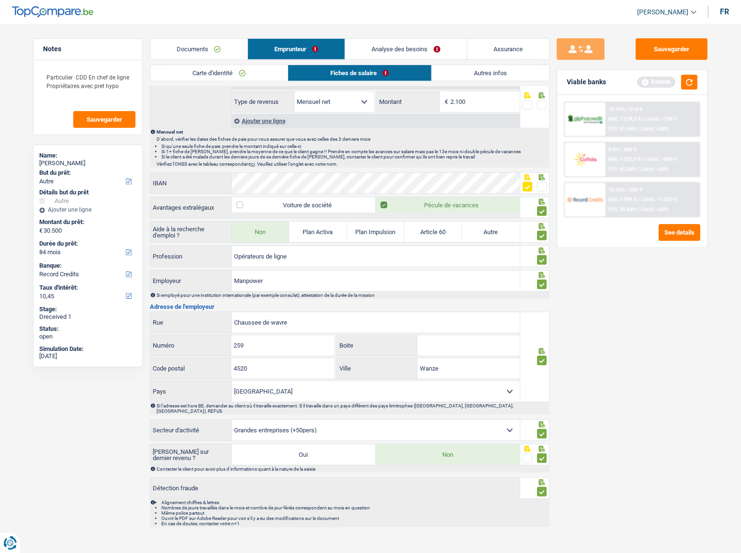
scroll to position [429, 0]
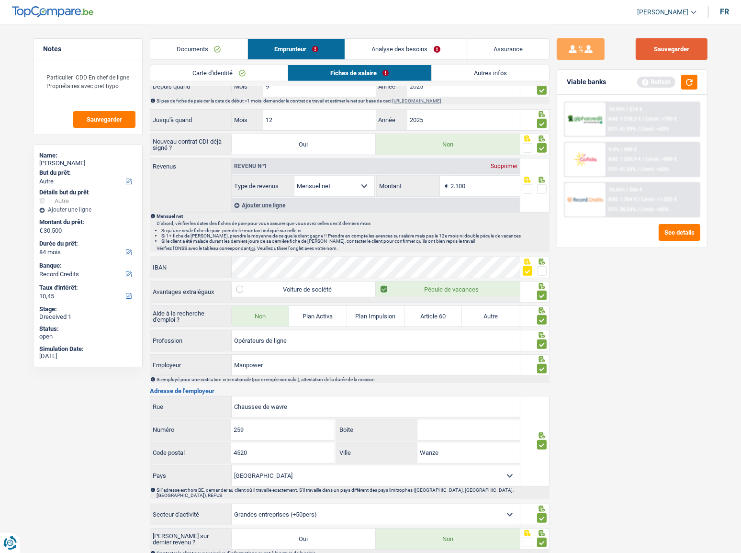
drag, startPoint x: 694, startPoint y: 45, endPoint x: 682, endPoint y: 54, distance: 15.0
click at [691, 46] on button "Sauvegarder" at bounding box center [672, 49] width 72 height 22
click at [255, 246] on link "ici" at bounding box center [252, 248] width 4 height 5
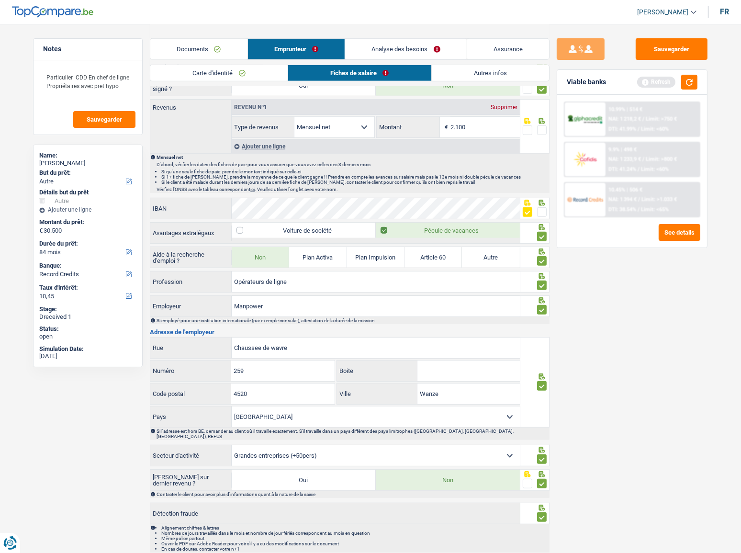
scroll to position [473, 0]
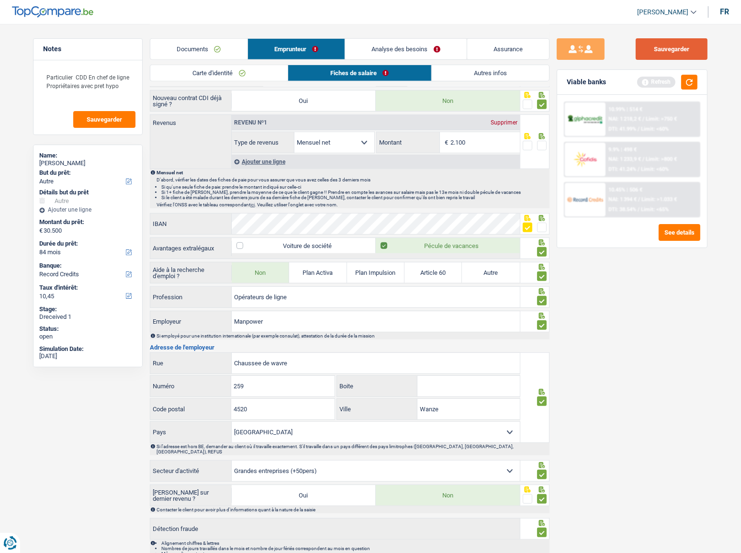
drag, startPoint x: 683, startPoint y: 42, endPoint x: 675, endPoint y: 59, distance: 19.3
click at [683, 45] on button "Sauvegarder" at bounding box center [672, 49] width 72 height 22
click at [695, 85] on button "button" at bounding box center [689, 82] width 16 height 15
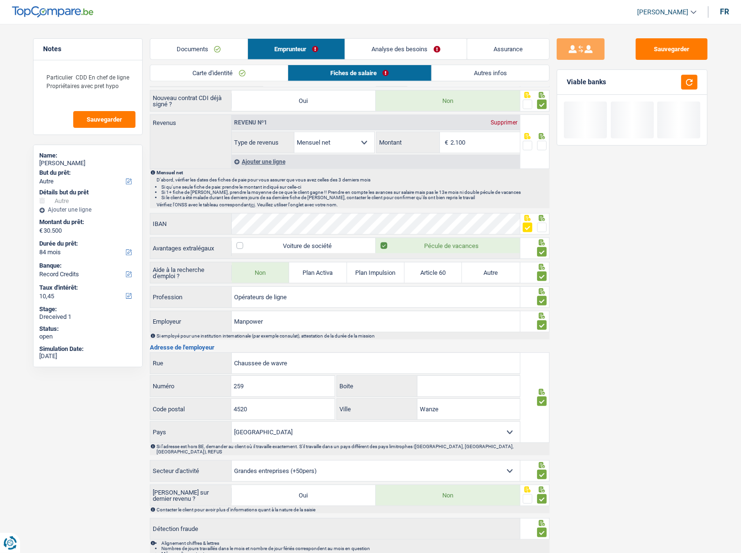
drag, startPoint x: 472, startPoint y: 140, endPoint x: 388, endPoint y: 142, distance: 84.3
click at [388, 142] on div "2.100 € Montant" at bounding box center [448, 142] width 143 height 21
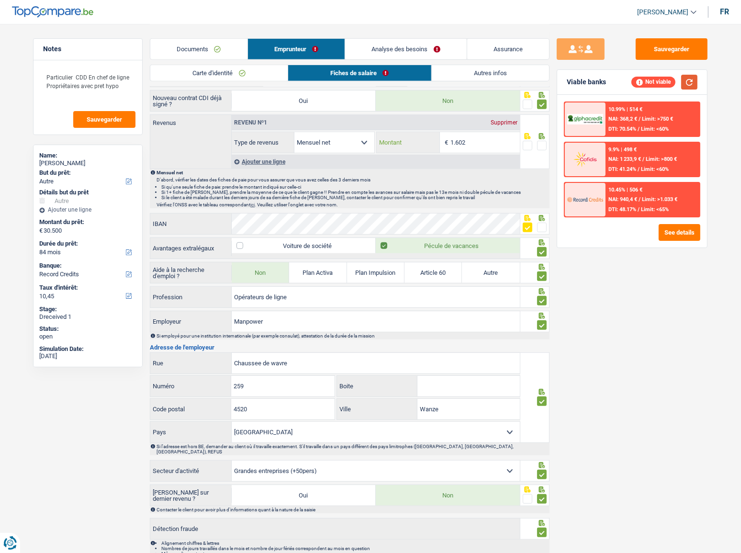
type input "1.602"
click at [691, 78] on button "button" at bounding box center [689, 82] width 16 height 15
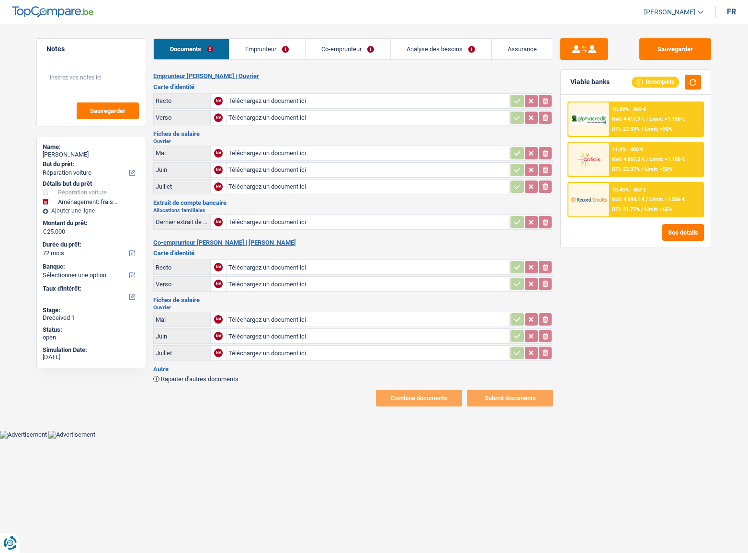
select select "carRepair"
select select "movingOrInstallation"
select select "72"
type input "C:\fakepath\PHOTO-2025-09-05-16-56-05.jpg"
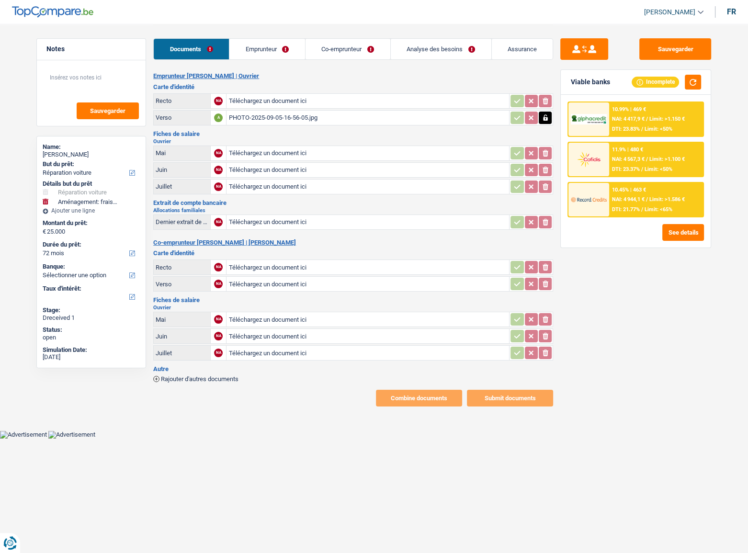
type input "C:\fakepath\PHOTO-2025-09-05-16-58-38.jpg"
type input "C:\fakepath\PHOTO-2025-09-05-16-56-05.jpg"
click at [190, 376] on span "Rajouter d'autres documents" at bounding box center [200, 379] width 78 height 6
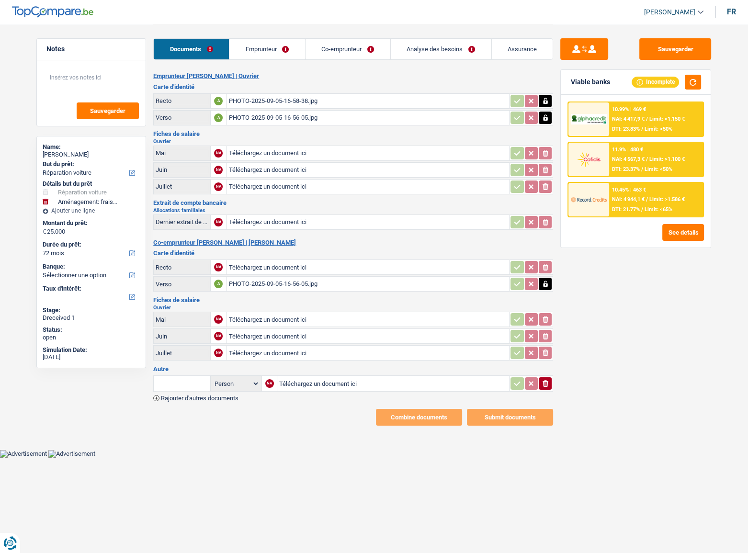
type input "C:\fakepath\PHOTO-2025-09-05-16-57-57.jpg"
click at [193, 383] on input "text" at bounding box center [182, 383] width 53 height 15
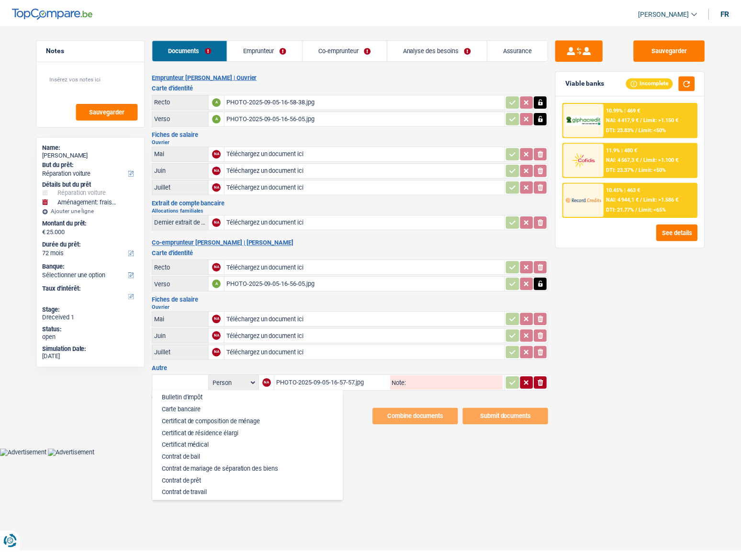
scroll to position [87, 0]
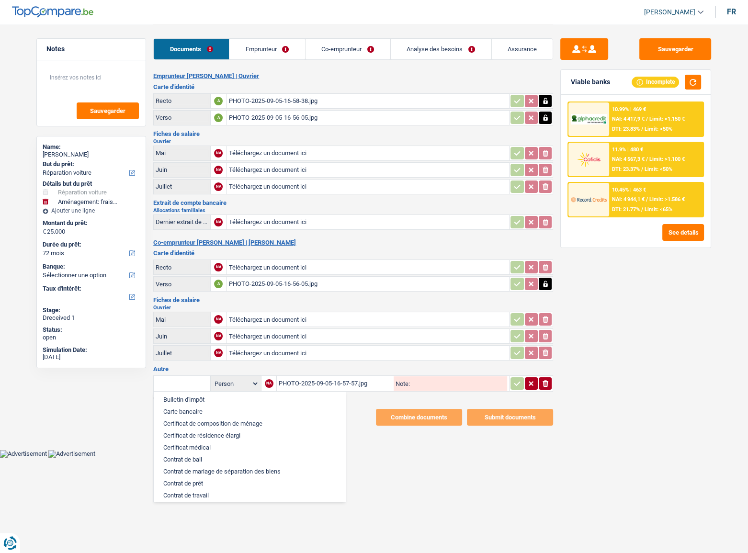
click at [200, 412] on li "Carte bancaire" at bounding box center [249, 412] width 182 height 12
type input "Carte bancaire"
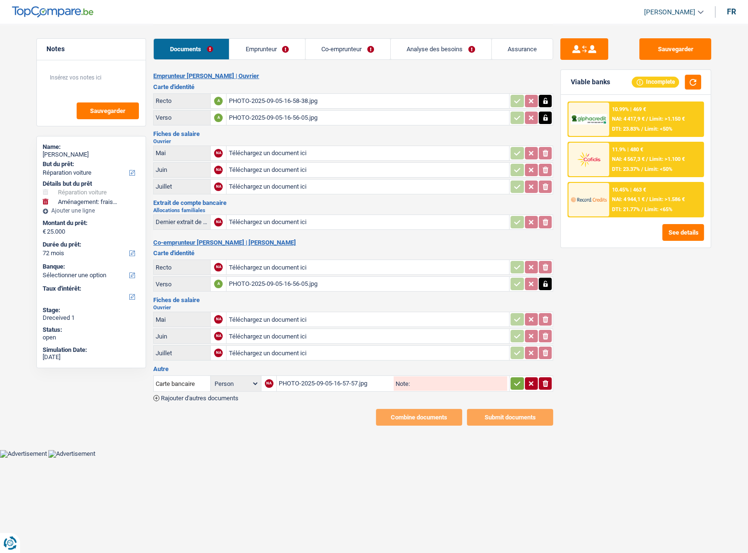
click at [518, 382] on icon "button" at bounding box center [517, 384] width 8 height 10
type input "C:\fakepath\[PERSON_NAME].pdf"
click at [263, 165] on input "Téléchargez un document ici" at bounding box center [367, 170] width 279 height 14
type input "C:\fakepath\[PERSON_NAME].pdf"
click at [284, 149] on input "Téléchargez un document ici" at bounding box center [367, 153] width 279 height 14
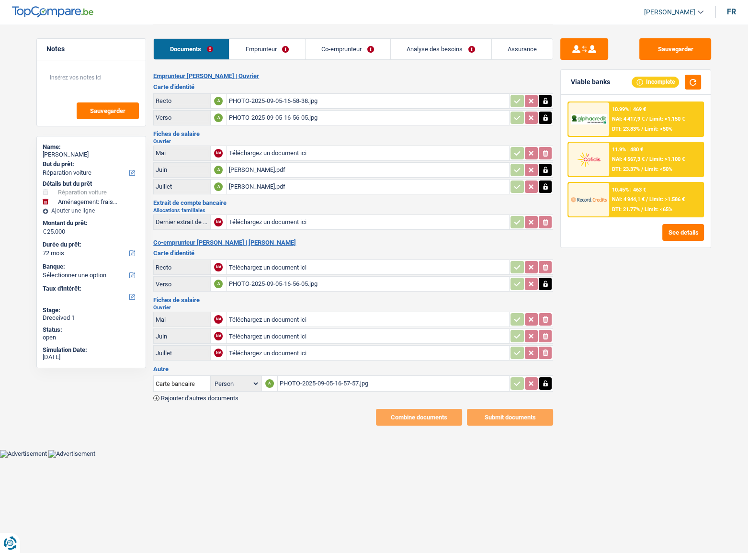
type input "C:\fakepath\[PERSON_NAME] (1).pdf"
click at [292, 153] on div "[PERSON_NAME] (1).pdf" at bounding box center [367, 153] width 279 height 14
click at [244, 166] on div "[PERSON_NAME].pdf" at bounding box center [367, 170] width 279 height 14
click at [271, 184] on div "[PERSON_NAME].pdf" at bounding box center [367, 187] width 279 height 14
click at [261, 283] on div "PHOTO-2025-09-05-16-56-05.jpg" at bounding box center [367, 284] width 279 height 14
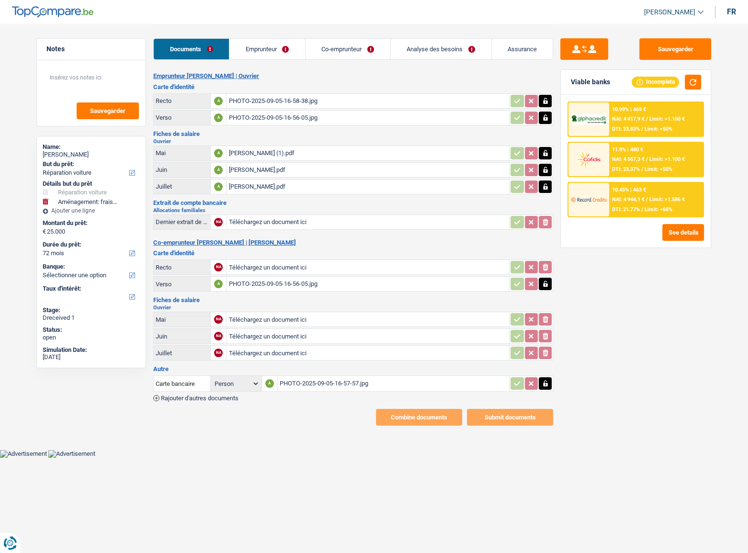
click at [251, 265] on input "Téléchargez un document ici" at bounding box center [367, 267] width 279 height 14
type input "C:\fakepath\PHOTO-2025-09-05-16-56-05.jpg"
click at [354, 52] on link "Co-emprunteur" at bounding box center [347, 49] width 85 height 21
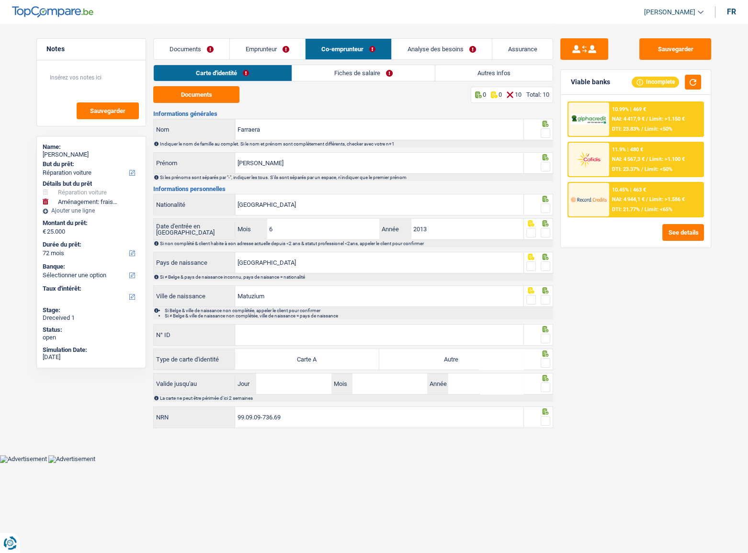
drag, startPoint x: 359, startPoint y: 88, endPoint x: 360, endPoint y: 81, distance: 6.8
click at [359, 86] on div "Documents 0 0 10 Total: 10" at bounding box center [353, 94] width 400 height 17
click at [361, 74] on link "Fiches de salaire" at bounding box center [363, 73] width 143 height 16
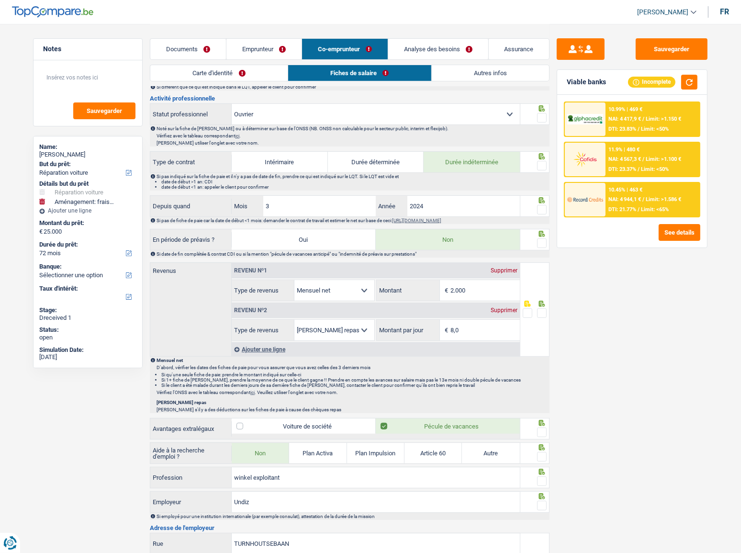
scroll to position [392, 0]
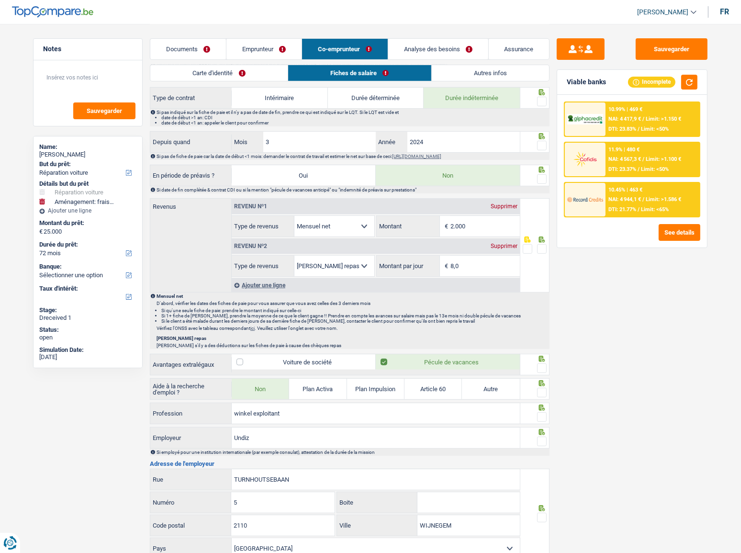
click at [248, 48] on link "Emprunteur" at bounding box center [263, 49] width 75 height 21
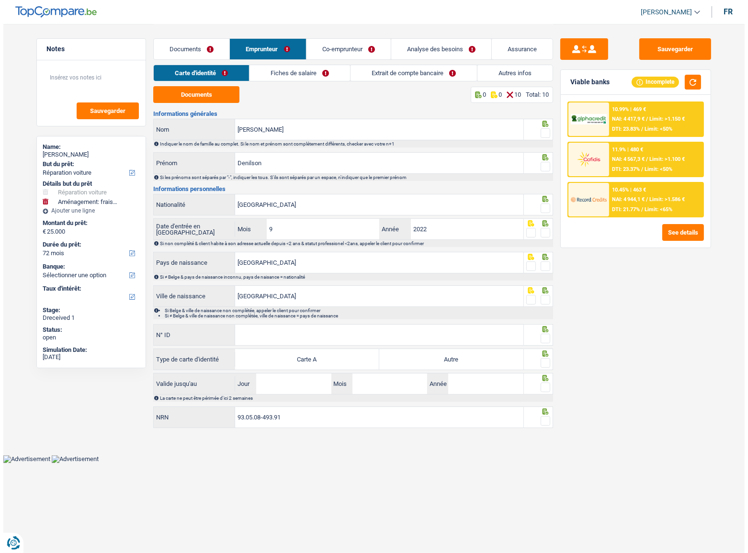
scroll to position [0, 0]
click at [214, 97] on button "Documents" at bounding box center [196, 94] width 86 height 17
click at [215, 48] on link "Documents" at bounding box center [192, 49] width 76 height 21
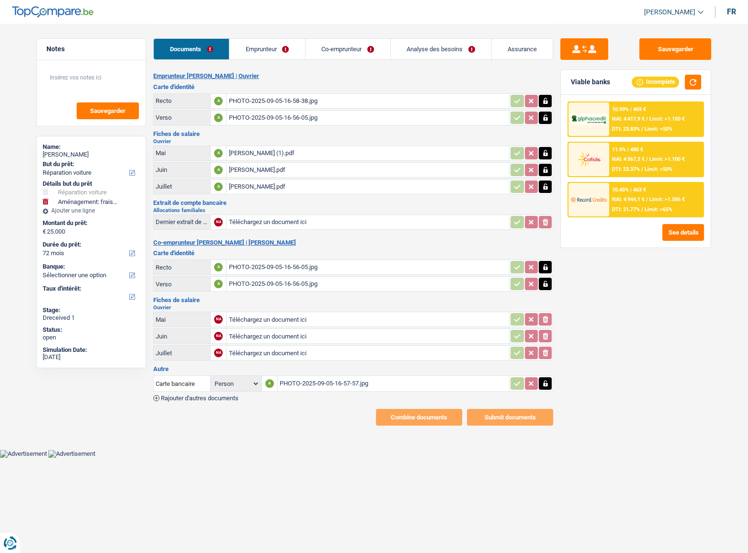
click at [296, 98] on div "PHOTO-2025-09-05-16-58-38.jpg" at bounding box center [367, 101] width 279 height 14
click at [542, 101] on icon "button" at bounding box center [546, 101] width 8 height 10
click at [542, 101] on icon "ionicons-v5-e" at bounding box center [546, 101] width 8 height 10
click at [278, 263] on div "PHOTO-2025-09-05-16-56-05.jpg" at bounding box center [367, 267] width 279 height 14
click at [282, 100] on input "Téléchargez un document ici" at bounding box center [367, 101] width 279 height 14
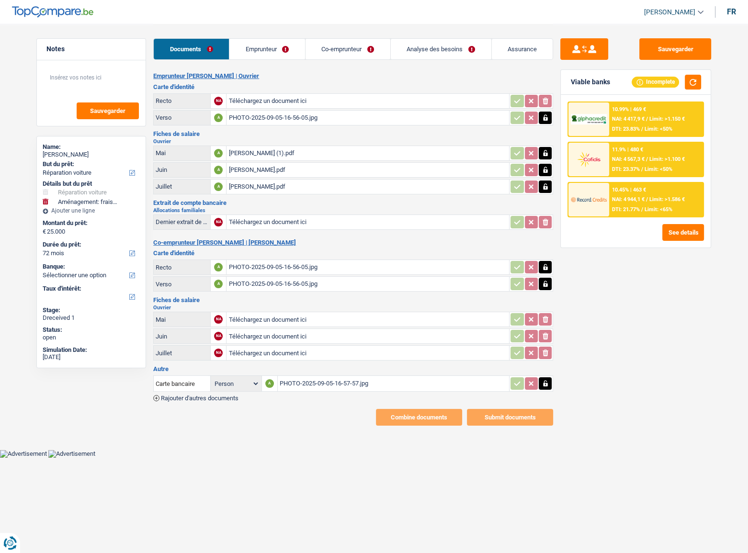
type input "C:\fakepath\PHOTO-2025-09-05-16-56-05.jpg"
click at [547, 119] on icon "button" at bounding box center [546, 118] width 8 height 10
click at [341, 152] on div "[PERSON_NAME] (1).pdf" at bounding box center [367, 153] width 279 height 14
click at [272, 97] on div "PHOTO-2025-09-05-16-56-05.jpg" at bounding box center [367, 101] width 279 height 14
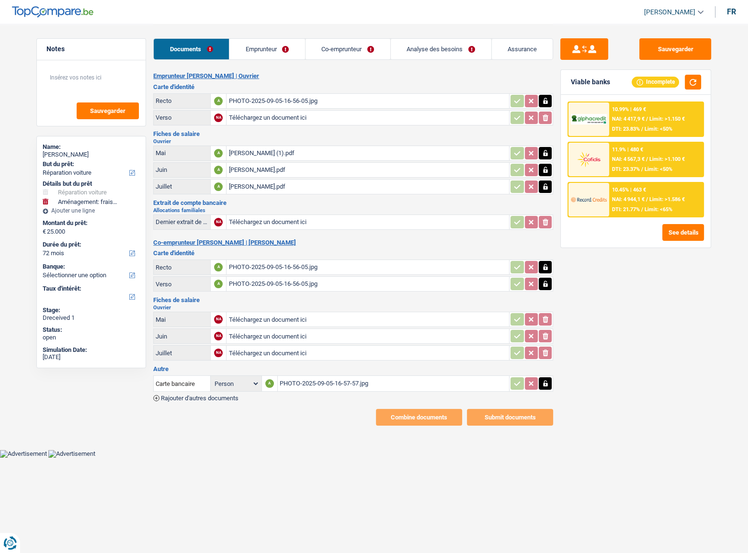
click at [281, 149] on div "[PERSON_NAME] (1).pdf" at bounding box center [367, 153] width 279 height 14
click at [258, 157] on div "[PERSON_NAME] (1).pdf" at bounding box center [367, 153] width 279 height 14
click at [280, 168] on div "[PERSON_NAME].pdf" at bounding box center [367, 170] width 279 height 14
click at [272, 185] on div "[PERSON_NAME].pdf" at bounding box center [367, 187] width 279 height 14
click at [273, 264] on div "PHOTO-2025-09-05-16-56-05.jpg" at bounding box center [367, 267] width 279 height 14
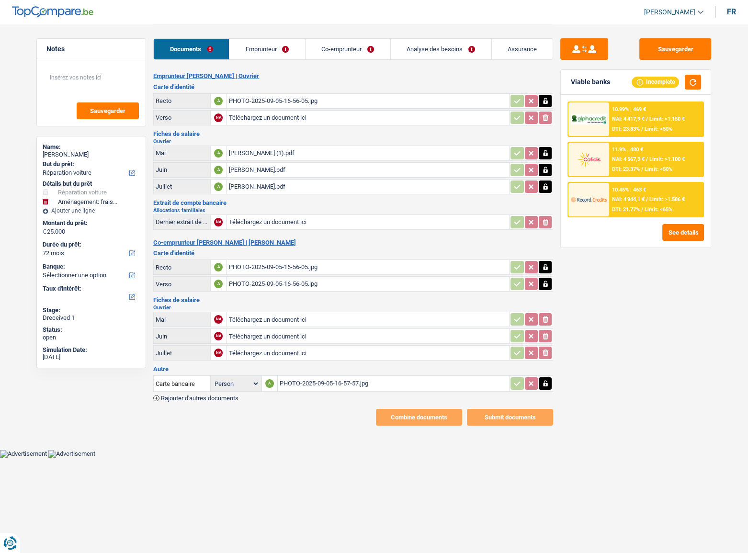
click at [263, 104] on div "PHOTO-2025-09-05-16-56-05.jpg" at bounding box center [367, 101] width 279 height 14
click at [266, 116] on input "Téléchargez un document ici" at bounding box center [367, 118] width 279 height 14
type input "C:\fakepath\PHOTO-2025-09-05-16-56-05 (1).jpg"
click at [544, 266] on icon "button" at bounding box center [546, 267] width 8 height 10
click at [544, 266] on icon "button" at bounding box center [545, 267] width 6 height 7
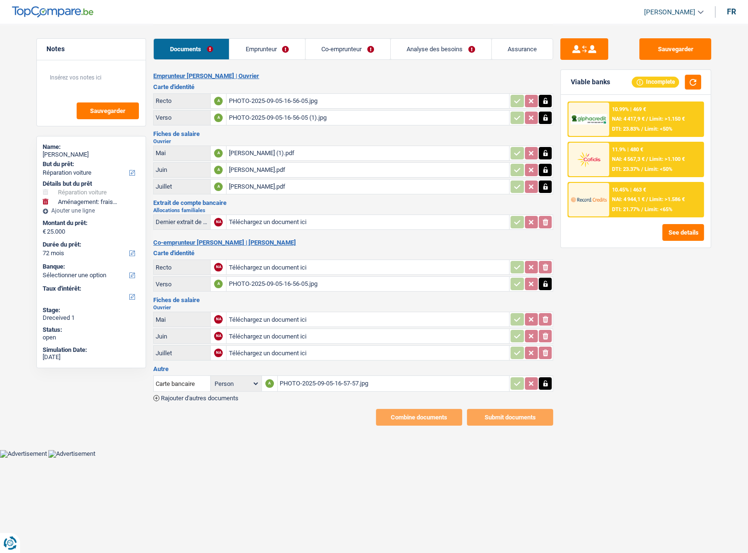
click at [546, 281] on icon "button" at bounding box center [545, 284] width 4 height 6
click at [330, 263] on input "Téléchargez un document ici" at bounding box center [367, 267] width 279 height 14
click at [292, 97] on div "PHOTO-2025-09-05-16-56-05.jpg" at bounding box center [367, 101] width 279 height 14
click at [305, 99] on div "PHOTO-2025-09-05-16-56-05.jpg" at bounding box center [367, 101] width 279 height 14
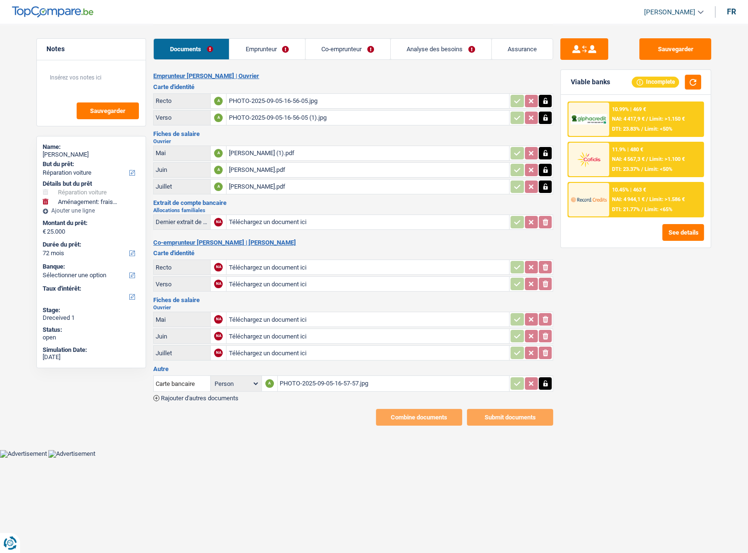
click at [281, 268] on input "Téléchargez un document ici" at bounding box center [367, 267] width 279 height 14
type input "C:\fakepath\PHOTO-2025-09-05-16-58-38 (1).jpg"
click at [260, 286] on input "Téléchargez un document ici" at bounding box center [367, 284] width 279 height 14
type input "C:\fakepath\PHOTO-2025-09-05-16-58-38.jpg"
click at [680, 49] on button "Sauvegarder" at bounding box center [675, 49] width 72 height 22
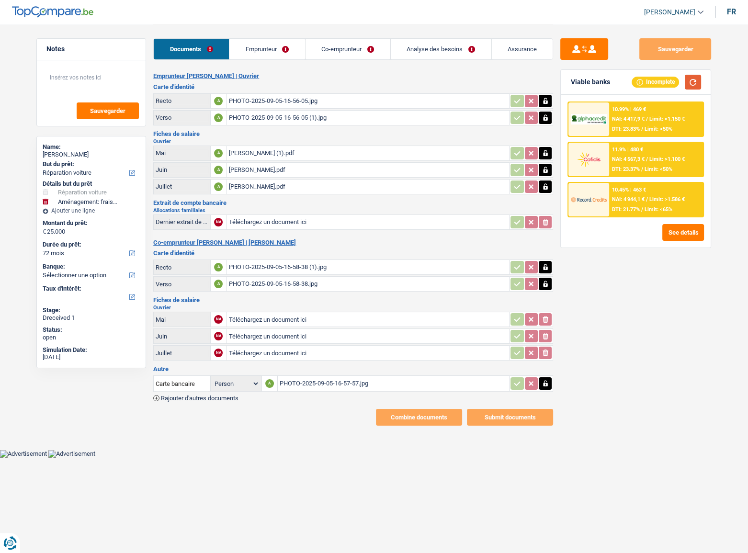
click at [692, 82] on button "button" at bounding box center [693, 82] width 16 height 15
click at [690, 76] on button "button" at bounding box center [693, 82] width 16 height 15
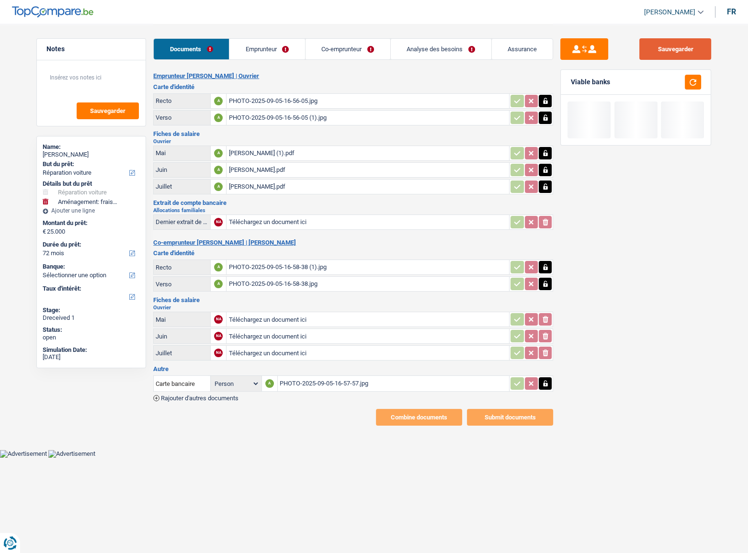
click at [677, 48] on button "Sauvegarder" at bounding box center [675, 49] width 72 height 22
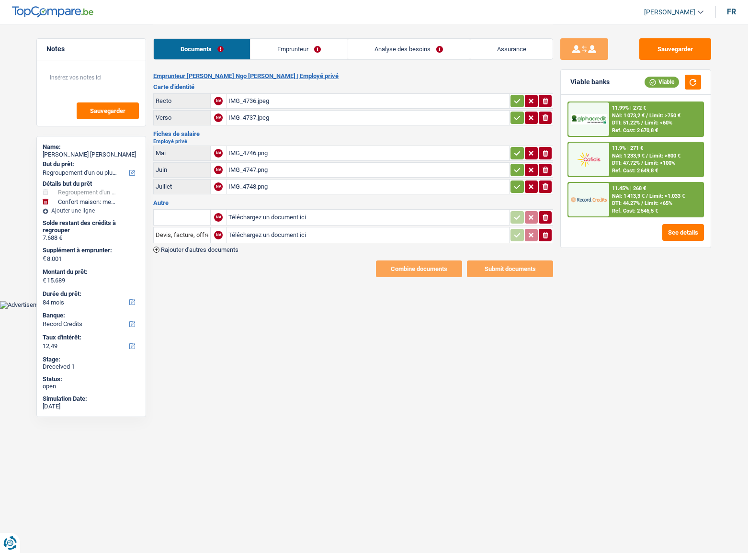
select select "refinancing"
select select "household"
select select "84"
select select "record credits"
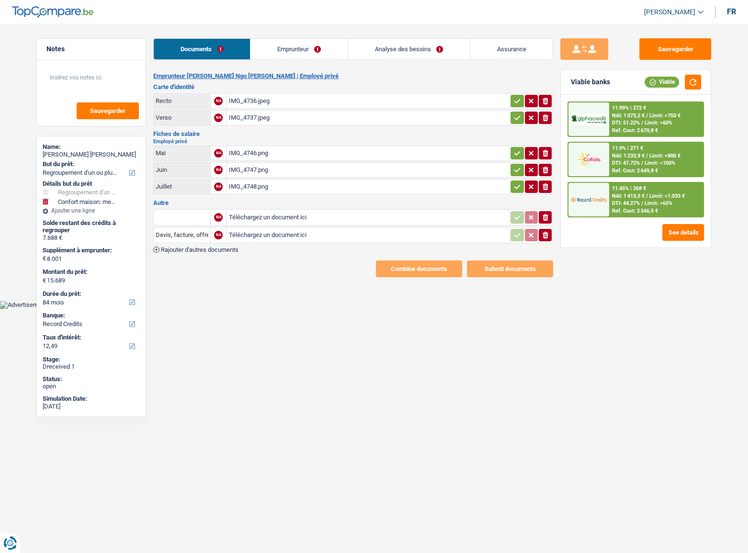
click at [265, 102] on div "IMG_4736.jpeg" at bounding box center [367, 101] width 279 height 14
click at [506, 113] on div "IMG_4737.jpeg" at bounding box center [367, 118] width 279 height 14
drag, startPoint x: 513, startPoint y: 98, endPoint x: 520, endPoint y: 120, distance: 23.2
click at [514, 102] on icon "button" at bounding box center [517, 101] width 8 height 10
click at [520, 120] on icon "button" at bounding box center [517, 118] width 8 height 10
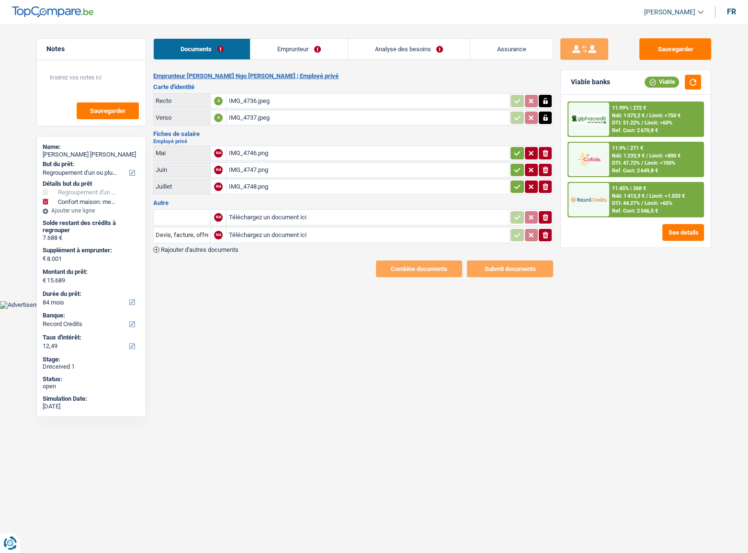
click at [330, 150] on div "IMG_4746.png" at bounding box center [367, 153] width 279 height 14
click at [297, 168] on div "IMG_4747.png" at bounding box center [367, 170] width 279 height 14
click at [294, 187] on div "IMG_4748.png" at bounding box center [367, 187] width 279 height 14
click at [521, 185] on button "button" at bounding box center [516, 187] width 13 height 12
click at [522, 164] on button "button" at bounding box center [516, 170] width 13 height 12
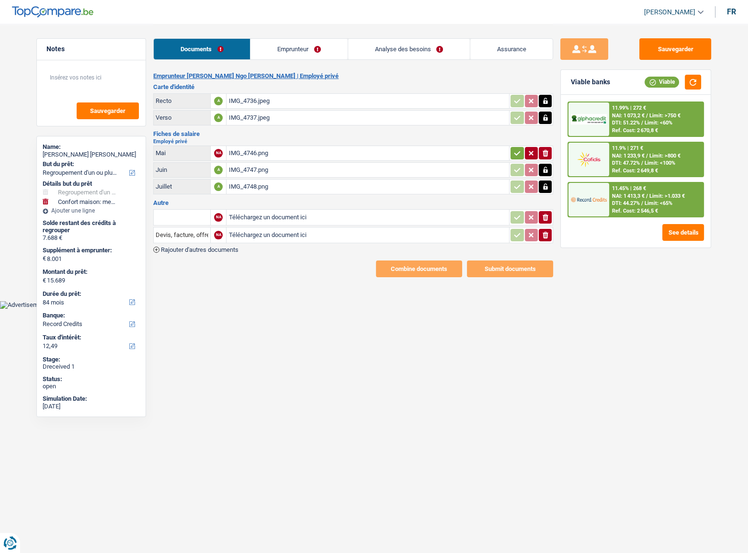
click at [519, 146] on td "ionicons-v5-e" at bounding box center [531, 153] width 44 height 15
click at [521, 151] on button "button" at bounding box center [516, 153] width 13 height 12
drag, startPoint x: 554, startPoint y: 233, endPoint x: 548, endPoint y: 229, distance: 6.8
click at [553, 233] on div "Sauvegarder Viable banks Viable 11.99% | 272 € NAI: 1 073,2 € / Limit: >750 € D…" at bounding box center [635, 287] width 165 height 499
click at [548, 230] on icon "ionicons-v5-e" at bounding box center [546, 235] width 8 height 10
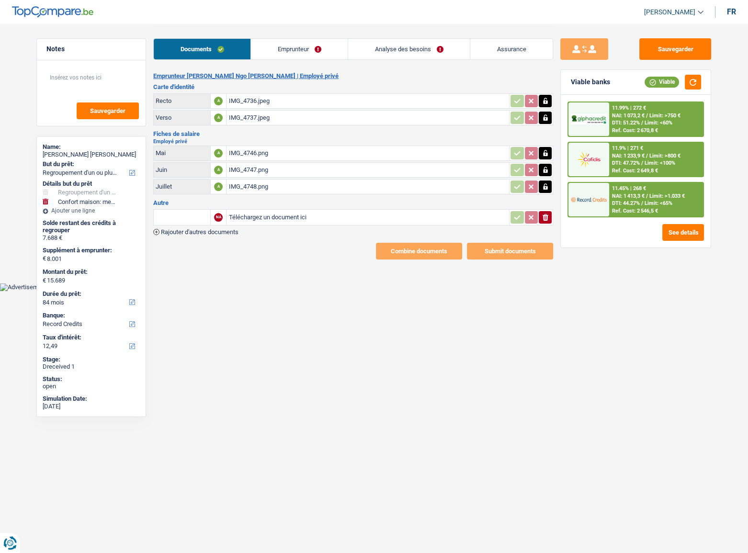
click at [547, 219] on icon "ionicons-v5-e" at bounding box center [546, 218] width 8 height 10
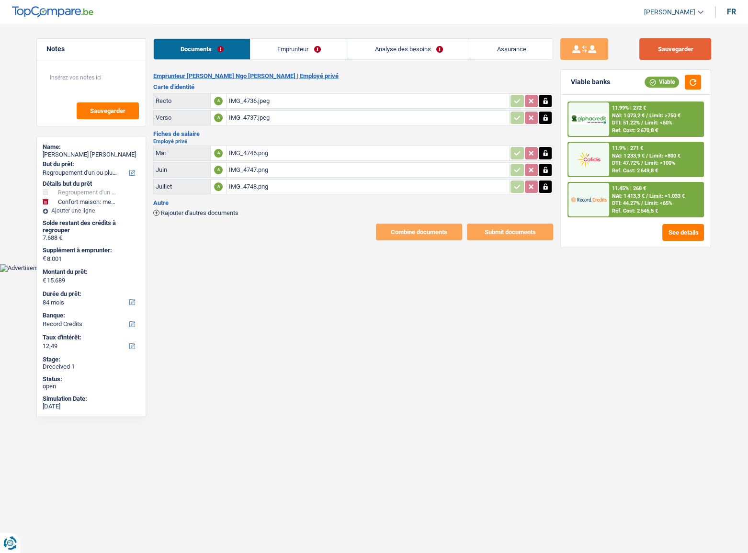
drag, startPoint x: 679, startPoint y: 42, endPoint x: 667, endPoint y: 43, distance: 12.5
click at [678, 42] on button "Sauvegarder" at bounding box center [675, 49] width 72 height 22
click at [282, 50] on link "Emprunteur" at bounding box center [298, 49] width 97 height 21
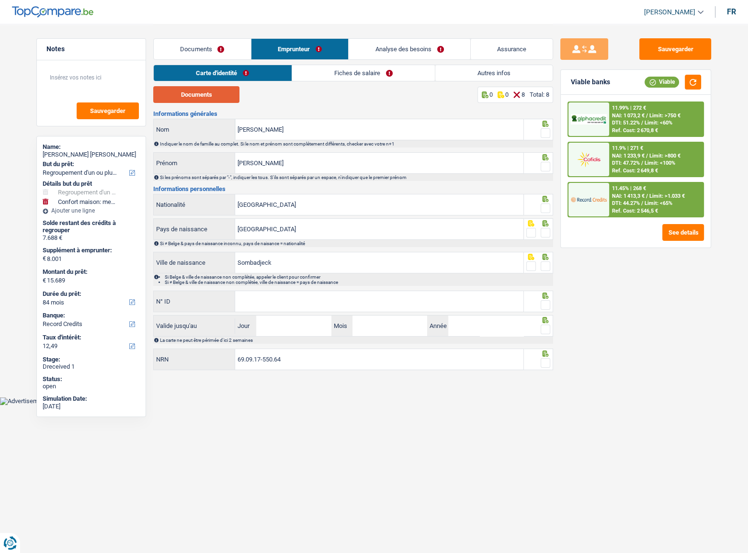
click at [191, 96] on button "Documents" at bounding box center [196, 94] width 86 height 17
click at [548, 129] on span at bounding box center [546, 133] width 10 height 10
click at [0, 0] on input "radio" at bounding box center [0, 0] width 0 height 0
click at [542, 164] on span at bounding box center [546, 167] width 10 height 10
click at [0, 0] on input "radio" at bounding box center [0, 0] width 0 height 0
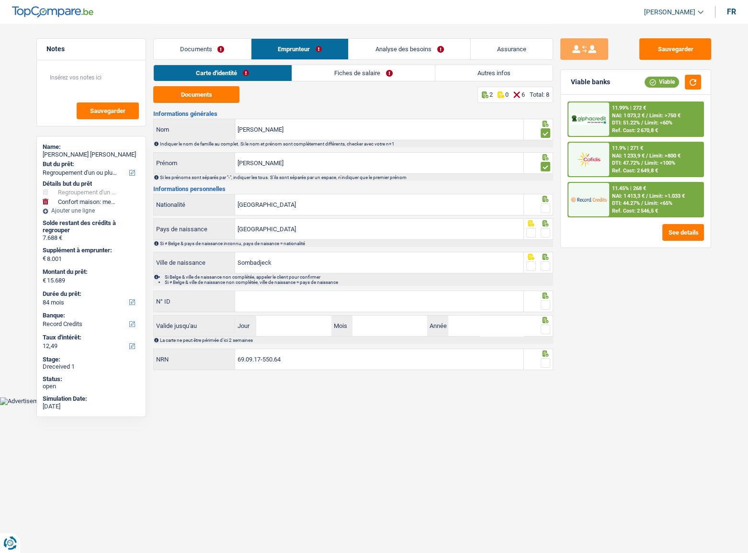
click at [542, 201] on icon at bounding box center [545, 199] width 6 height 6
click at [547, 205] on span at bounding box center [546, 208] width 10 height 10
click at [0, 0] on input "radio" at bounding box center [0, 0] width 0 height 0
click at [546, 235] on span at bounding box center [546, 233] width 10 height 10
click at [0, 0] on input "radio" at bounding box center [0, 0] width 0 height 0
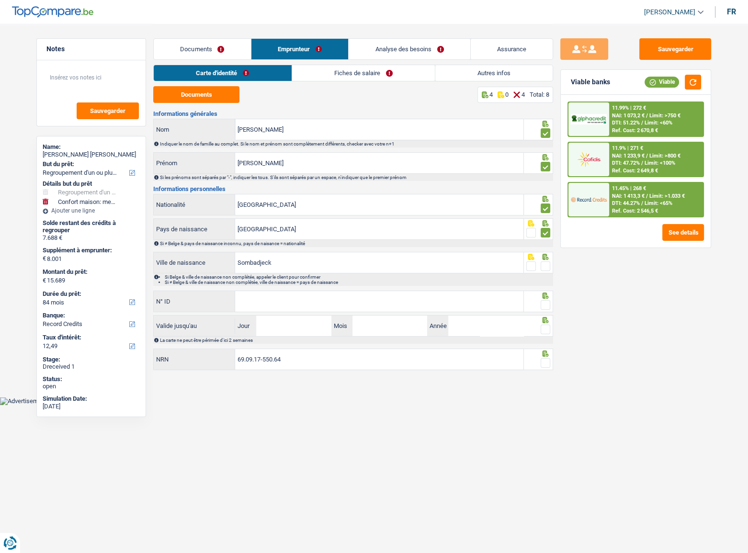
click at [545, 261] on span at bounding box center [546, 266] width 10 height 10
click at [0, 0] on input "radio" at bounding box center [0, 0] width 0 height 0
click at [286, 159] on input "Marguerite berline" at bounding box center [379, 163] width 288 height 21
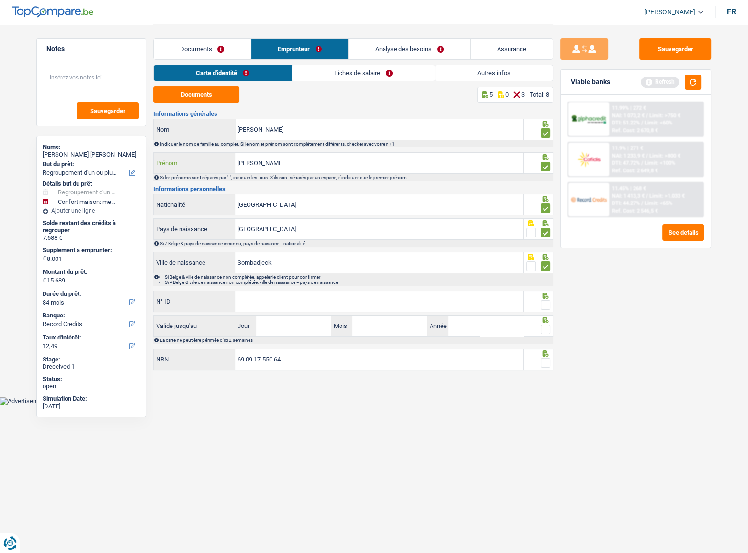
type input "Marguerite"
click at [287, 300] on input "N° ID" at bounding box center [379, 301] width 288 height 21
drag, startPoint x: 286, startPoint y: 296, endPoint x: 293, endPoint y: 297, distance: 6.3
click at [286, 296] on input "N° ID" at bounding box center [379, 301] width 288 height 21
paste input "593-0053746-68"
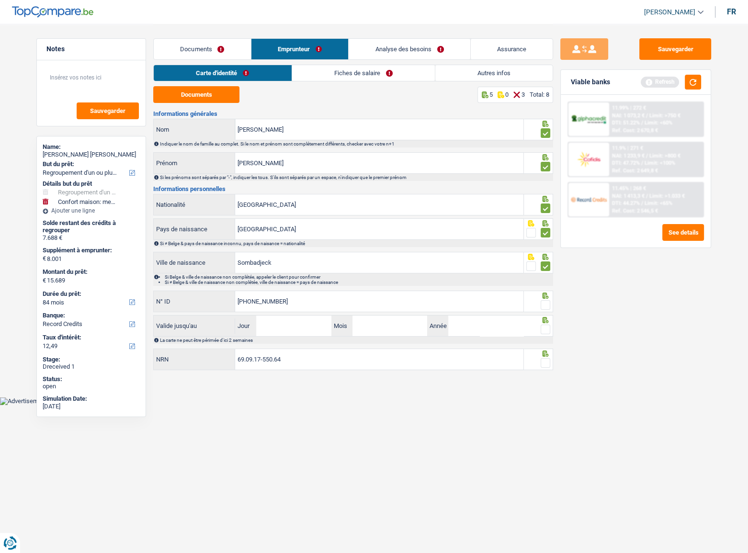
type input "593-0053746-68"
click at [542, 301] on span at bounding box center [546, 305] width 10 height 10
click at [0, 0] on input "radio" at bounding box center [0, 0] width 0 height 0
drag, startPoint x: 545, startPoint y: 325, endPoint x: 546, endPoint y: 337, distance: 12.0
click at [545, 325] on div at bounding box center [546, 330] width 10 height 12
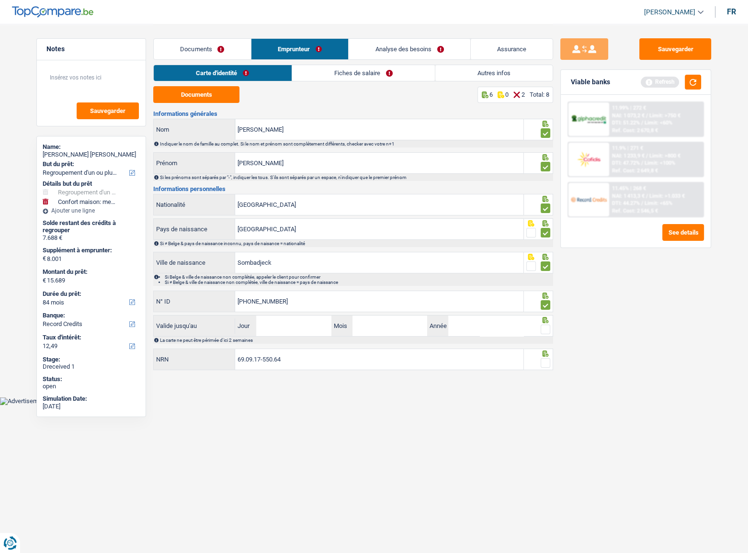
click at [550, 359] on div at bounding box center [539, 360] width 30 height 22
click at [548, 362] on span at bounding box center [546, 363] width 10 height 10
click at [0, 0] on input "radio" at bounding box center [0, 0] width 0 height 0
click at [545, 332] on span at bounding box center [546, 330] width 10 height 10
click at [0, 0] on input "radio" at bounding box center [0, 0] width 0 height 0
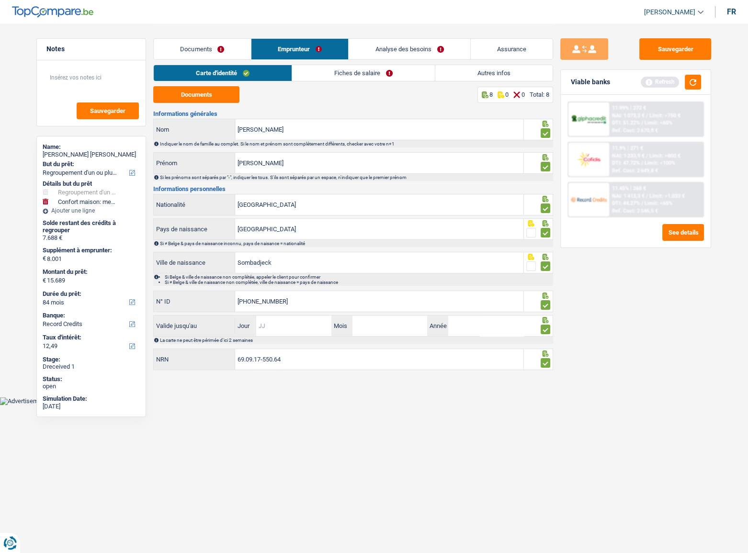
click at [318, 328] on input "Jour" at bounding box center [293, 326] width 75 height 21
type input "24"
type input "08"
type input "2030"
click at [313, 70] on link "Fiches de salaire" at bounding box center [363, 73] width 143 height 16
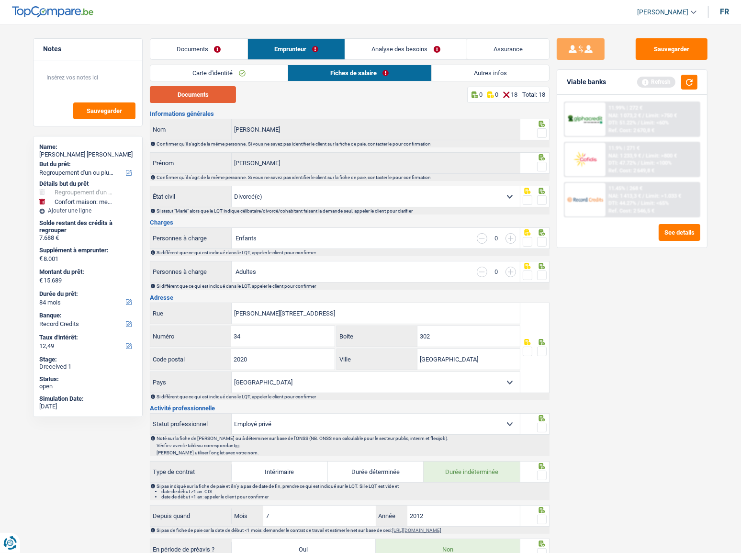
click at [203, 91] on button "Documents" at bounding box center [193, 94] width 86 height 17
drag, startPoint x: 540, startPoint y: 132, endPoint x: 547, endPoint y: 162, distance: 31.1
click at [541, 133] on span at bounding box center [542, 133] width 10 height 10
click at [0, 0] on input "radio" at bounding box center [0, 0] width 0 height 0
drag, startPoint x: 543, startPoint y: 169, endPoint x: 534, endPoint y: 180, distance: 14.6
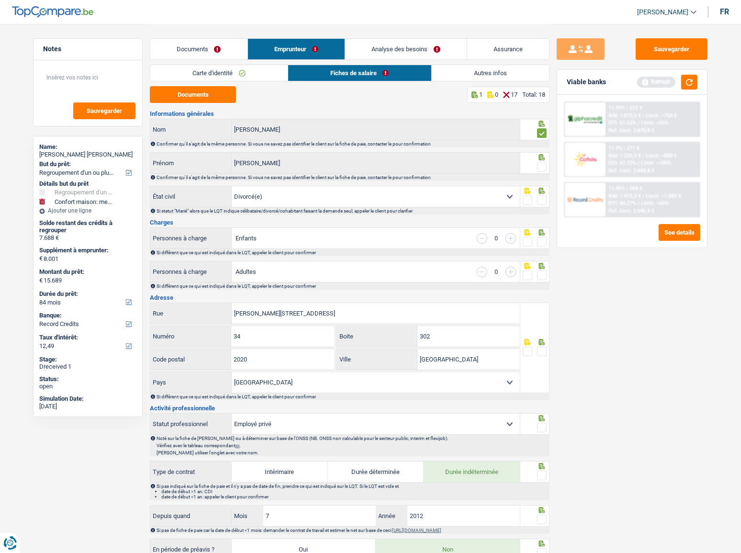
click at [542, 169] on span at bounding box center [542, 167] width 10 height 10
click at [0, 0] on input "radio" at bounding box center [0, 0] width 0 height 0
click at [541, 202] on span at bounding box center [542, 200] width 10 height 10
click at [0, 0] on input "radio" at bounding box center [0, 0] width 0 height 0
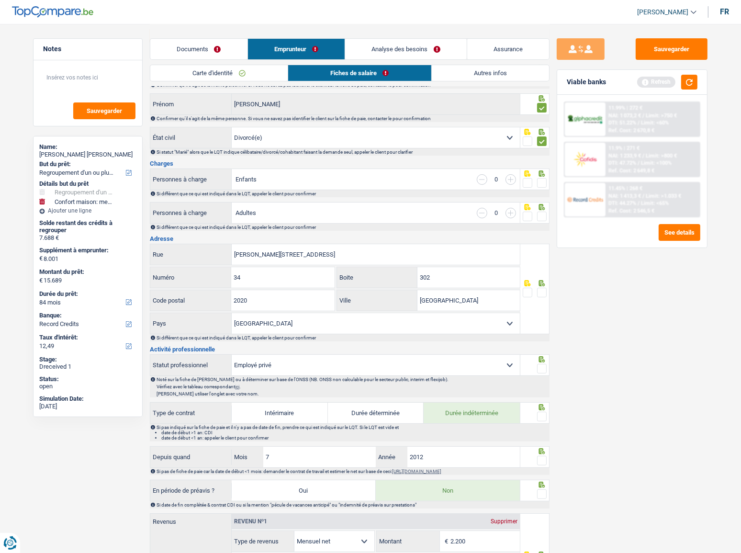
scroll to position [130, 0]
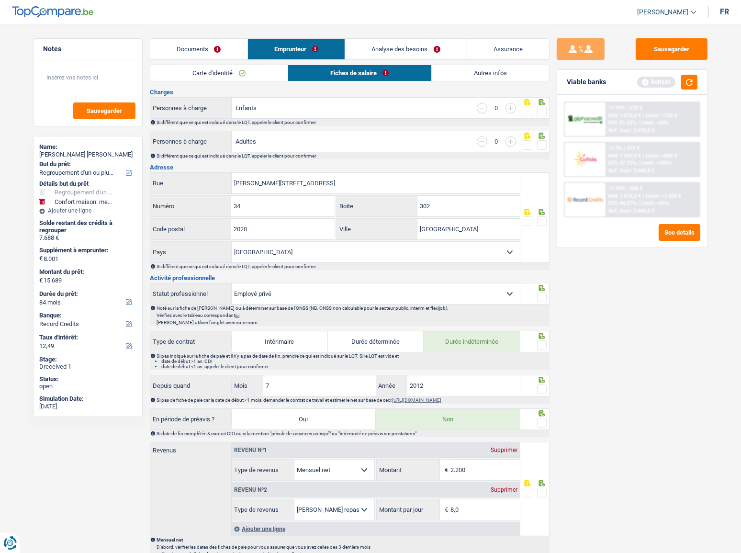
click at [540, 301] on div at bounding box center [542, 298] width 10 height 12
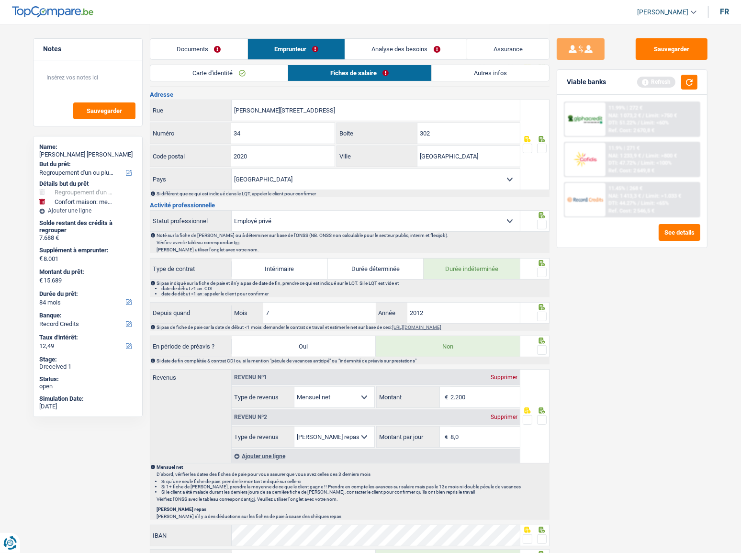
scroll to position [261, 0]
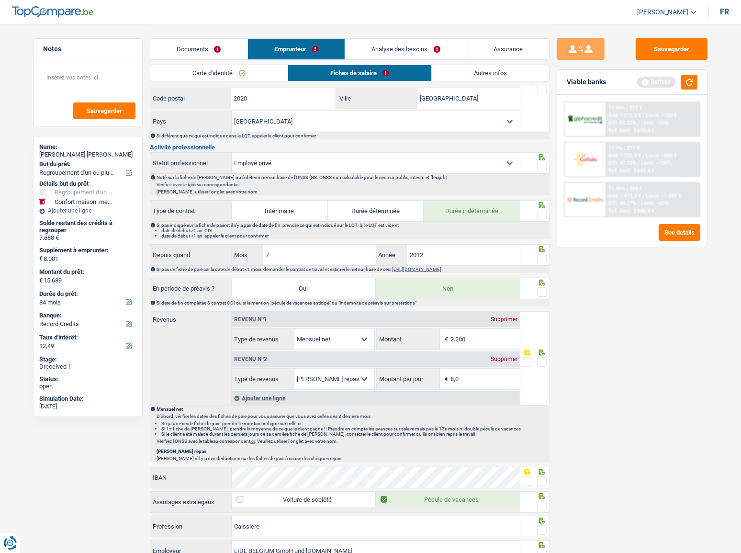
click at [542, 254] on span at bounding box center [542, 259] width 10 height 10
click at [0, 0] on input "radio" at bounding box center [0, 0] width 0 height 0
click at [542, 291] on span at bounding box center [542, 292] width 10 height 10
click at [0, 0] on input "radio" at bounding box center [0, 0] width 0 height 0
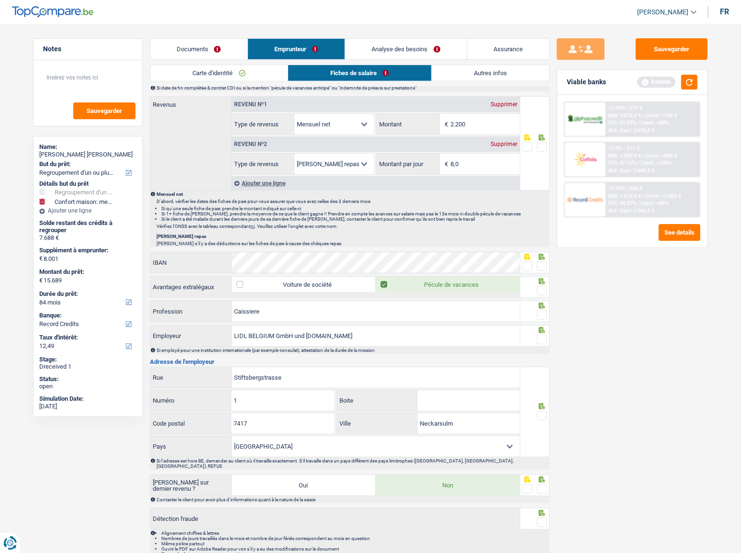
scroll to position [509, 0]
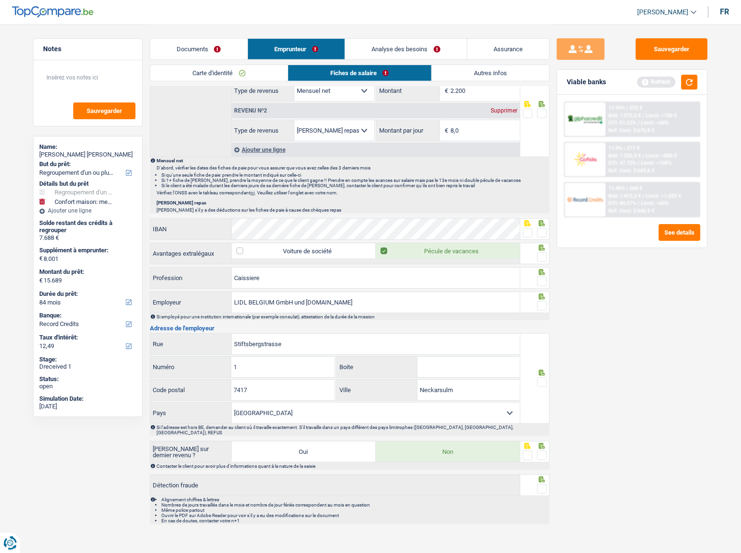
click at [308, 218] on div "Informations générales Ngo bassom Nom Confirmer qu'il s'agit de la même personn…" at bounding box center [350, 62] width 400 height 923
click at [544, 234] on span at bounding box center [542, 233] width 10 height 10
click at [0, 0] on input "radio" at bounding box center [0, 0] width 0 height 0
drag, startPoint x: 542, startPoint y: 254, endPoint x: 541, endPoint y: 267, distance: 13.4
click at [542, 254] on span at bounding box center [542, 257] width 10 height 10
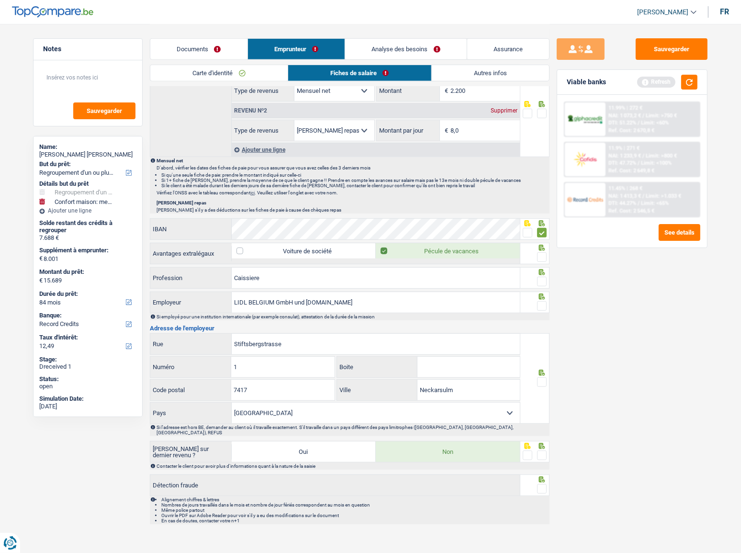
click at [0, 0] on input "radio" at bounding box center [0, 0] width 0 height 0
click at [541, 282] on span at bounding box center [542, 282] width 10 height 10
click at [0, 0] on input "radio" at bounding box center [0, 0] width 0 height 0
click at [543, 309] on div at bounding box center [542, 306] width 10 height 12
drag, startPoint x: 293, startPoint y: 301, endPoint x: 407, endPoint y: 303, distance: 113.5
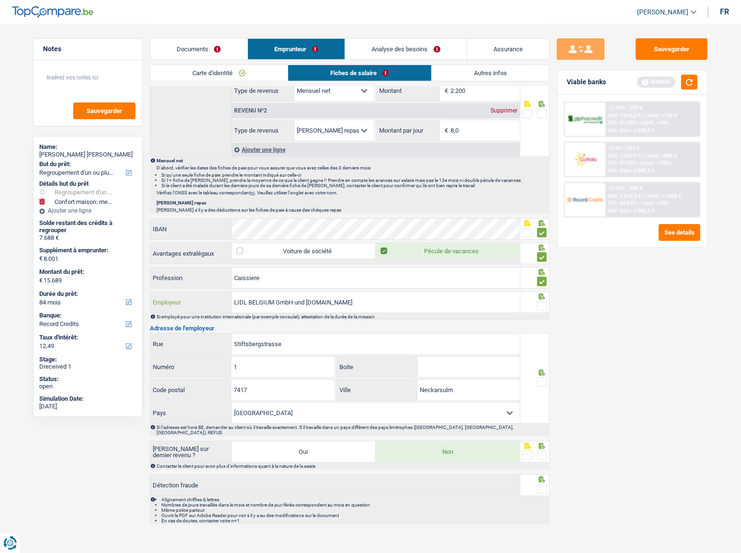
click at [407, 303] on input "LIDL BELGIUM GmbH und Co.KG" at bounding box center [376, 302] width 288 height 21
type input "LIDL BELGIUM"
click at [286, 334] on input "Stiftsbergstrasse" at bounding box center [376, 344] width 288 height 21
drag, startPoint x: 300, startPoint y: 347, endPoint x: 196, endPoint y: 339, distance: 104.2
click at [196, 339] on div "Stiftsbergstrasse Rue" at bounding box center [335, 344] width 370 height 21
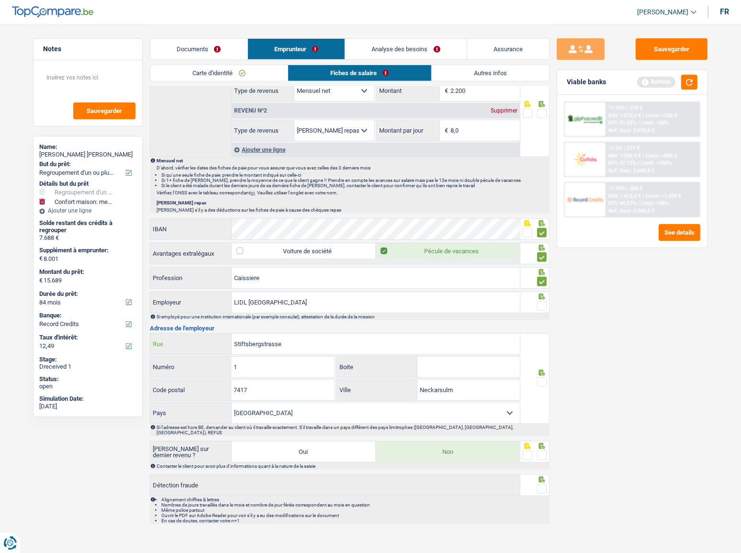
paste input "GULDENSPORENPARK"
type input "GULDENSPORENPARK"
click at [551, 379] on div "Sauvegarder Viable banks Refresh 11.99% | 272 € NAI: 1 073,2 € / Limit: >750 € …" at bounding box center [632, 287] width 165 height 499
click at [545, 380] on div at bounding box center [535, 378] width 30 height 90
click at [543, 379] on span at bounding box center [542, 382] width 10 height 10
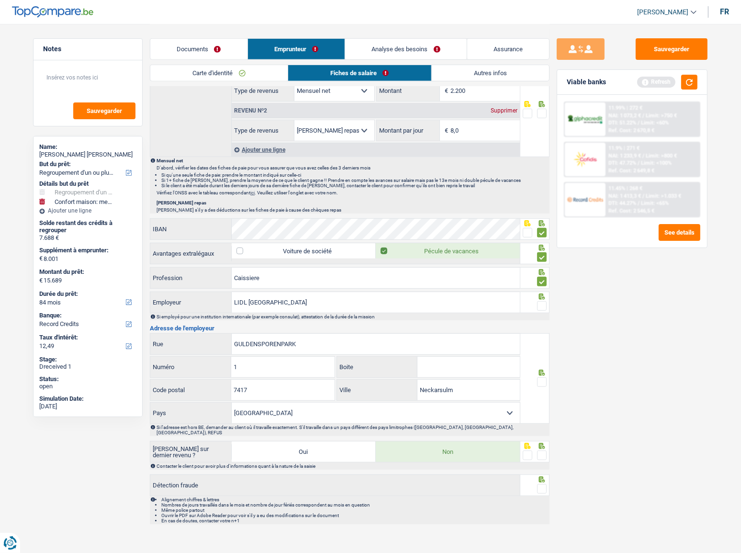
click at [0, 0] on input "radio" at bounding box center [0, 0] width 0 height 0
drag, startPoint x: 276, startPoint y: 371, endPoint x: 127, endPoint y: 372, distance: 148.4
click at [127, 372] on div "Notes Sauvegarder Name: Marguerite Ngo bassom But du prêt: Confort maison: meub…" at bounding box center [370, 21] width 689 height 1015
type input "90"
click at [428, 362] on input "Boite" at bounding box center [469, 367] width 102 height 21
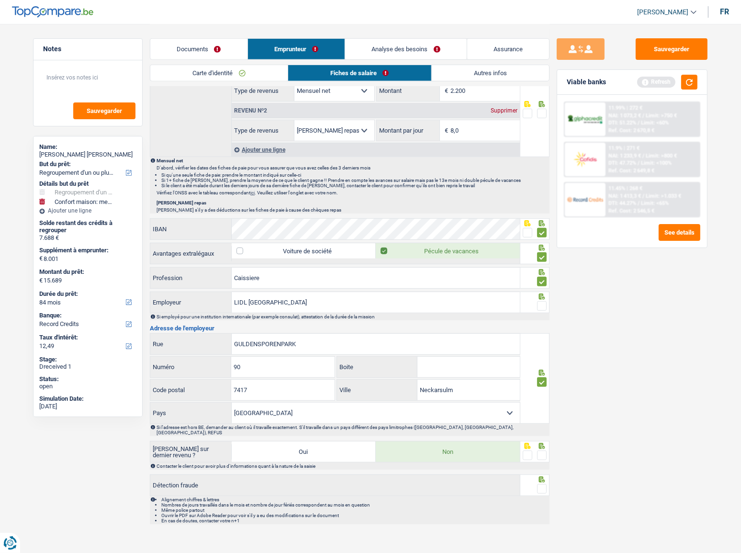
type input "k"
type input "j"
drag, startPoint x: 277, startPoint y: 390, endPoint x: 210, endPoint y: 379, distance: 67.9
click at [210, 380] on div "7417 Code postal" at bounding box center [242, 390] width 184 height 21
type input "9820"
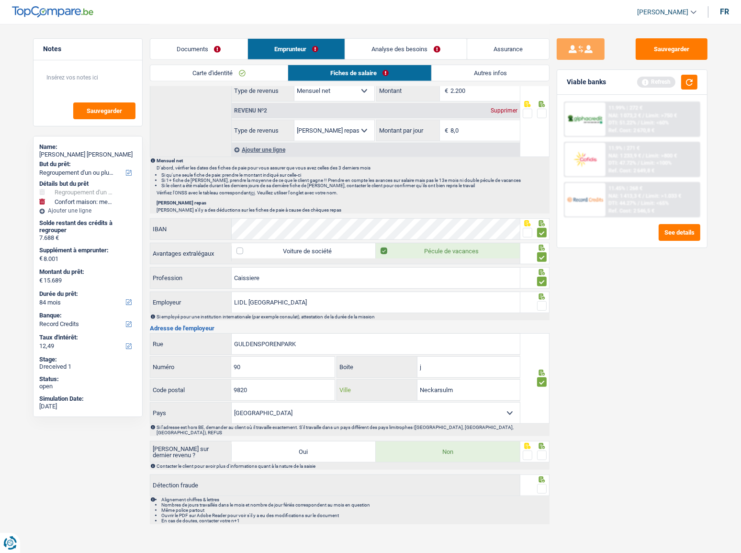
click at [440, 390] on input "Neckarsulm" at bounding box center [469, 390] width 102 height 21
paste input "MERELBEKE-MELLE"
type input "MERELBEKE-MELLE"
click at [548, 445] on div at bounding box center [535, 452] width 30 height 22
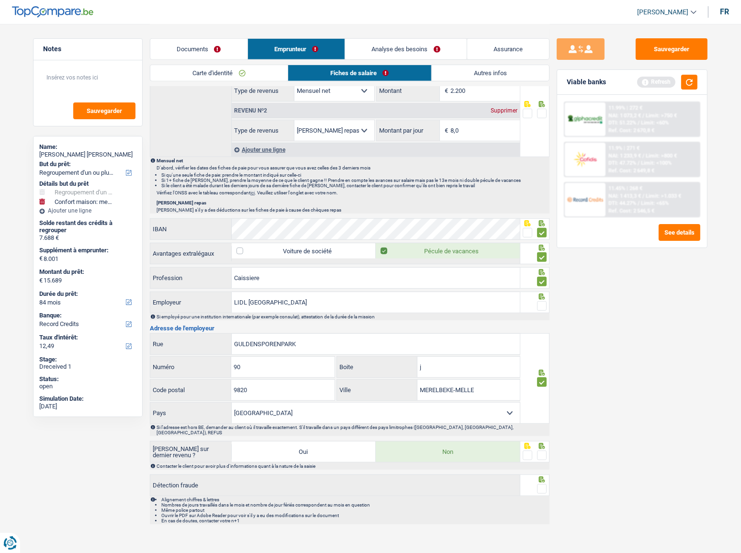
click at [545, 451] on span at bounding box center [542, 456] width 10 height 10
click at [0, 0] on input "radio" at bounding box center [0, 0] width 0 height 0
click at [545, 496] on div "Alignement chiffres & lettres Nombres de jours travaillés dans le mois et nombr…" at bounding box center [350, 510] width 400 height 28
click at [545, 484] on span at bounding box center [542, 489] width 10 height 10
click at [0, 0] on input "radio" at bounding box center [0, 0] width 0 height 0
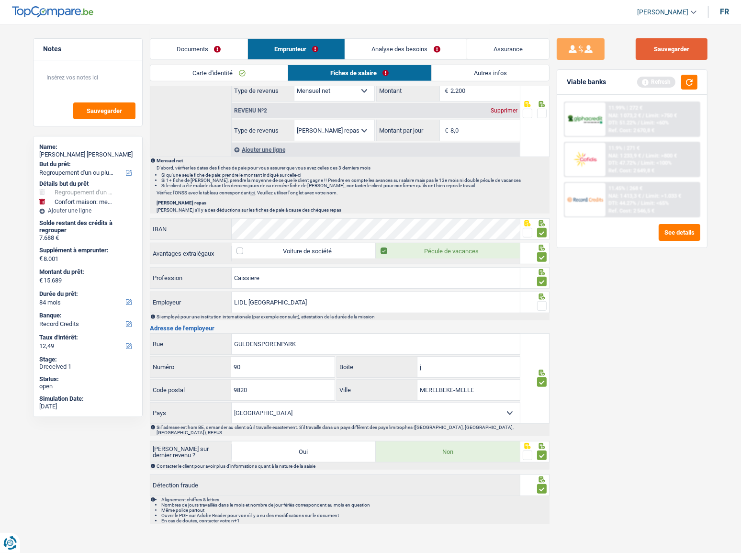
click at [681, 57] on button "Sauvegarder" at bounding box center [672, 49] width 72 height 22
click at [687, 77] on button "button" at bounding box center [689, 82] width 16 height 15
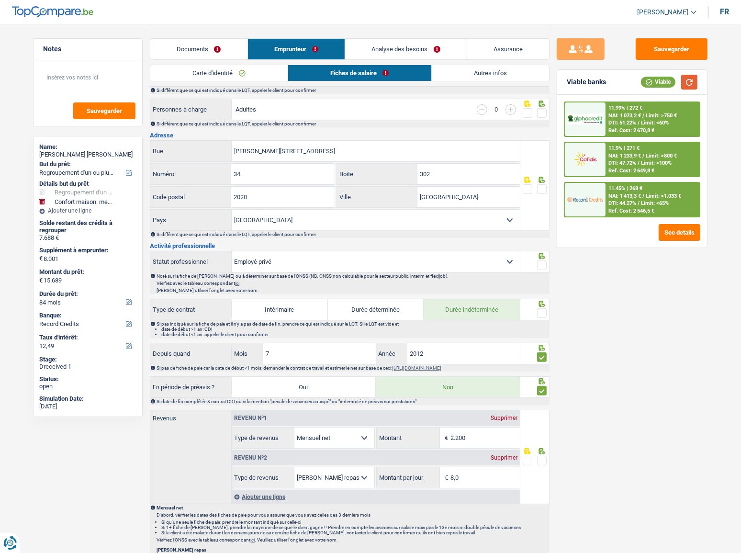
scroll to position [161, 0]
drag, startPoint x: 540, startPoint y: 305, endPoint x: 541, endPoint y: 312, distance: 7.2
click at [540, 305] on icon at bounding box center [542, 305] width 6 height 6
click at [541, 312] on span at bounding box center [542, 314] width 10 height 10
click at [0, 0] on input "radio" at bounding box center [0, 0] width 0 height 0
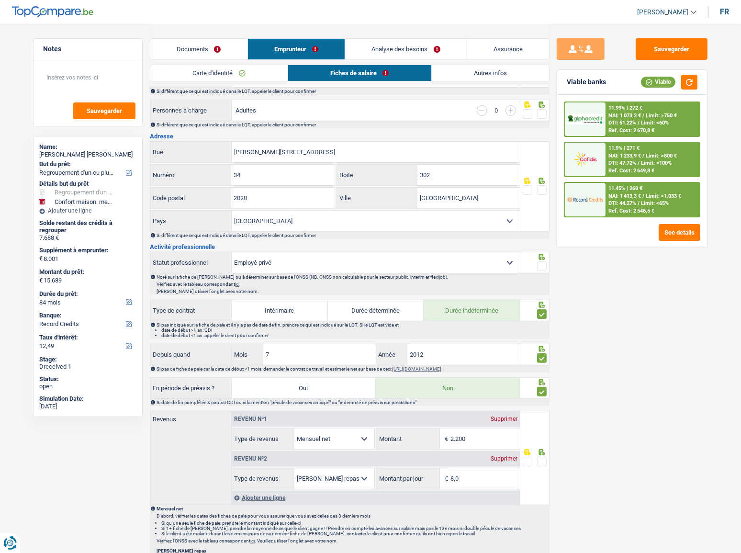
click at [540, 267] on span at bounding box center [542, 266] width 10 height 10
click at [0, 0] on input "radio" at bounding box center [0, 0] width 0 height 0
click at [542, 185] on span at bounding box center [542, 190] width 10 height 10
click at [0, 0] on input "radio" at bounding box center [0, 0] width 0 height 0
drag, startPoint x: 297, startPoint y: 147, endPoint x: 310, endPoint y: 154, distance: 15.2
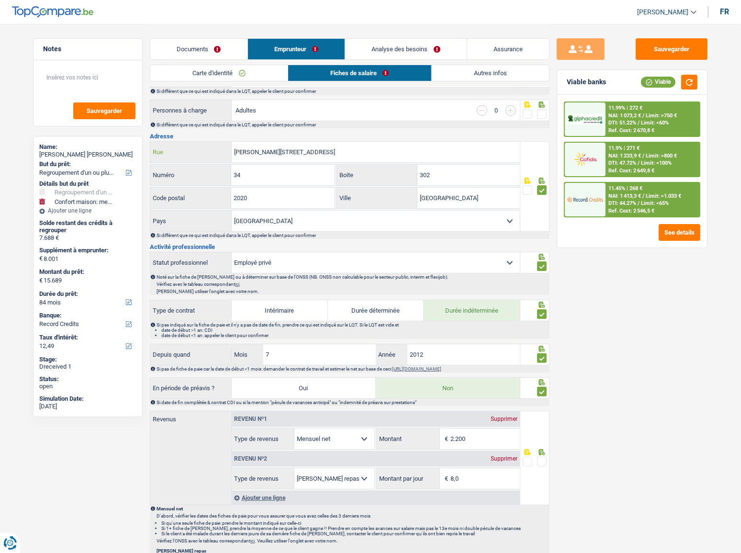
click at [310, 154] on input "Camille Huysmanlaan 34" at bounding box center [376, 152] width 288 height 21
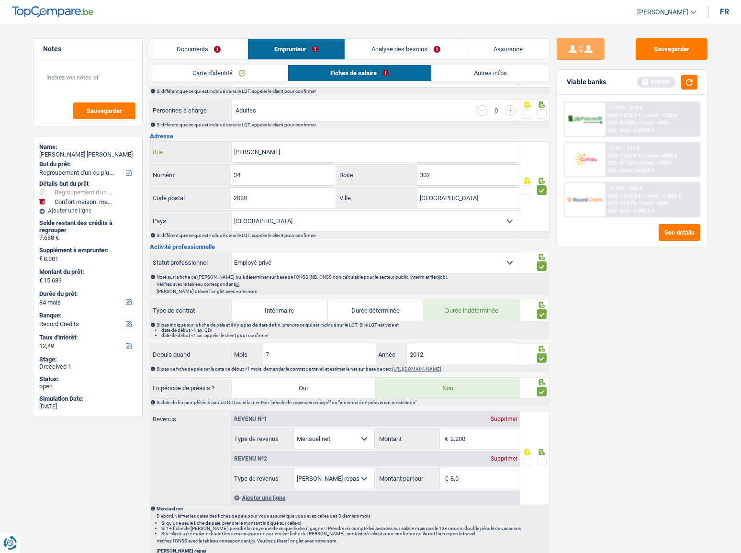
type input "Camille Huysmanlaan"
click at [625, 328] on div "Sauvegarder Viable banks Refresh 11.99% | 272 € NAI: 1 073,2 € / Limit: >750 € …" at bounding box center [632, 287] width 165 height 499
drag, startPoint x: 457, startPoint y: 170, endPoint x: 379, endPoint y: 166, distance: 78.7
click at [379, 166] on div "302 Boite" at bounding box center [428, 175] width 183 height 21
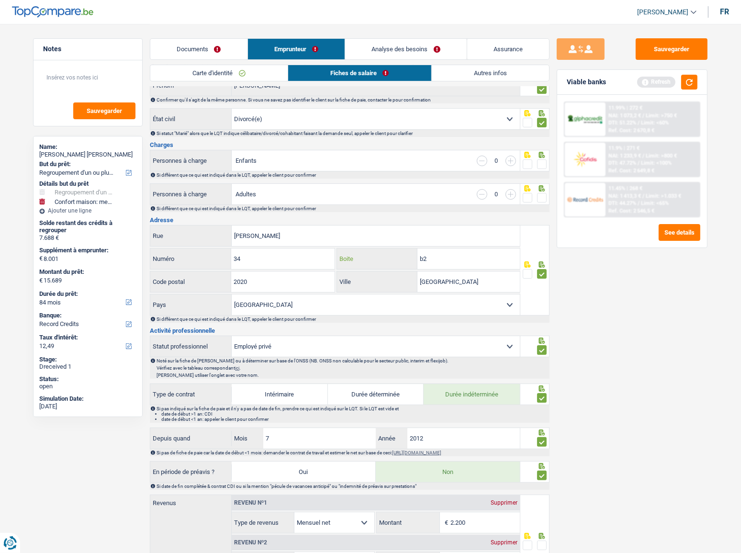
scroll to position [74, 0]
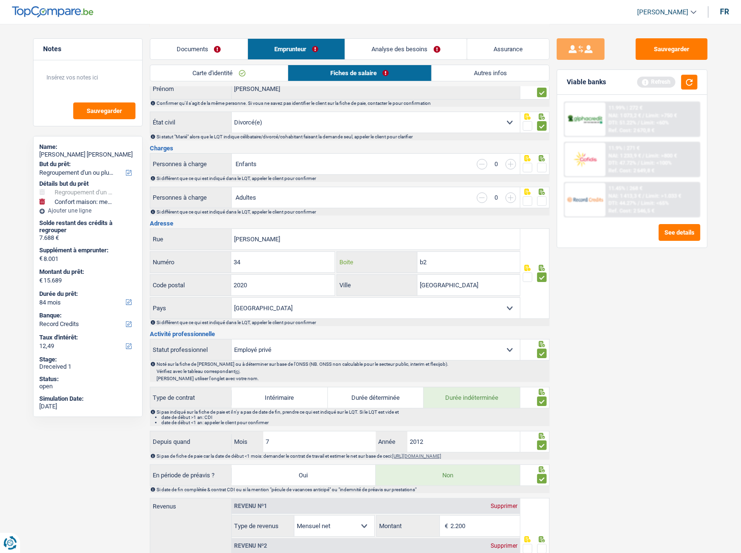
type input "b2"
click at [542, 197] on span at bounding box center [542, 201] width 10 height 10
click at [0, 0] on input "radio" at bounding box center [0, 0] width 0 height 0
drag, startPoint x: 542, startPoint y: 165, endPoint x: 562, endPoint y: 136, distance: 35.7
click at [541, 165] on span at bounding box center [542, 168] width 10 height 10
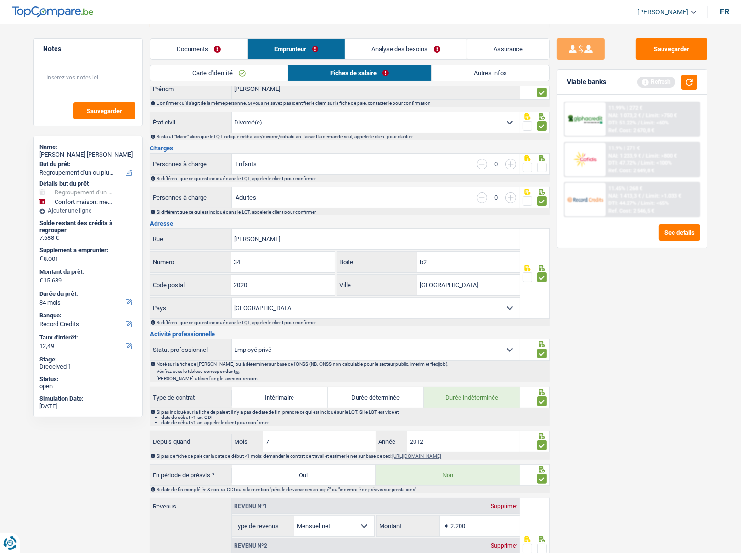
click at [0, 0] on input "radio" at bounding box center [0, 0] width 0 height 0
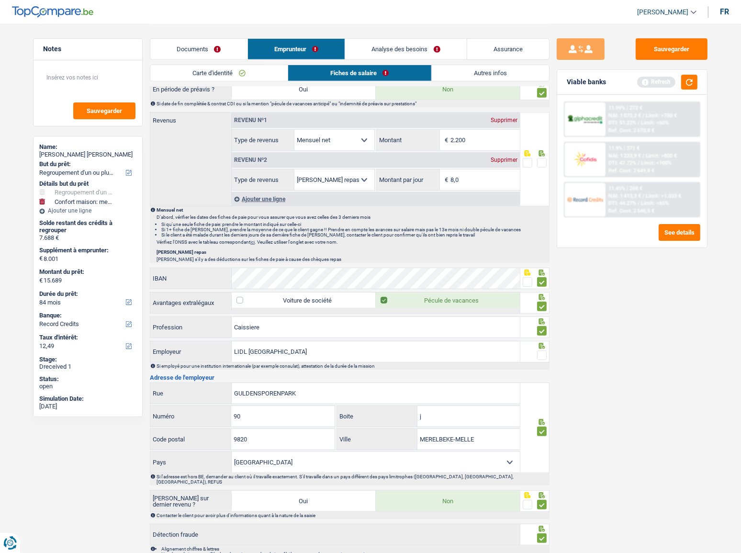
scroll to position [509, 0]
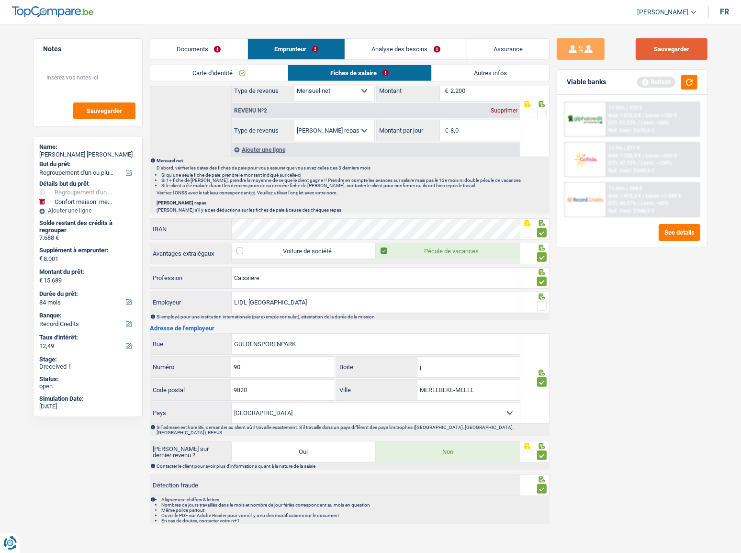
drag, startPoint x: 675, startPoint y: 50, endPoint x: 682, endPoint y: 69, distance: 20.5
click at [676, 54] on button "Sauvegarder" at bounding box center [672, 49] width 72 height 22
drag, startPoint x: 689, startPoint y: 83, endPoint x: 736, endPoint y: 107, distance: 53.5
click at [690, 85] on button "button" at bounding box center [689, 82] width 16 height 15
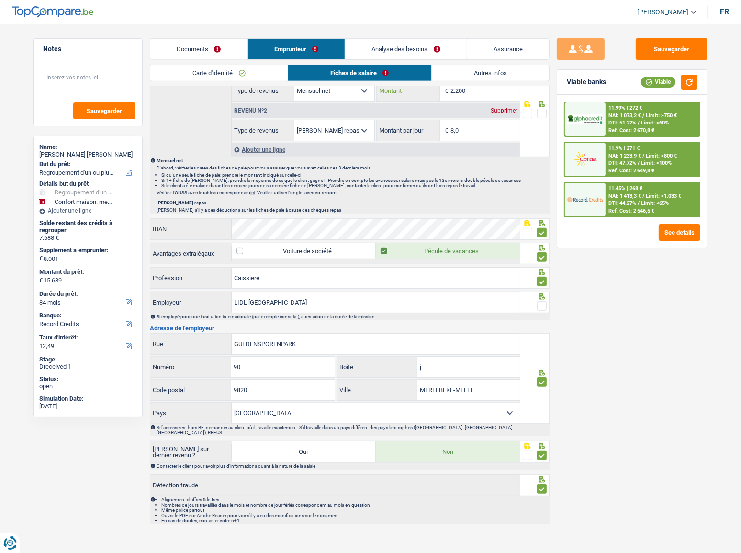
click at [479, 90] on input "2.200" at bounding box center [485, 90] width 69 height 21
drag, startPoint x: 477, startPoint y: 92, endPoint x: 398, endPoint y: 86, distance: 79.2
click at [398, 86] on div "2.200 € Montant" at bounding box center [448, 90] width 143 height 21
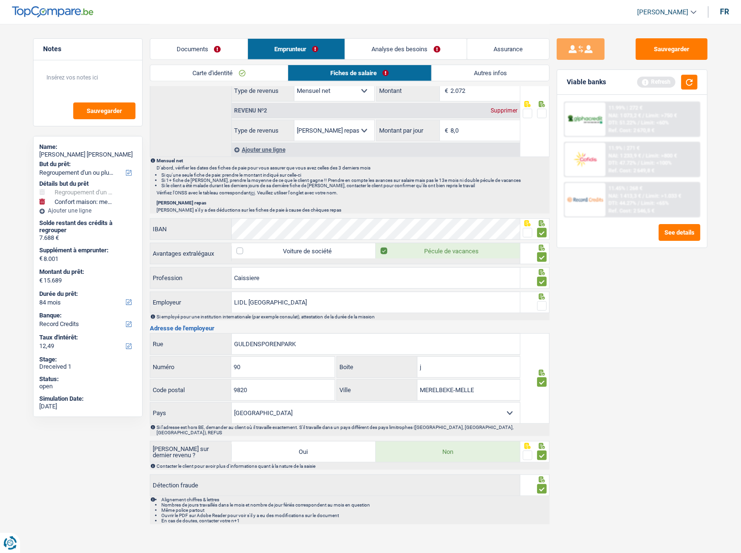
type input "2.072"
click at [541, 109] on span at bounding box center [542, 114] width 10 height 10
click at [0, 0] on input "radio" at bounding box center [0, 0] width 0 height 0
drag, startPoint x: 675, startPoint y: 377, endPoint x: 645, endPoint y: 342, distance: 46.2
click at [675, 377] on div "Sauvegarder Viable banks Refresh 11.99% | 272 € NAI: 1 073,2 € / Limit: >750 € …" at bounding box center [632, 287] width 165 height 499
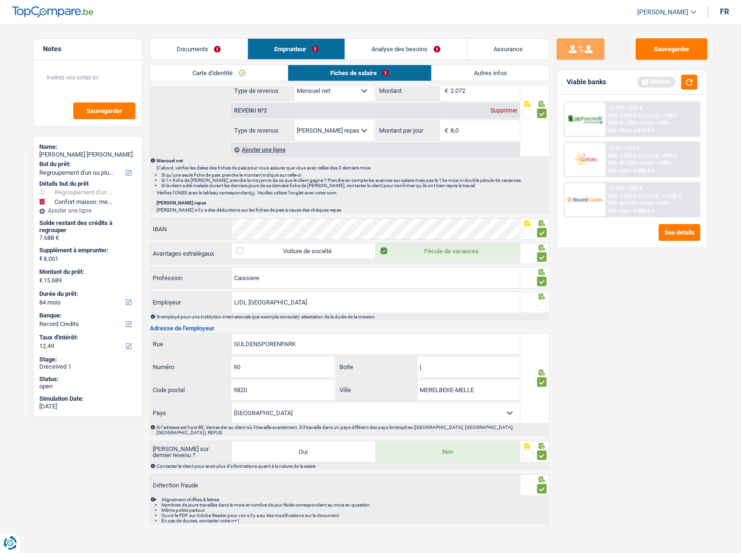
click at [545, 302] on span at bounding box center [542, 306] width 10 height 10
click at [0, 0] on input "radio" at bounding box center [0, 0] width 0 height 0
drag, startPoint x: 683, startPoint y: 48, endPoint x: 733, endPoint y: 90, distance: 65.9
click at [683, 50] on button "Sauvegarder" at bounding box center [672, 49] width 72 height 22
click at [468, 63] on div "Documents Emprunteur Analyse des besoins Assurance" at bounding box center [350, 44] width 400 height 41
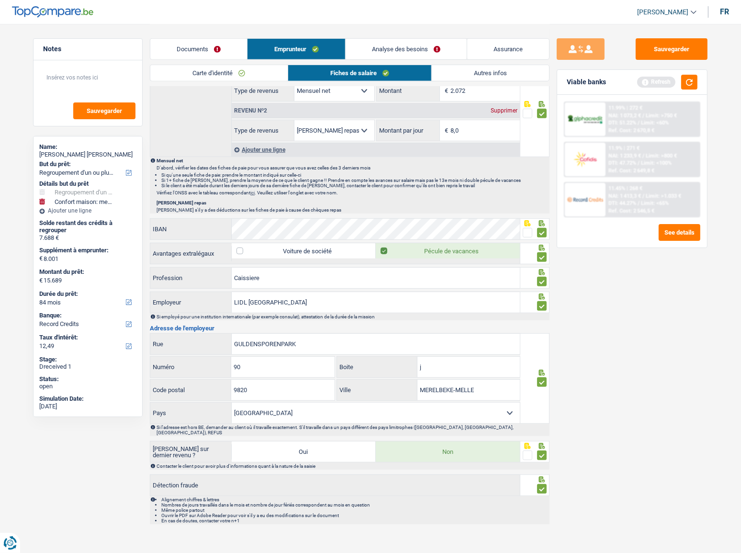
click at [468, 69] on link "Autres infos" at bounding box center [490, 73] width 117 height 16
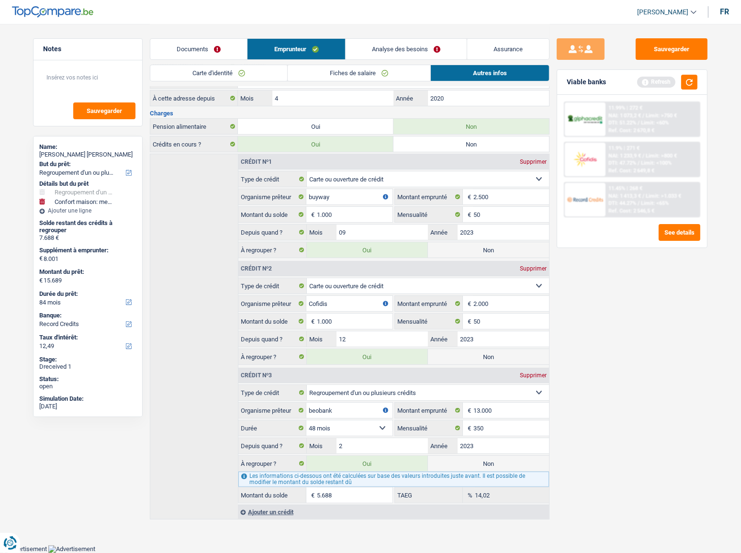
scroll to position [180, 0]
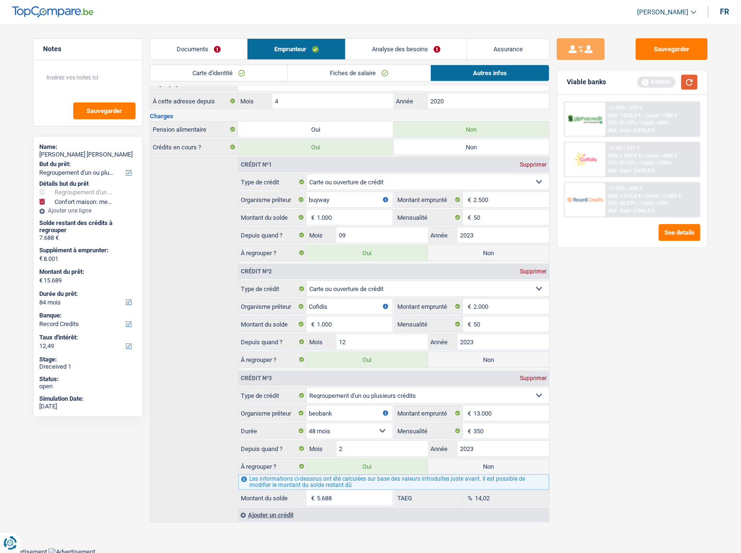
click at [696, 86] on button "button" at bounding box center [689, 82] width 16 height 15
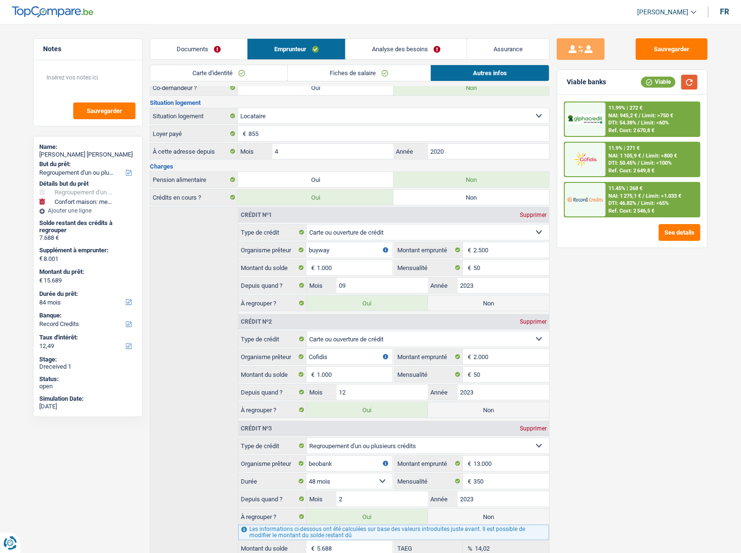
scroll to position [49, 0]
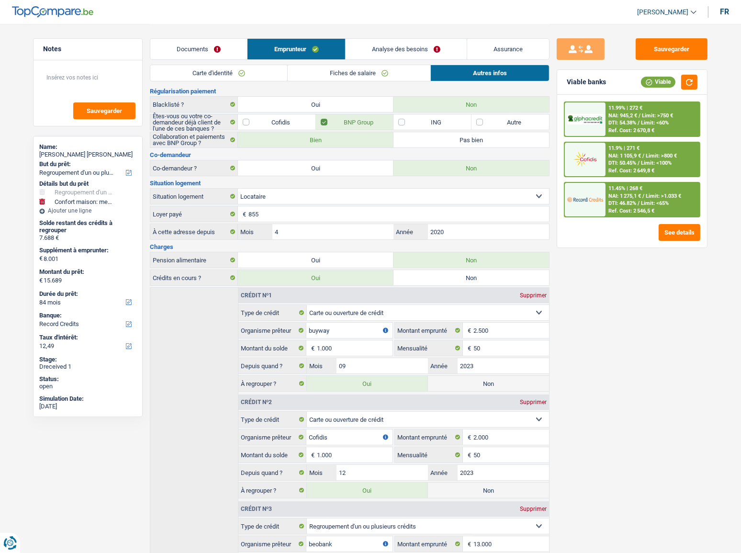
click at [209, 53] on link "Documents" at bounding box center [198, 49] width 97 height 21
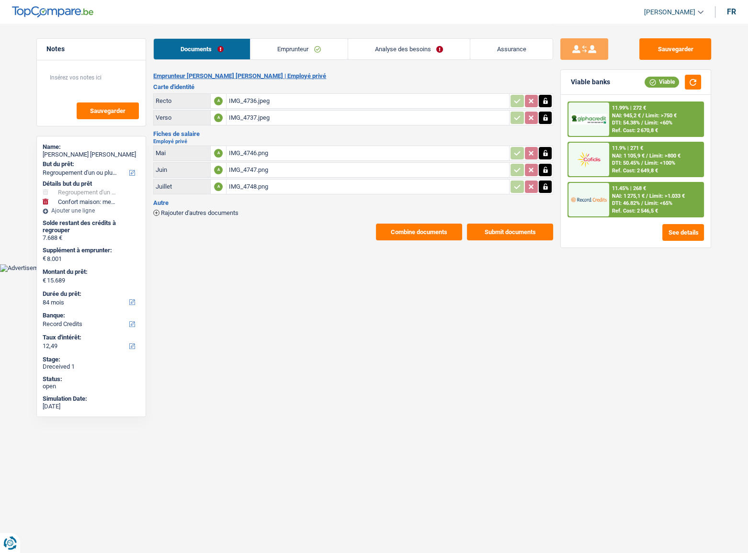
click at [629, 122] on span "DTI: 54.38%" at bounding box center [626, 123] width 28 height 6
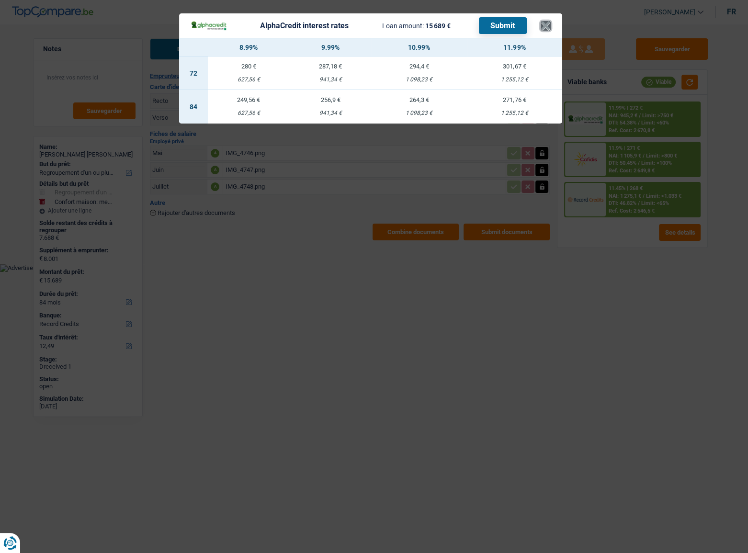
click at [541, 24] on button "×" at bounding box center [546, 26] width 10 height 10
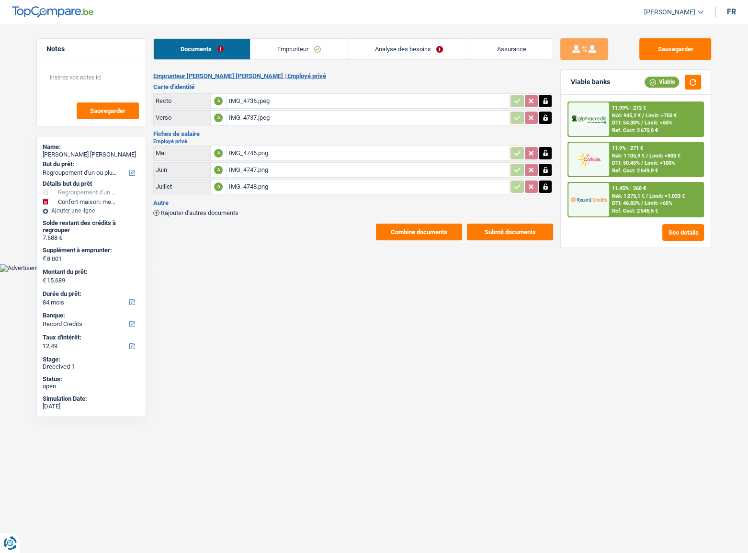
click at [406, 43] on link "Analyse des besoins" at bounding box center [409, 49] width 122 height 21
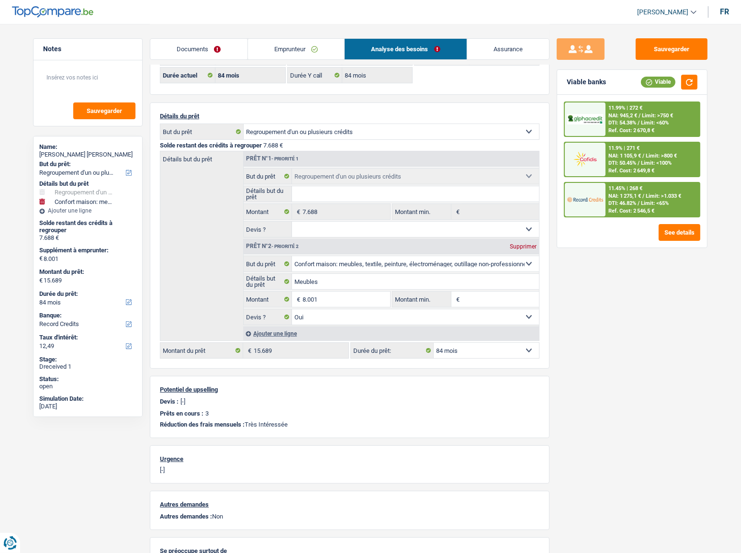
scroll to position [130, 0]
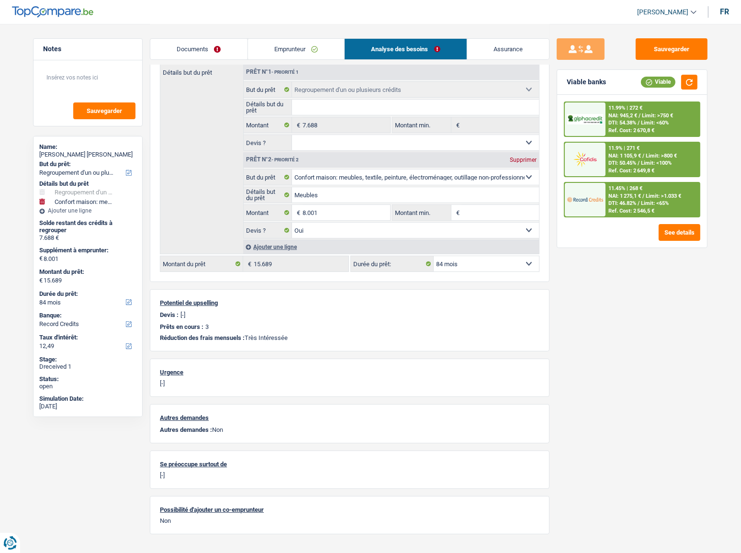
click at [643, 121] on span "Limit: <60%" at bounding box center [655, 123] width 28 height 6
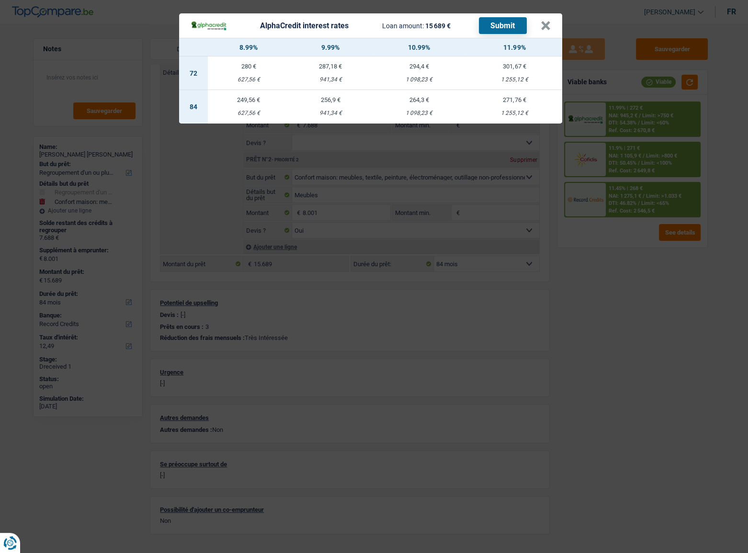
click at [643, 121] on div "AlphaCredit interest rates Loan amount: 15 689 € Submit × 8.99% 9.99% 10.99% 11…" at bounding box center [374, 276] width 748 height 553
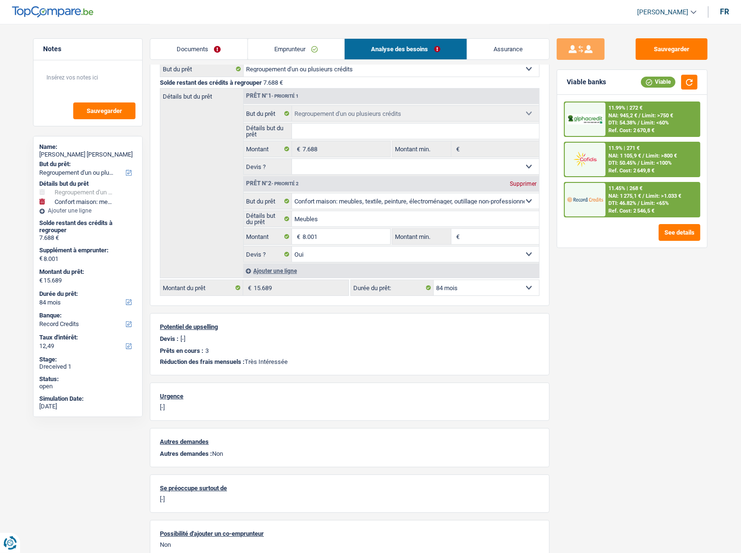
scroll to position [87, 0]
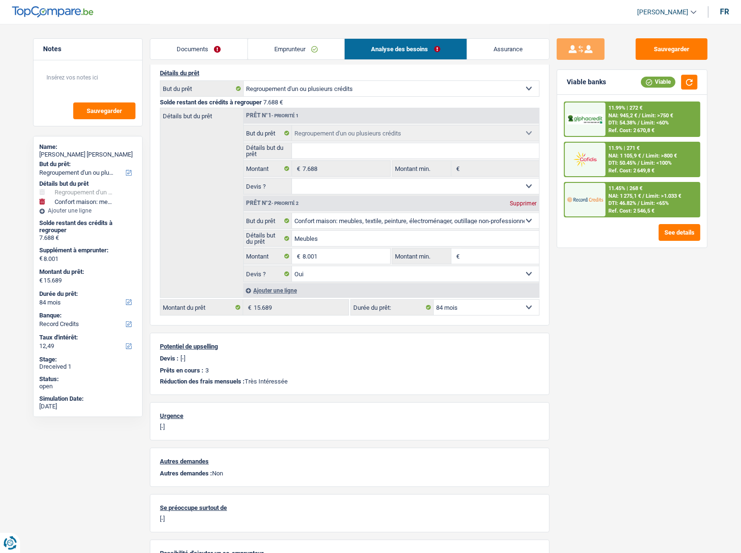
drag, startPoint x: 300, startPoint y: 47, endPoint x: 358, endPoint y: 64, distance: 60.6
click at [300, 48] on link "Emprunteur" at bounding box center [296, 49] width 97 height 21
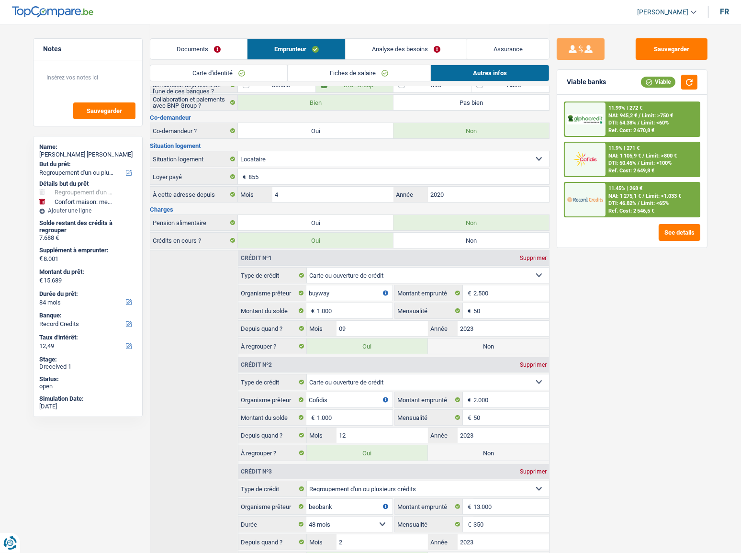
click at [483, 73] on link "Autres infos" at bounding box center [490, 73] width 118 height 16
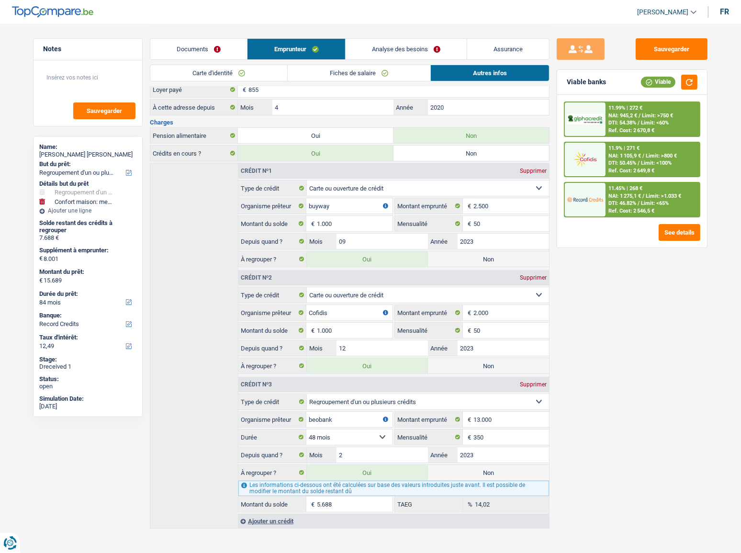
click at [653, 115] on span "Limit: >750 €" at bounding box center [657, 116] width 31 height 6
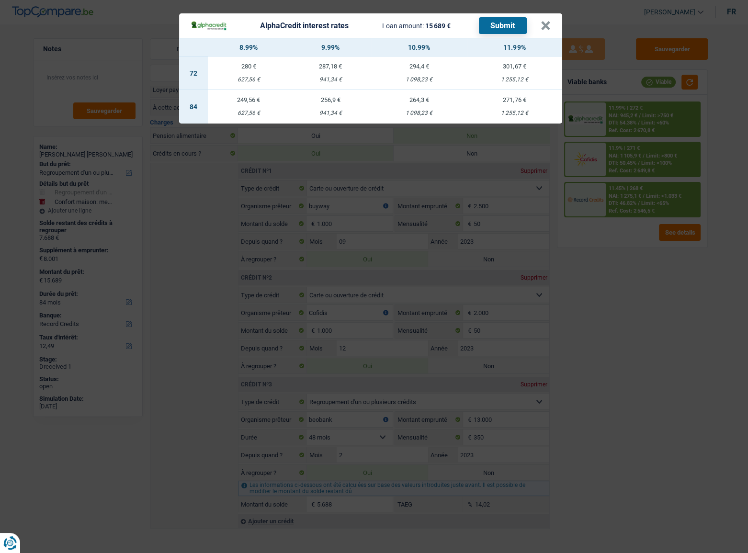
click at [494, 102] on div "271,76 €" at bounding box center [514, 100] width 95 height 6
select select "alphacredit"
type input "11,99"
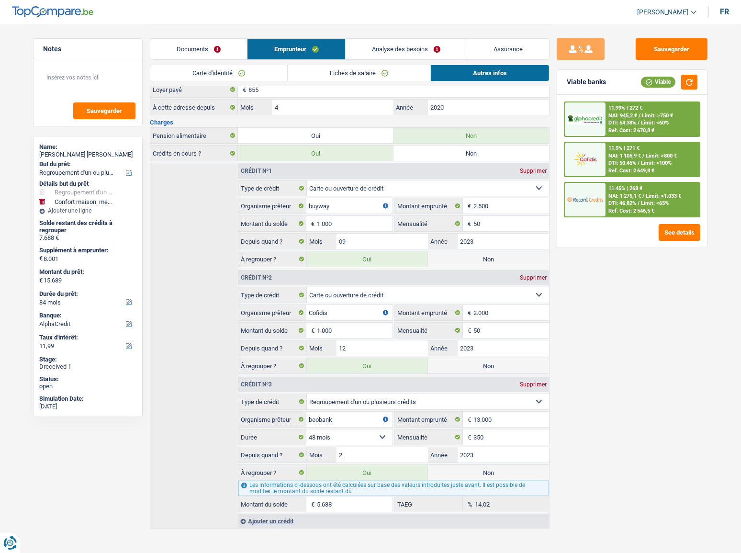
click at [635, 105] on div "11.99% | 272 €" at bounding box center [626, 108] width 34 height 6
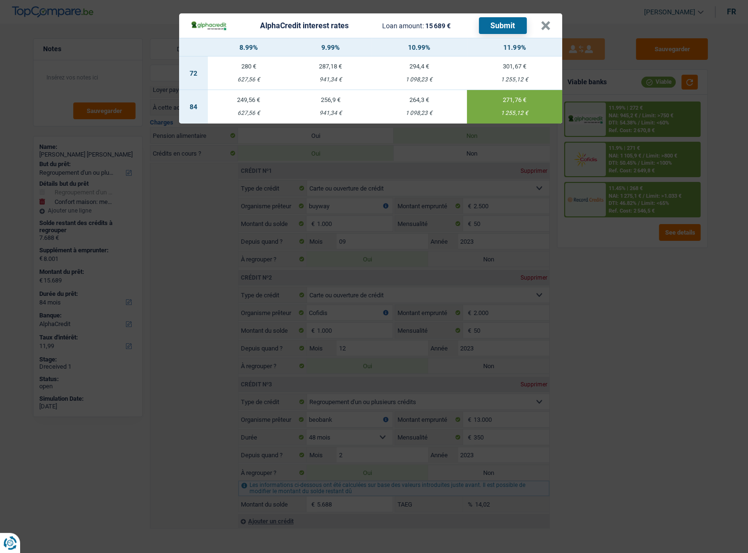
click at [498, 30] on button "Submit" at bounding box center [503, 25] width 48 height 17
click at [545, 27] on button "×" at bounding box center [546, 26] width 10 height 10
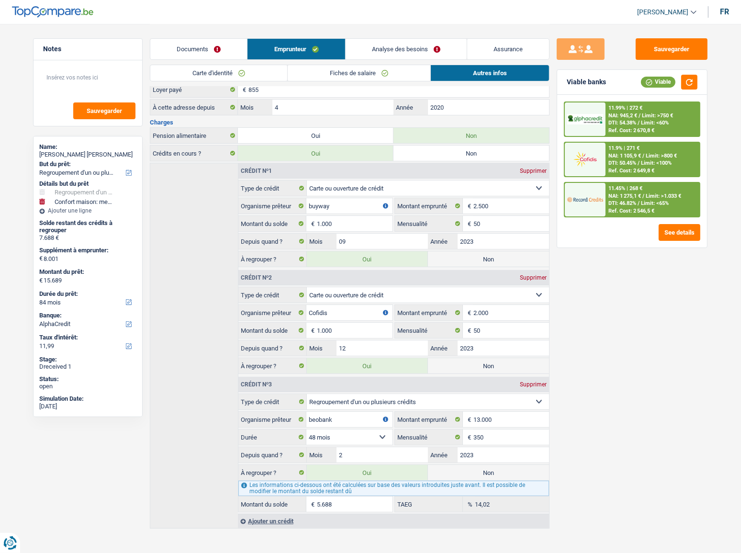
click at [638, 168] on div "Ref. Cost: 2 649,8 €" at bounding box center [632, 171] width 46 height 6
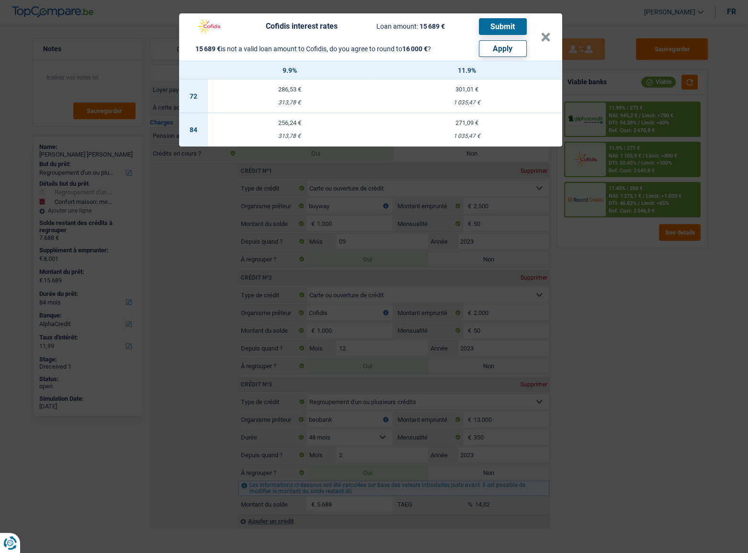
drag, startPoint x: 597, startPoint y: 288, endPoint x: 635, endPoint y: 223, distance: 75.4
click at [598, 288] on div "Cofidis interest rates Loan amount: 15 689 € Submit 15 689 € is not a valid loa…" at bounding box center [374, 276] width 748 height 553
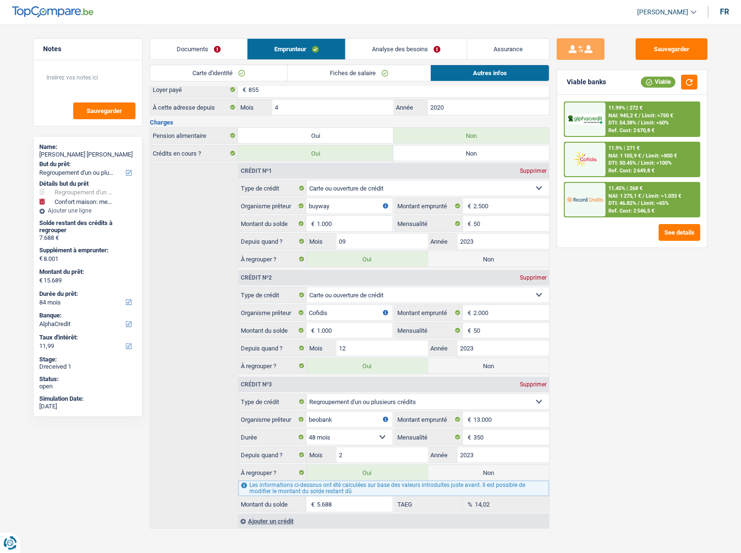
drag, startPoint x: 622, startPoint y: 200, endPoint x: 622, endPoint y: 217, distance: 17.2
click at [622, 217] on div "11.99% | 272 € NAI: 945,2 € / Limit: >750 € DTI: 54.38% / Limit: <60% Ref. Cost…" at bounding box center [632, 171] width 150 height 153
click at [633, 281] on div "Sauvegarder Viable banks Viable 11.99% | 272 € NAI: 945,2 € / Limit: >750 € DTI…" at bounding box center [632, 287] width 165 height 499
drag, startPoint x: 193, startPoint y: 52, endPoint x: 218, endPoint y: 51, distance: 24.4
click at [193, 52] on link "Documents" at bounding box center [198, 49] width 97 height 21
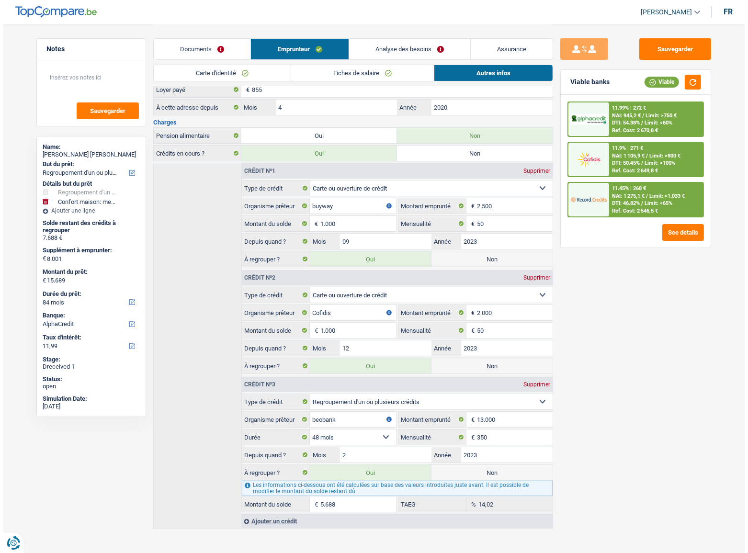
scroll to position [0, 0]
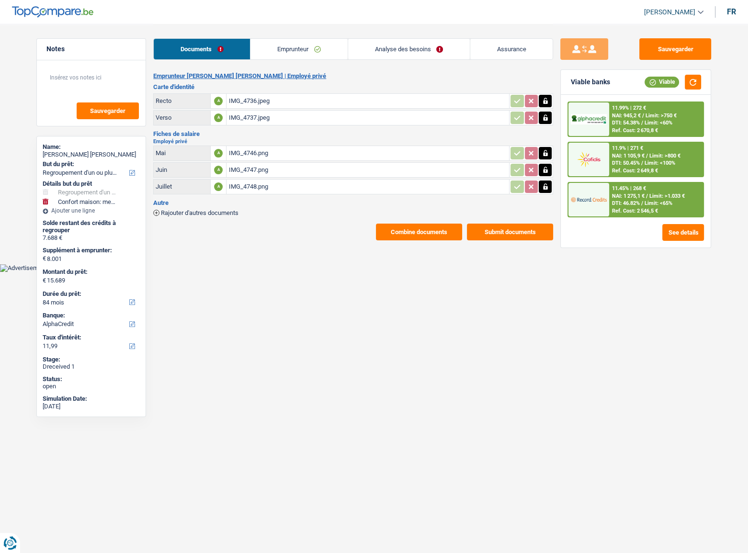
click at [428, 47] on link "Analyse des besoins" at bounding box center [409, 49] width 122 height 21
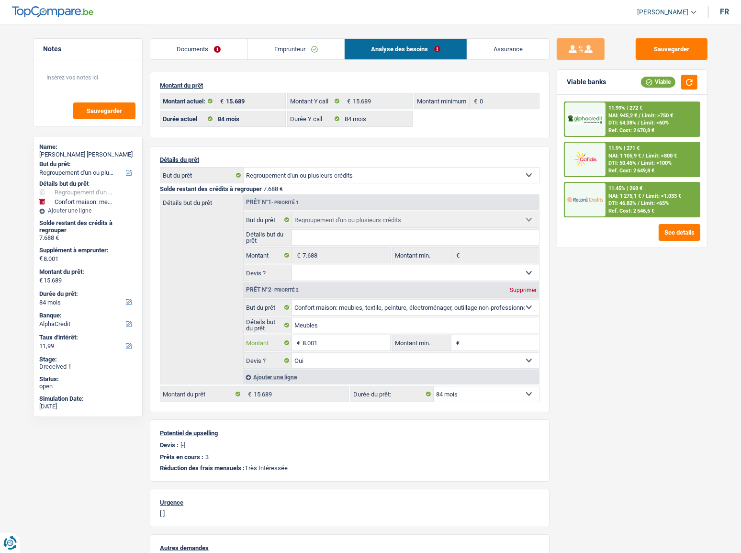
click at [329, 343] on input "8.001" at bounding box center [347, 342] width 88 height 15
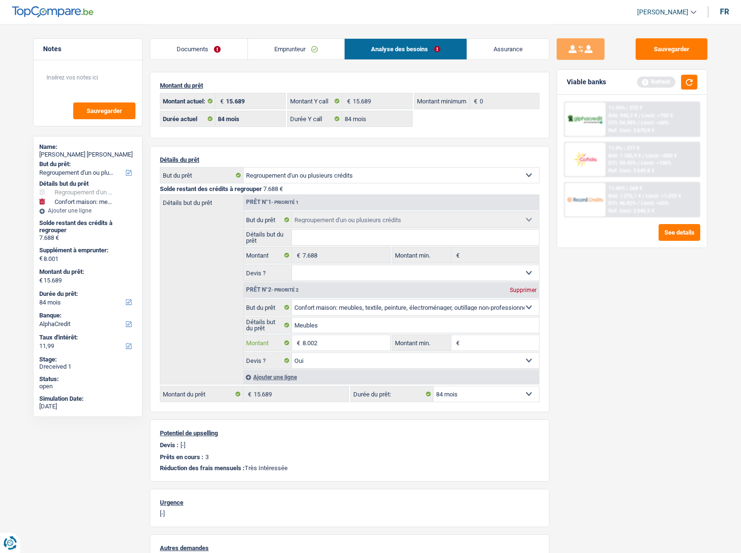
type input "8.002"
type input "15.690"
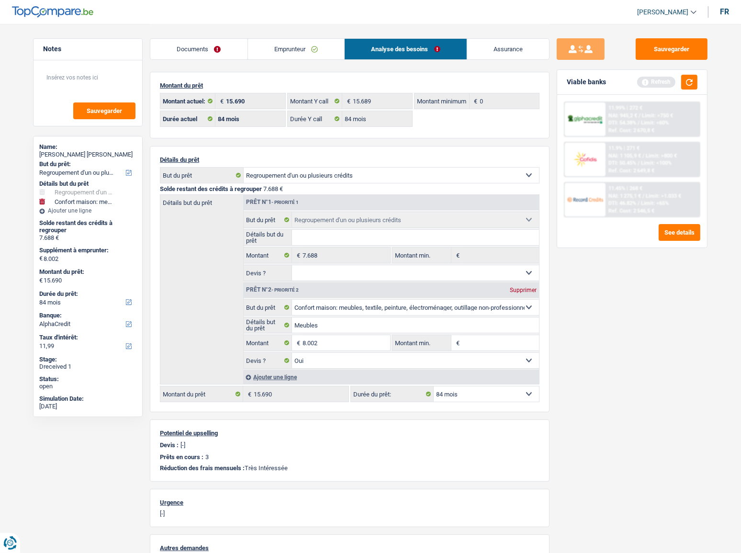
click at [545, 352] on div "Détails du prêt Confort maison: meubles, textile, peinture, électroménager, out…" at bounding box center [350, 279] width 400 height 266
click at [664, 215] on div "11.45% | 268 € NAI: 1 275,1 € / Limit: >1.033 € DTI: 46.82% / Limit: <65% Ref. …" at bounding box center [632, 199] width 136 height 35
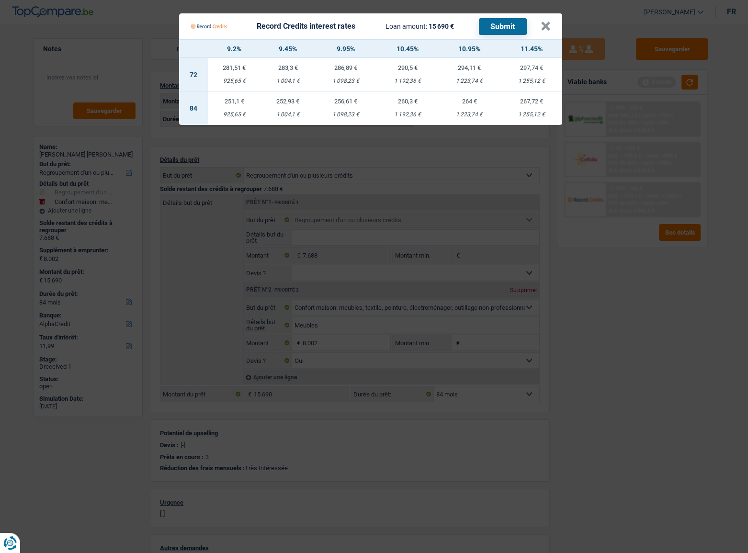
click at [637, 298] on Credits "Record Credits interest rates Loan amount: 15 690 € Submit × 9.2% 9.45% 9.95% 1…" at bounding box center [374, 276] width 748 height 553
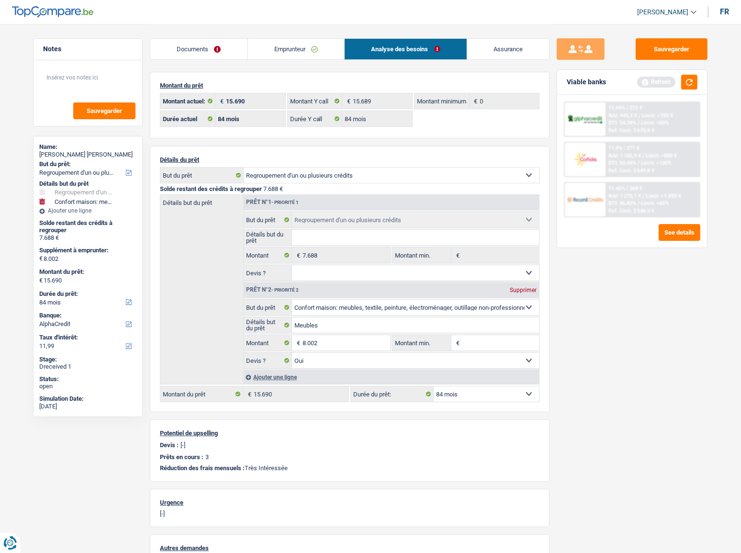
click at [647, 133] on div "Ref. Cost: 2 670,8 €" at bounding box center [632, 130] width 46 height 6
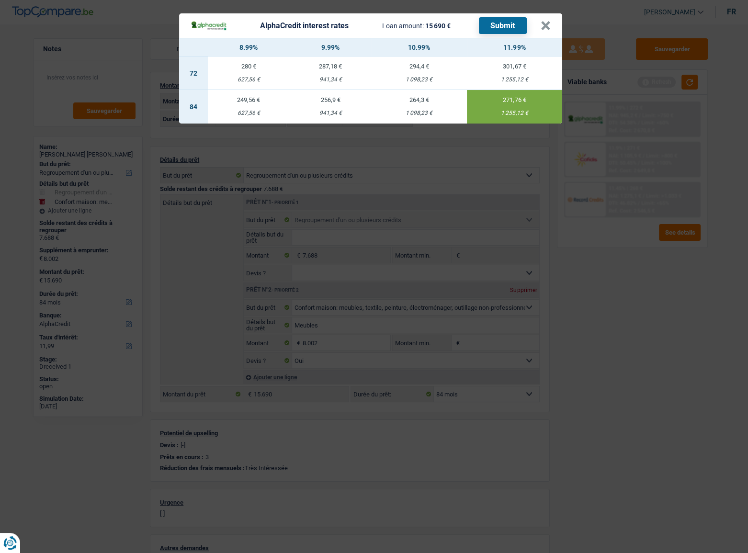
click at [642, 291] on div "AlphaCredit interest rates Loan amount: 15 690 € Submit × 8.99% 9.99% 10.99% 11…" at bounding box center [374, 276] width 748 height 553
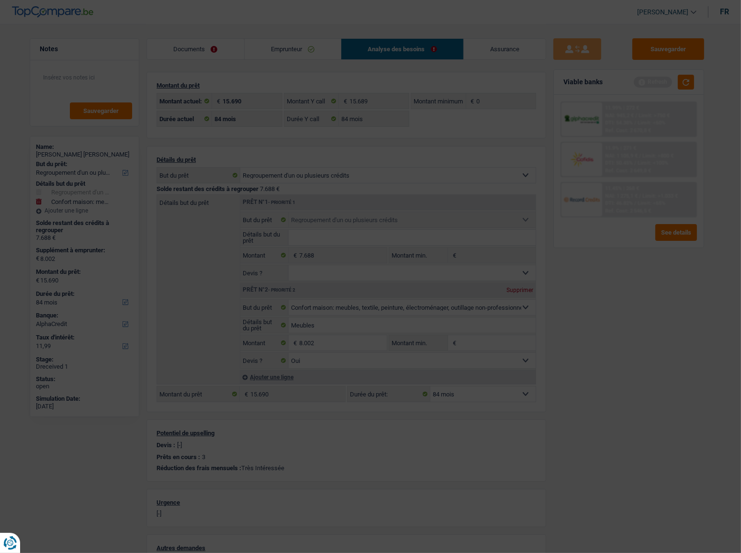
click at [630, 205] on span "DTI: 46.82%" at bounding box center [619, 203] width 28 height 6
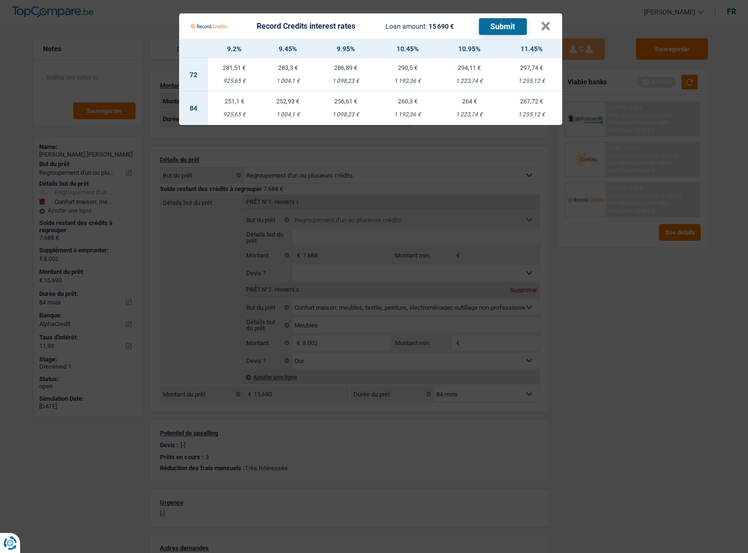
click at [525, 115] on div "1 255,12 €" at bounding box center [531, 115] width 62 height 6
select select "record credits"
type input "11,45"
click at [497, 26] on button "Submit" at bounding box center [503, 26] width 48 height 17
click at [546, 31] on button "×" at bounding box center [546, 27] width 10 height 10
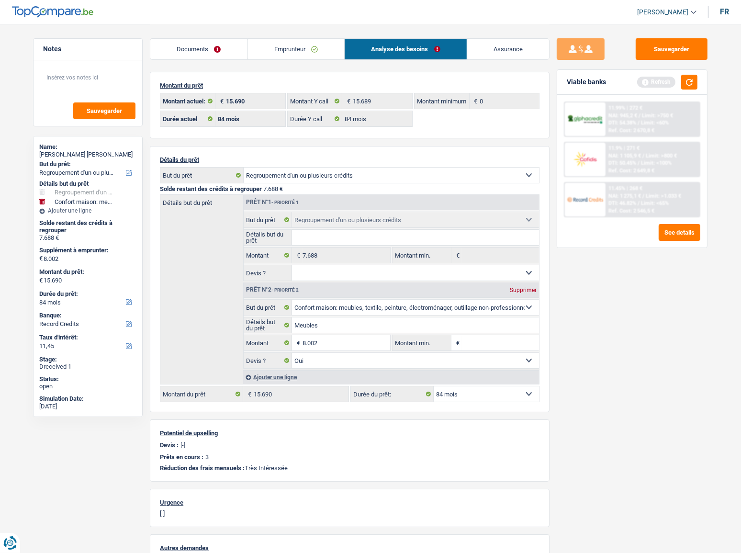
click at [671, 158] on span "Limit: >800 €" at bounding box center [661, 156] width 31 height 6
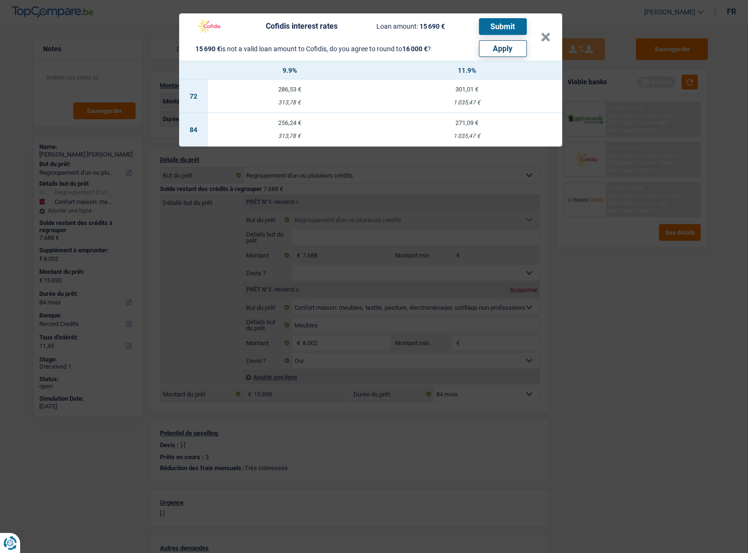
click at [512, 52] on button "Apply" at bounding box center [503, 48] width 48 height 17
type input "8.312"
type input "16.000"
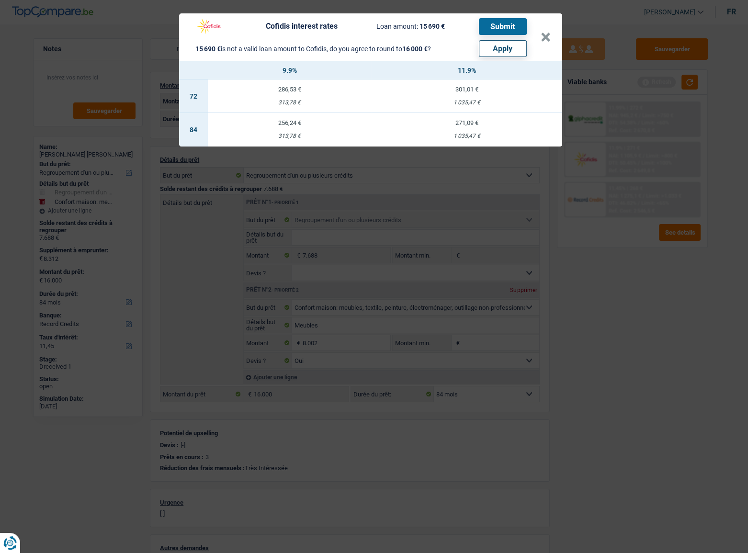
select select "other"
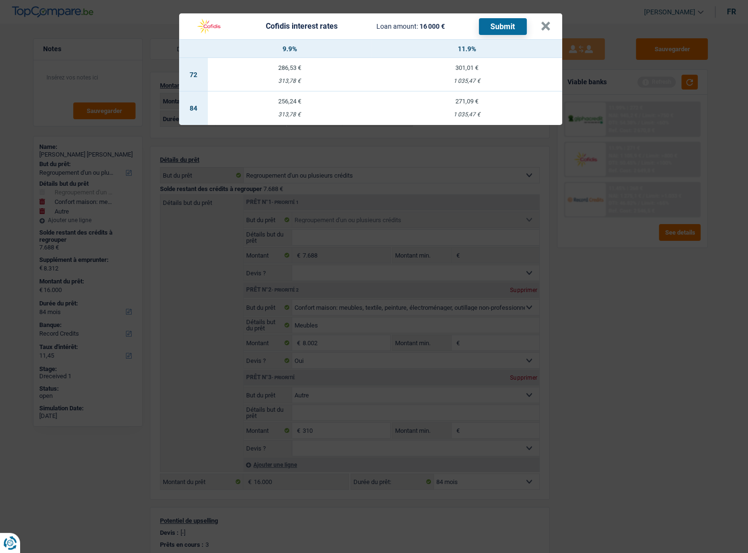
click at [464, 115] on div "1 035,47 €" at bounding box center [467, 115] width 191 height 6
select select "cofidis"
type input "11,90"
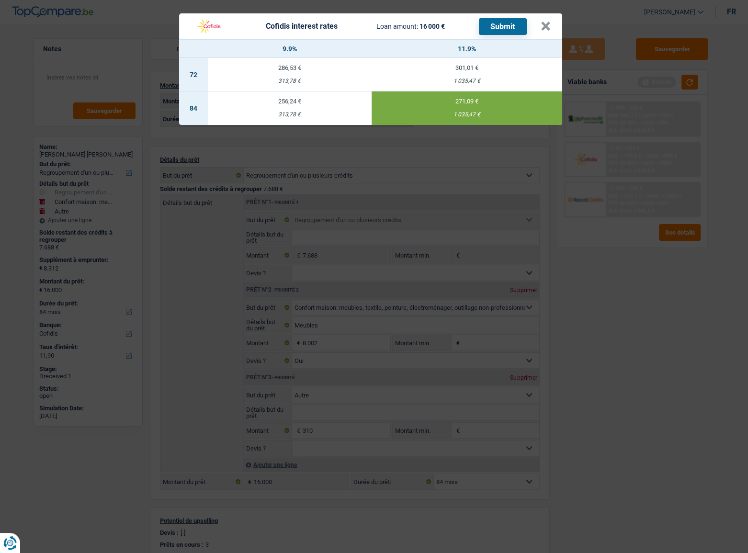
click at [500, 29] on button "Submit" at bounding box center [503, 26] width 48 height 17
click at [548, 28] on button "×" at bounding box center [546, 27] width 10 height 10
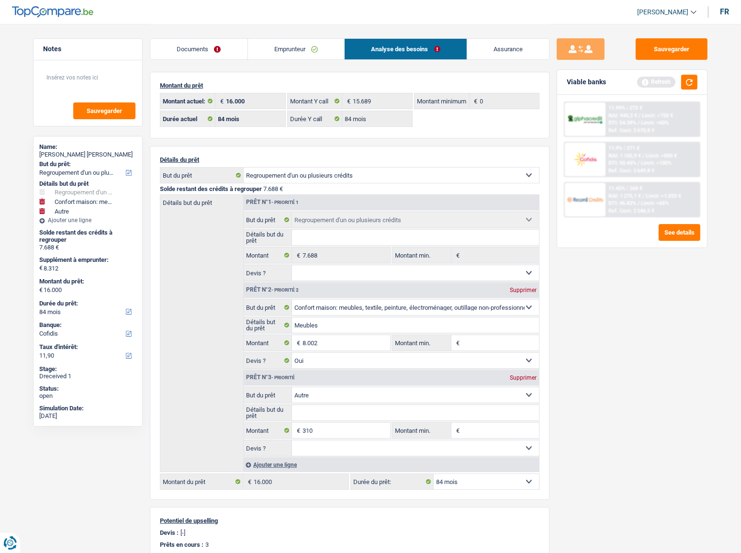
drag, startPoint x: 181, startPoint y: 49, endPoint x: 402, endPoint y: 235, distance: 288.2
click at [181, 50] on link "Documents" at bounding box center [198, 49] width 97 height 21
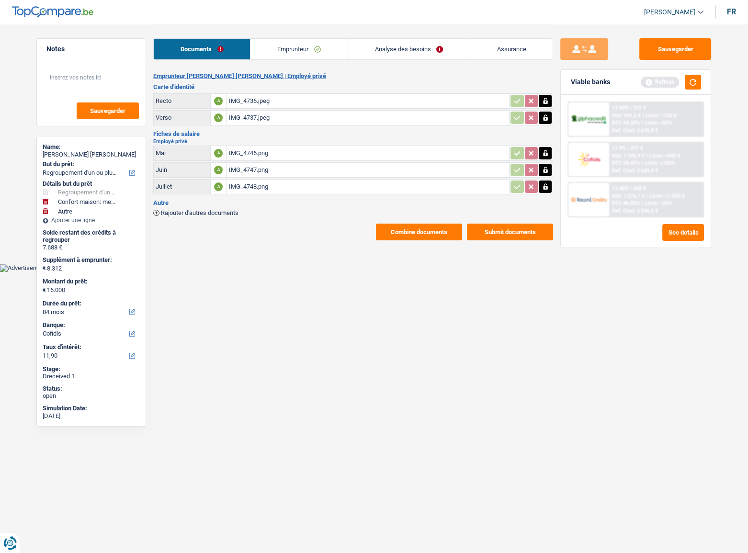
click at [519, 232] on button "Submit documents" at bounding box center [510, 232] width 86 height 17
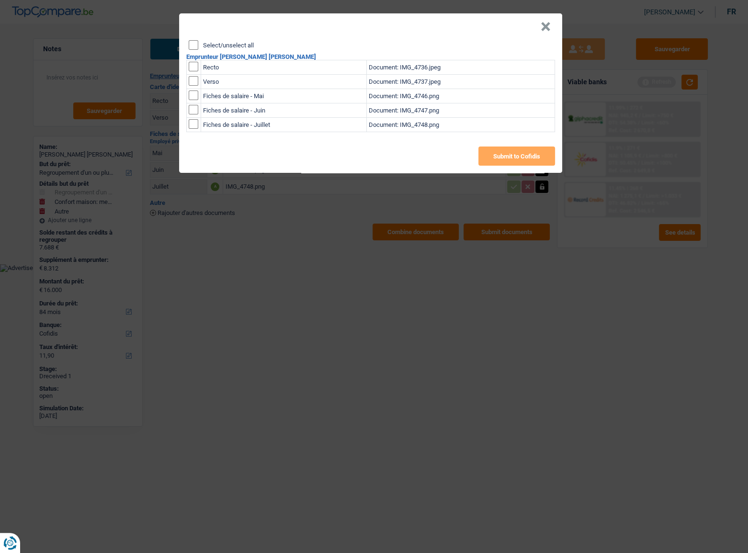
click at [189, 44] on input "Select/unselect all" at bounding box center [194, 45] width 10 height 10
checkbox input "true"
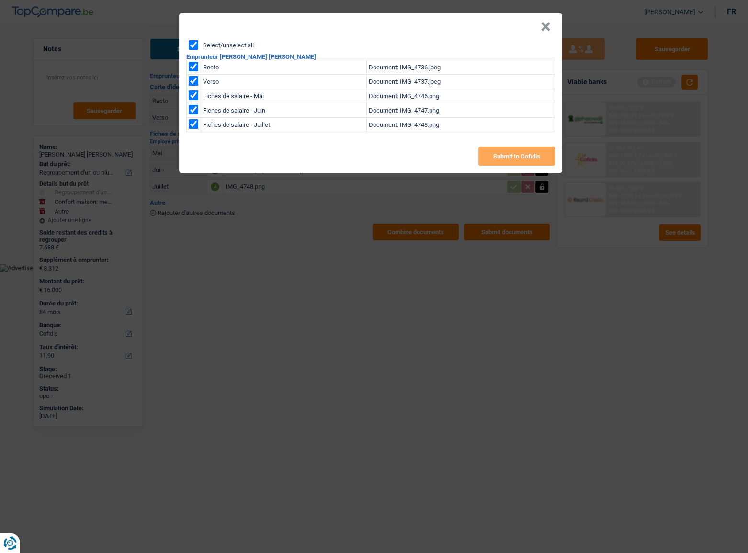
checkbox input "true"
click at [523, 157] on button "Submit to Cofidis" at bounding box center [516, 156] width 77 height 19
click at [565, 30] on div "× Select/unselect all Emprunteur Marguerite Ngo bassom Recto Document: IMG_4736…" at bounding box center [374, 276] width 748 height 553
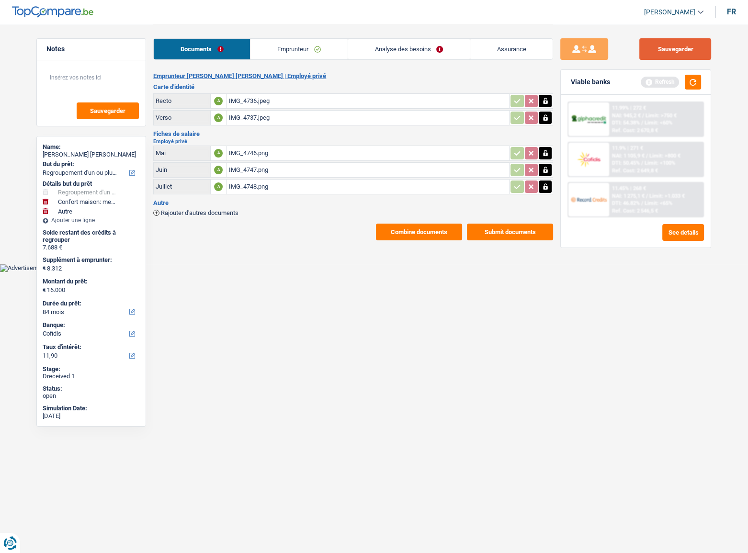
drag, startPoint x: 671, startPoint y: 43, endPoint x: 634, endPoint y: 39, distance: 36.6
click at [671, 45] on button "Sauvegarder" at bounding box center [675, 49] width 72 height 22
click at [670, 193] on span "Limit: >1.033 €" at bounding box center [666, 196] width 35 height 6
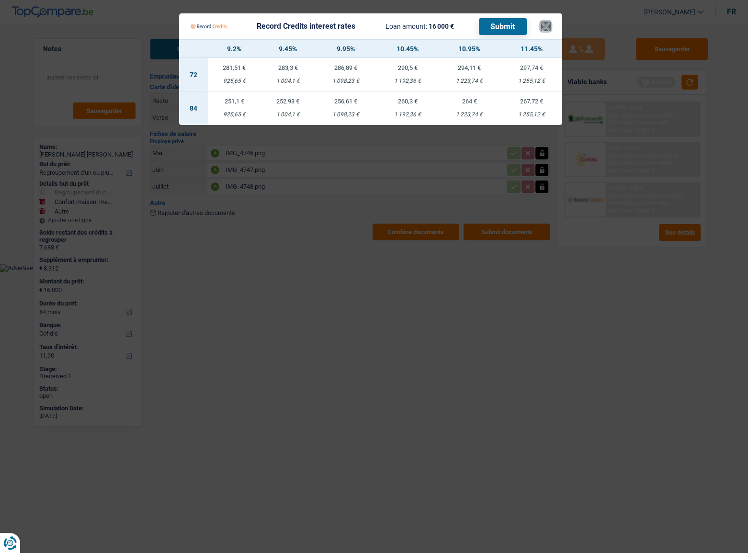
click at [550, 28] on button "×" at bounding box center [546, 27] width 10 height 10
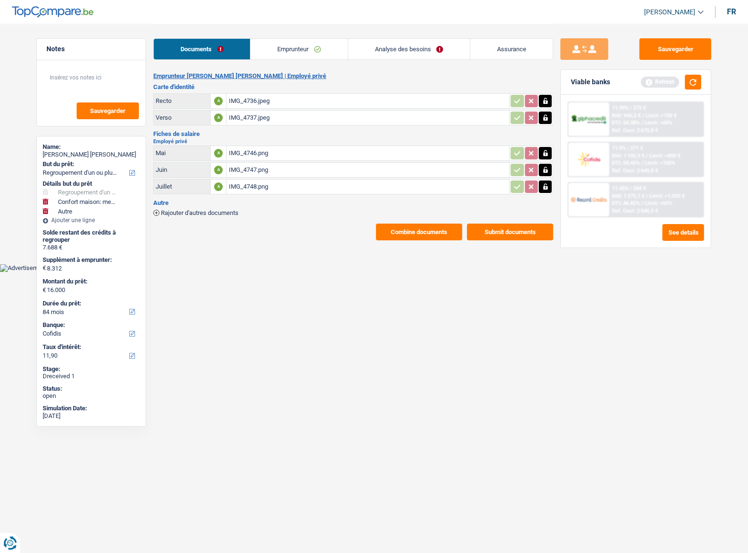
click at [638, 113] on span "NAI: 945,2 €" at bounding box center [626, 116] width 29 height 6
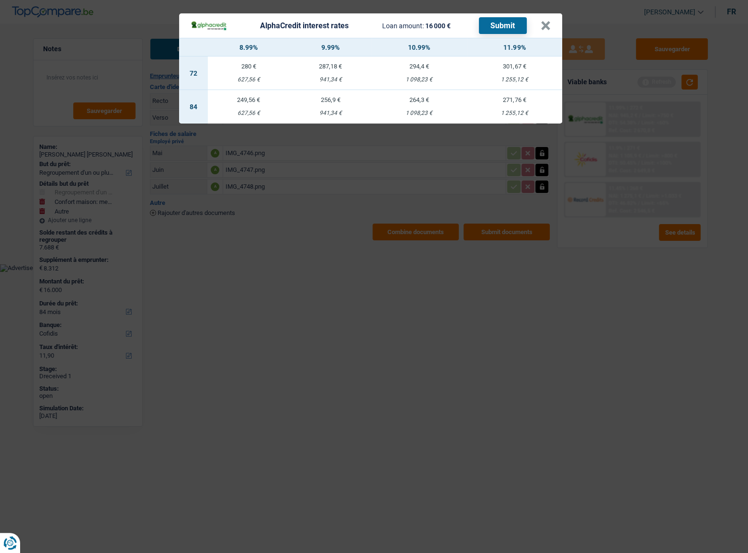
drag, startPoint x: 654, startPoint y: 295, endPoint x: 591, endPoint y: 230, distance: 90.1
click at [653, 295] on div "AlphaCredit interest rates Loan amount: 16 000 € Submit × 8.99% 9.99% 10.99% 11…" at bounding box center [374, 276] width 748 height 553
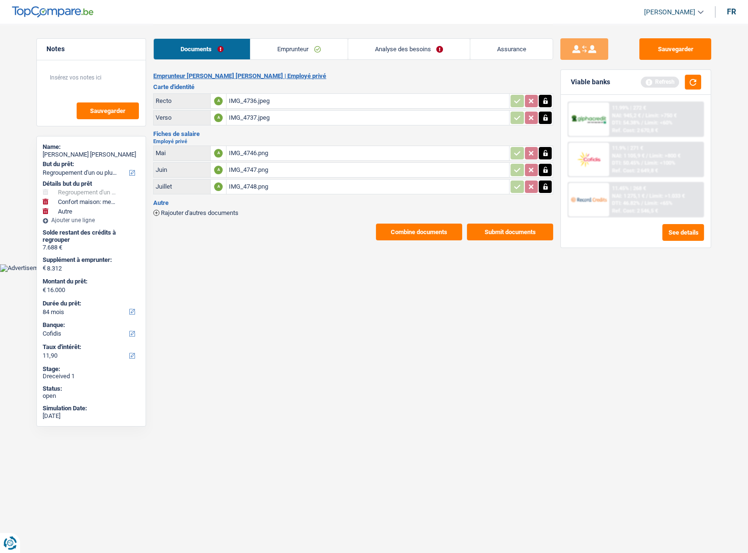
click at [680, 212] on div "11.45% | 268 € NAI: 1 275,1 € / Limit: >1.033 € DTI: 46.82% / Limit: <65% Ref. …" at bounding box center [656, 200] width 94 height 34
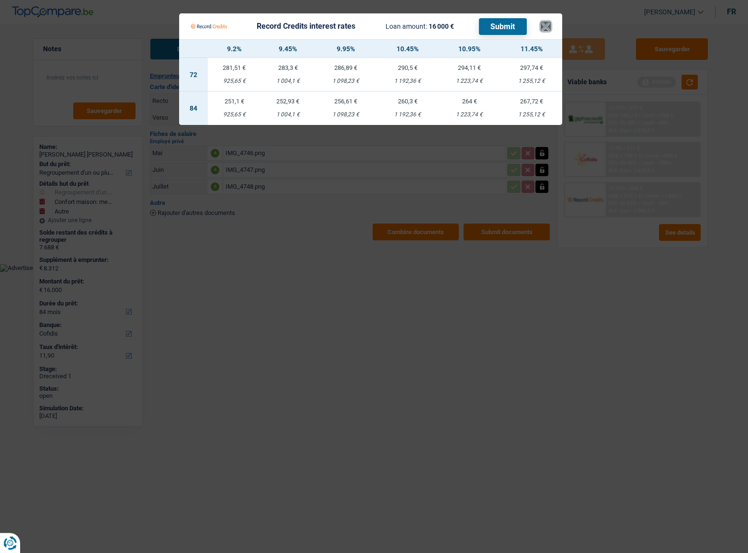
click at [544, 30] on button "×" at bounding box center [546, 27] width 10 height 10
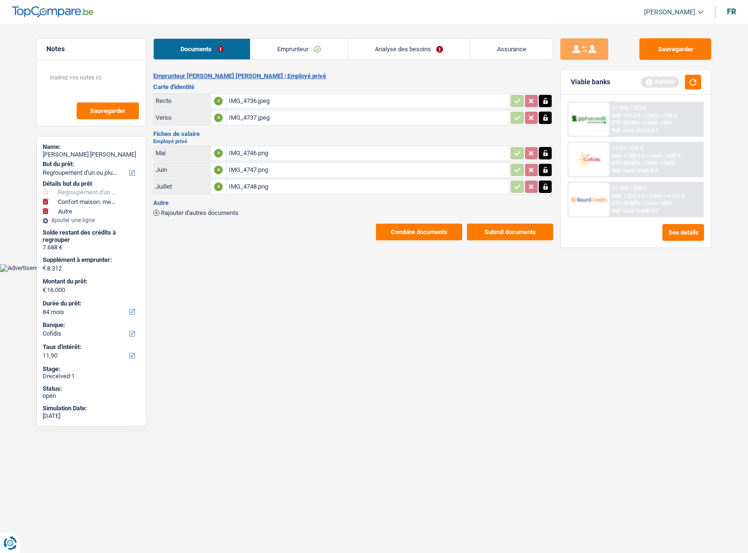
click at [259, 105] on div "IMG_4736.jpeg" at bounding box center [367, 101] width 279 height 14
click at [255, 154] on div "IMG_4746.png" at bounding box center [367, 153] width 279 height 14
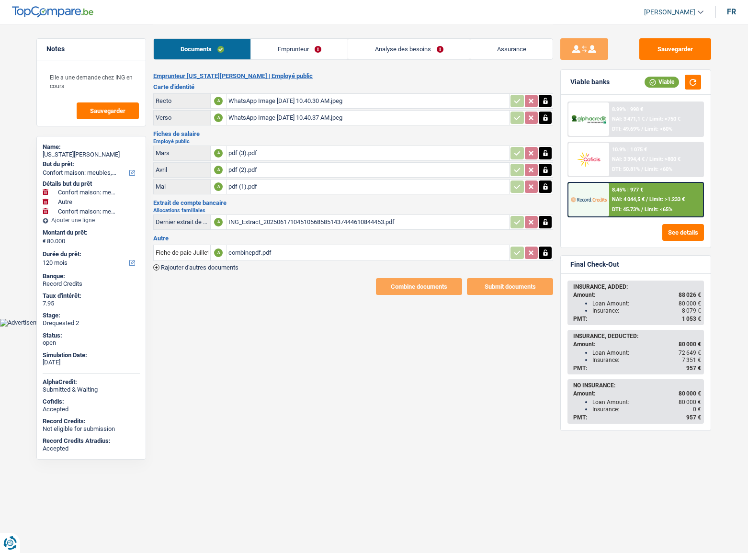
select select "household"
select select "other"
select select "household"
select select "120"
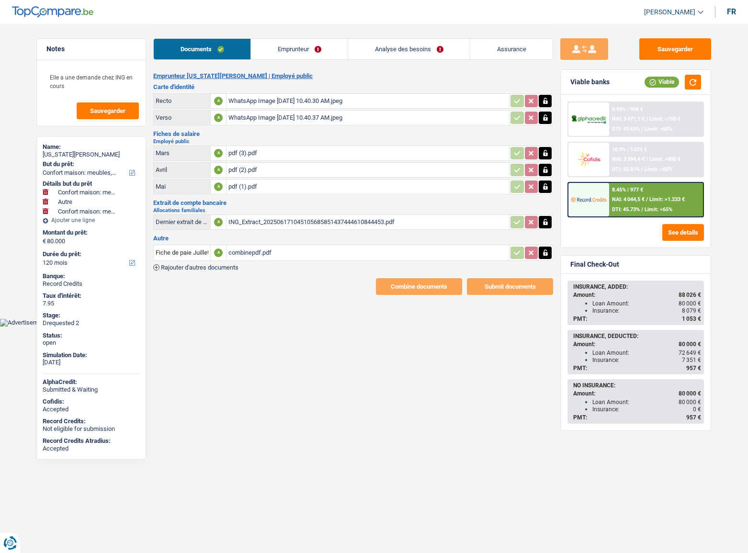
select select "publicEmployee"
select select "netSalary"
select select "familyAllowances"
select select "mealVouchers"
select select "BE"
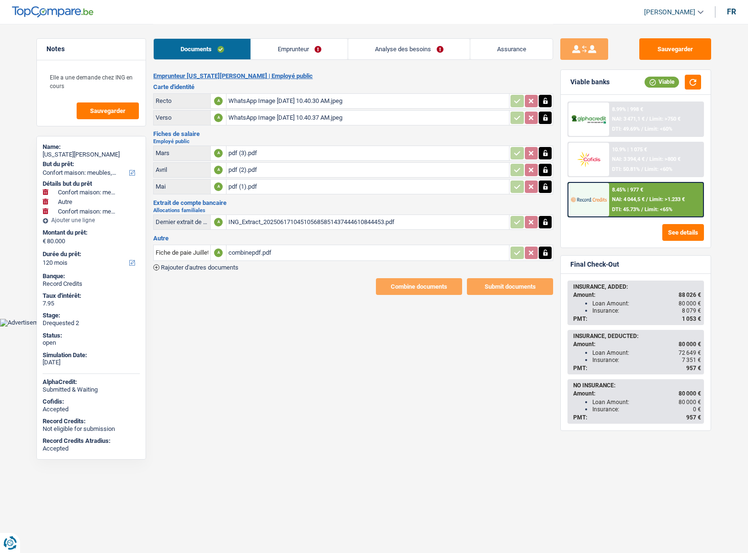
drag, startPoint x: 0, startPoint y: 0, endPoint x: 297, endPoint y: 69, distance: 304.9
click at [293, 48] on link "Emprunteur" at bounding box center [299, 49] width 97 height 21
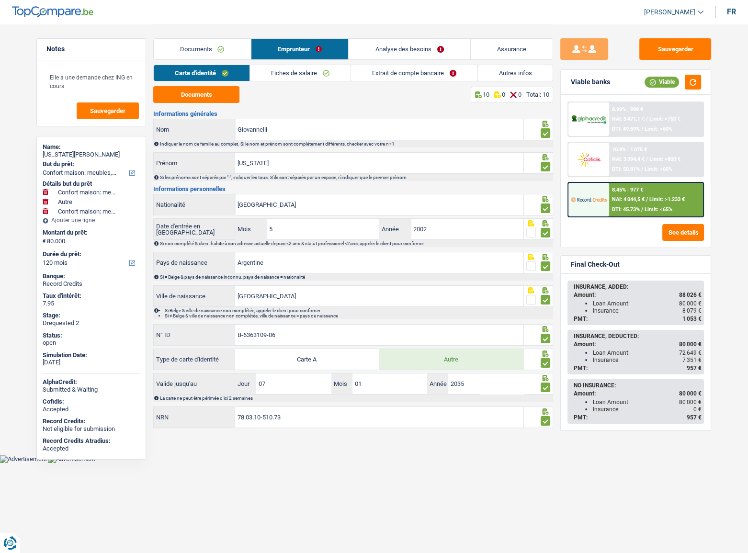
drag, startPoint x: 287, startPoint y: 70, endPoint x: 365, endPoint y: 78, distance: 78.4
click at [287, 69] on link "Fiches de salaire" at bounding box center [300, 73] width 101 height 16
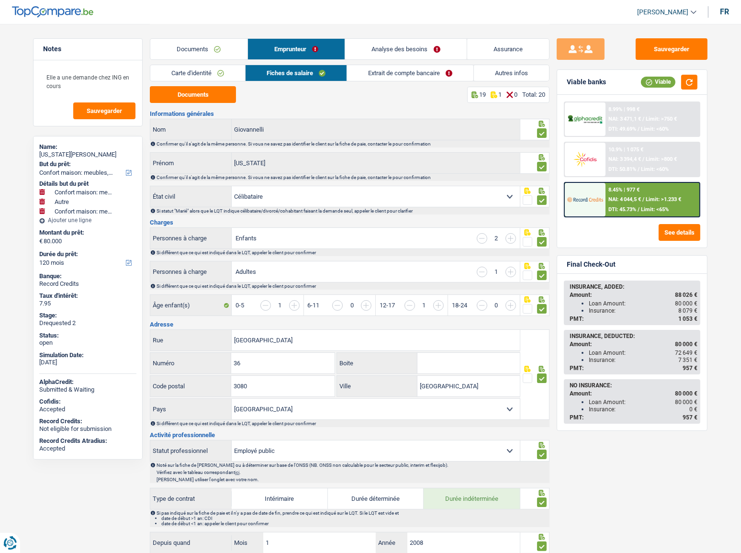
click at [418, 76] on link "Extrait de compte bancaire" at bounding box center [410, 73] width 126 height 16
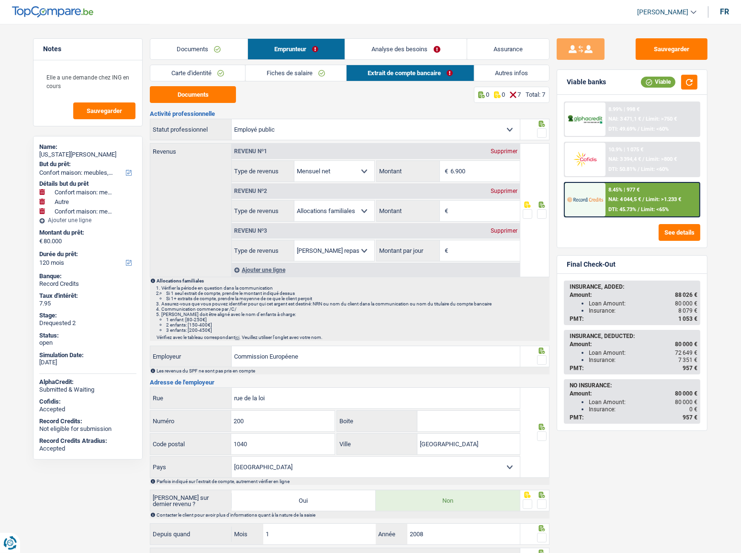
click at [189, 40] on div "Documents Emprunteur Analyse des besoins Assurance" at bounding box center [350, 44] width 400 height 41
click at [192, 49] on link "Documents" at bounding box center [198, 49] width 97 height 21
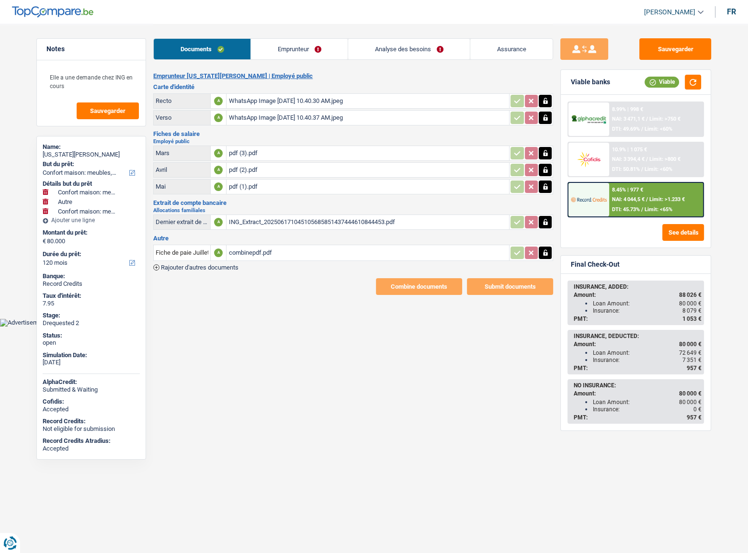
click at [271, 217] on div "ING_Extract_202506171045105685851437444610844453.pdf" at bounding box center [367, 222] width 279 height 14
drag, startPoint x: 273, startPoint y: 212, endPoint x: 273, endPoint y: 221, distance: 9.1
click at [273, 215] on table "Dernier extrait de compte pour vos allocations familiales A ING_Extract_2025061…" at bounding box center [353, 222] width 400 height 18
click at [273, 221] on div "ING_Extract_202506171045105685851437444610844453.pdf" at bounding box center [367, 222] width 279 height 14
